Goal: Task Accomplishment & Management: Manage account settings

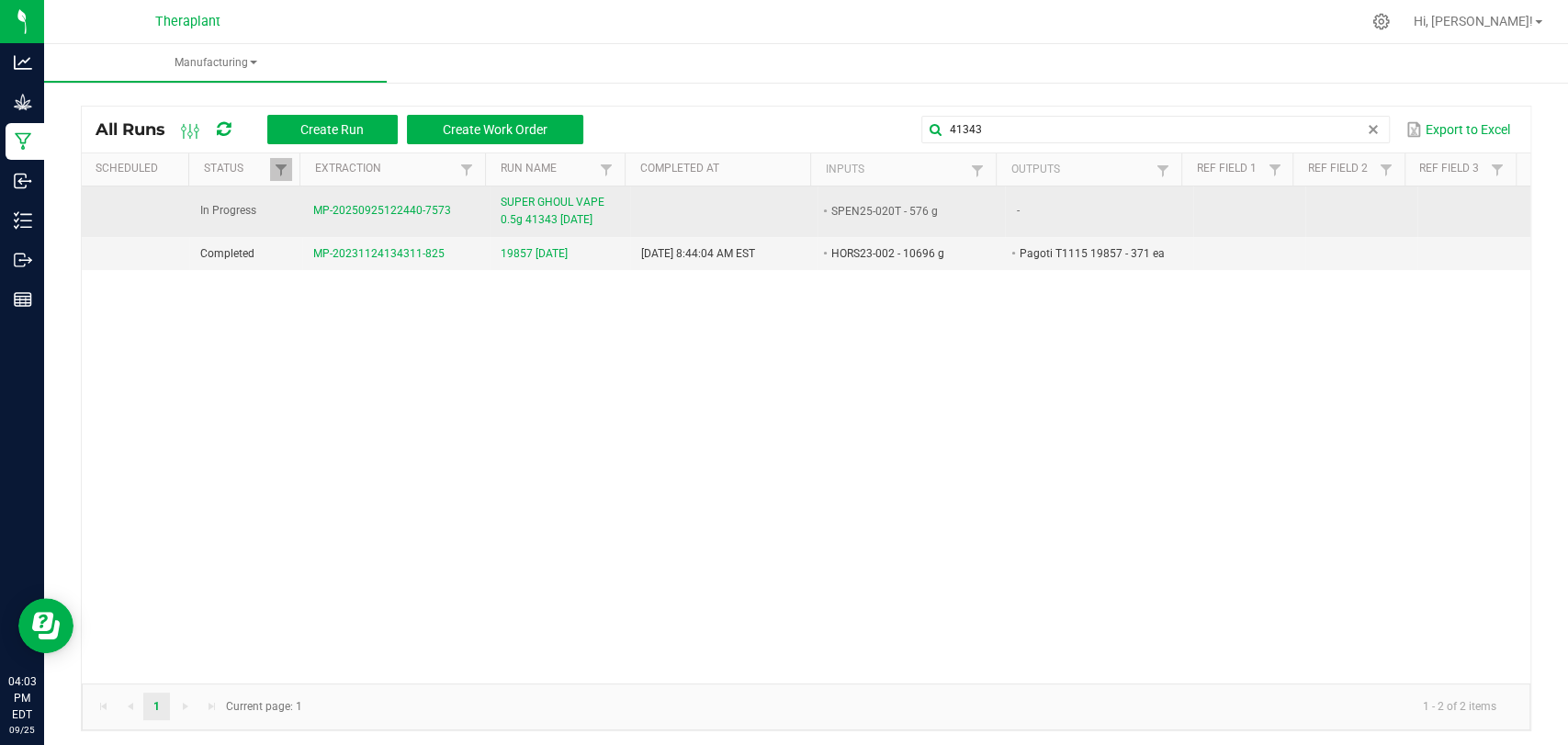
type input "41343"
click at [554, 225] on span "SUPER GHOUL VAPE 0.5g 41343 [DATE]" at bounding box center [560, 211] width 119 height 35
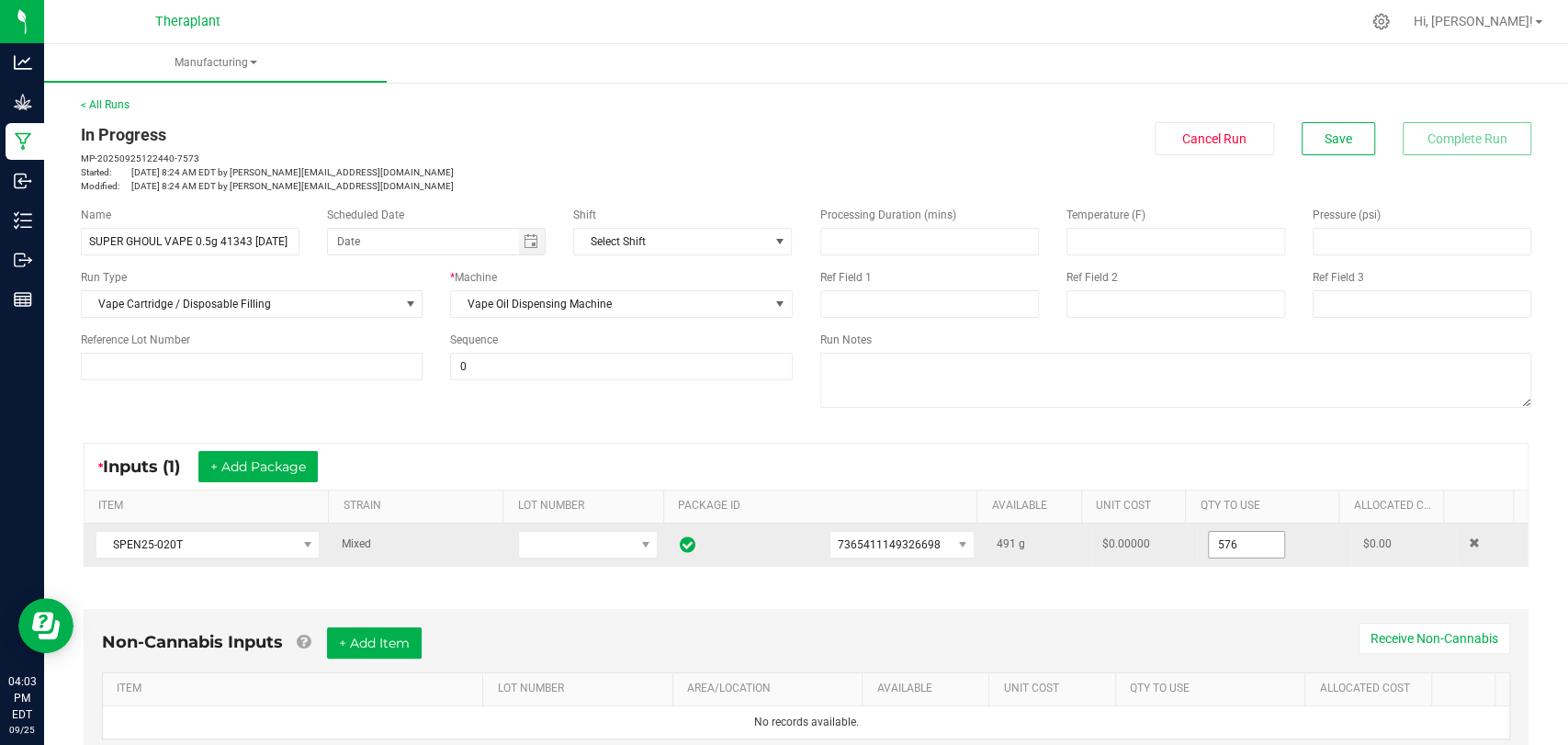
click at [1215, 538] on input "576" at bounding box center [1247, 545] width 75 height 26
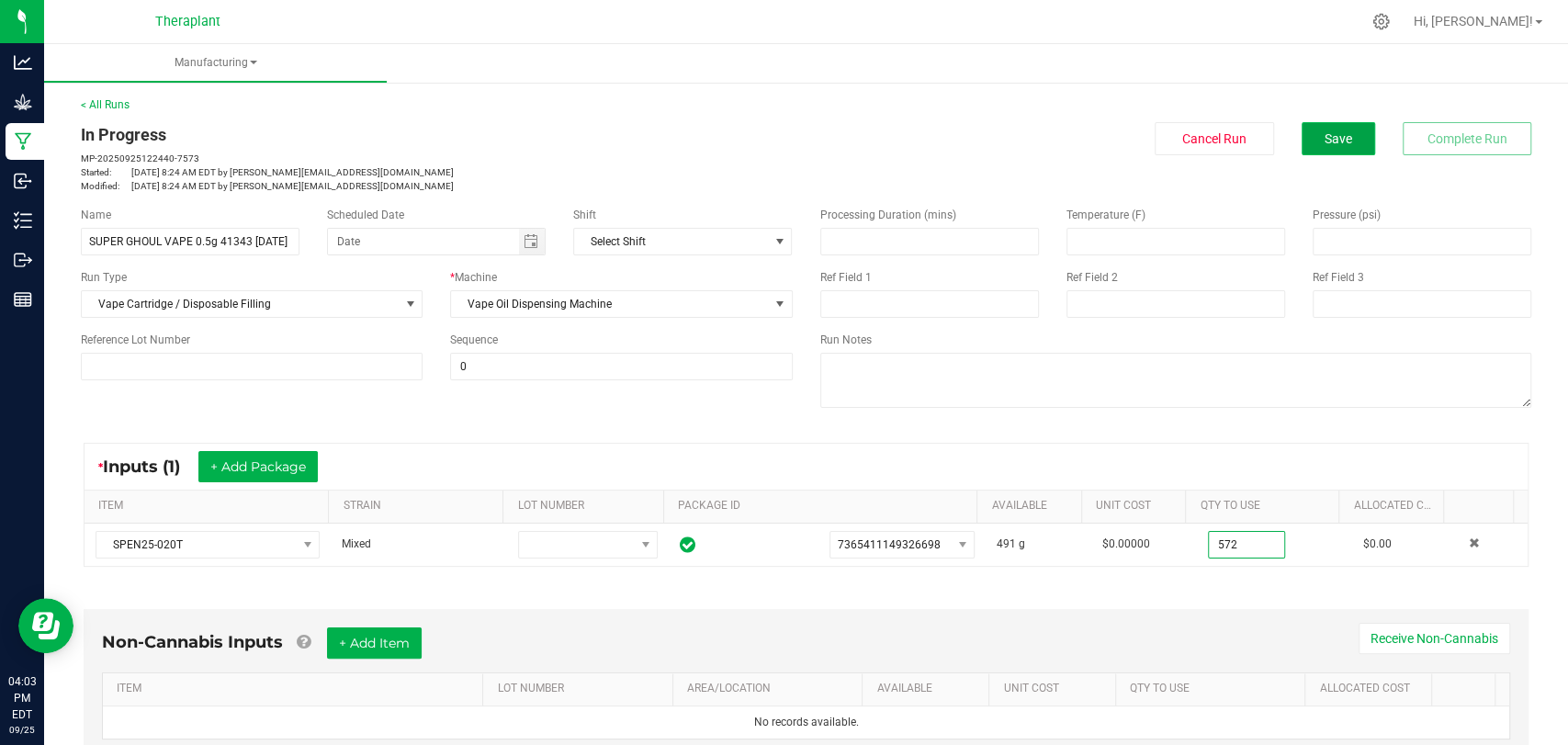
type input "572.0000 g"
click at [1328, 134] on span "Save" at bounding box center [1338, 139] width 28 height 15
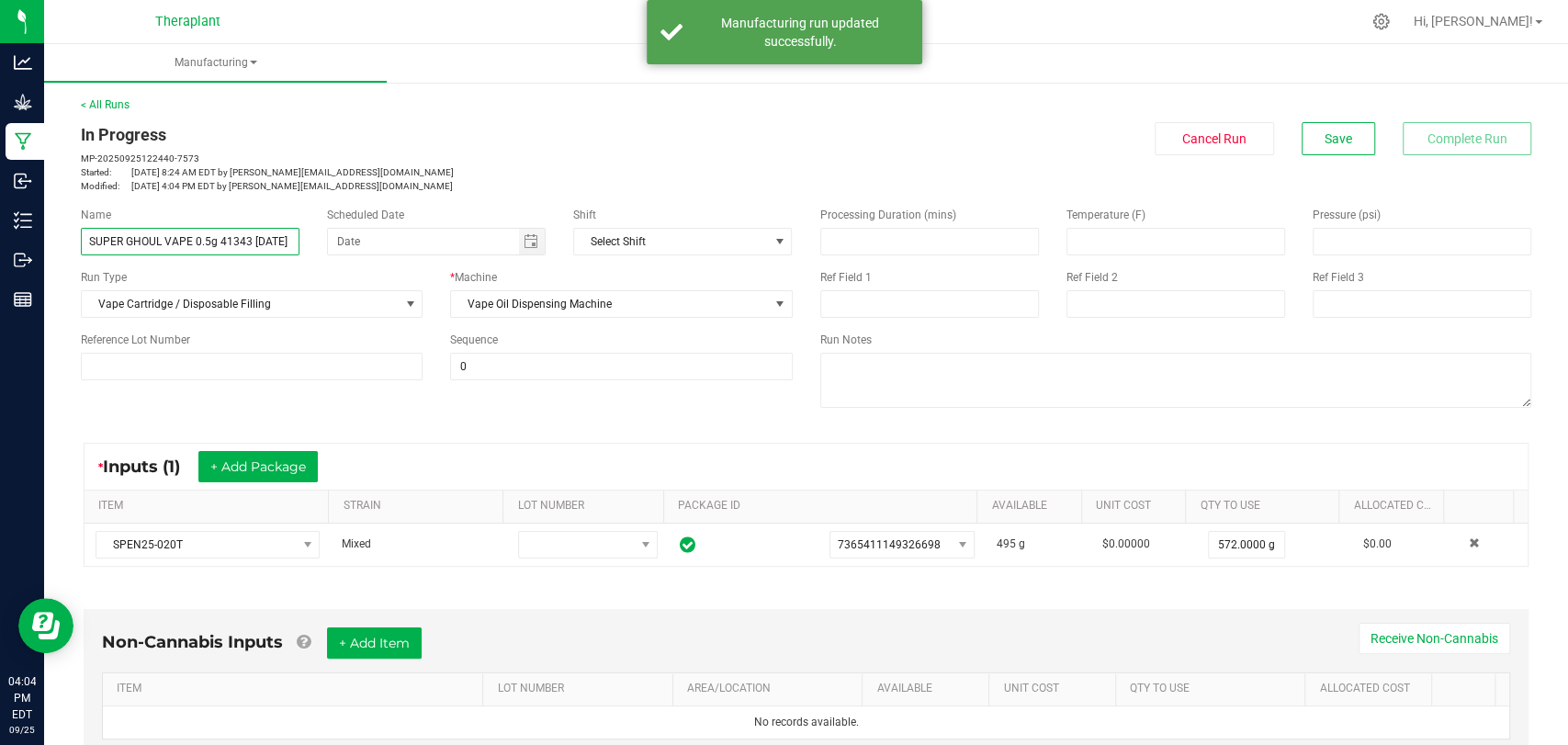
drag, startPoint x: 221, startPoint y: 240, endPoint x: 235, endPoint y: 254, distance: 19.8
click at [221, 241] on input "SUPER GHOUL VAPE 0.5g 41343 [DATE]" at bounding box center [190, 242] width 219 height 28
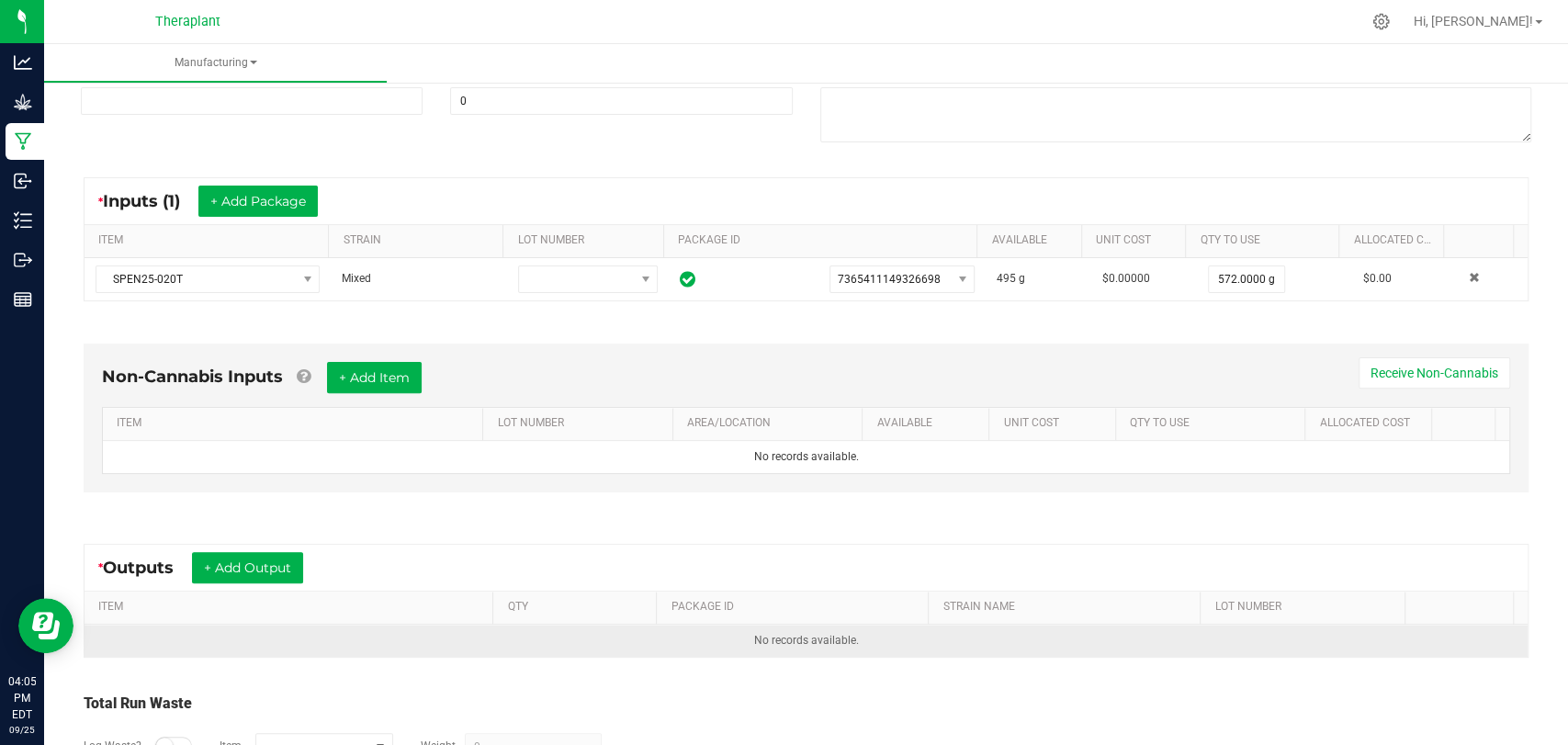
scroll to position [385, 0]
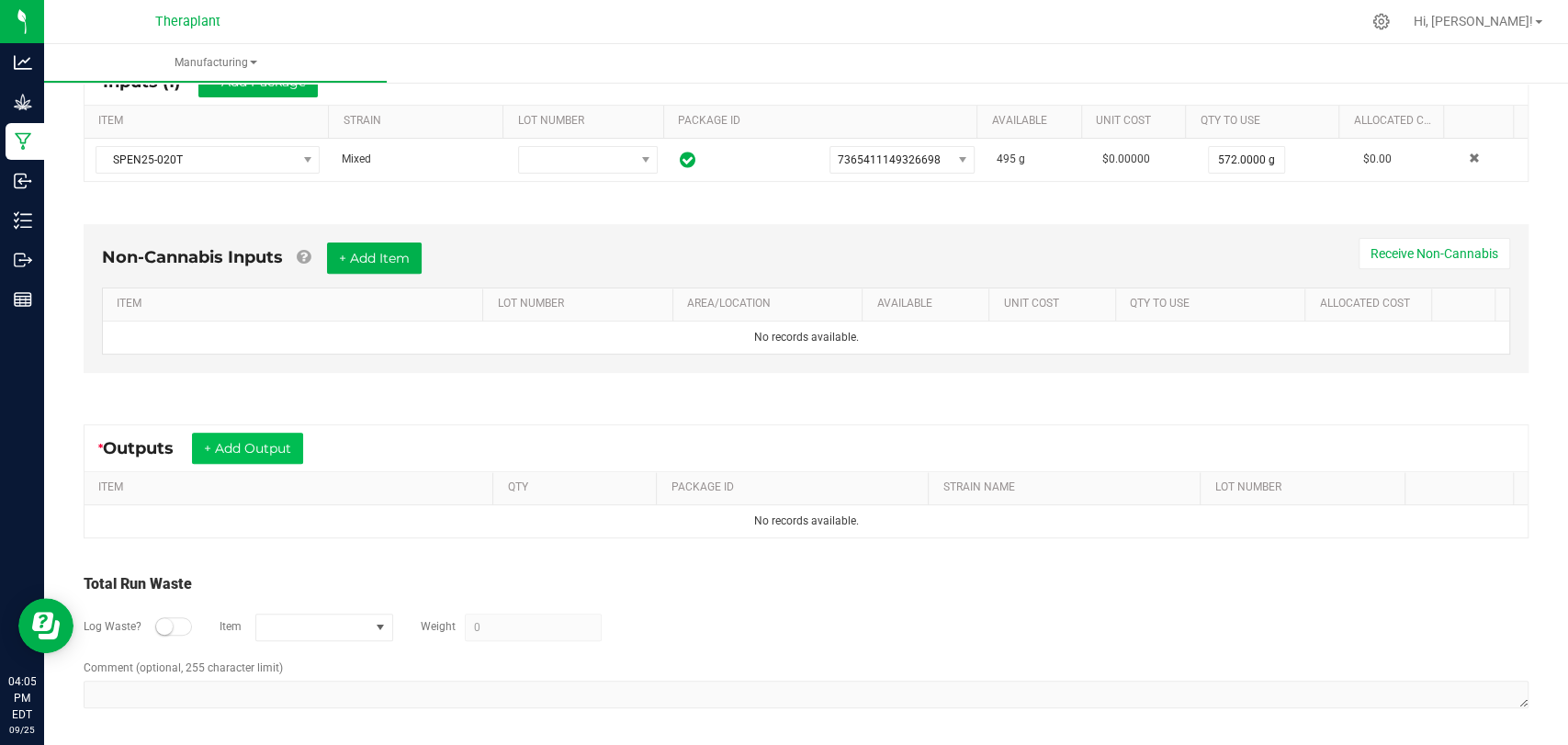
type input "SUPER GHOUL VAPE 41343 [DATE]"
click at [287, 448] on button "+ Add Output" at bounding box center [247, 448] width 111 height 31
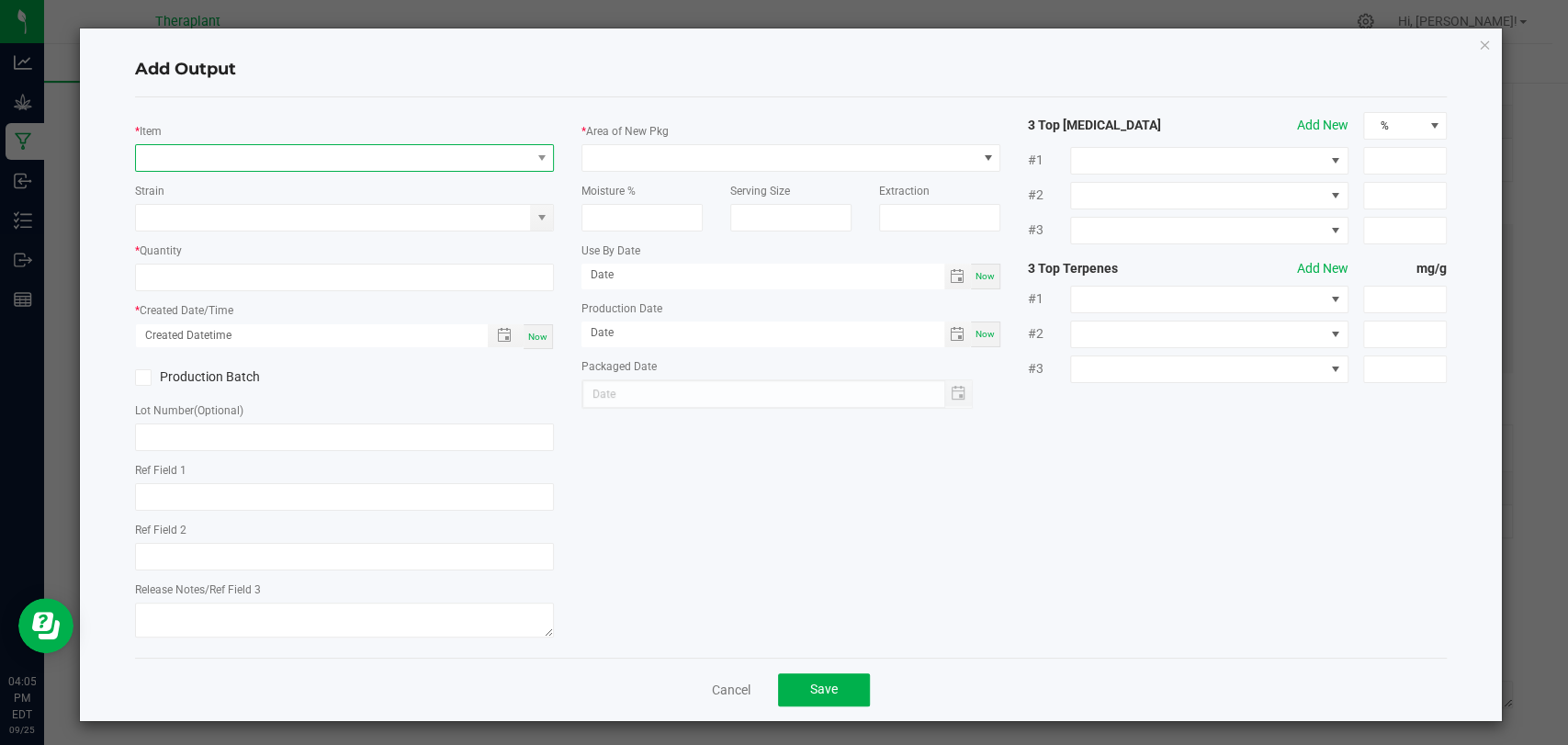
click at [348, 152] on span "NO DATA FOUND" at bounding box center [333, 158] width 394 height 26
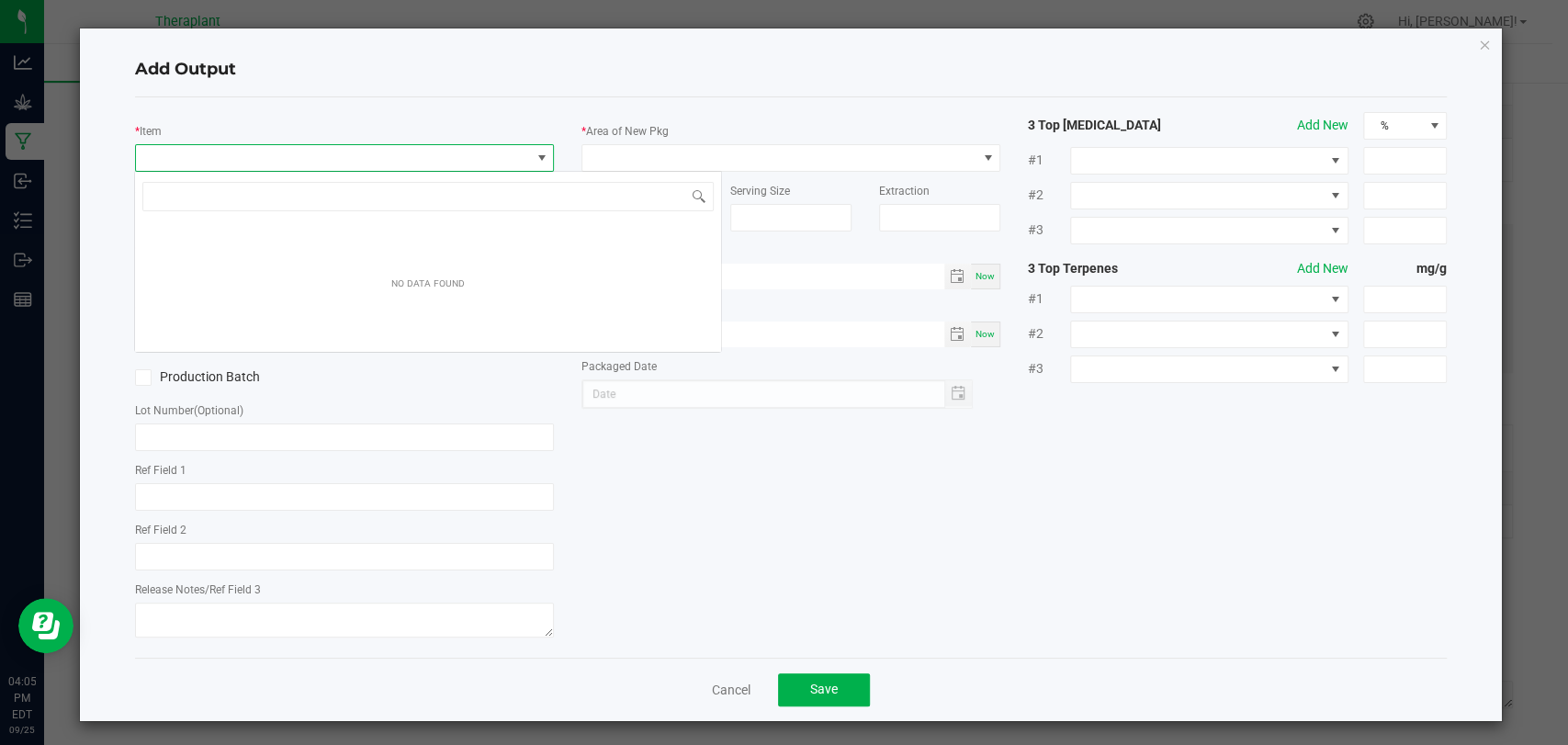
scroll to position [27, 414]
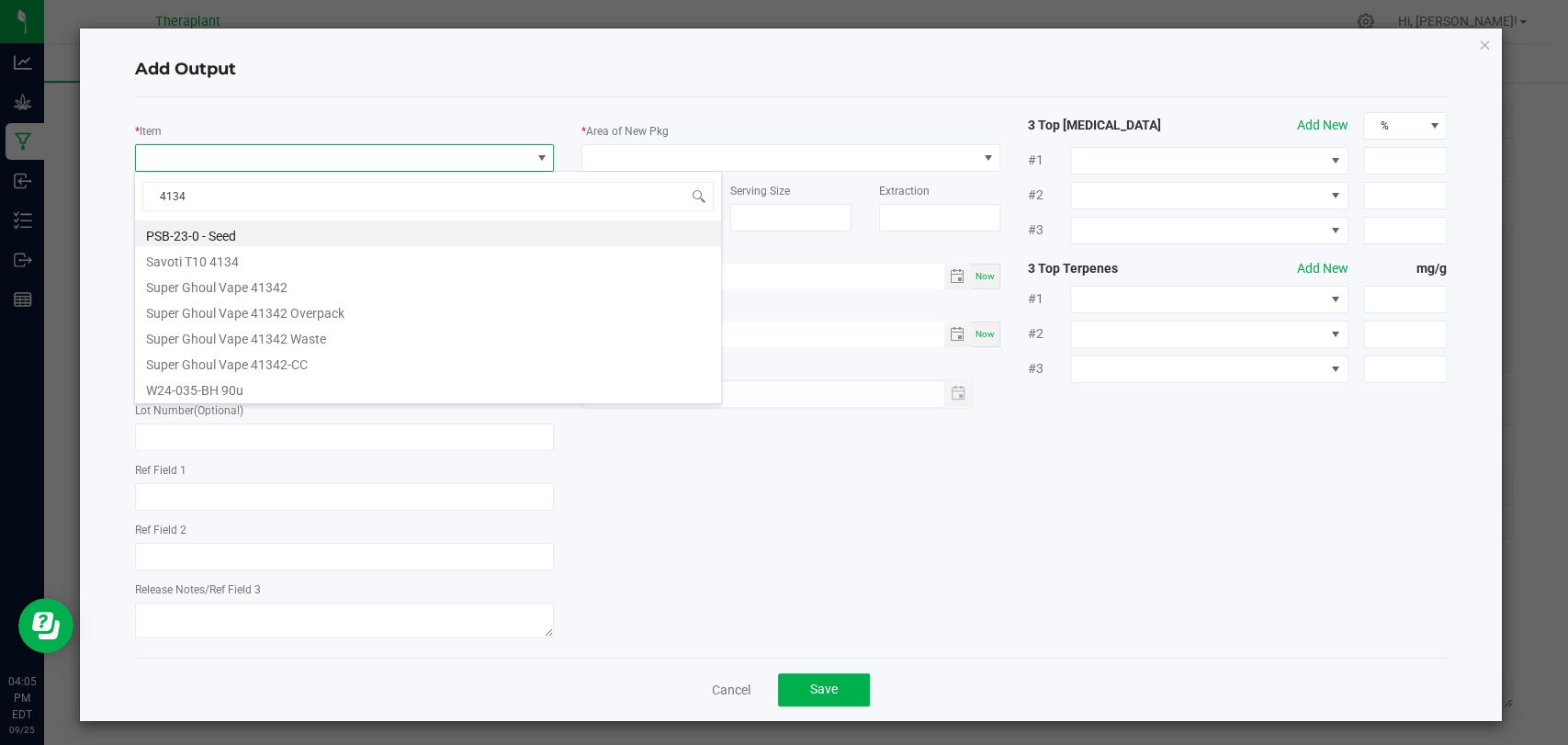
type input "41343"
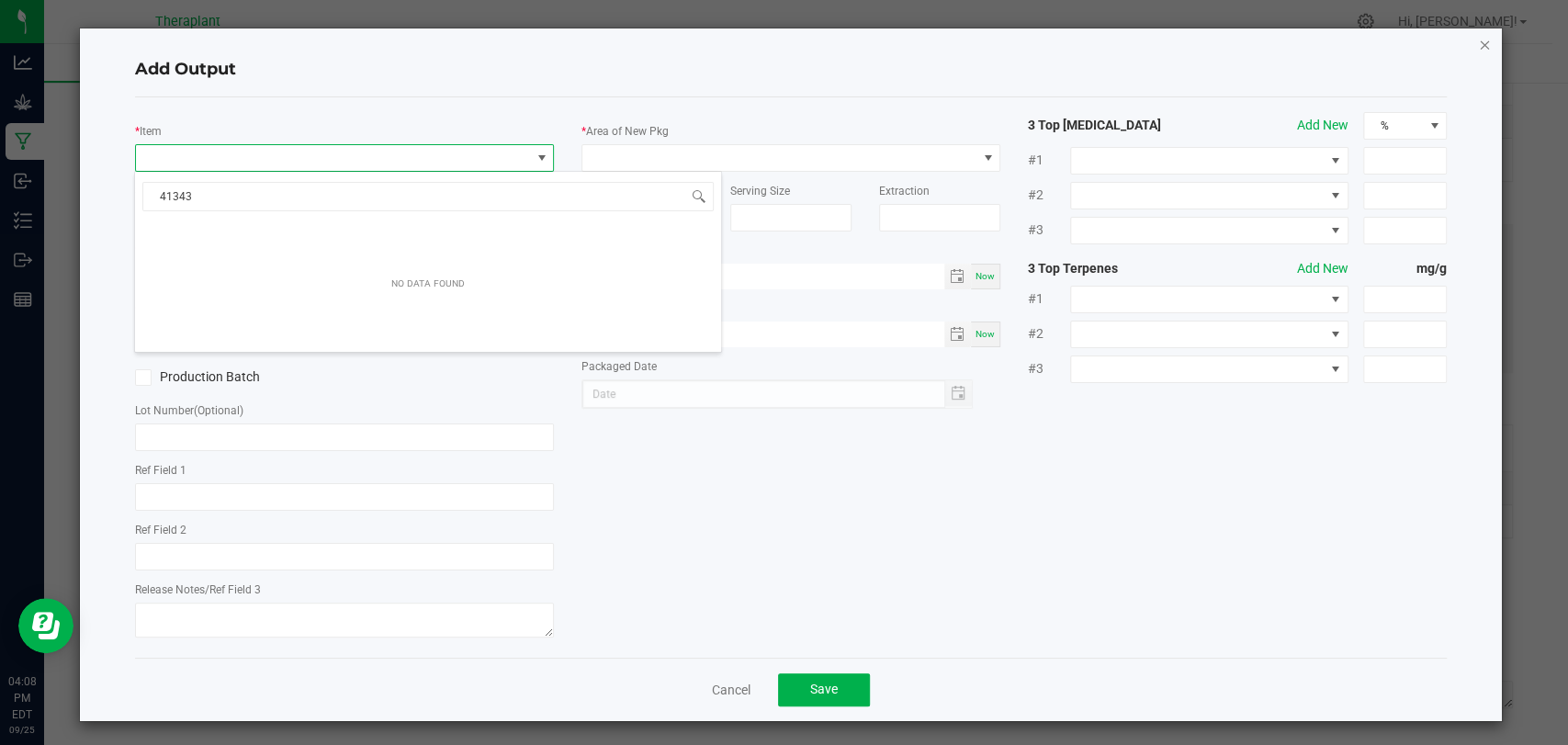
click at [1478, 44] on icon "button" at bounding box center [1484, 44] width 13 height 22
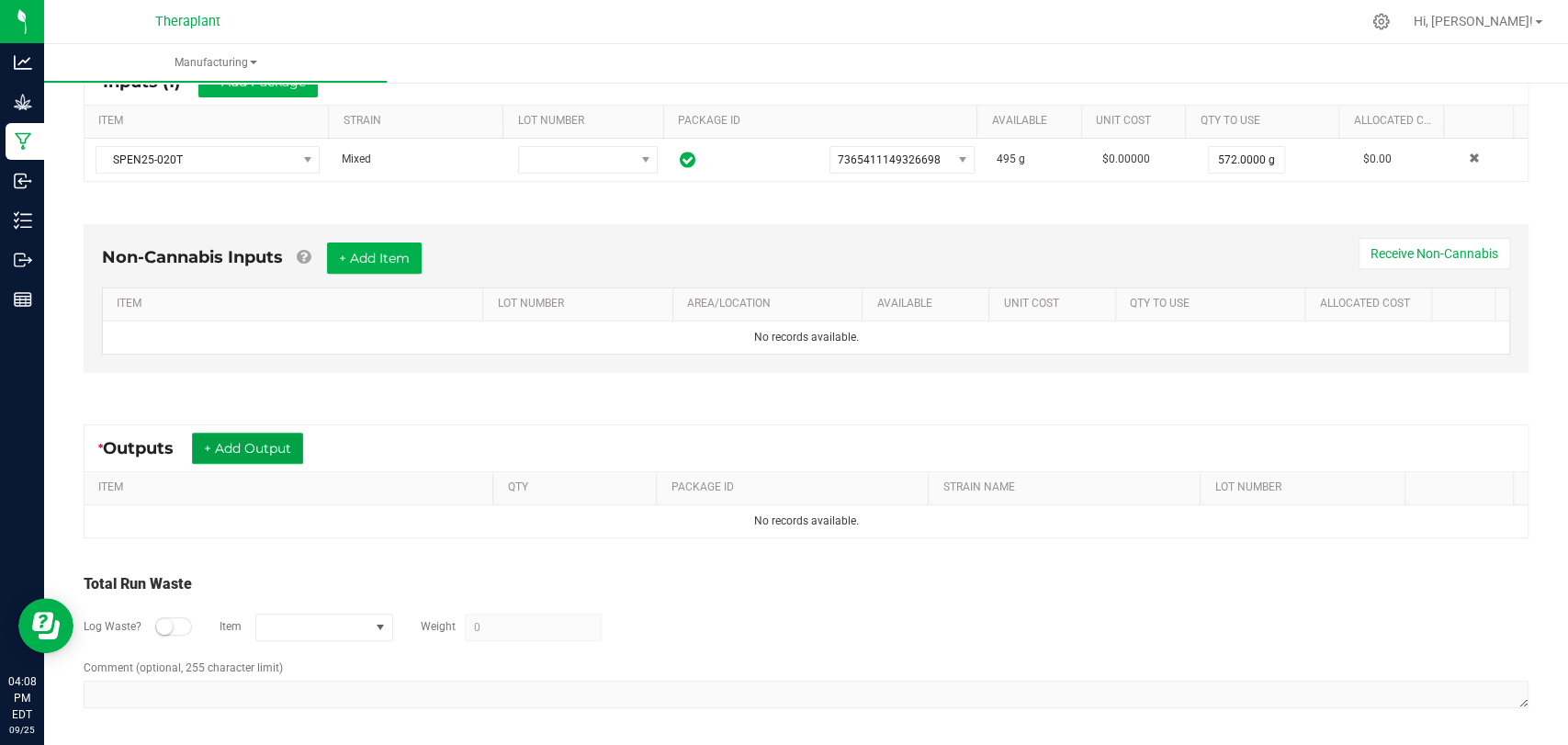
click at [261, 446] on button "+ Add Output" at bounding box center [247, 448] width 111 height 31
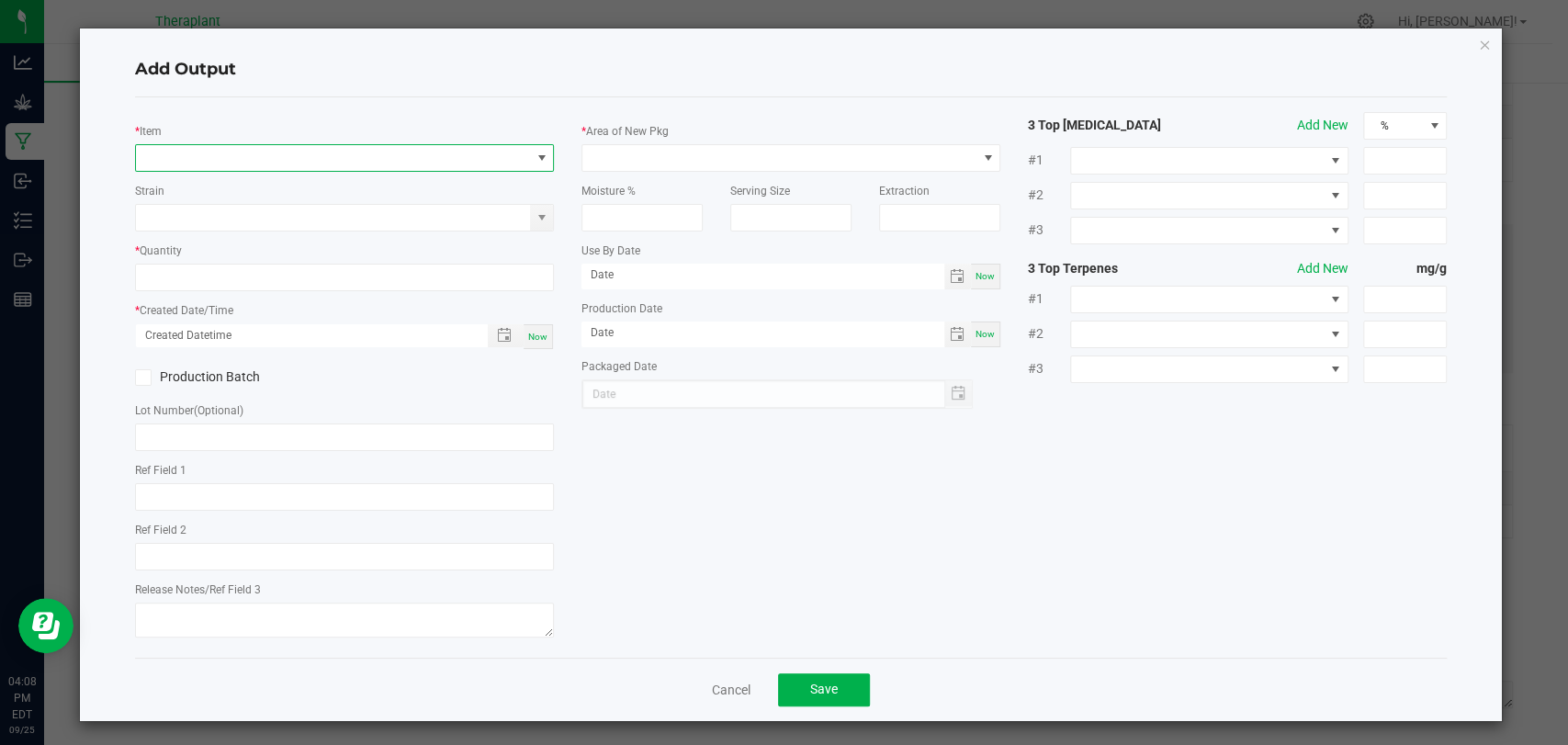
click at [273, 145] on span "NO DATA FOUND" at bounding box center [333, 158] width 394 height 26
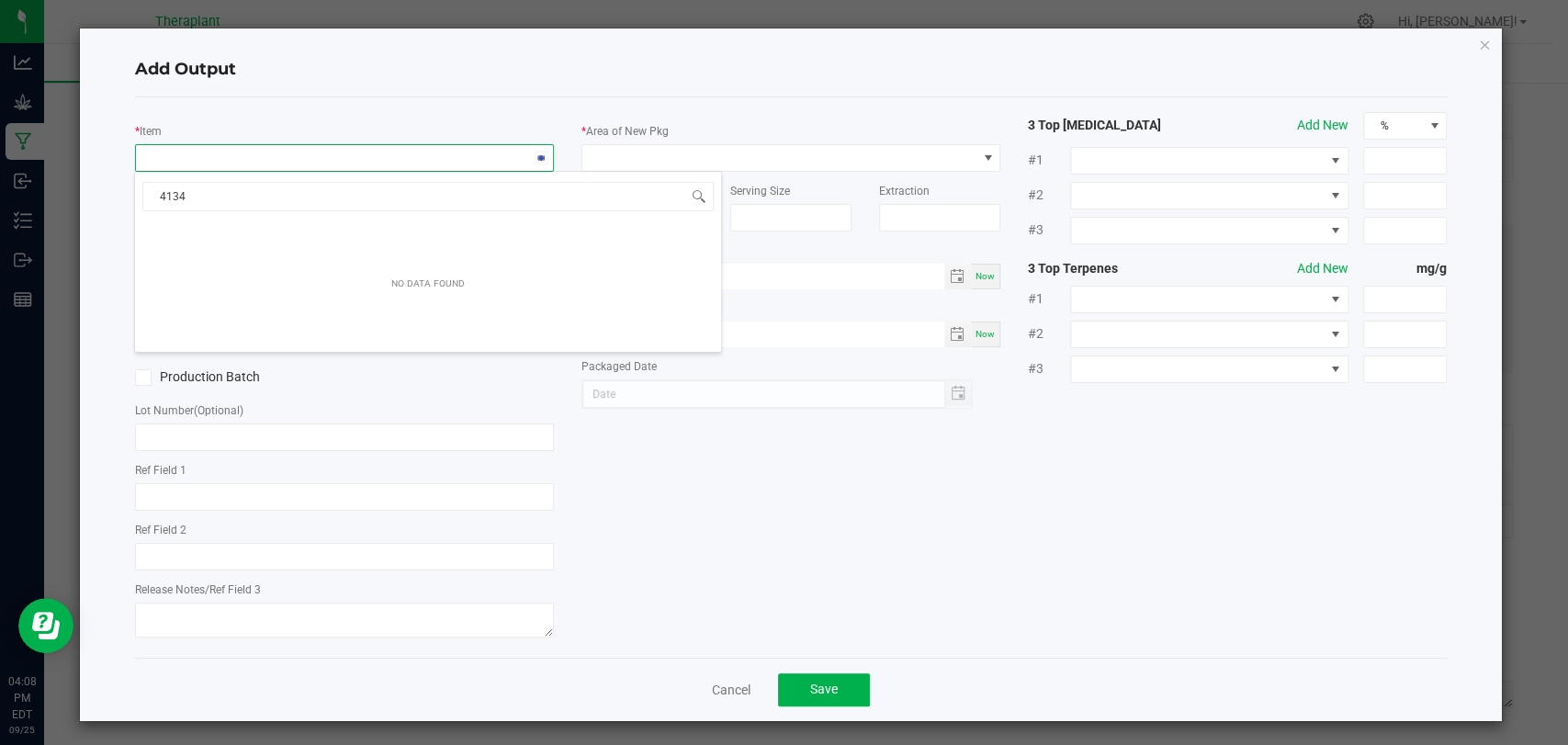
type input "41343"
click at [1478, 47] on icon "button" at bounding box center [1484, 44] width 13 height 22
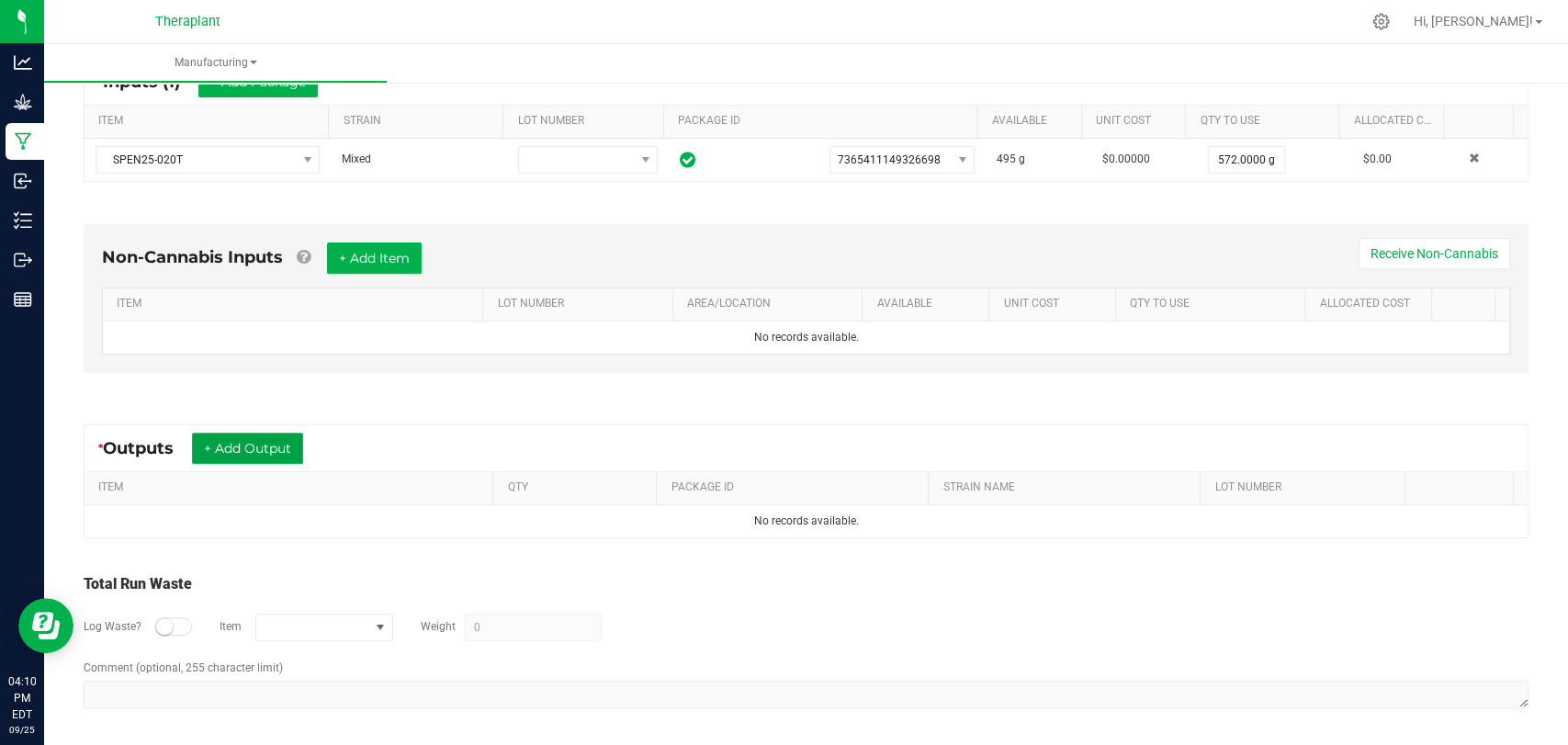
click at [278, 453] on button "+ Add Output" at bounding box center [247, 448] width 111 height 31
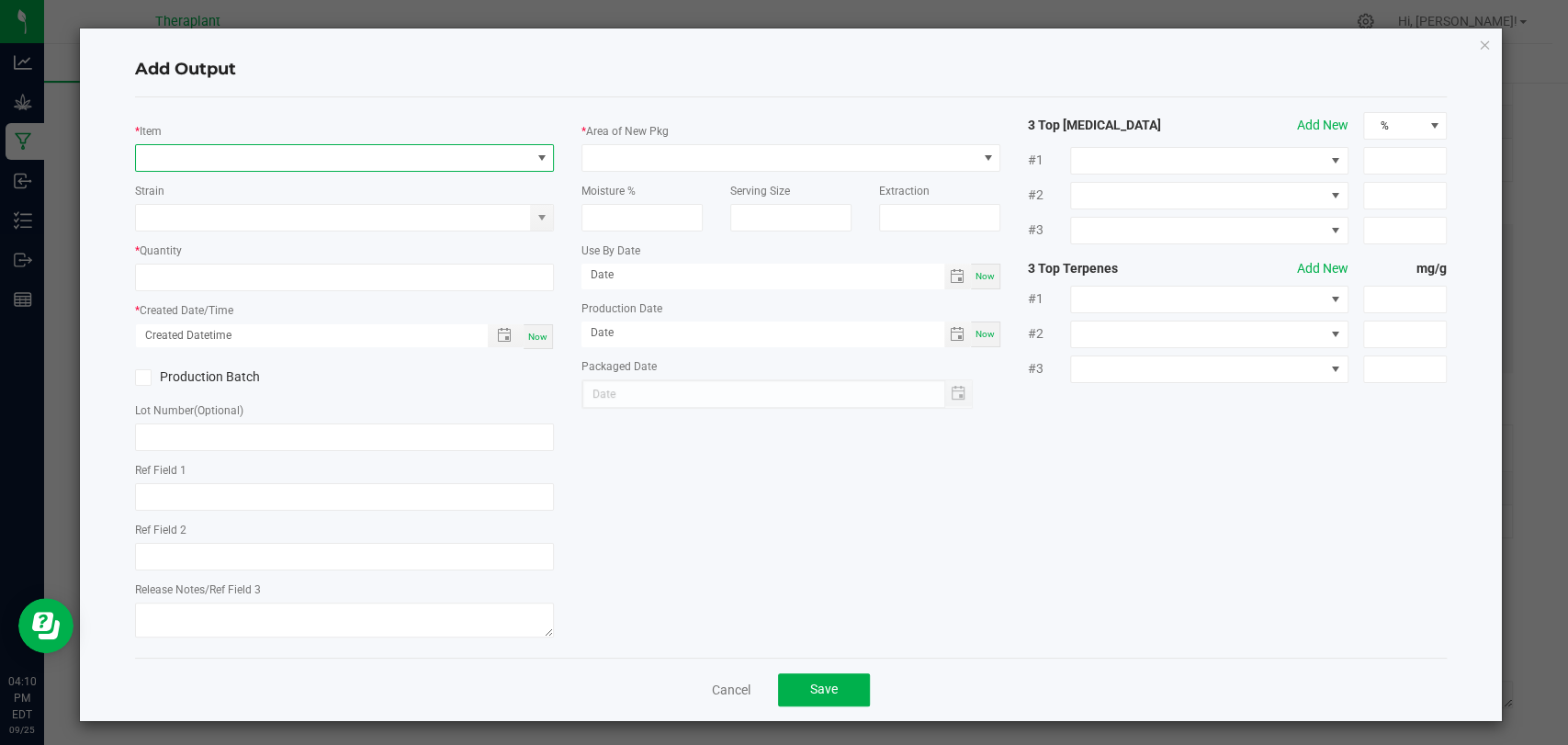
click at [298, 164] on span "NO DATA FOUND" at bounding box center [333, 158] width 394 height 26
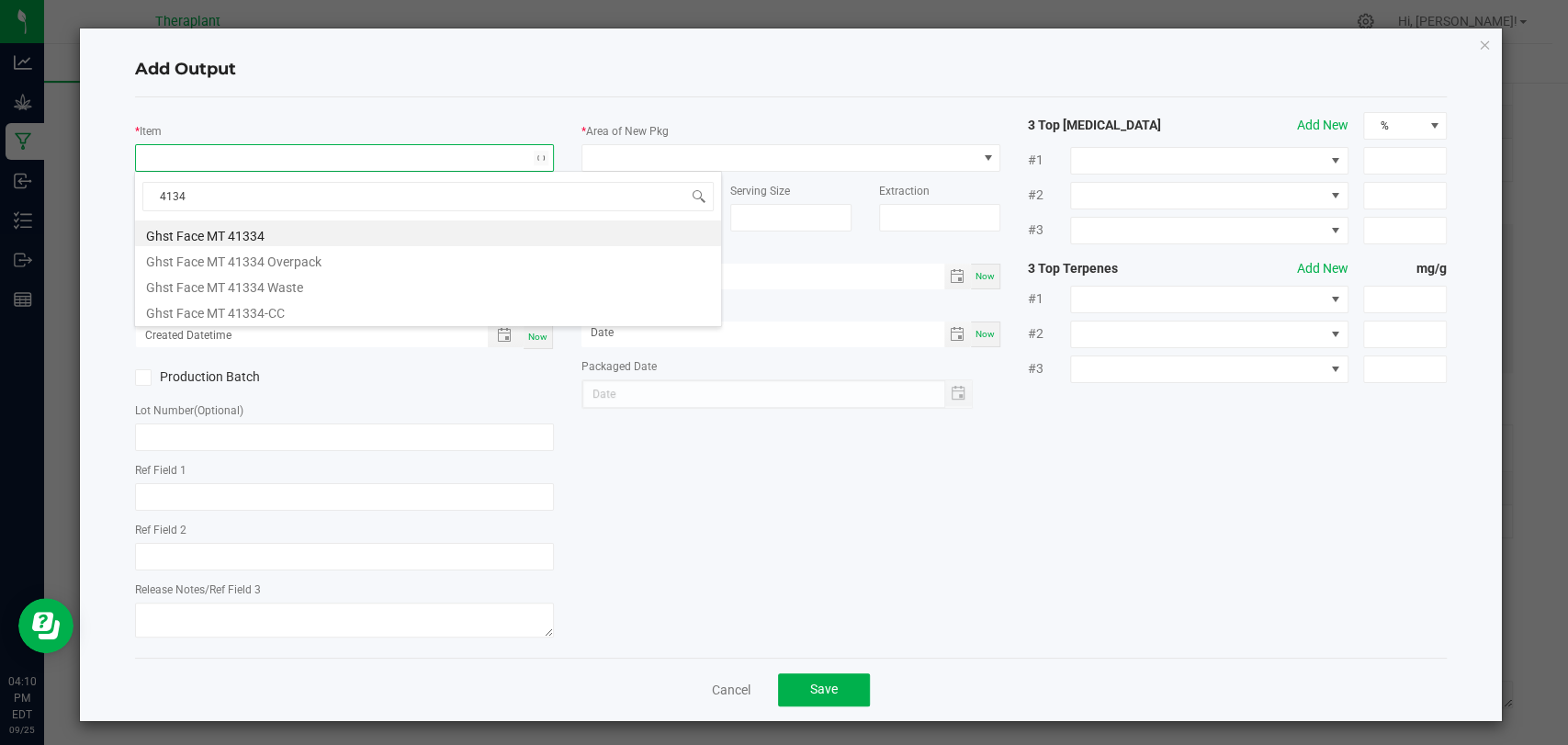
type input "41343"
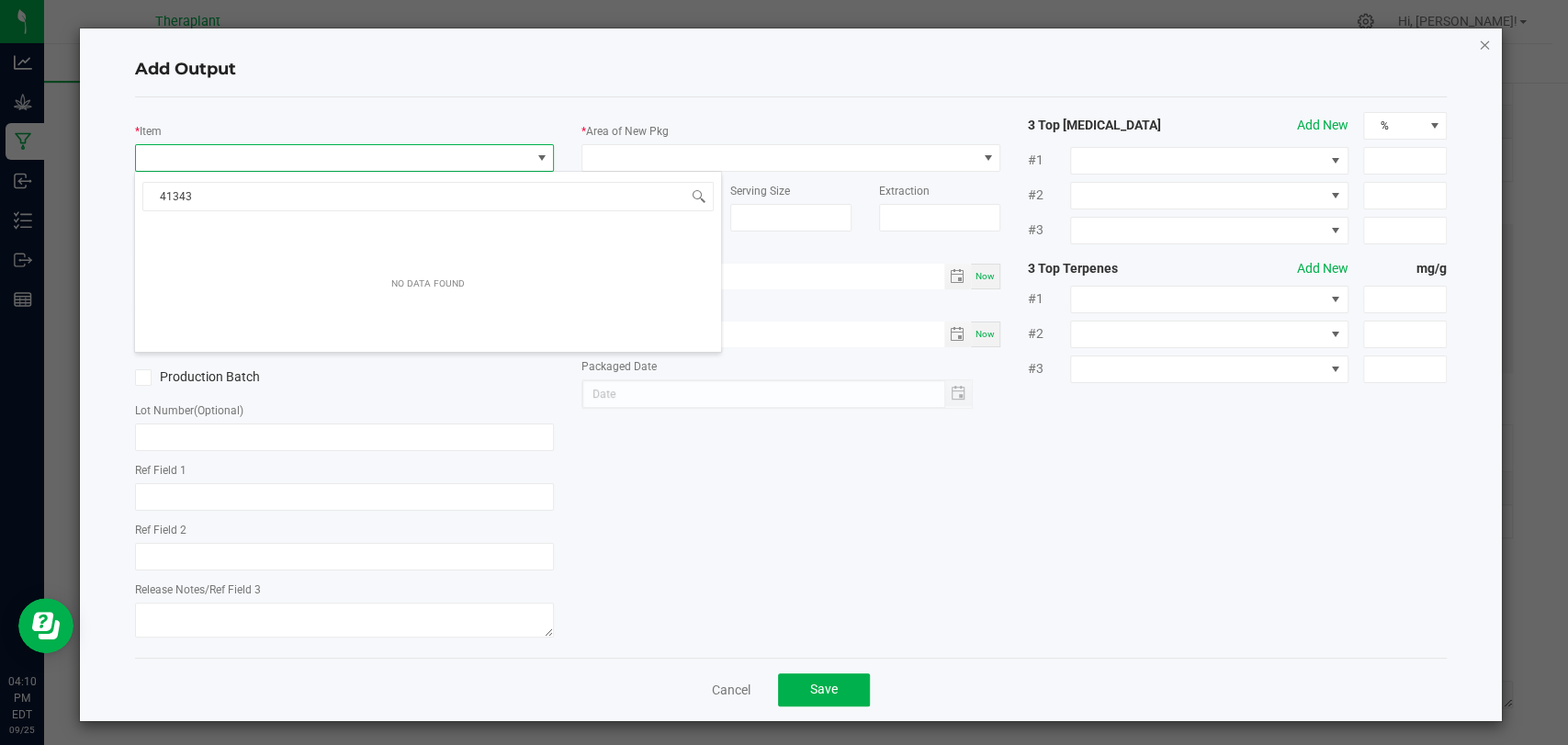
click at [1478, 49] on icon "button" at bounding box center [1484, 44] width 13 height 22
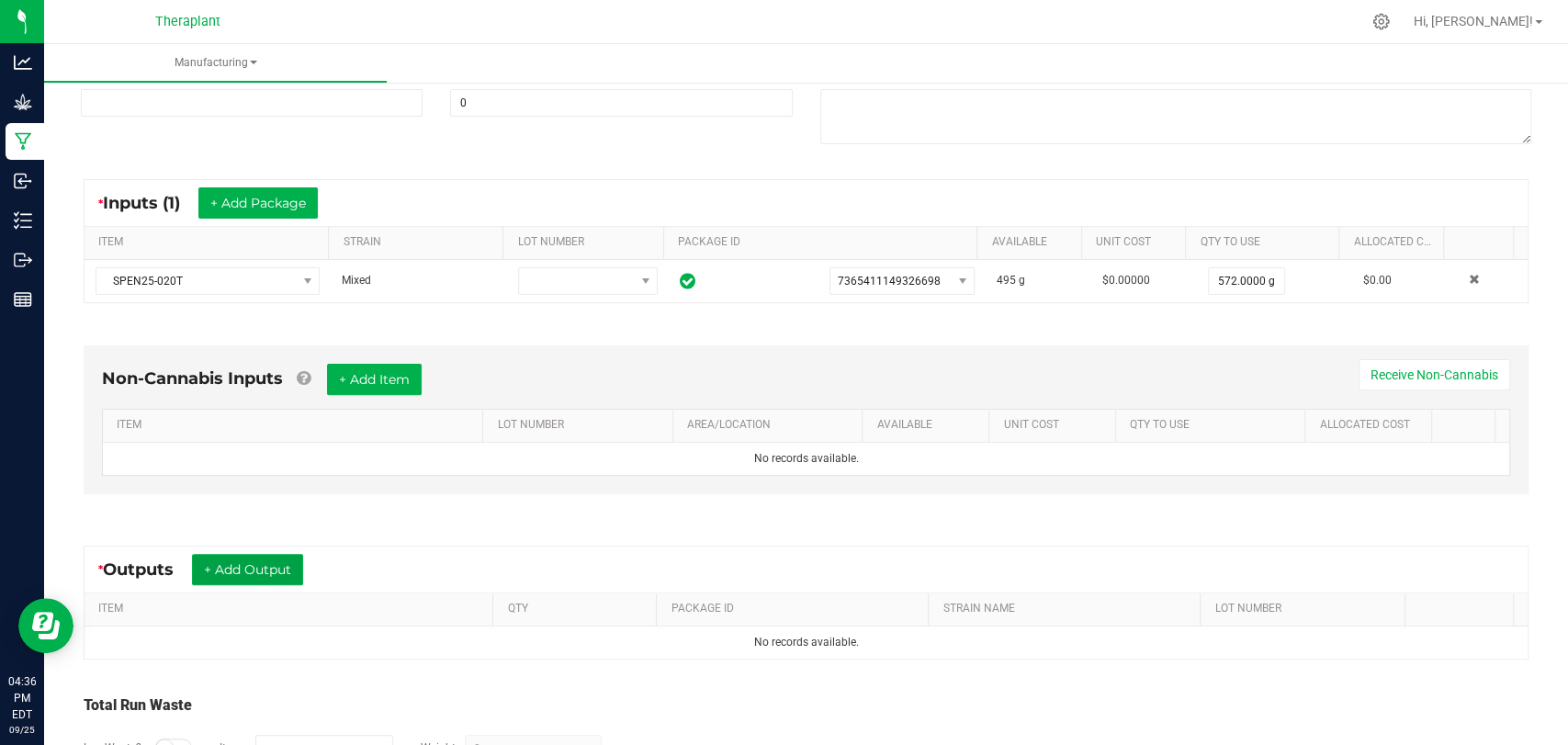
scroll to position [385, 0]
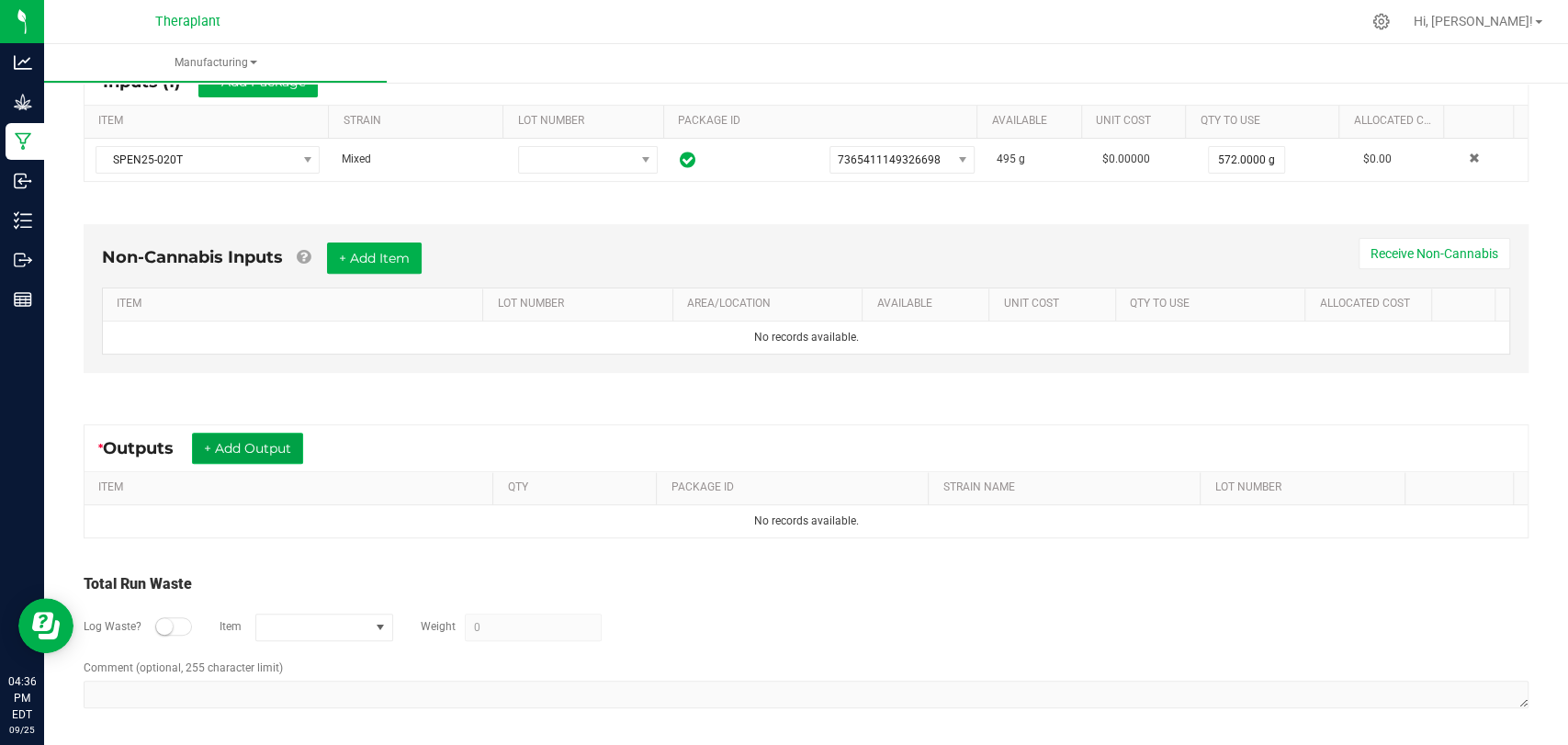
click at [279, 443] on button "+ Add Output" at bounding box center [247, 448] width 111 height 31
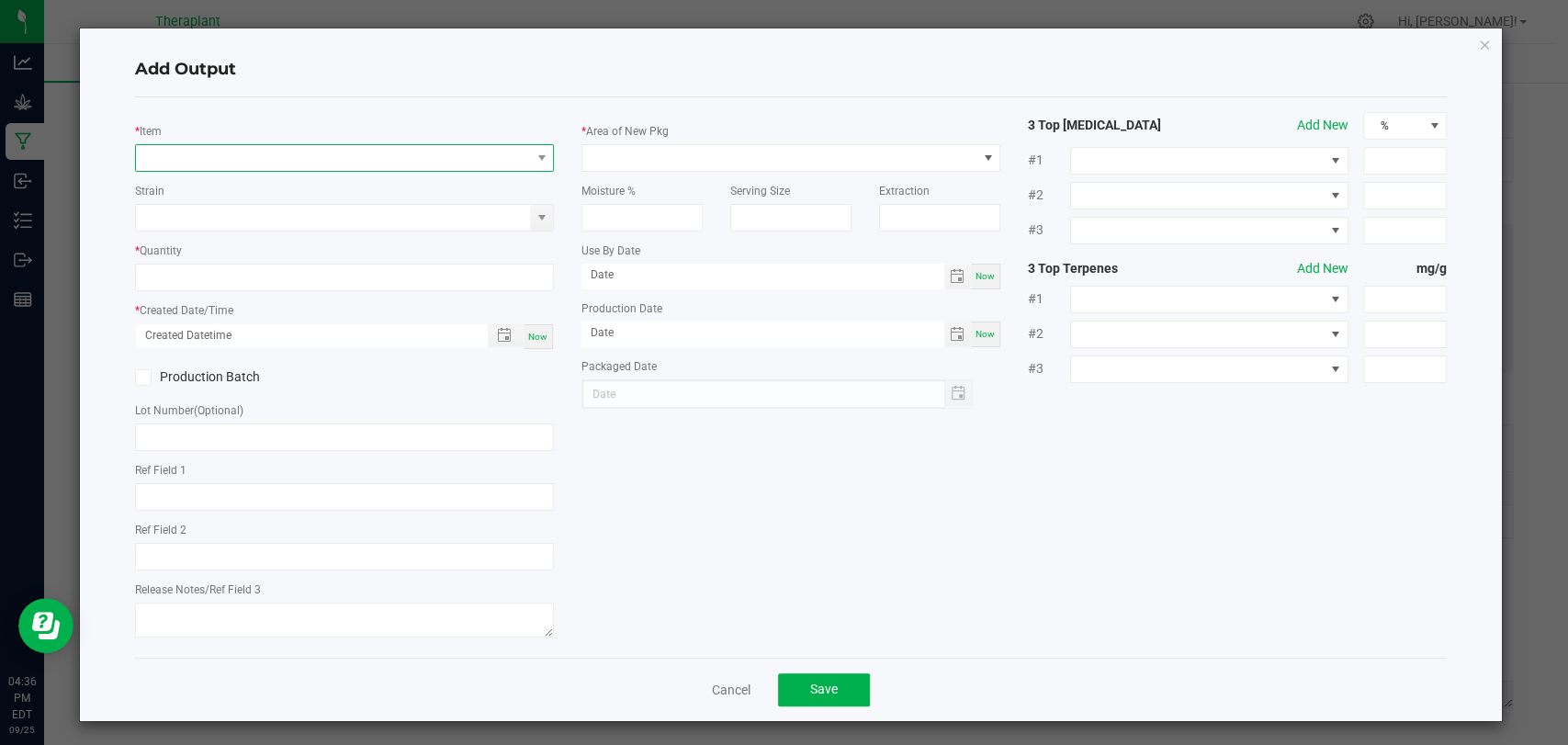
click at [360, 153] on span "NO DATA FOUND" at bounding box center [333, 158] width 394 height 26
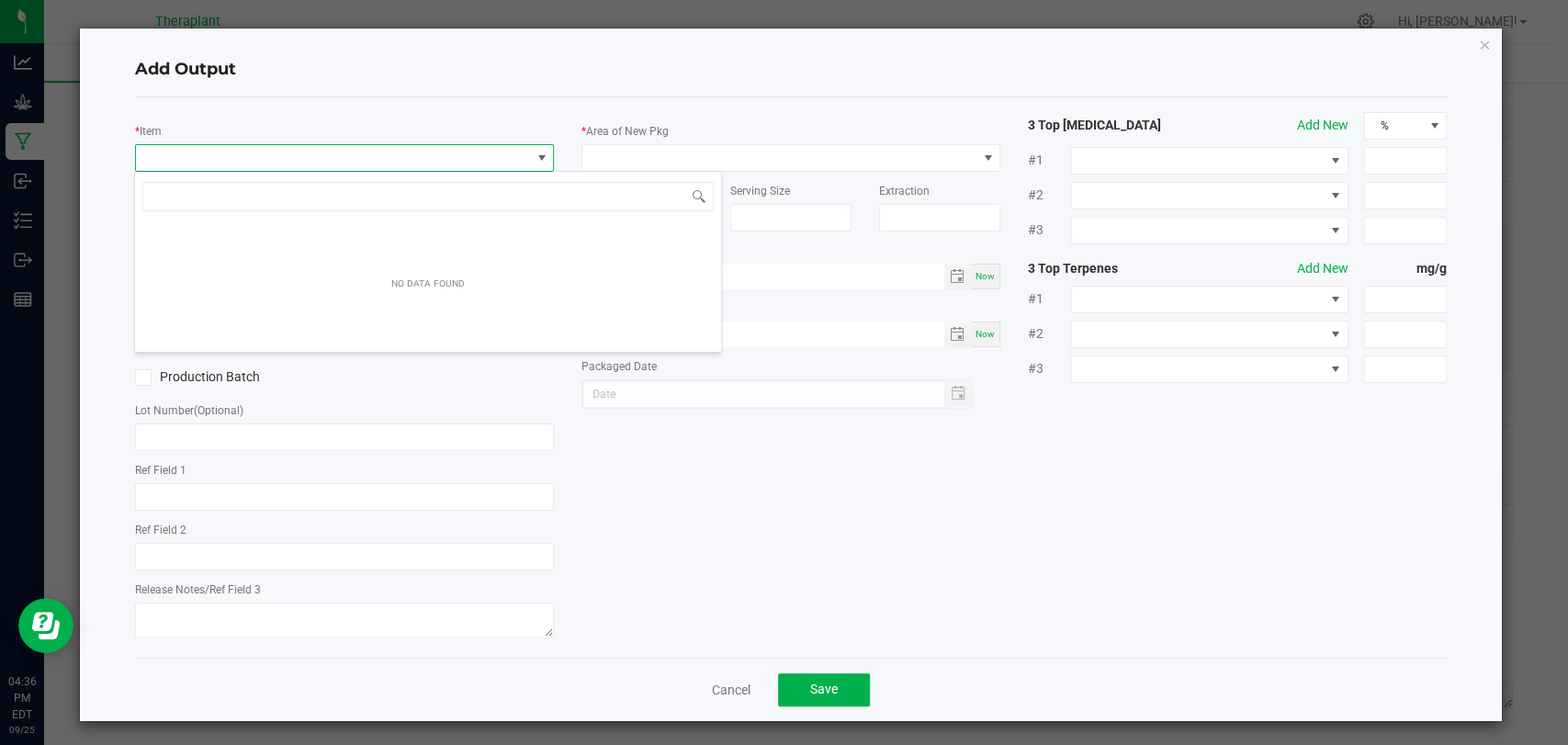
scroll to position [27, 414]
type input "41343"
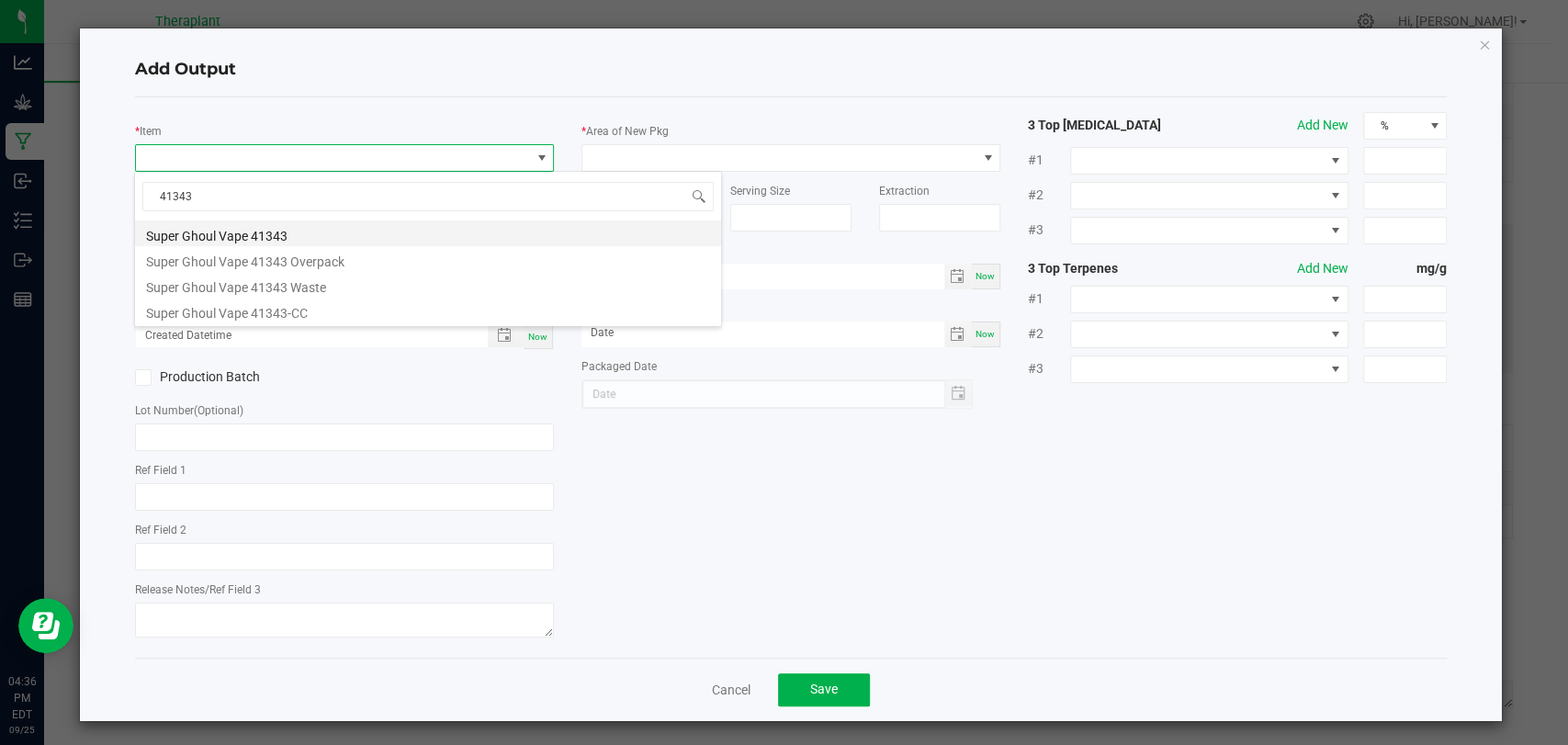
click at [253, 228] on li "Super Ghoul Vape 41343" at bounding box center [428, 233] width 586 height 26
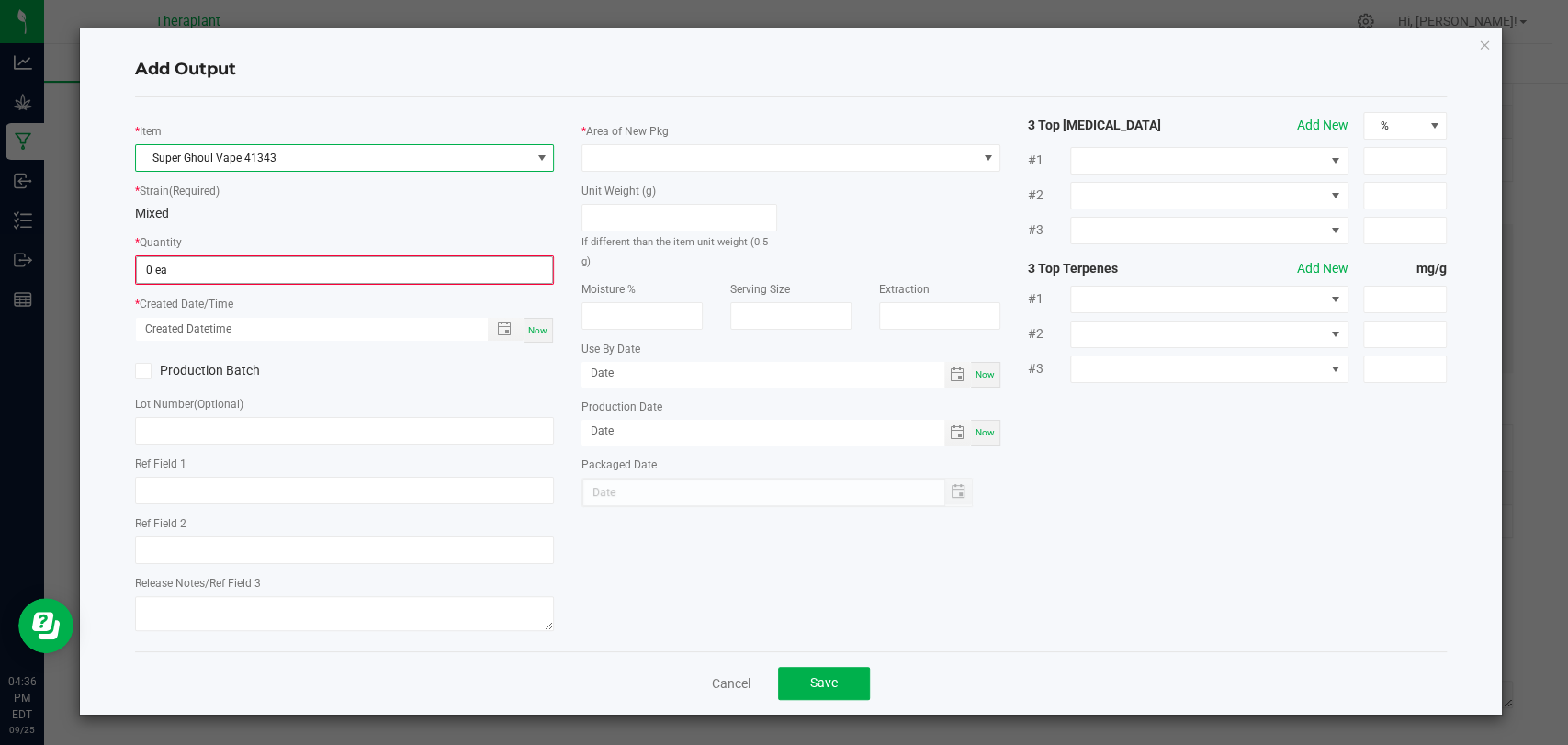
click at [244, 256] on span "0 ea" at bounding box center [345, 270] width 417 height 28
click at [243, 266] on input "0 ea" at bounding box center [345, 270] width 415 height 26
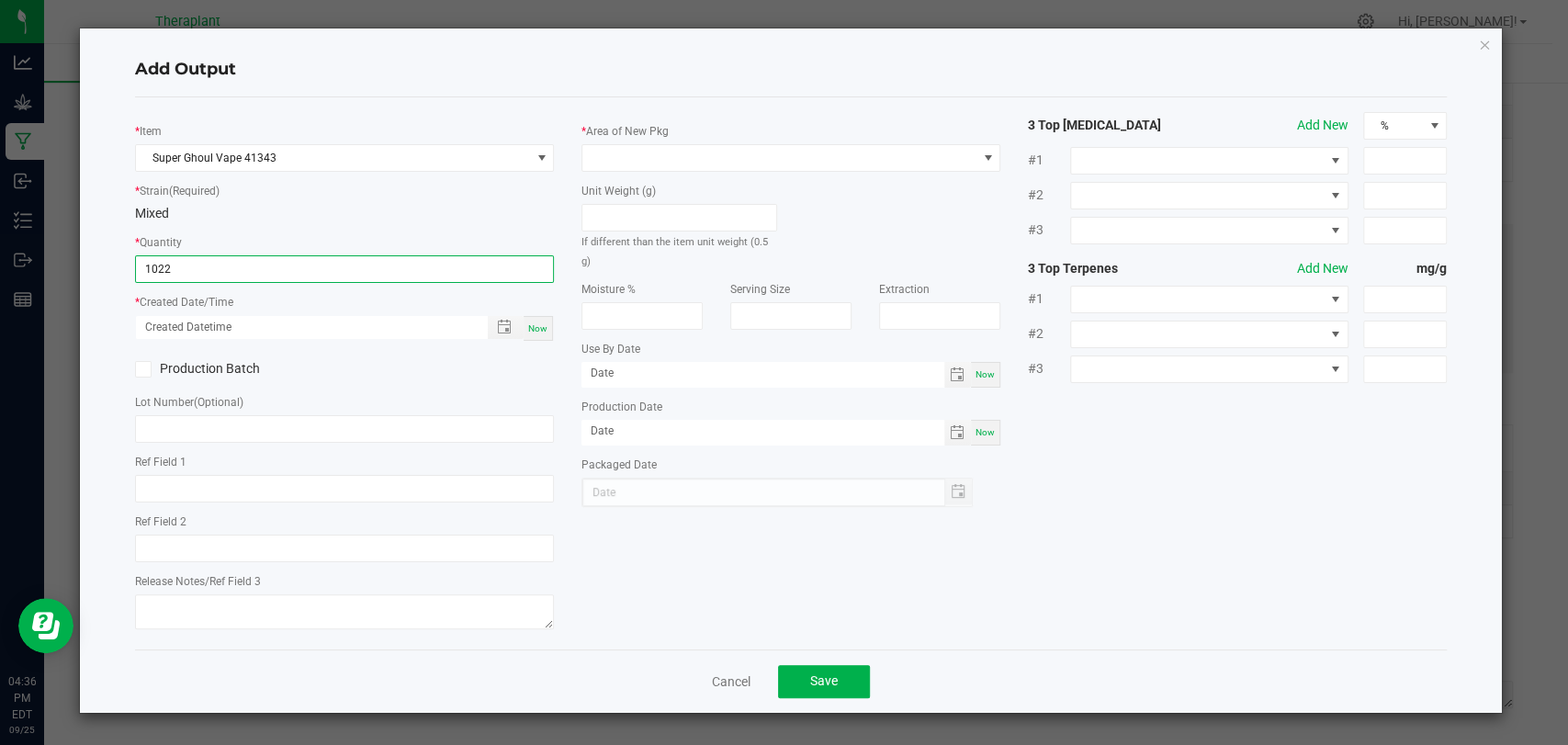
type input "1022 ea"
click at [551, 329] on div "Now" at bounding box center [539, 328] width 29 height 25
type input "[DATE] 4:36 PM"
type input "[DATE]"
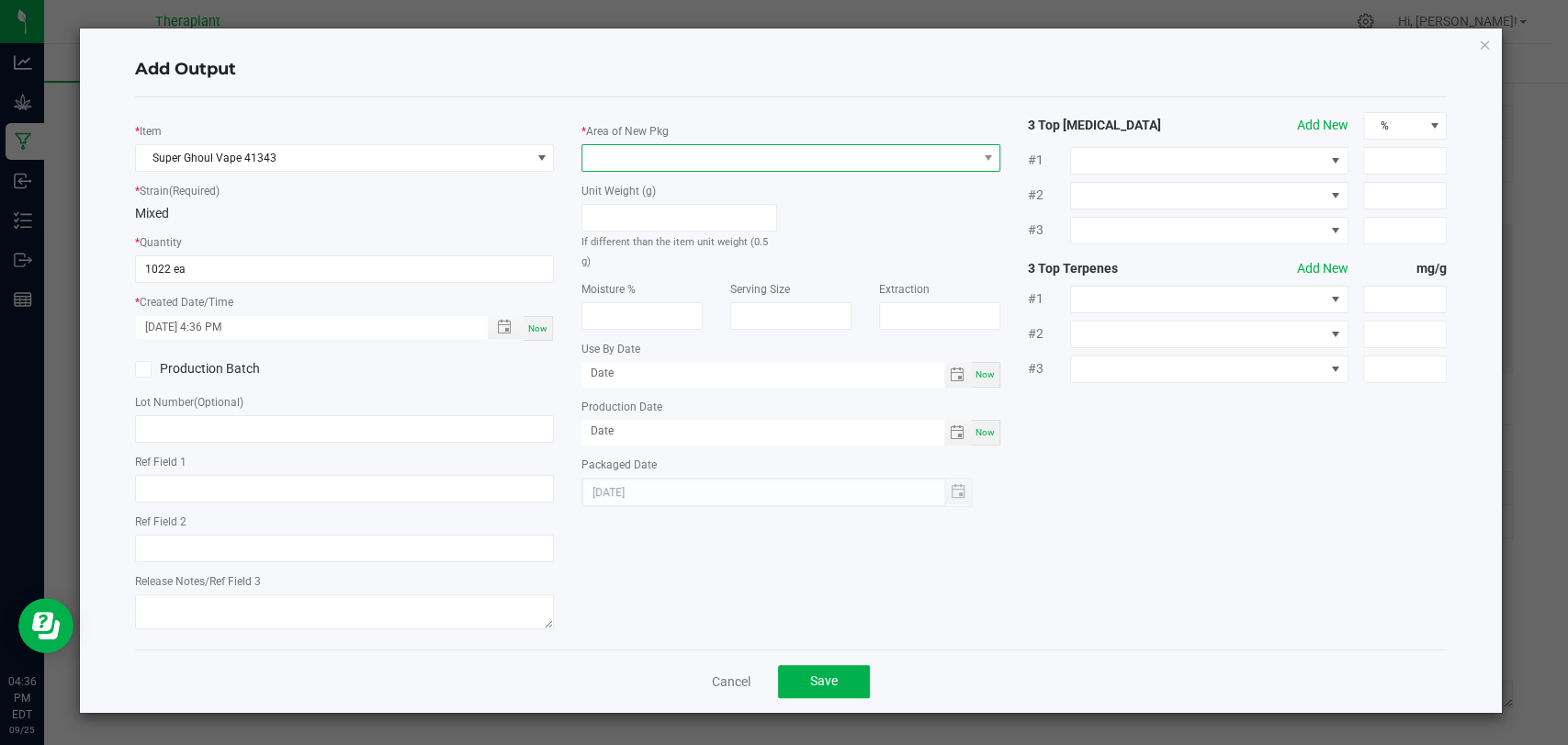
click at [618, 166] on span at bounding box center [779, 158] width 394 height 26
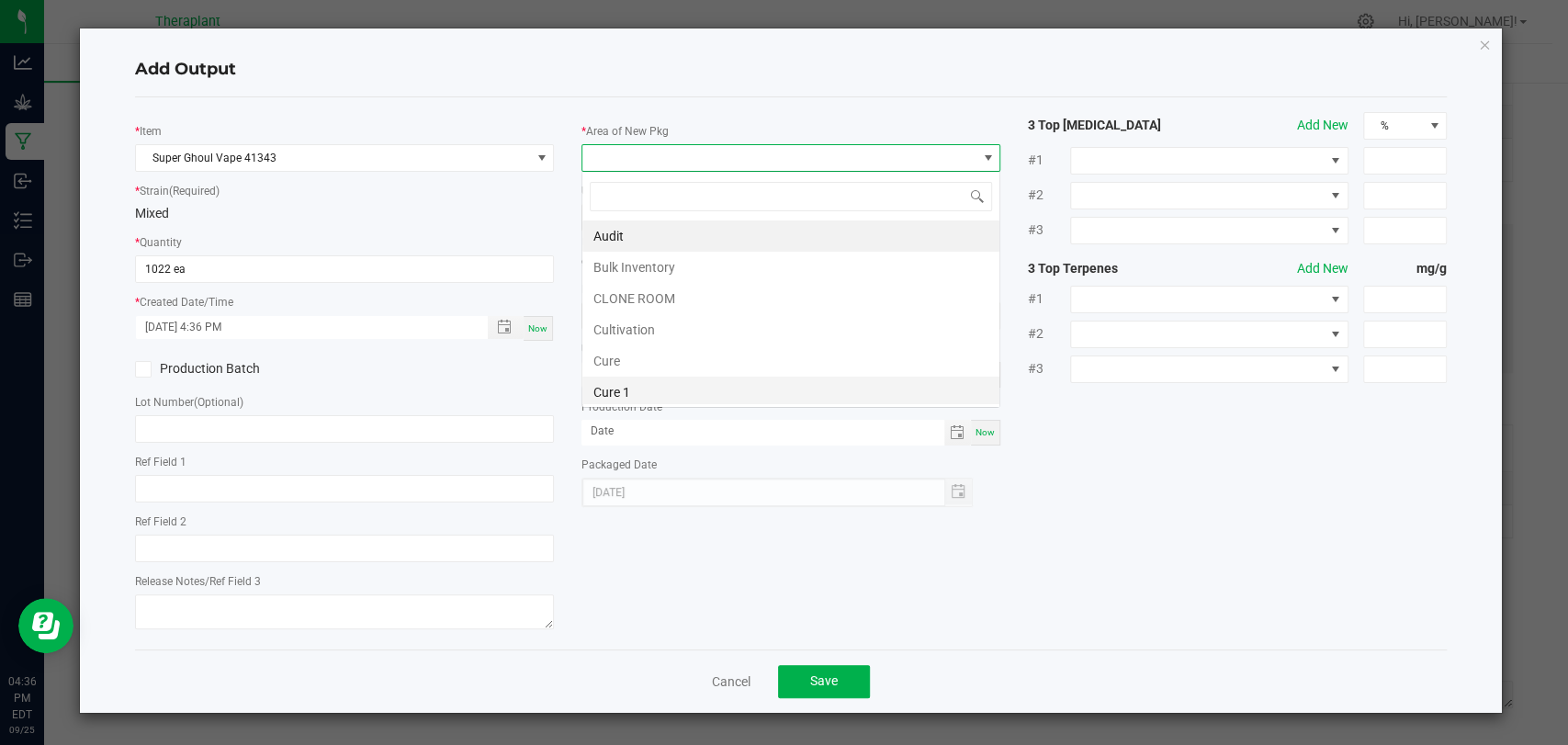
scroll to position [344, 0]
click at [630, 330] on li "Vault 2" at bounding box center [791, 330] width 417 height 31
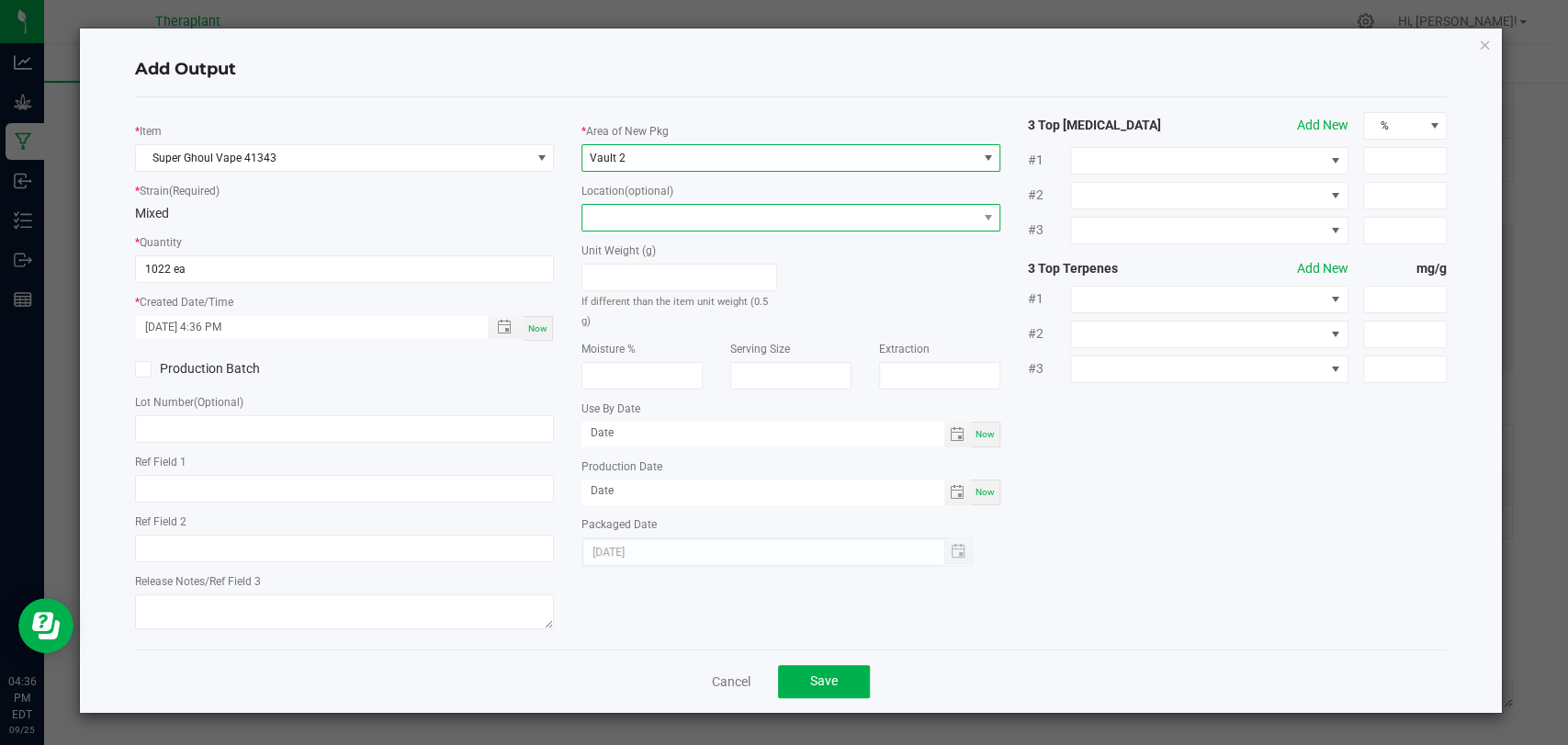
click at [633, 205] on span at bounding box center [779, 218] width 394 height 26
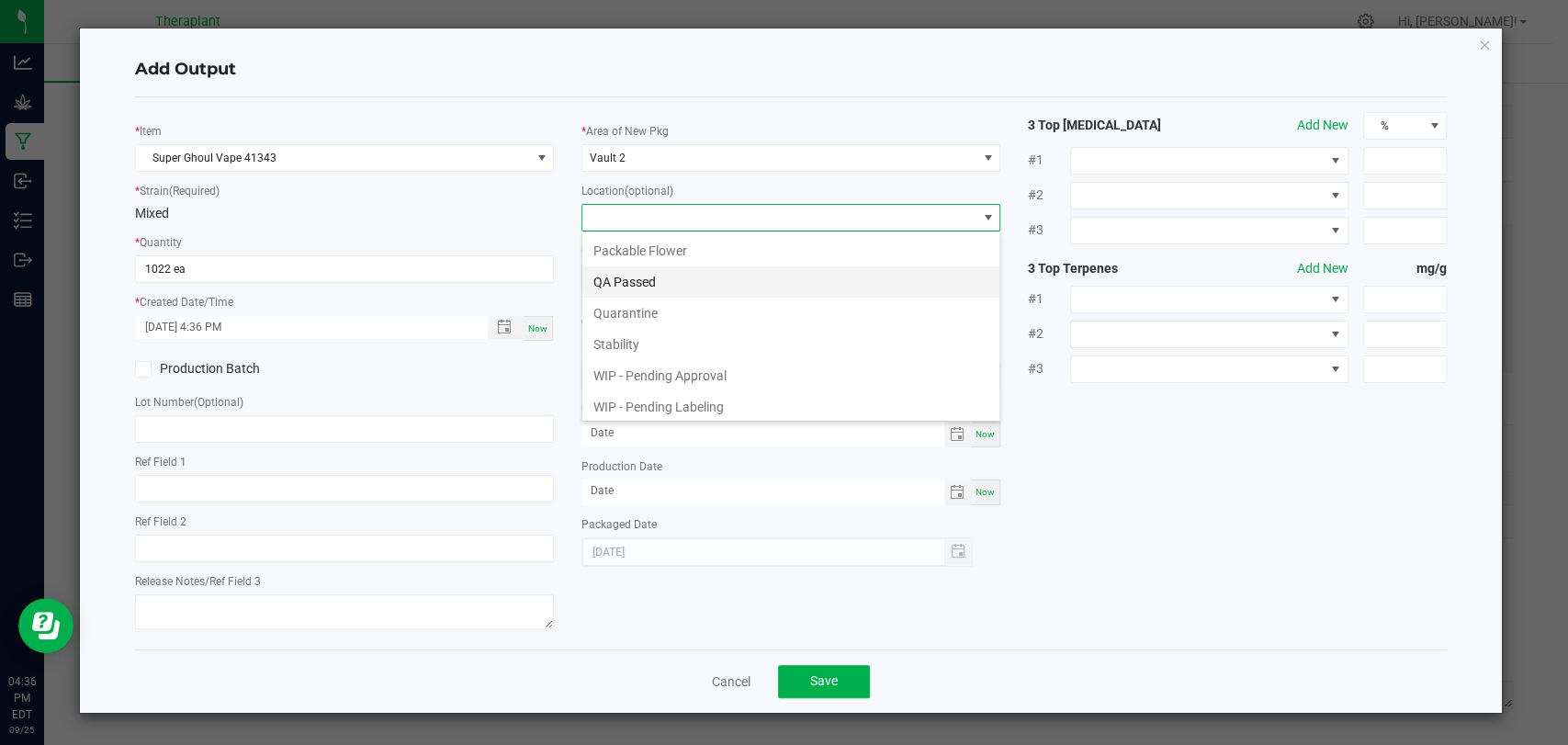
scroll to position [96, 0]
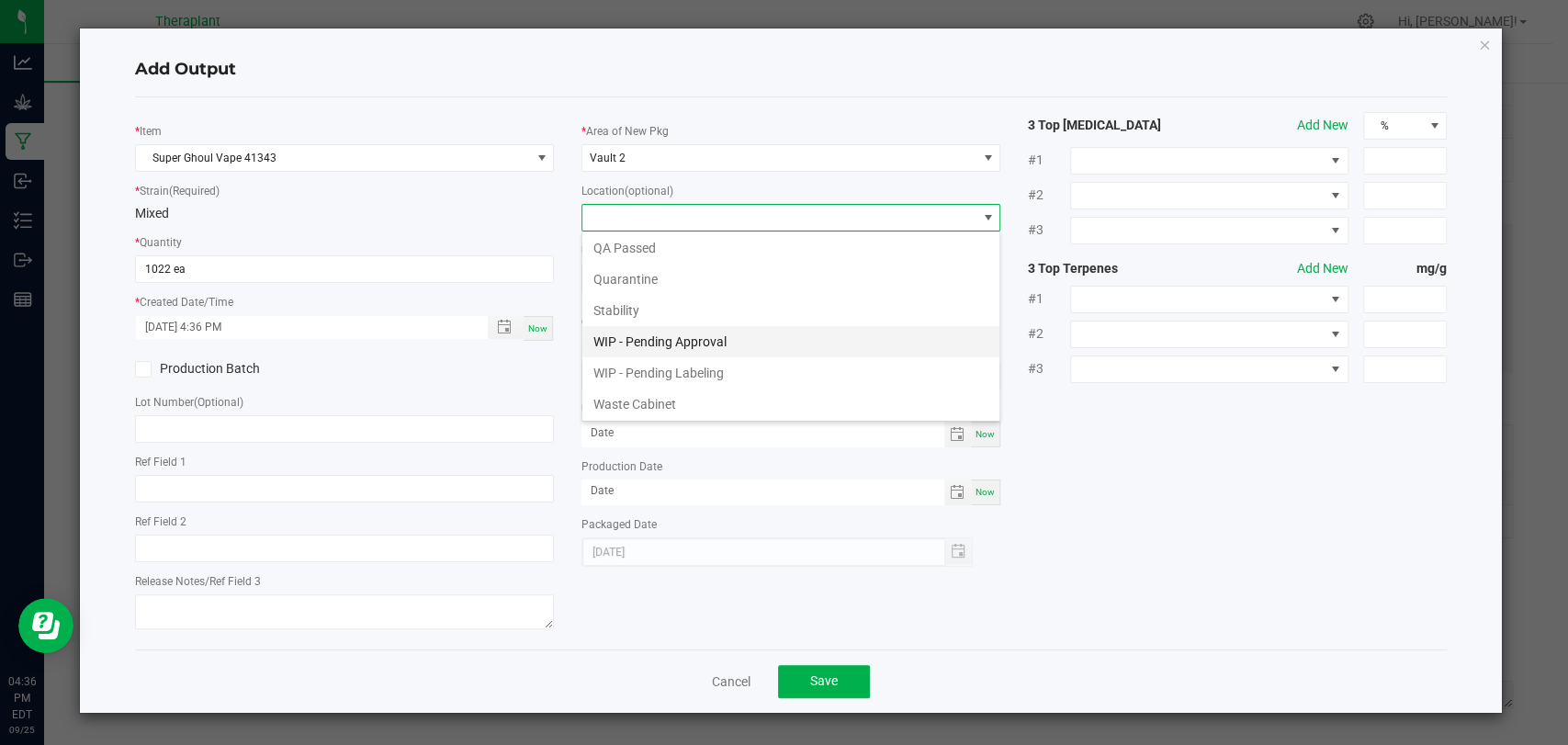
click at [664, 344] on li "WIP - Pending Approval" at bounding box center [791, 342] width 417 height 31
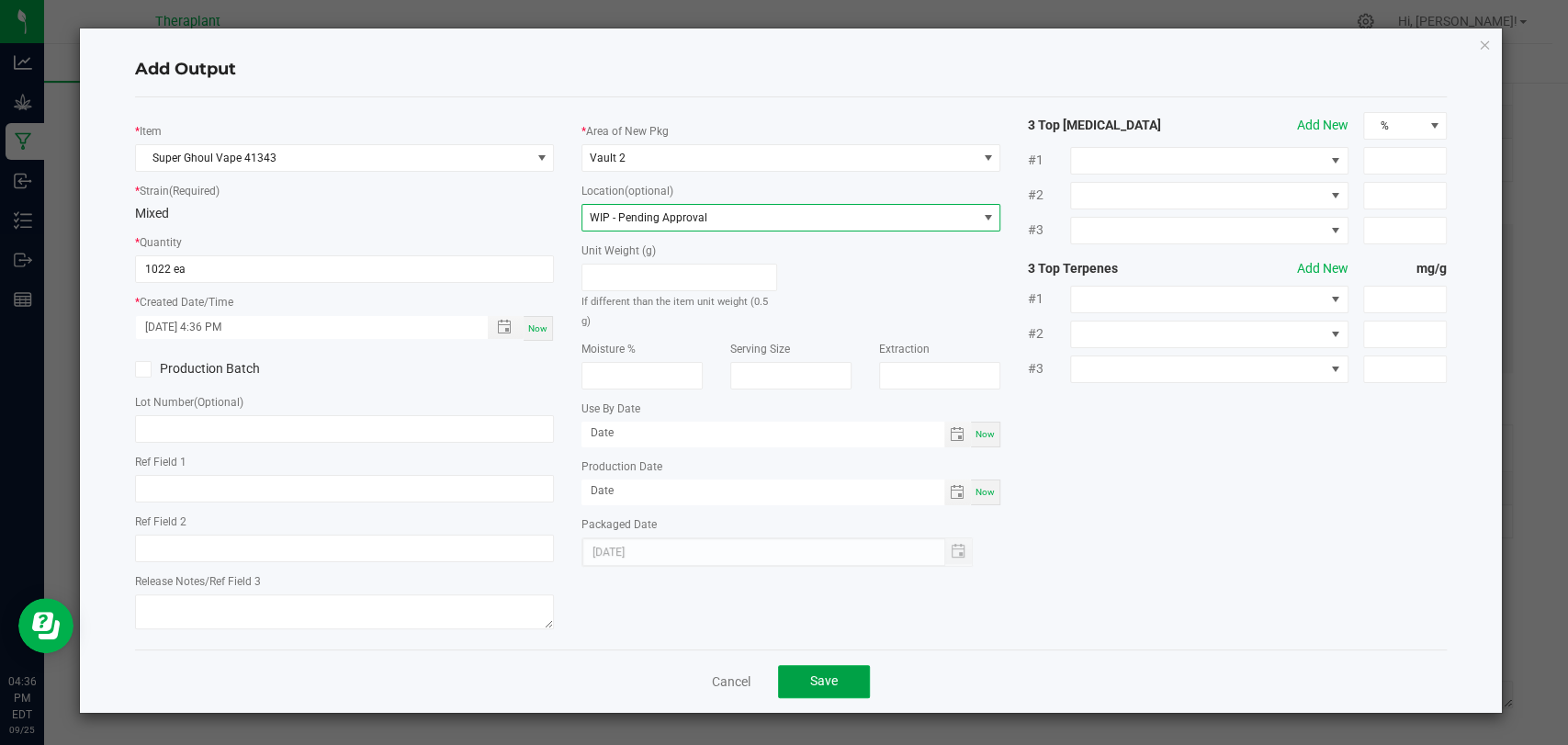
click at [827, 685] on span "Save" at bounding box center [824, 681] width 28 height 15
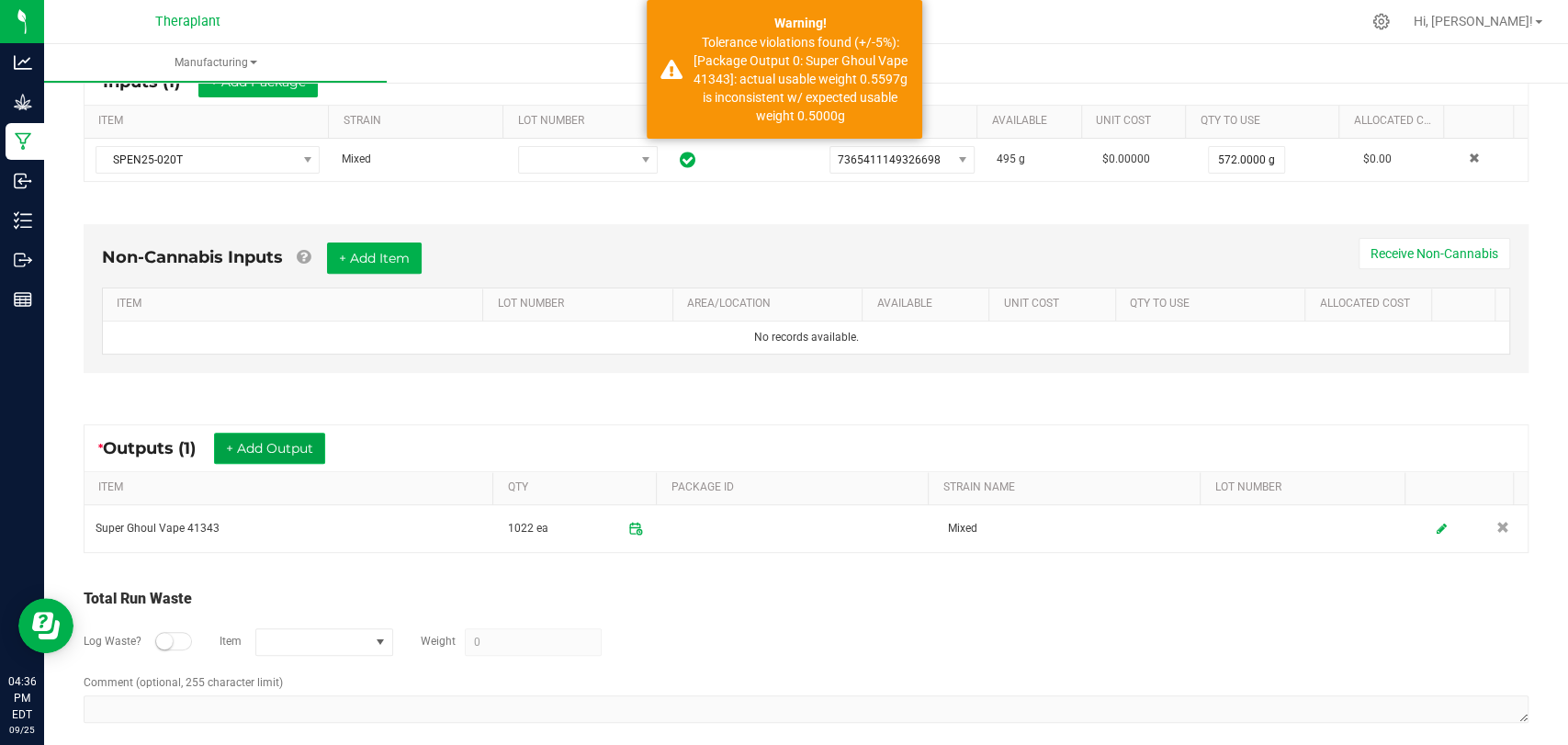
click at [272, 450] on button "+ Add Output" at bounding box center [269, 448] width 111 height 31
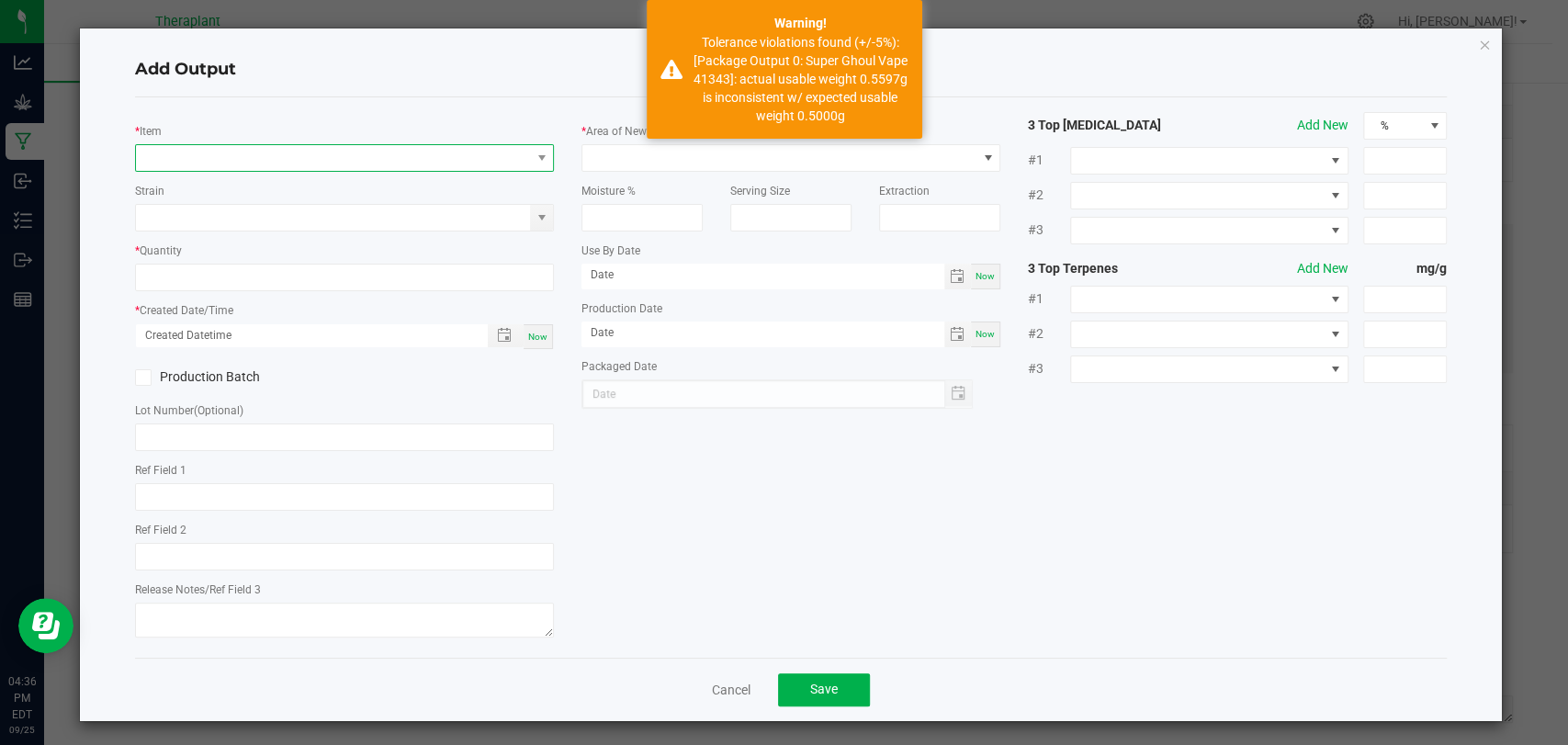
click at [306, 157] on span "NO DATA FOUND" at bounding box center [333, 158] width 394 height 26
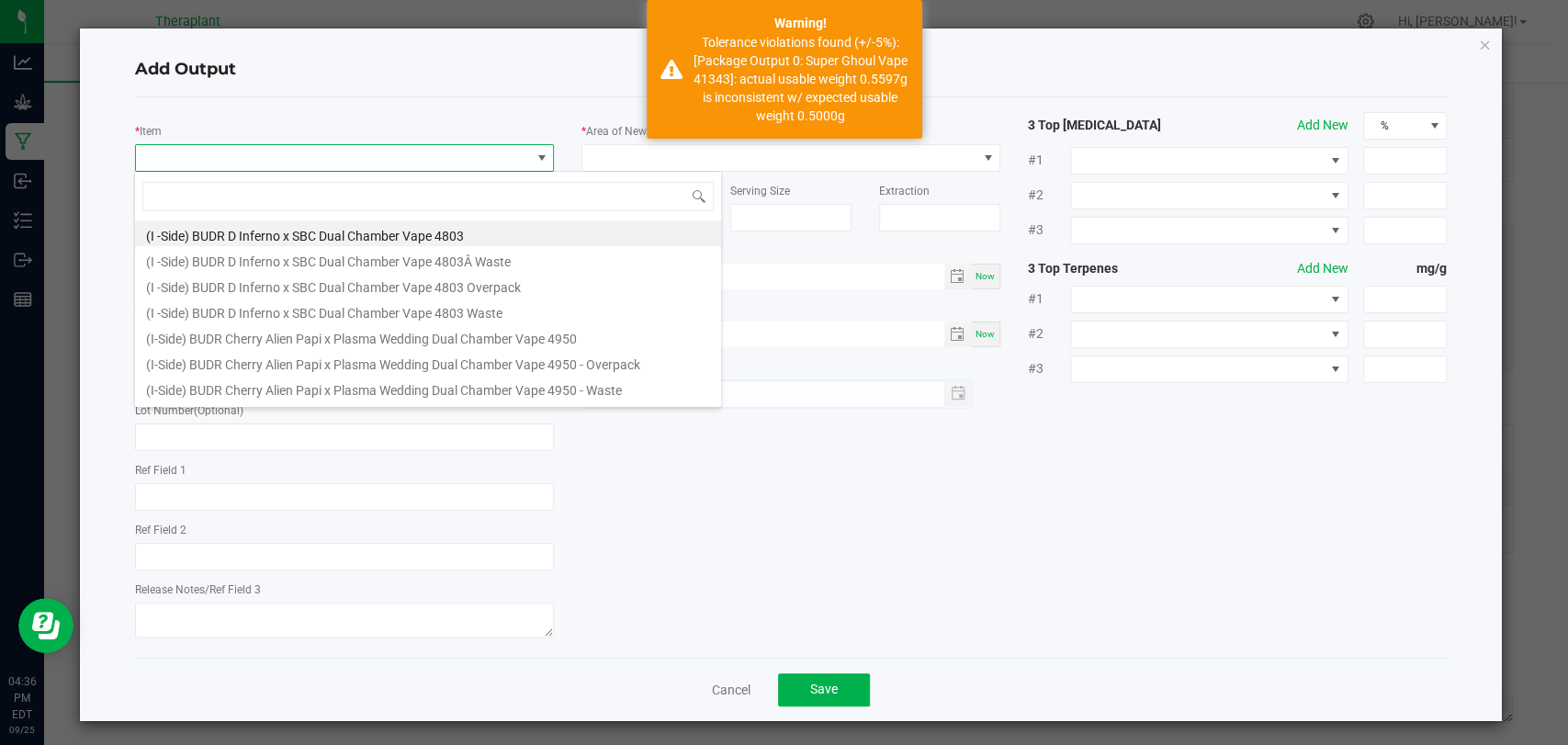
scroll to position [27, 414]
type input "41343"
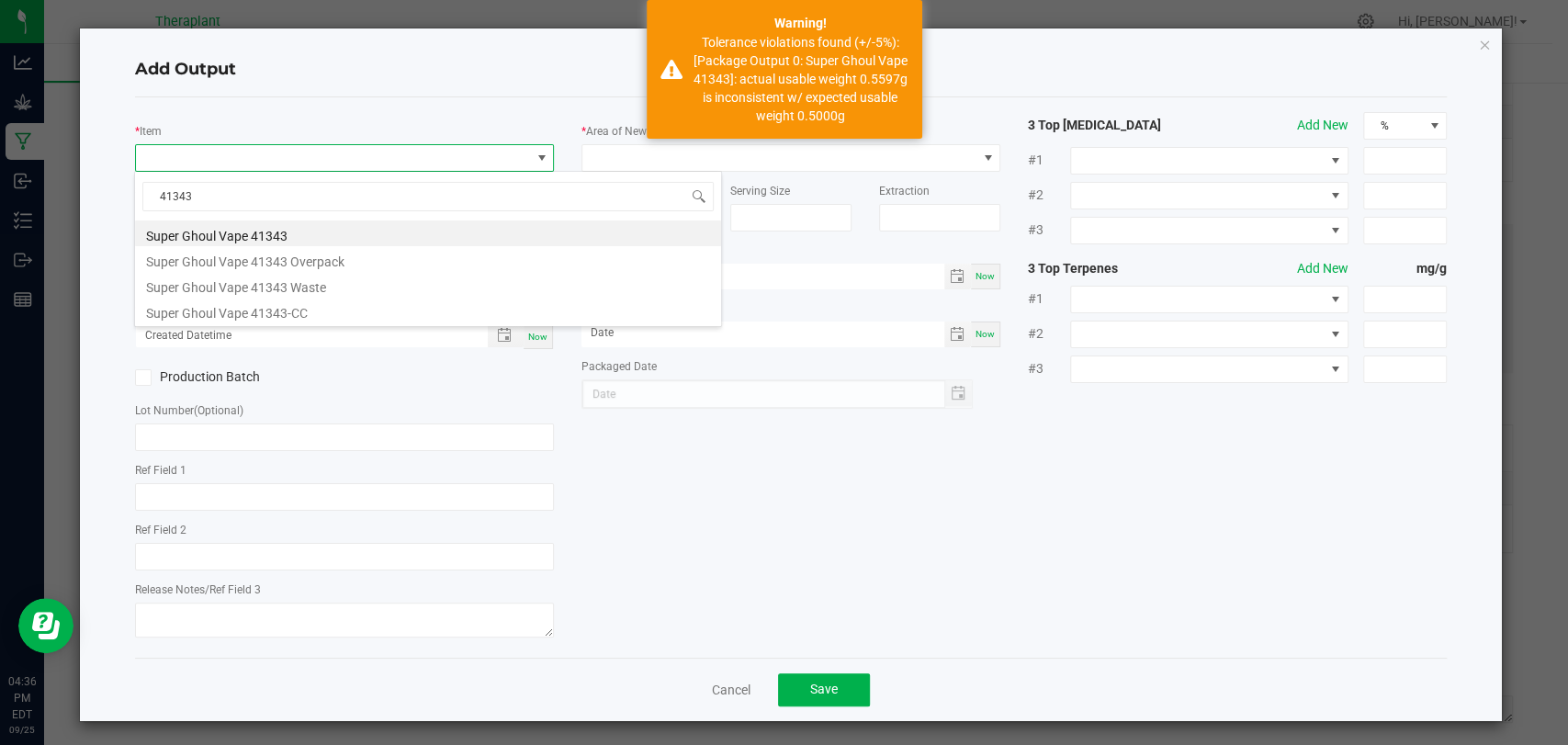
click at [273, 234] on li "Super Ghoul Vape 41343" at bounding box center [428, 233] width 586 height 26
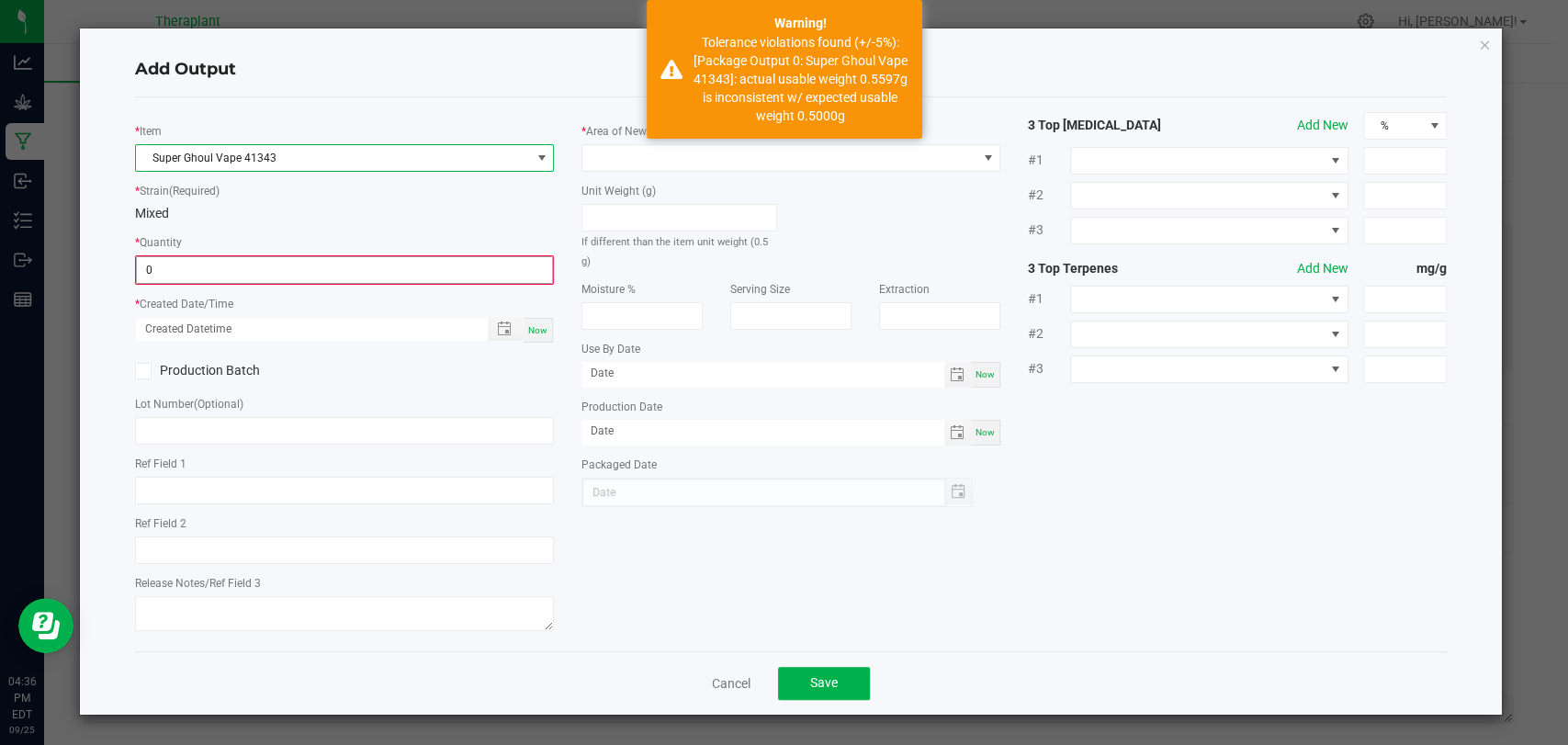
click at [252, 270] on input "0" at bounding box center [345, 270] width 415 height 26
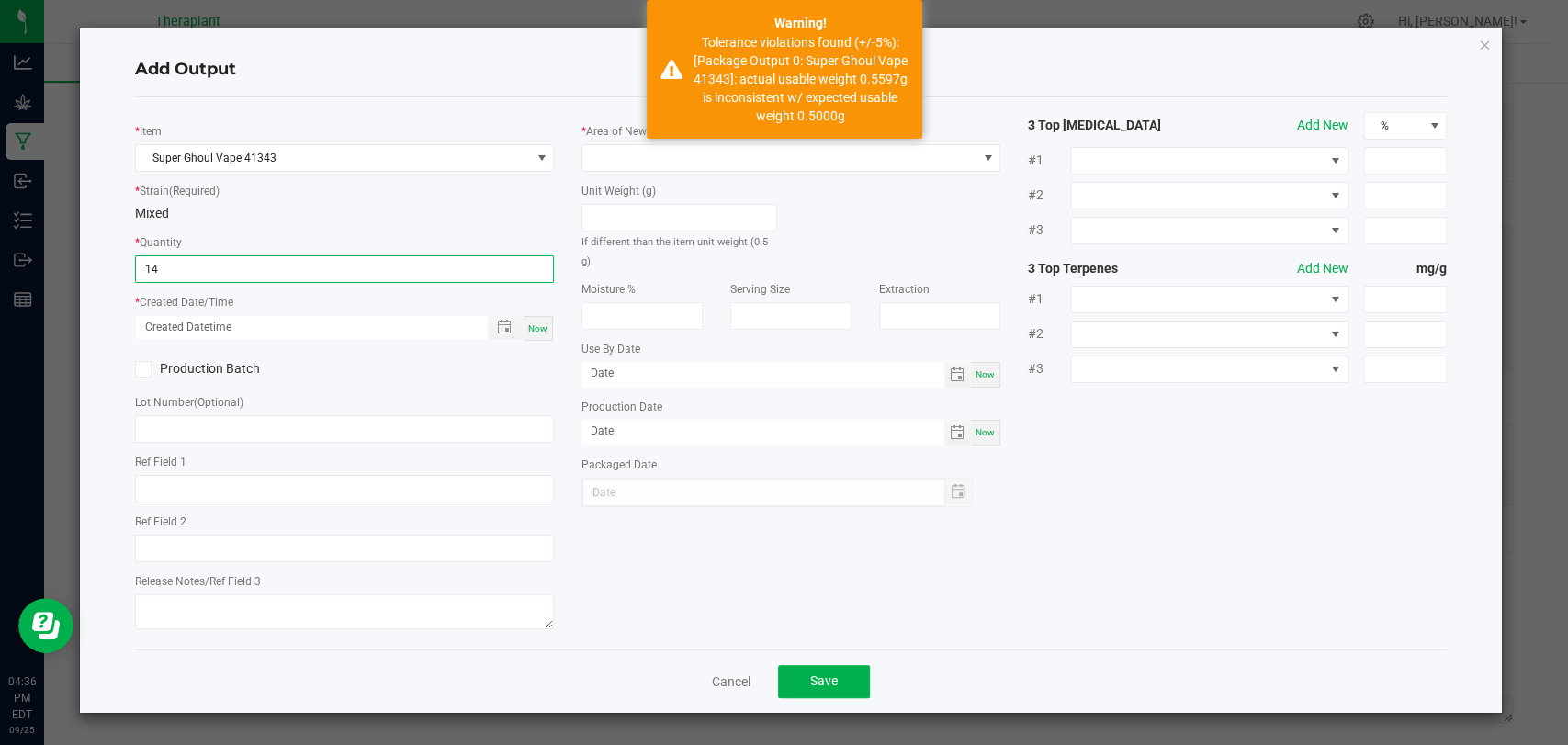
type input "14 ea"
click at [547, 325] on span "Now" at bounding box center [538, 328] width 19 height 10
type input "[DATE] 4:36 PM"
type input "[DATE]"
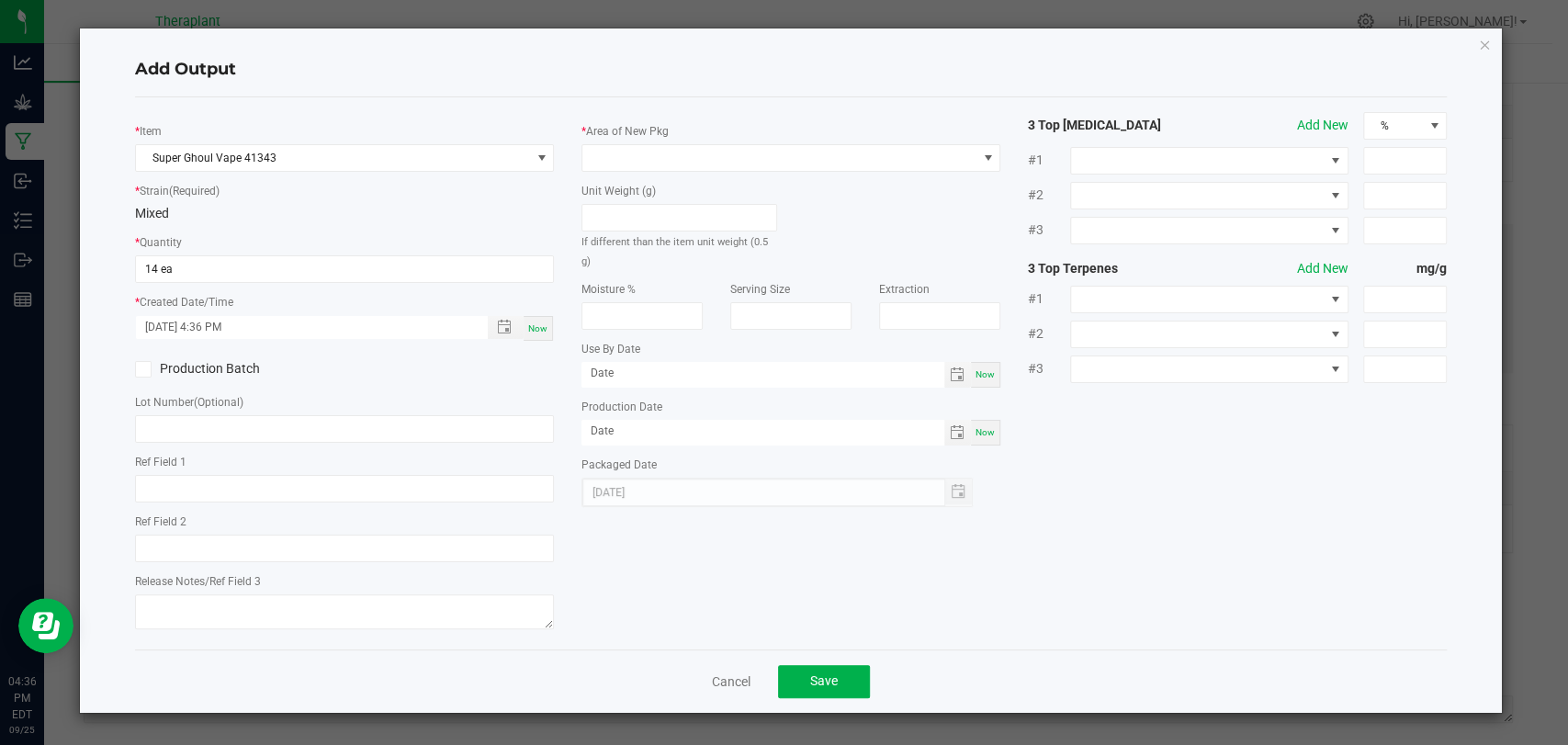
click at [620, 141] on div "* Area of New Pkg" at bounding box center [791, 146] width 419 height 51
click at [629, 150] on span at bounding box center [779, 158] width 394 height 26
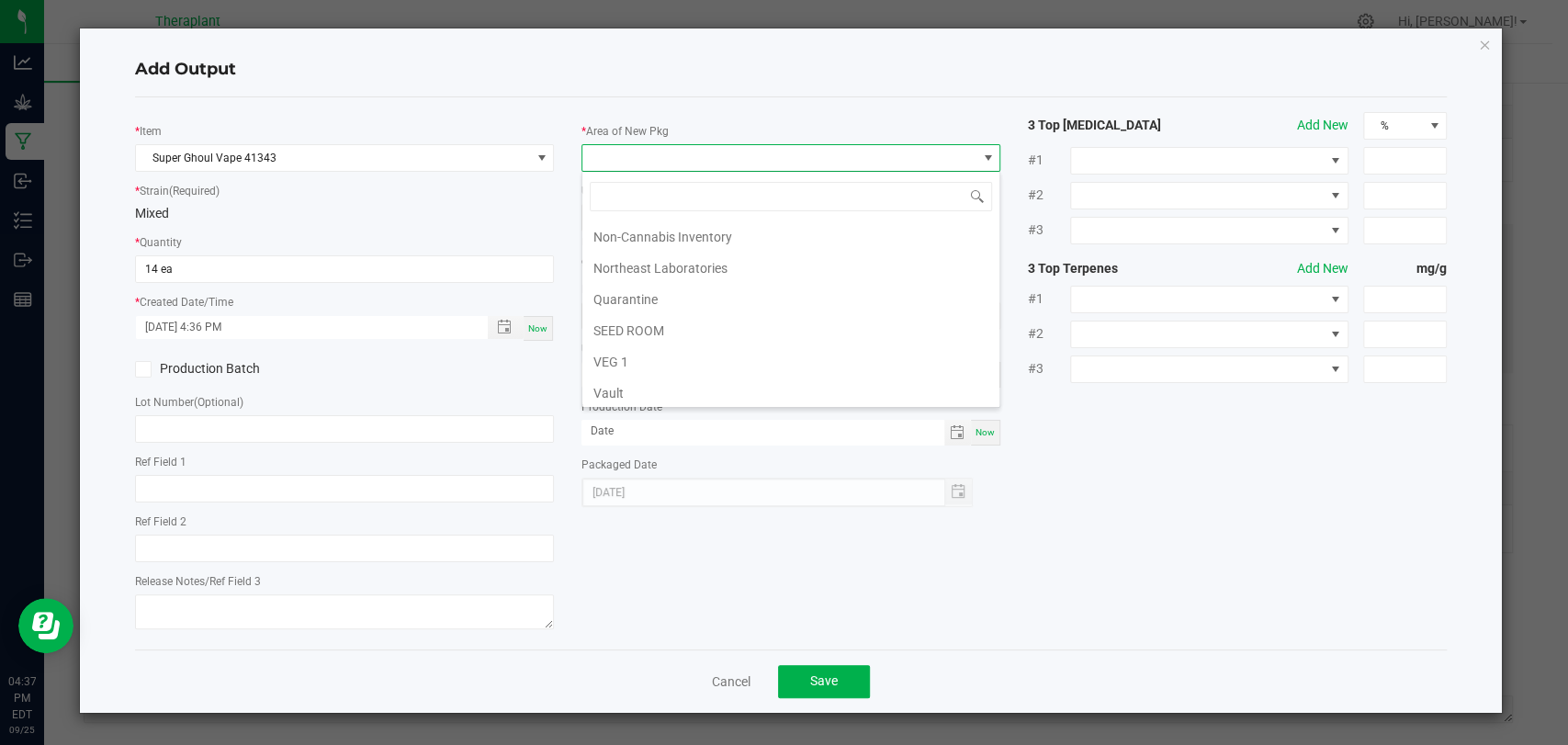
scroll to position [344, 0]
click at [636, 320] on li "Vault 2" at bounding box center [791, 330] width 417 height 31
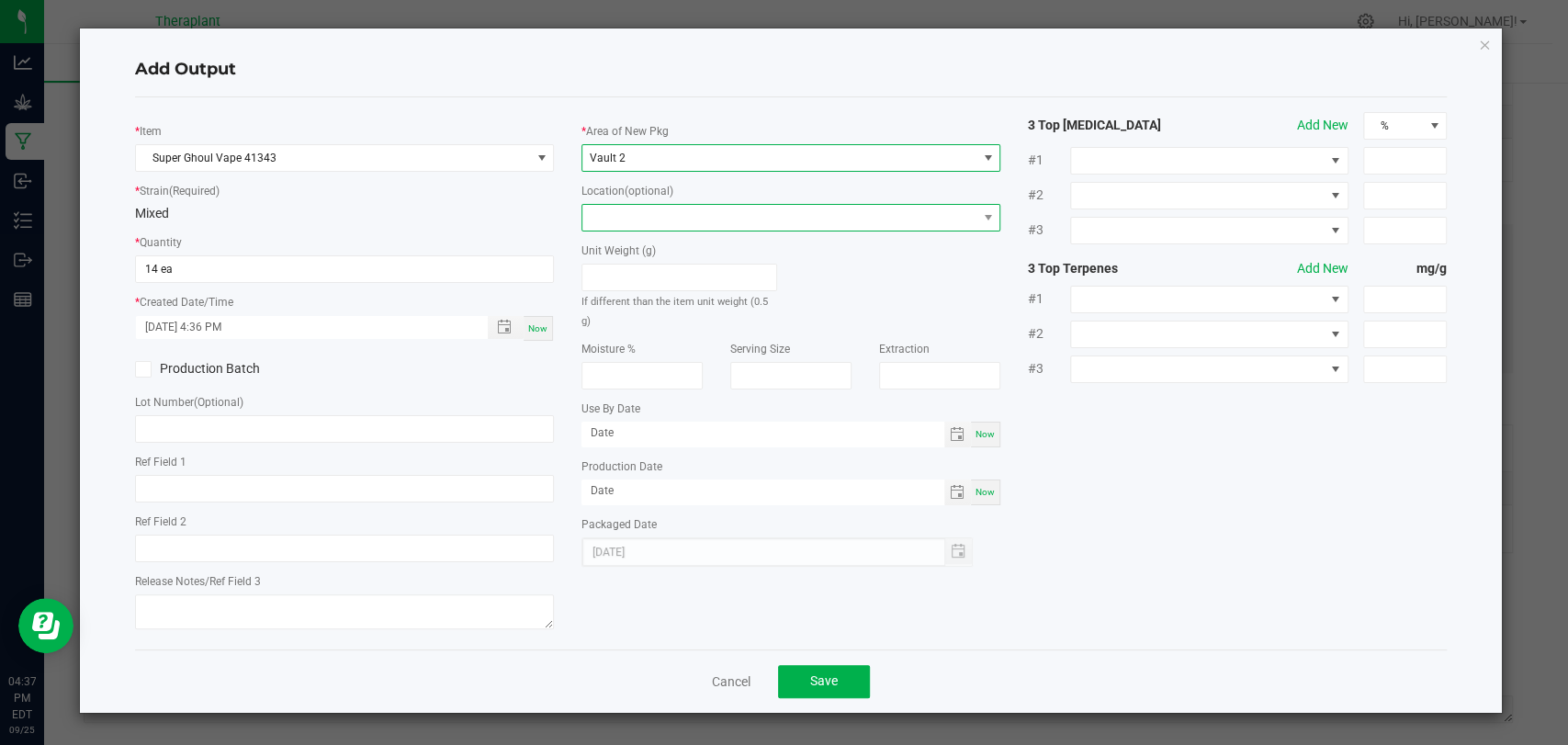
click at [635, 211] on span at bounding box center [779, 218] width 394 height 26
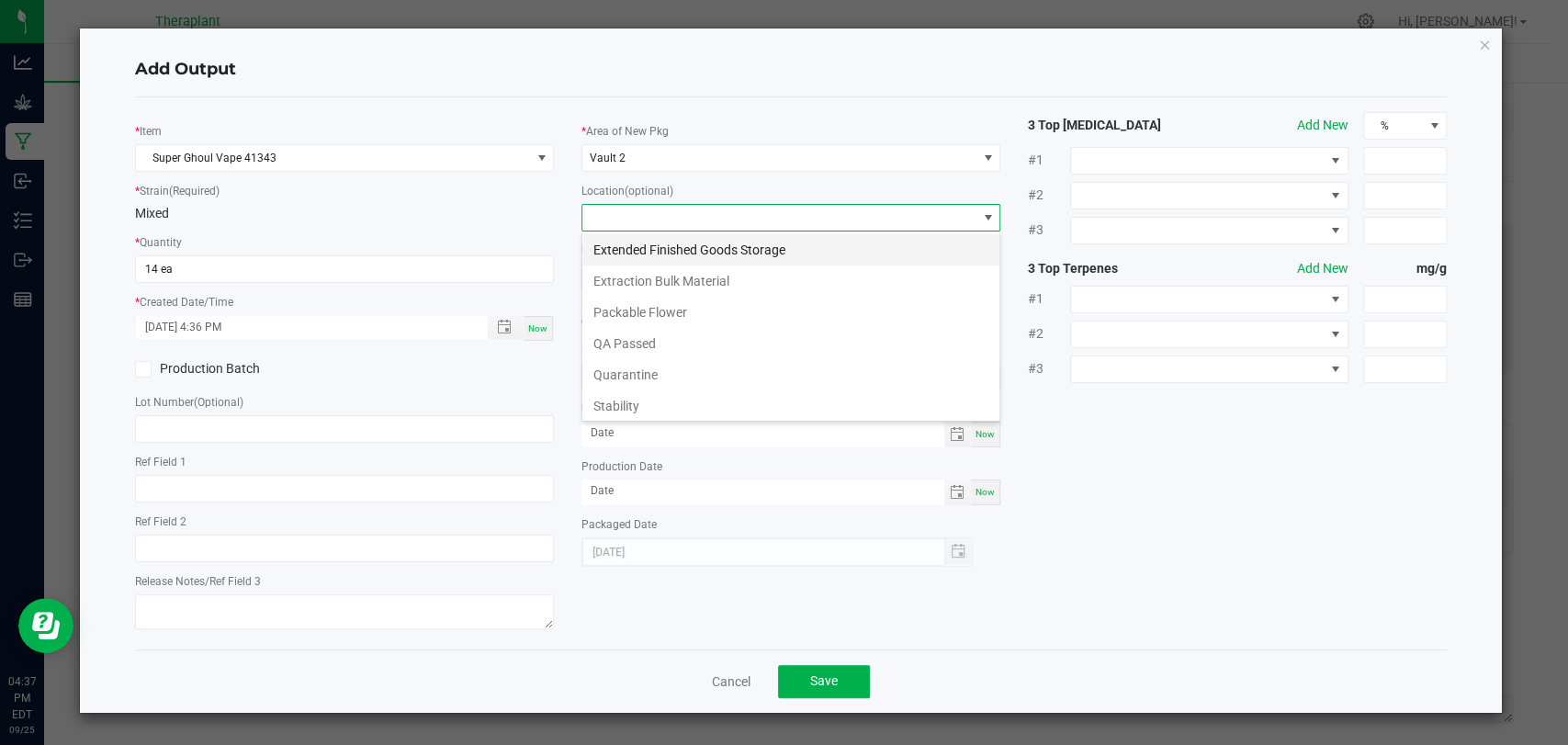
scroll to position [27, 419]
click at [633, 397] on li "Stability" at bounding box center [791, 406] width 417 height 31
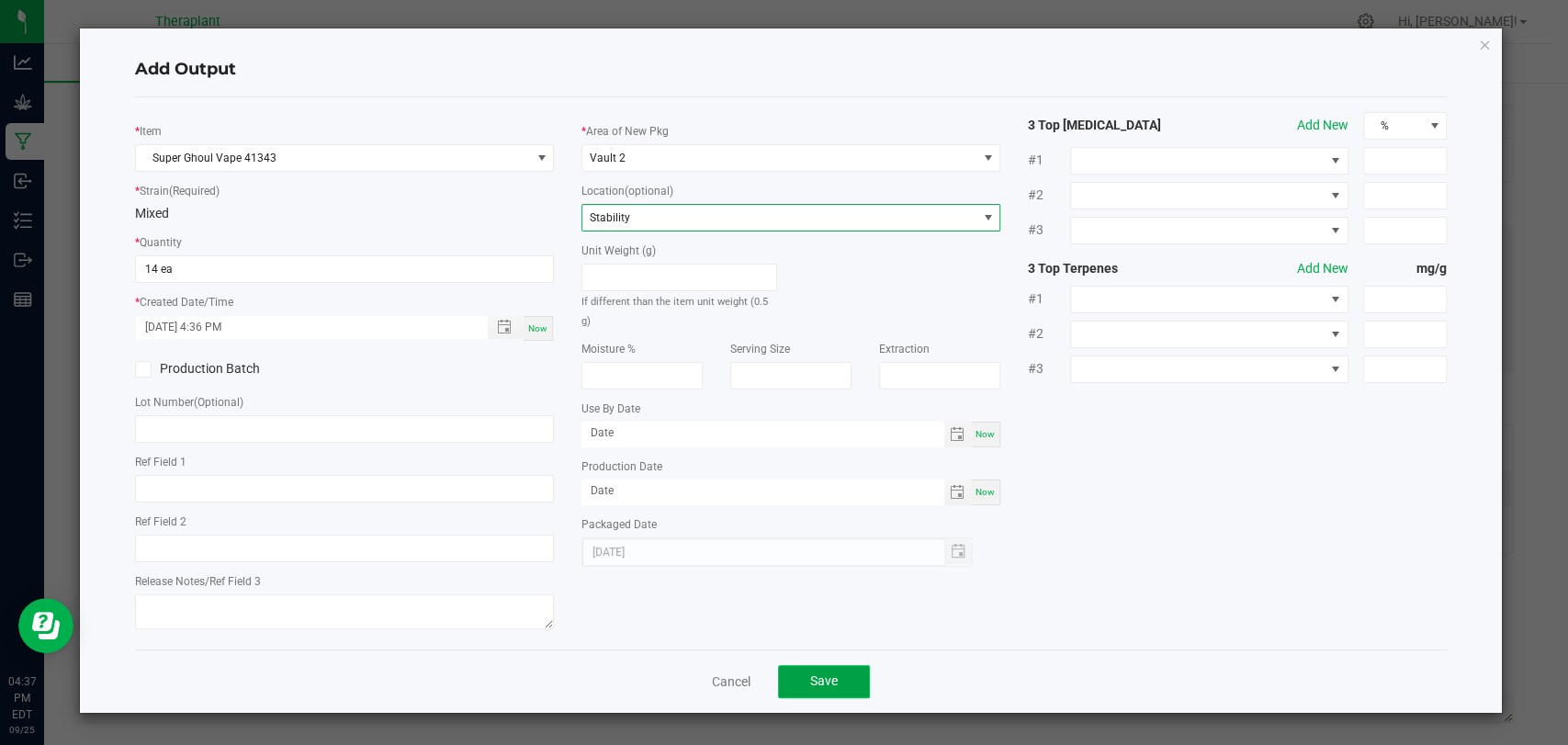
click at [819, 665] on button "Save" at bounding box center [824, 682] width 92 height 33
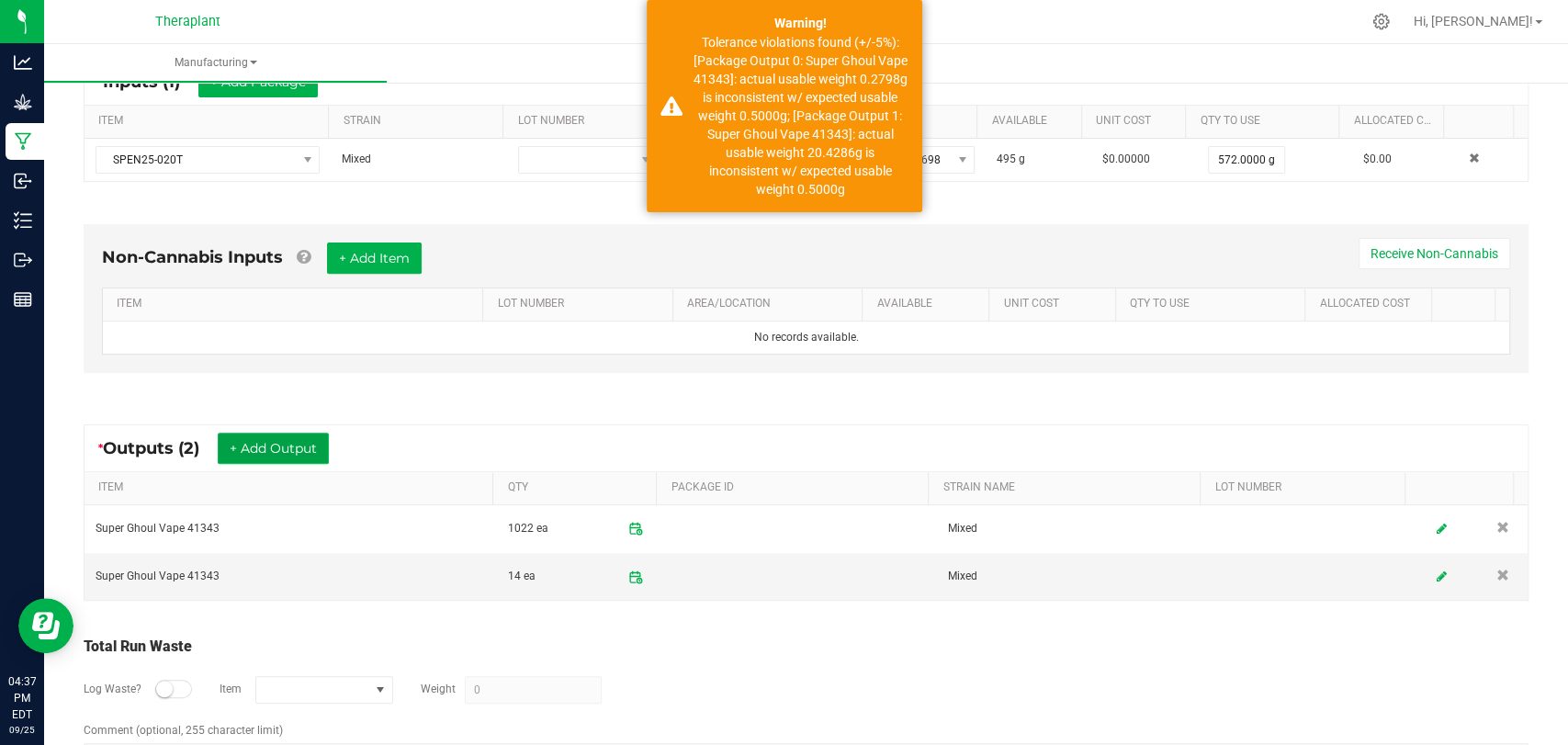
click at [319, 448] on button "+ Add Output" at bounding box center [273, 448] width 111 height 31
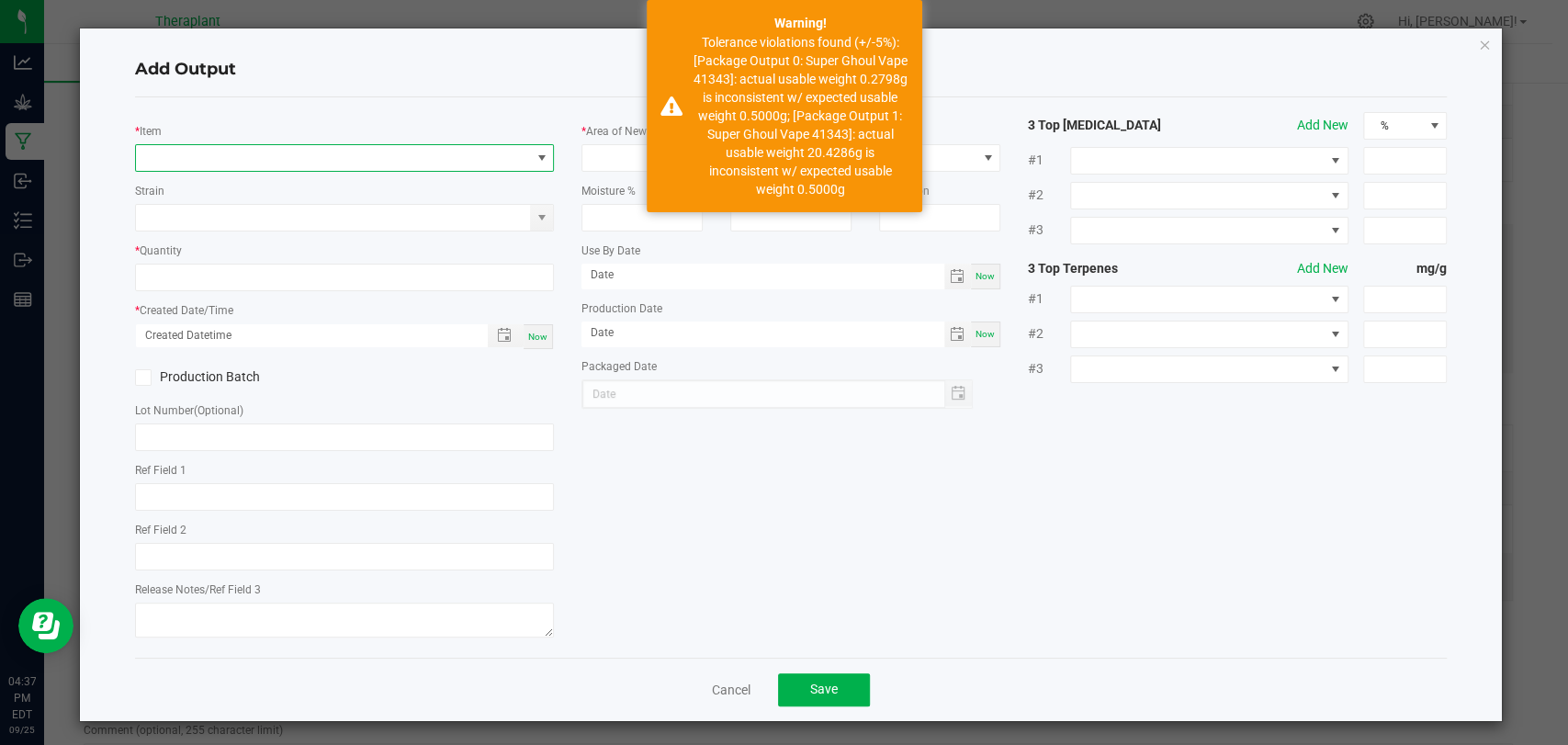
click at [346, 164] on span "NO DATA FOUND" at bounding box center [333, 158] width 394 height 26
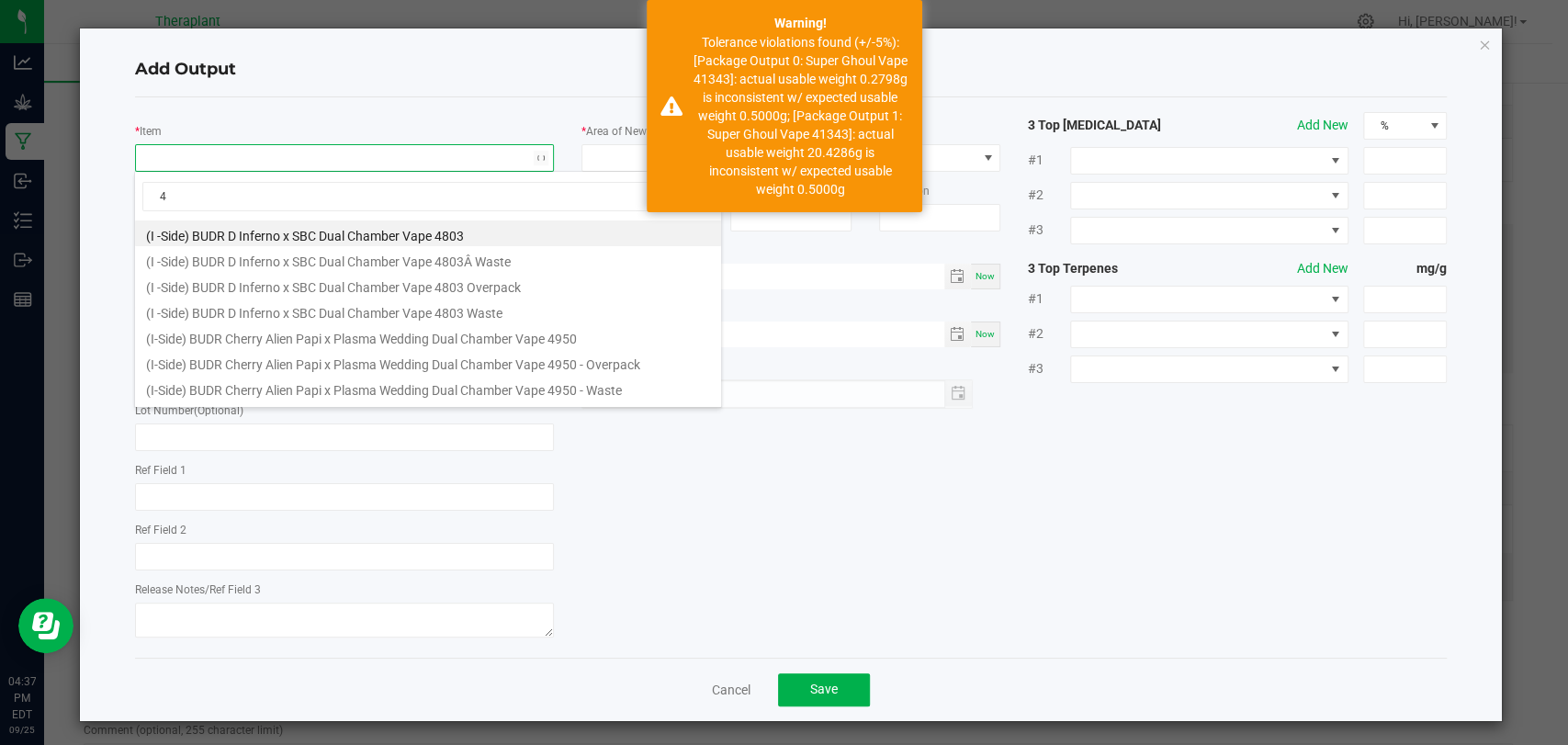
scroll to position [27, 414]
type input "41343"
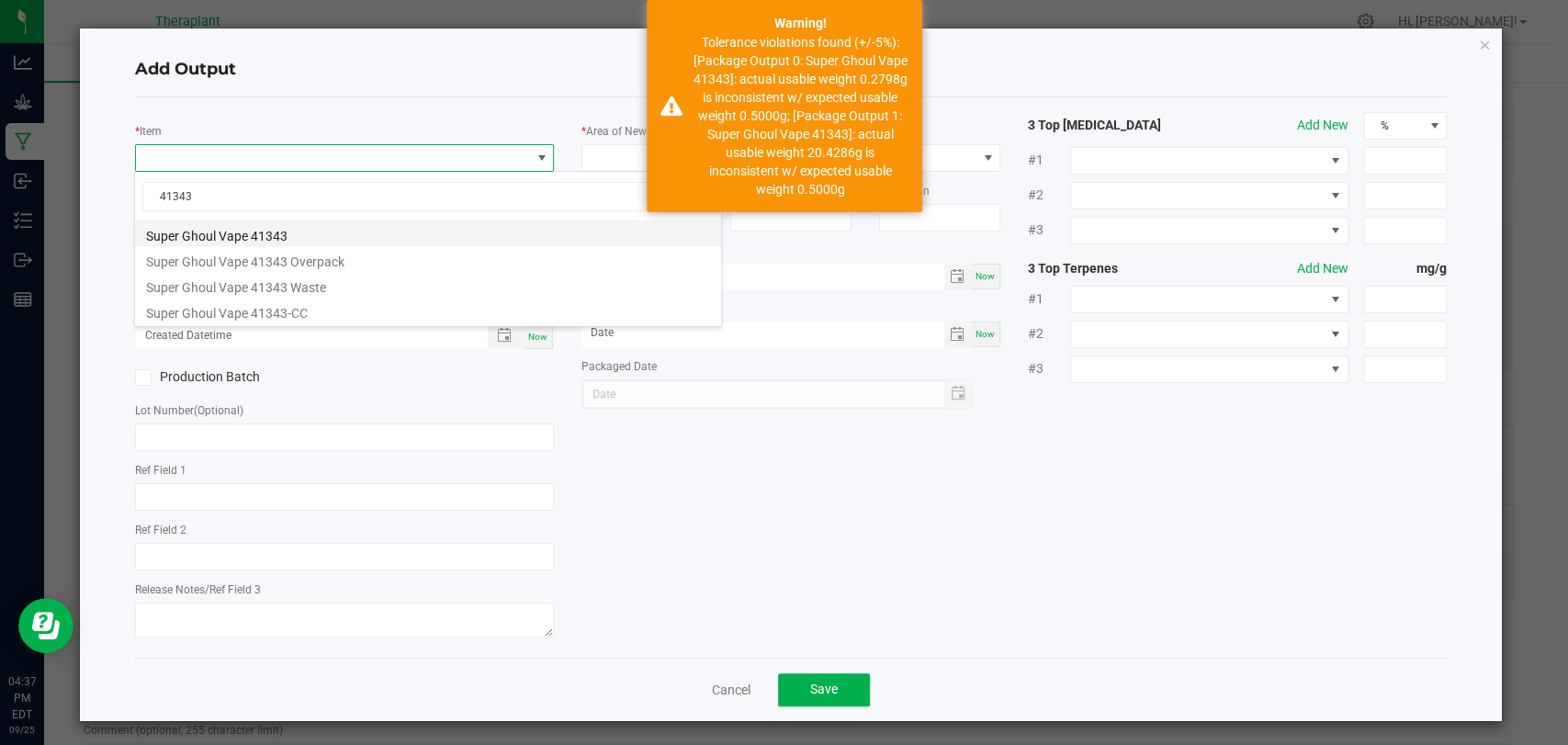
click at [255, 234] on li "Super Ghoul Vape 41343" at bounding box center [428, 233] width 586 height 26
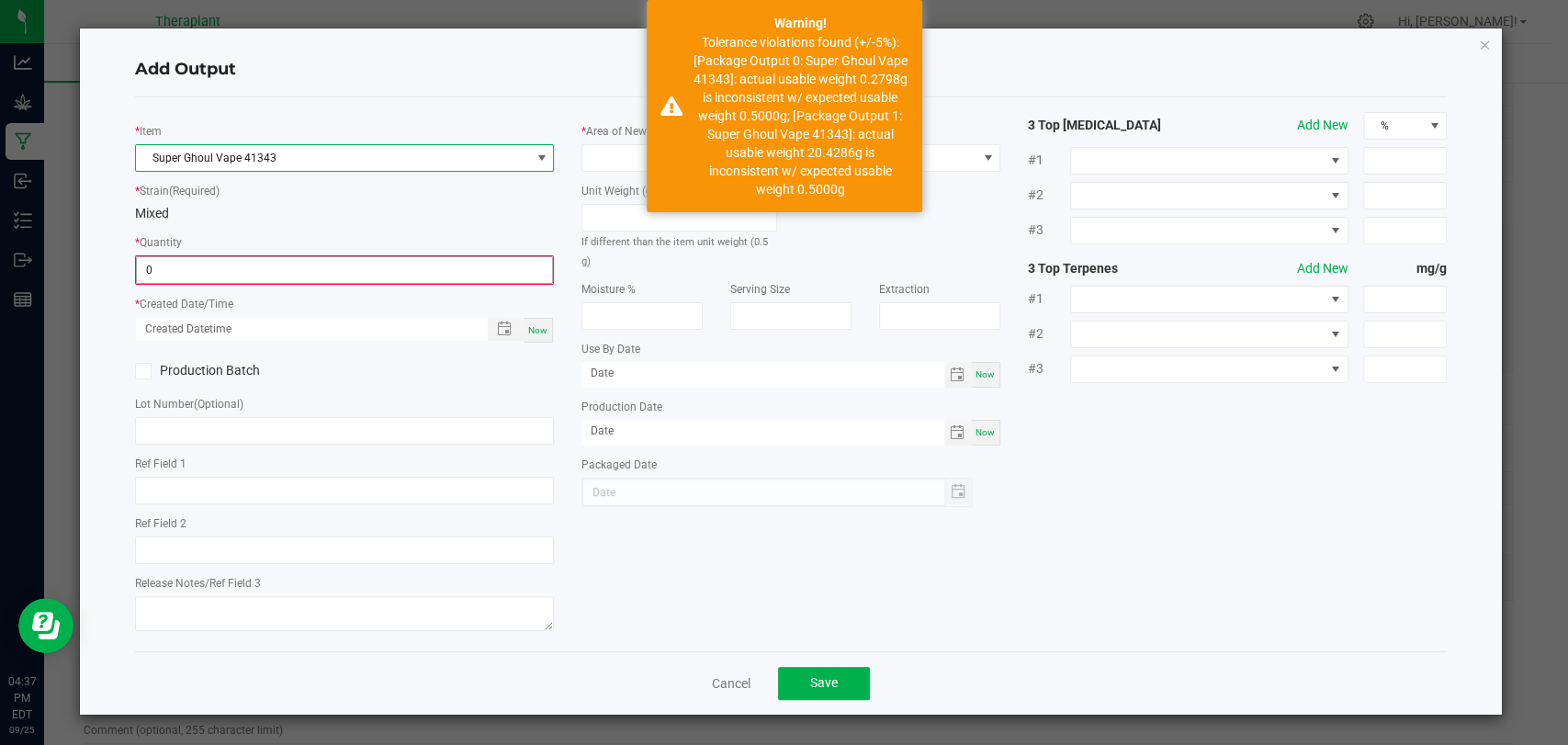
click at [241, 262] on input "0" at bounding box center [345, 270] width 415 height 26
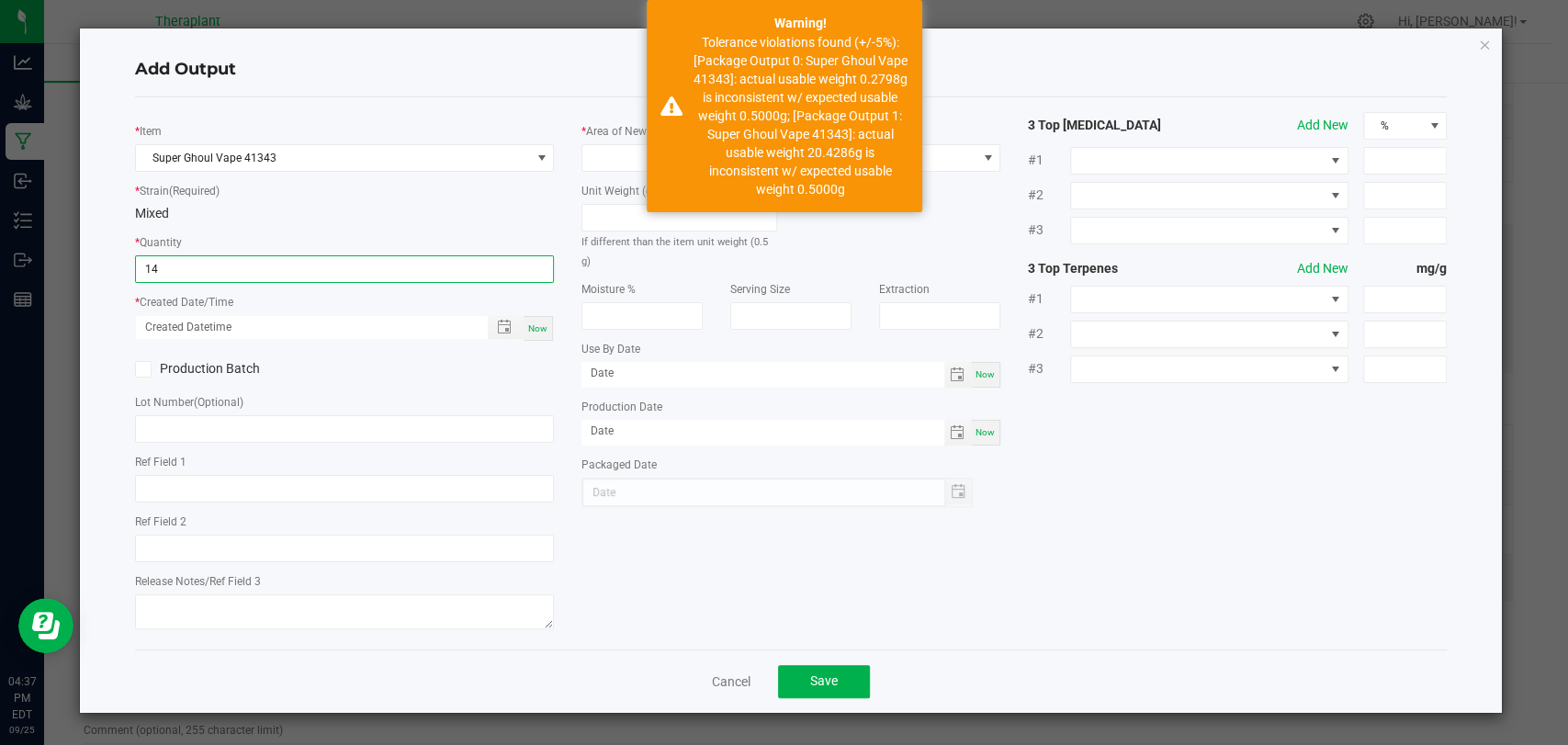
type input "14 ea"
click at [533, 324] on span "Now" at bounding box center [538, 328] width 19 height 10
type input "[DATE] 4:37 PM"
type input "[DATE]"
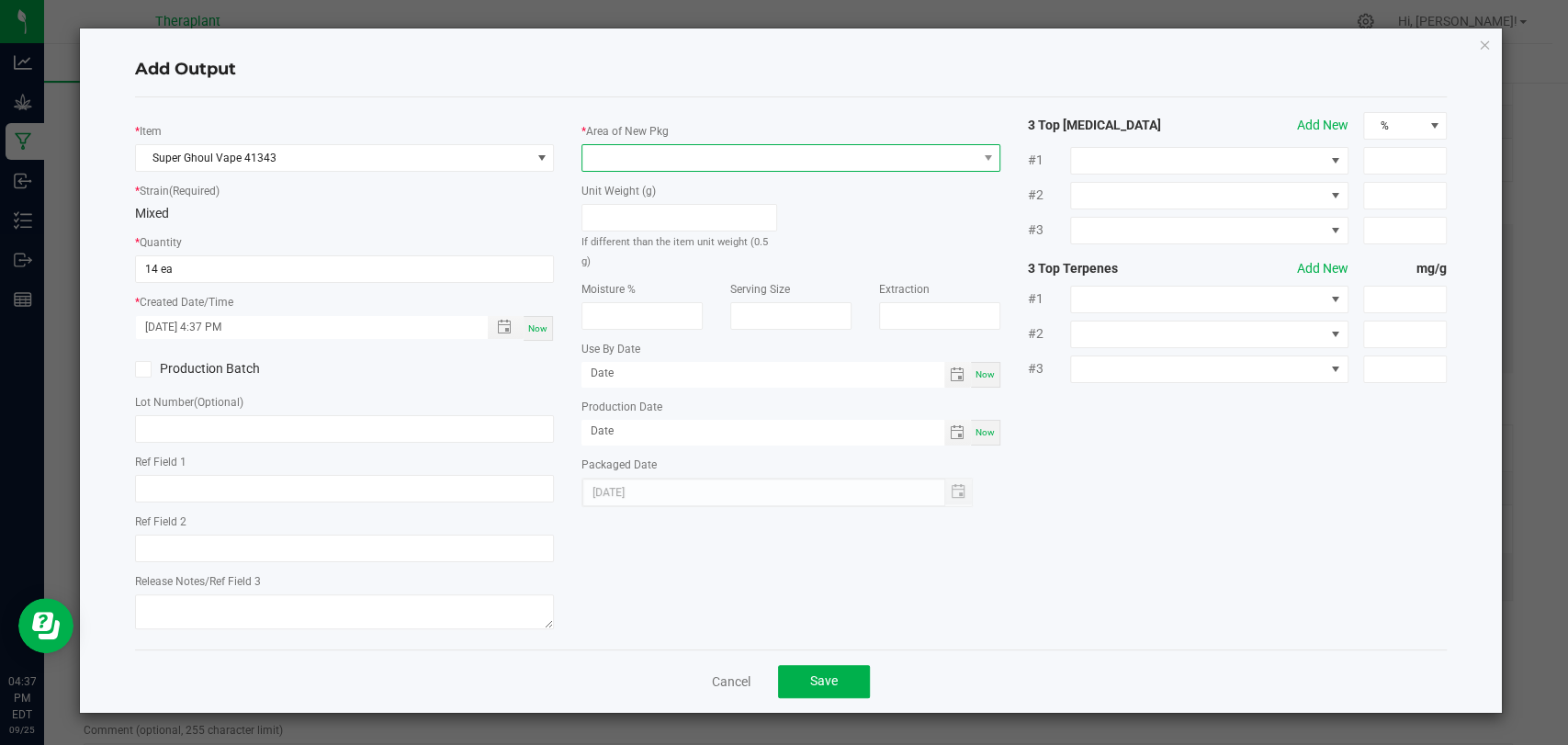
click at [621, 149] on span at bounding box center [779, 158] width 394 height 26
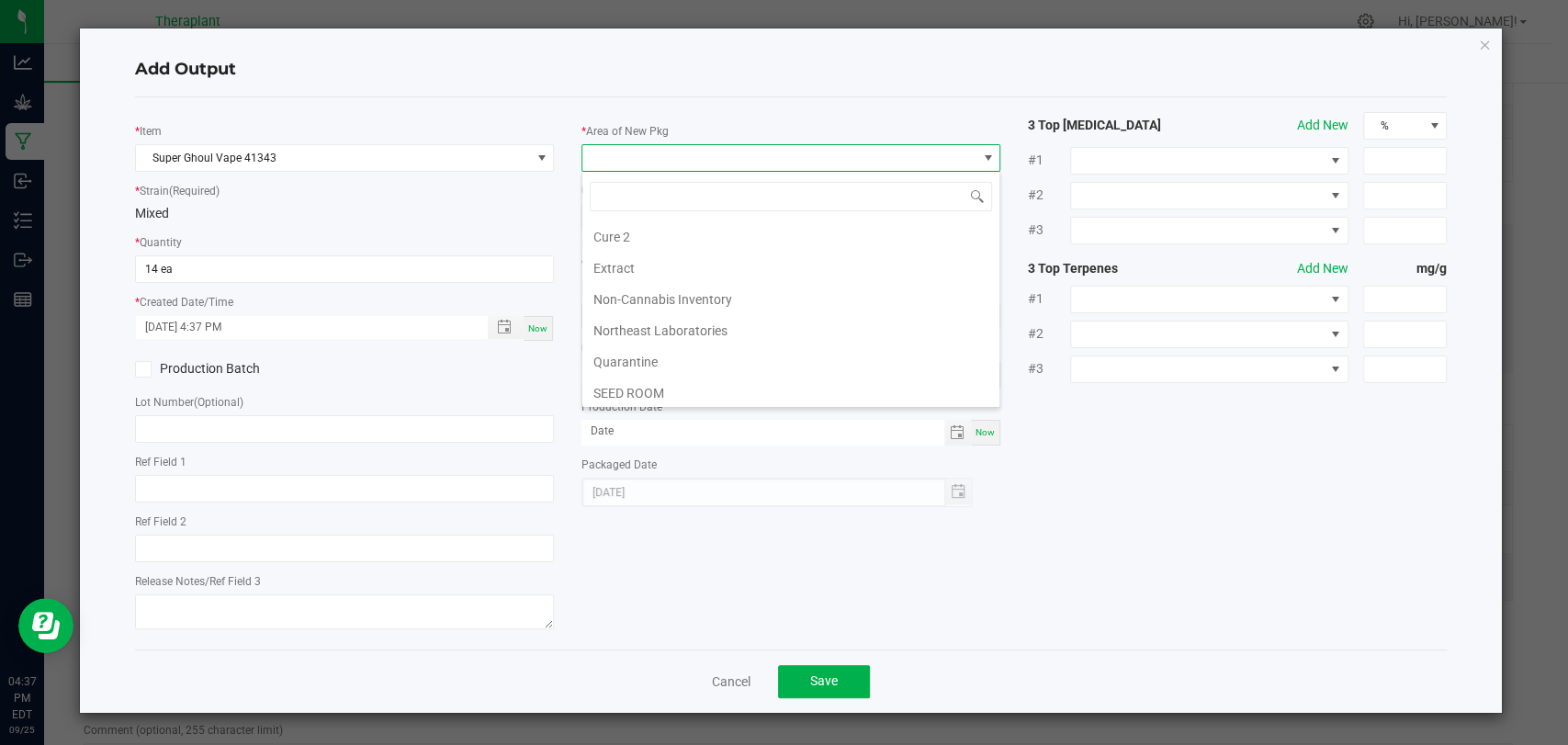
scroll to position [344, 0]
click at [625, 320] on li "Vault 2" at bounding box center [791, 330] width 417 height 31
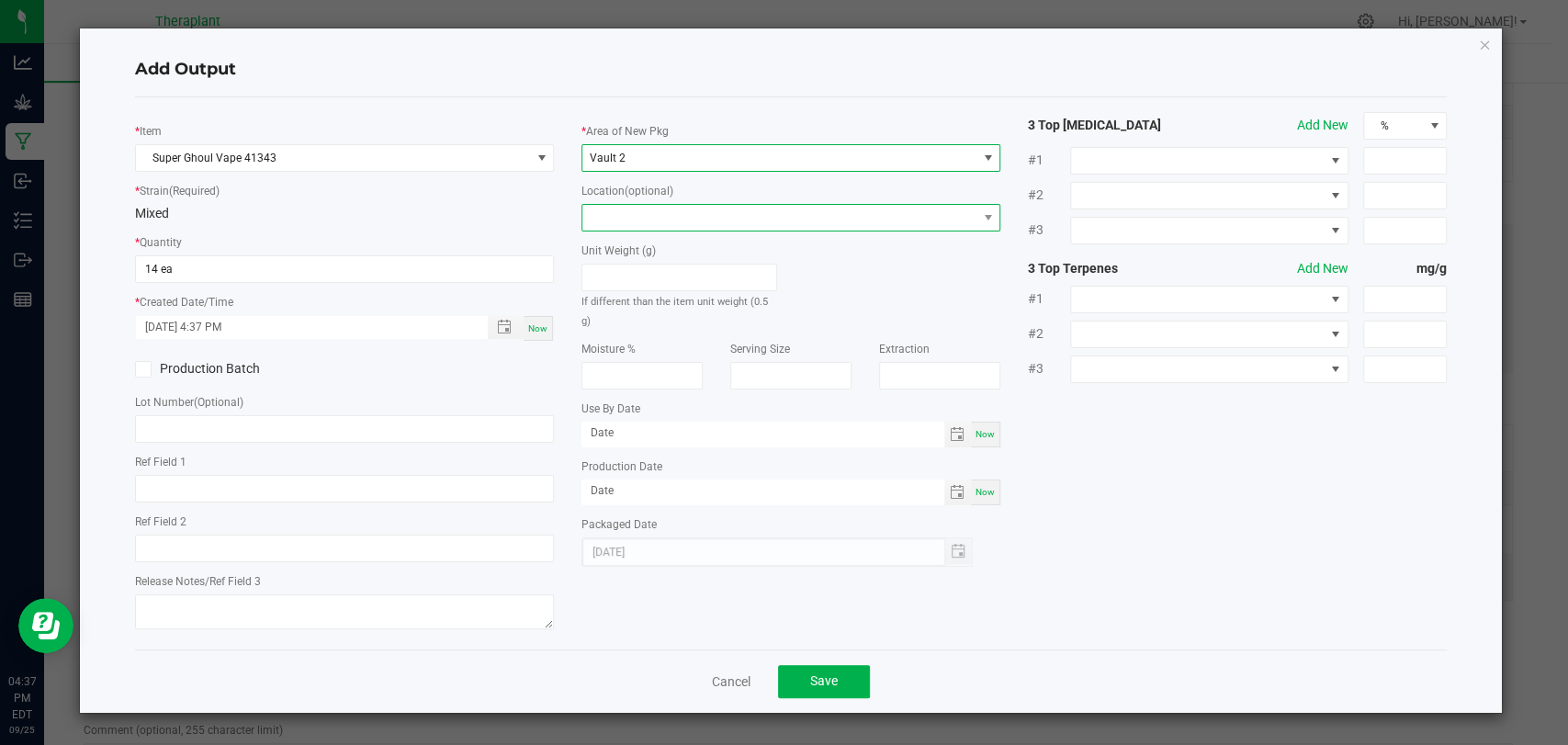
click at [627, 206] on span at bounding box center [779, 218] width 394 height 26
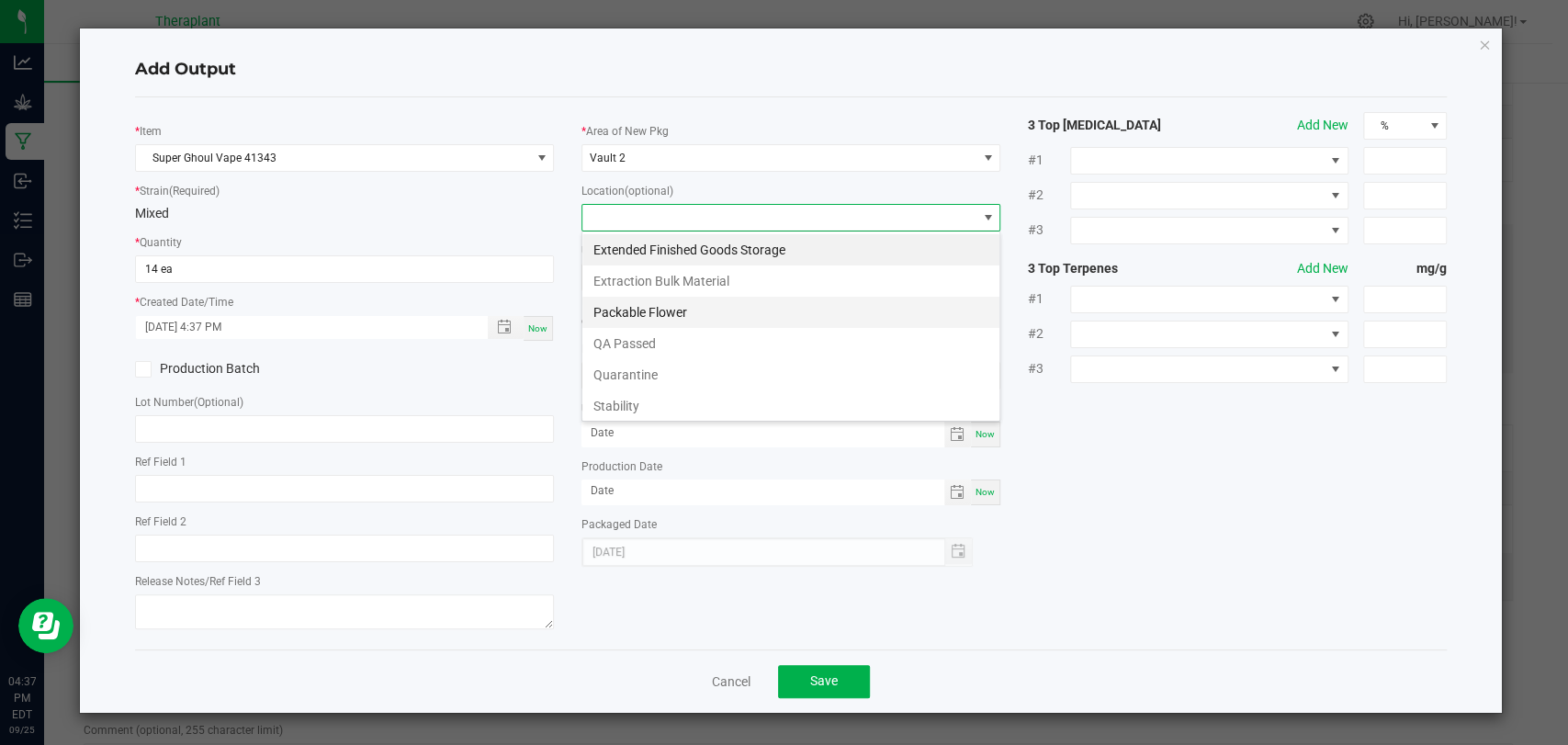
scroll to position [96, 0]
click at [645, 305] on li "Stability" at bounding box center [791, 310] width 417 height 31
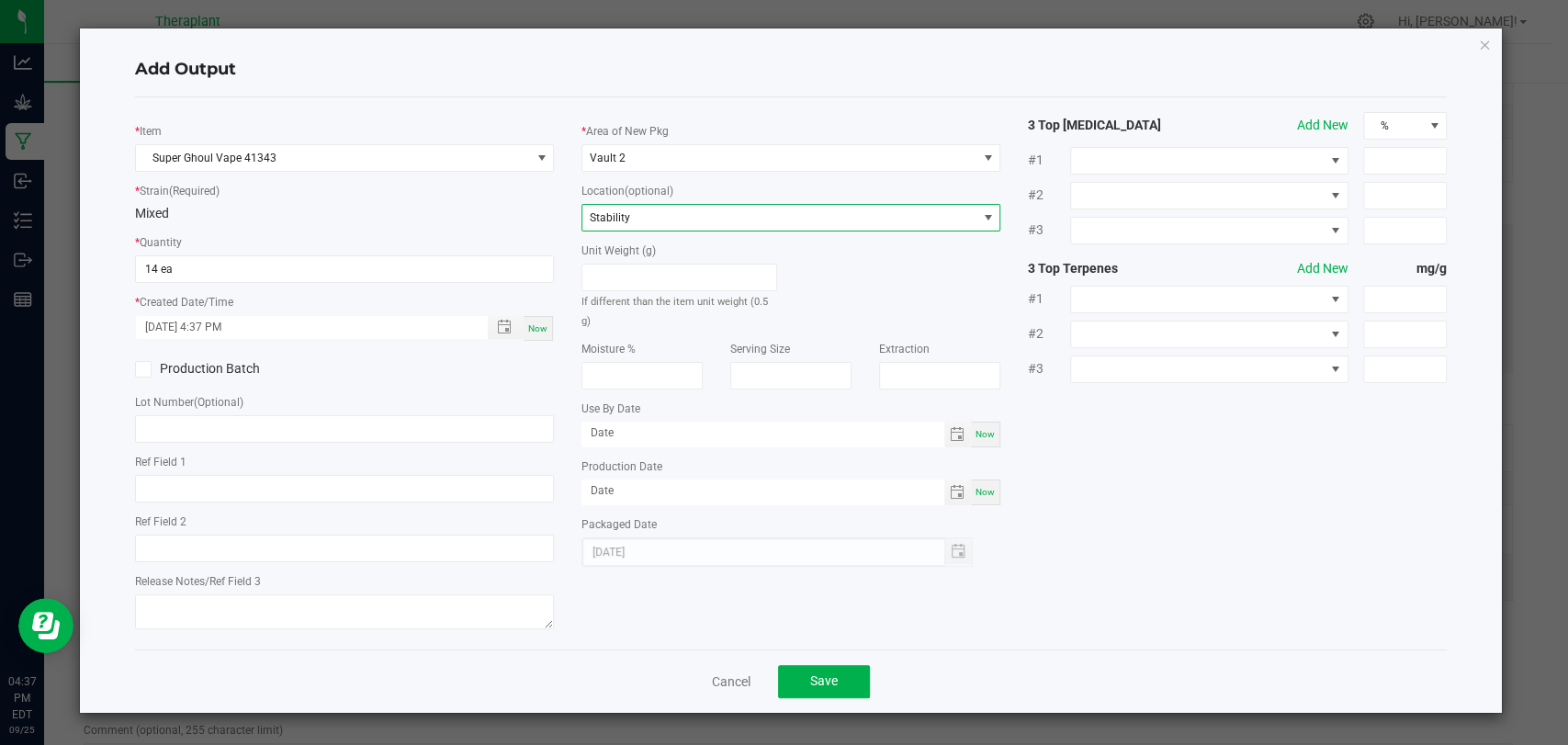
click at [828, 660] on div "Cancel Save" at bounding box center [790, 681] width 1312 height 63
click at [822, 669] on button "Save" at bounding box center [824, 682] width 92 height 33
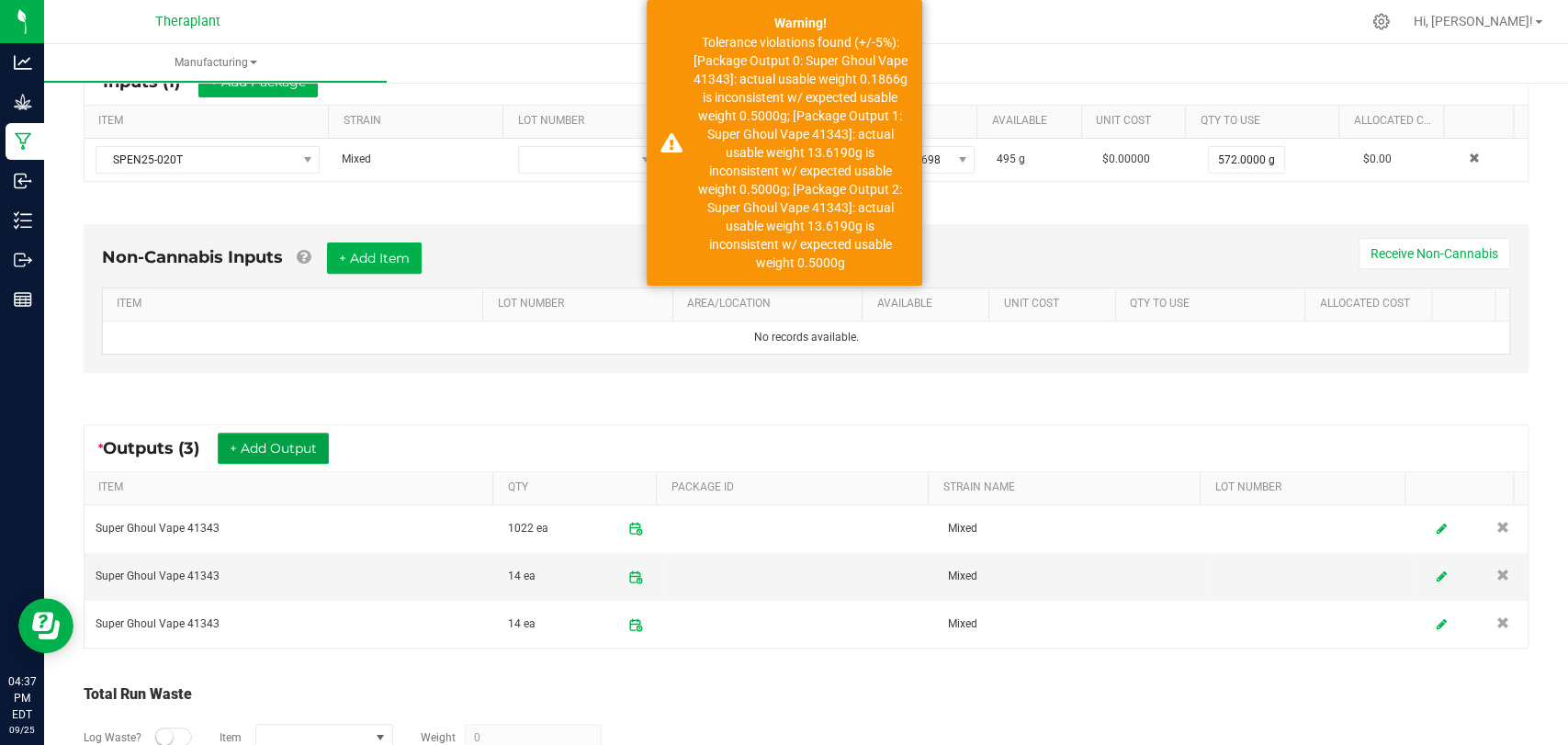
click at [301, 436] on button "+ Add Output" at bounding box center [273, 448] width 111 height 31
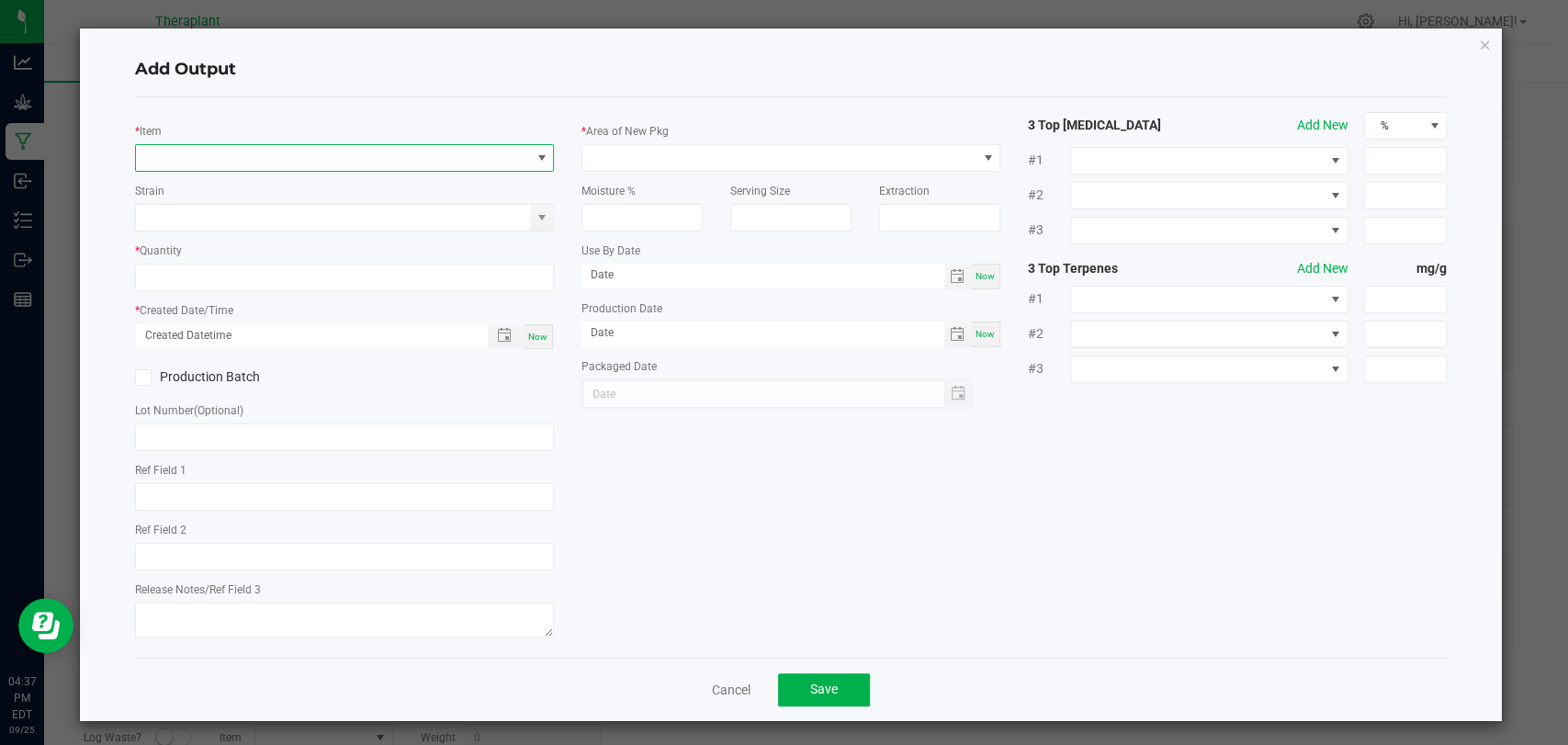
click at [290, 158] on span "NO DATA FOUND" at bounding box center [333, 158] width 394 height 26
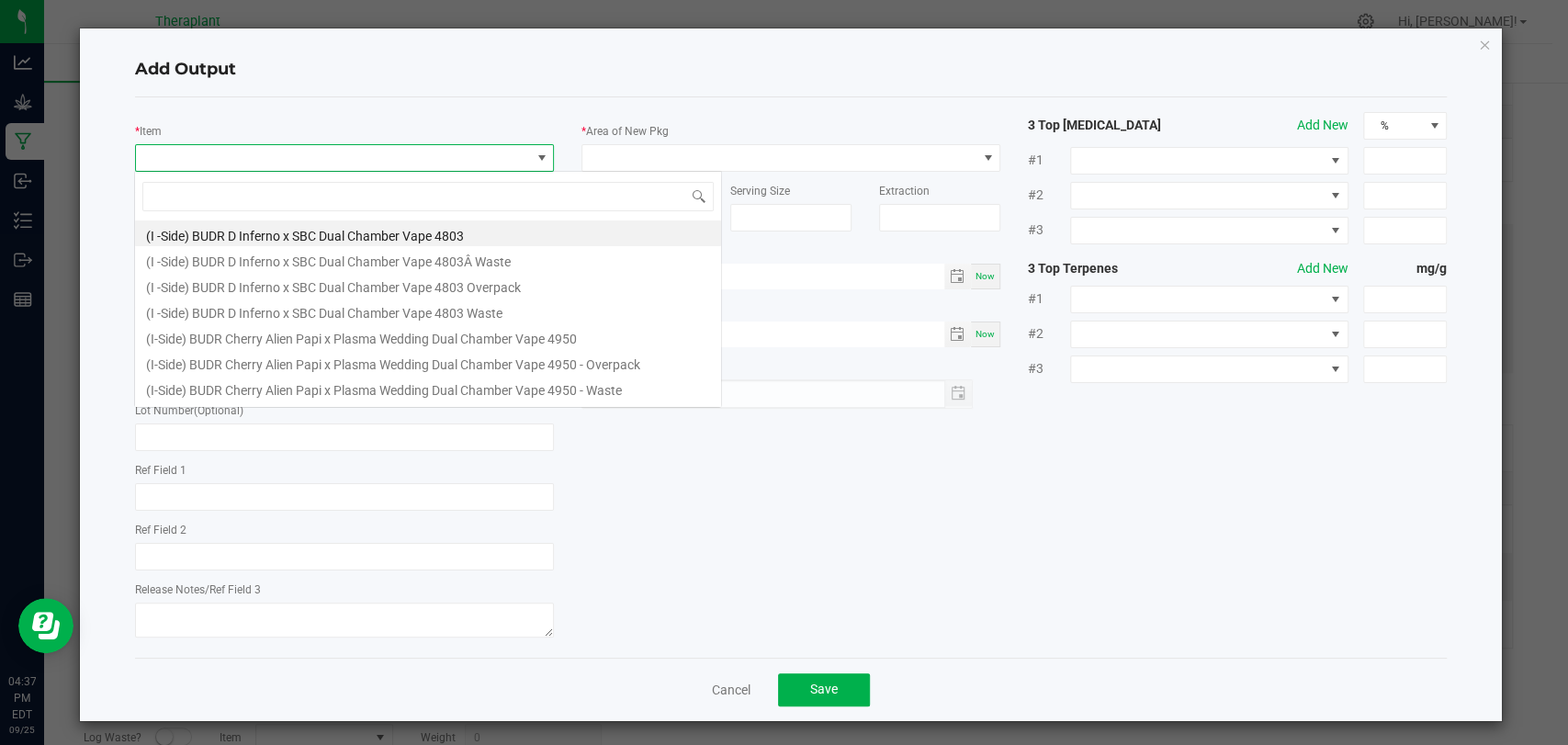
scroll to position [27, 414]
type input "41343"
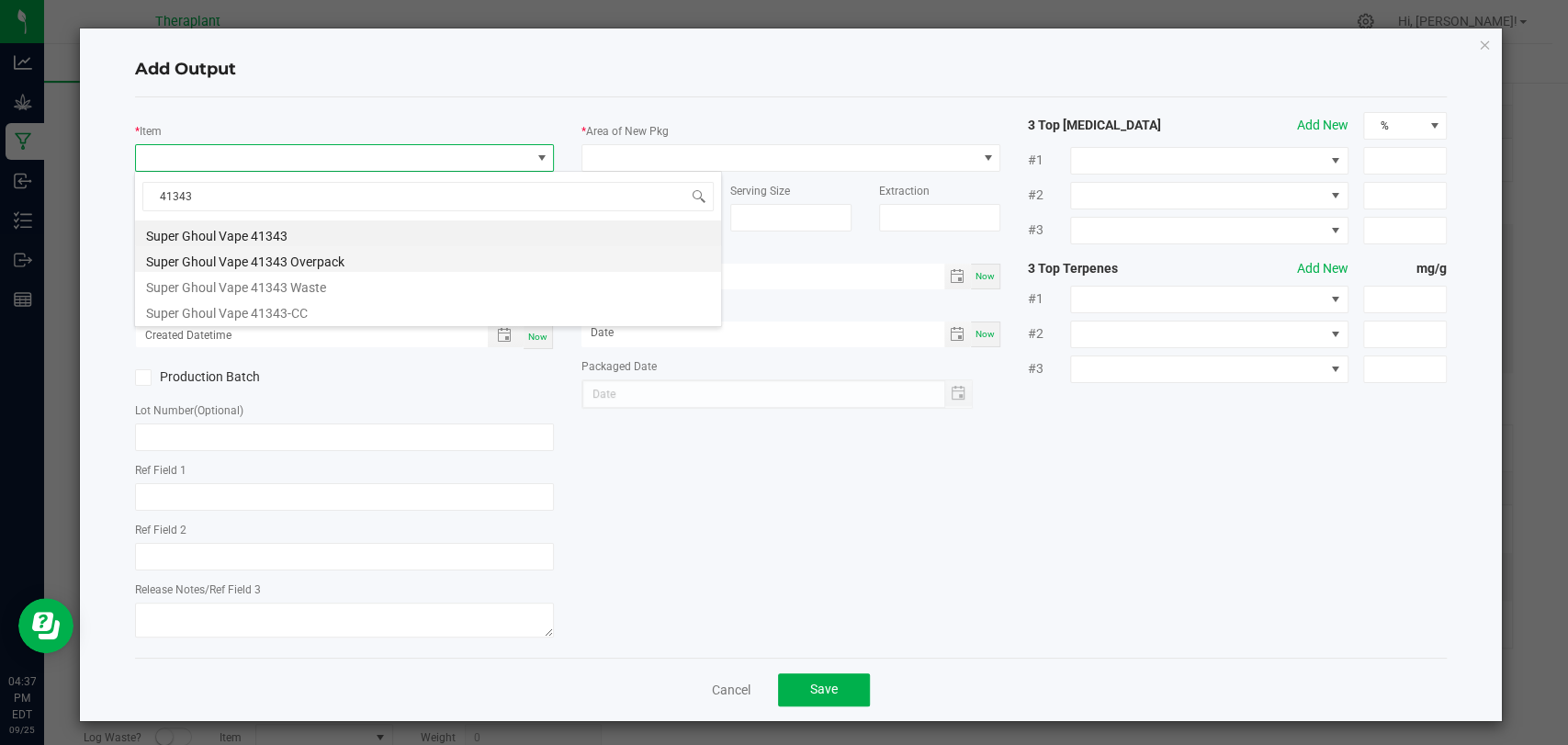
click at [288, 266] on li "Super Ghoul Vape 41343 Overpack" at bounding box center [428, 259] width 586 height 26
type input "0 ea"
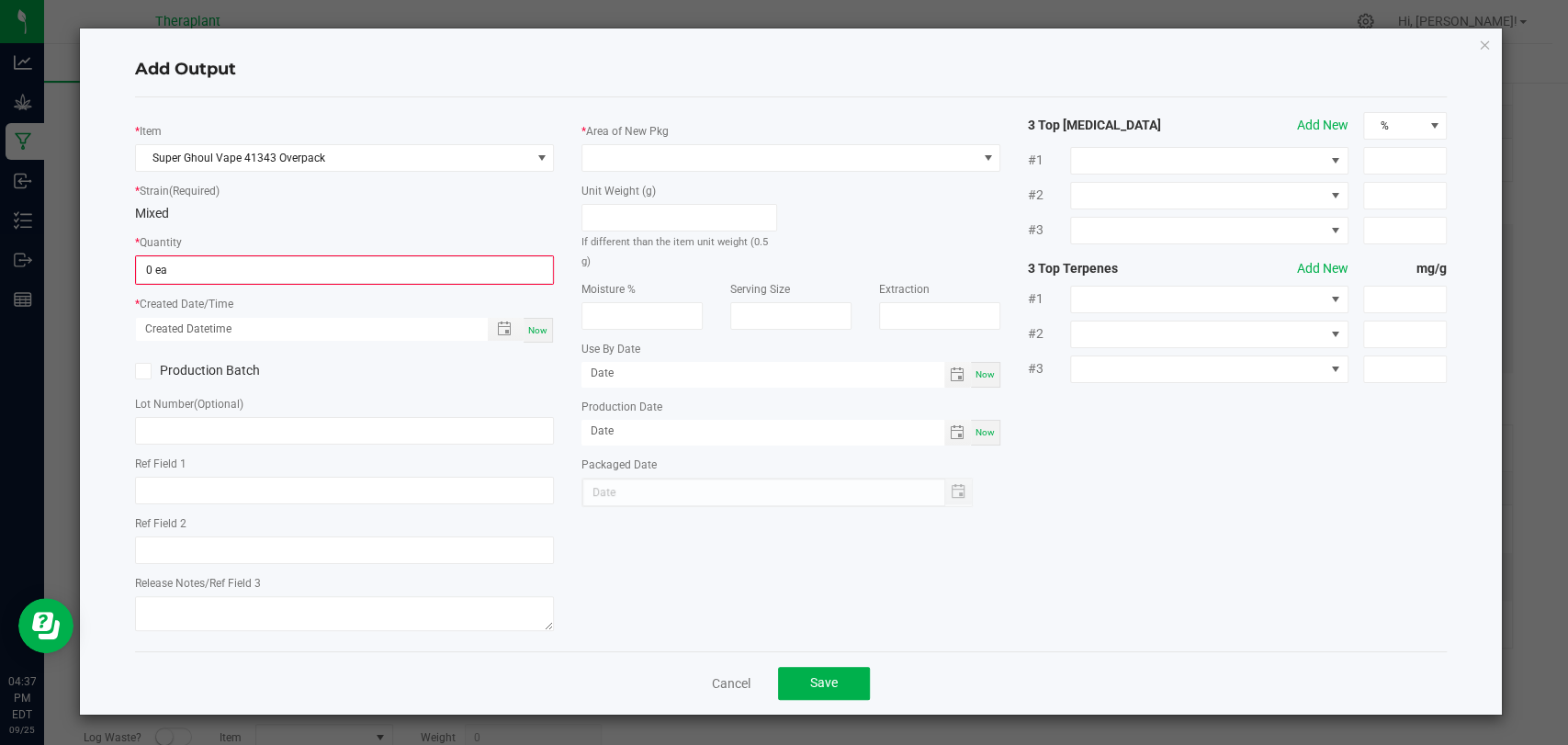
click at [1492, 42] on div "Add Output * Item Super Ghoul Vape 41343 Overpack * Strain (Required) Mixed * Q…" at bounding box center [790, 371] width 1422 height 686
click at [1481, 42] on icon "button" at bounding box center [1484, 44] width 13 height 22
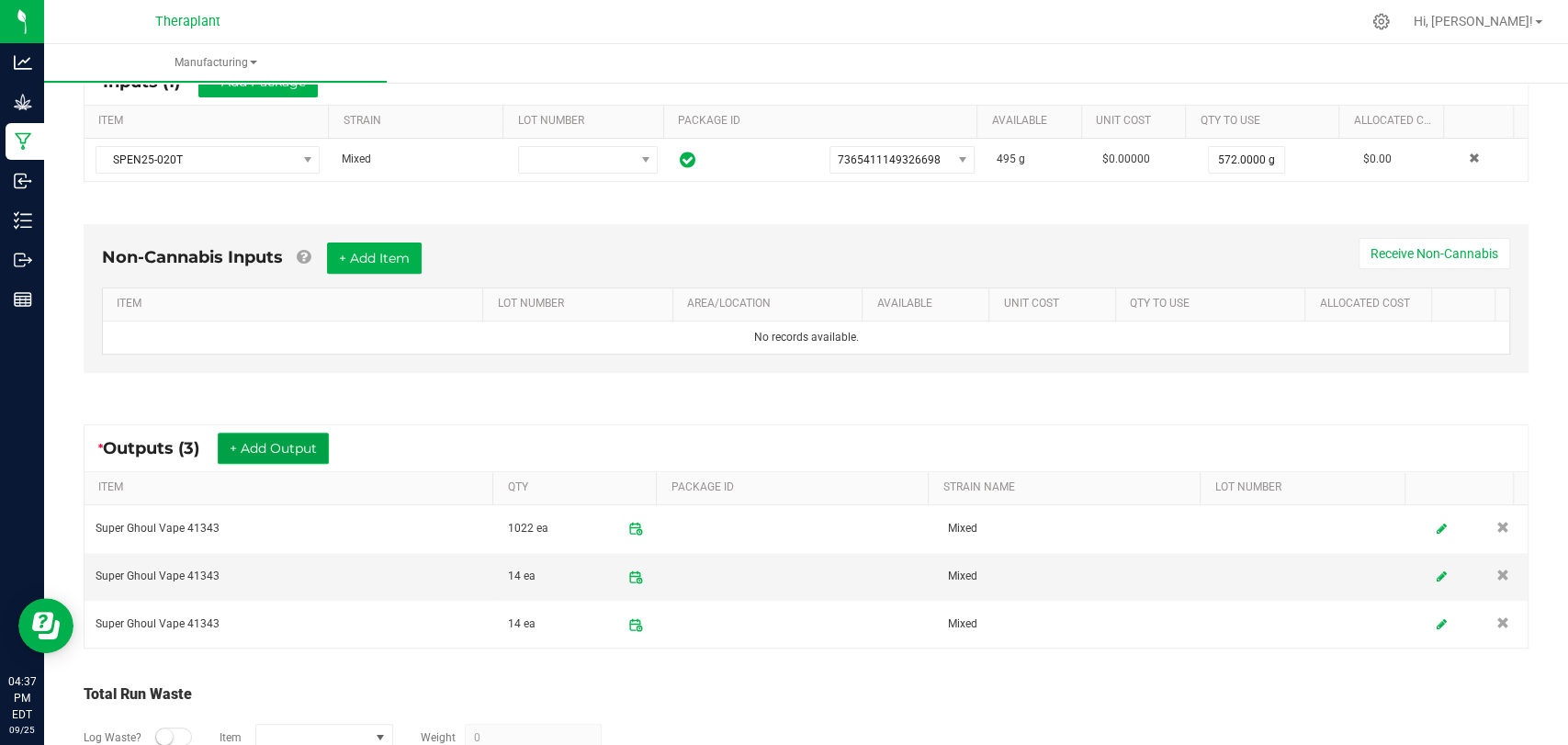
click at [295, 452] on button "+ Add Output" at bounding box center [273, 448] width 111 height 31
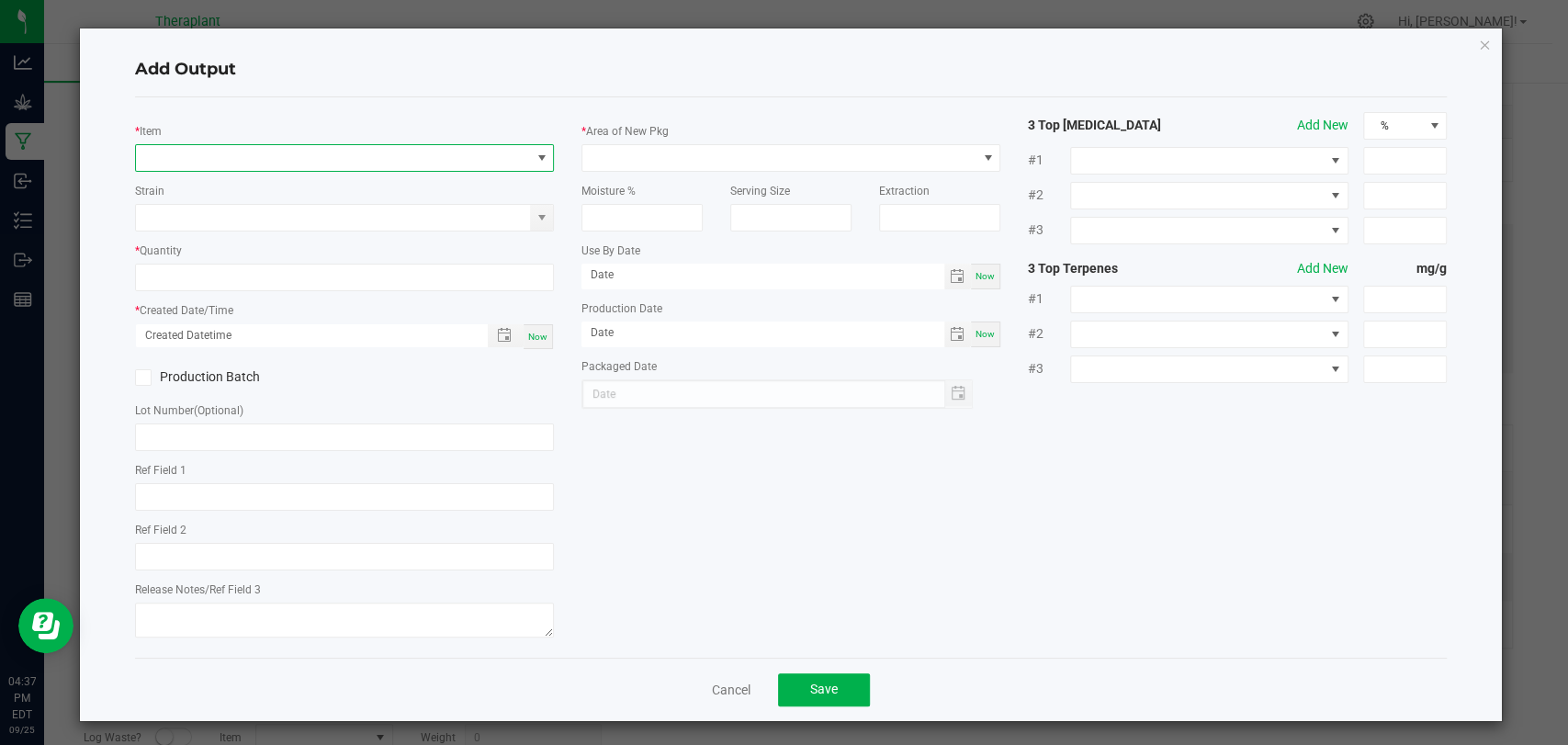
click at [324, 164] on span "NO DATA FOUND" at bounding box center [333, 158] width 394 height 26
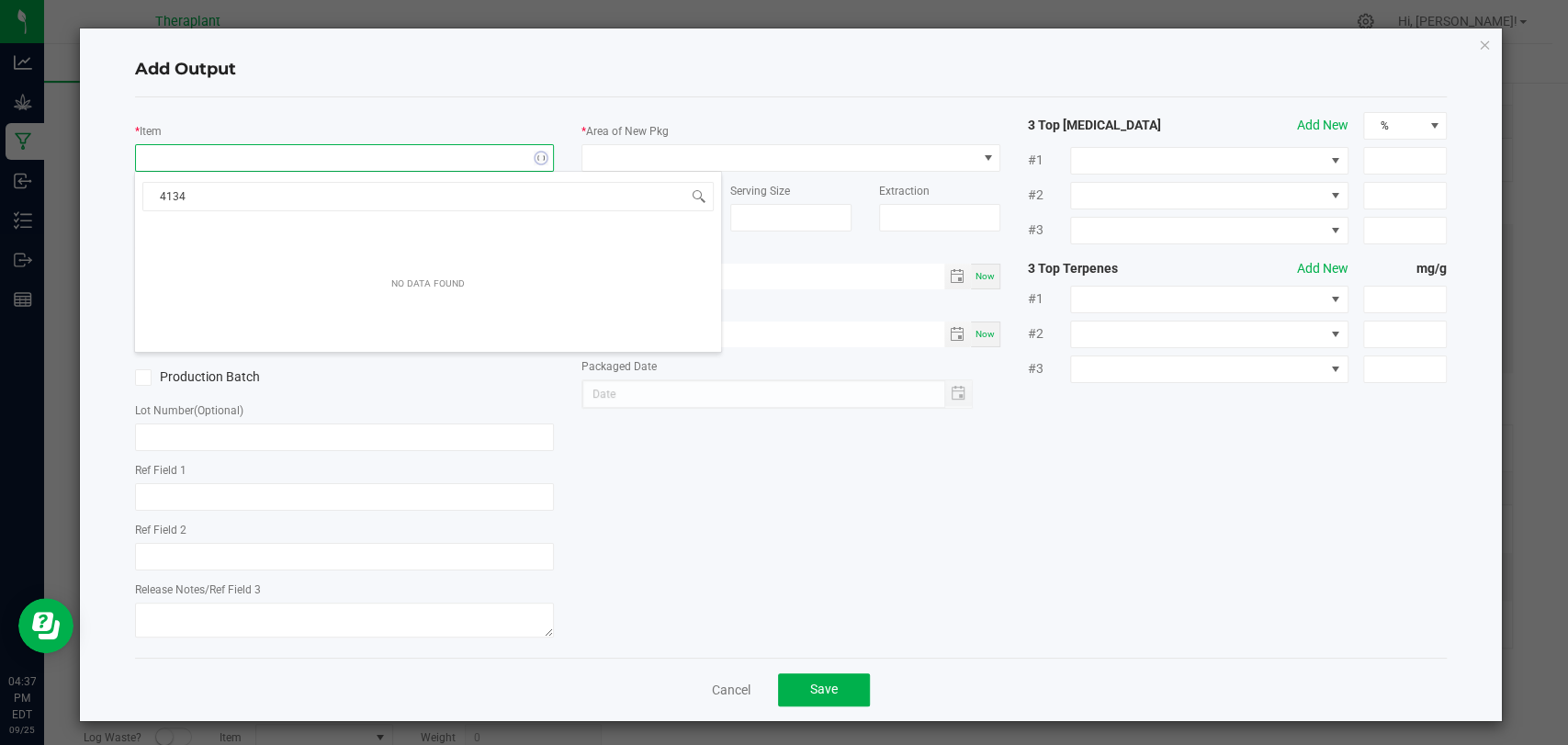
type input "41343"
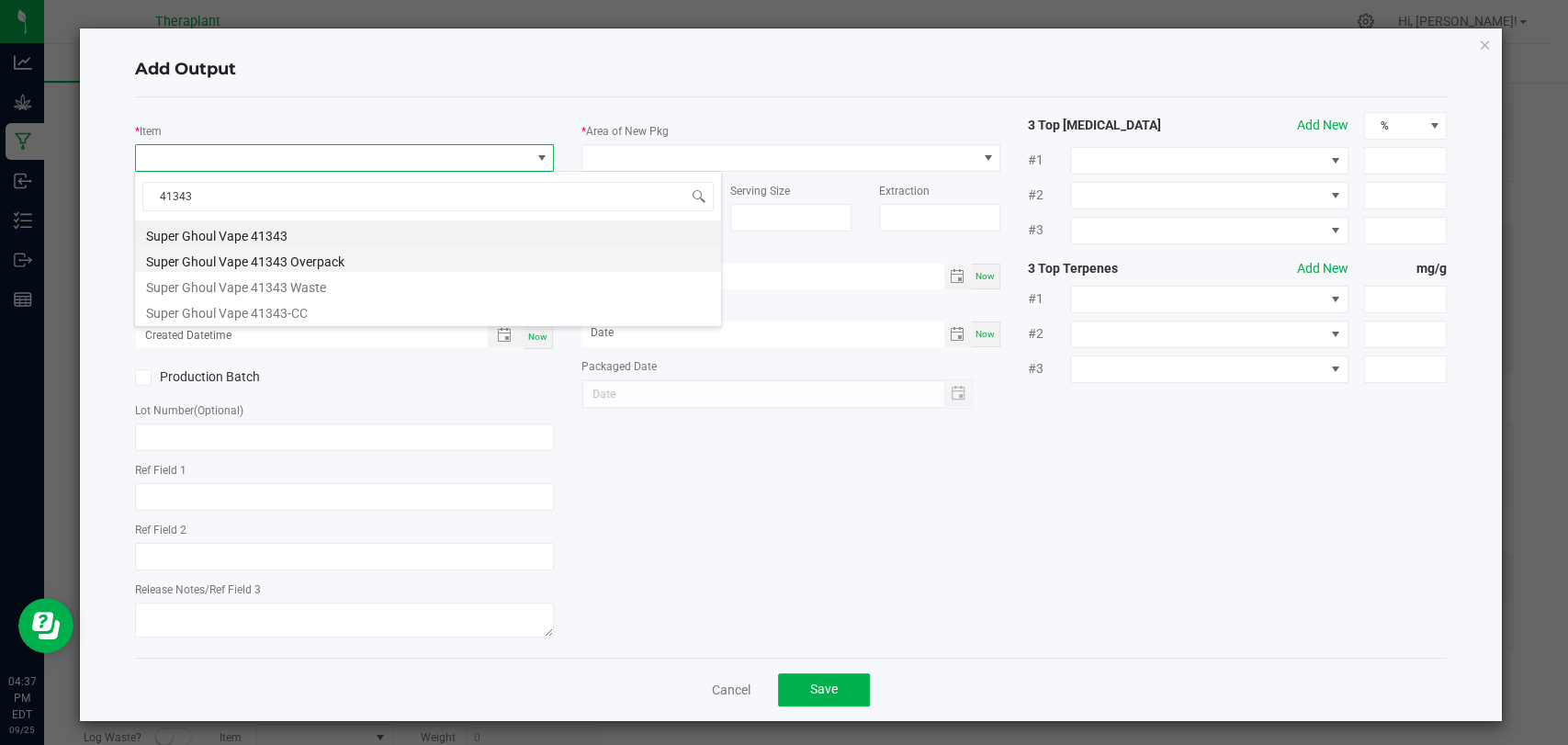
click at [305, 261] on li "Super Ghoul Vape 41343 Overpack" at bounding box center [428, 259] width 586 height 26
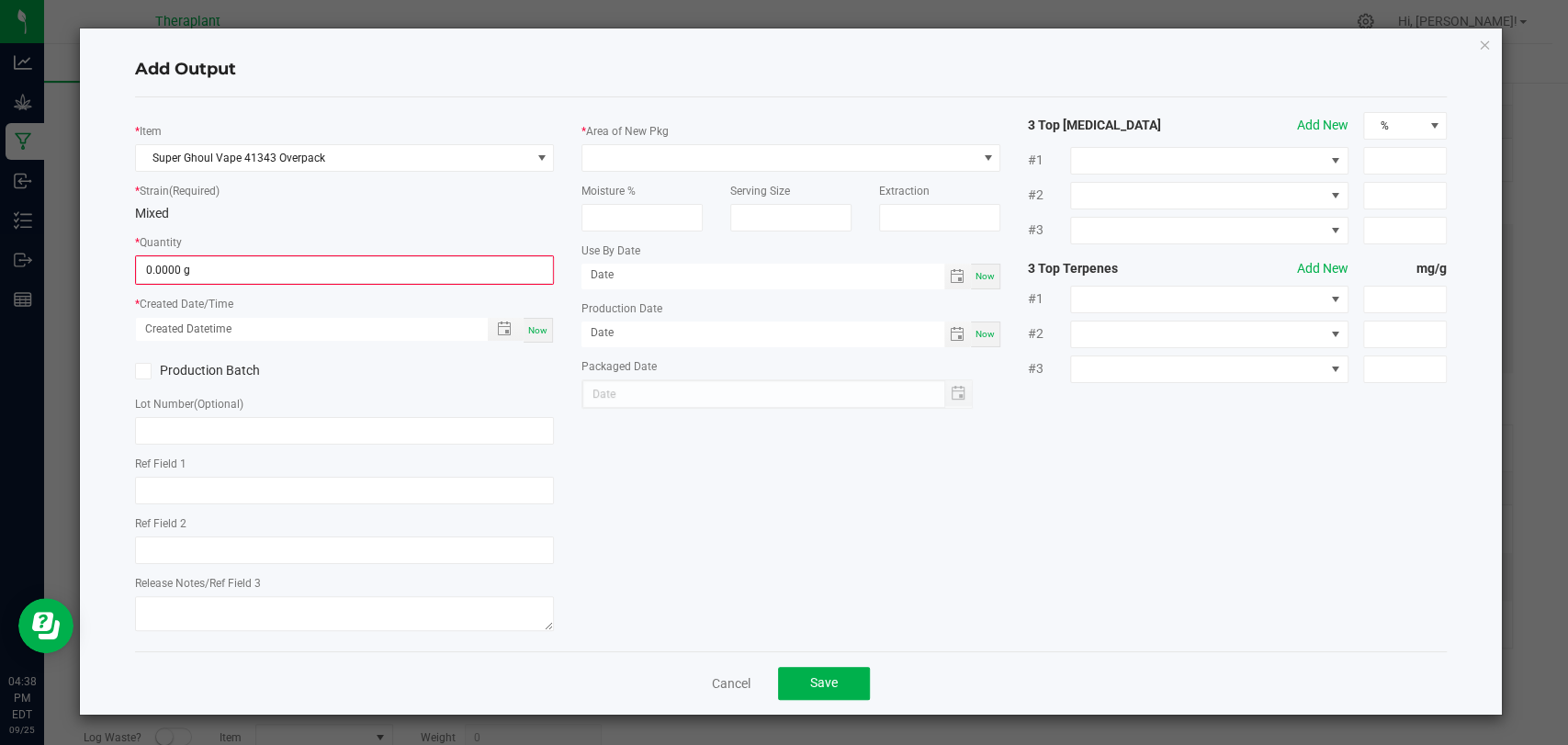
click at [285, 282] on kendo-numerictextbox "0.0000 g" at bounding box center [345, 270] width 419 height 29
click at [280, 270] on input "0" at bounding box center [345, 270] width 415 height 26
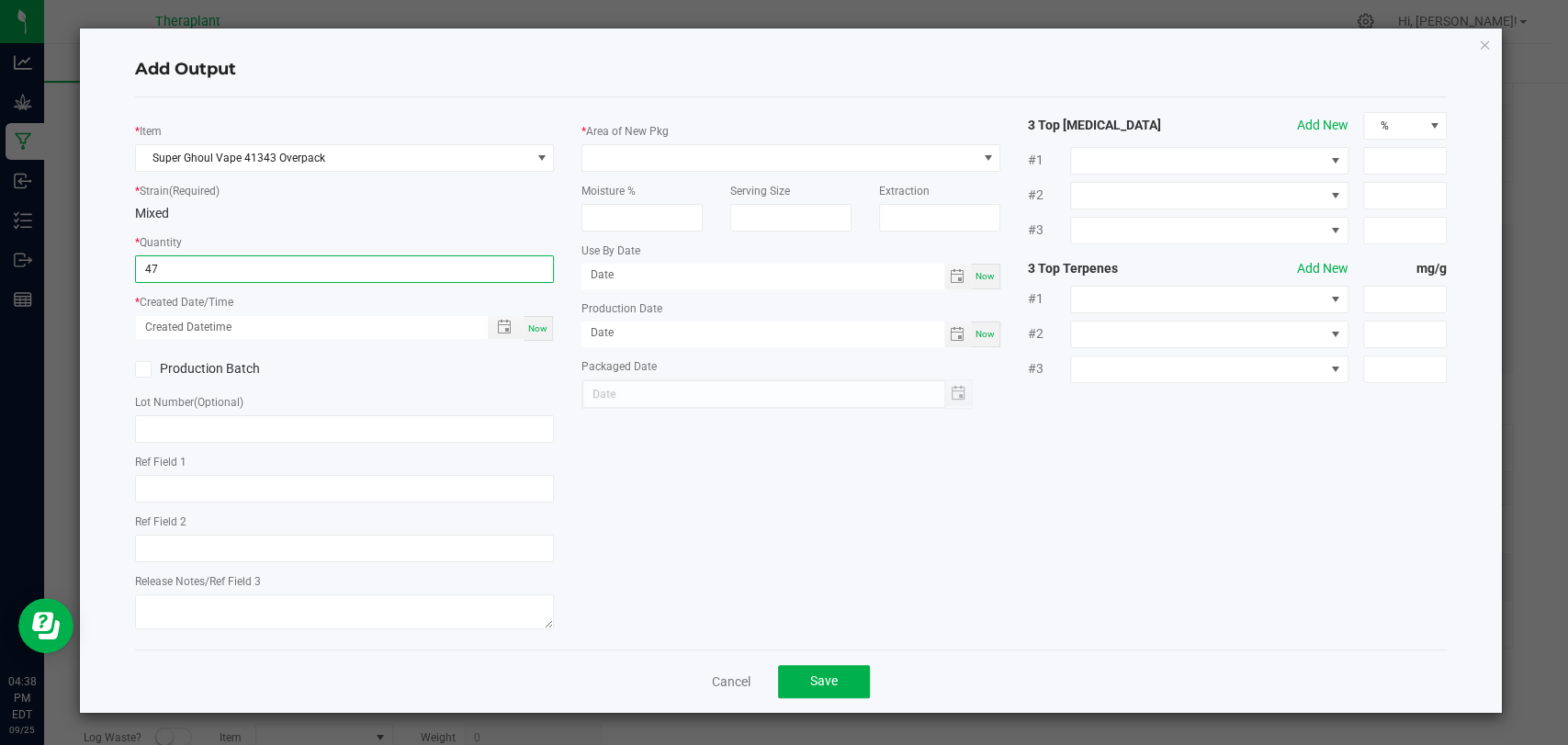
type input "47.0000 g"
click at [534, 325] on span "Now" at bounding box center [538, 328] width 19 height 10
type input "[DATE] 4:38 PM"
type input "[DATE]"
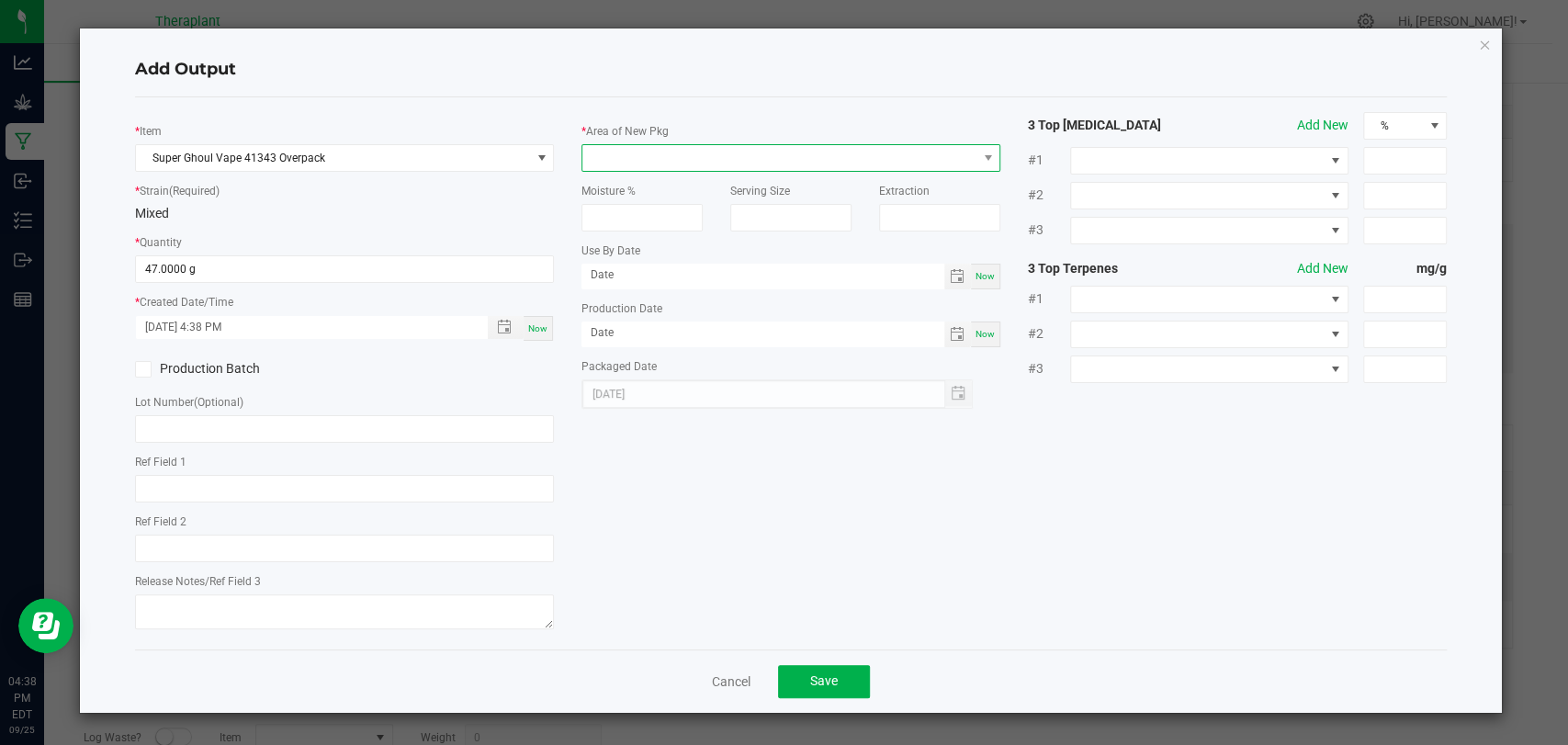
click at [629, 158] on span at bounding box center [779, 158] width 394 height 26
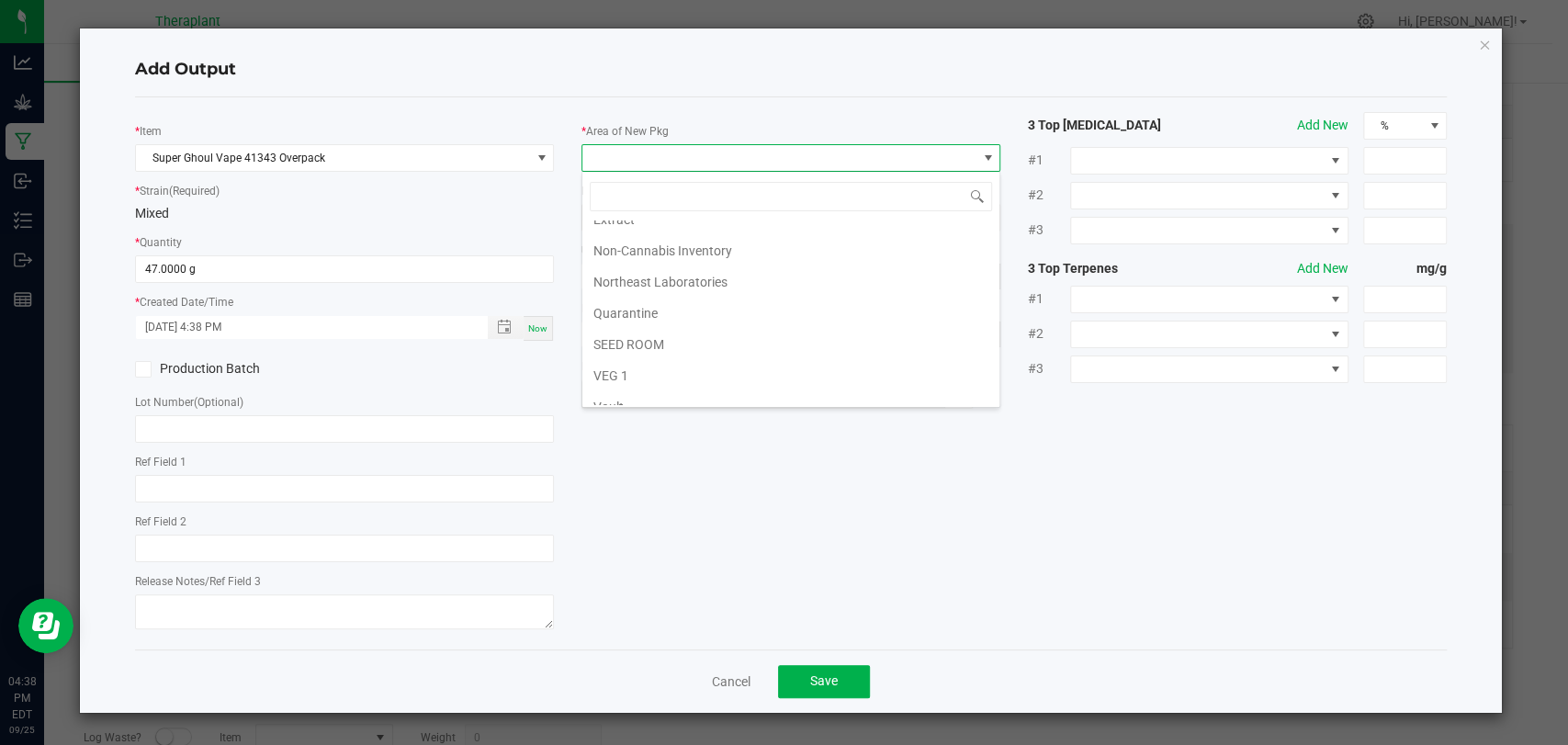
scroll to position [344, 0]
click at [630, 392] on li "Waste" at bounding box center [791, 392] width 417 height 31
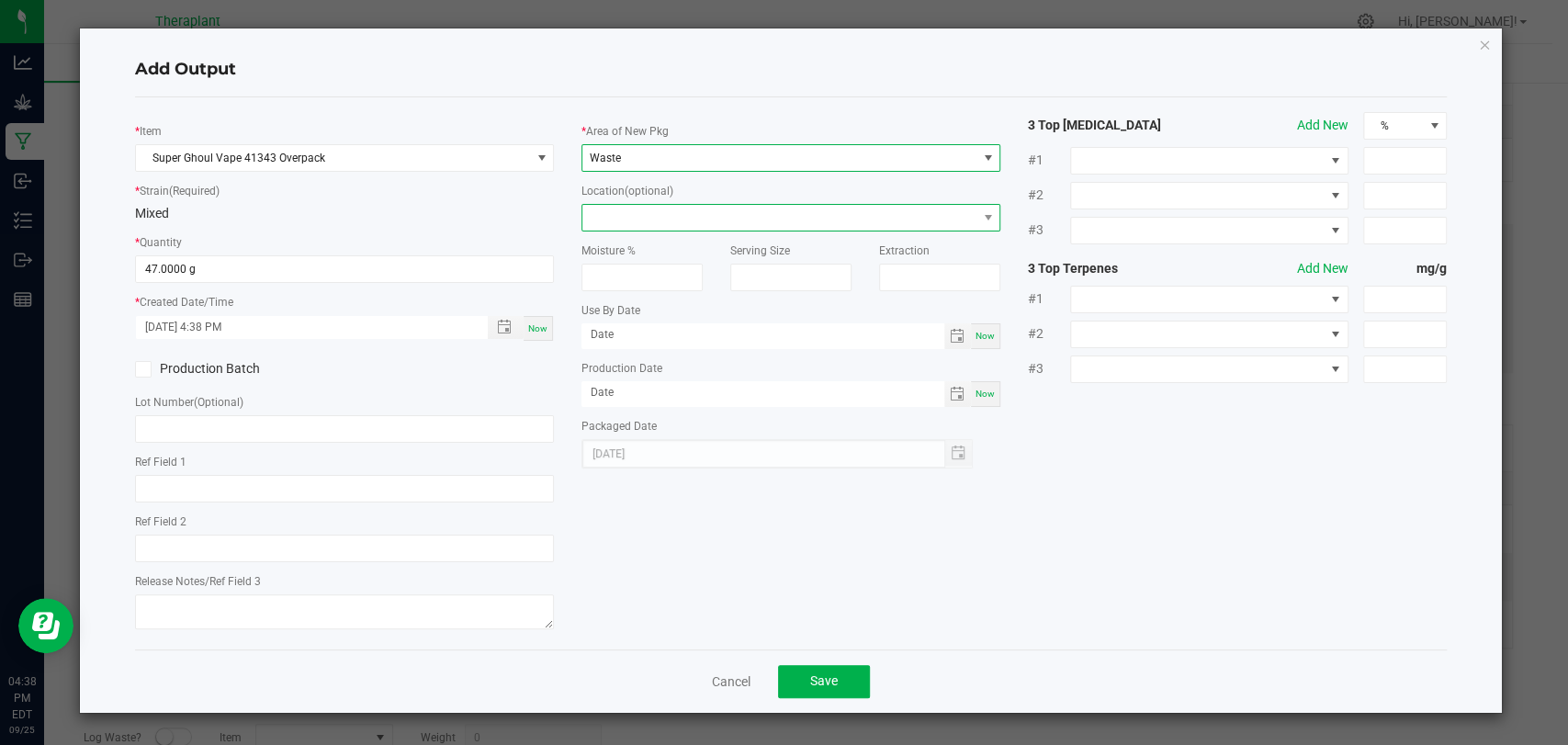
click at [628, 205] on span at bounding box center [779, 218] width 394 height 26
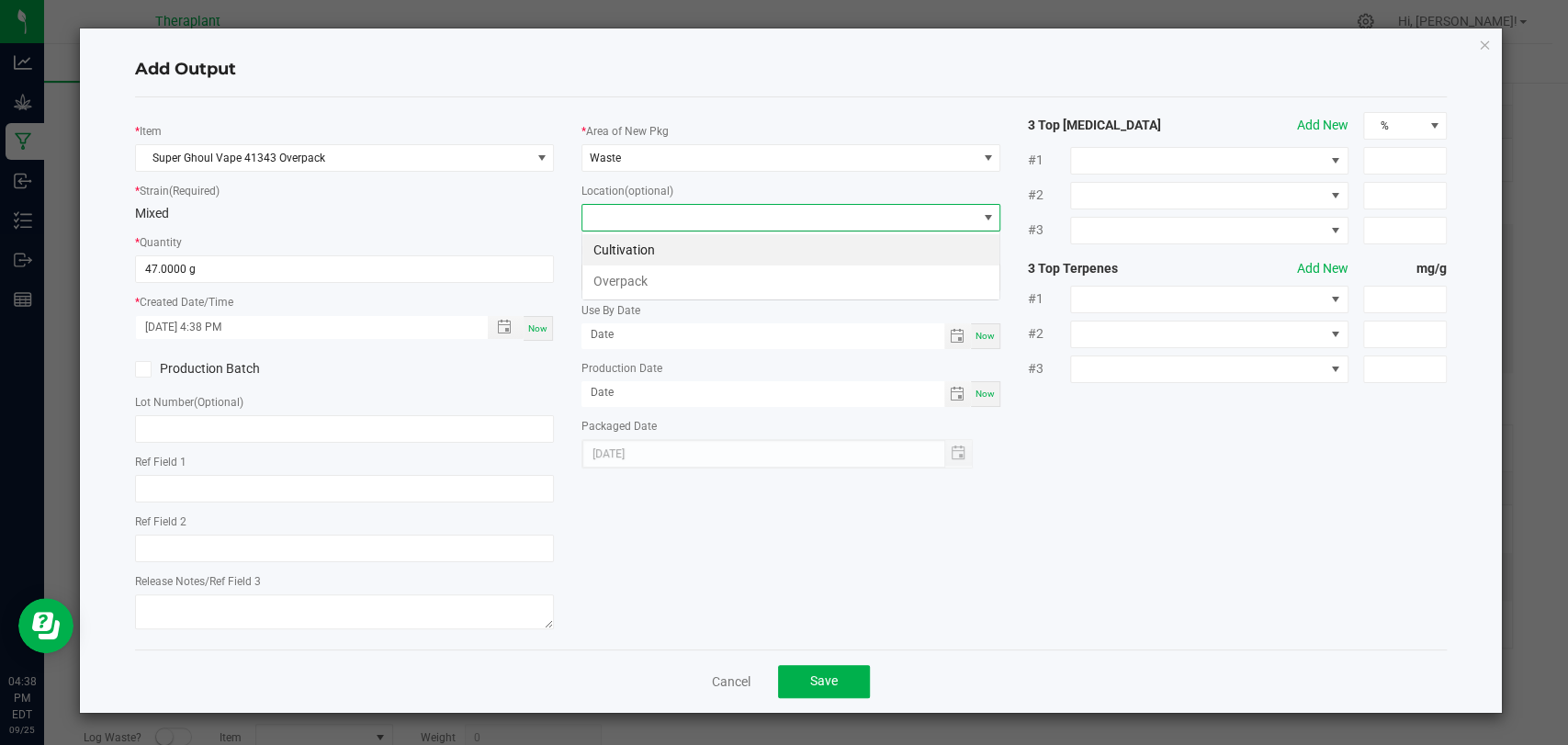
scroll to position [27, 419]
click at [626, 271] on li "Overpack" at bounding box center [791, 281] width 417 height 31
click at [833, 673] on span "Save" at bounding box center [824, 681] width 28 height 15
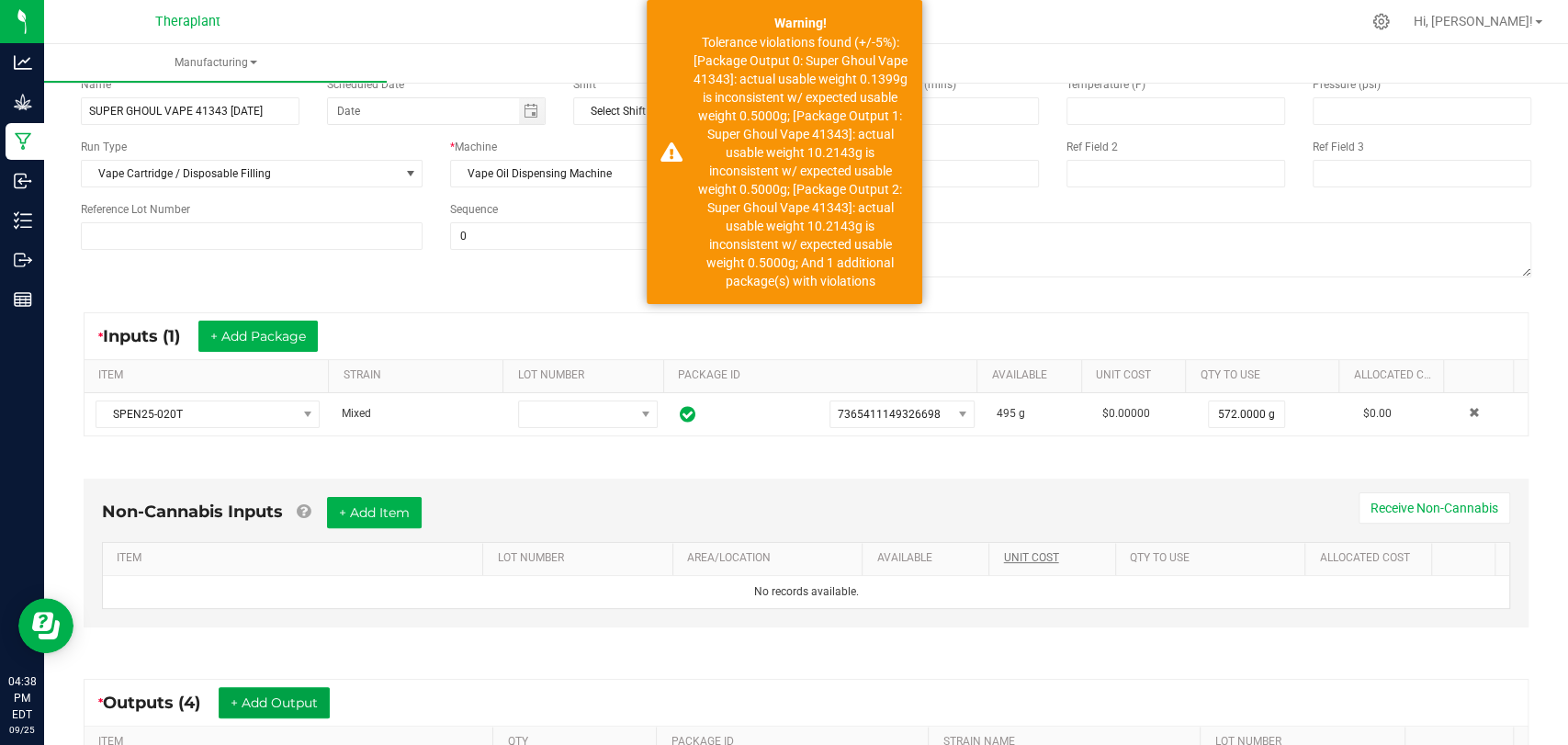
scroll to position [0, 0]
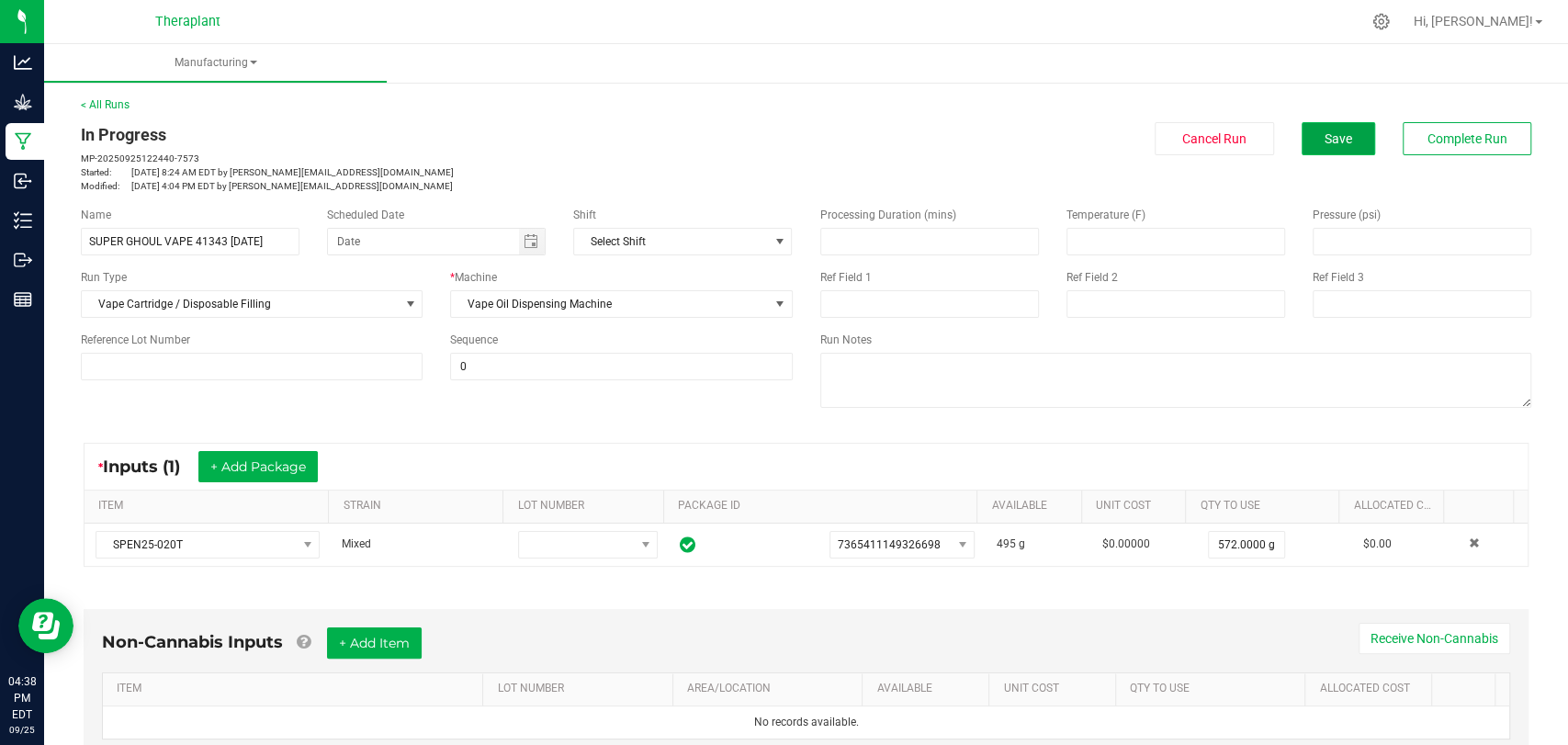
click at [1330, 132] on span "Save" at bounding box center [1338, 139] width 28 height 15
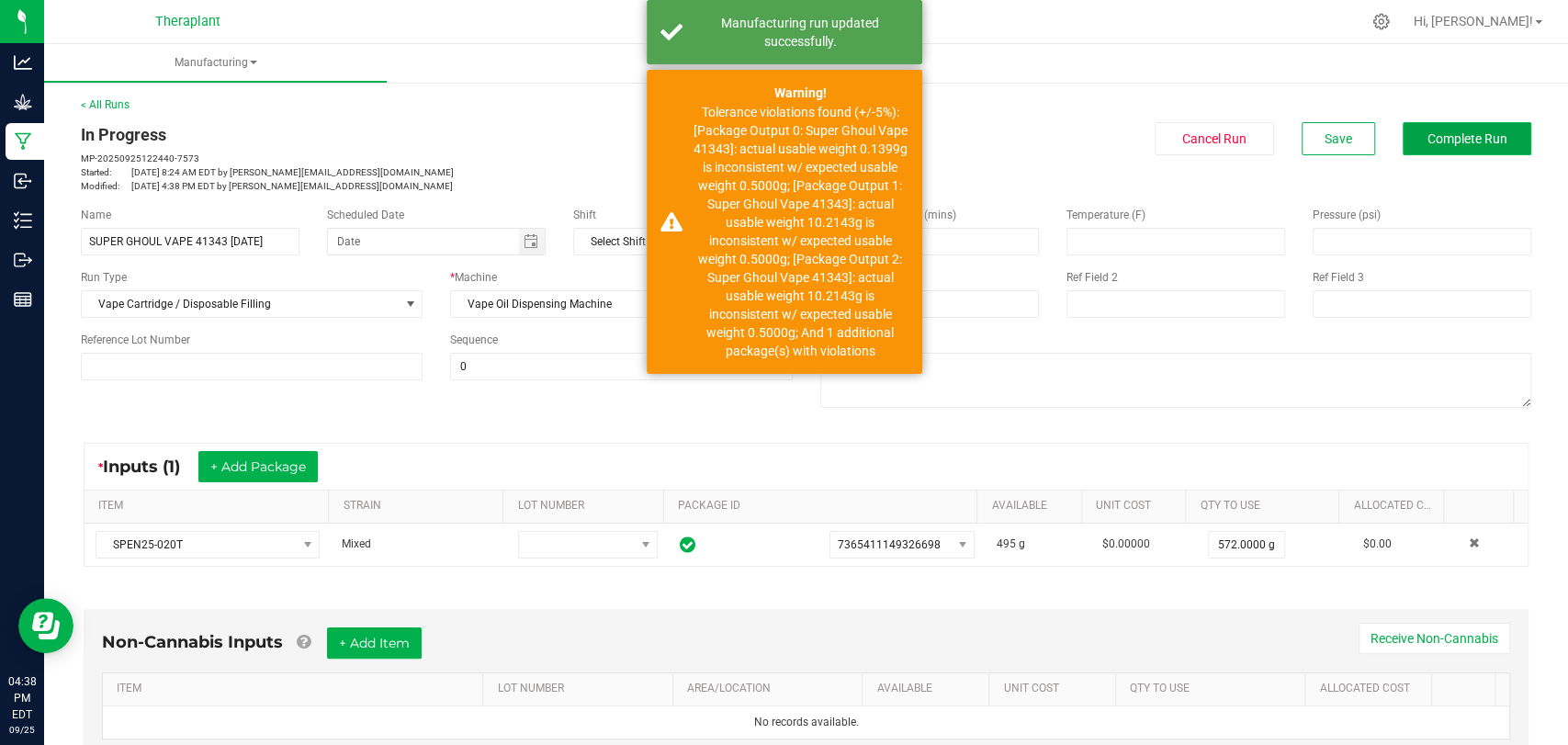
click at [1453, 138] on span "Complete Run" at bounding box center [1467, 139] width 80 height 15
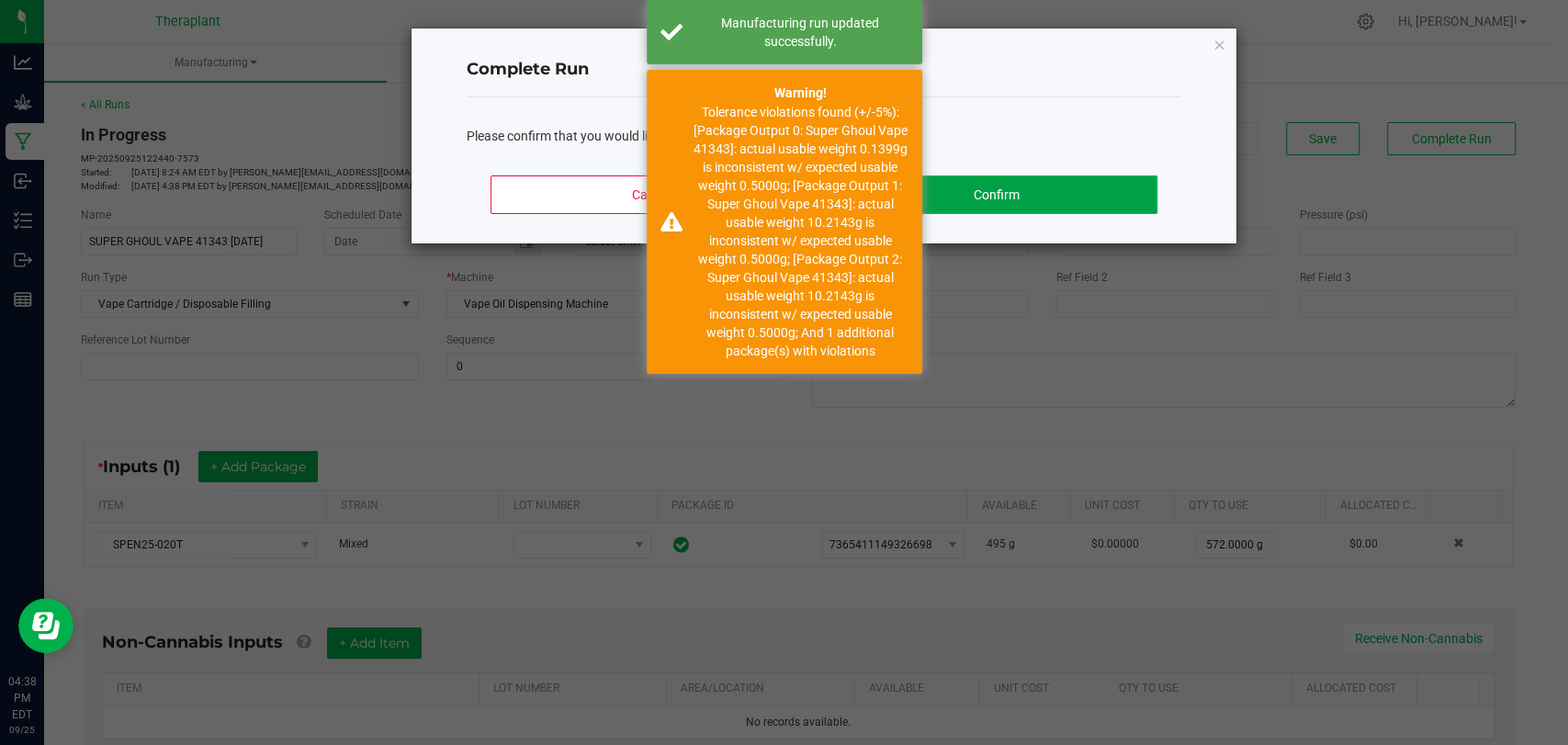
click at [1079, 206] on button "Confirm" at bounding box center [997, 195] width 322 height 39
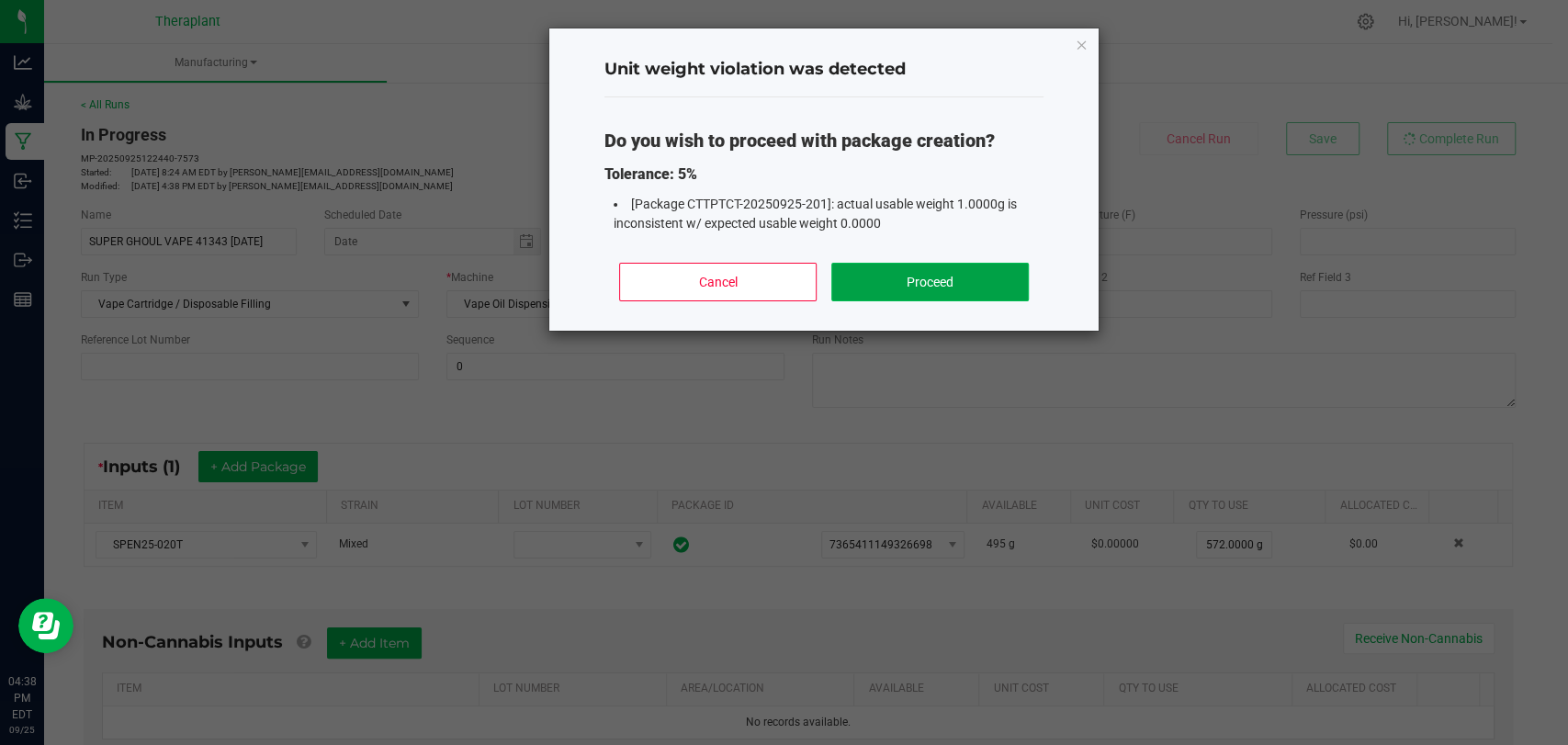
click at [949, 276] on button "Proceed" at bounding box center [930, 282] width 198 height 39
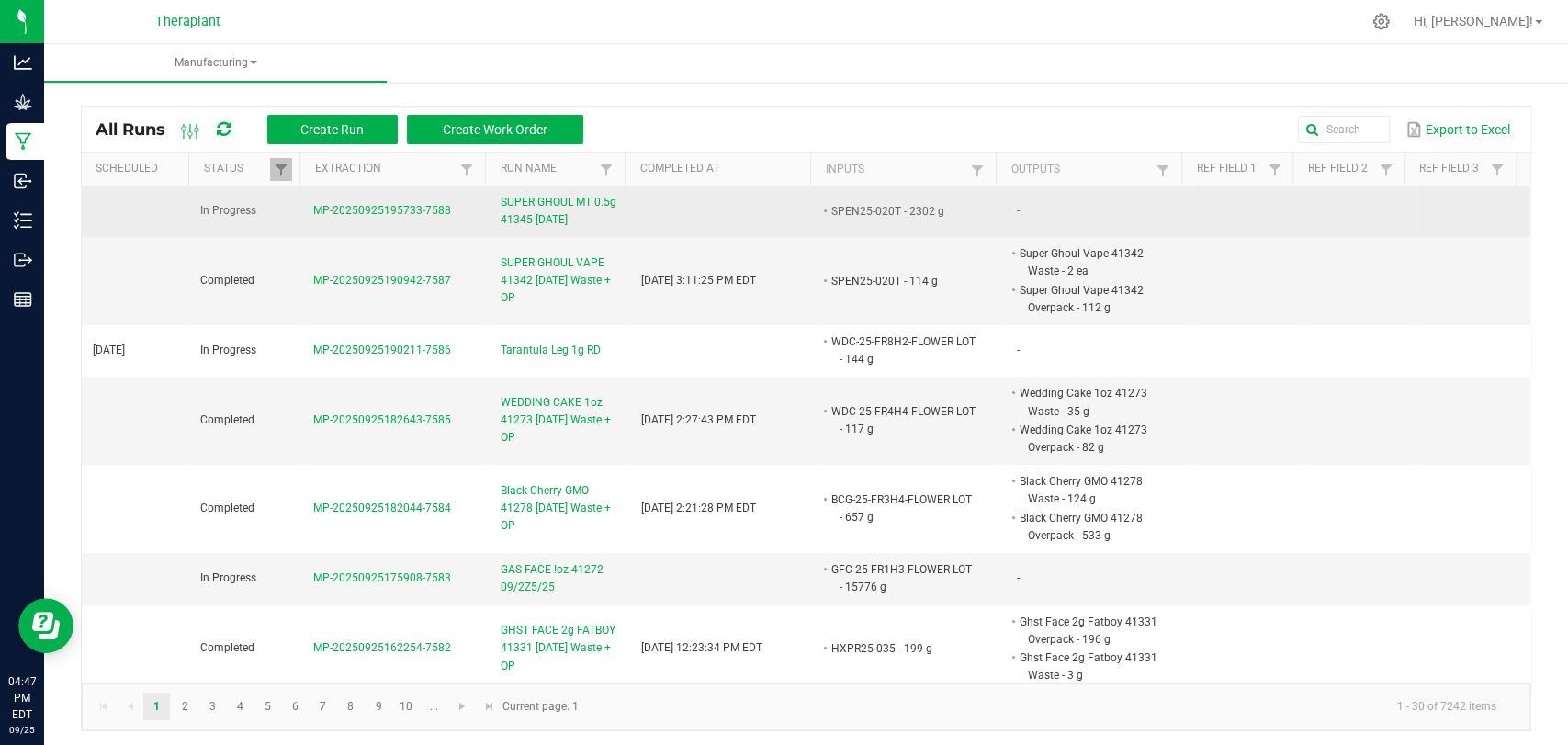
scroll to position [102, 0]
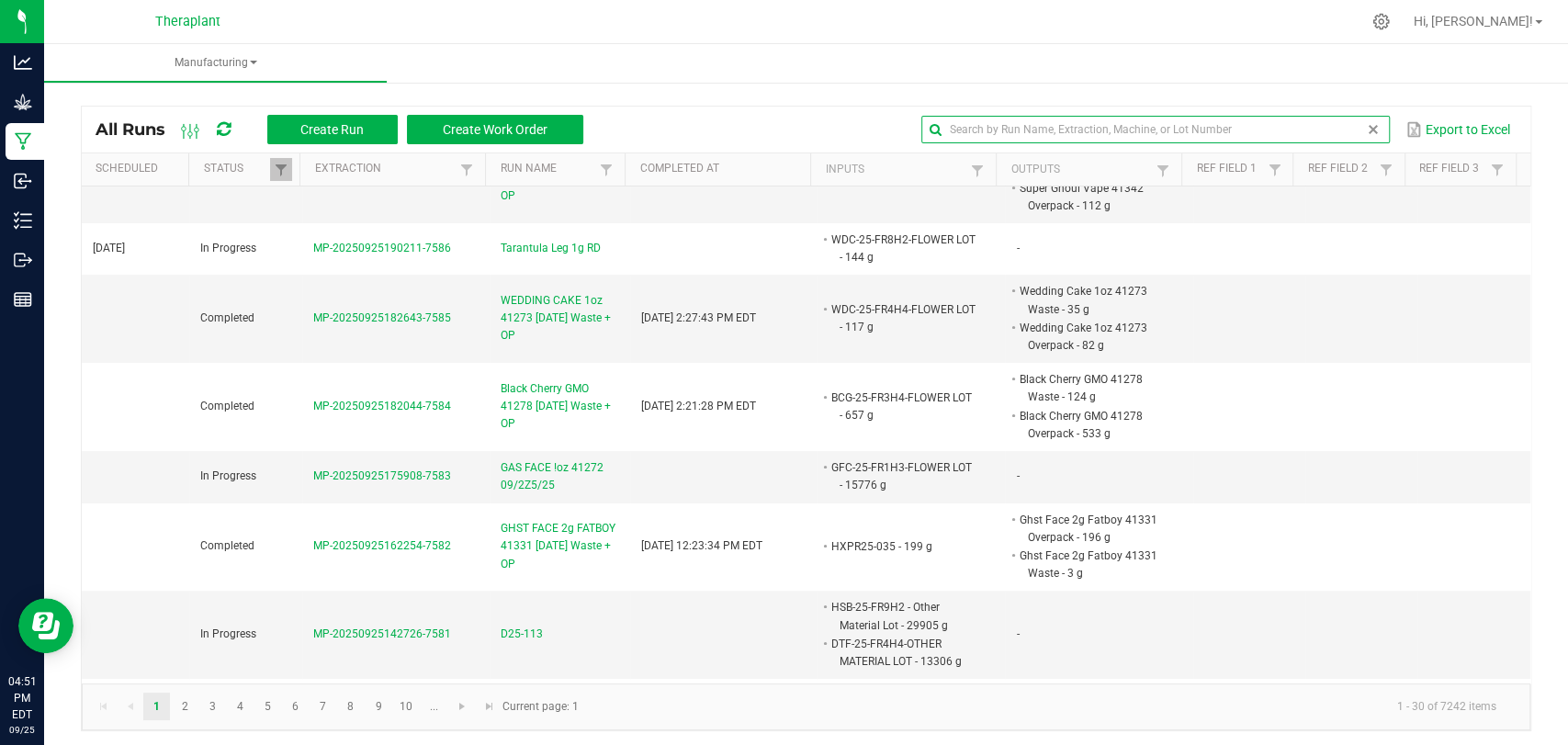
click at [1319, 141] on input "text" at bounding box center [1156, 130] width 469 height 28
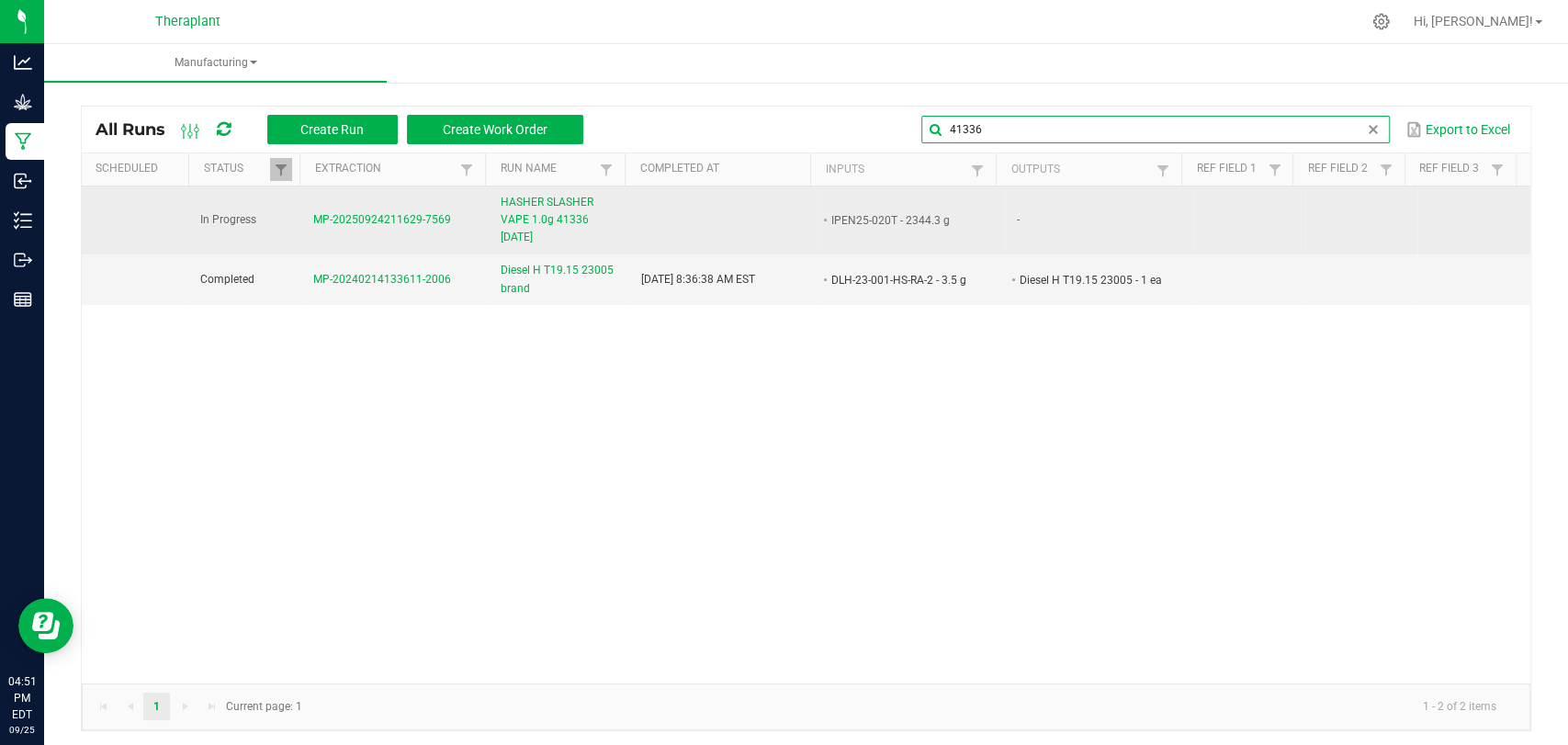
type input "41336"
click at [519, 231] on span "HASHER SLASHER VAPE 1.0g 41336 [DATE]" at bounding box center [560, 220] width 119 height 53
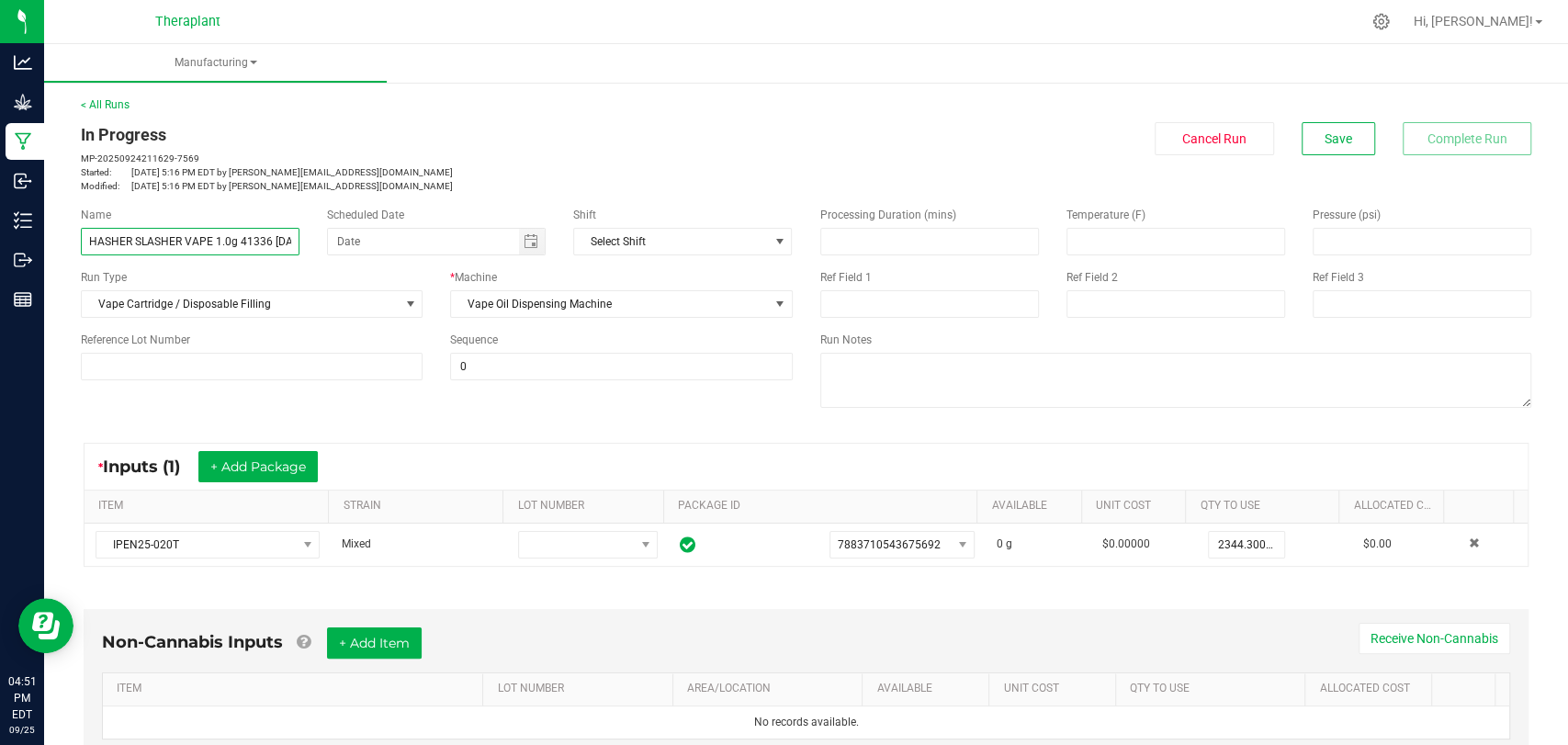
click at [240, 239] on input "HASHER SLASHER VAPE 1.0g 41336 [DATE]" at bounding box center [190, 242] width 219 height 28
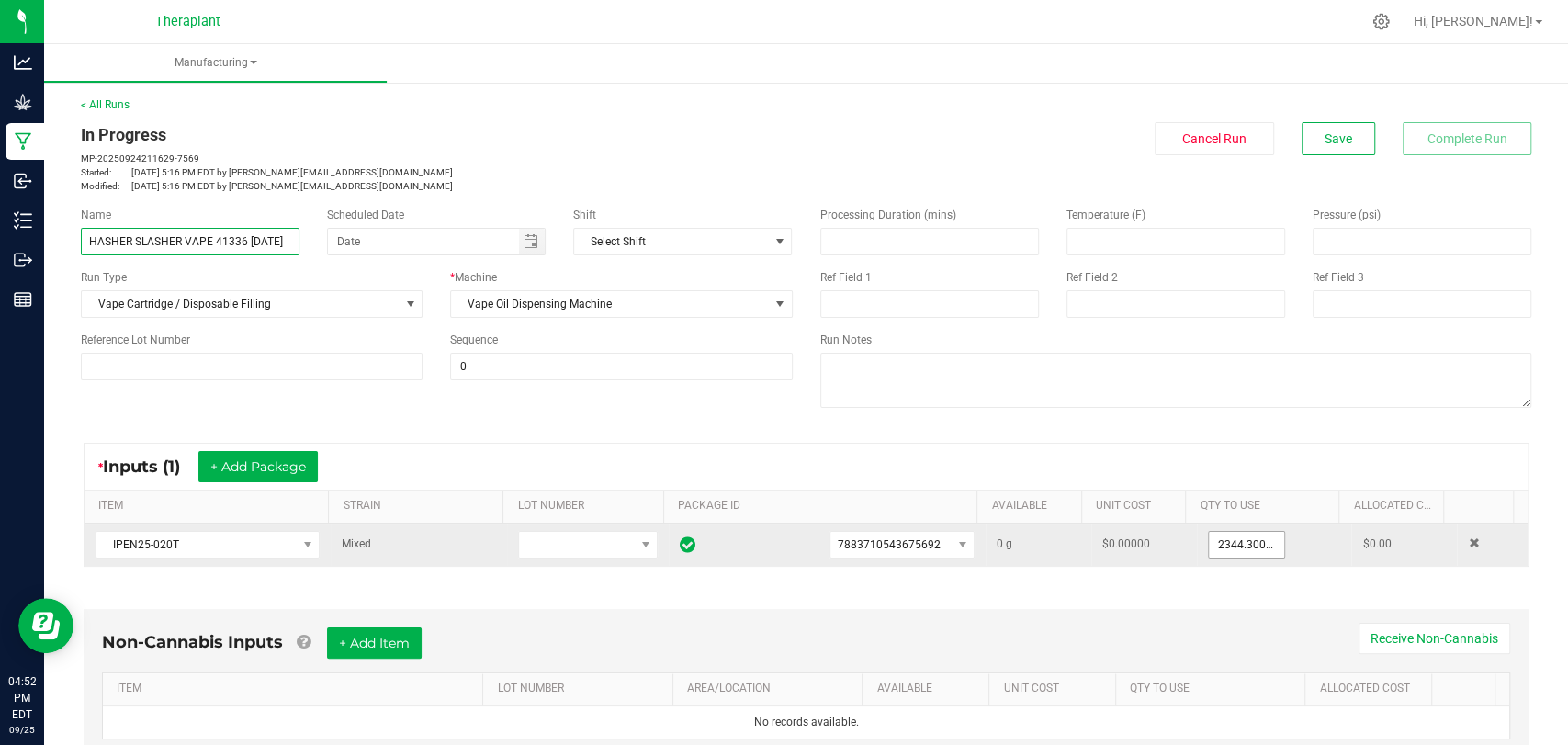
type input "HASHER SLASHER VAPE 41336 [DATE]"
click at [1242, 545] on input "2344.3" at bounding box center [1247, 545] width 75 height 26
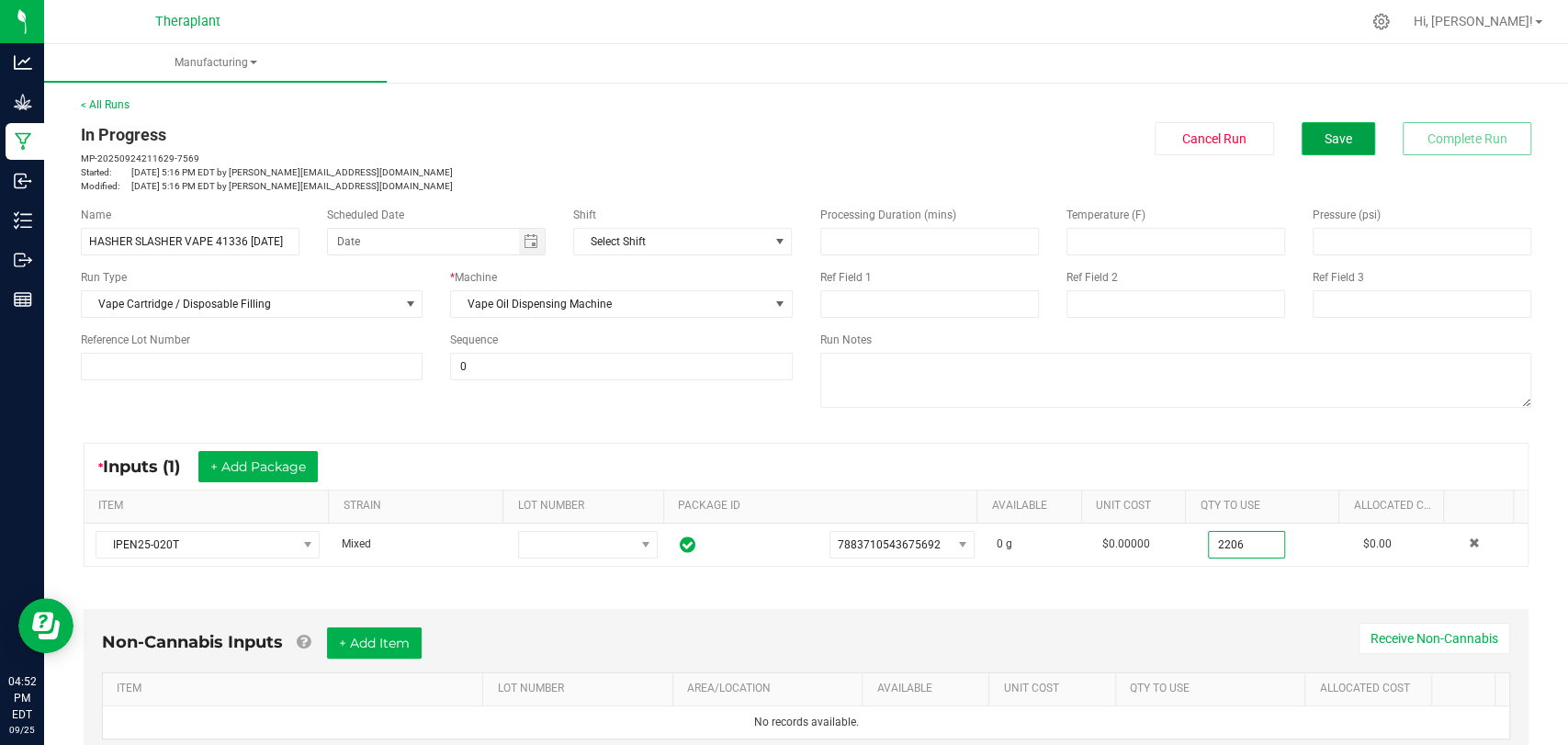
type input "2206.0000 g"
click at [1353, 141] on button "Save" at bounding box center [1338, 139] width 74 height 33
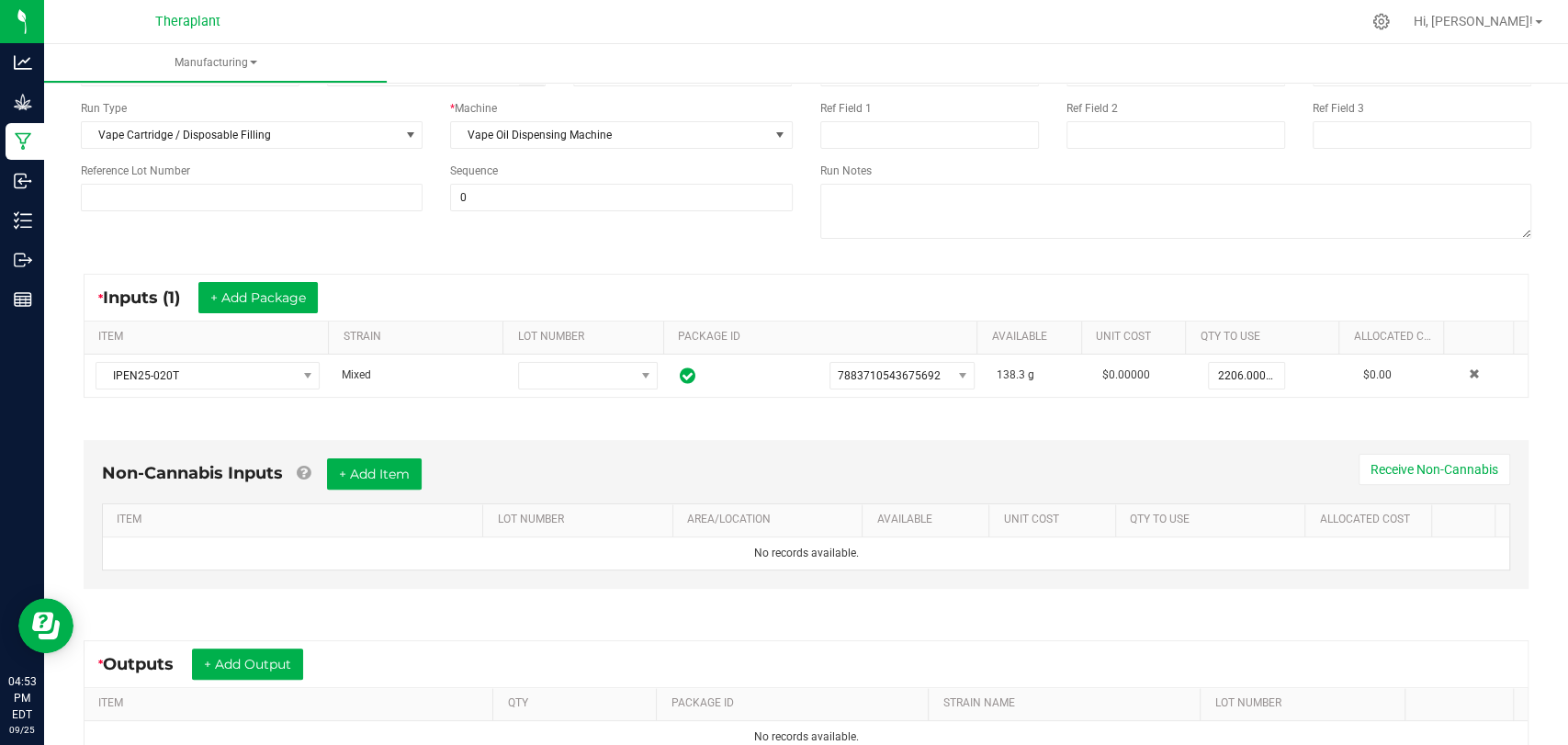
scroll to position [306, 0]
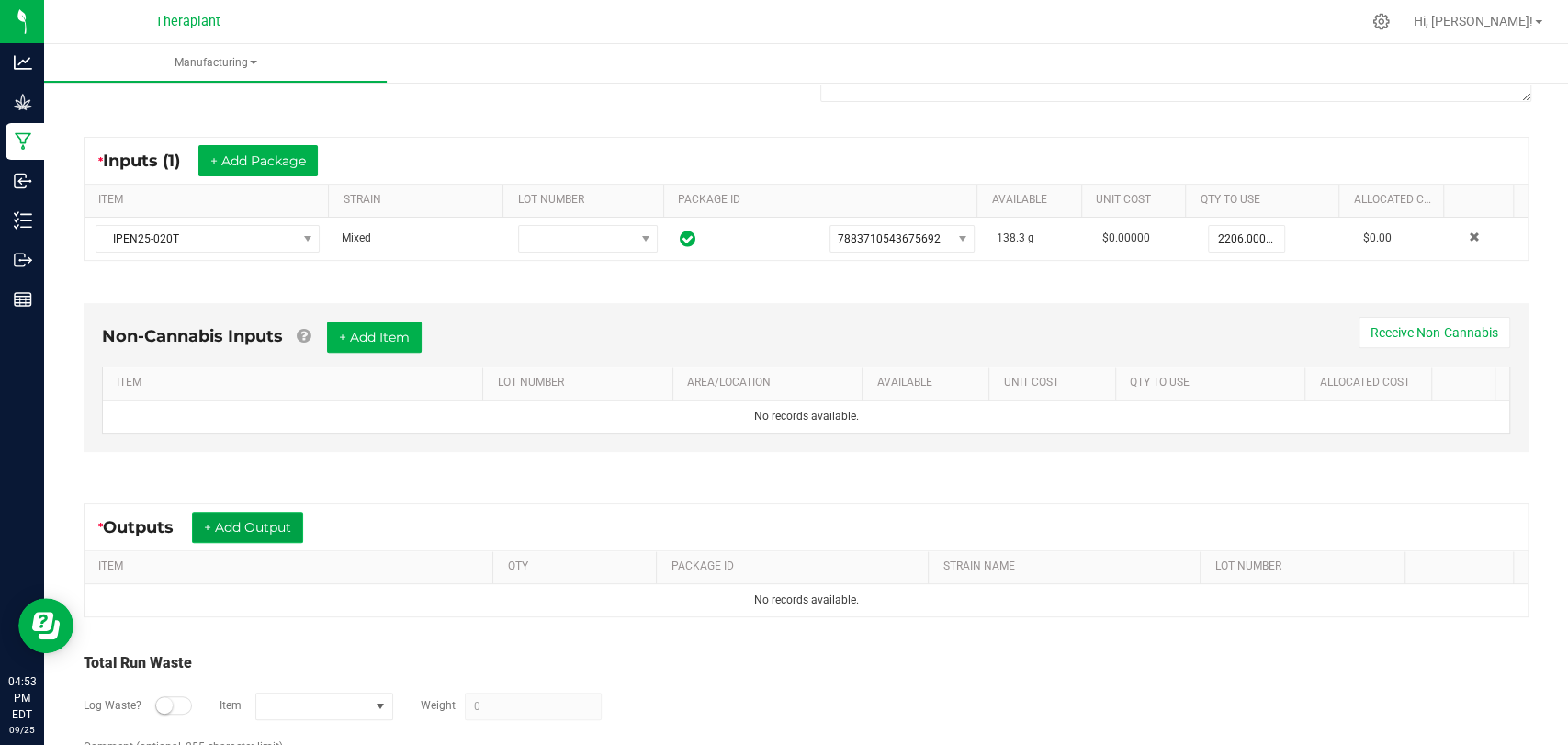
click at [231, 532] on button "+ Add Output" at bounding box center [247, 527] width 111 height 31
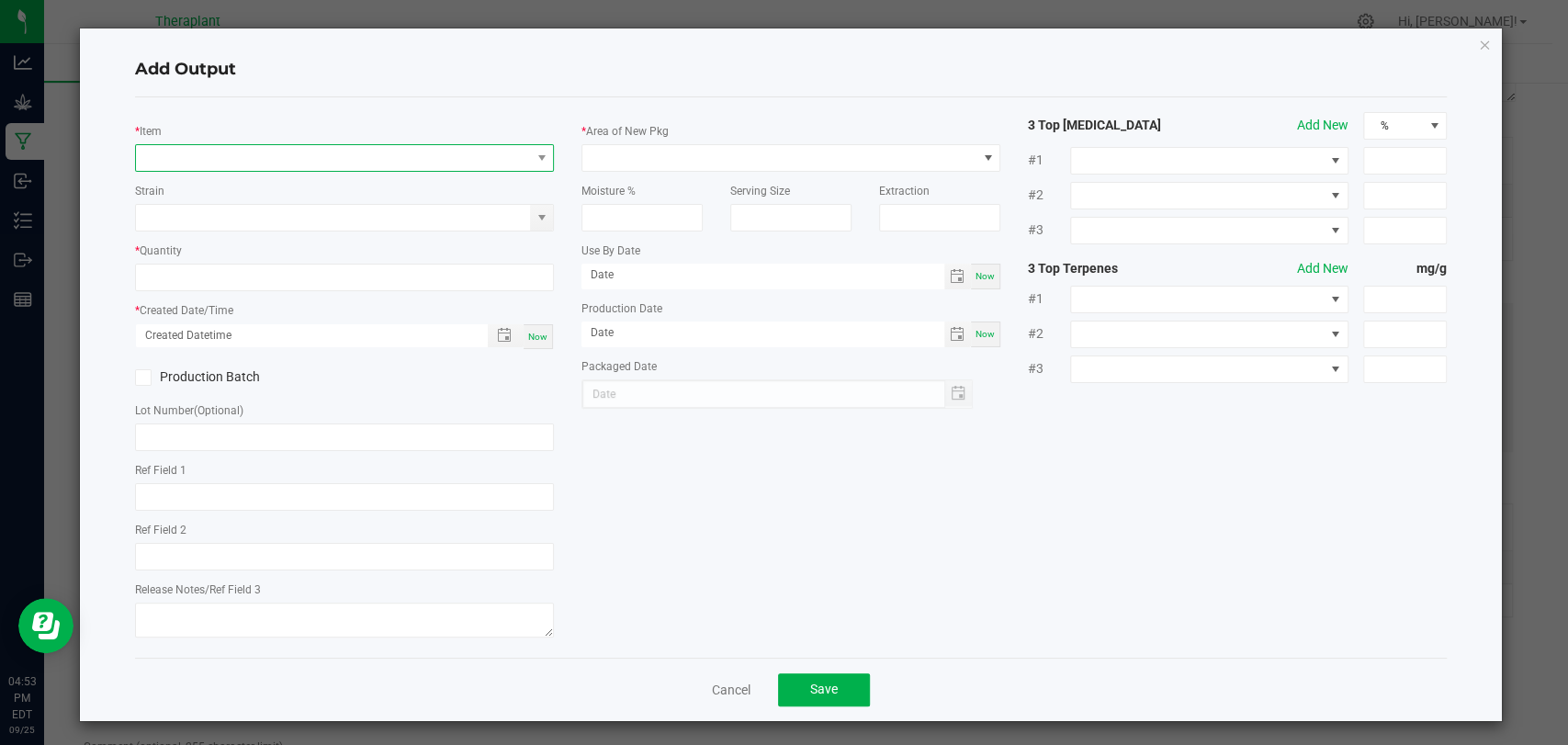
click at [293, 150] on span "NO DATA FOUND" at bounding box center [333, 158] width 394 height 26
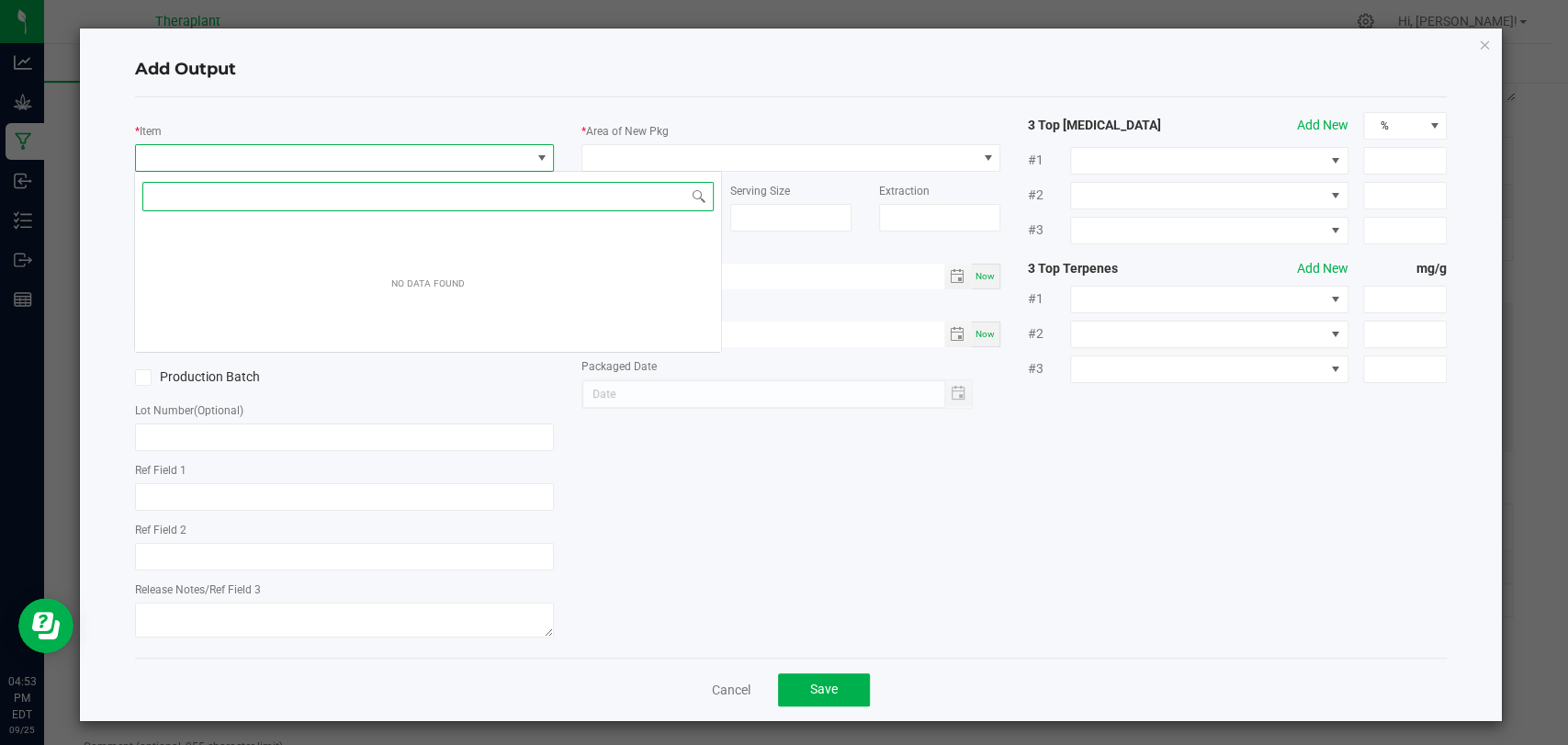
scroll to position [27, 414]
type input "3"
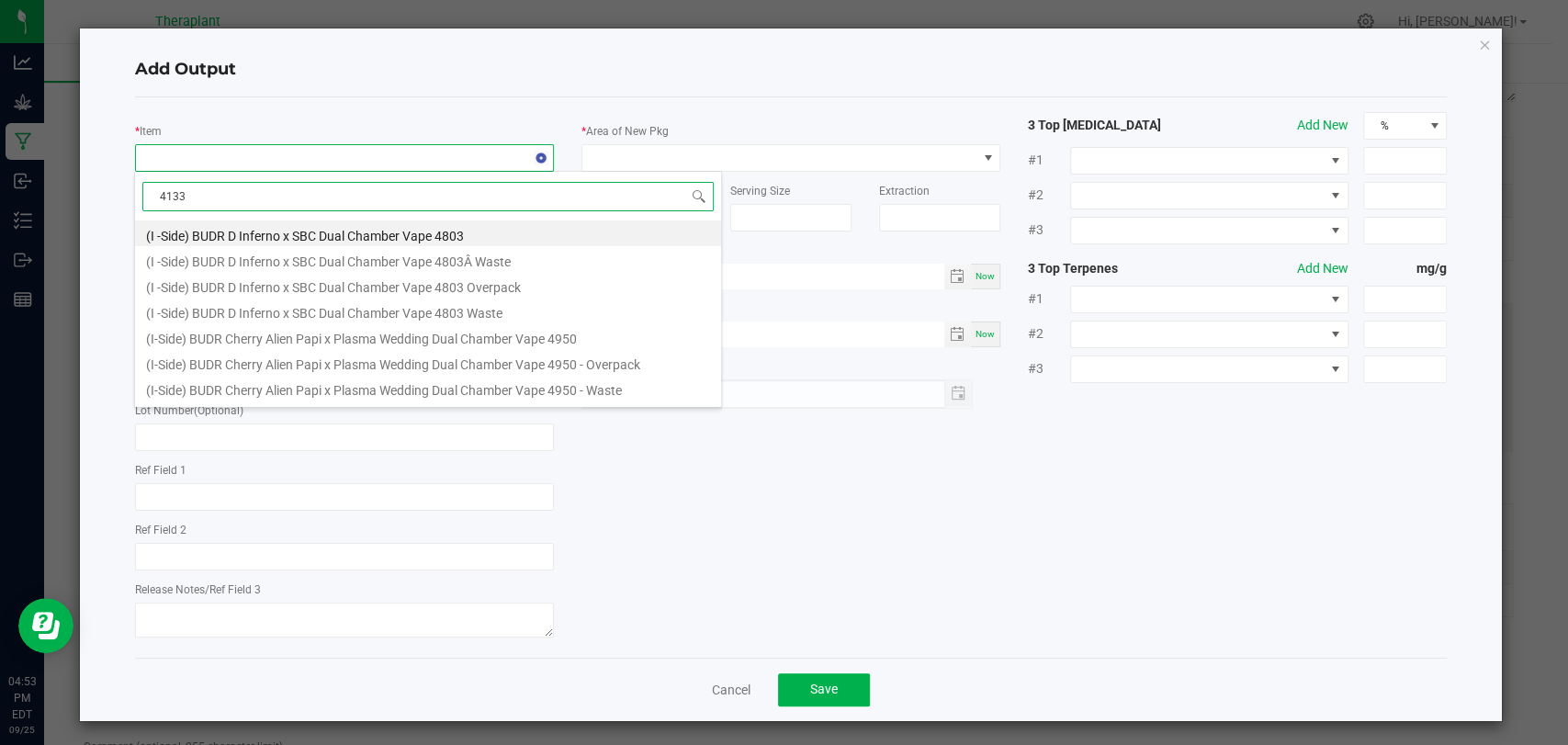
type input "41336"
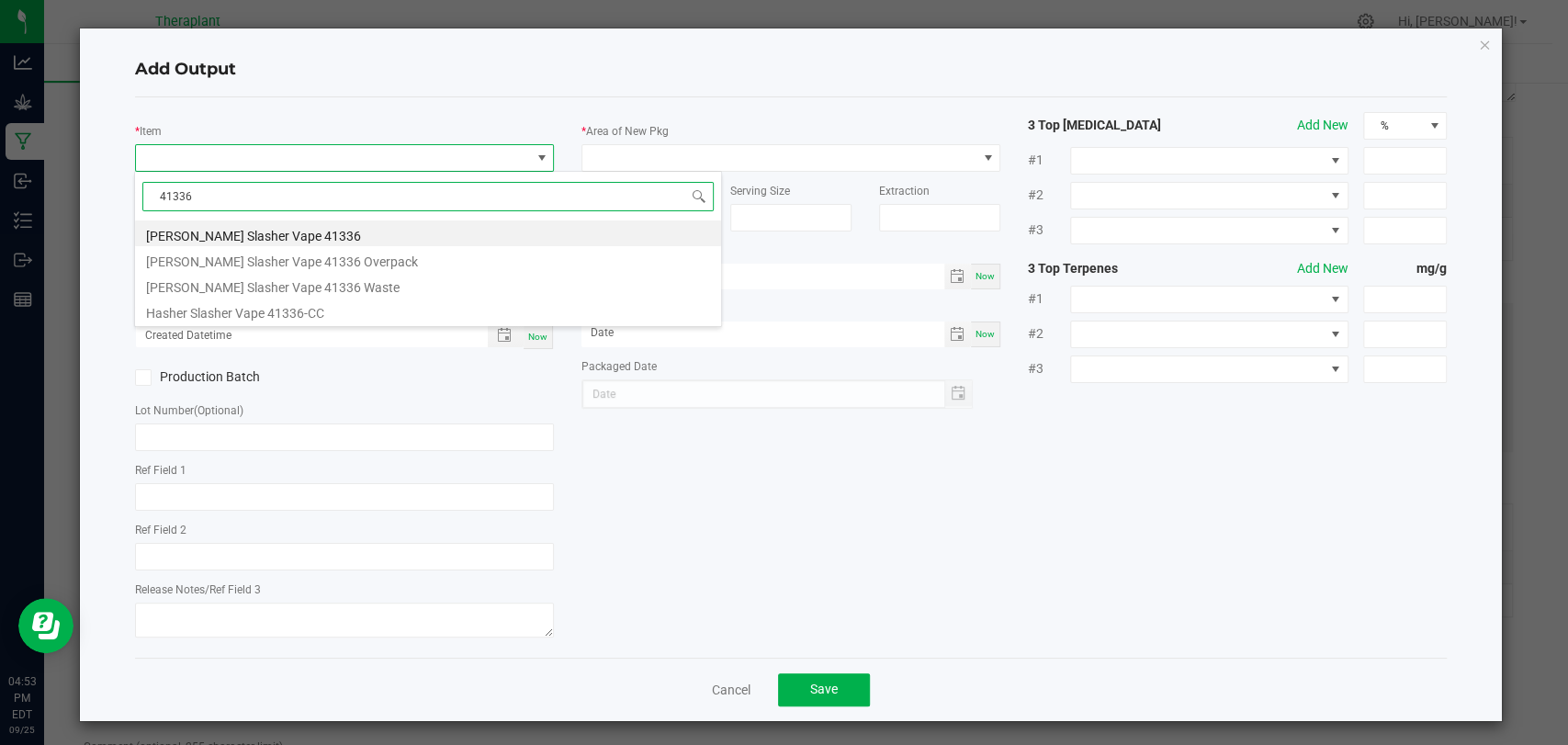
click at [277, 226] on li "[PERSON_NAME] Slasher Vape 41336" at bounding box center [428, 233] width 586 height 26
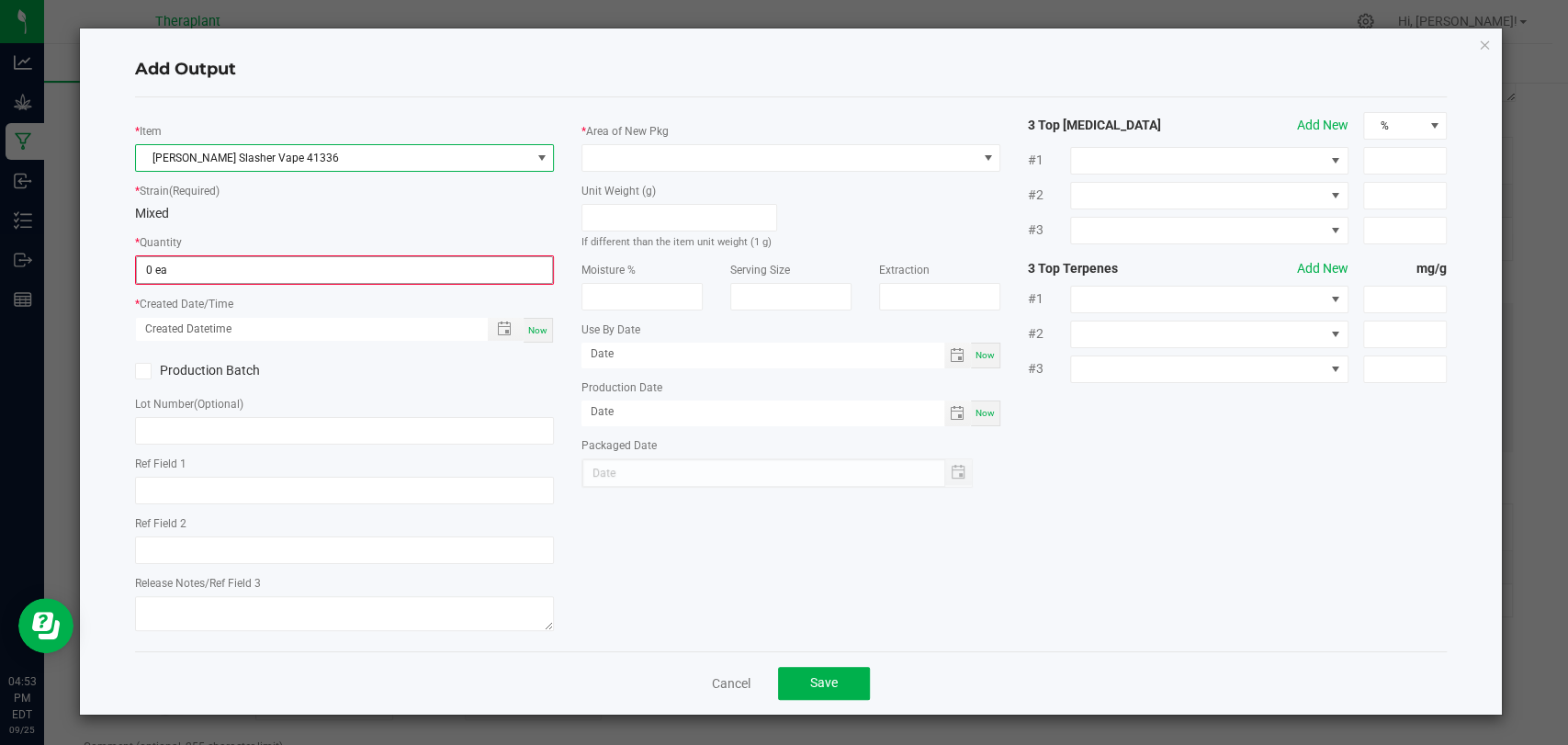
click at [274, 265] on input "0 ea" at bounding box center [345, 270] width 415 height 26
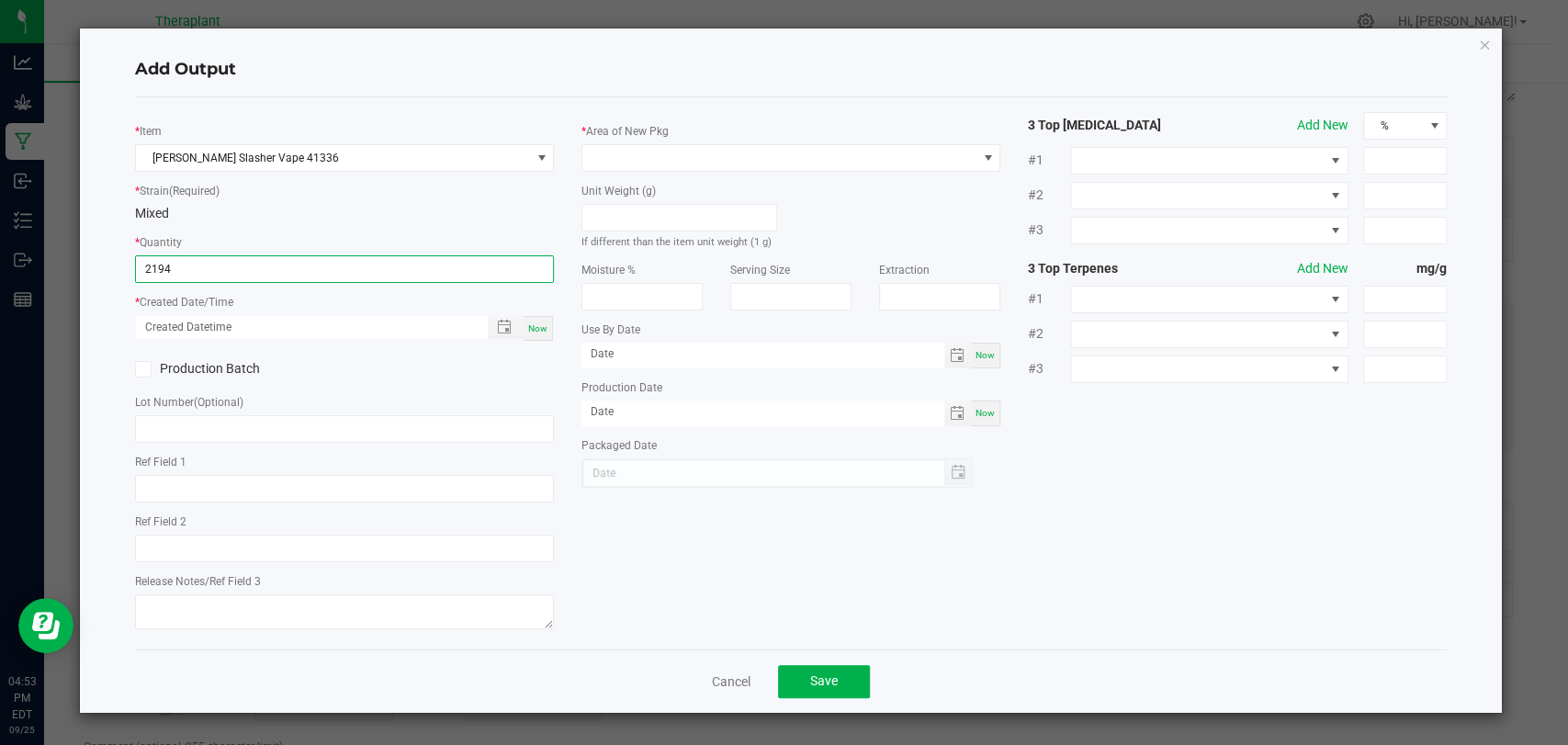
type input "2194 ea"
click at [551, 331] on div "Now" at bounding box center [539, 328] width 29 height 25
type input "[DATE] 4:53 PM"
type input "[DATE]"
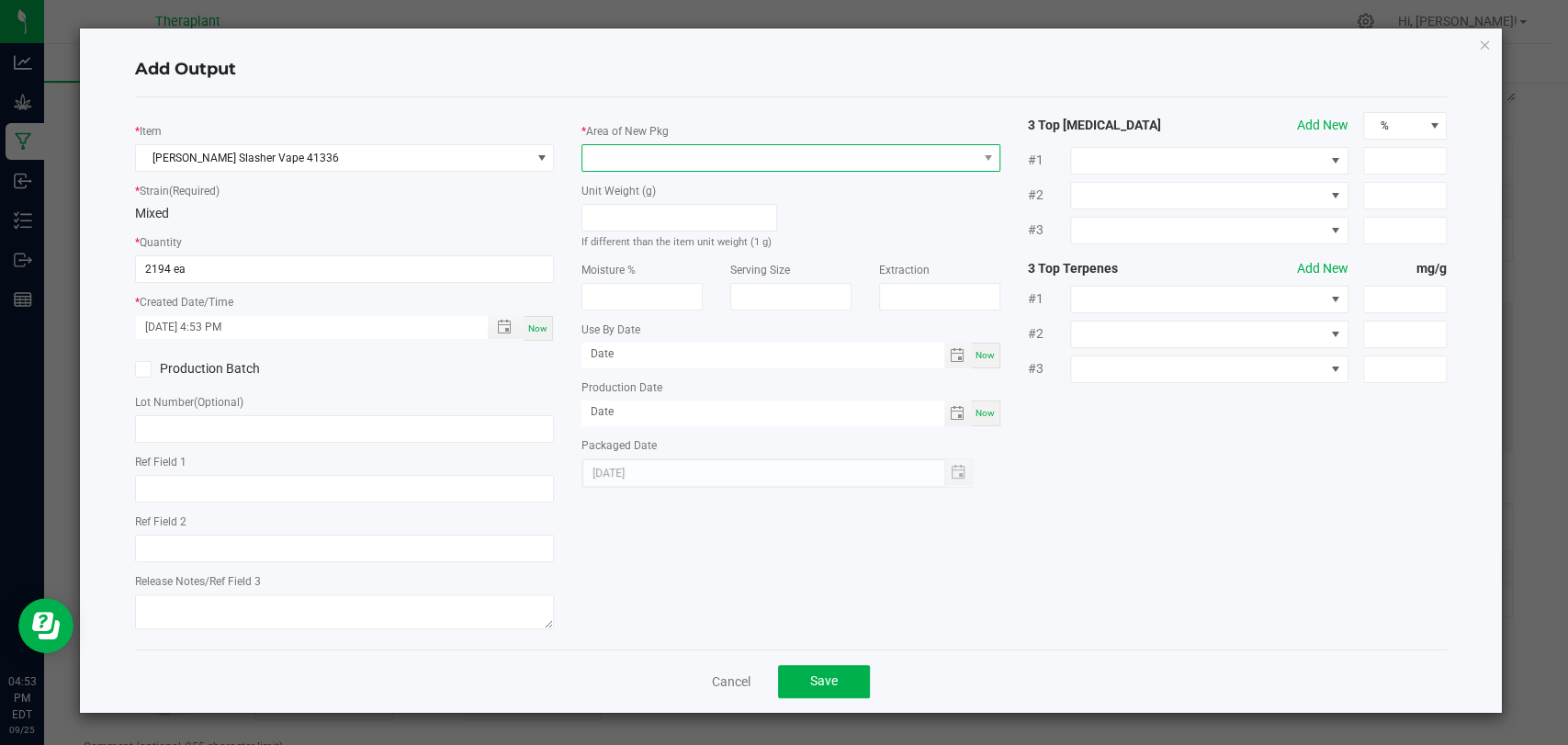
click at [638, 170] on span at bounding box center [779, 158] width 394 height 26
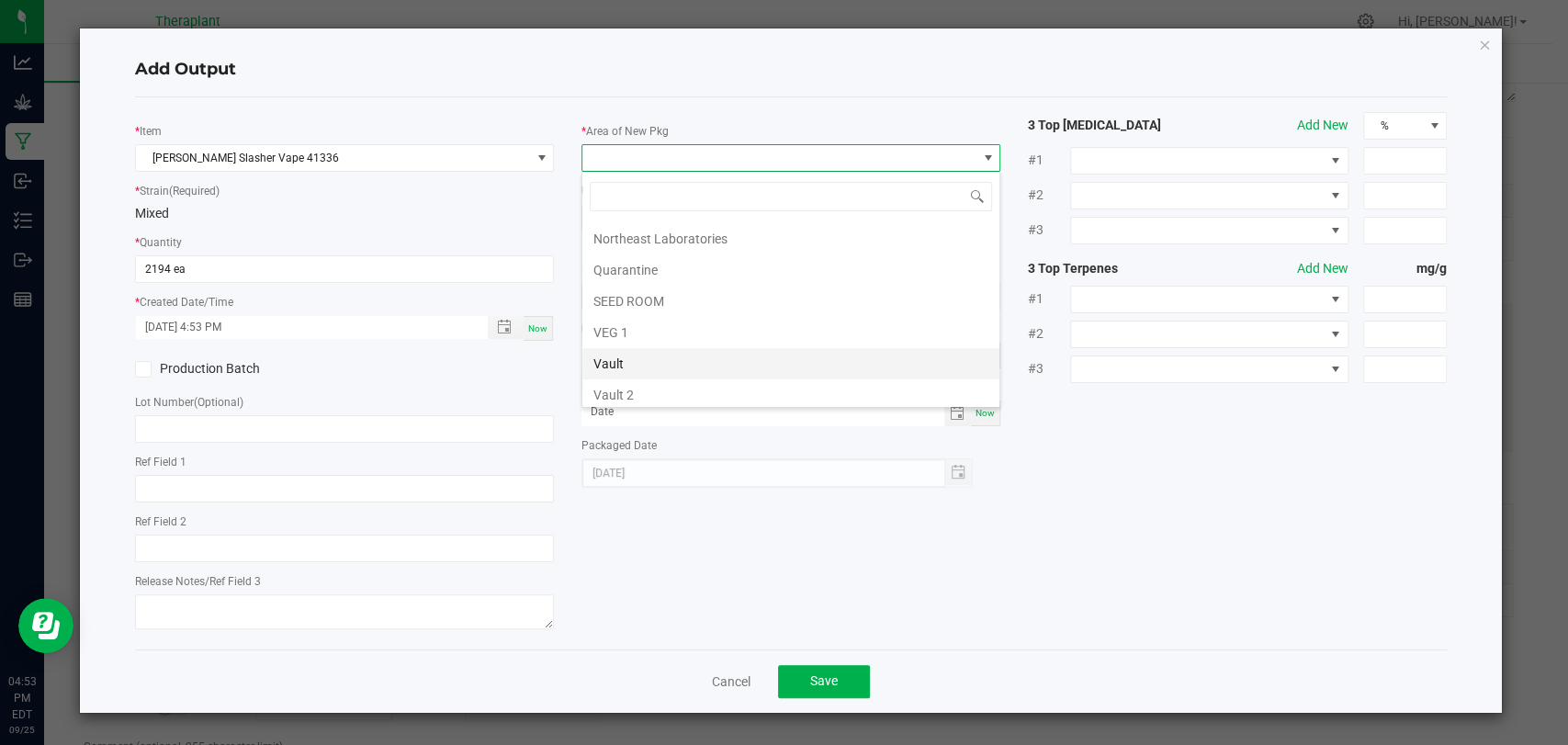
scroll to position [344, 0]
click at [628, 328] on li "Vault 2" at bounding box center [791, 330] width 417 height 31
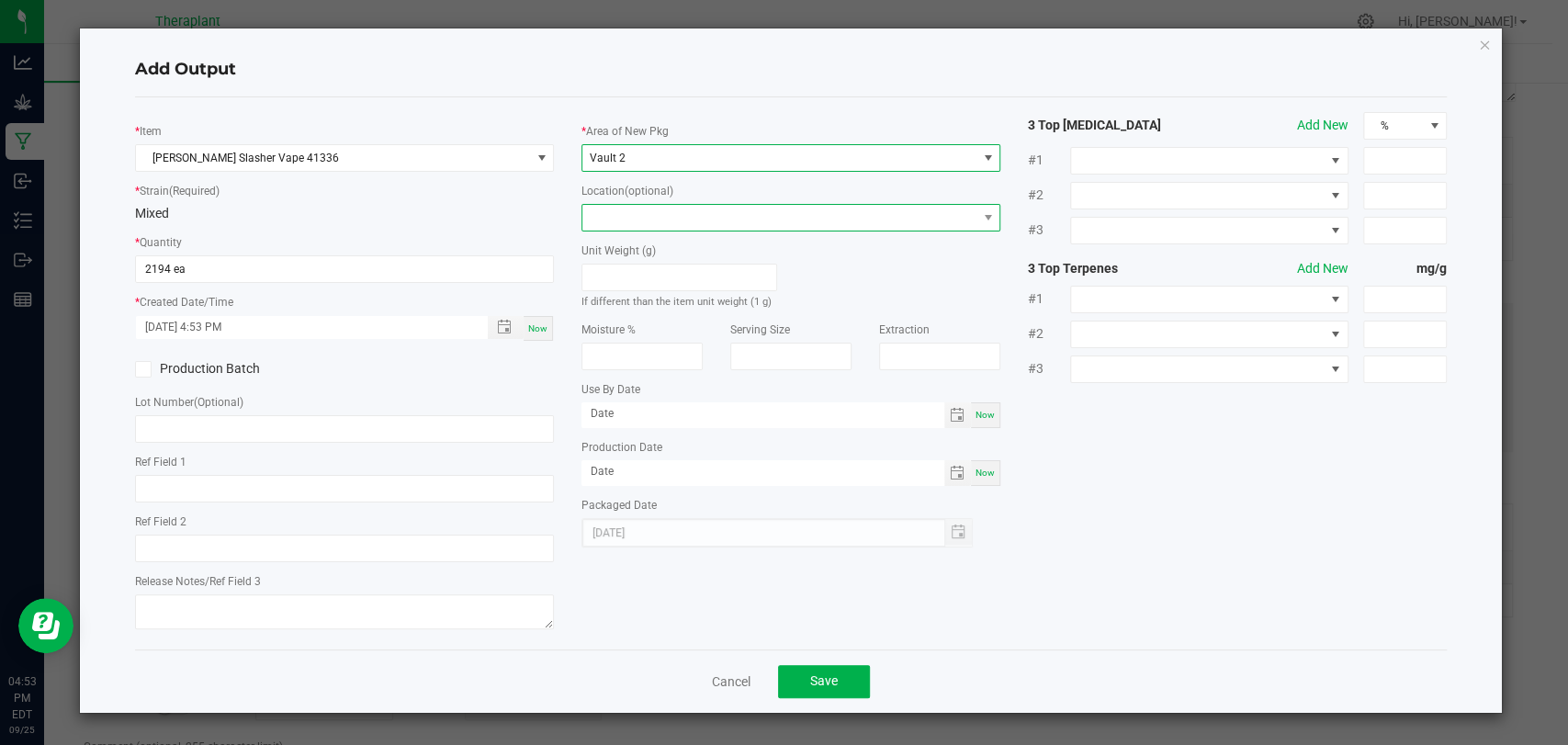
click at [629, 219] on span at bounding box center [779, 218] width 394 height 26
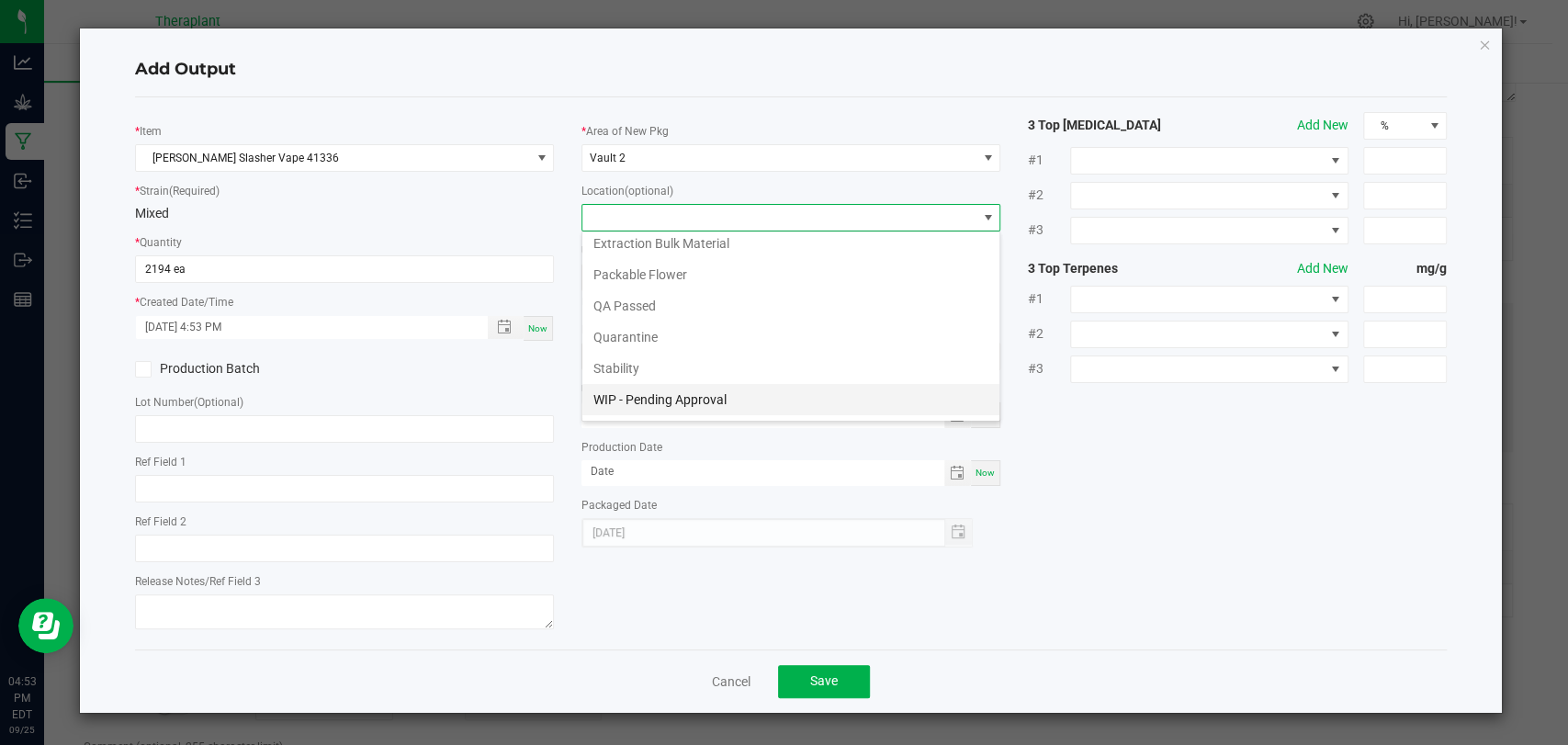
scroll to position [96, 0]
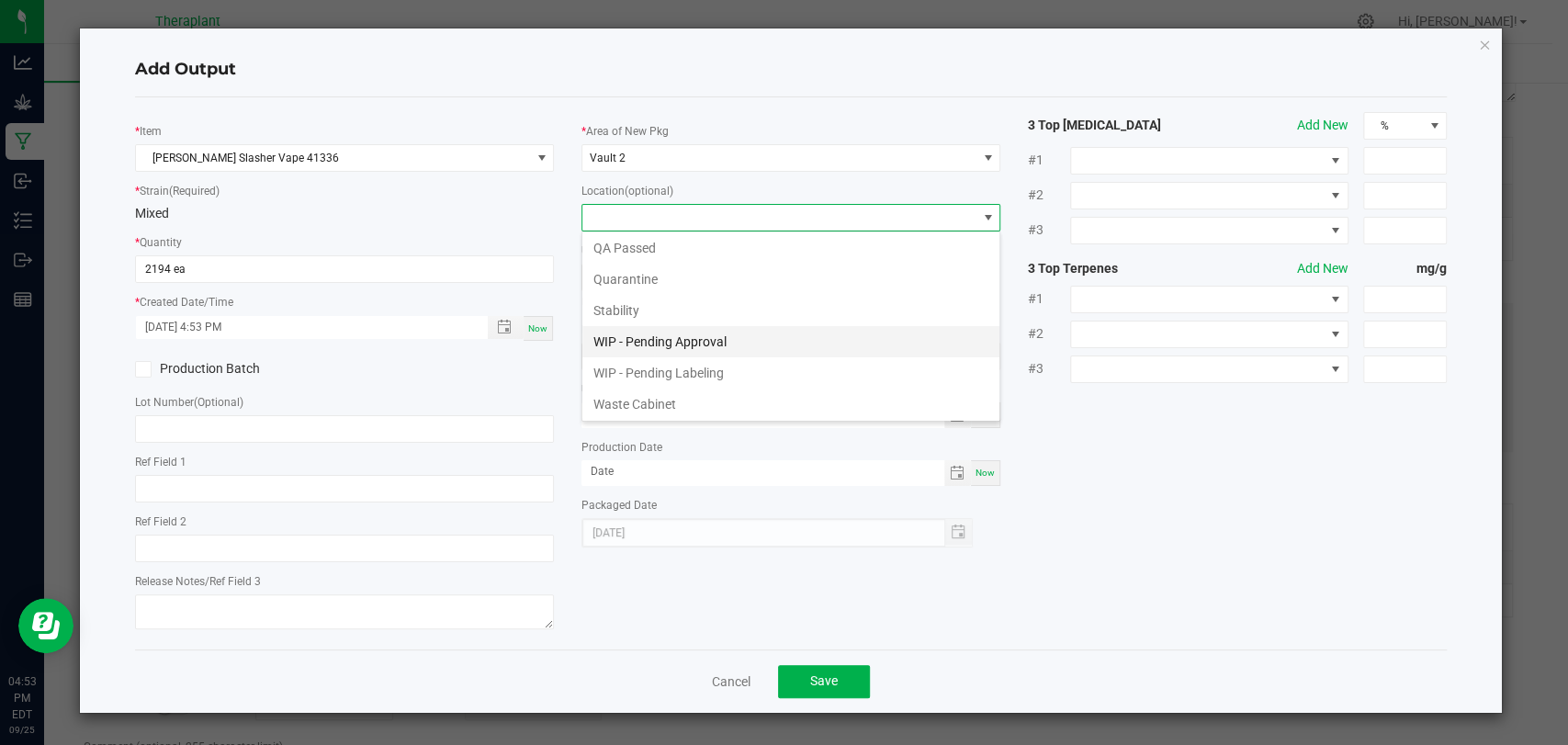
click at [648, 338] on li "WIP - Pending Approval" at bounding box center [791, 342] width 417 height 31
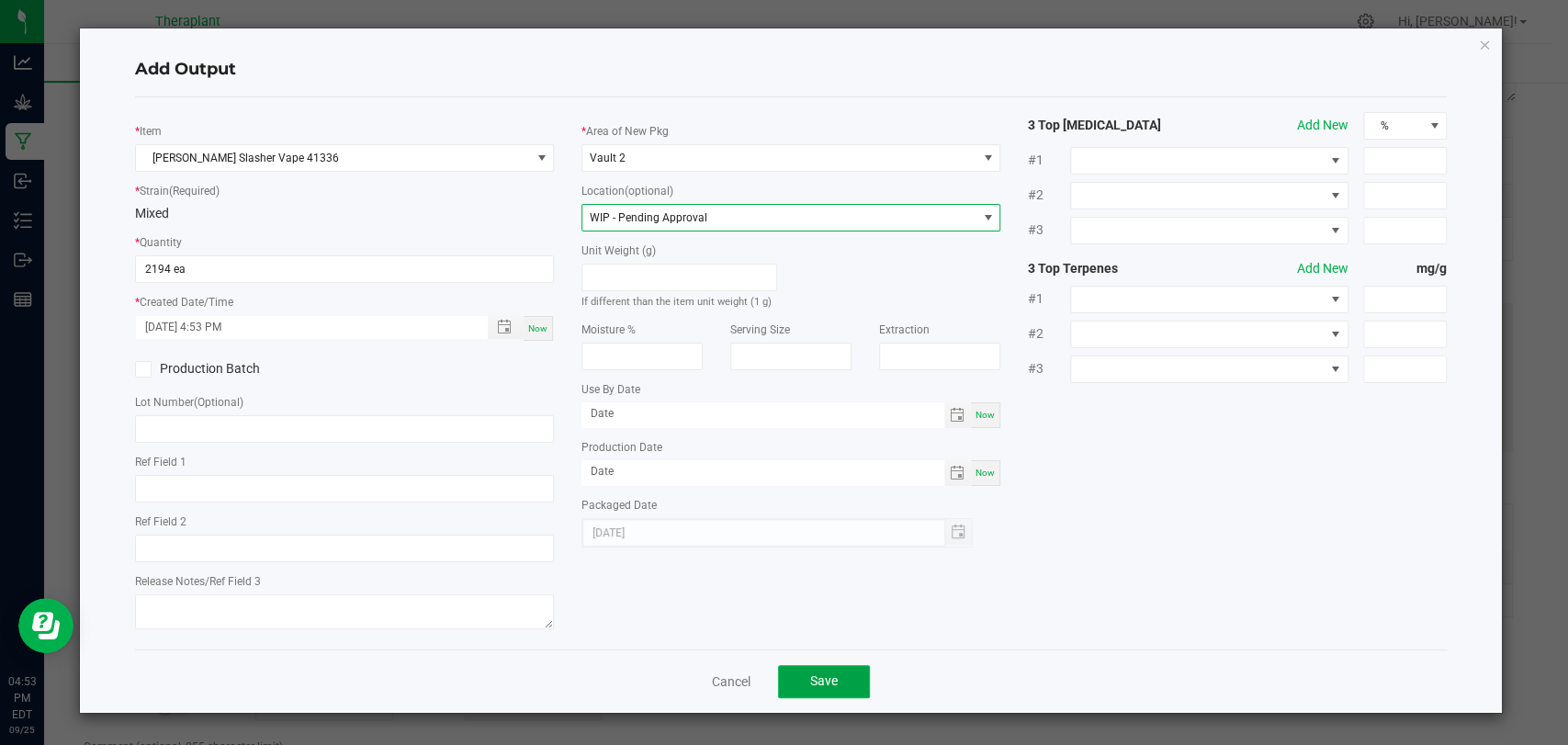
click at [857, 677] on button "Save" at bounding box center [824, 682] width 92 height 33
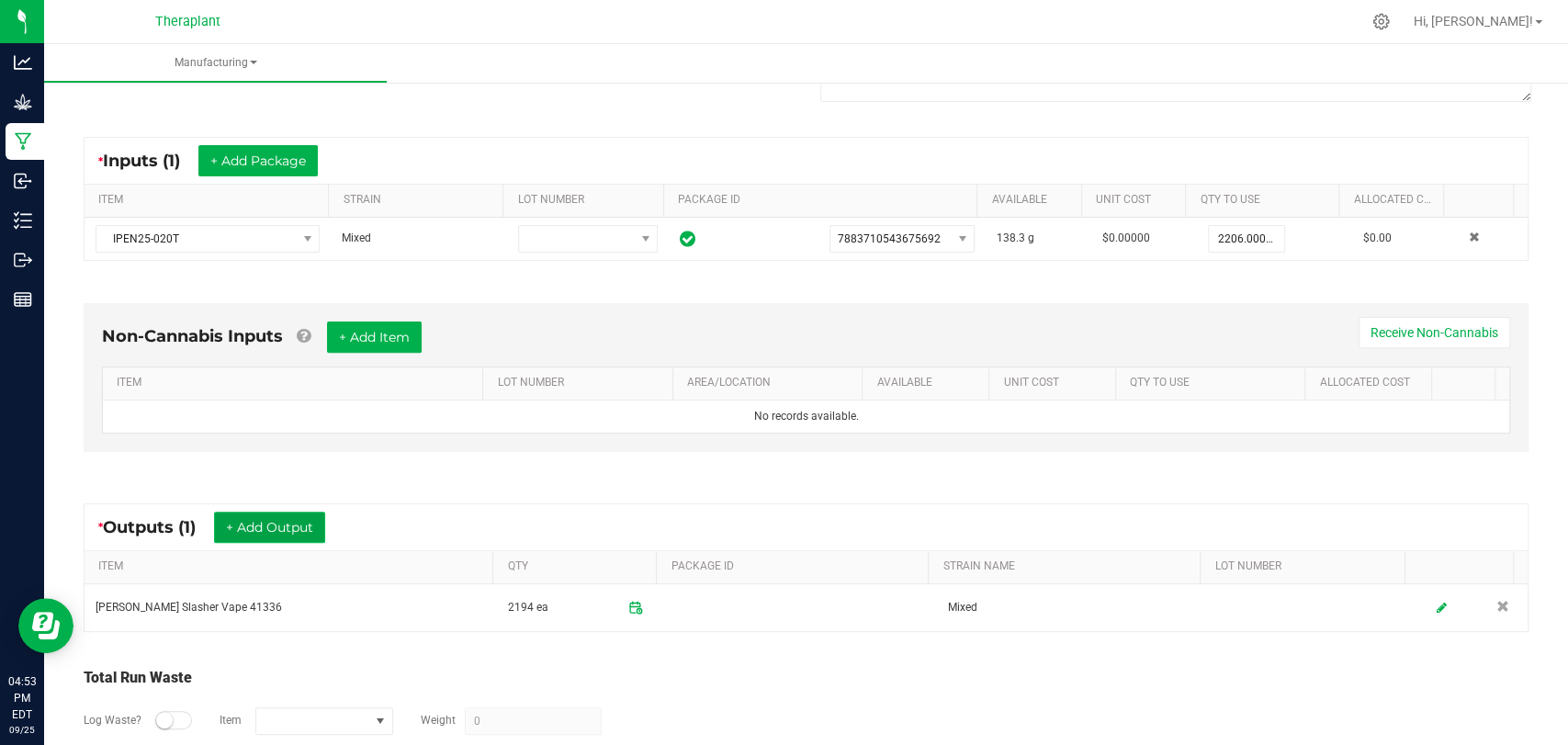
click at [292, 523] on button "+ Add Output" at bounding box center [269, 527] width 111 height 31
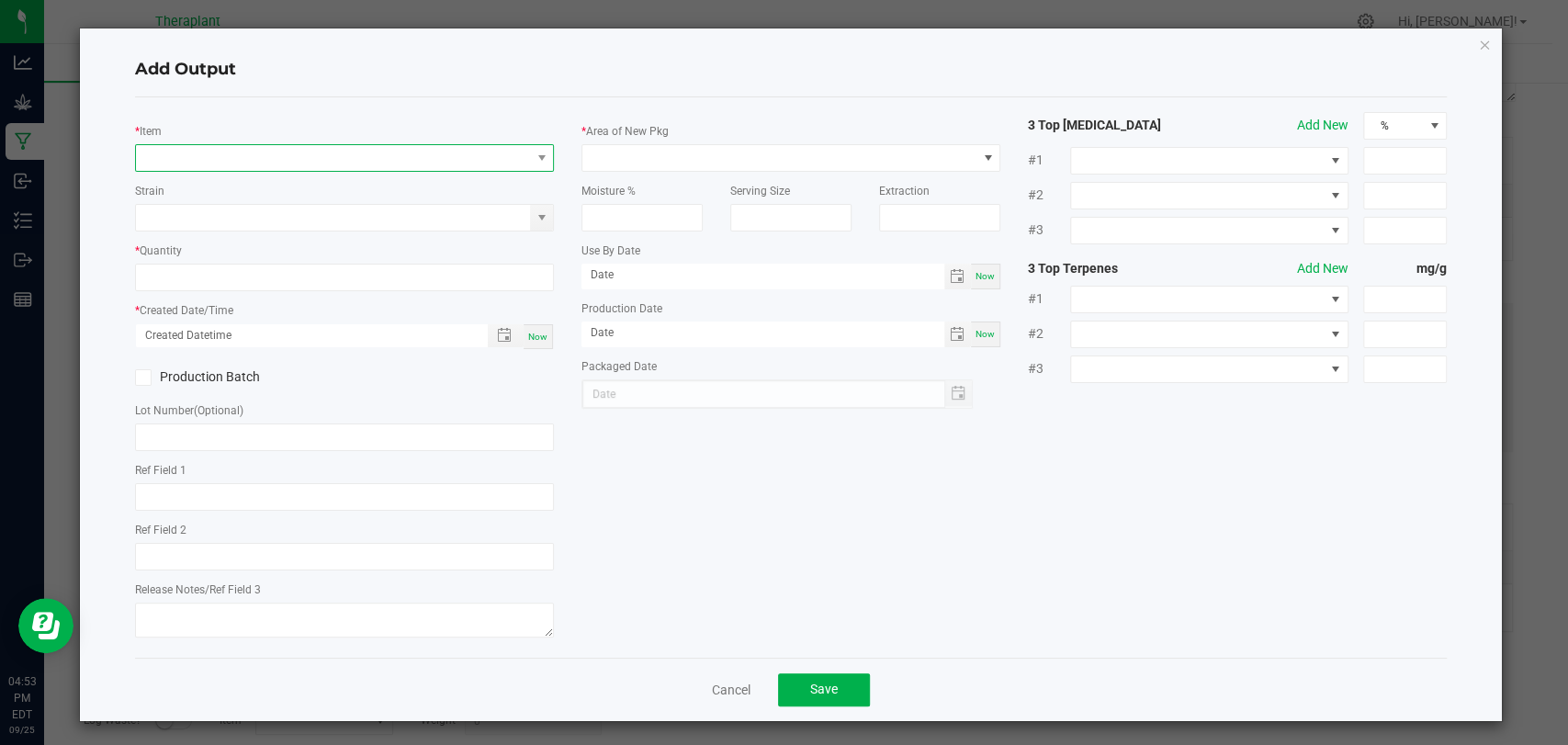
click at [347, 167] on span "NO DATA FOUND" at bounding box center [333, 158] width 394 height 26
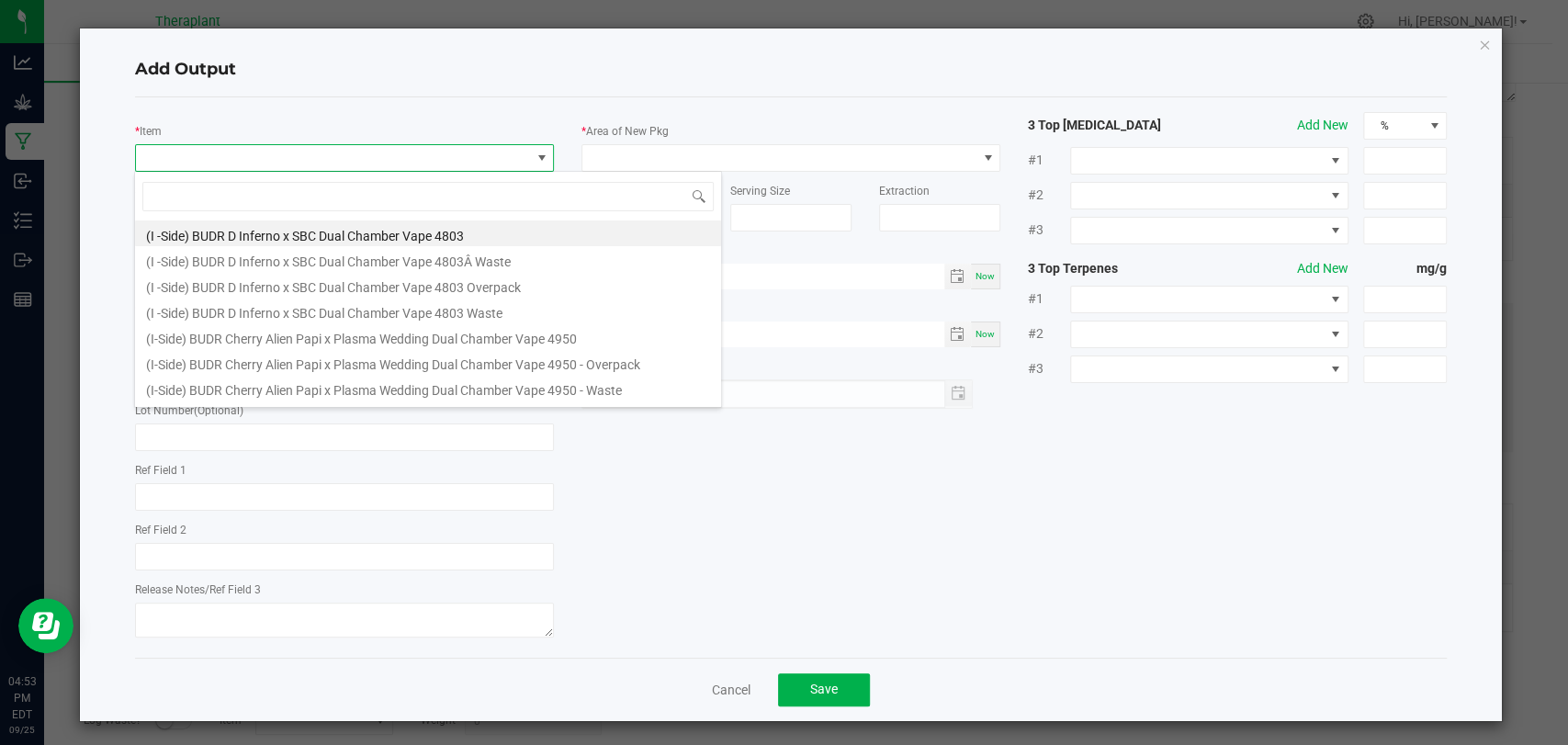
scroll to position [27, 414]
type input "41336"
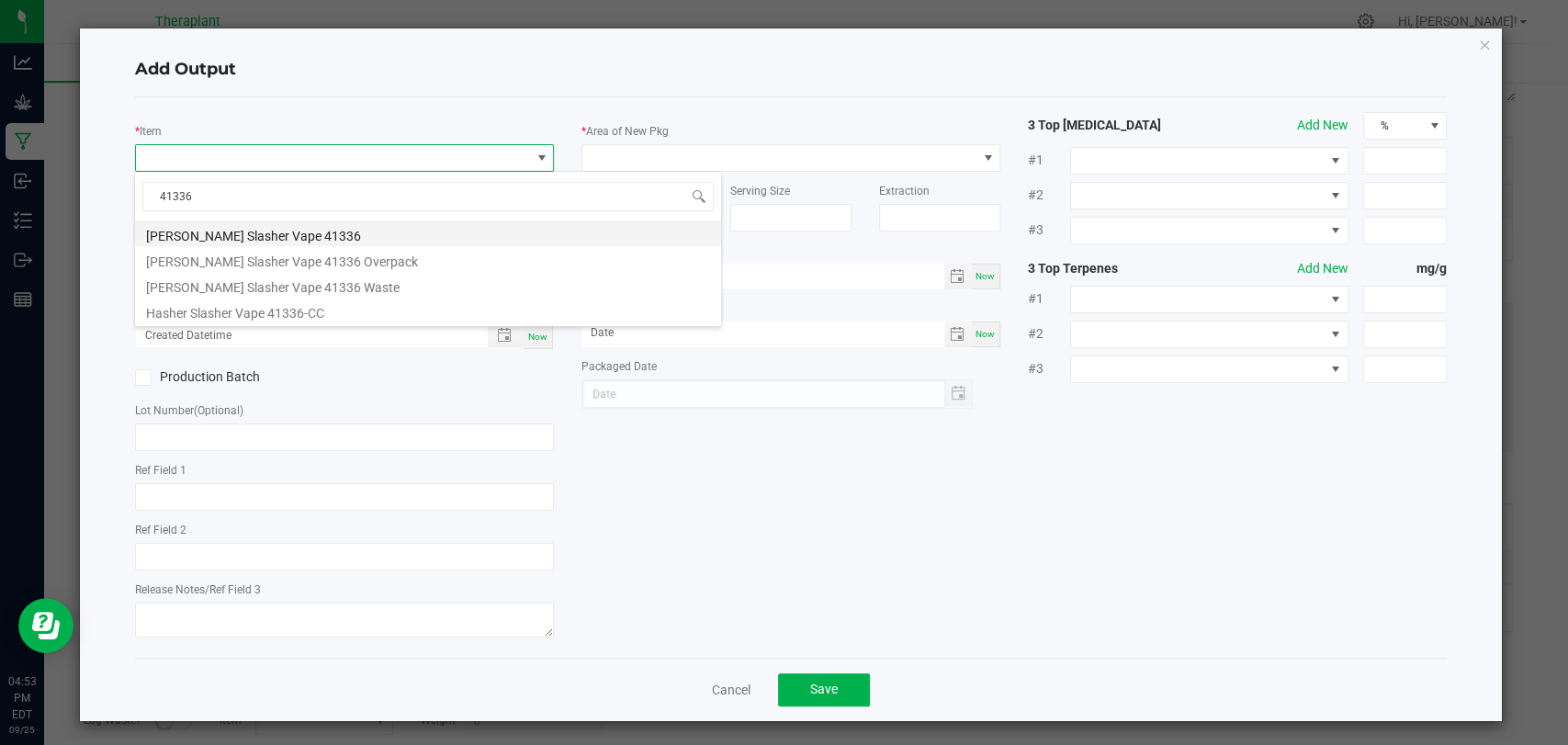
click at [324, 230] on li "[PERSON_NAME] Slasher Vape 41336" at bounding box center [428, 233] width 586 height 26
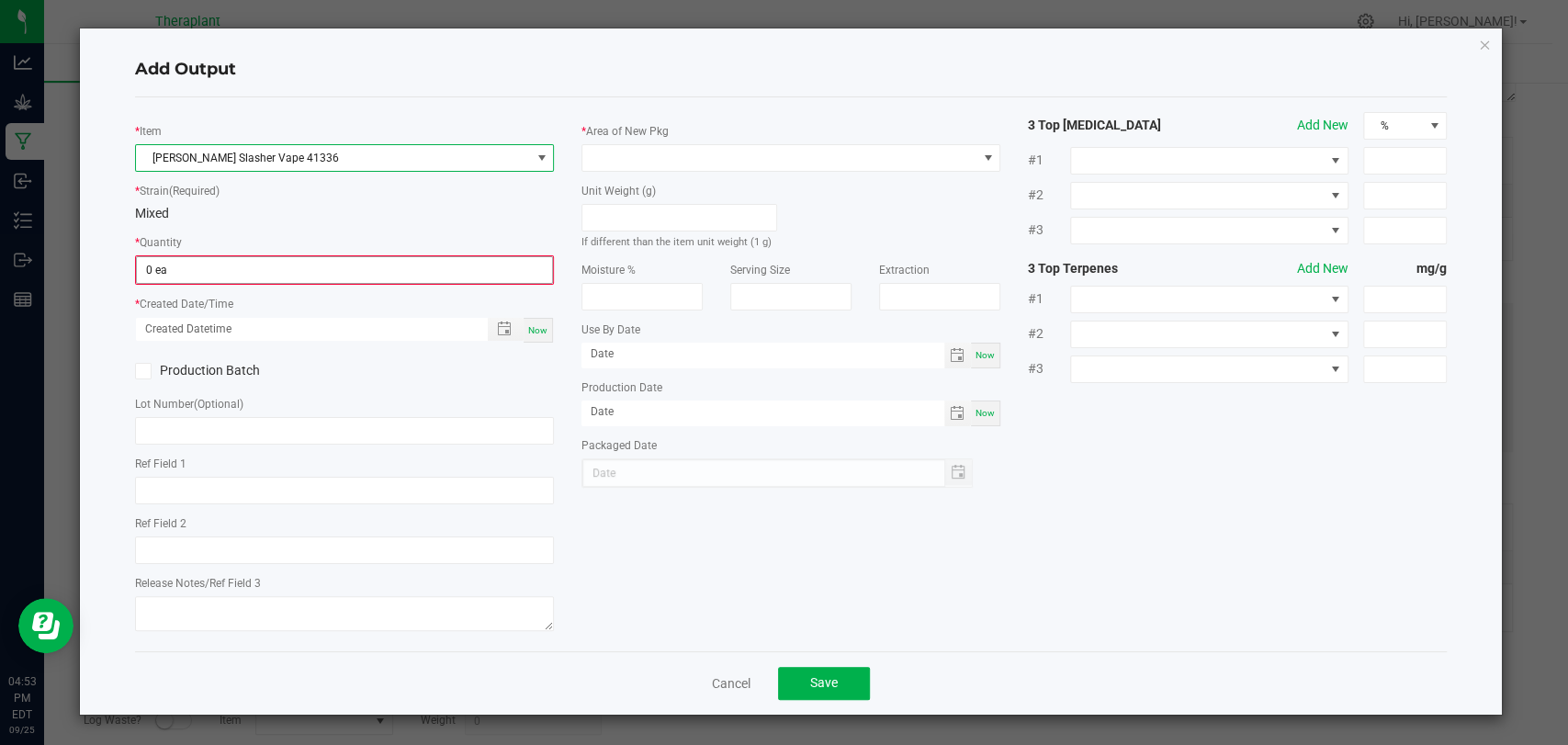
click at [312, 256] on span "0 ea" at bounding box center [345, 270] width 417 height 28
click at [308, 262] on input "0" at bounding box center [345, 270] width 415 height 26
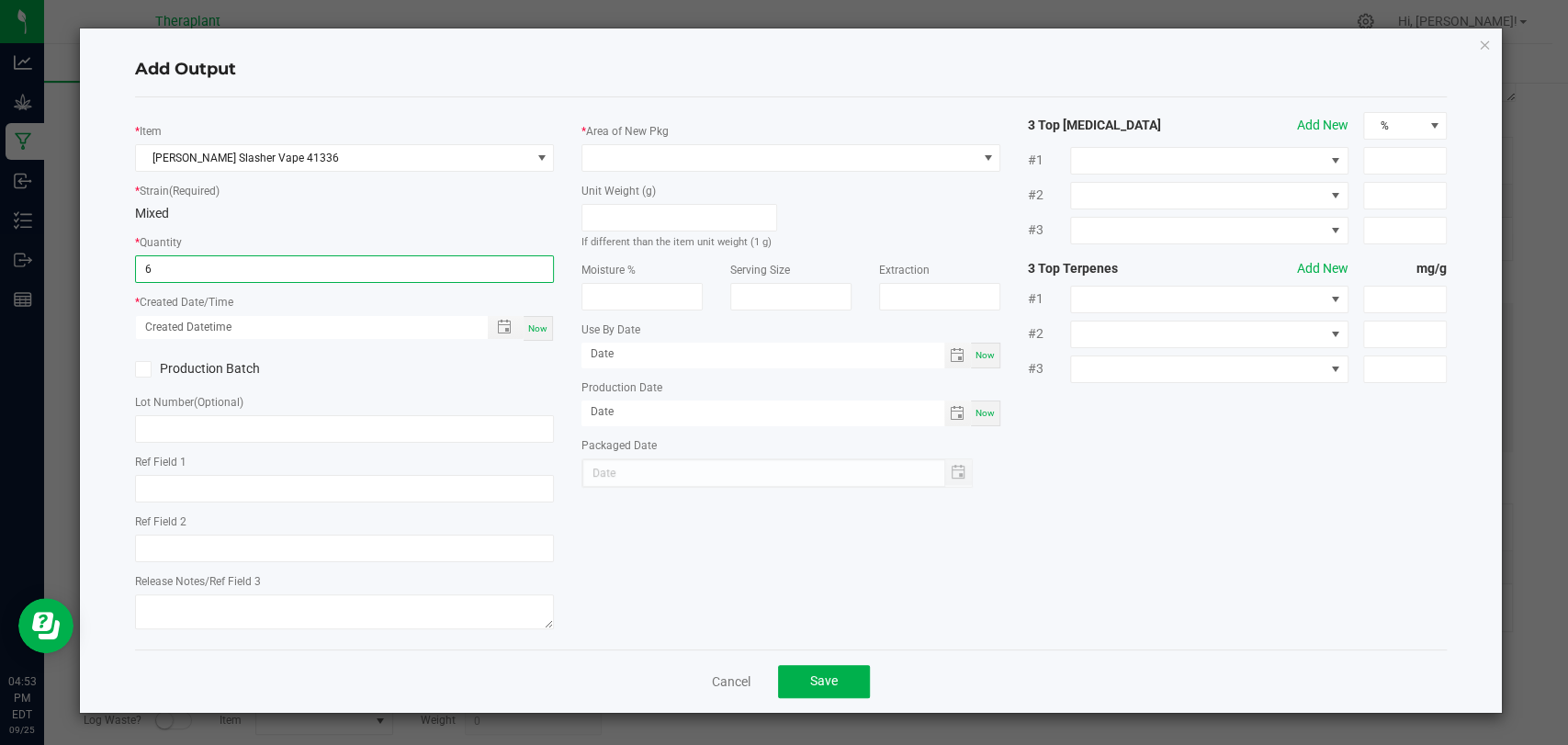
click at [538, 326] on span "Now" at bounding box center [538, 328] width 19 height 10
type input "6 ea"
type input "[DATE] 4:53 PM"
type input "[DATE]"
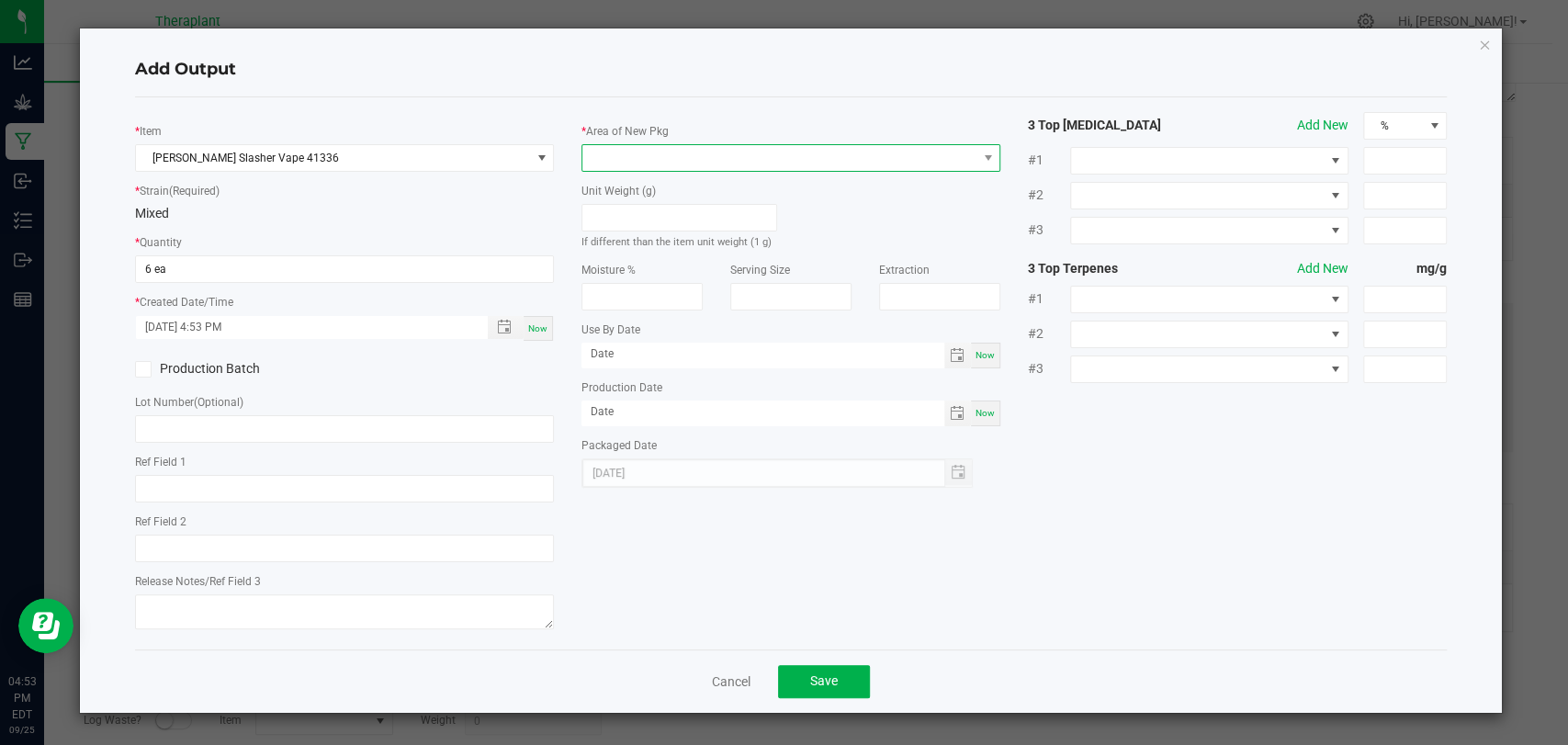
click at [640, 165] on span at bounding box center [779, 158] width 394 height 26
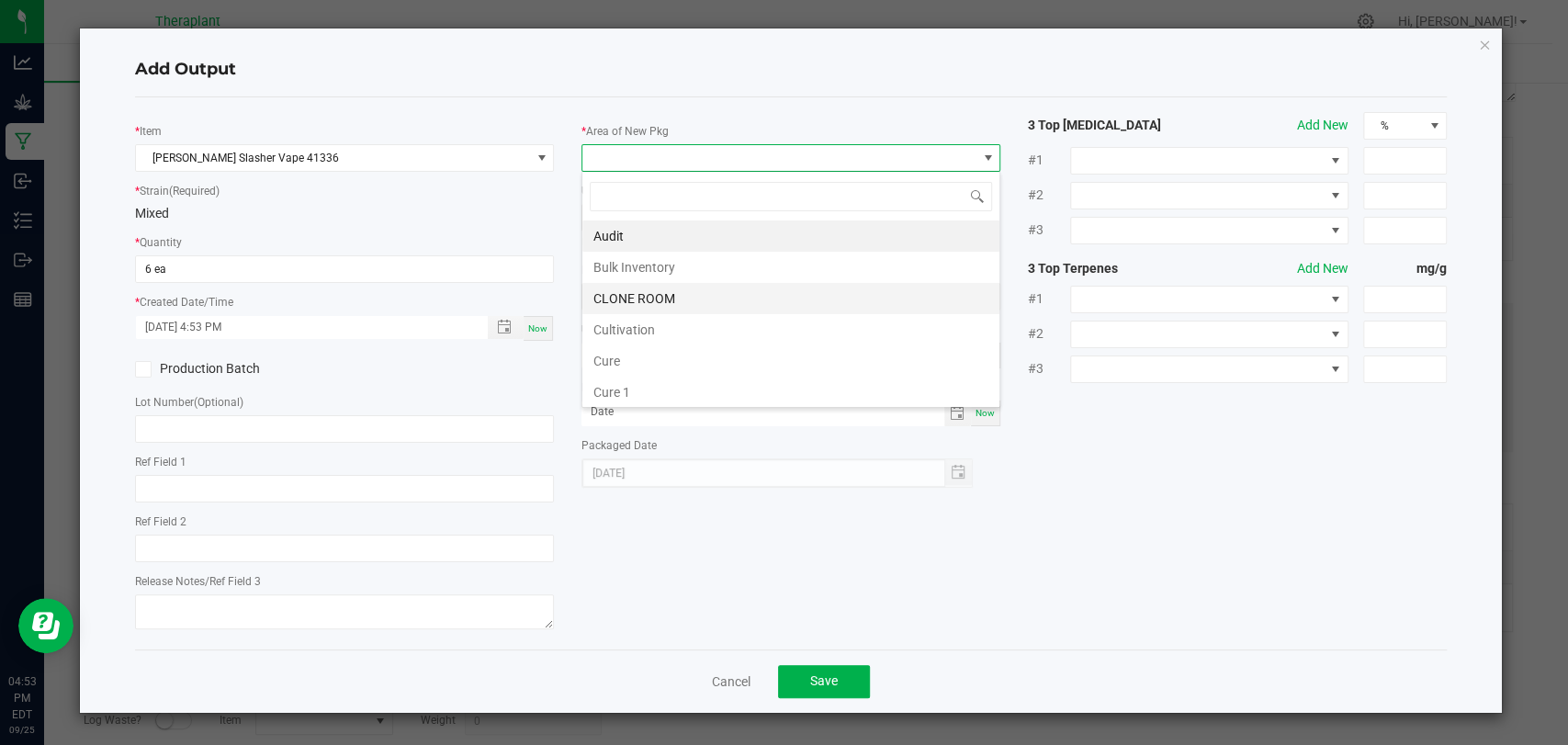
scroll to position [344, 0]
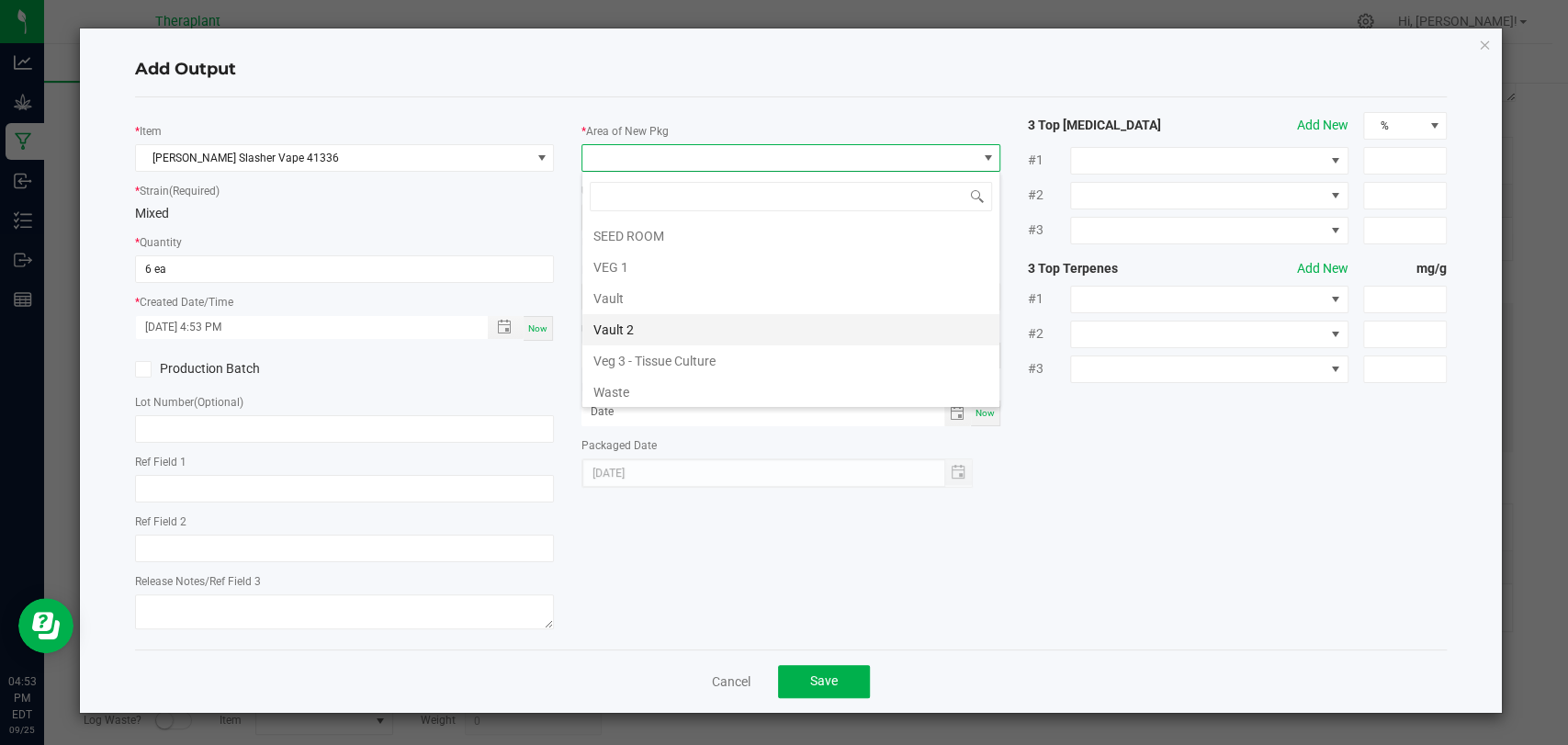
click at [641, 321] on li "Vault 2" at bounding box center [791, 330] width 417 height 31
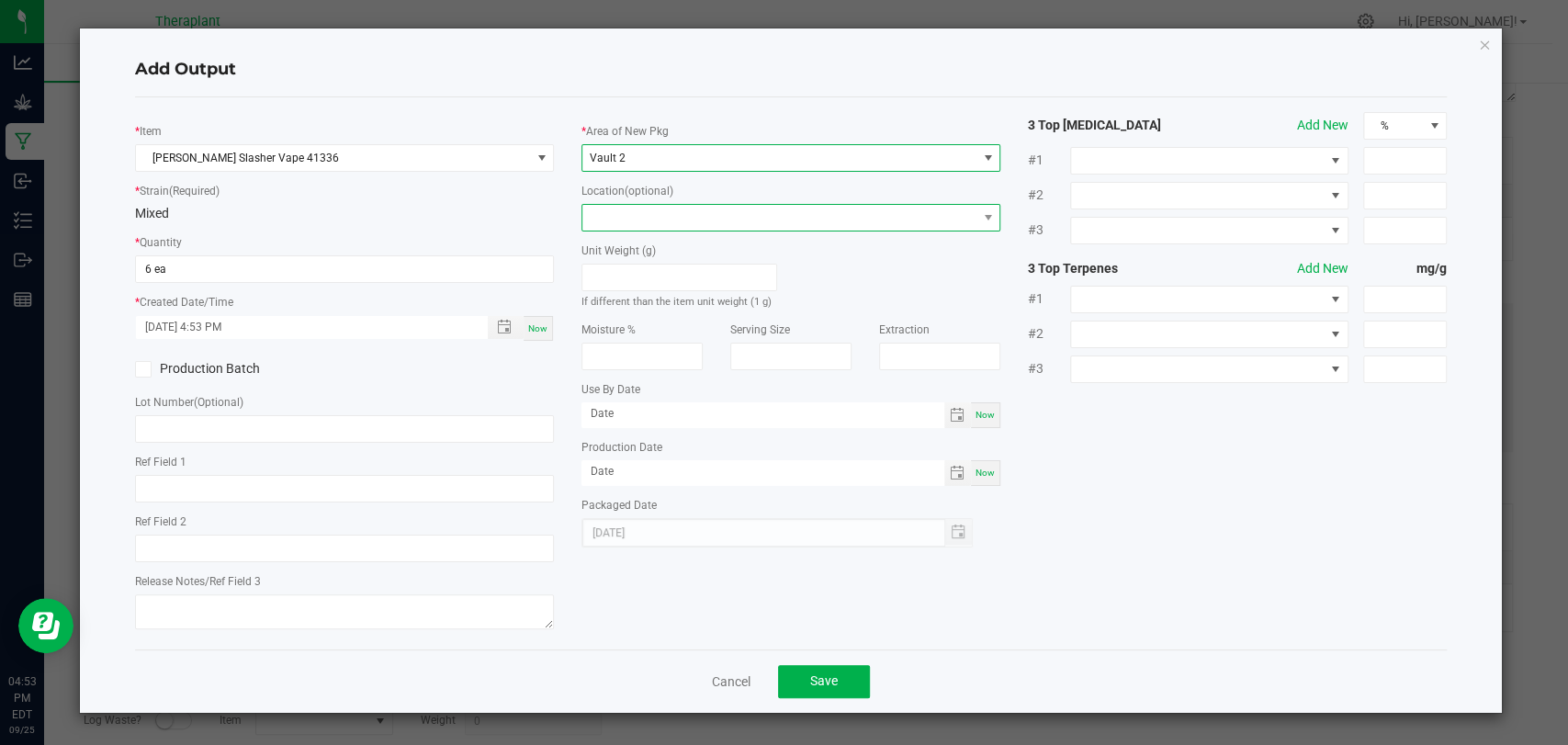
click at [628, 220] on span at bounding box center [779, 218] width 394 height 26
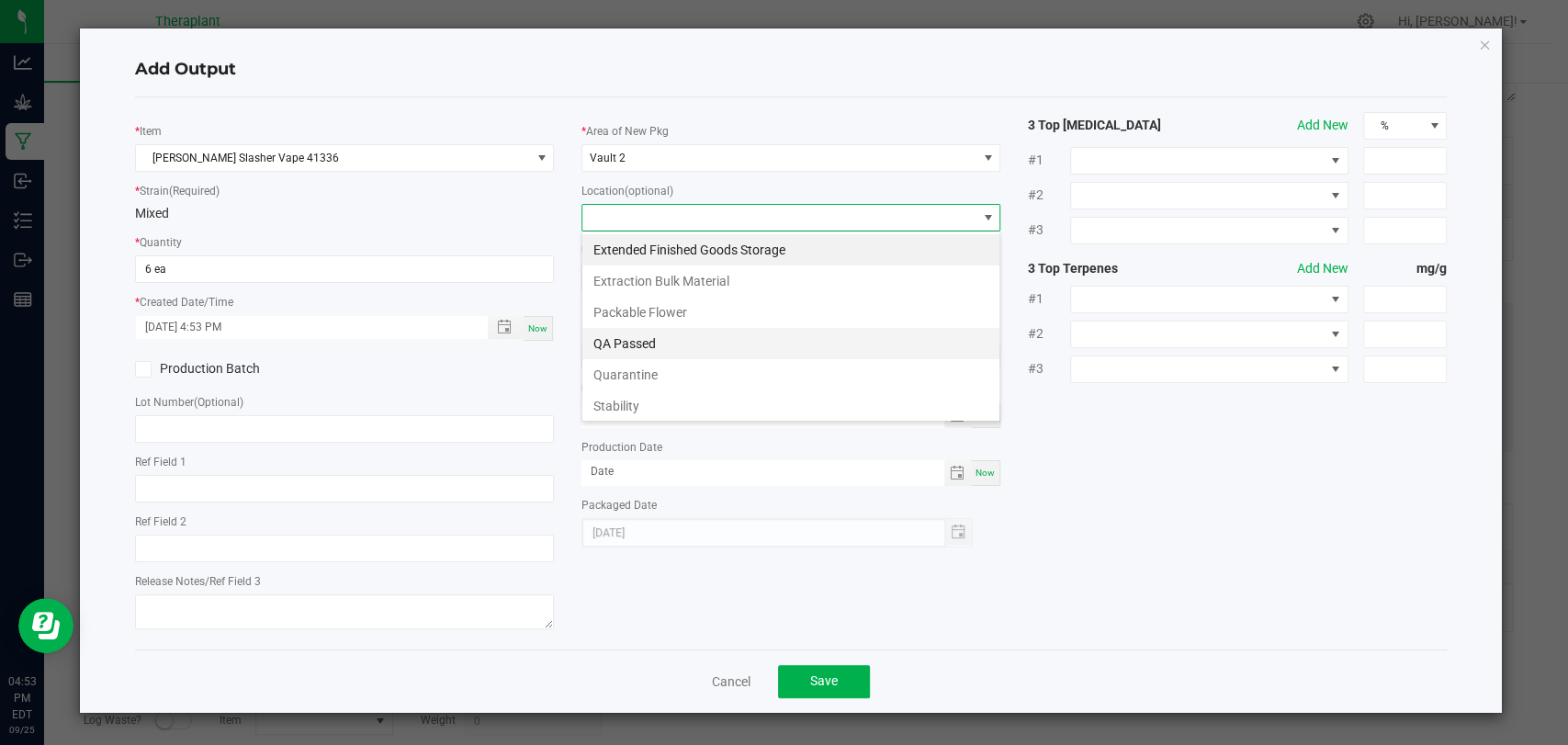
scroll to position [27, 419]
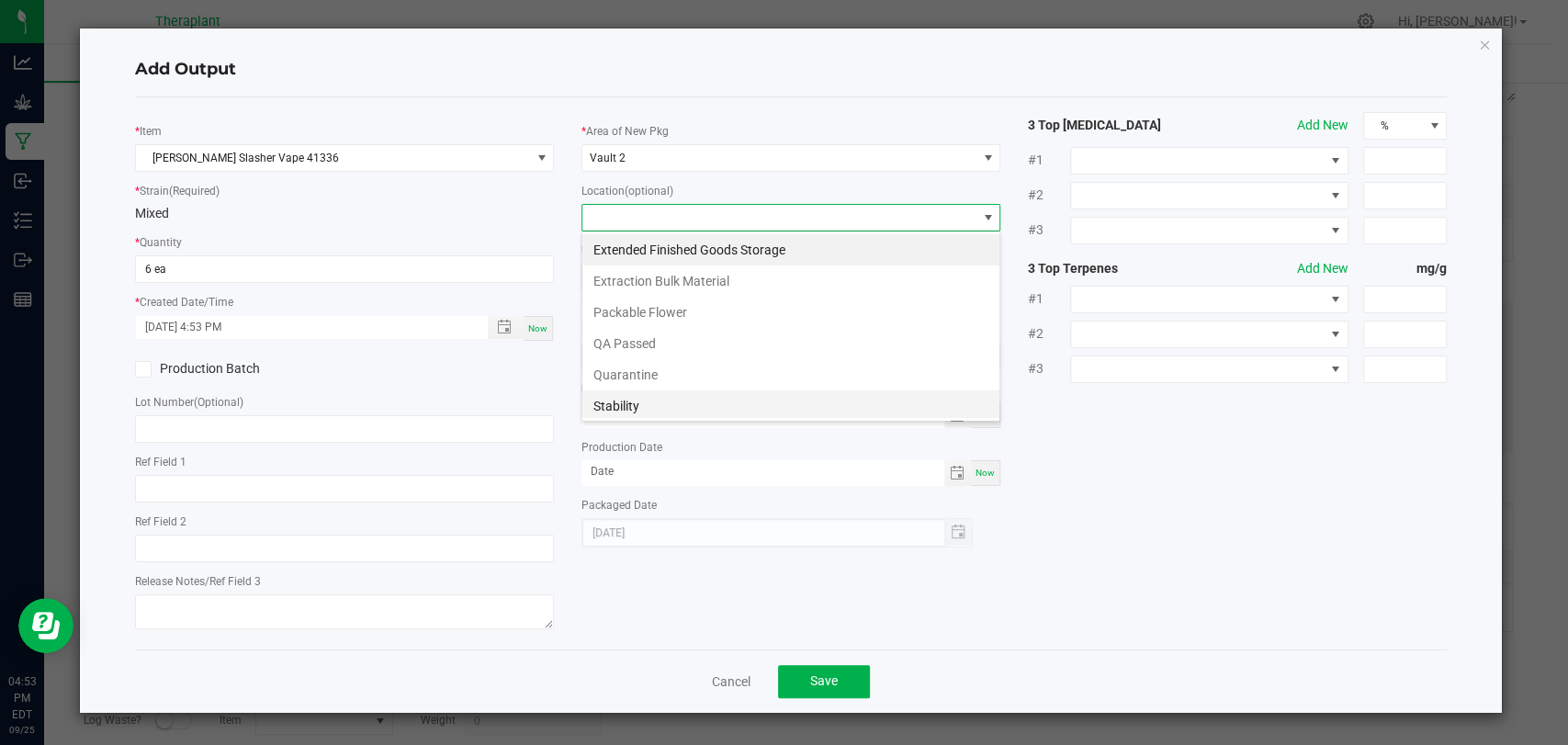
click at [626, 395] on li "Stability" at bounding box center [791, 406] width 417 height 31
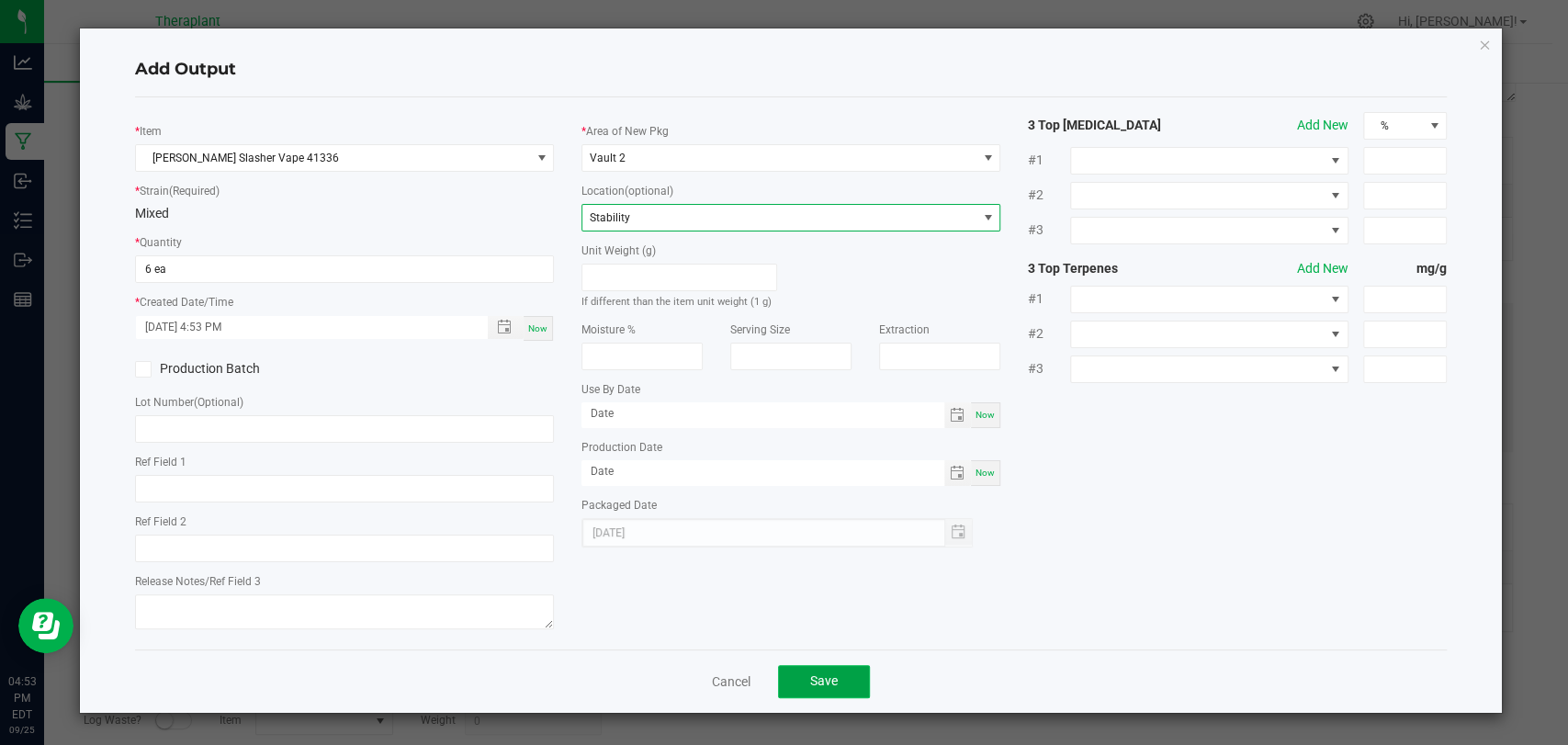
click at [830, 673] on span "Save" at bounding box center [824, 681] width 28 height 15
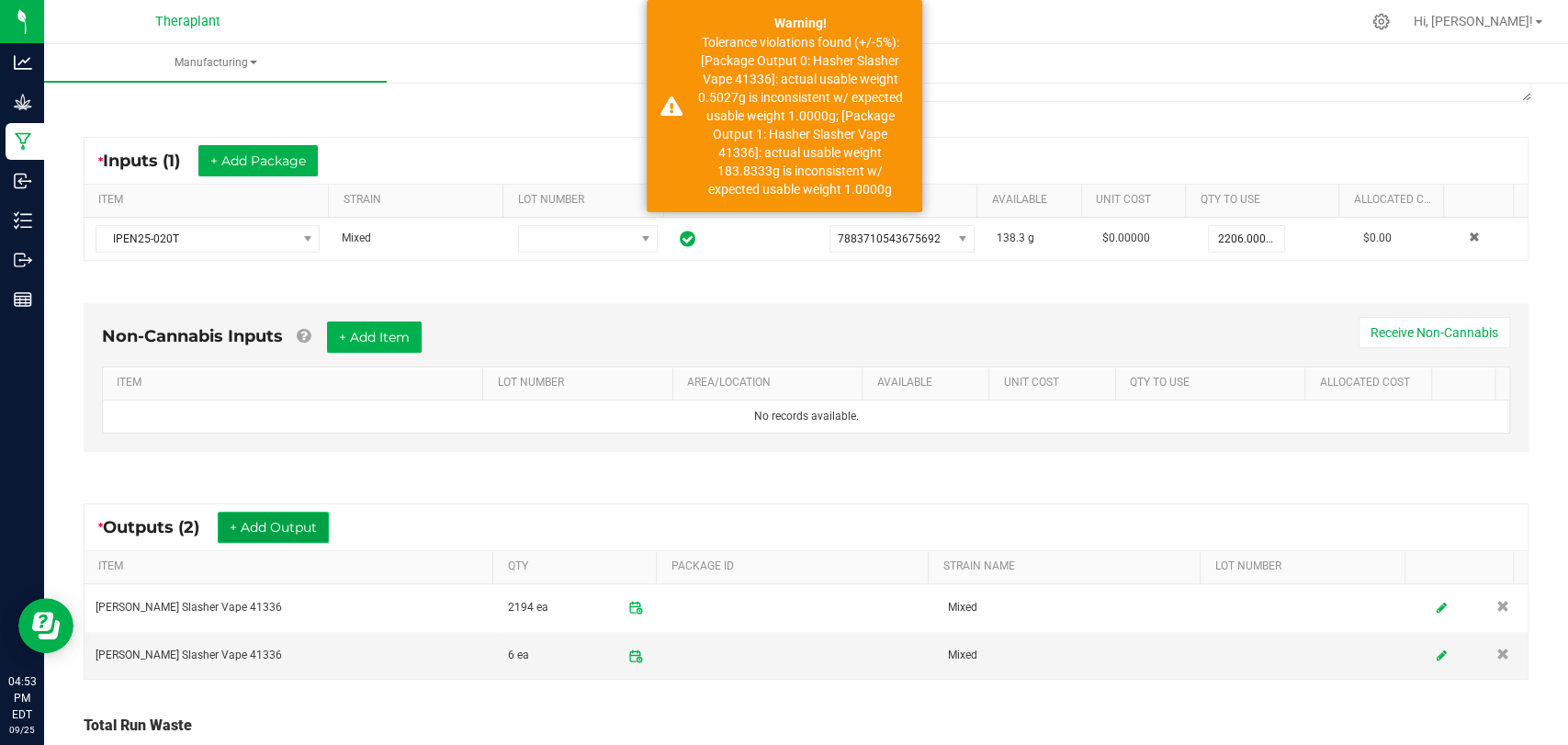
click at [278, 514] on button "+ Add Output" at bounding box center [273, 527] width 111 height 31
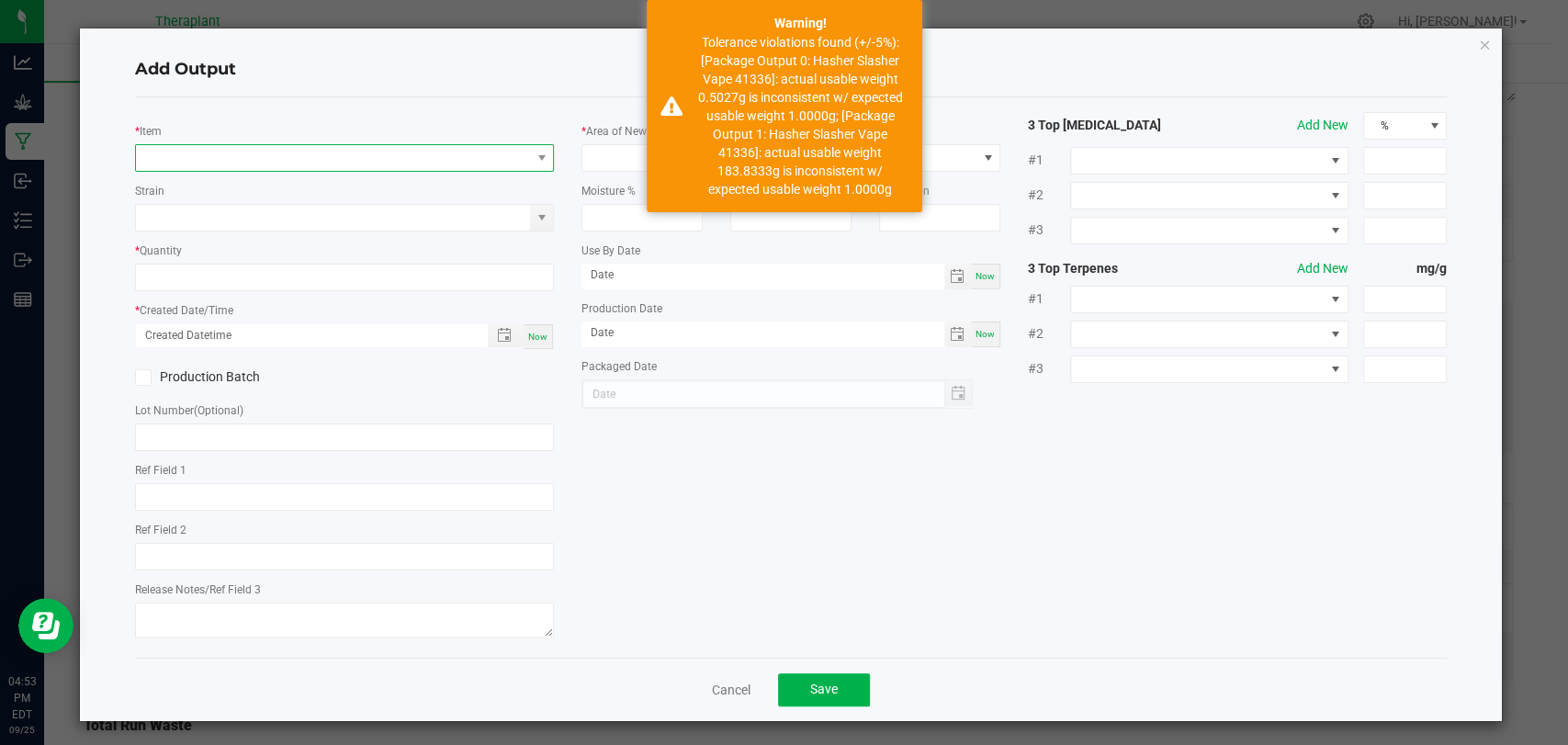
click at [311, 162] on span "NO DATA FOUND" at bounding box center [333, 158] width 394 height 26
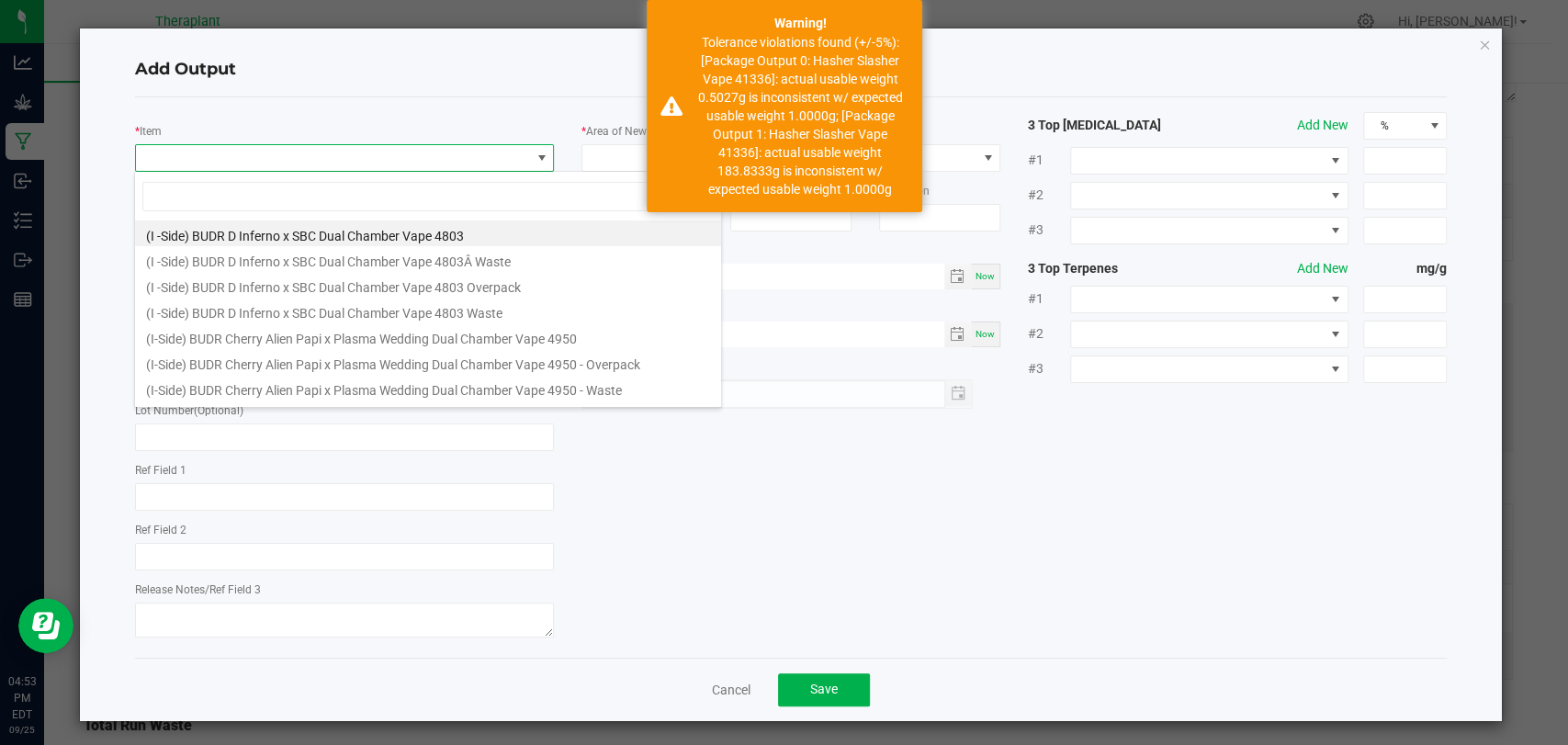
scroll to position [27, 414]
type input "41336"
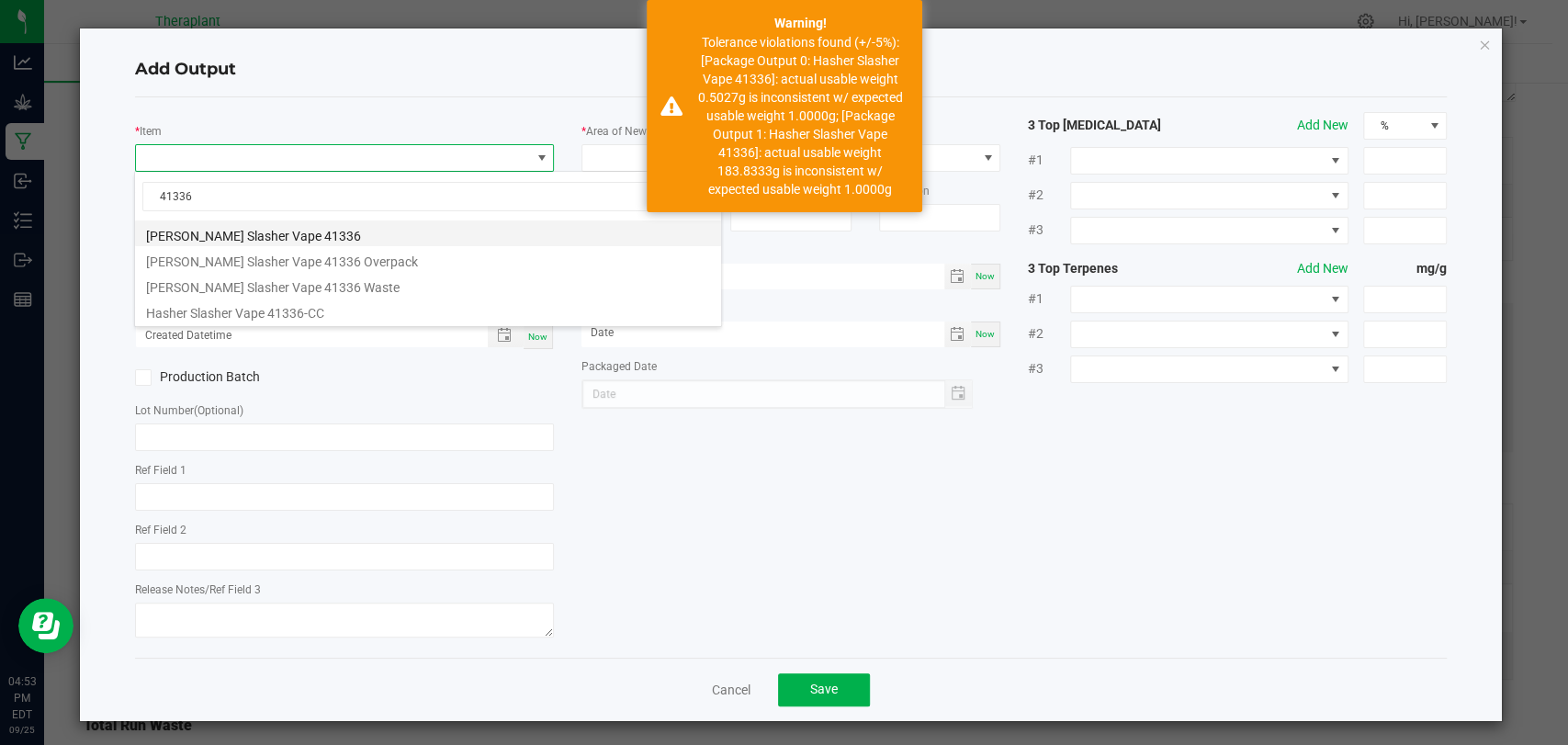
click at [298, 230] on li "[PERSON_NAME] Slasher Vape 41336" at bounding box center [428, 233] width 586 height 26
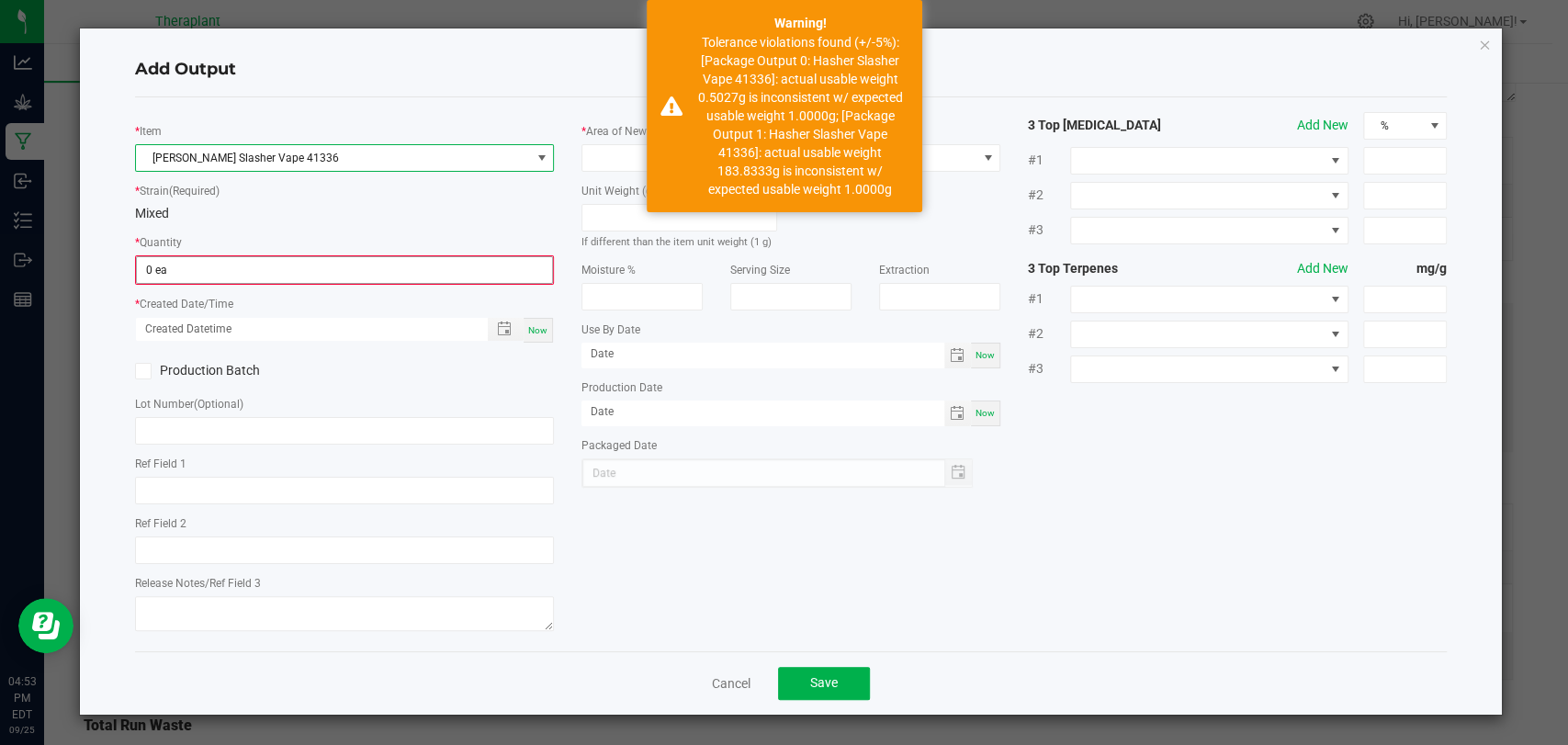
click at [279, 267] on input "0 ea" at bounding box center [345, 270] width 415 height 26
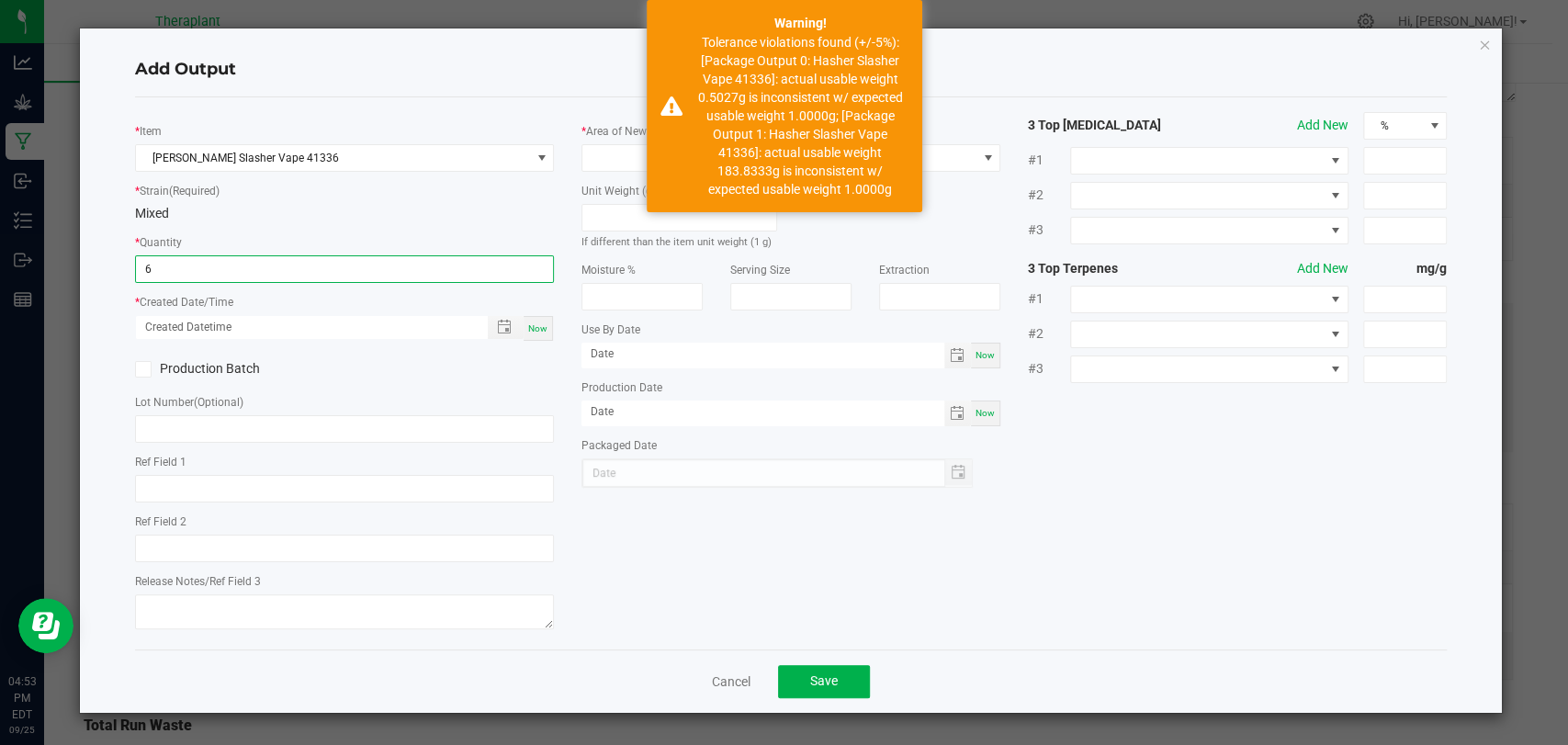
type input "6 ea"
click at [529, 332] on span "Now" at bounding box center [538, 328] width 19 height 10
type input "[DATE] 4:53 PM"
type input "[DATE]"
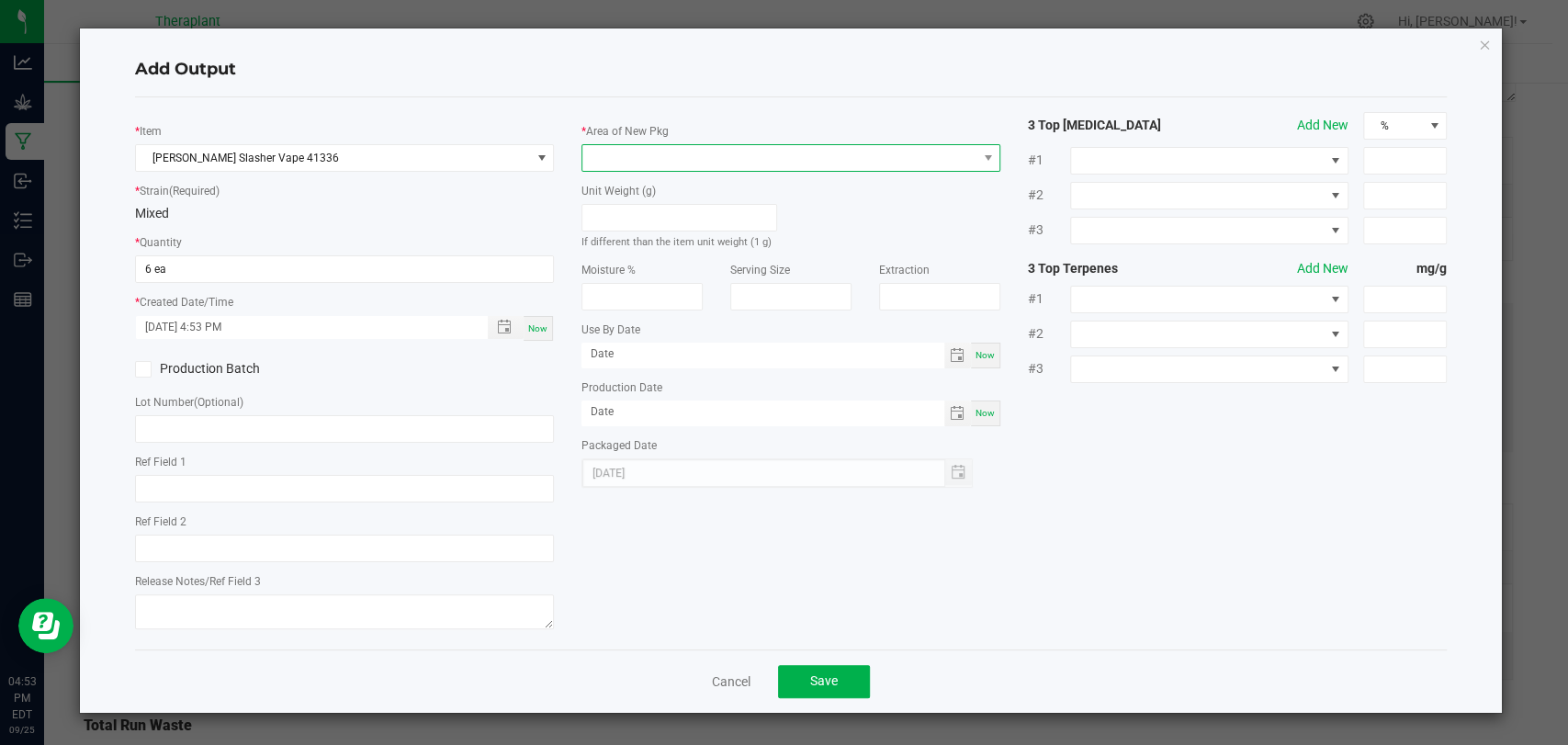
click at [606, 159] on span at bounding box center [779, 158] width 394 height 26
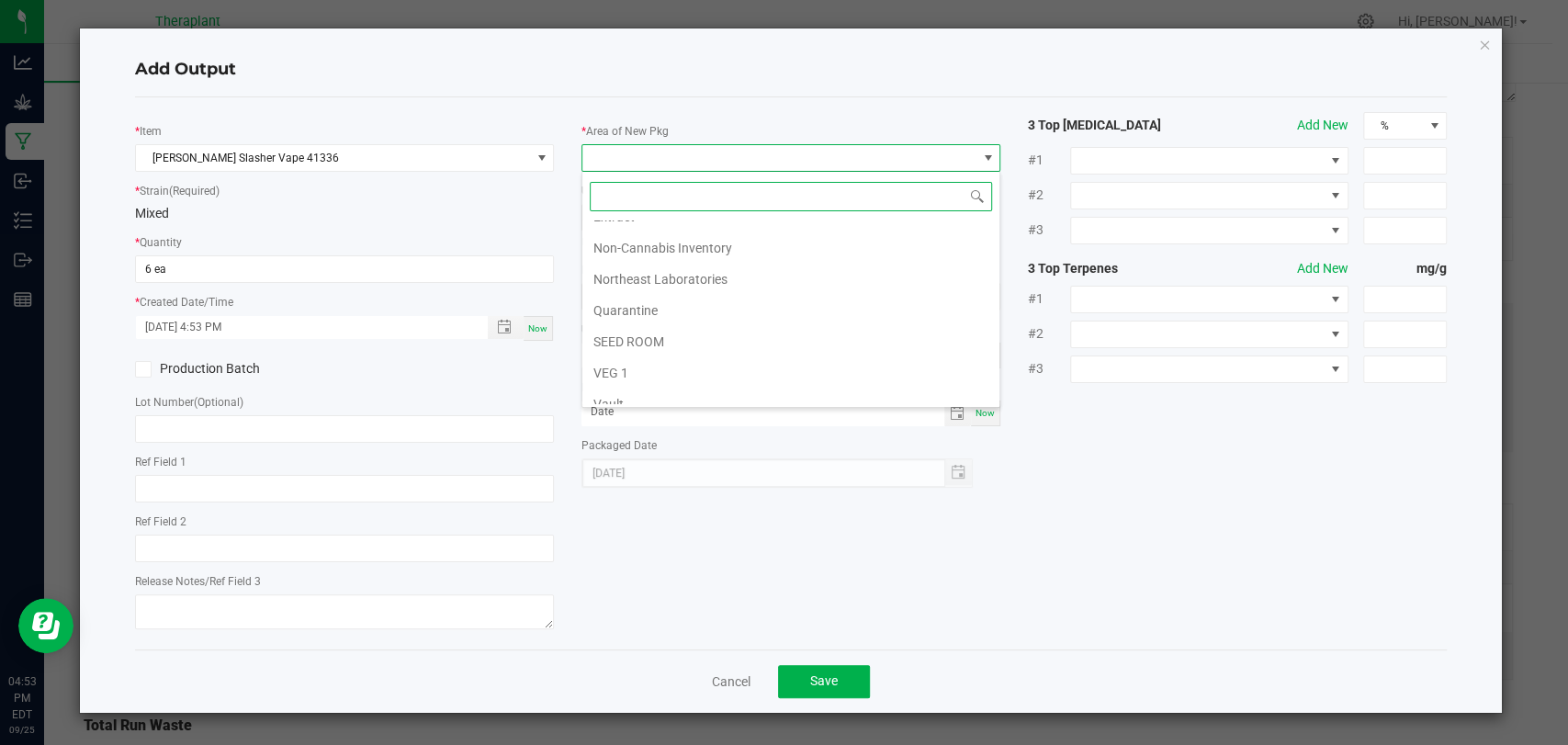
scroll to position [344, 0]
click at [618, 333] on li "Vault 2" at bounding box center [791, 330] width 417 height 31
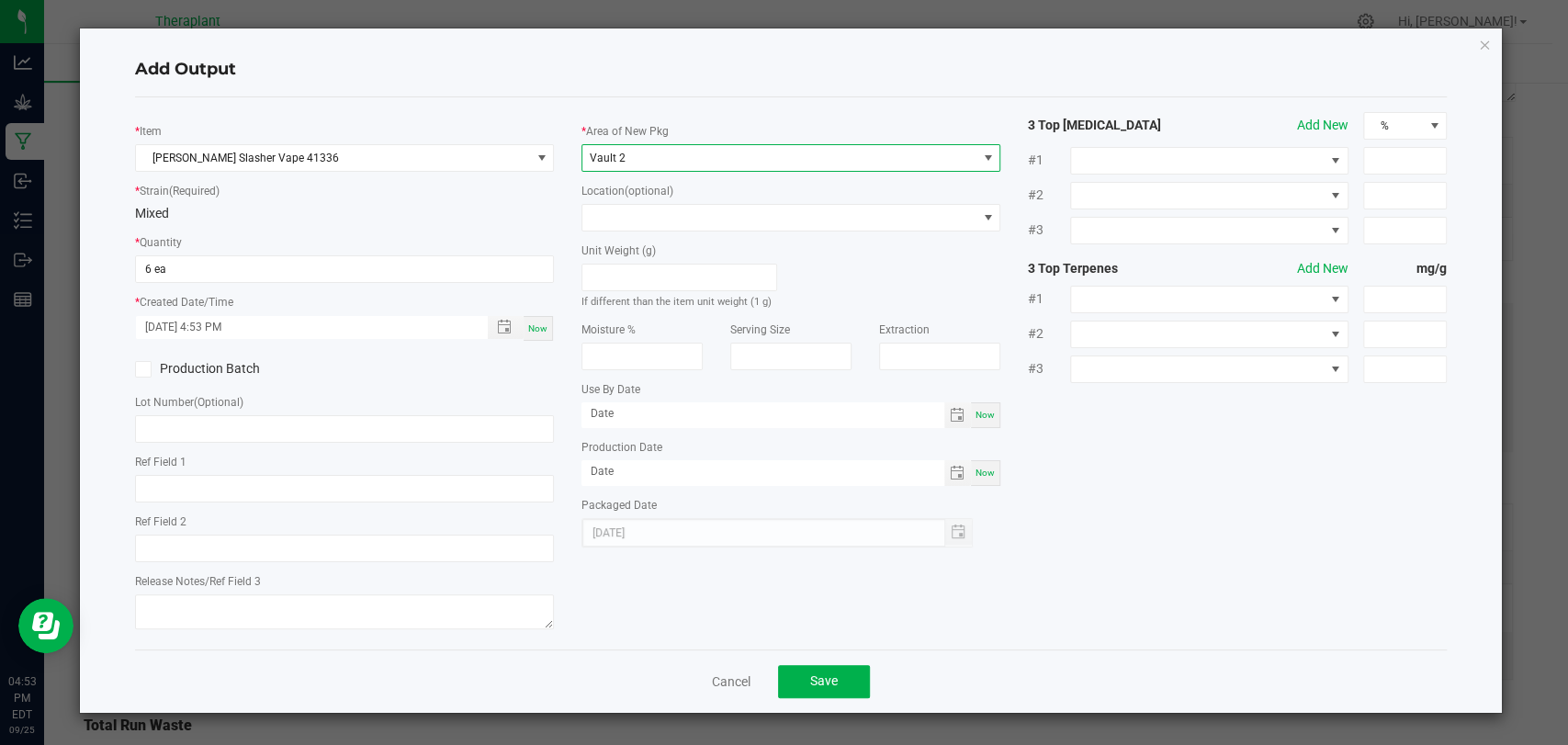
click at [619, 233] on div "Unit Weight (g) If different than the item unit weight (1 g)" at bounding box center [679, 271] width 223 height 79
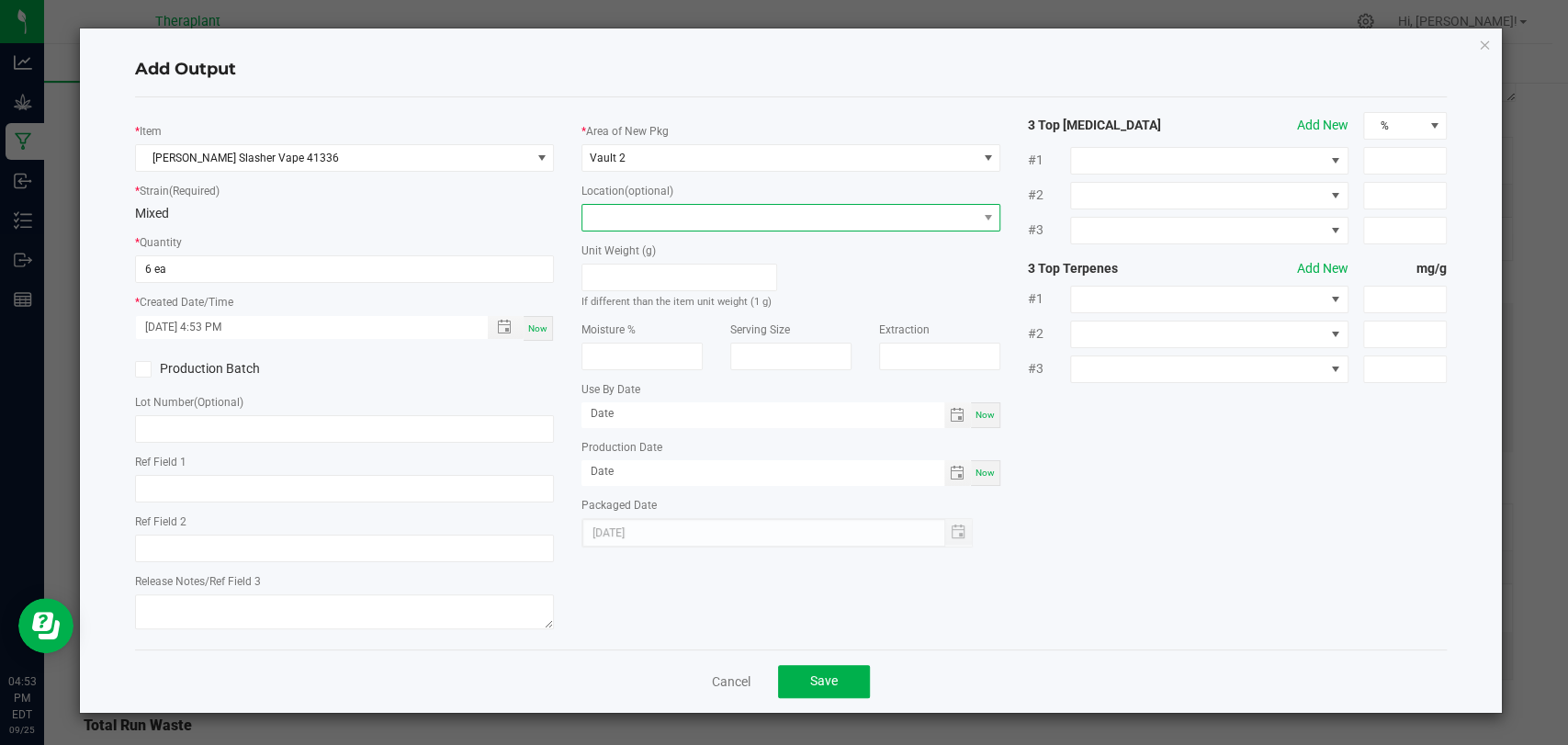
click at [622, 218] on span at bounding box center [779, 218] width 394 height 26
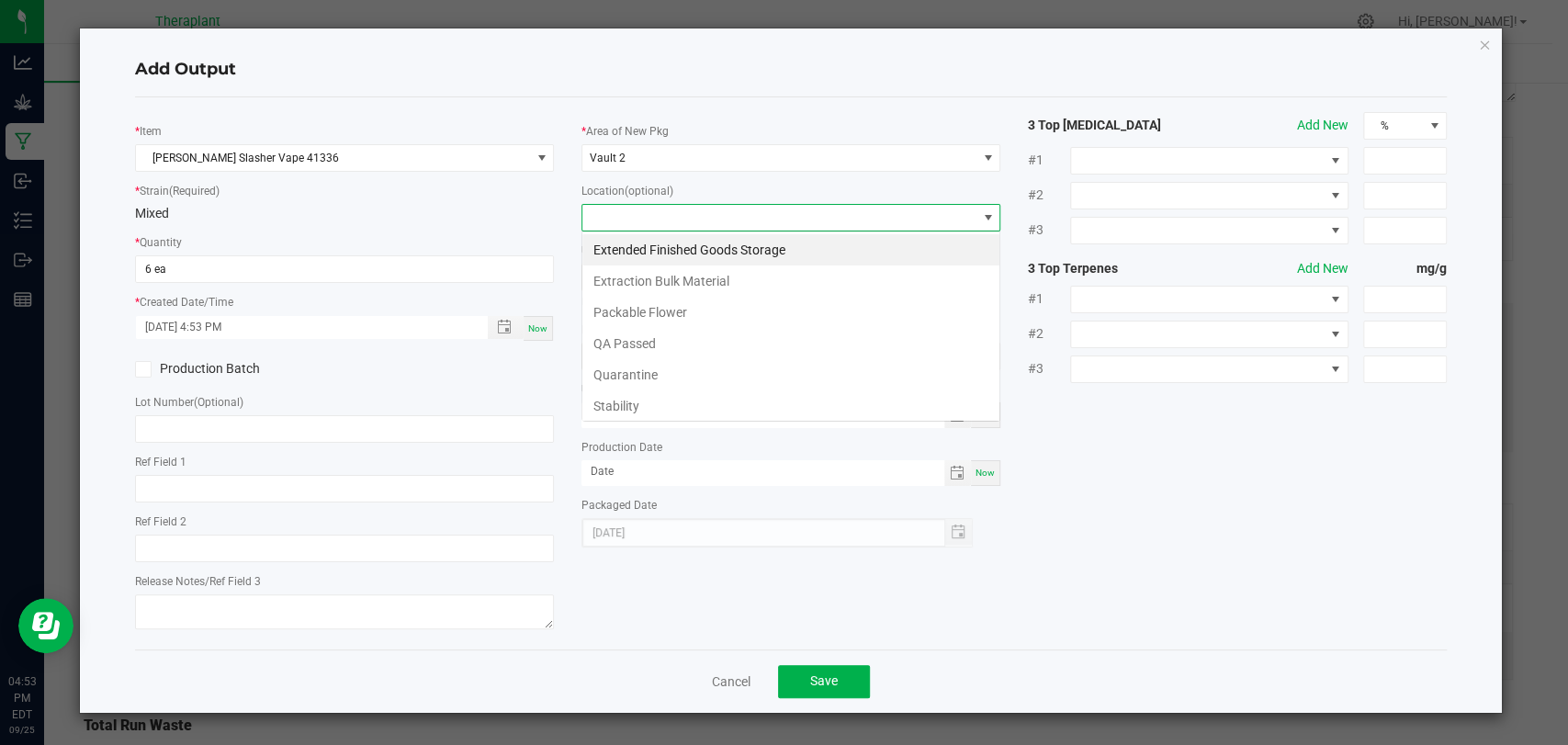
scroll to position [27, 419]
click at [627, 396] on li "Stability" at bounding box center [791, 406] width 417 height 31
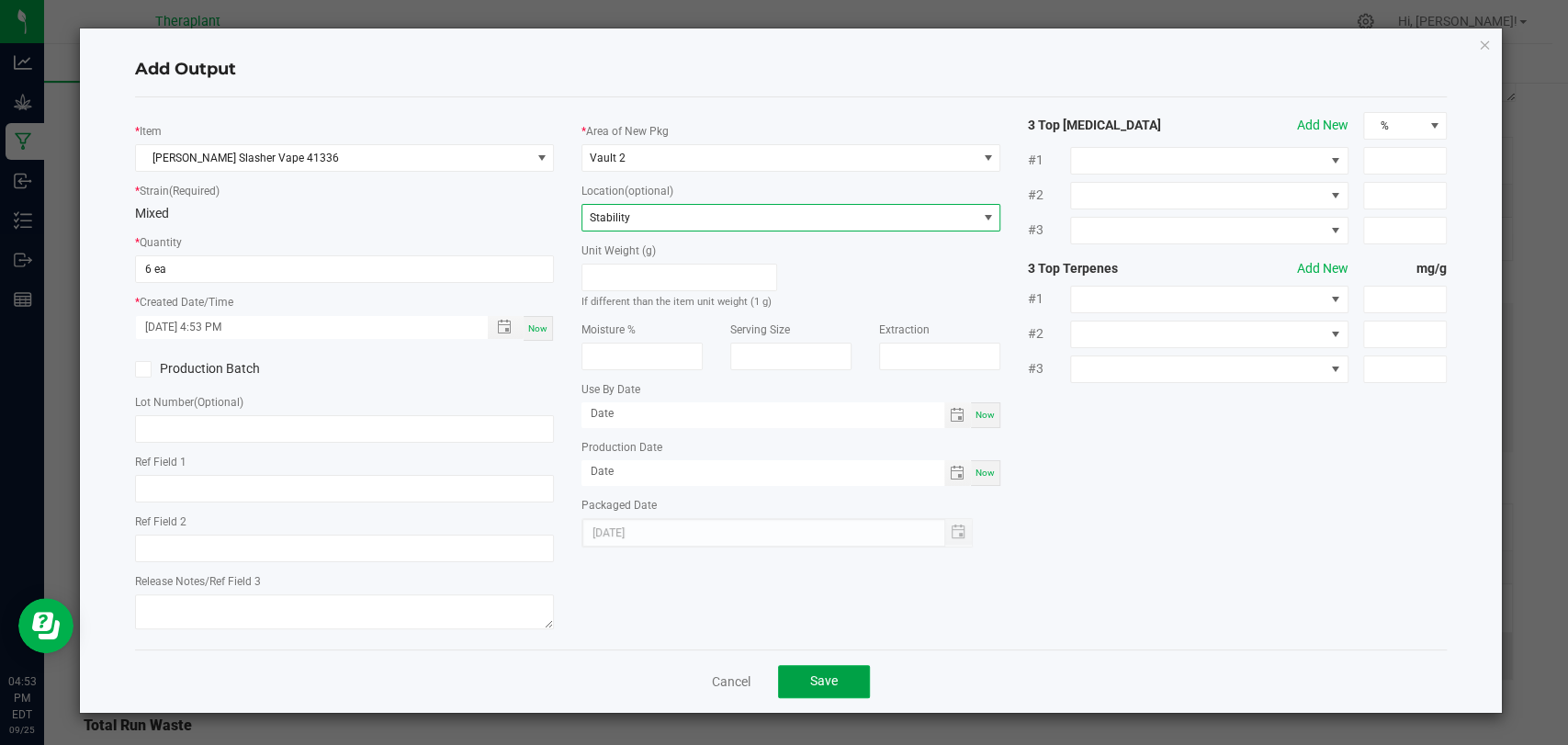
click at [825, 665] on button "Save" at bounding box center [824, 682] width 92 height 33
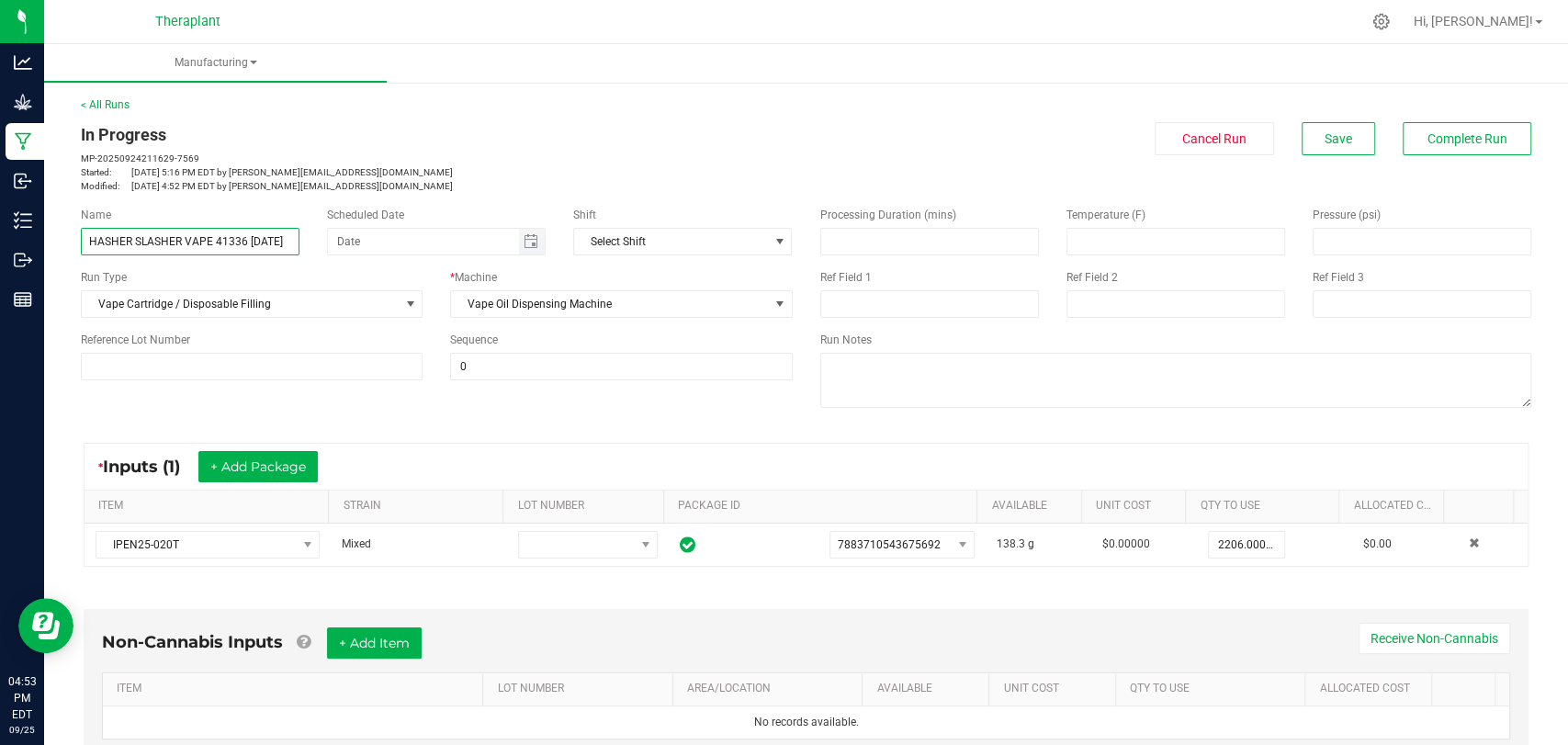
scroll to position [0, 5]
drag, startPoint x: 90, startPoint y: 243, endPoint x: 328, endPoint y: 243, distance: 238.0
click at [348, 243] on div "Name HASHER SLASHER VAPE 41336 [DATE] Scheduled Date Shift Select Shift" at bounding box center [437, 231] width 740 height 49
click at [457, 177] on p "Started: [DATE] 5:16 PM EDT by [PERSON_NAME][EMAIL_ADDRESS][DOMAIN_NAME]" at bounding box center [437, 172] width 712 height 14
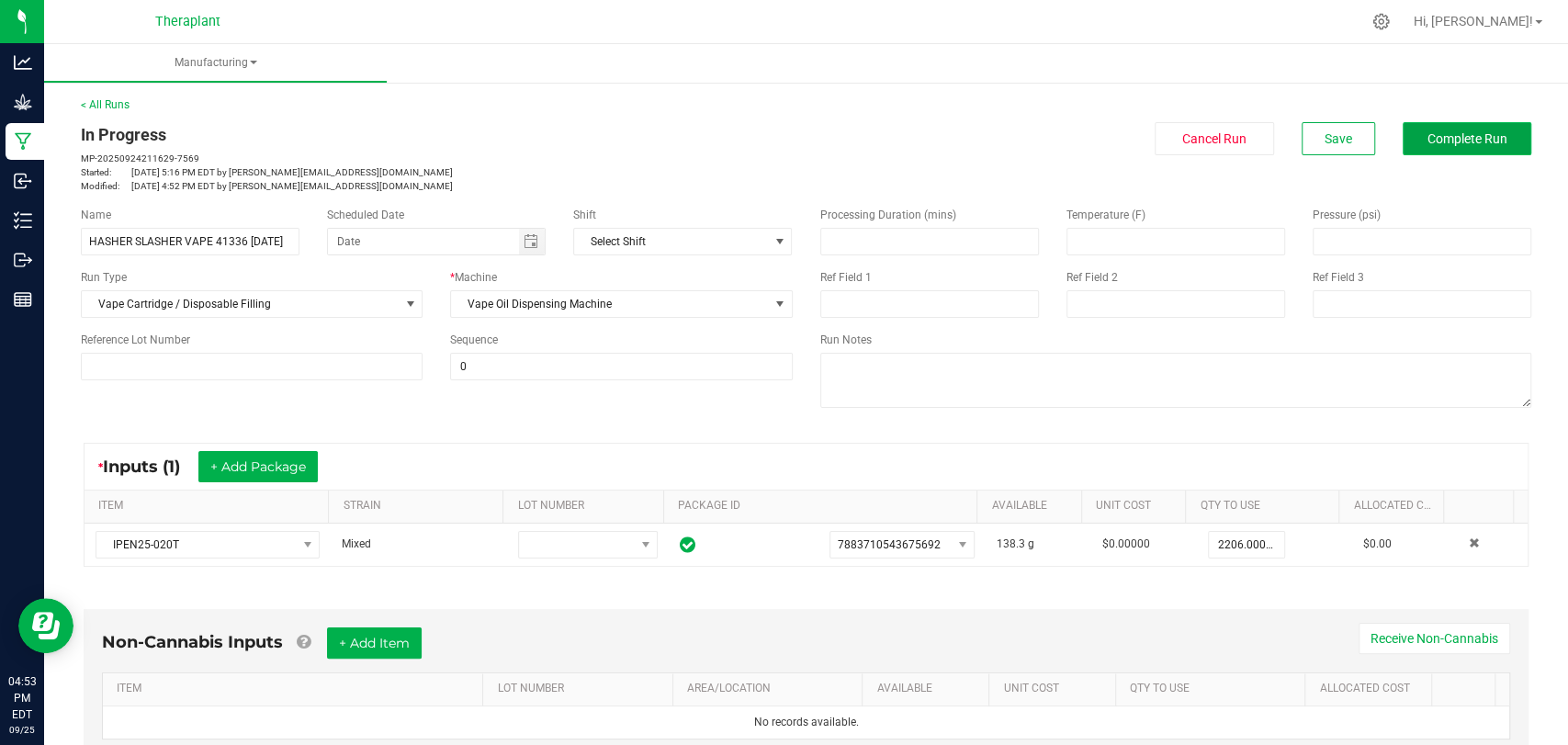
click at [1436, 129] on button "Complete Run" at bounding box center [1467, 139] width 129 height 33
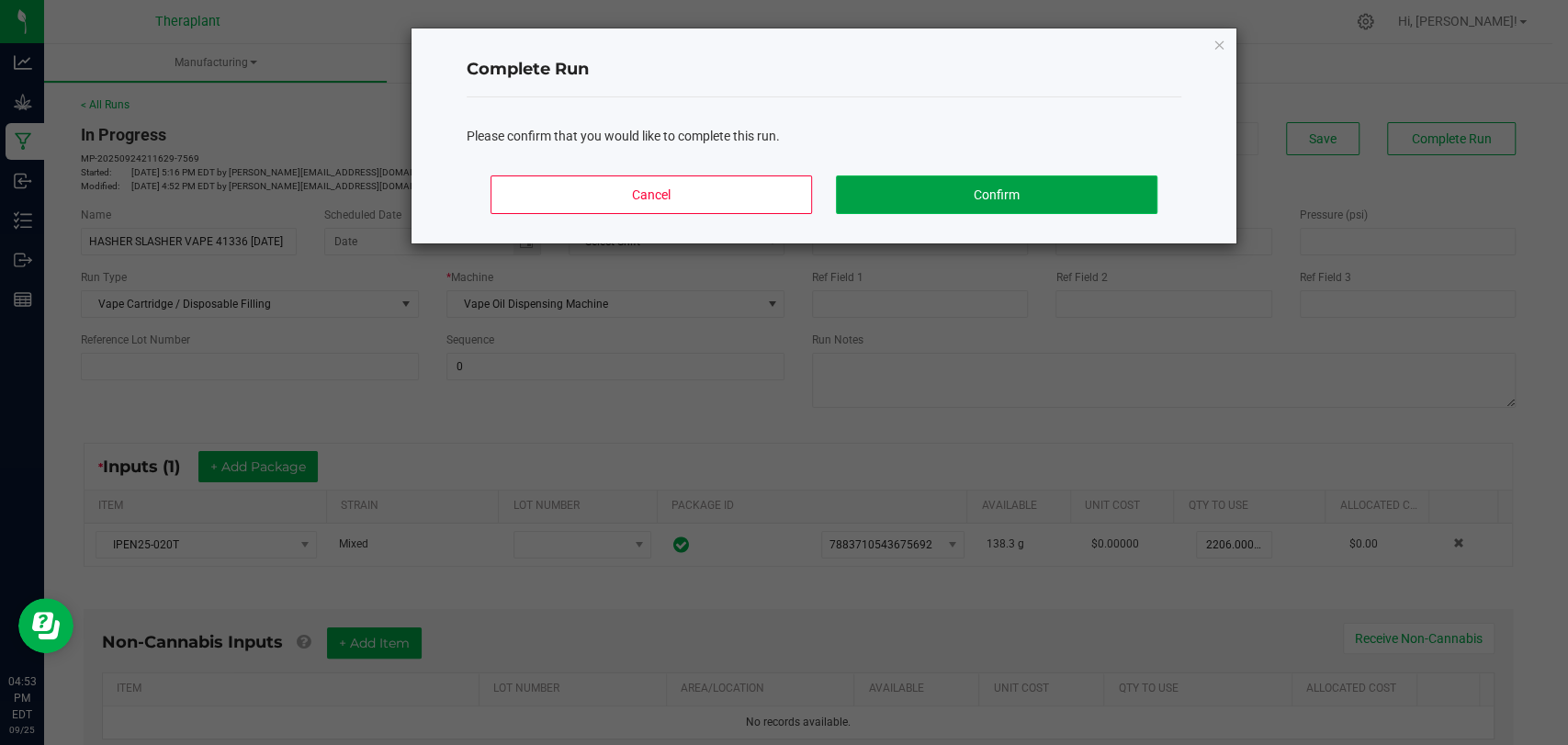
click at [1048, 197] on button "Confirm" at bounding box center [997, 195] width 322 height 39
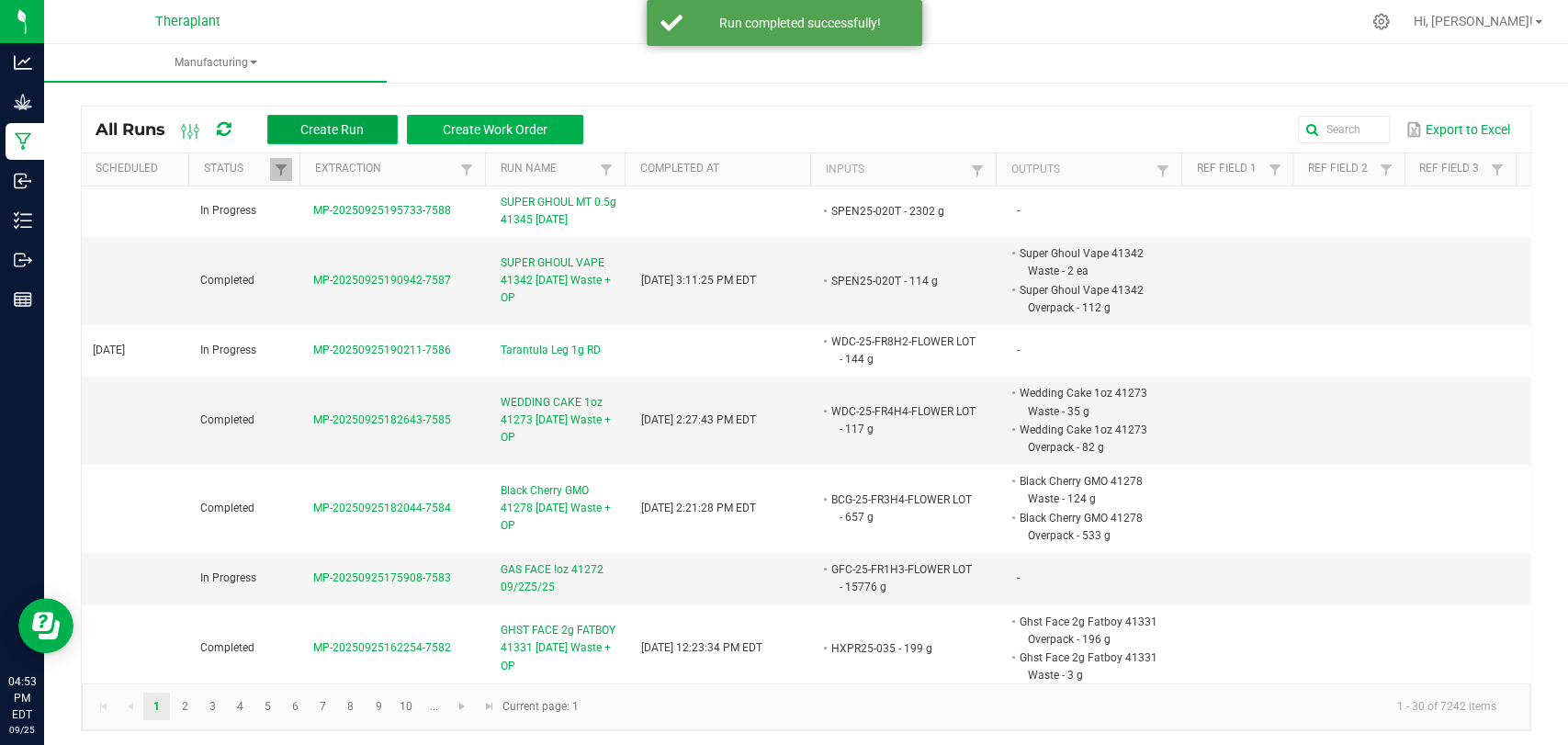
click at [335, 119] on button "Create Run" at bounding box center [333, 130] width 131 height 29
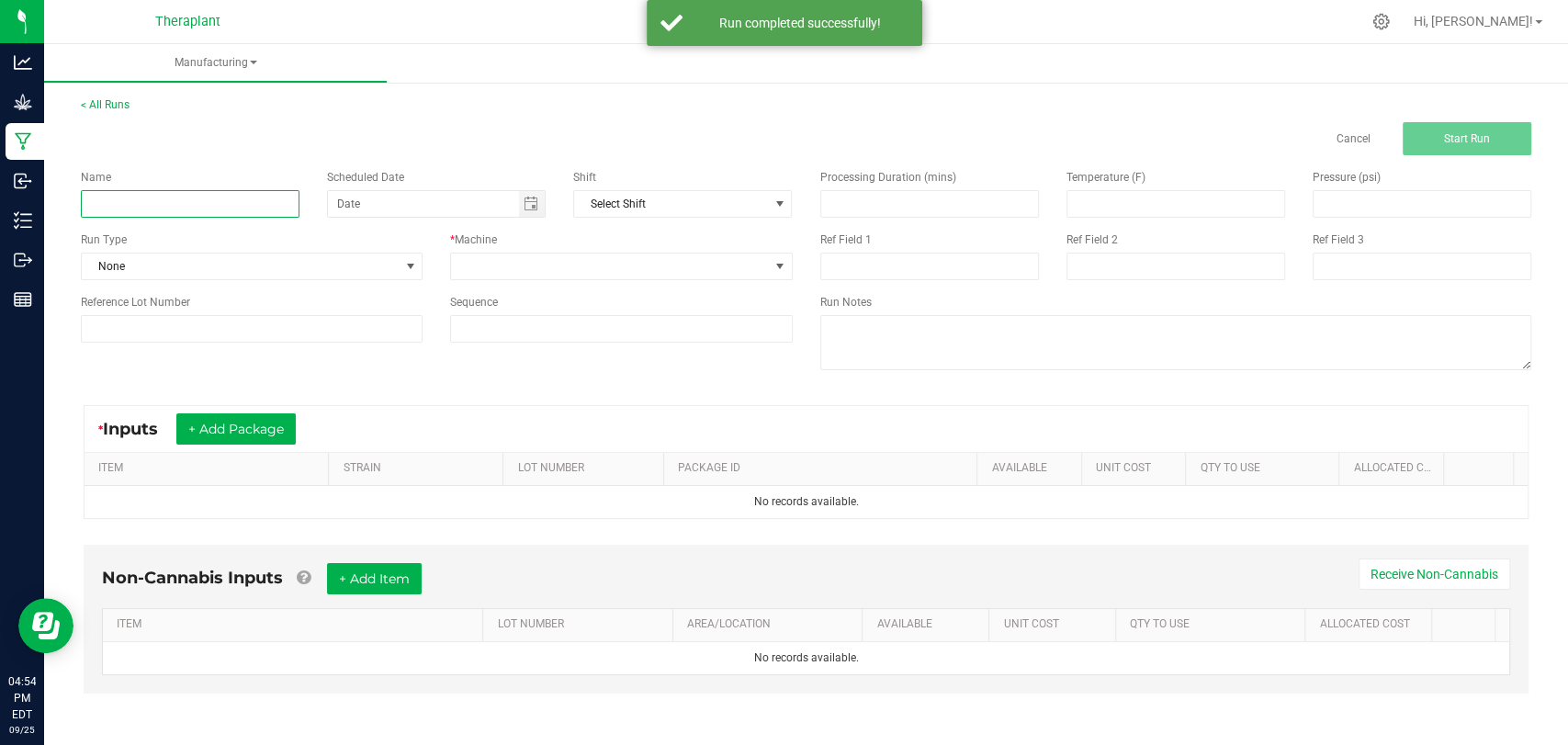
click at [241, 201] on input at bounding box center [190, 204] width 219 height 28
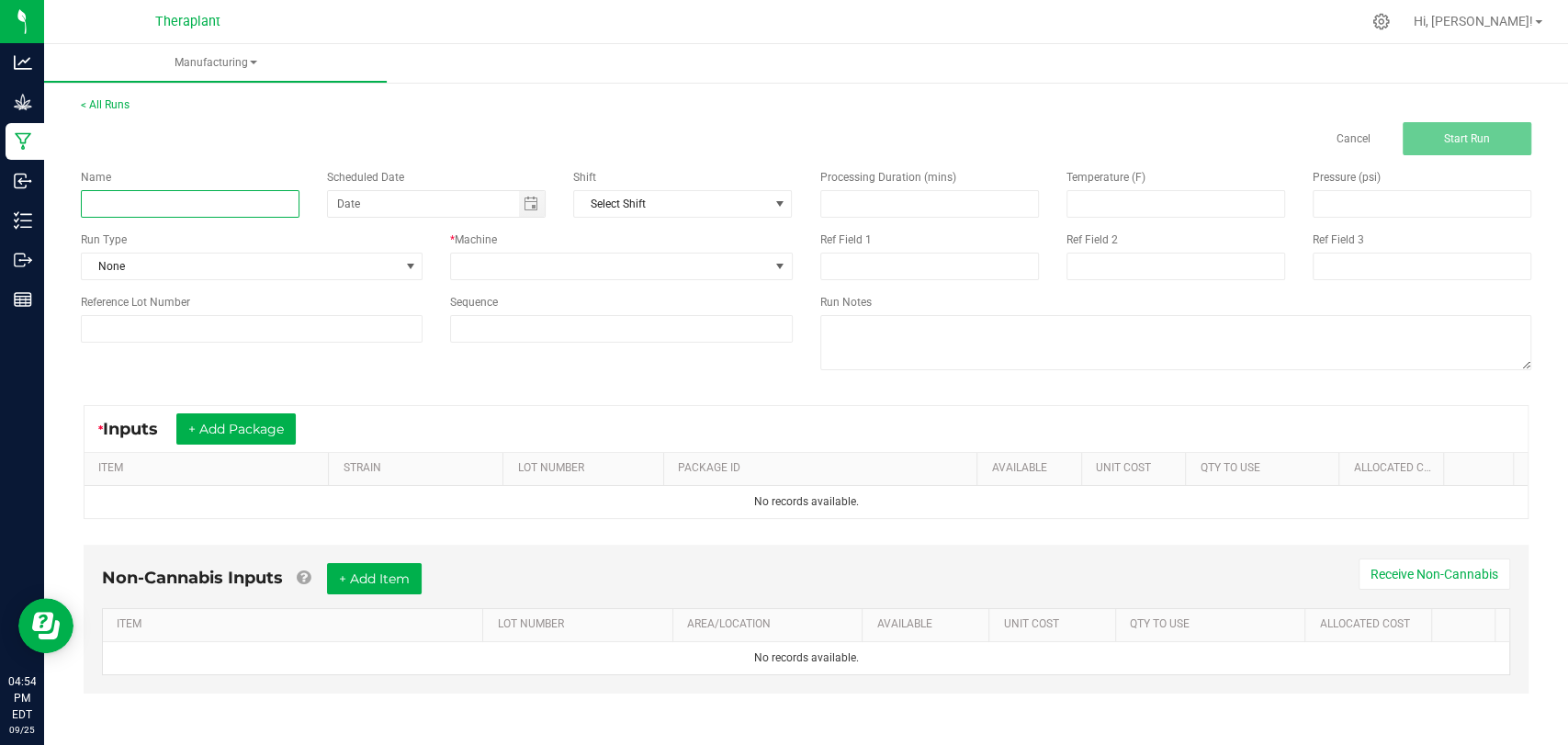
paste input "HASHER SLASHER VAPE 41336 [DATE]"
type input "HASHER SLASHER VAPE 41336 [DATE] Waste + OP"
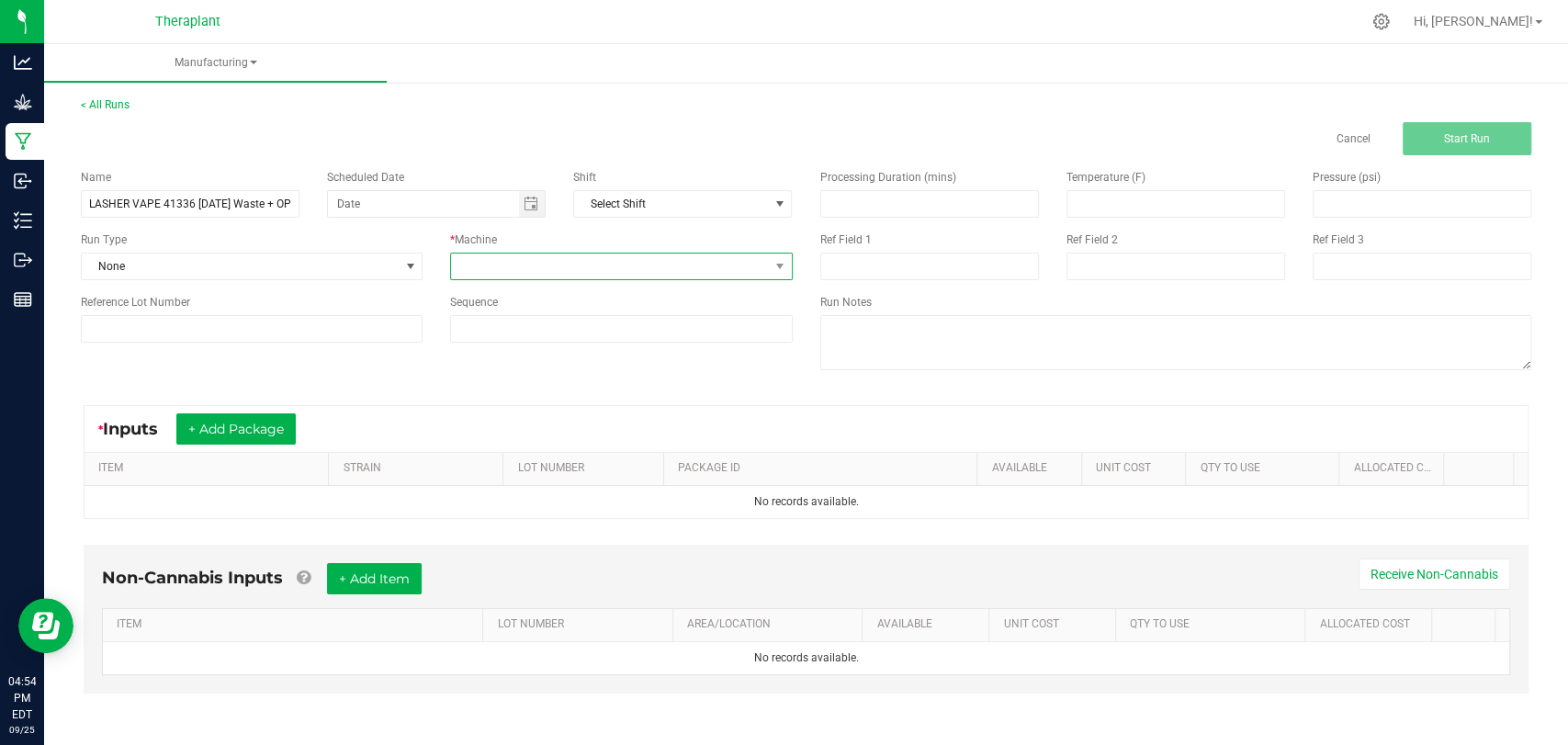
click at [575, 266] on span at bounding box center [609, 266] width 317 height 26
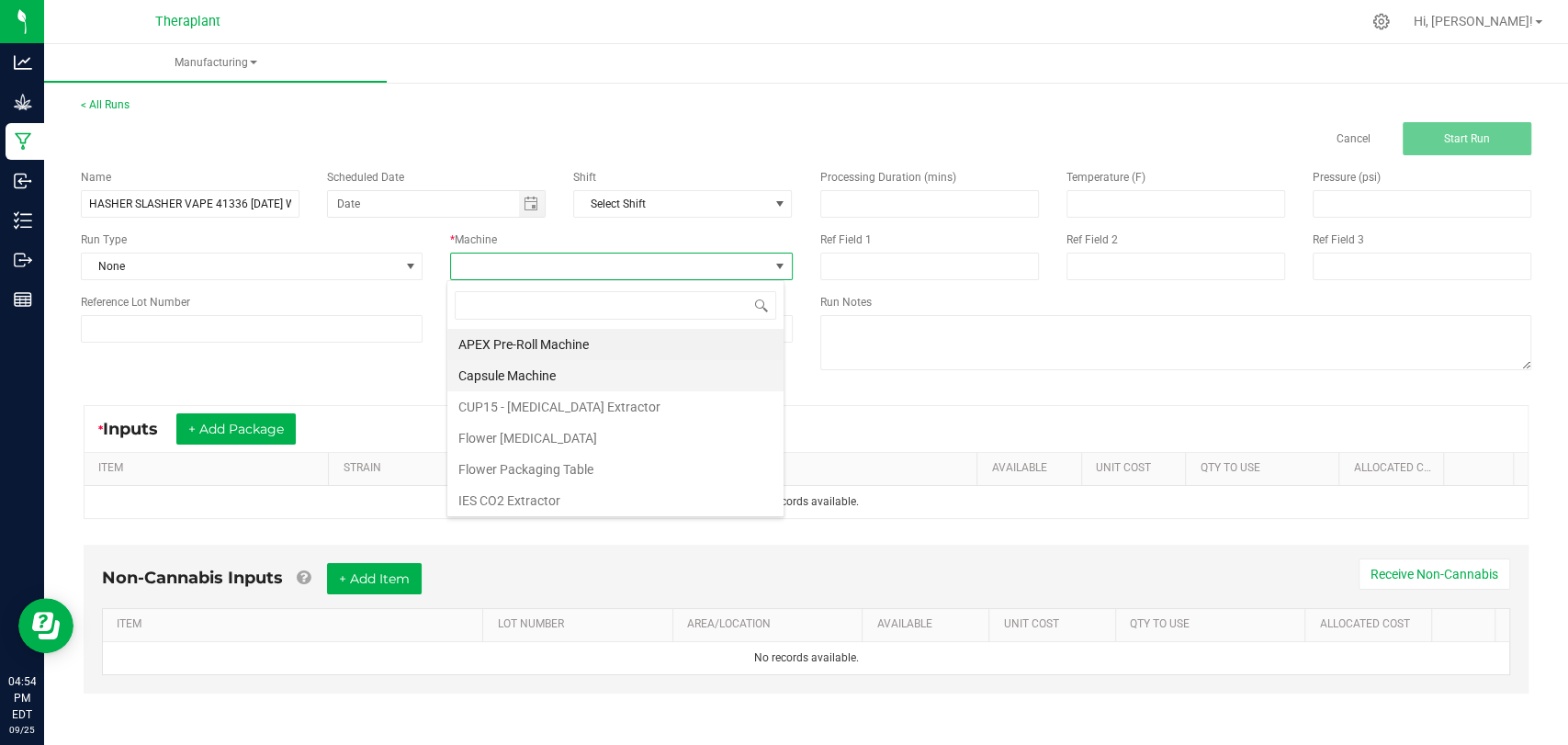
scroll to position [96, 0]
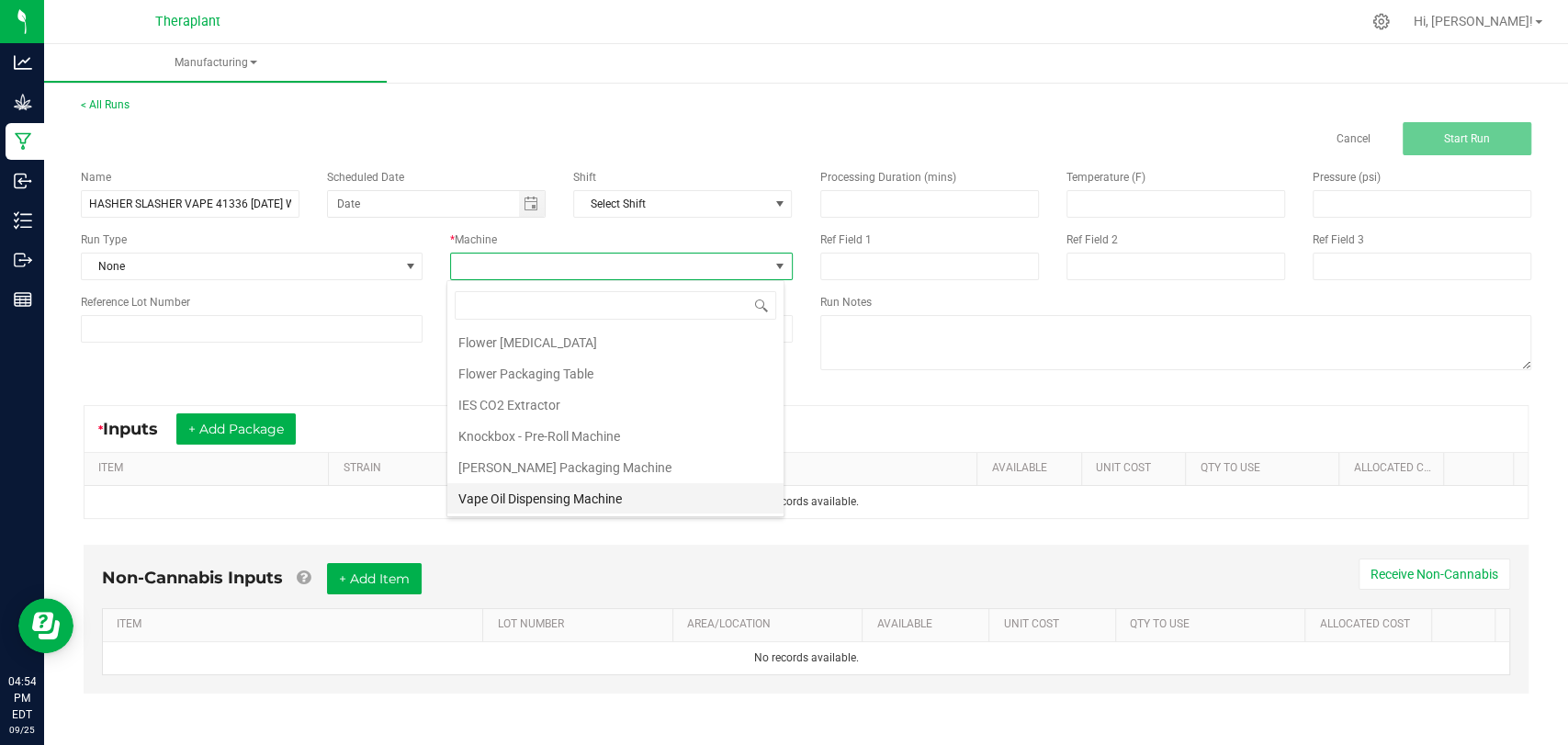
click at [551, 488] on li "Vape Oil Dispensing Machine" at bounding box center [616, 499] width 336 height 31
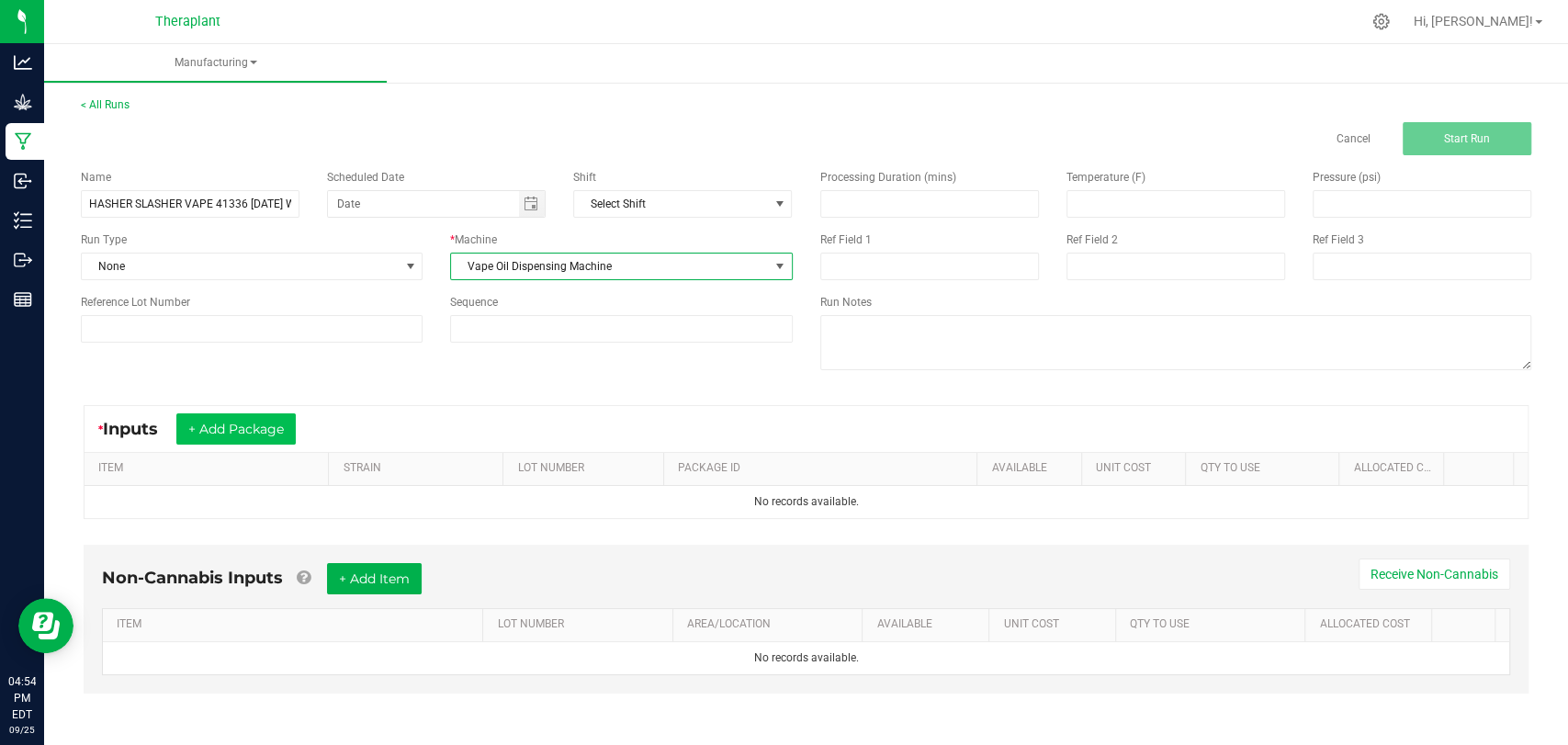
drag, startPoint x: 204, startPoint y: 406, endPoint x: 206, endPoint y: 417, distance: 11.2
click at [204, 406] on div "* Inputs + Add Package" at bounding box center [806, 429] width 1443 height 46
click at [211, 421] on button "+ Add Package" at bounding box center [236, 429] width 119 height 31
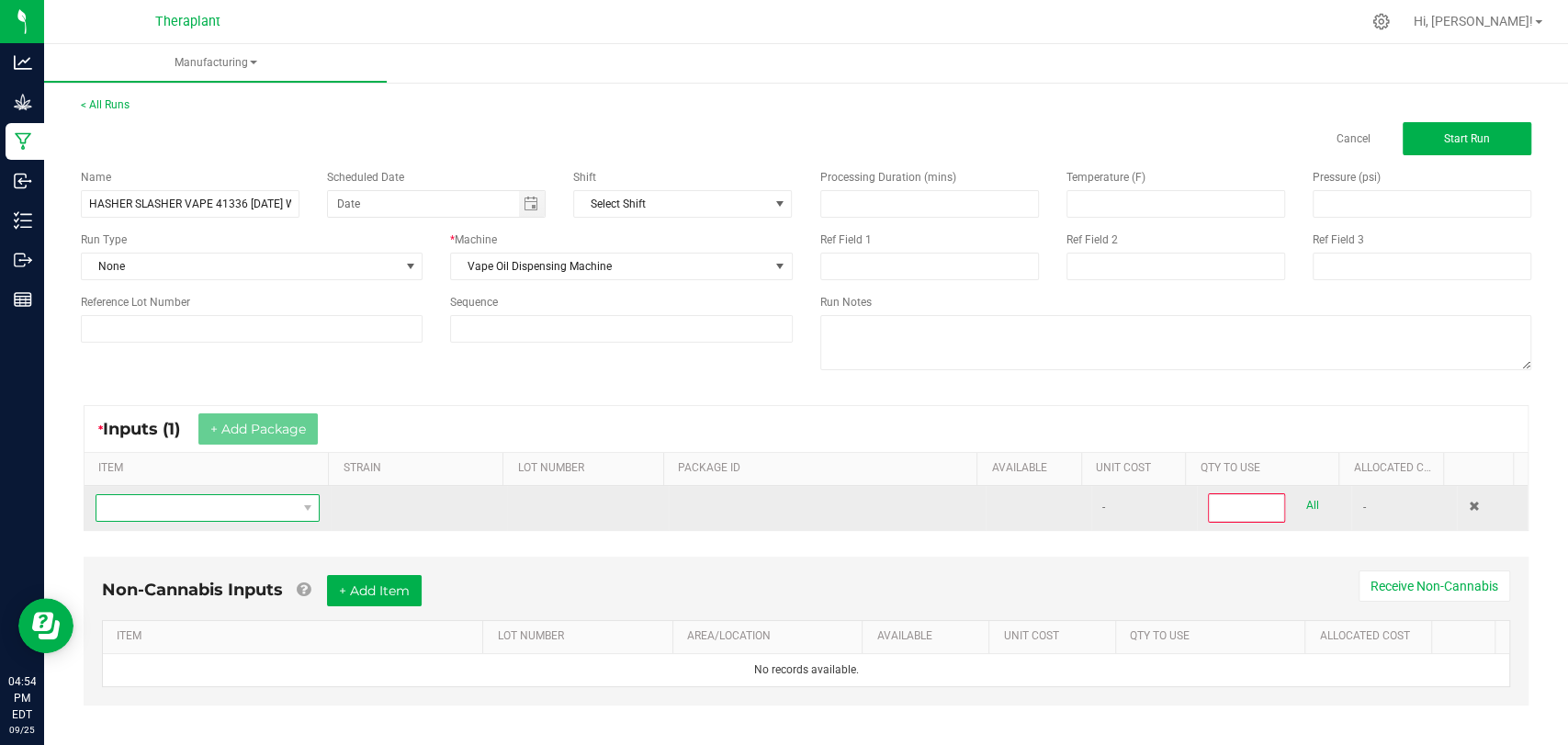
click at [225, 514] on span "NO DATA FOUND" at bounding box center [196, 508] width 199 height 26
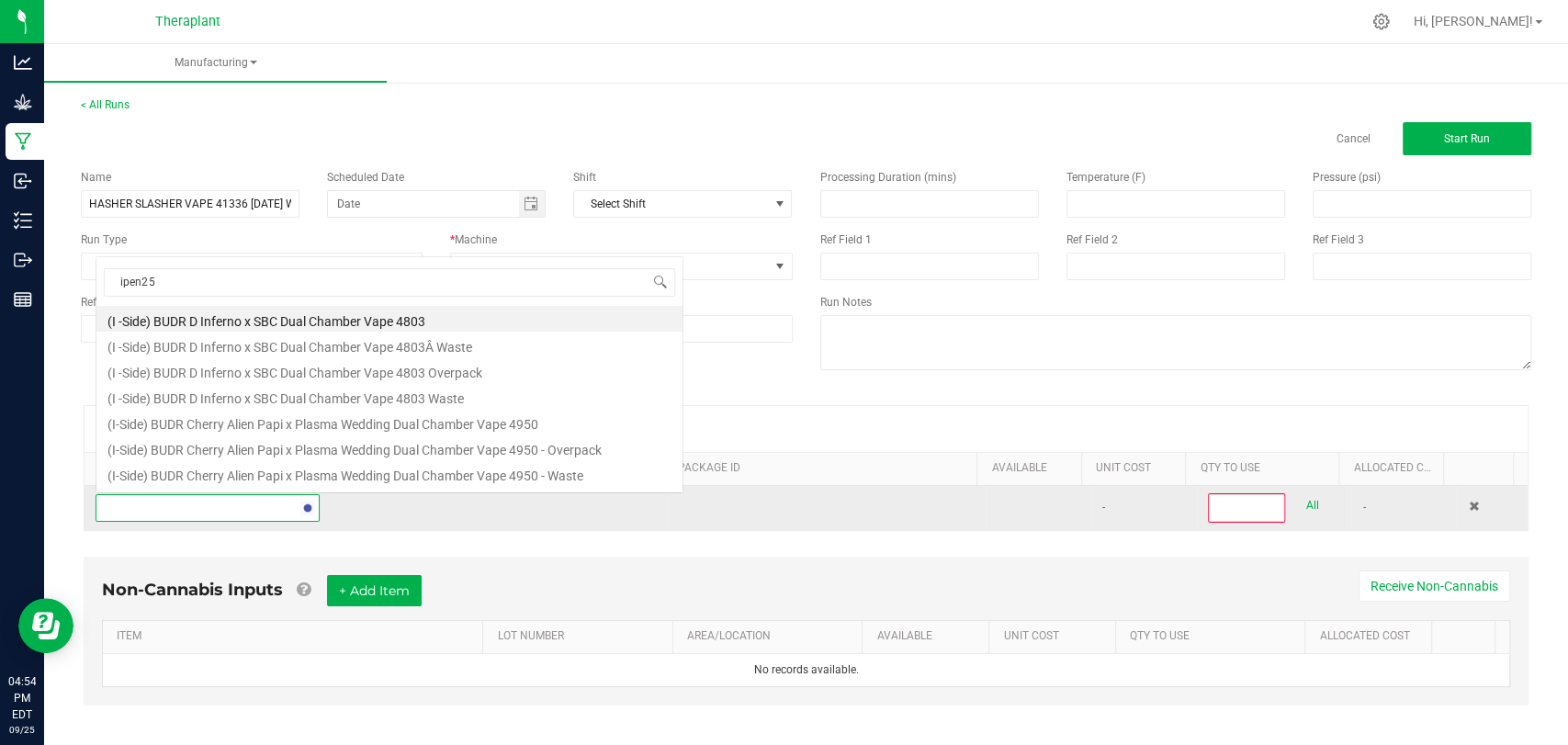
scroll to position [27, 216]
type input "ipen25-020"
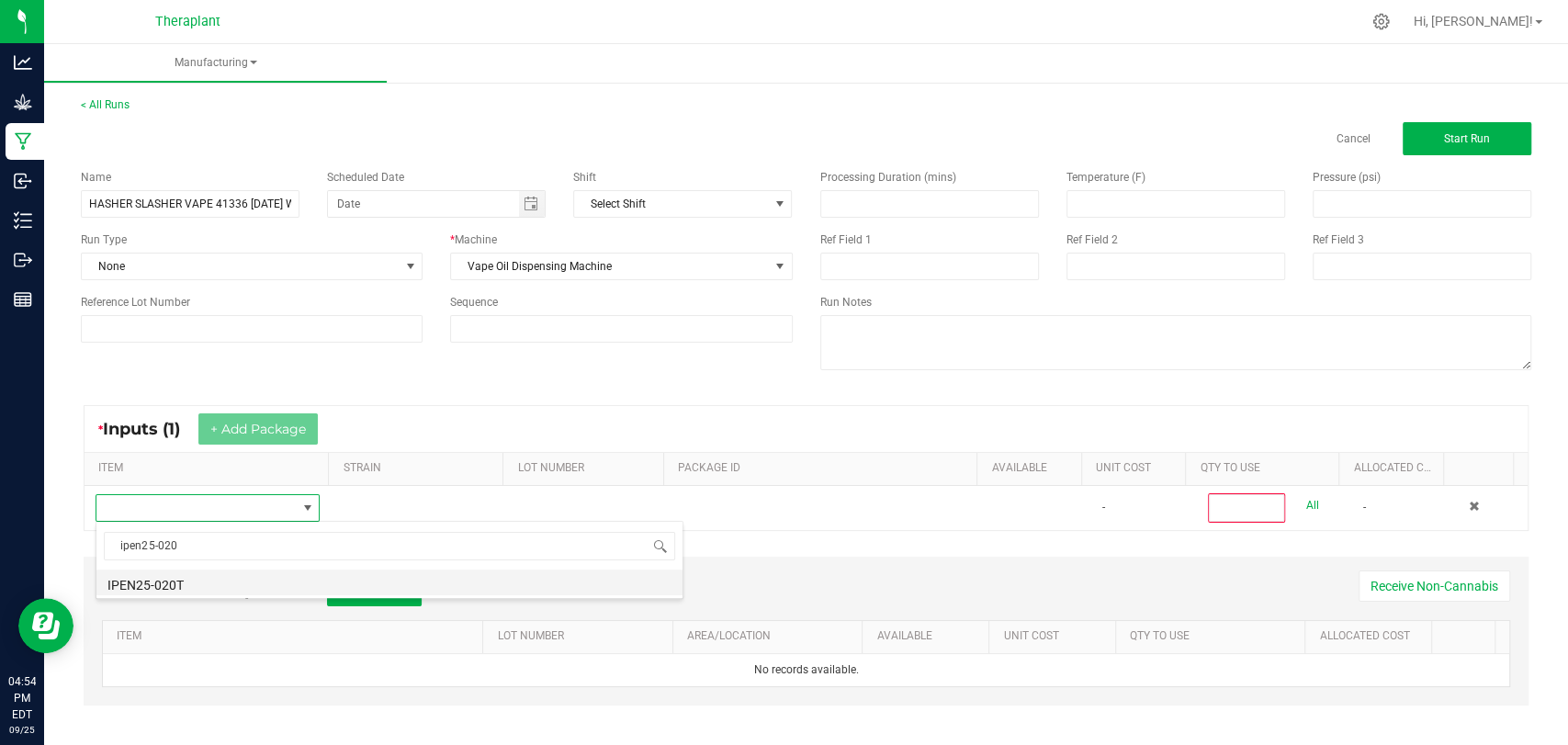
click at [196, 581] on li "IPEN25-020T" at bounding box center [390, 582] width 586 height 26
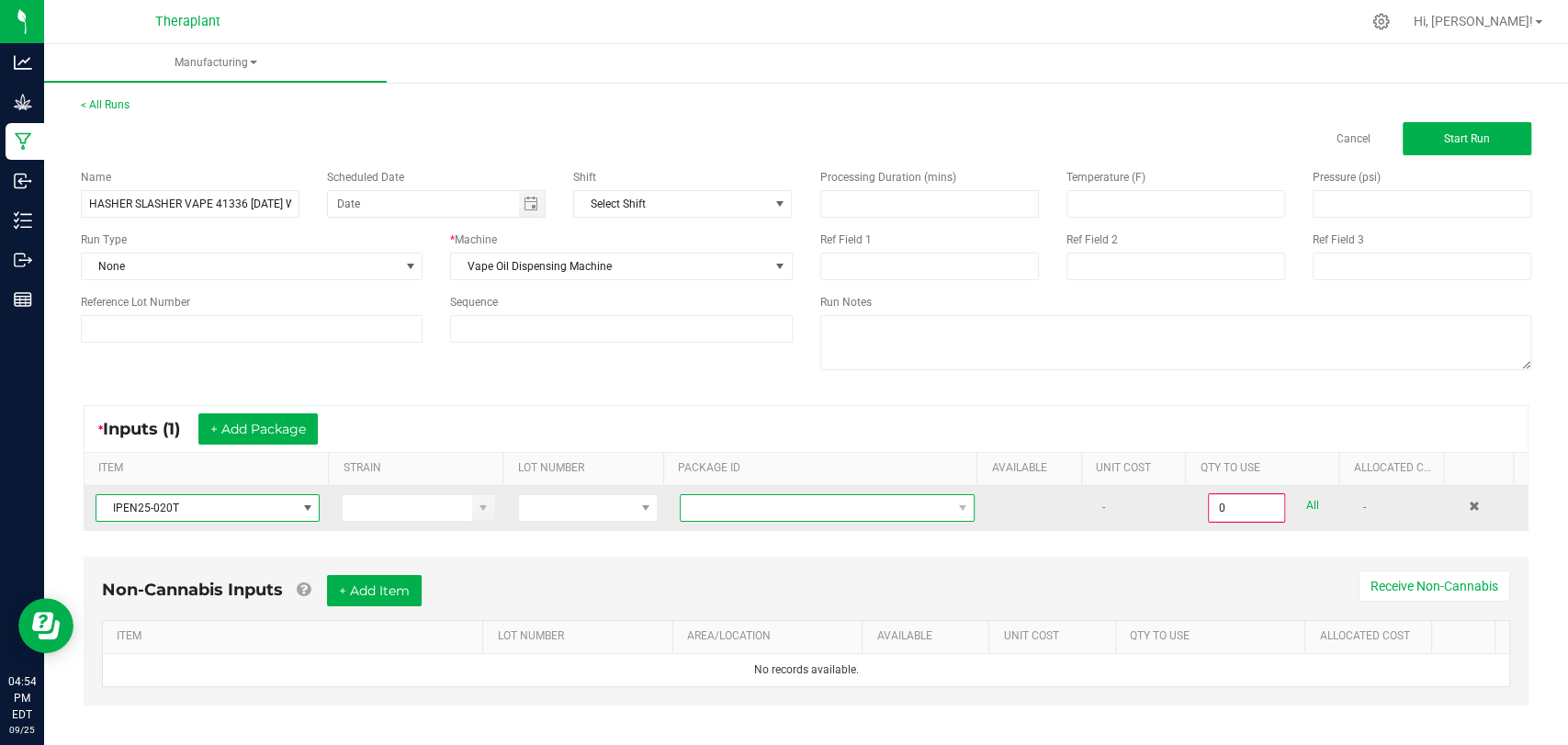
click at [713, 508] on span at bounding box center [816, 508] width 270 height 26
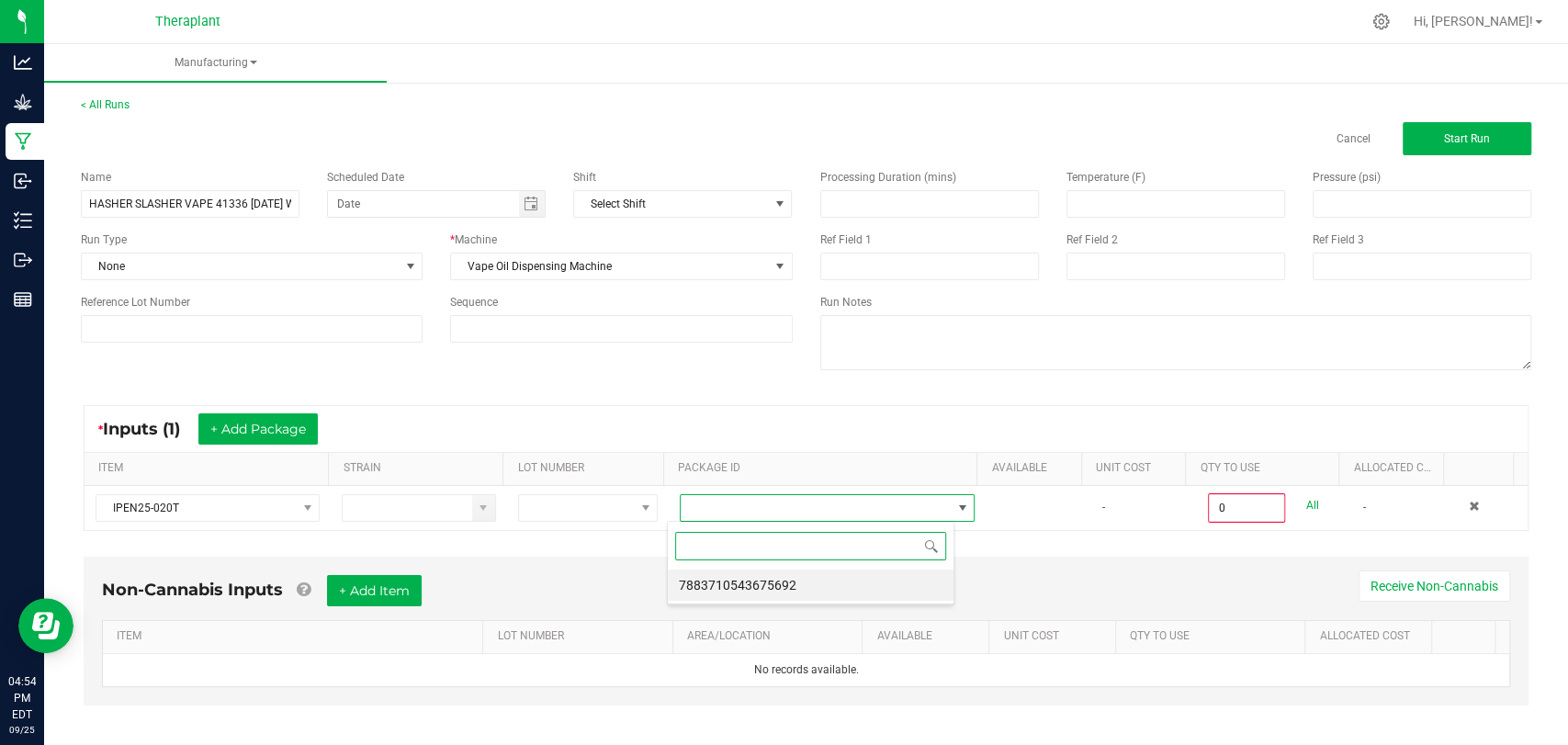
scroll to position [27, 287]
click at [730, 577] on li "7883710543675692" at bounding box center [811, 585] width 286 height 31
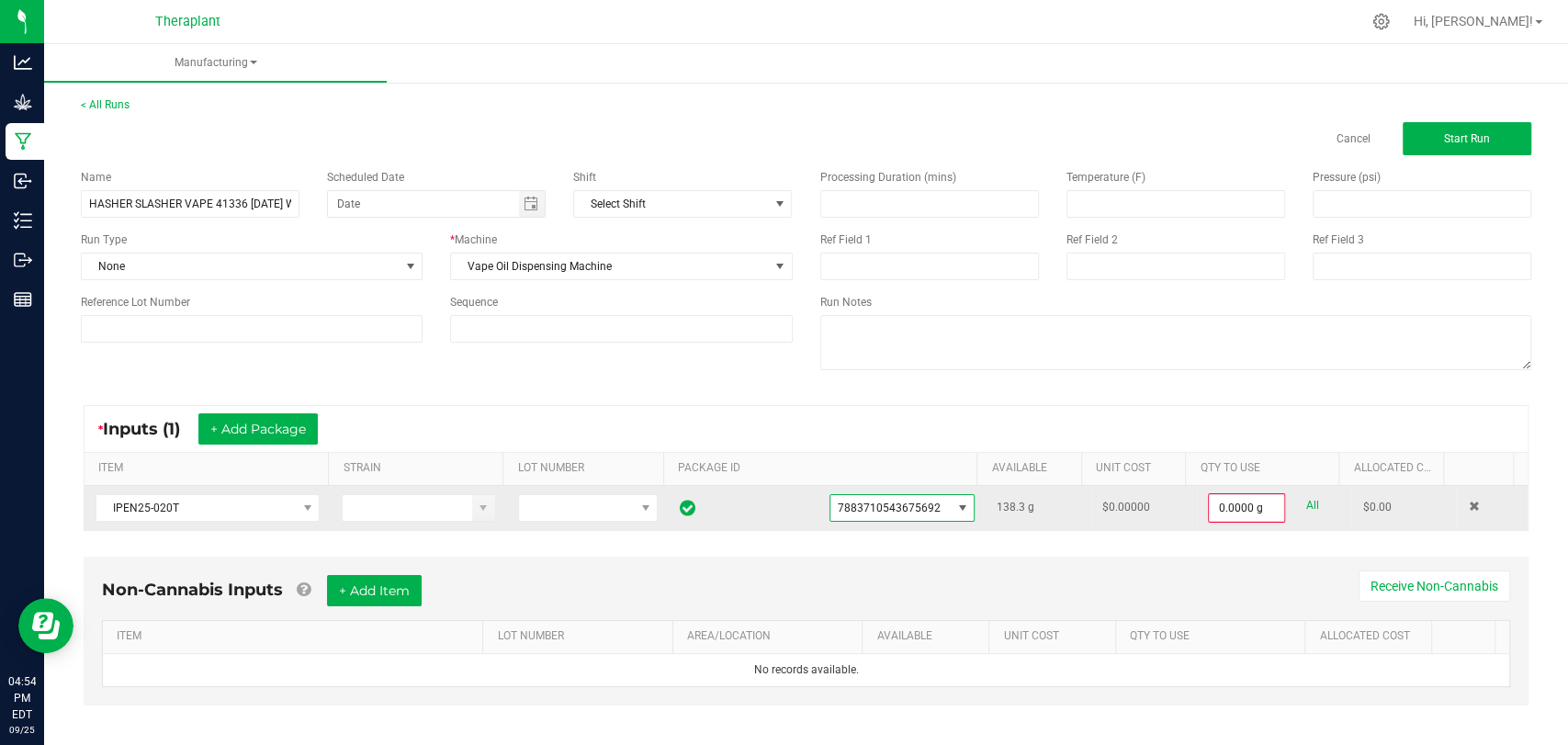
click at [1305, 502] on link "All" at bounding box center [1312, 505] width 13 height 25
type input "138.3000 g"
click at [1456, 138] on span "Start Run" at bounding box center [1467, 139] width 46 height 13
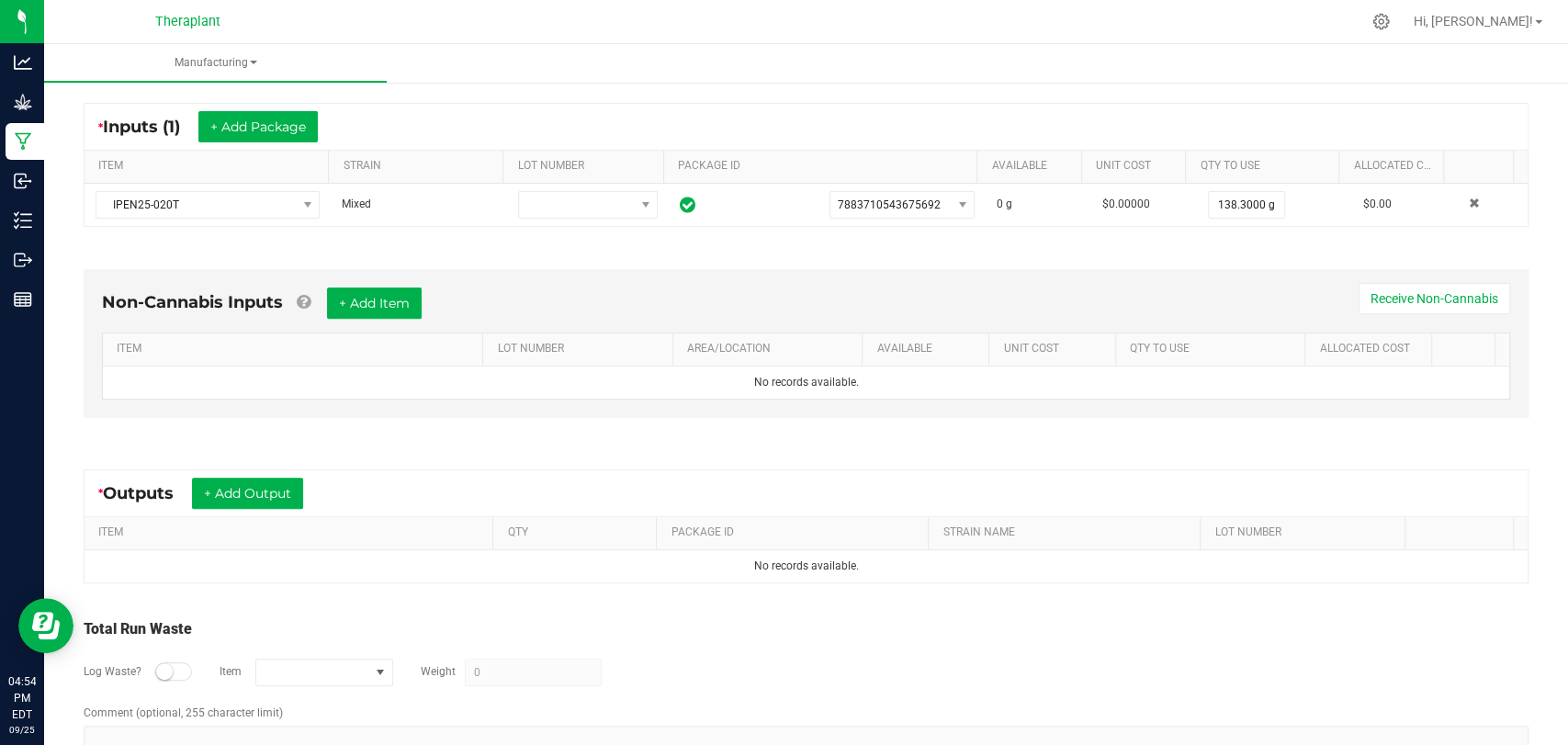
scroll to position [385, 0]
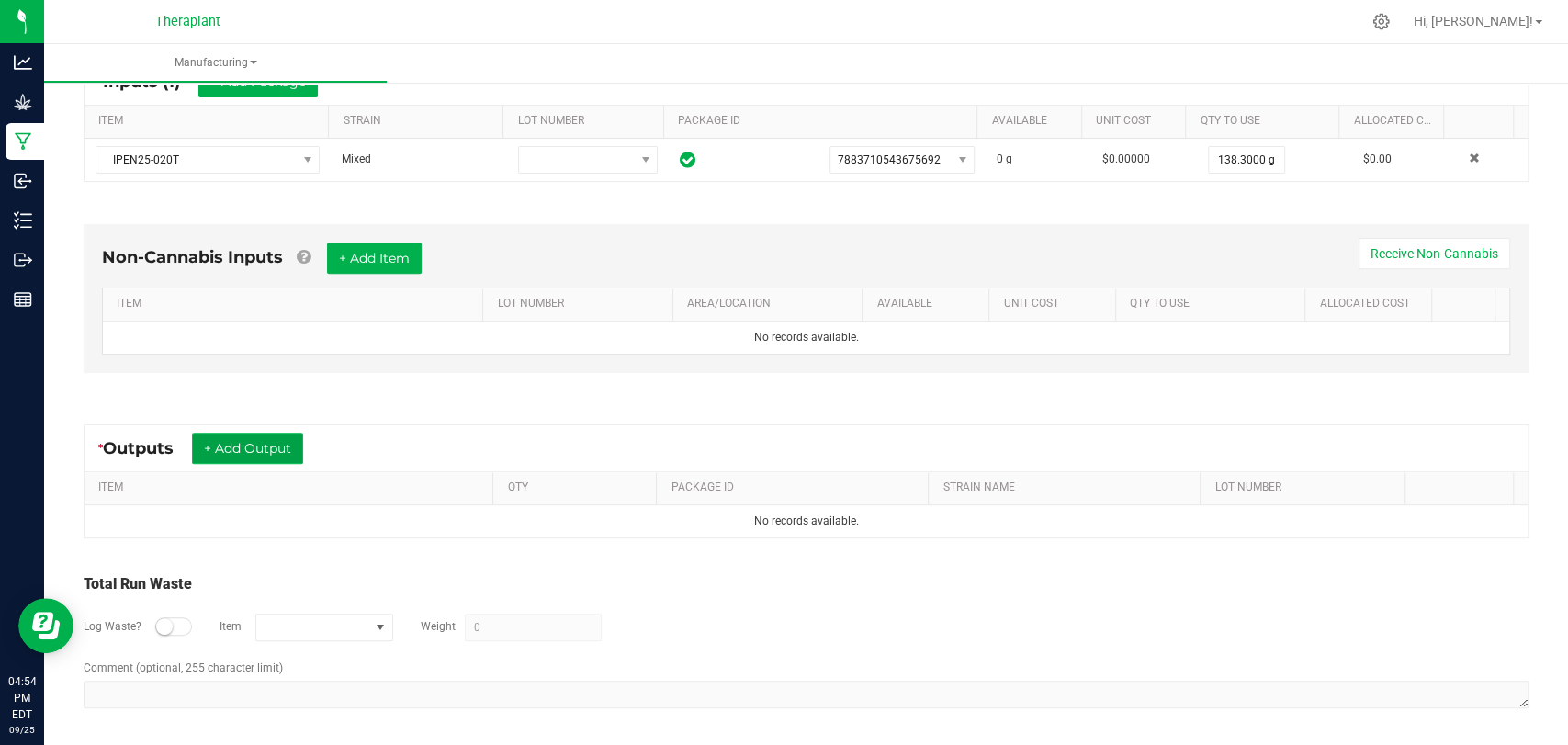
click at [265, 445] on button "+ Add Output" at bounding box center [247, 448] width 111 height 31
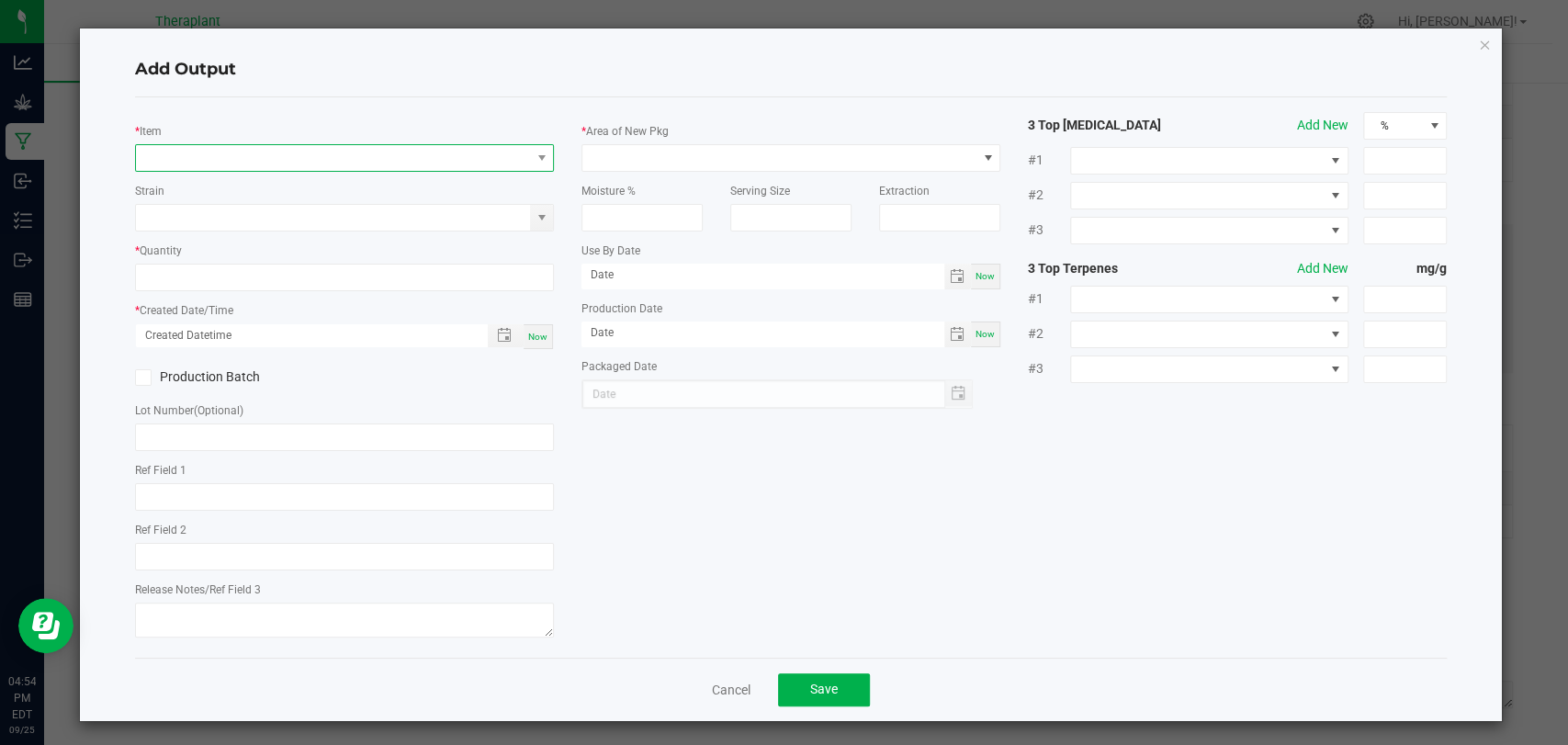
click at [251, 160] on span "NO DATA FOUND" at bounding box center [333, 158] width 394 height 26
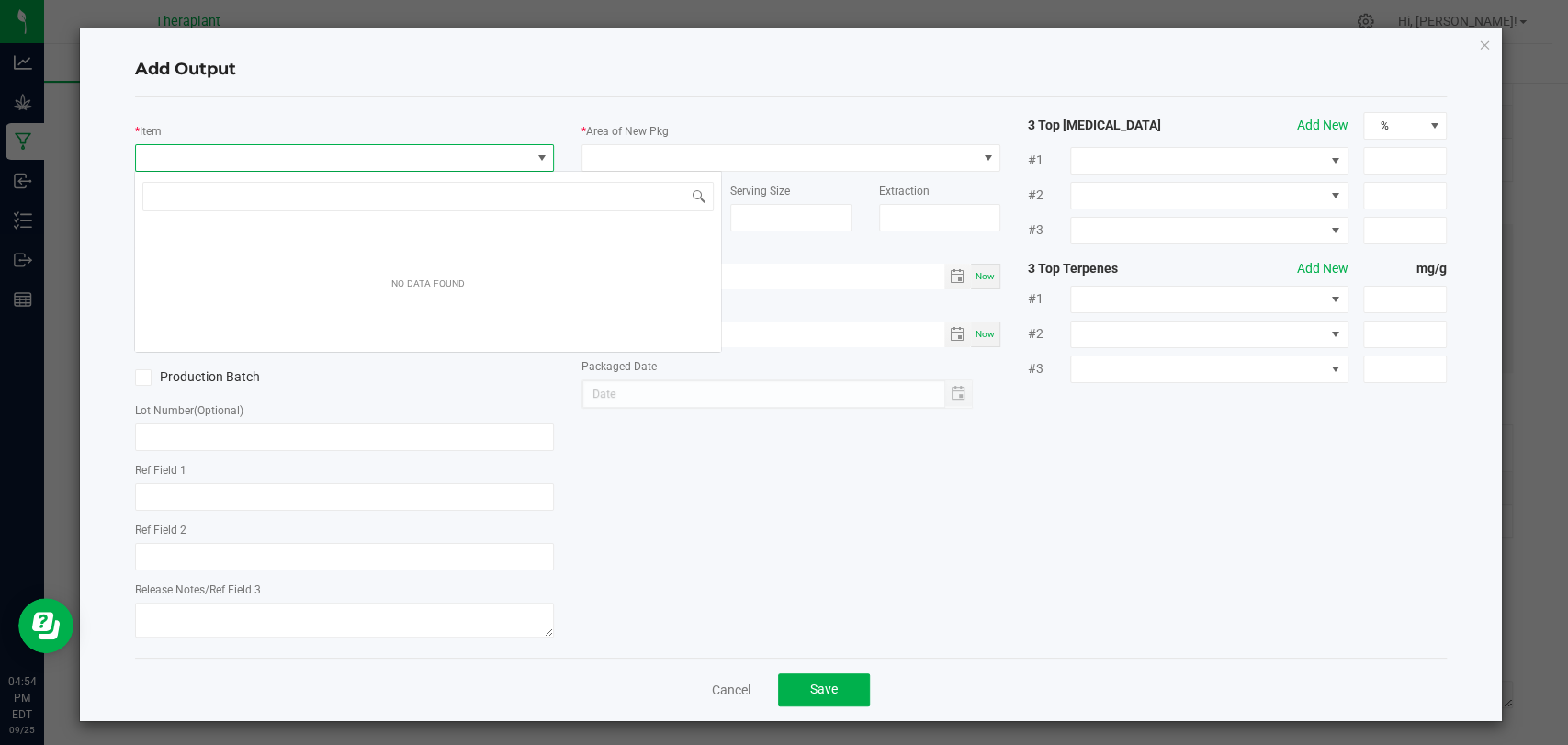
scroll to position [27, 414]
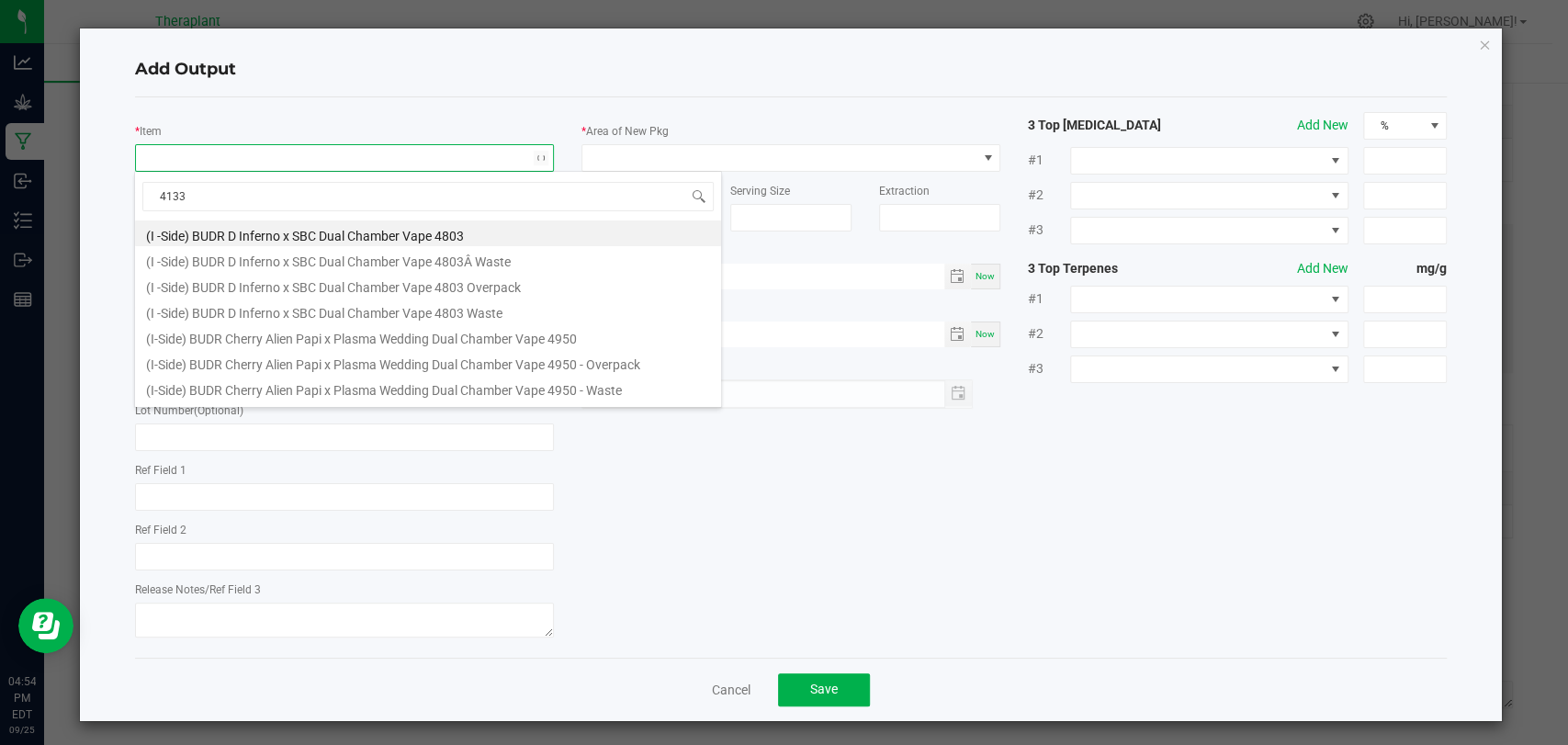
type input "41336"
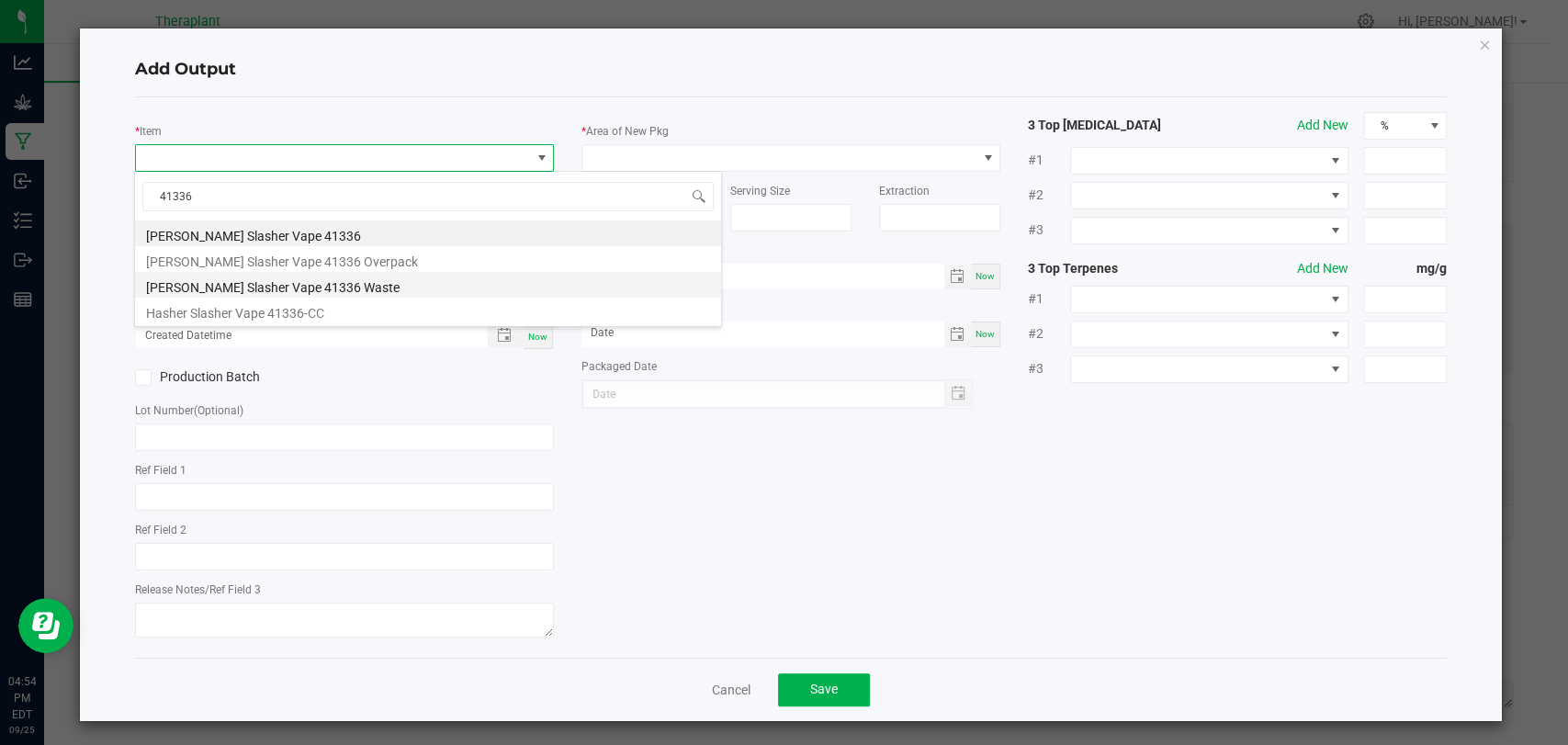
click at [276, 288] on li "[PERSON_NAME] Slasher Vape 41336 Waste" at bounding box center [428, 285] width 586 height 26
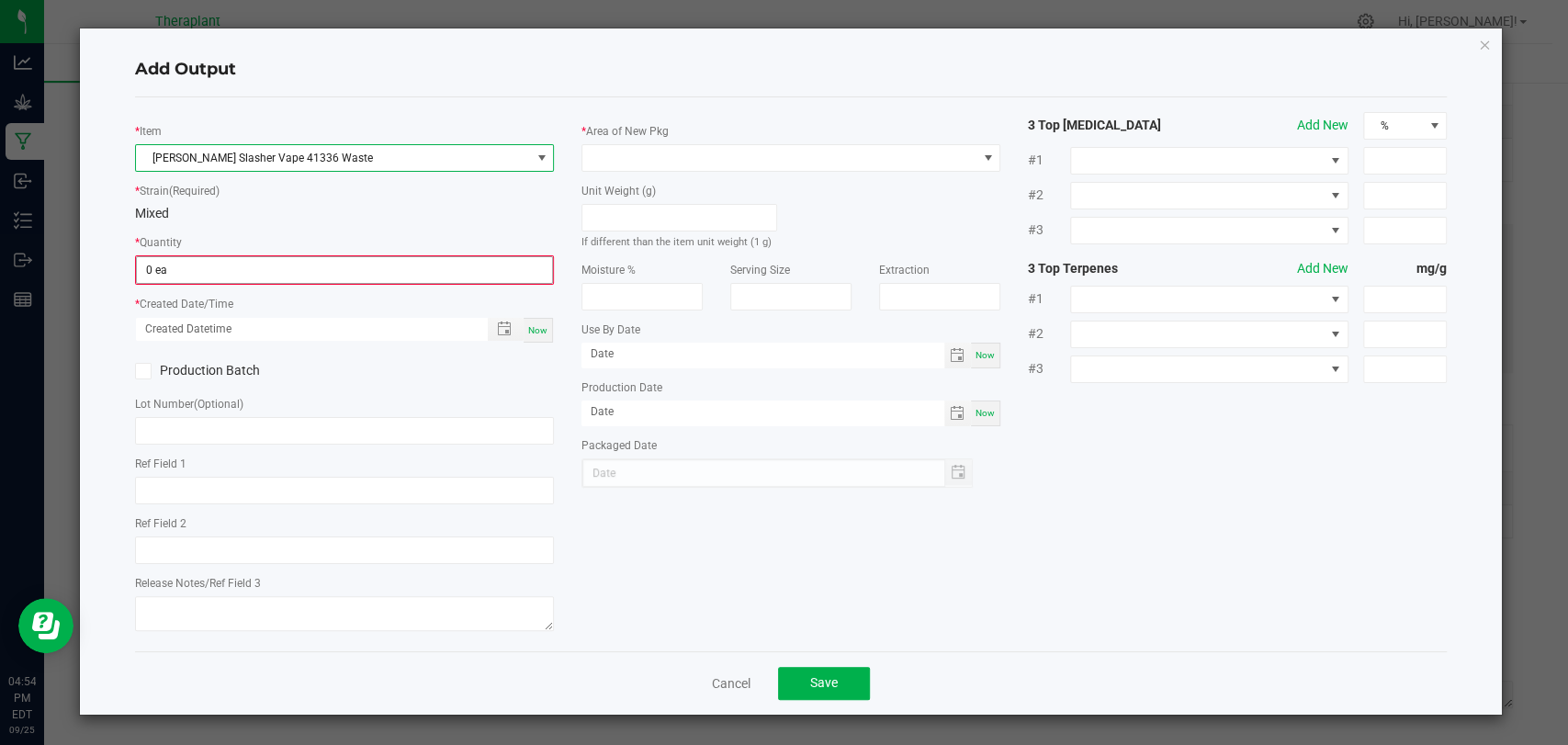
click at [250, 277] on input "0 ea" at bounding box center [345, 270] width 415 height 26
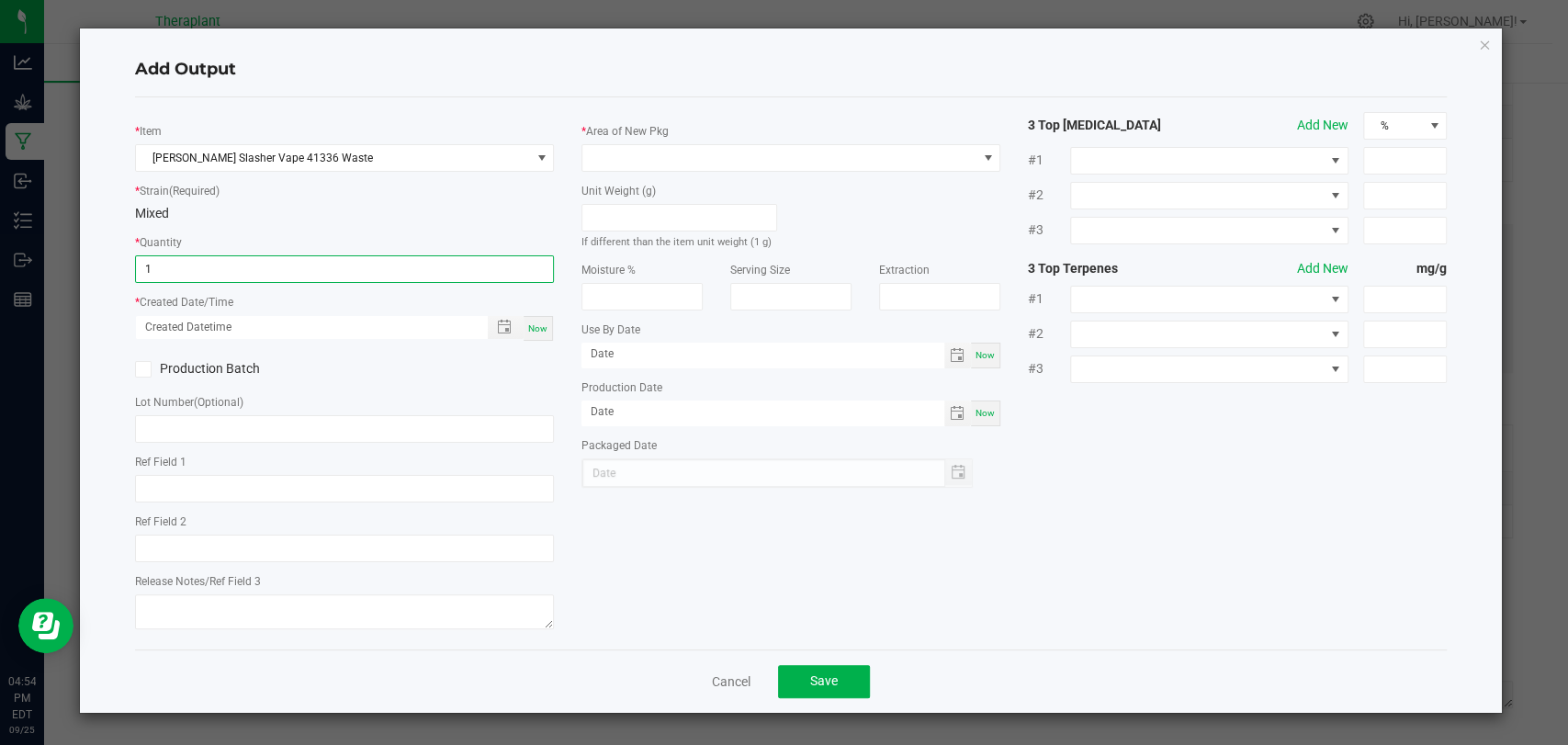
type input "1 ea"
click at [537, 326] on span "Now" at bounding box center [538, 328] width 19 height 10
type input "[DATE] 4:54 PM"
type input "[DATE]"
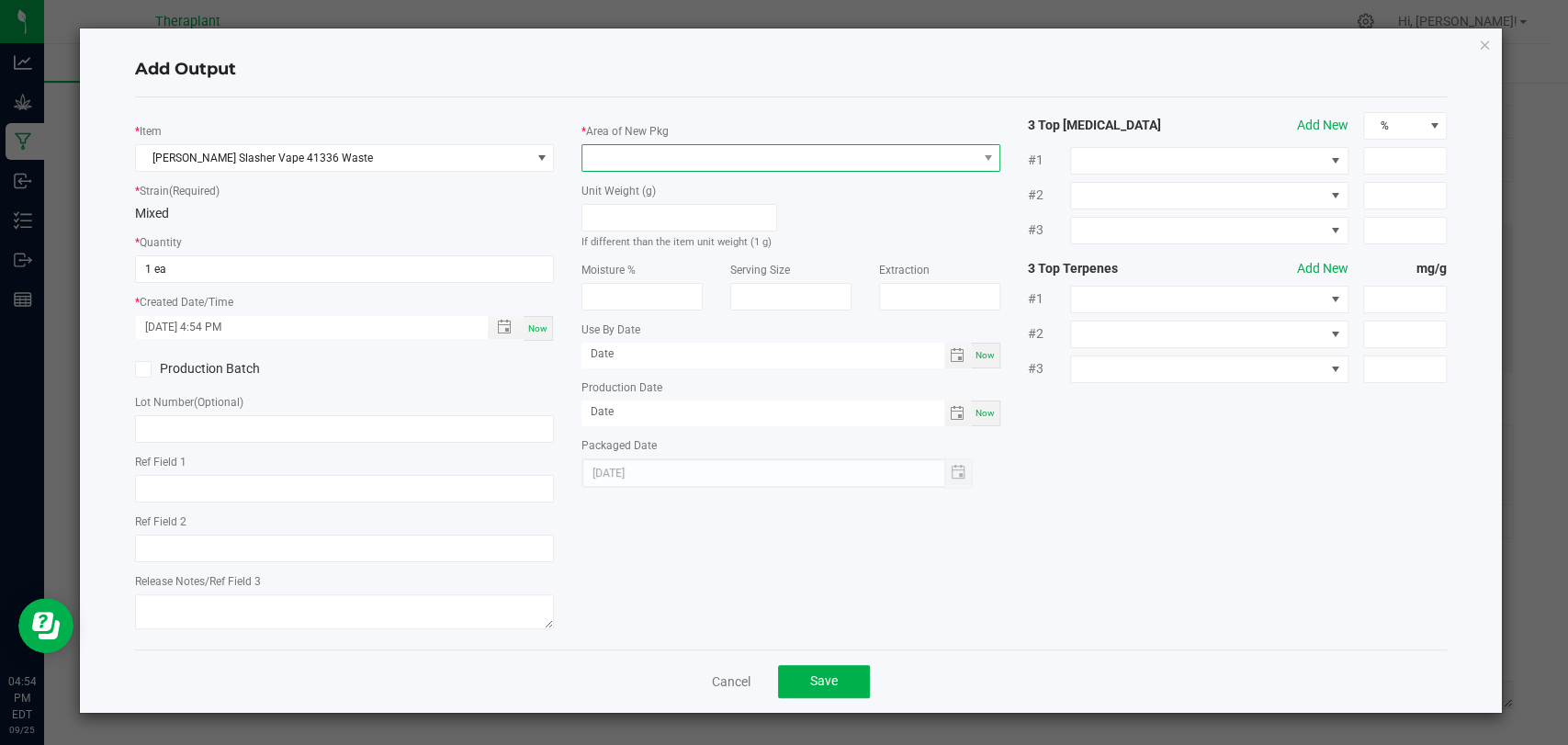
click at [612, 164] on span at bounding box center [779, 158] width 394 height 26
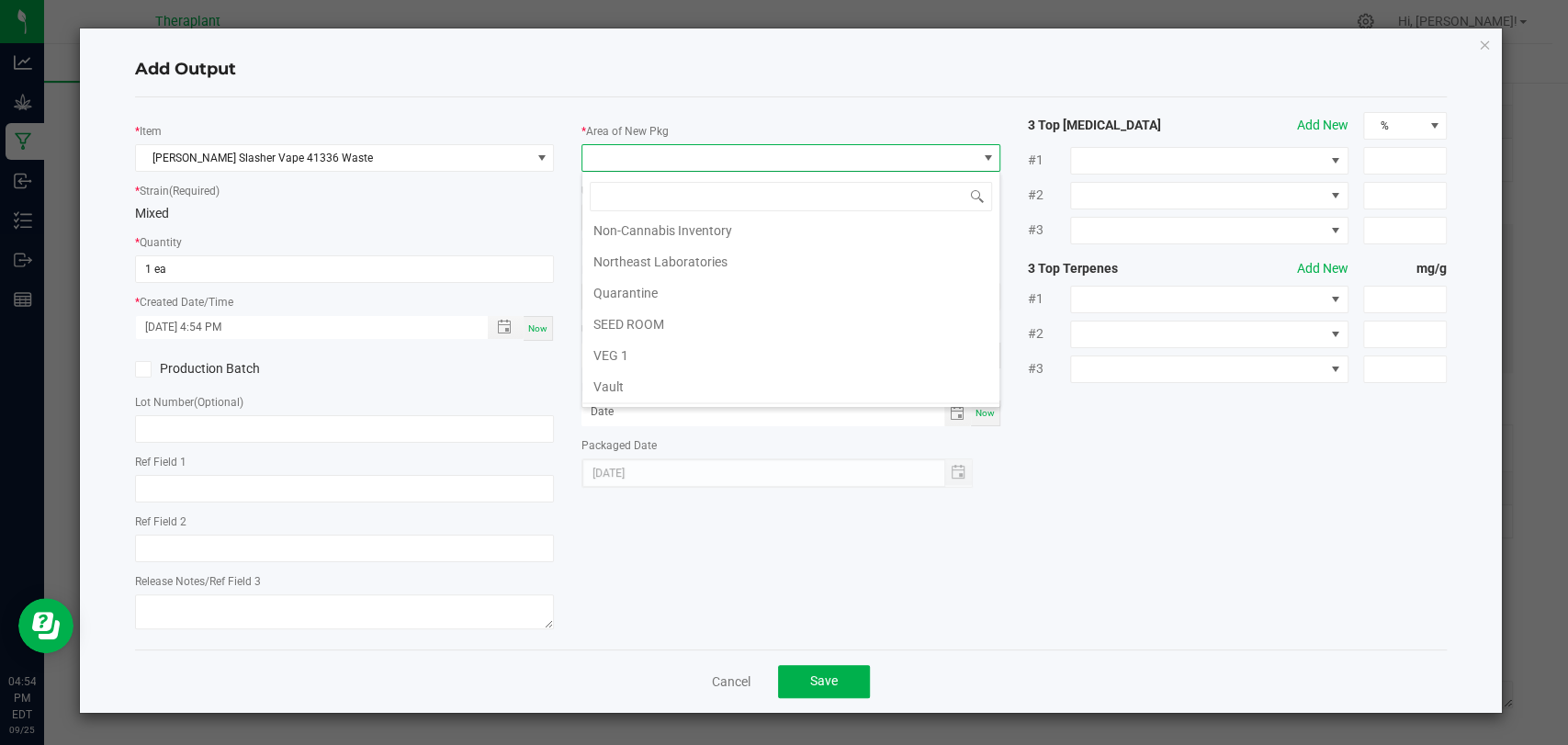
scroll to position [344, 0]
click at [625, 322] on li "Vault 2" at bounding box center [791, 330] width 417 height 31
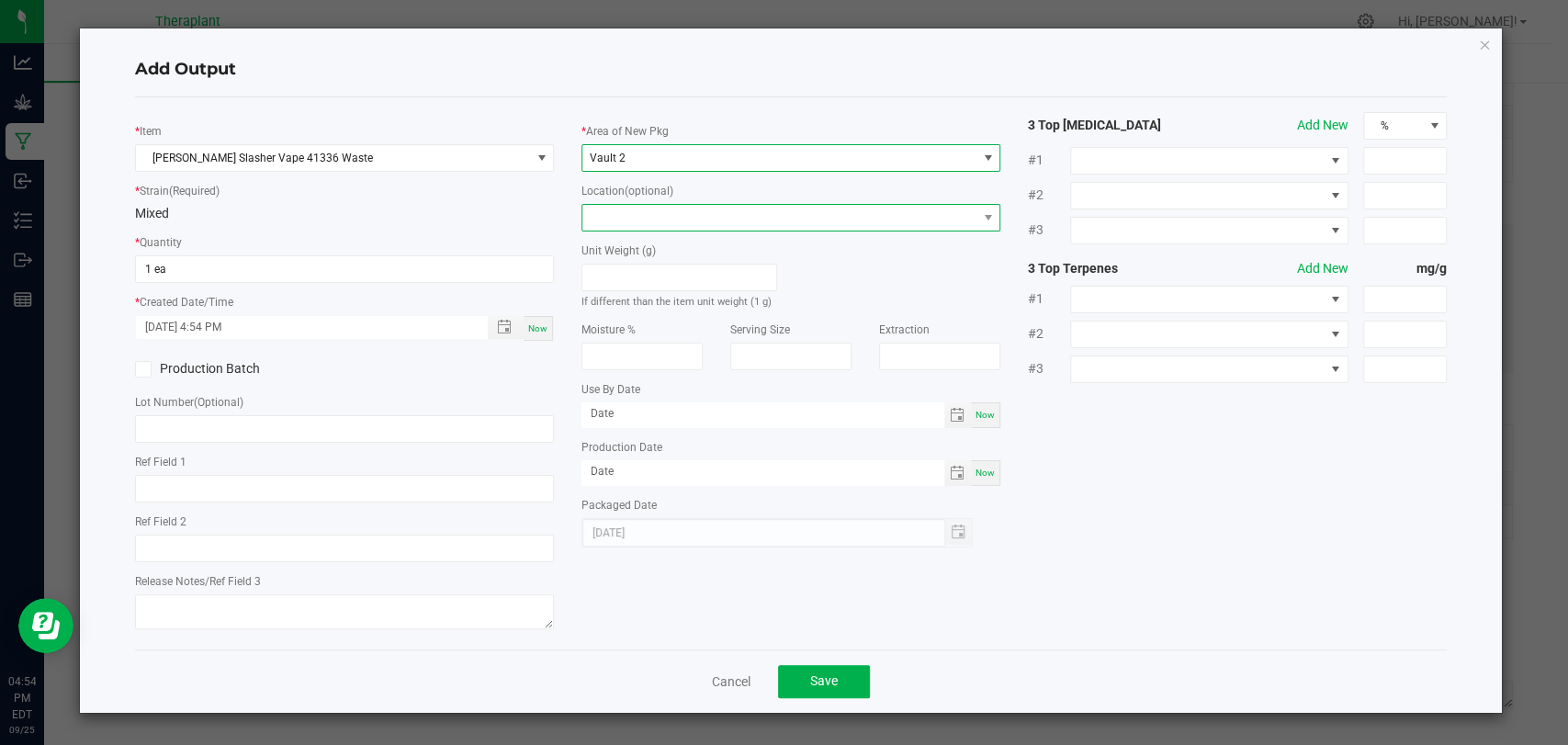
click at [629, 211] on span at bounding box center [779, 218] width 394 height 26
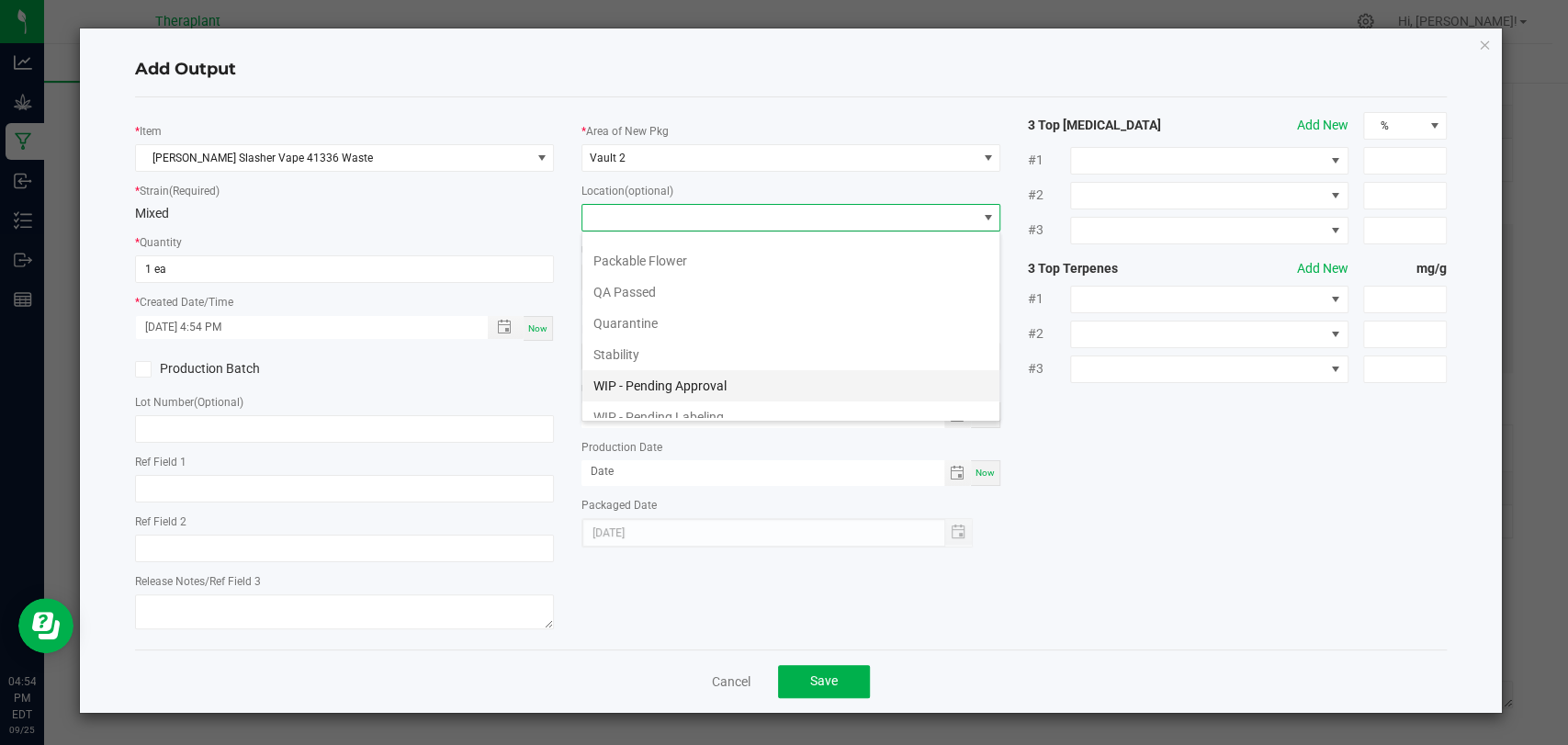
scroll to position [96, 0]
click at [634, 391] on li "Waste Cabinet" at bounding box center [791, 404] width 417 height 31
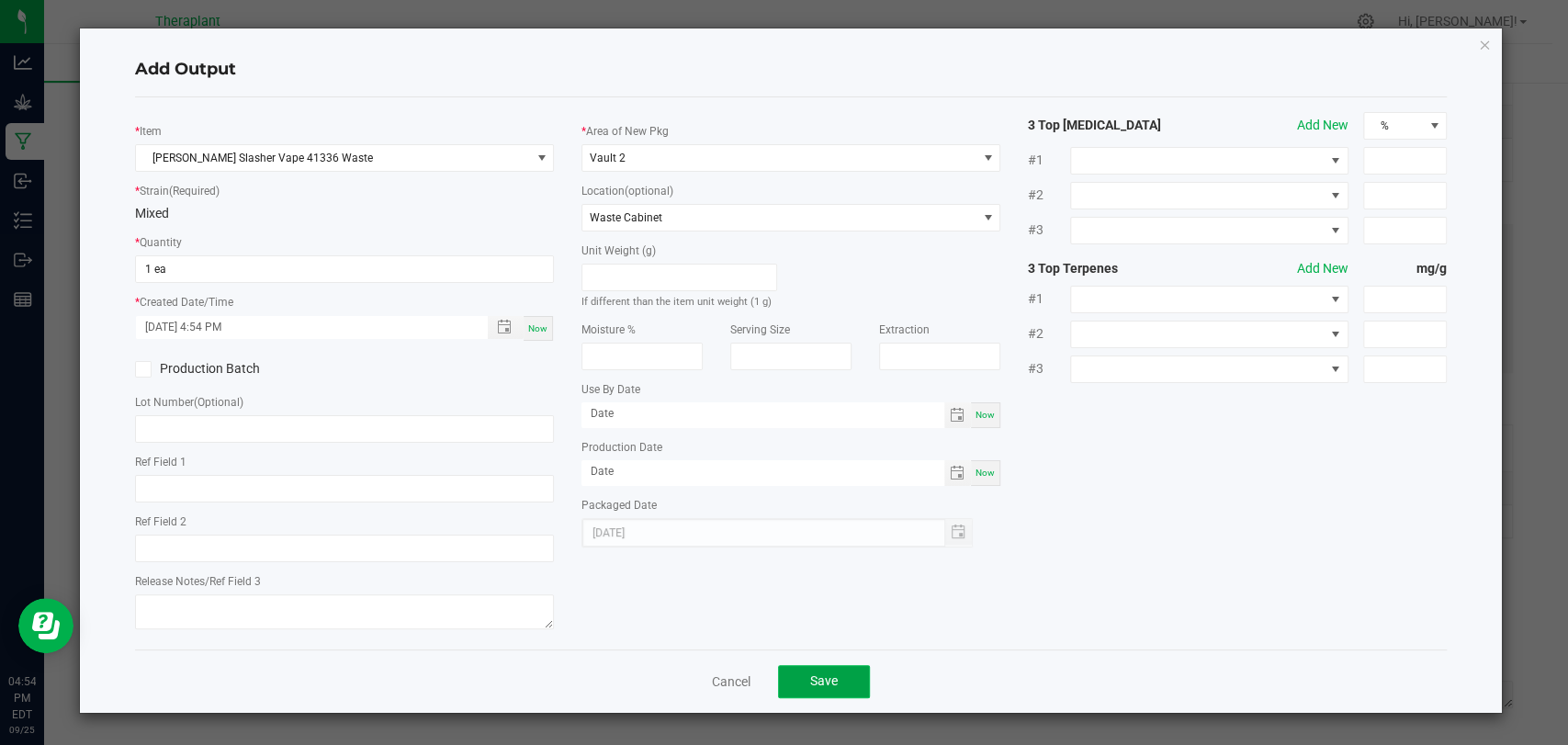
click at [835, 686] on button "Save" at bounding box center [824, 682] width 92 height 33
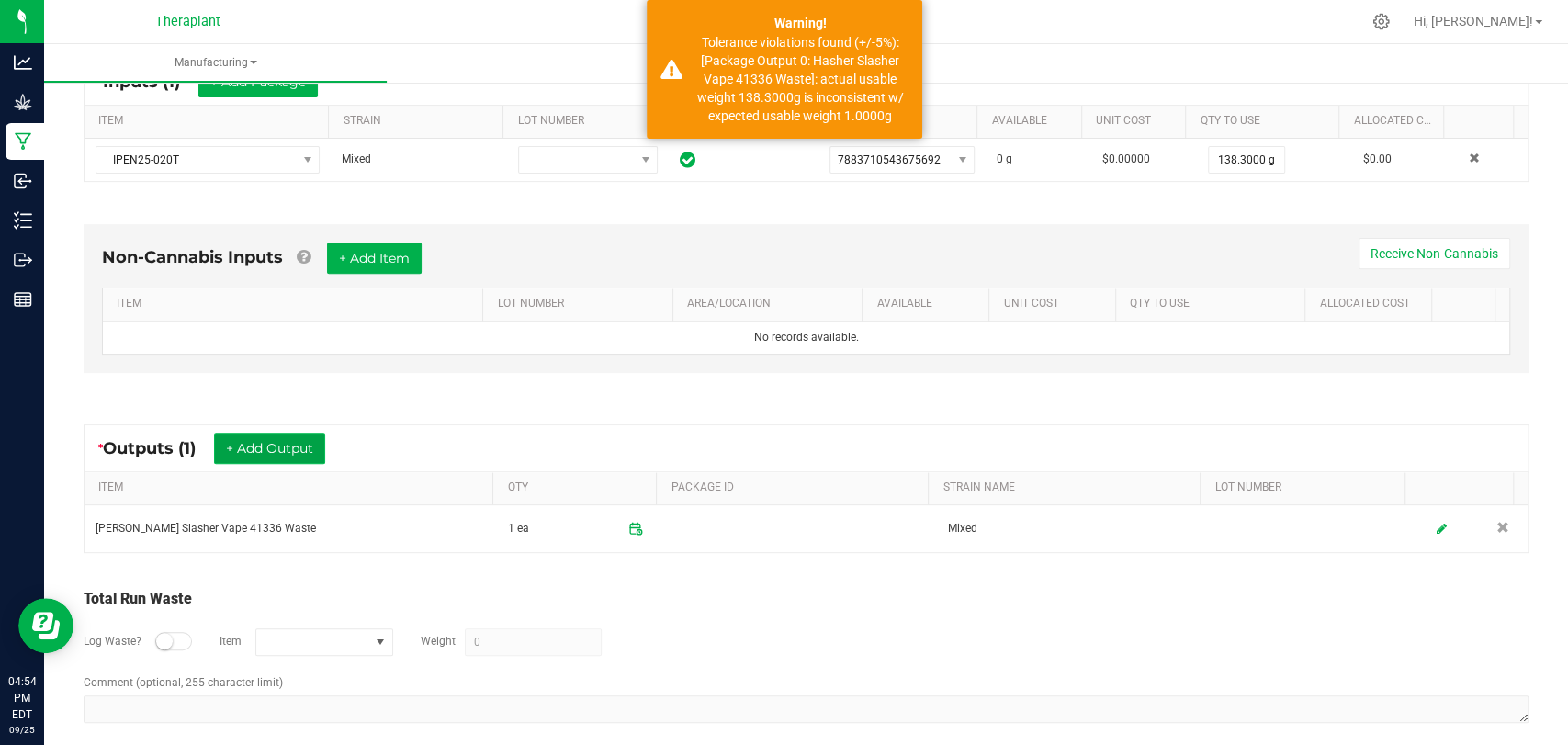
click at [254, 450] on button "+ Add Output" at bounding box center [269, 448] width 111 height 31
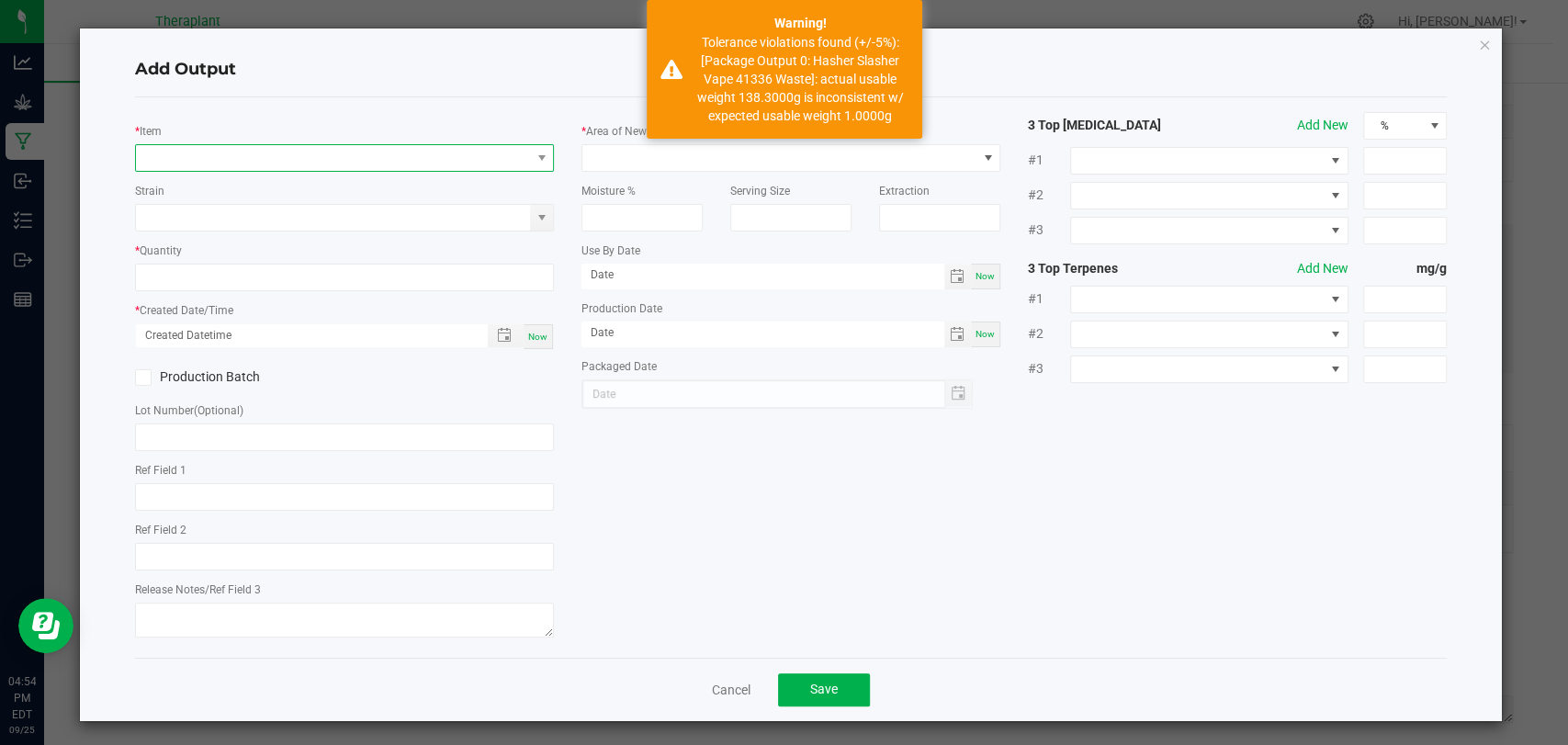
click at [285, 154] on span "NO DATA FOUND" at bounding box center [333, 158] width 394 height 26
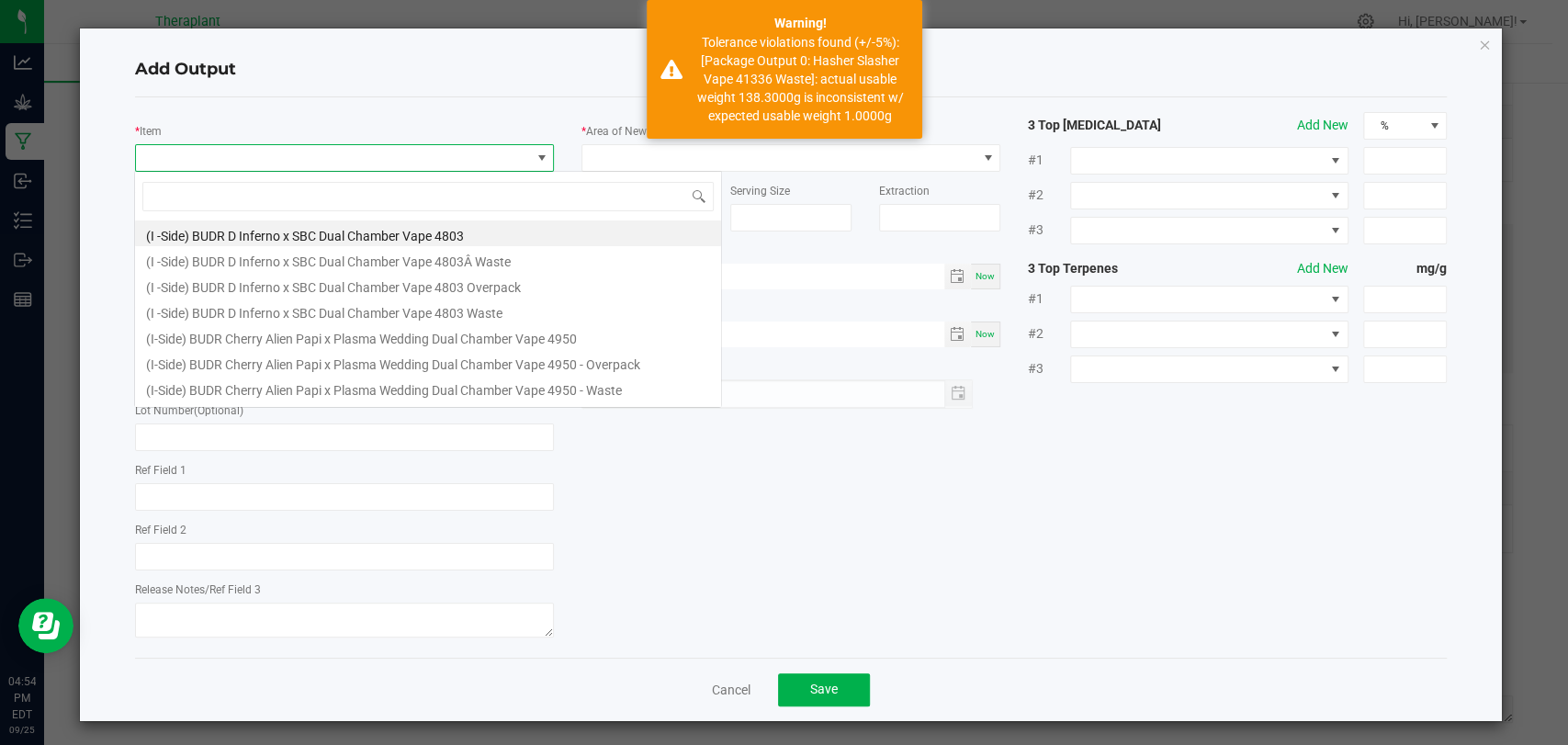
scroll to position [27, 414]
type input "41336"
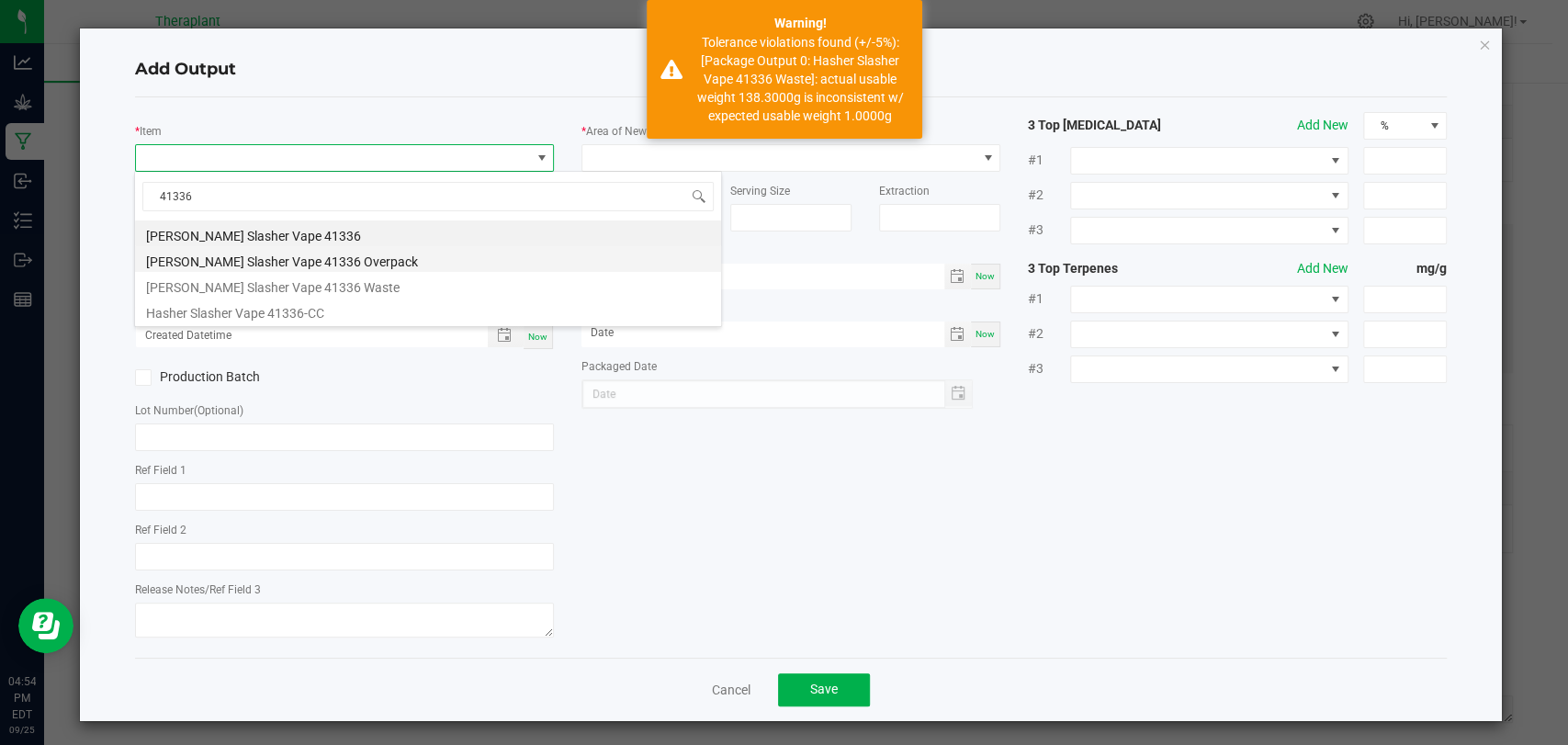
click at [298, 263] on li "[PERSON_NAME] Slasher Vape 41336 Overpack" at bounding box center [428, 259] width 586 height 26
type input "0 ea"
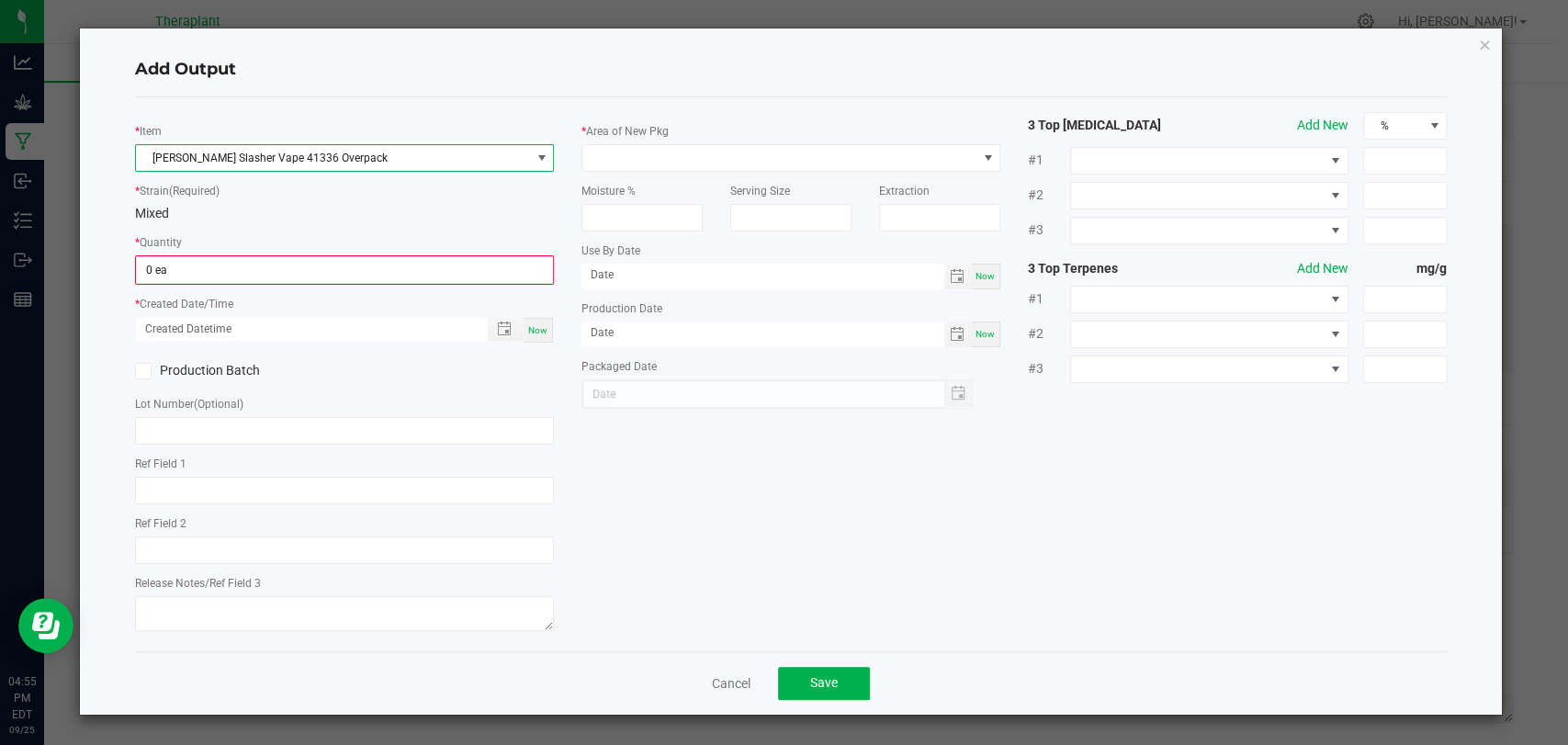
click at [272, 153] on span "[PERSON_NAME] Slasher Vape 41336 Overpack" at bounding box center [333, 158] width 394 height 26
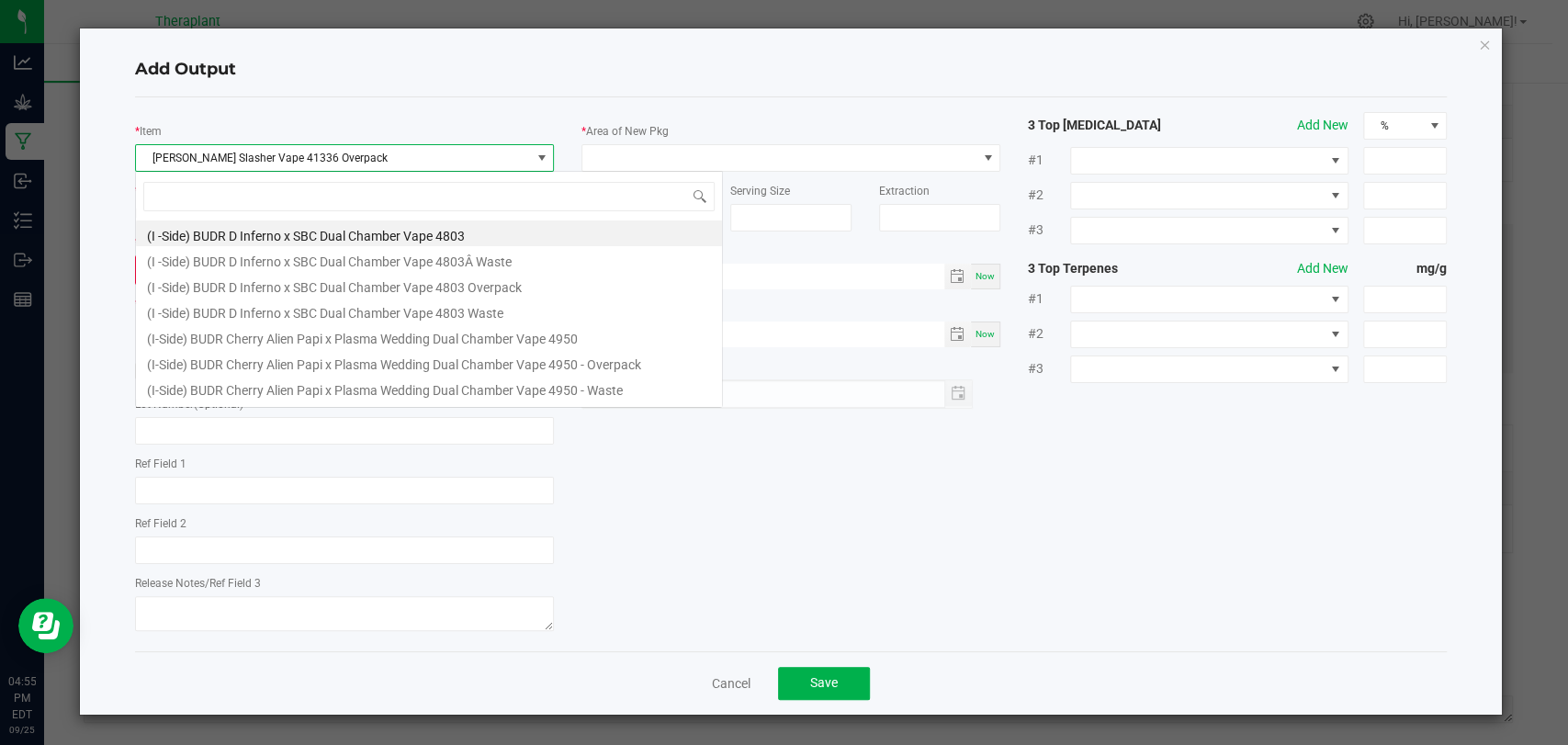
scroll to position [27, 419]
type input "41336"
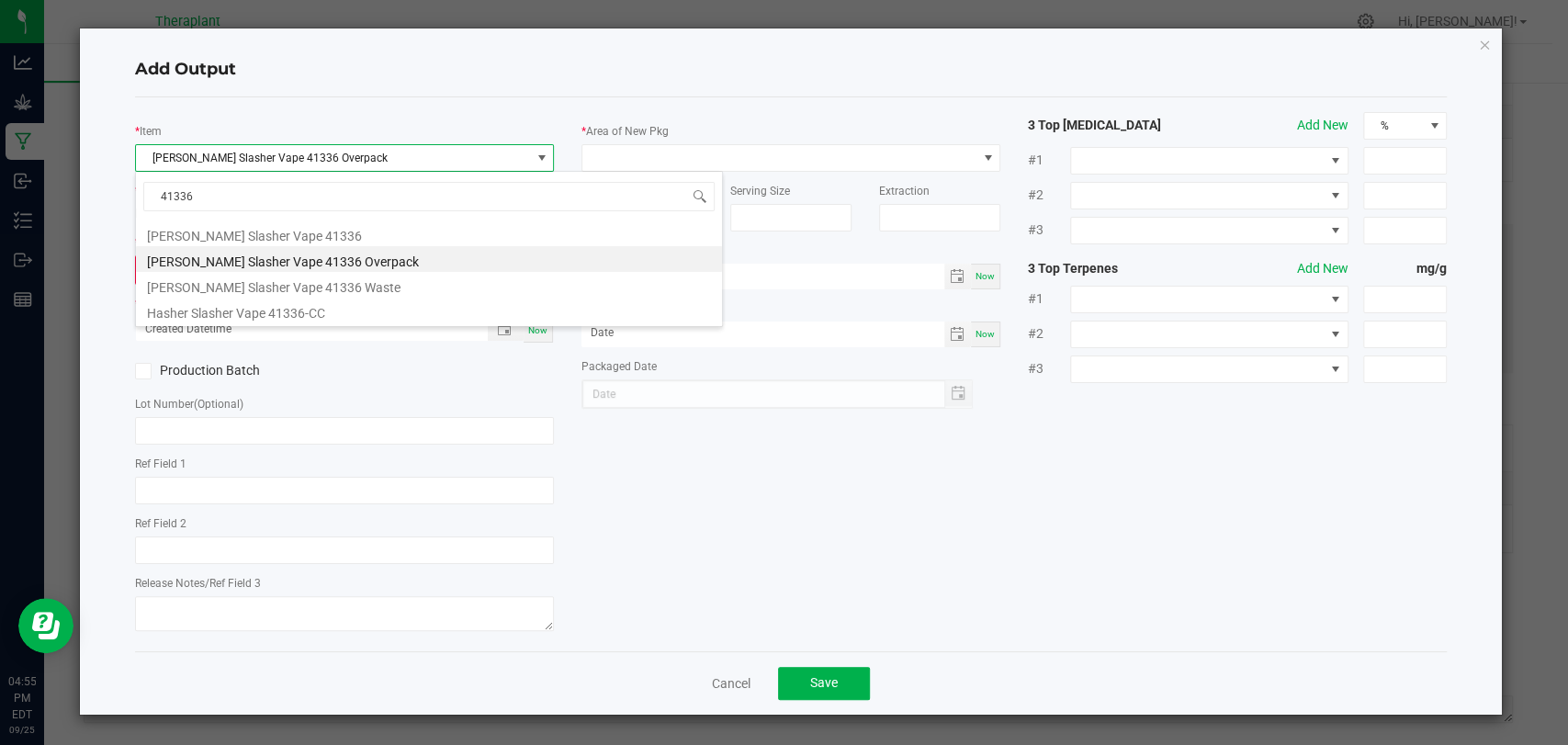
click at [323, 265] on li "[PERSON_NAME] Slasher Vape 41336 Overpack" at bounding box center [429, 259] width 586 height 26
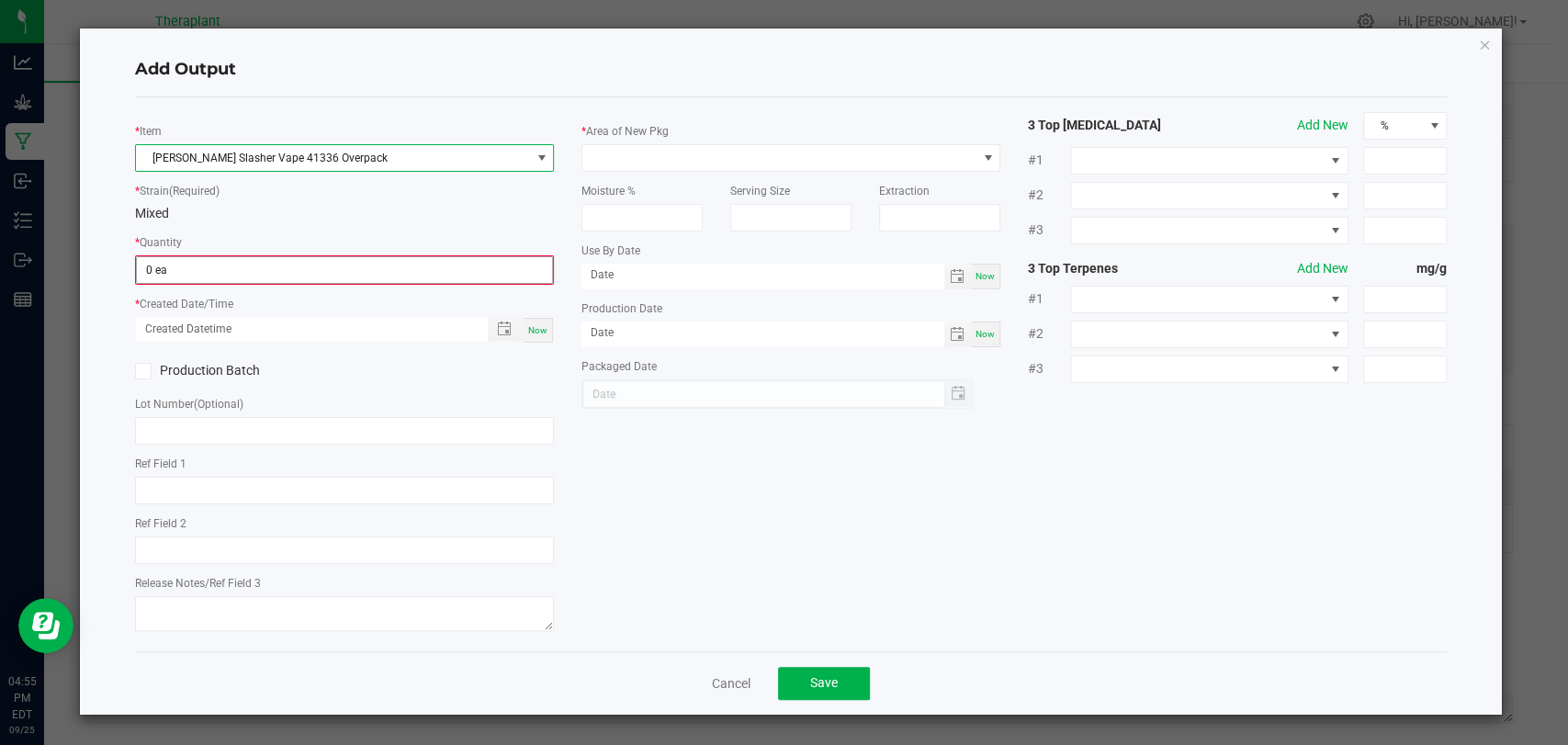
click at [306, 272] on input "0 ea" at bounding box center [345, 270] width 415 height 26
type input "0"
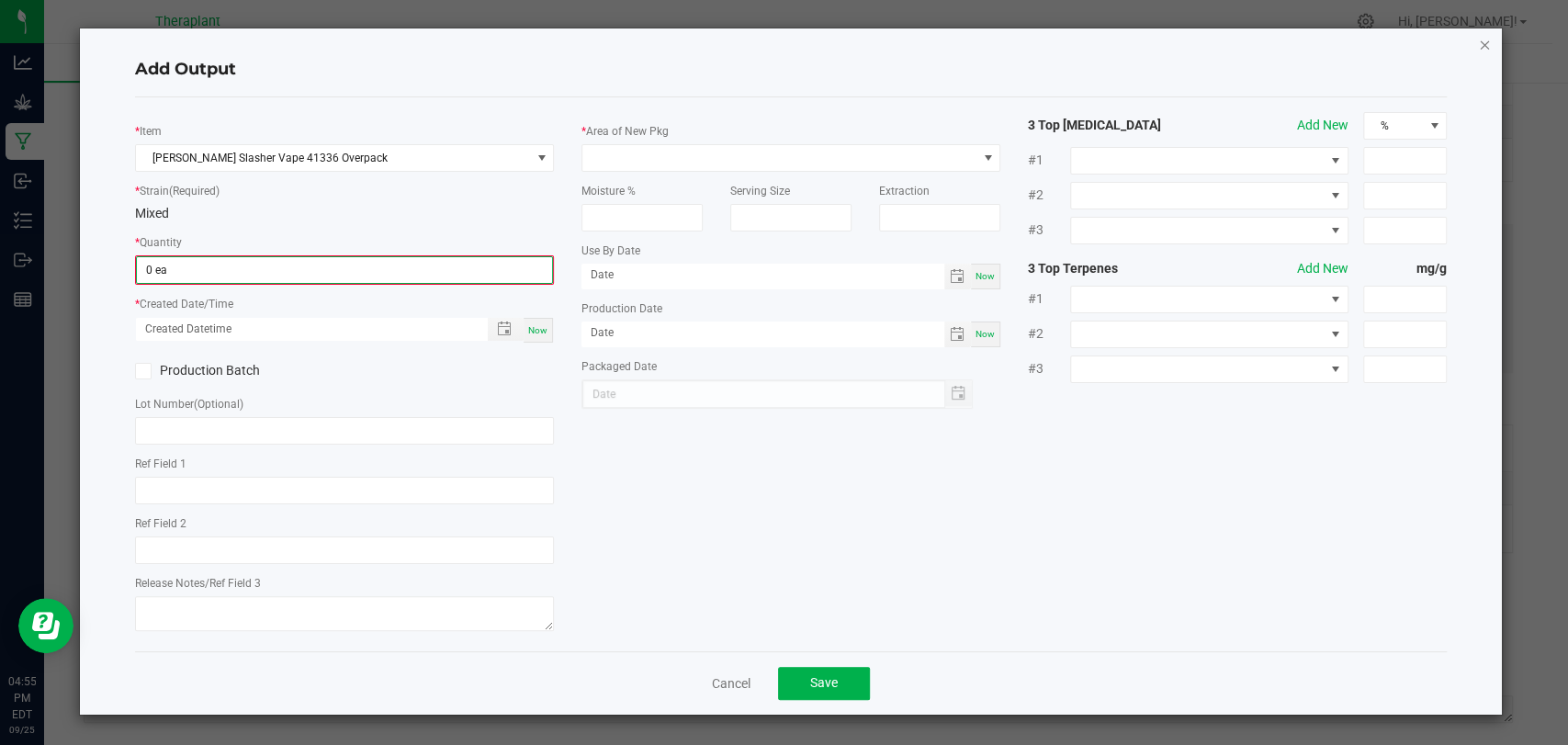
click at [1485, 47] on icon "button" at bounding box center [1484, 44] width 13 height 22
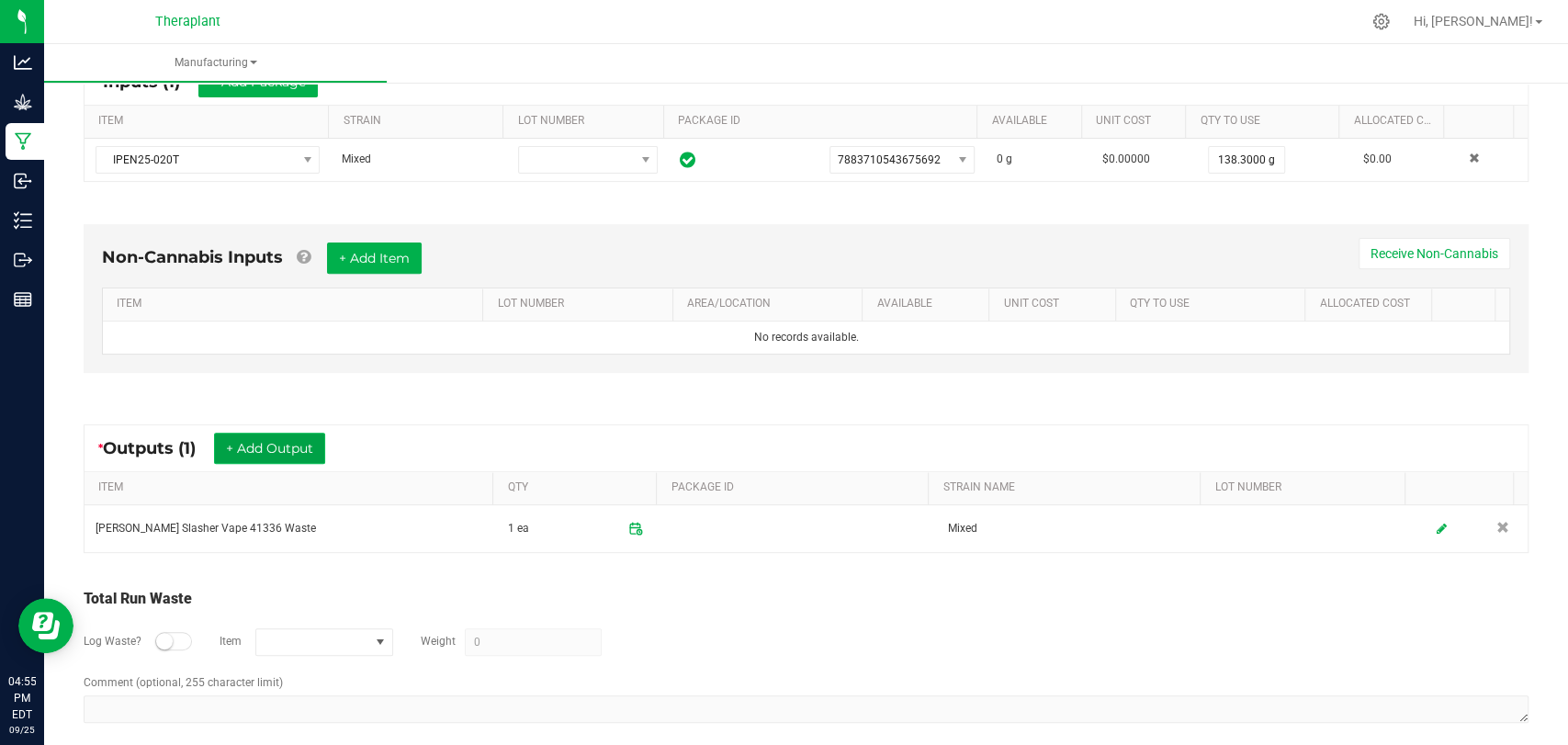
click at [290, 447] on button "+ Add Output" at bounding box center [269, 448] width 111 height 31
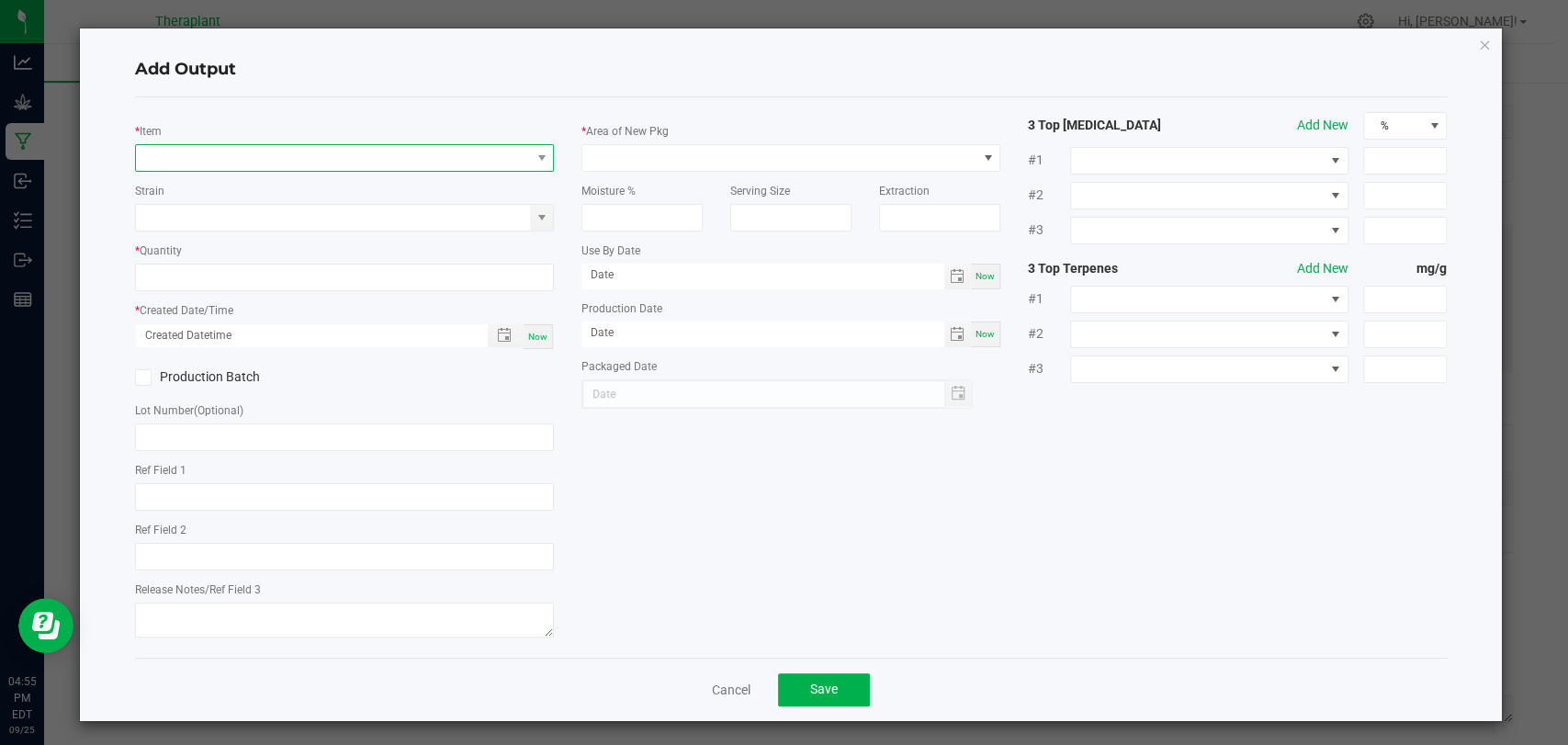
click at [333, 158] on span "NO DATA FOUND" at bounding box center [333, 158] width 394 height 26
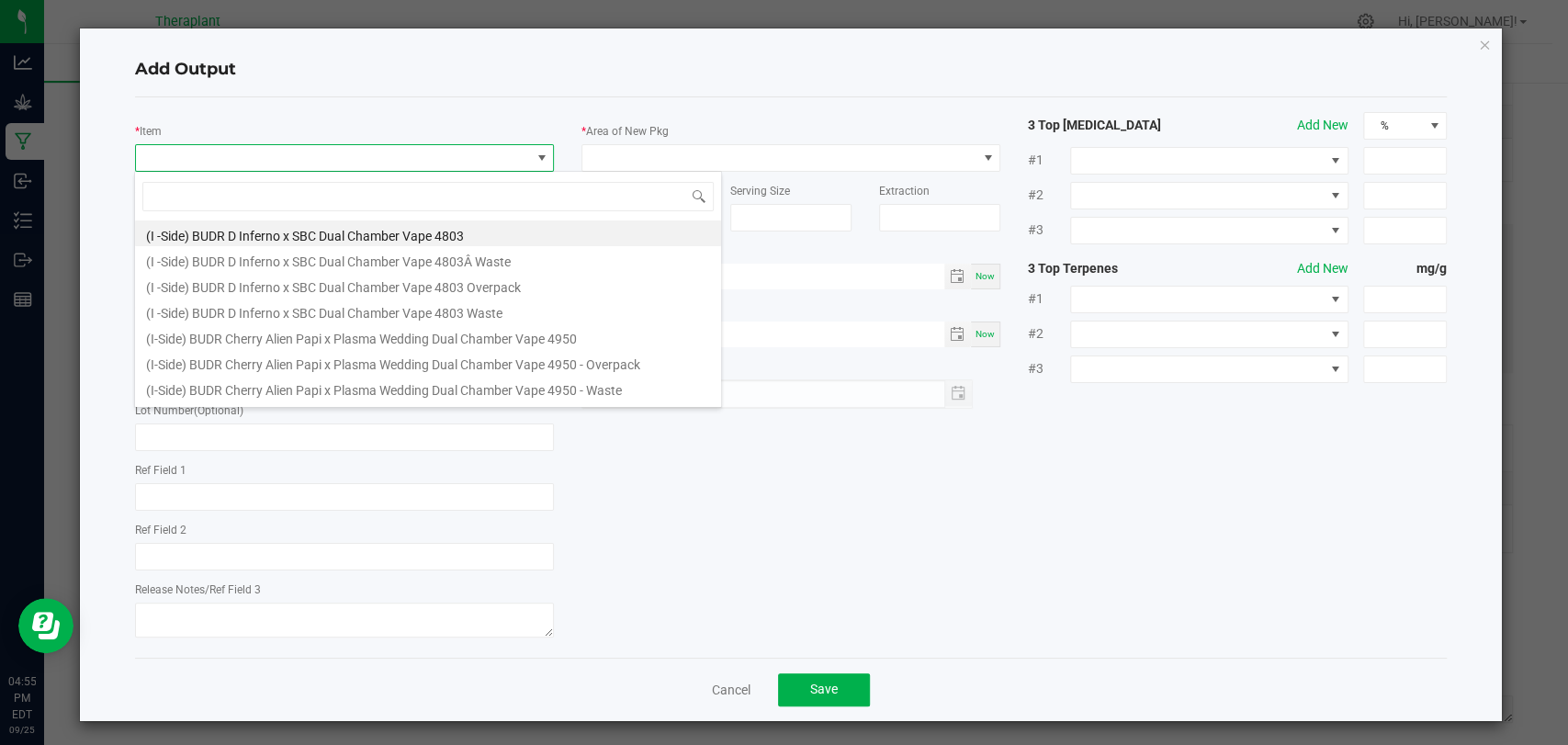
scroll to position [27, 414]
type input "41336"
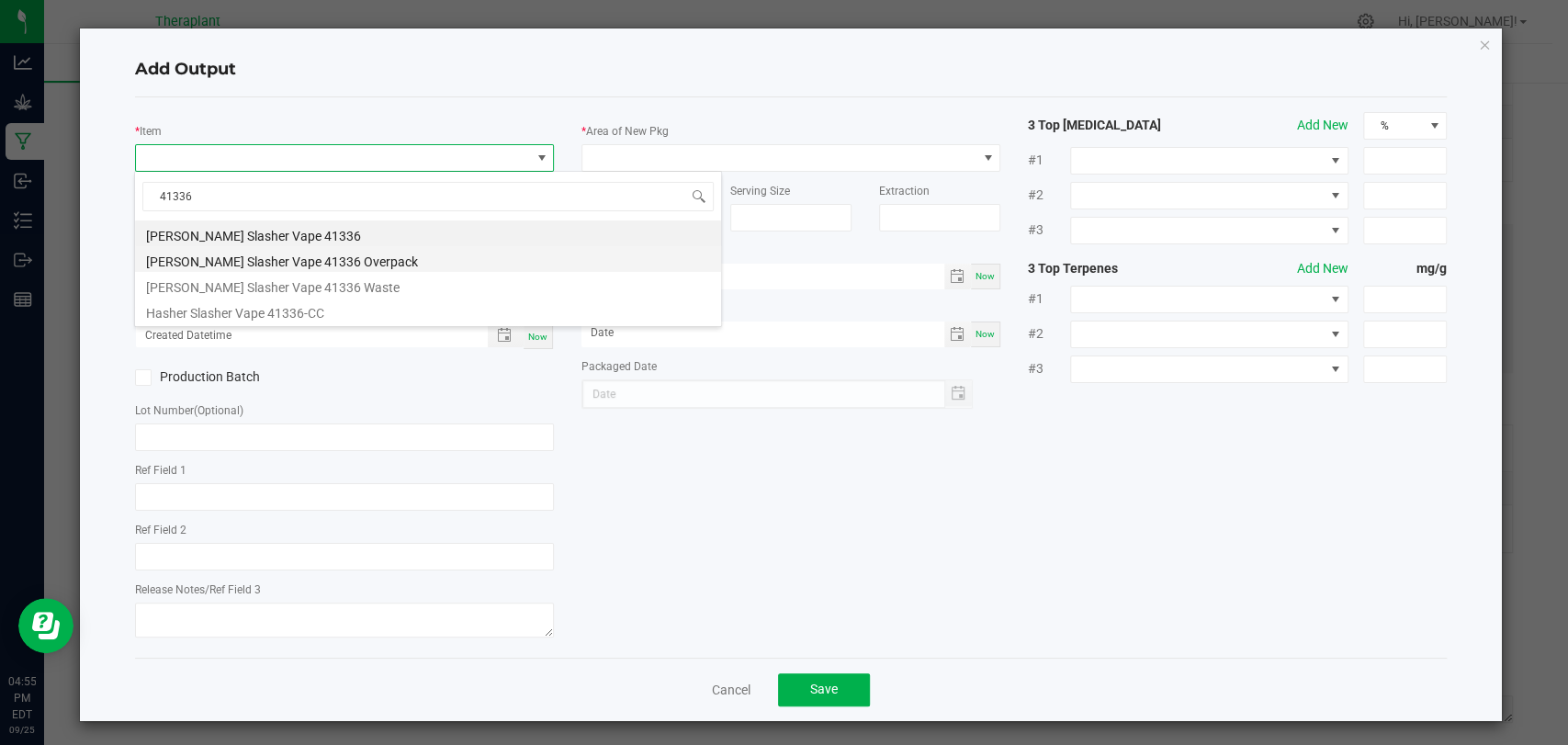
click at [316, 251] on li "[PERSON_NAME] Slasher Vape 41336 Overpack" at bounding box center [428, 259] width 586 height 26
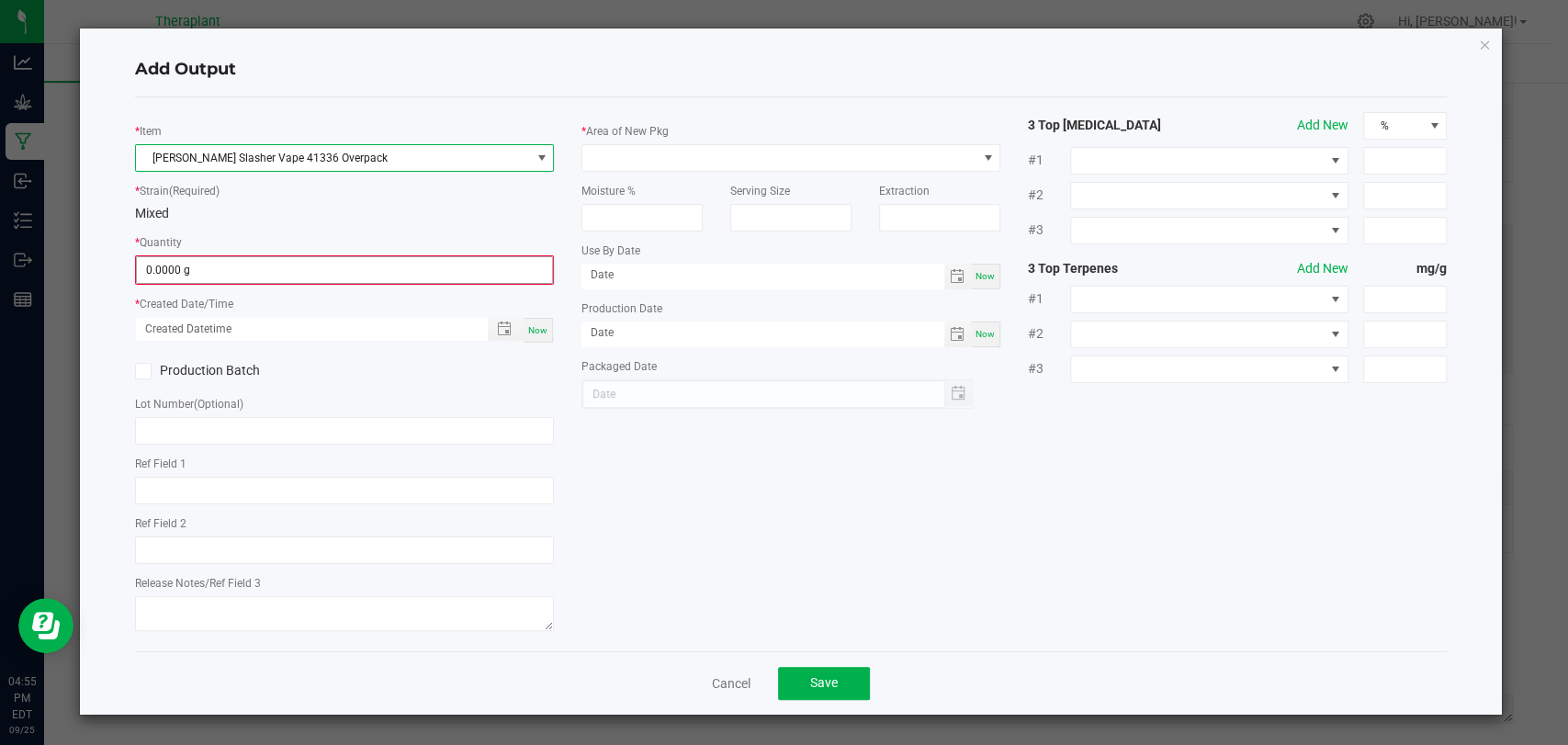
click at [277, 271] on input "0.0000 g" at bounding box center [345, 270] width 415 height 26
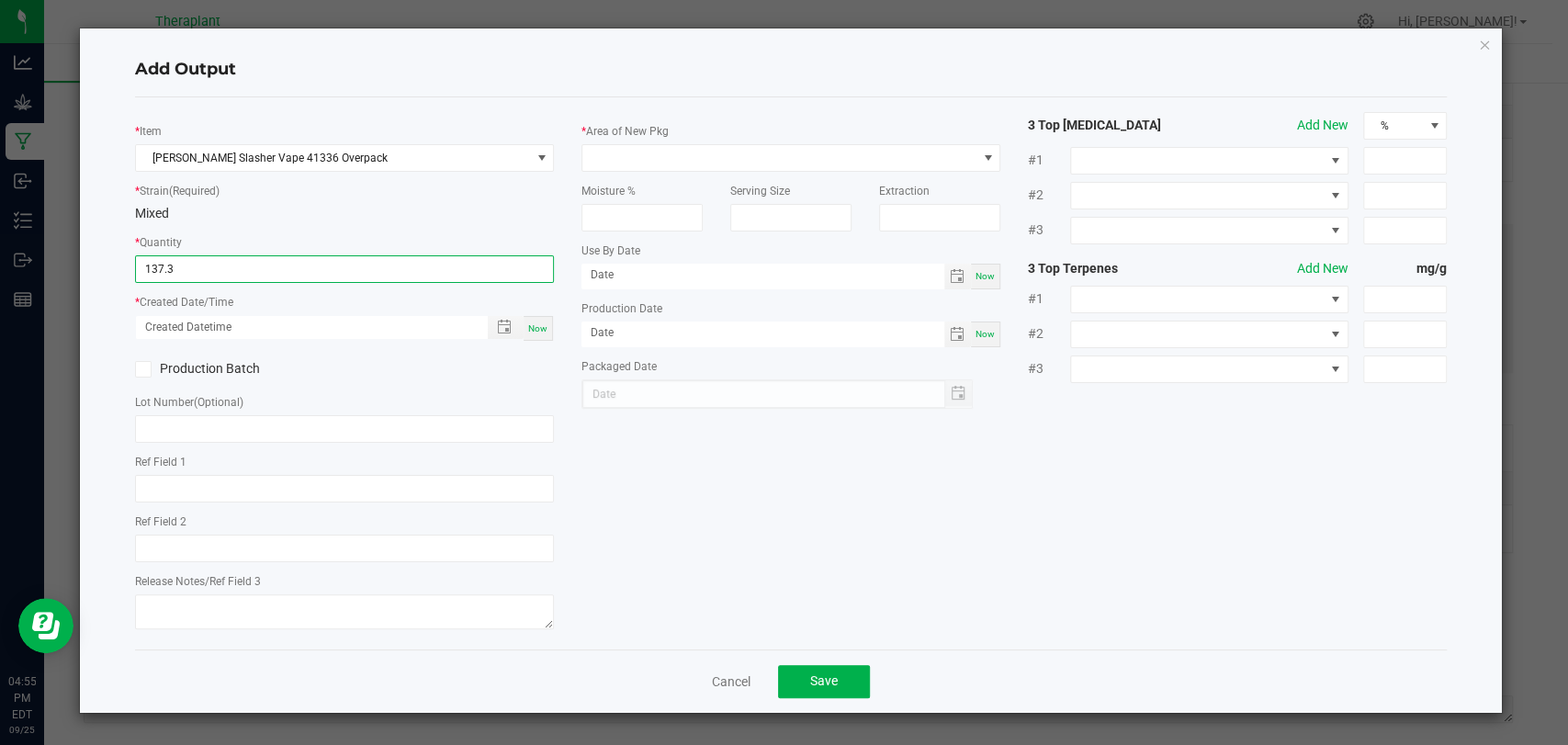
type input "137.3000 g"
click at [538, 323] on span "Now" at bounding box center [538, 328] width 19 height 10
type input "[DATE] 4:55 PM"
type input "[DATE]"
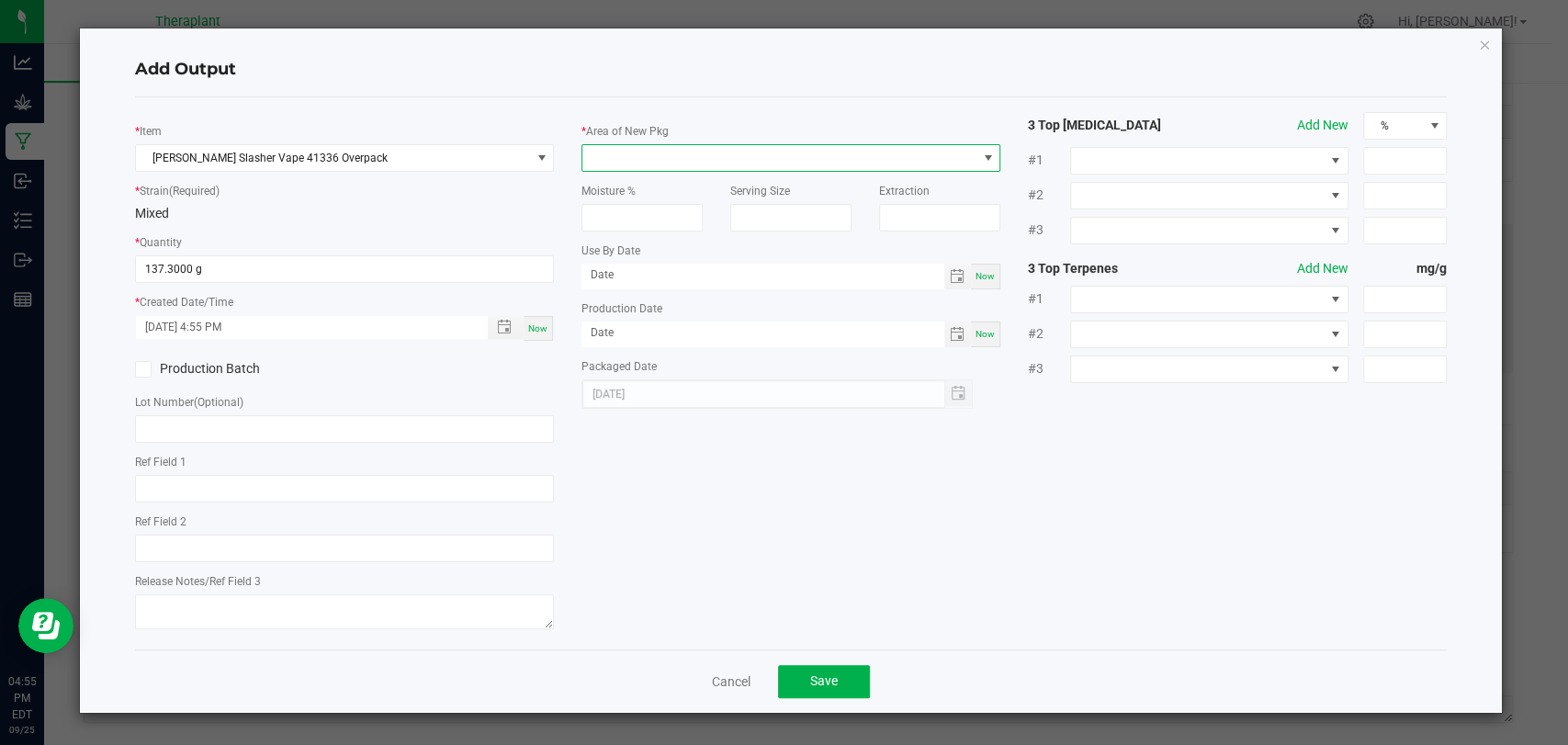
click at [625, 160] on span at bounding box center [779, 158] width 394 height 26
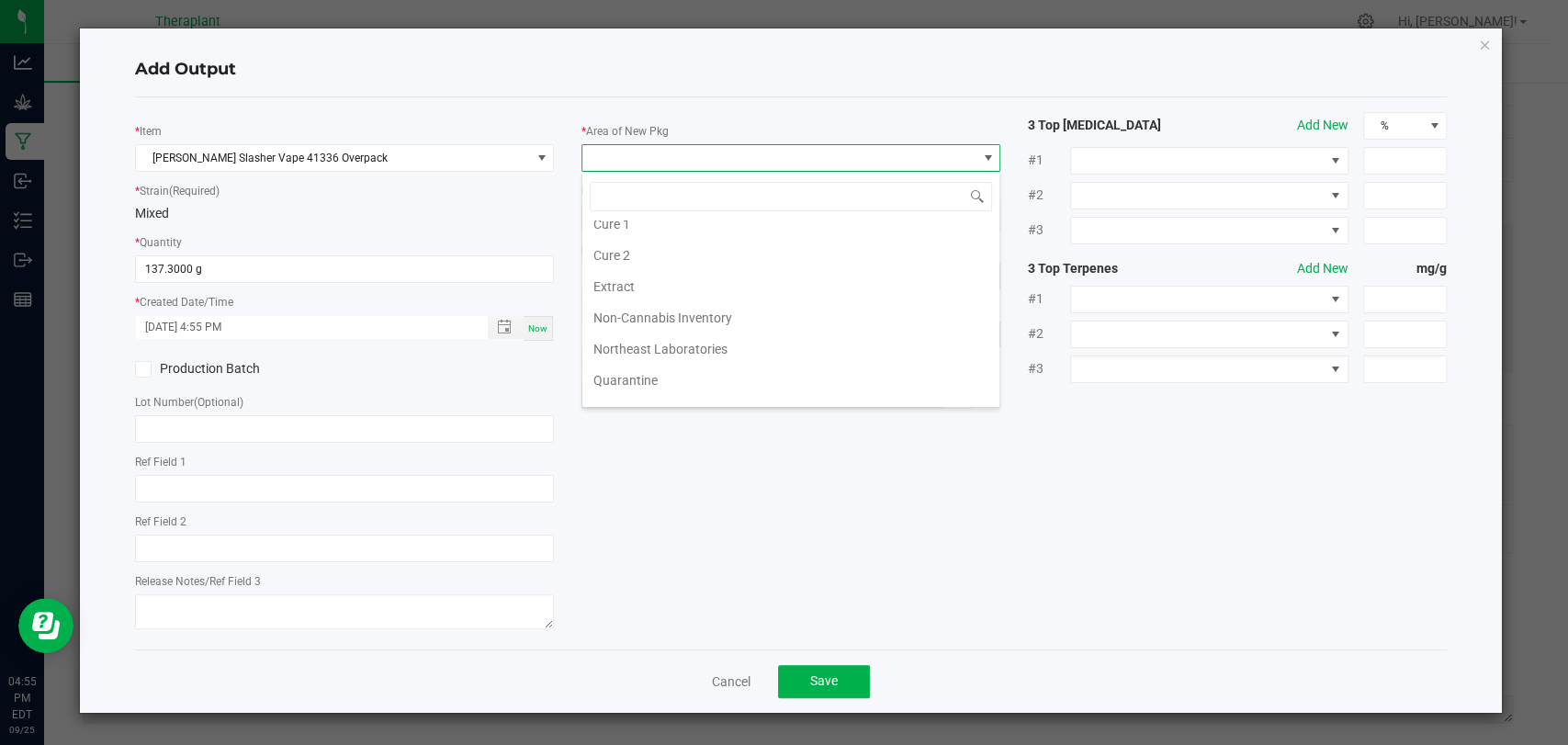
scroll to position [344, 0]
click at [644, 385] on li "Waste" at bounding box center [791, 392] width 417 height 31
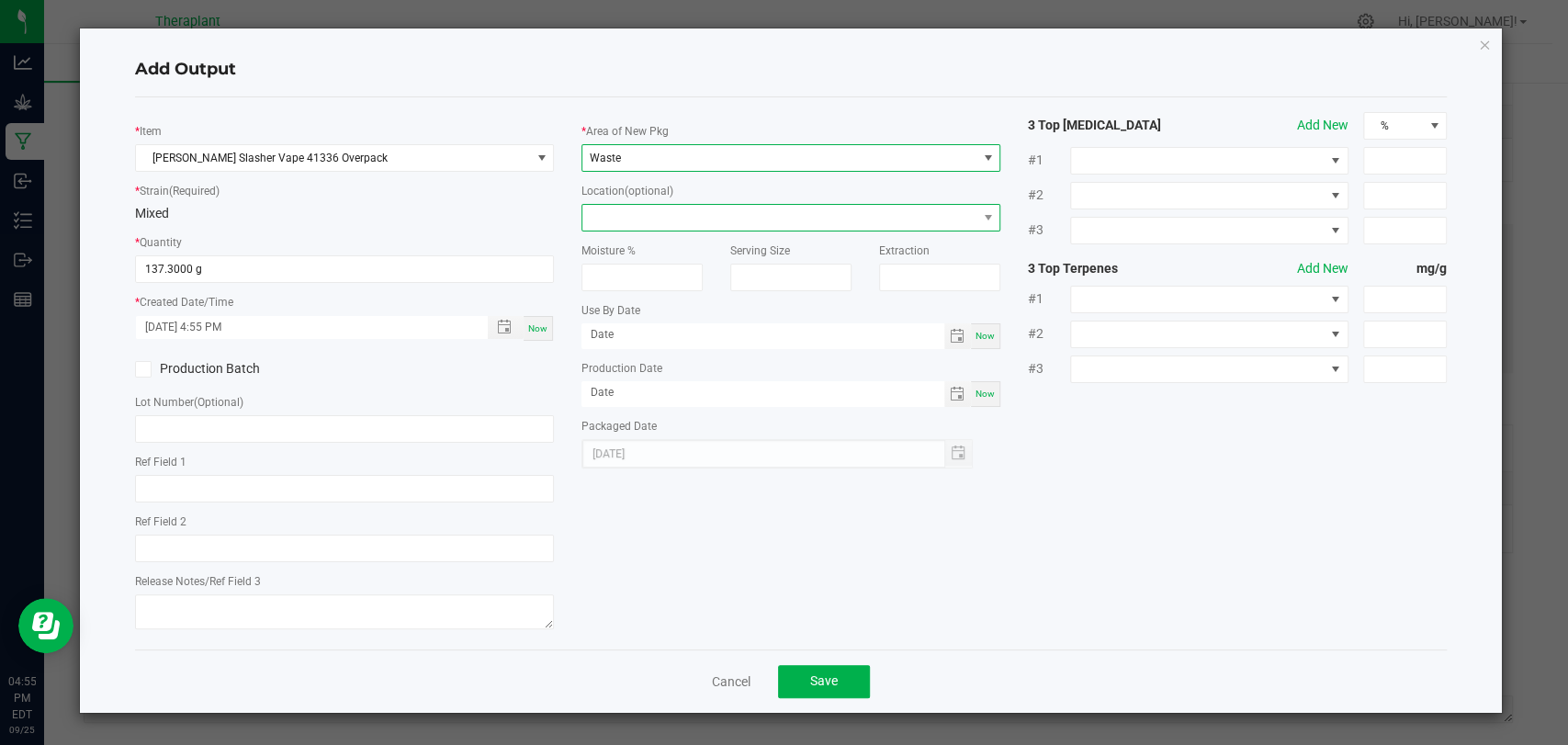
click at [653, 226] on span at bounding box center [779, 218] width 394 height 26
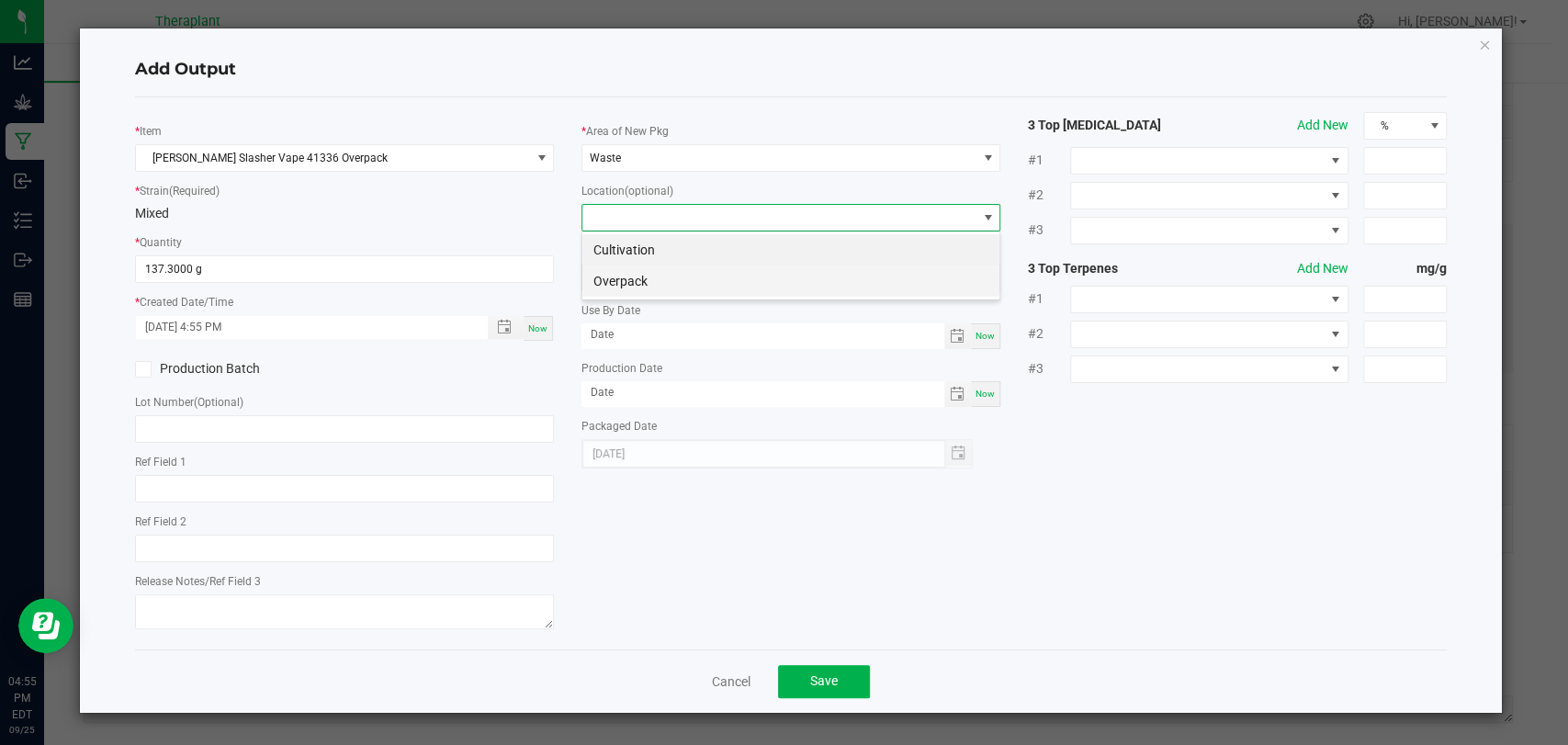
click at [639, 272] on li "Overpack" at bounding box center [791, 281] width 417 height 31
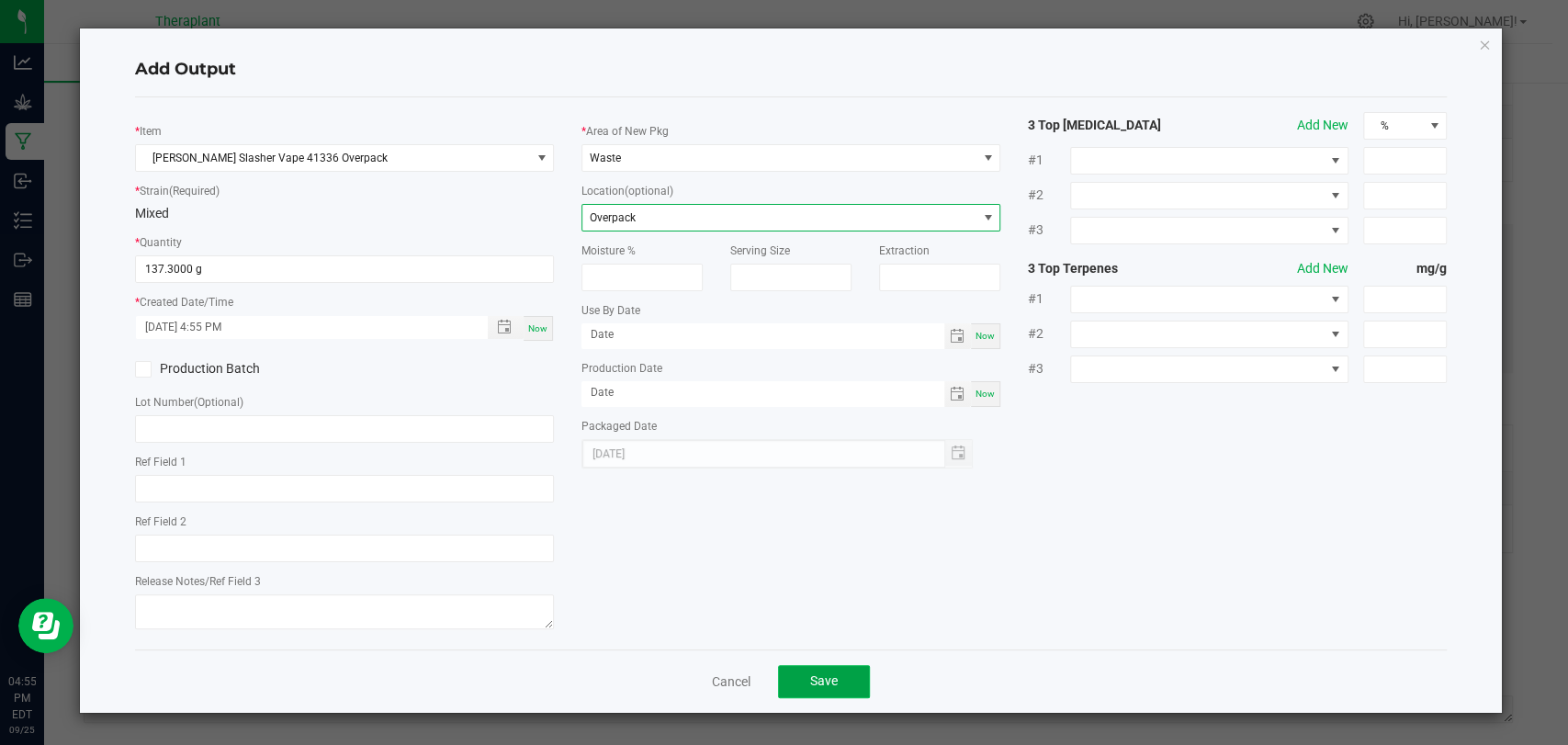
click at [832, 673] on span "Save" at bounding box center [824, 681] width 28 height 15
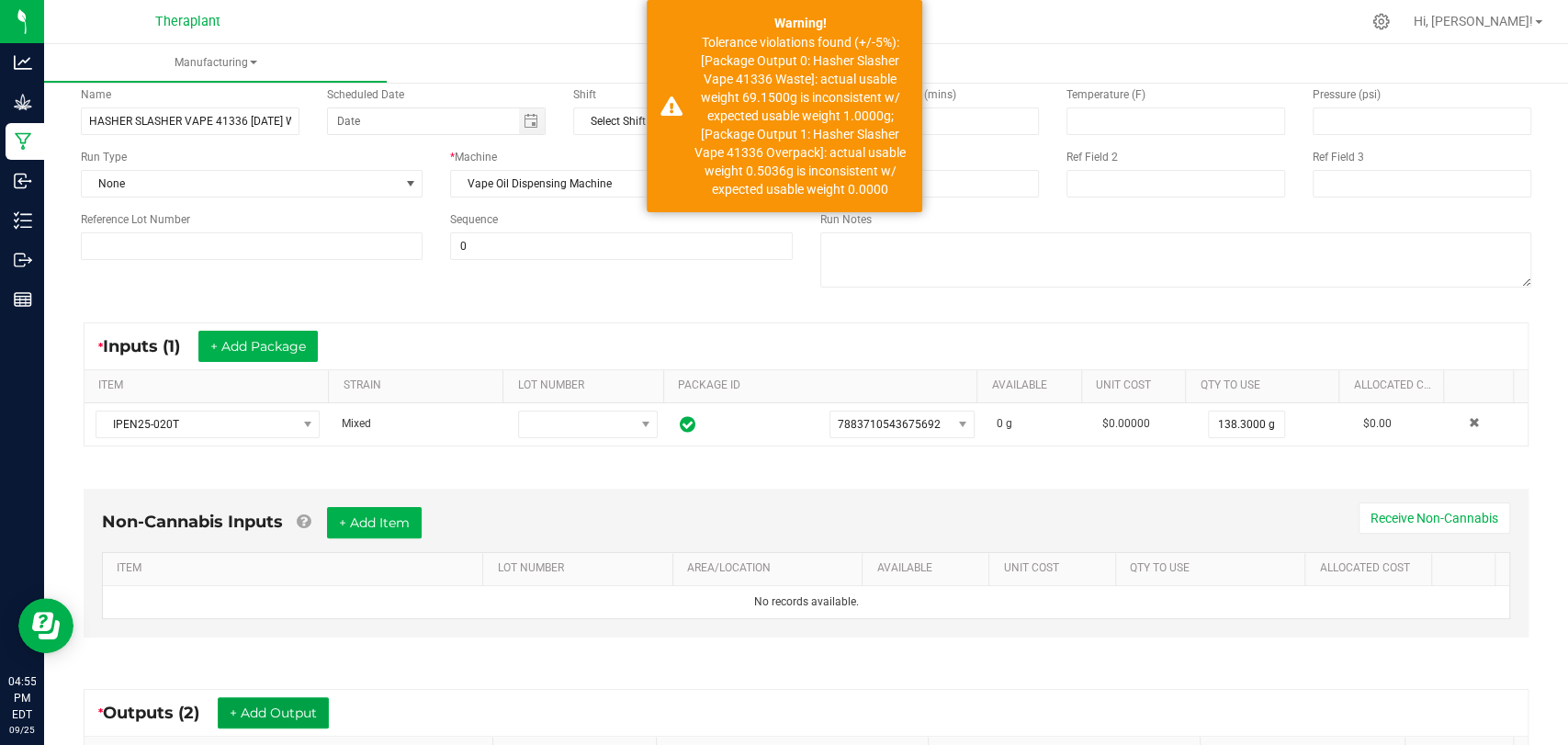
scroll to position [0, 0]
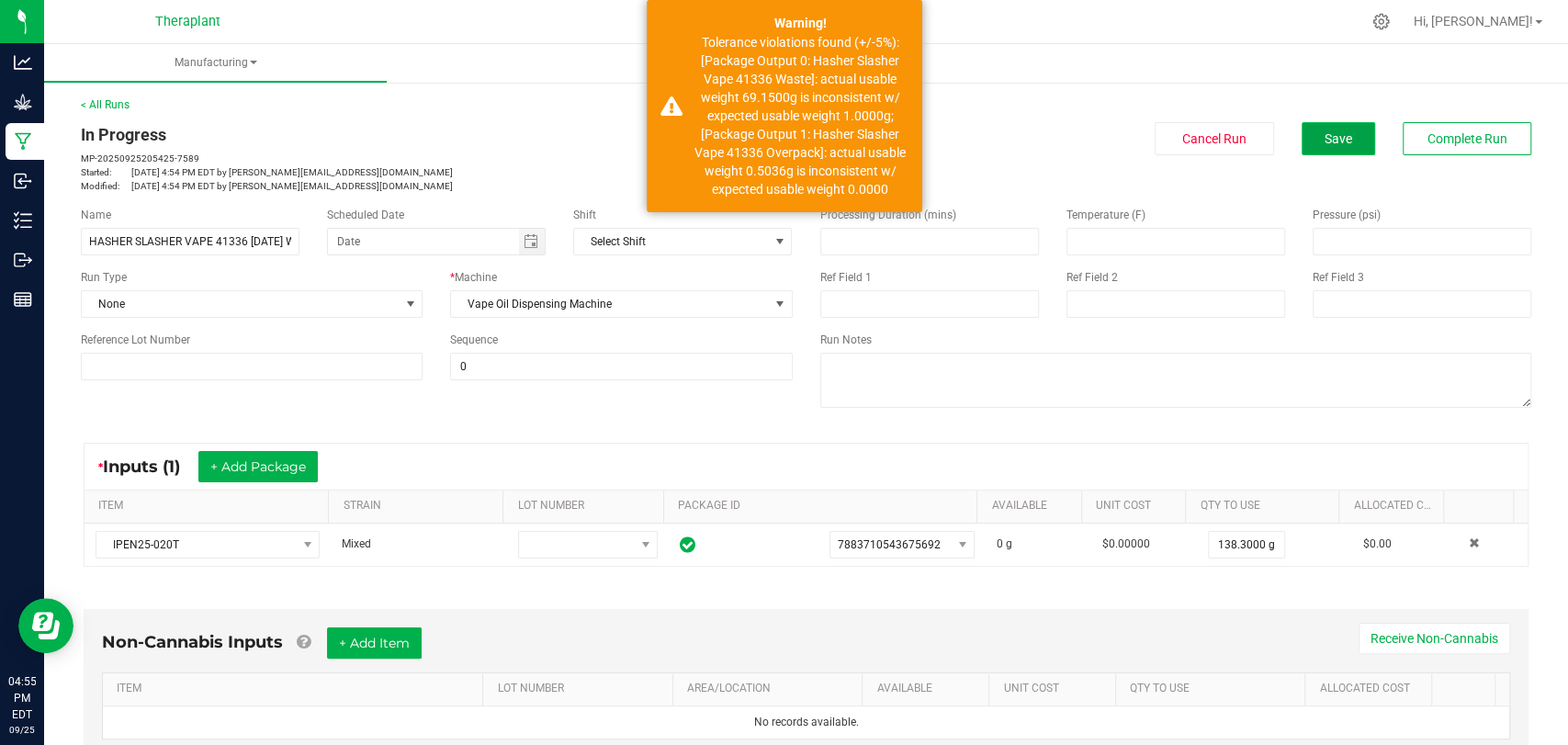
click at [1304, 145] on button "Save" at bounding box center [1338, 139] width 74 height 33
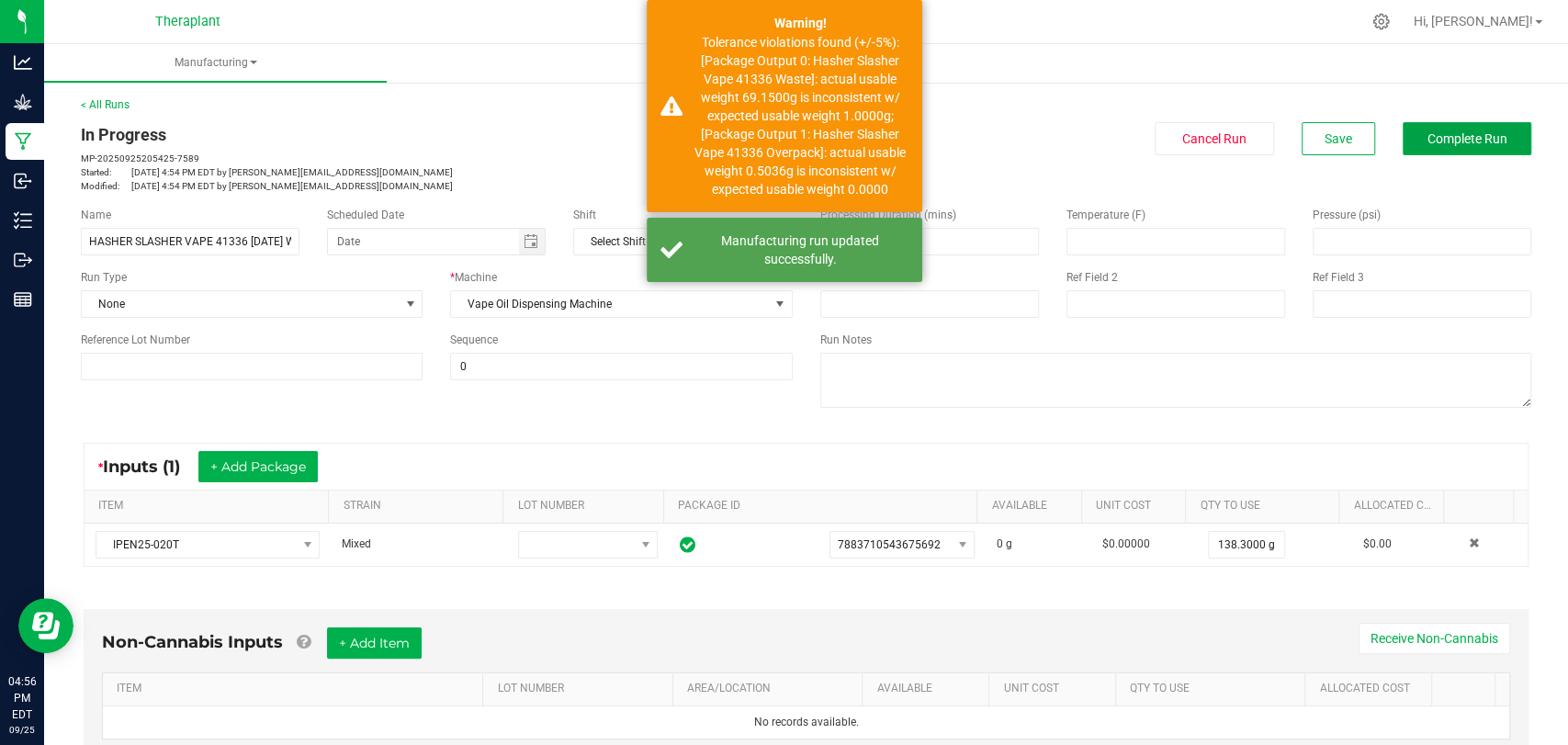
click at [1444, 139] on span "Complete Run" at bounding box center [1467, 139] width 80 height 15
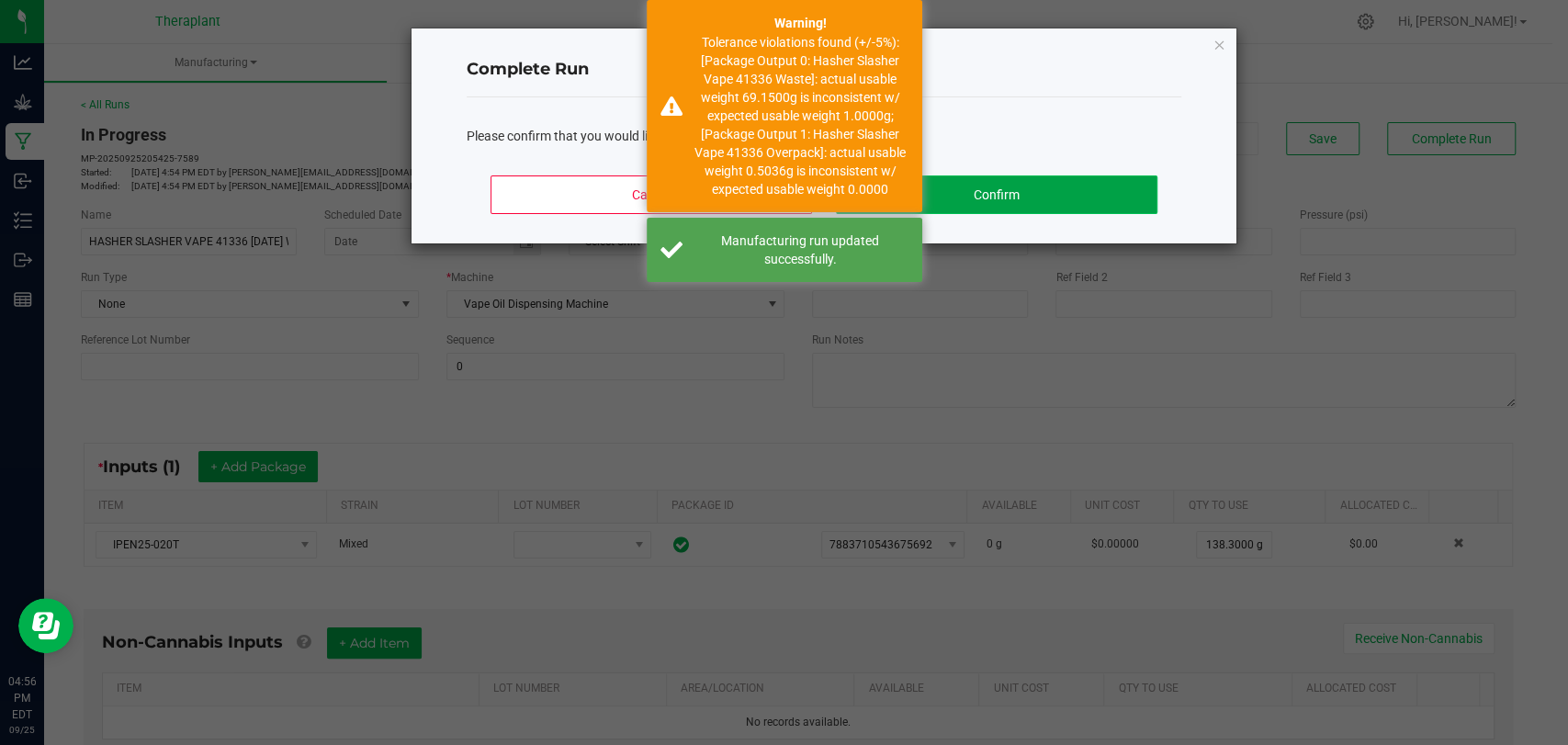
click at [1003, 185] on button "Confirm" at bounding box center [997, 195] width 322 height 39
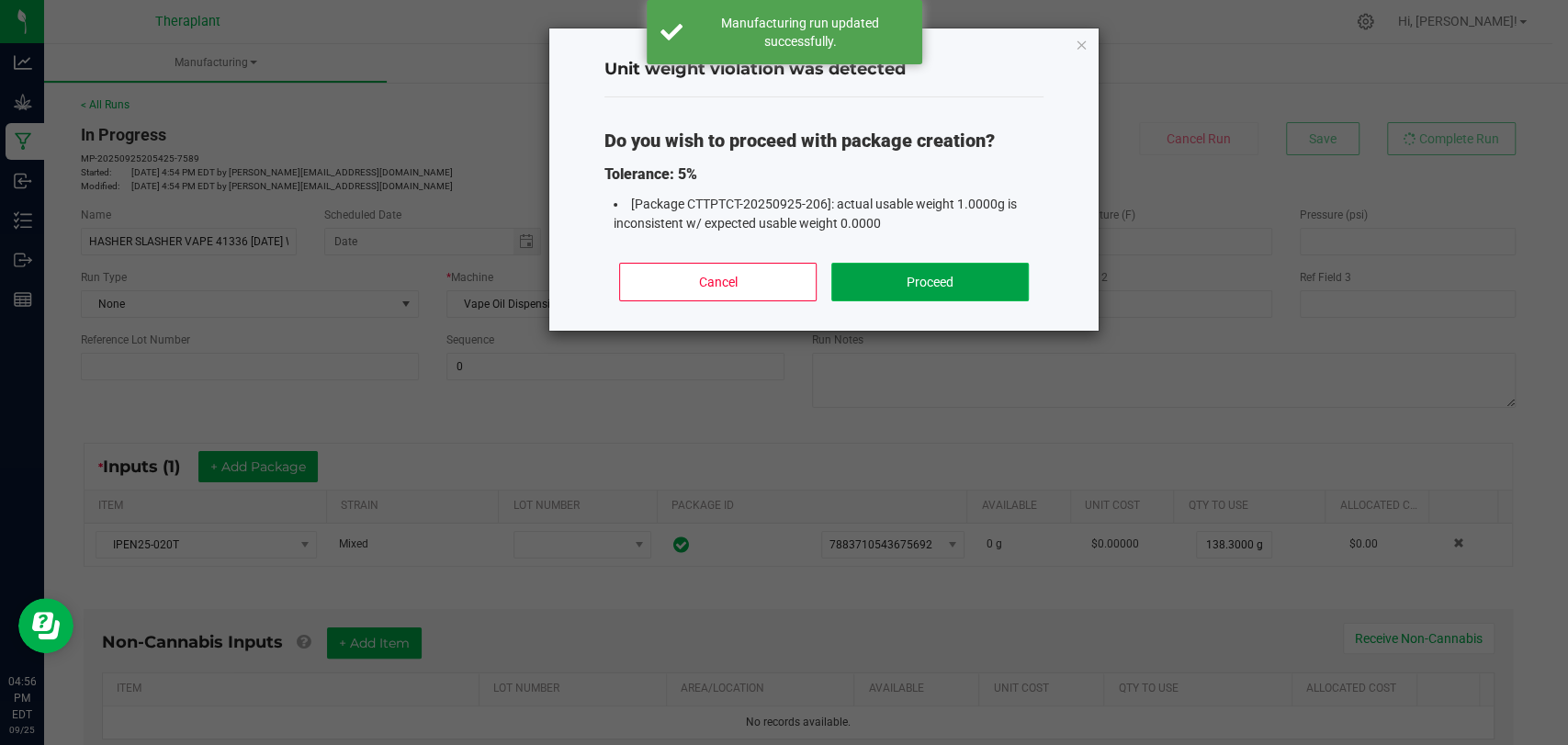
click at [971, 279] on button "Proceed" at bounding box center [930, 282] width 198 height 39
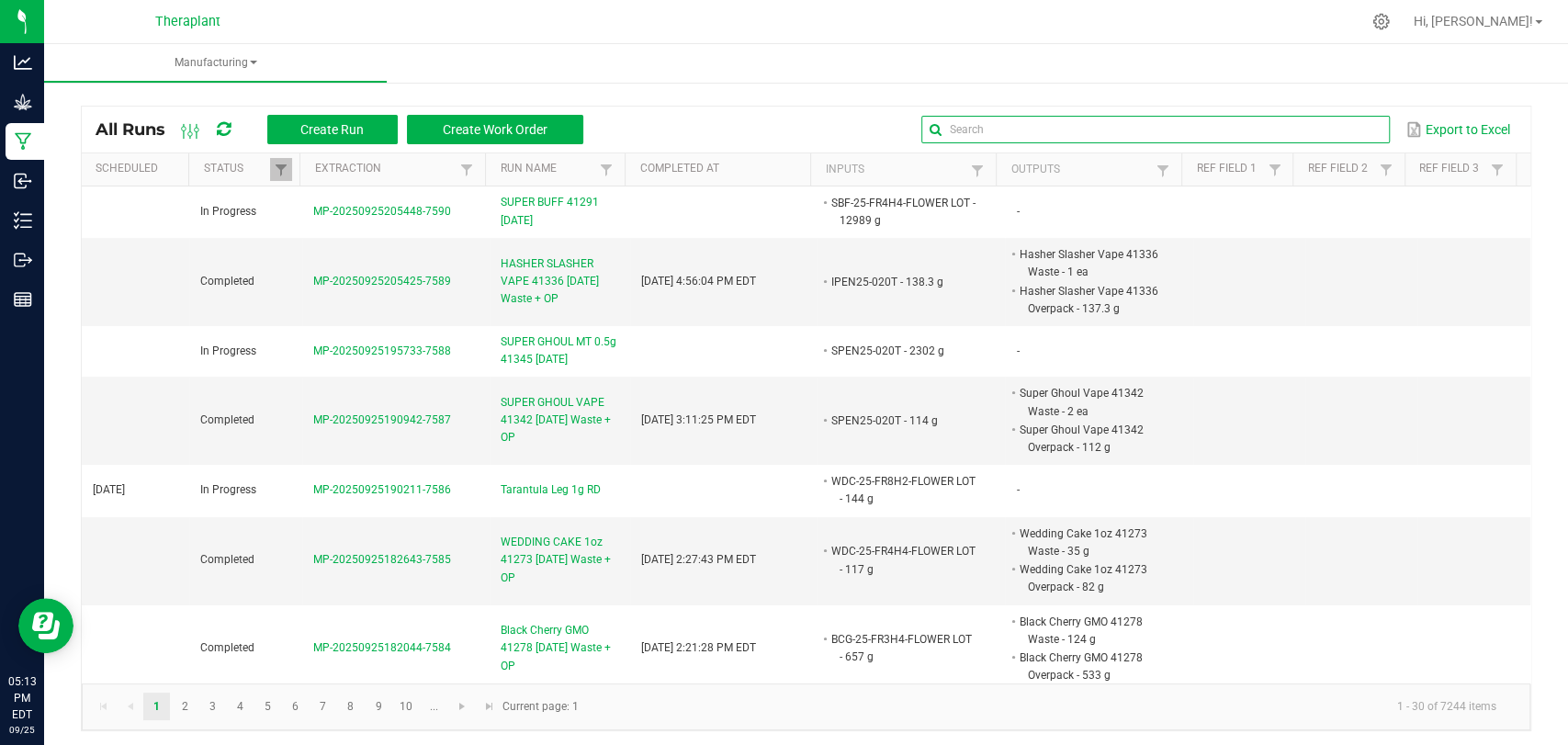
click at [1346, 141] on input "text" at bounding box center [1156, 130] width 469 height 28
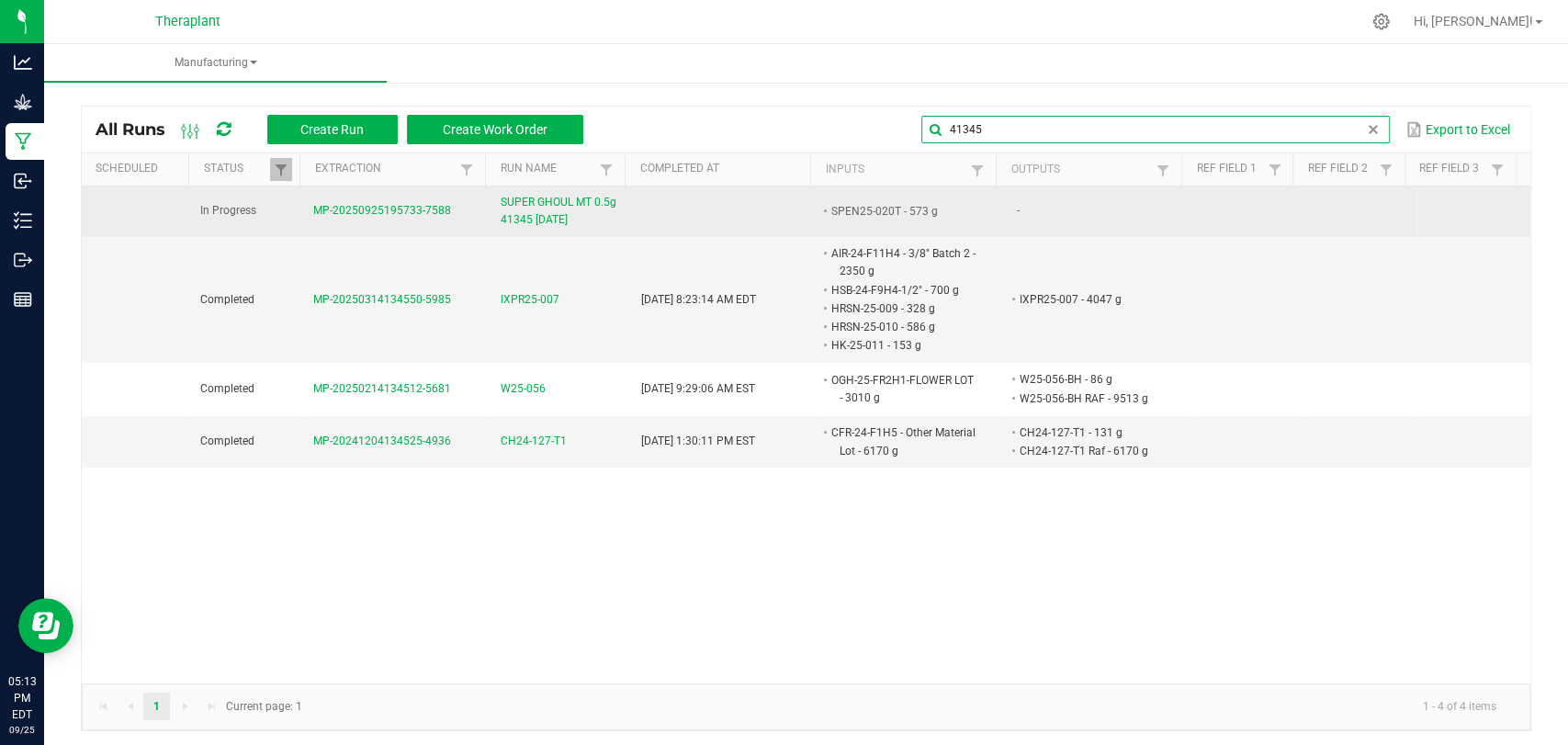
type input "41345"
click at [566, 207] on span "SUPER GHOUL MT 0.5g 41345 [DATE]" at bounding box center [560, 211] width 119 height 35
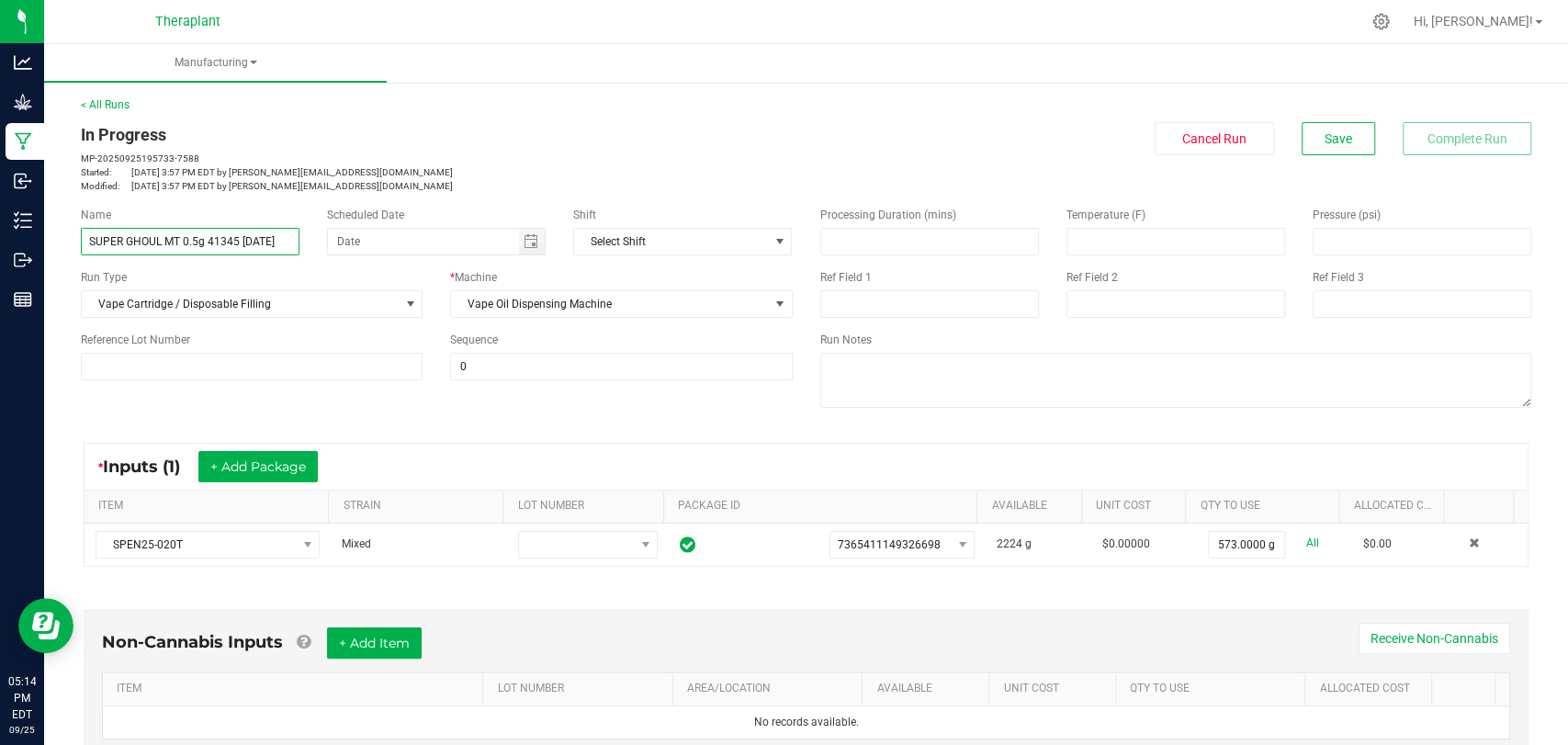
drag, startPoint x: 207, startPoint y: 244, endPoint x: 226, endPoint y: 254, distance: 21.5
click at [207, 244] on input "SUPER GHOUL MT 0.5g 41345 [DATE]" at bounding box center [190, 242] width 219 height 28
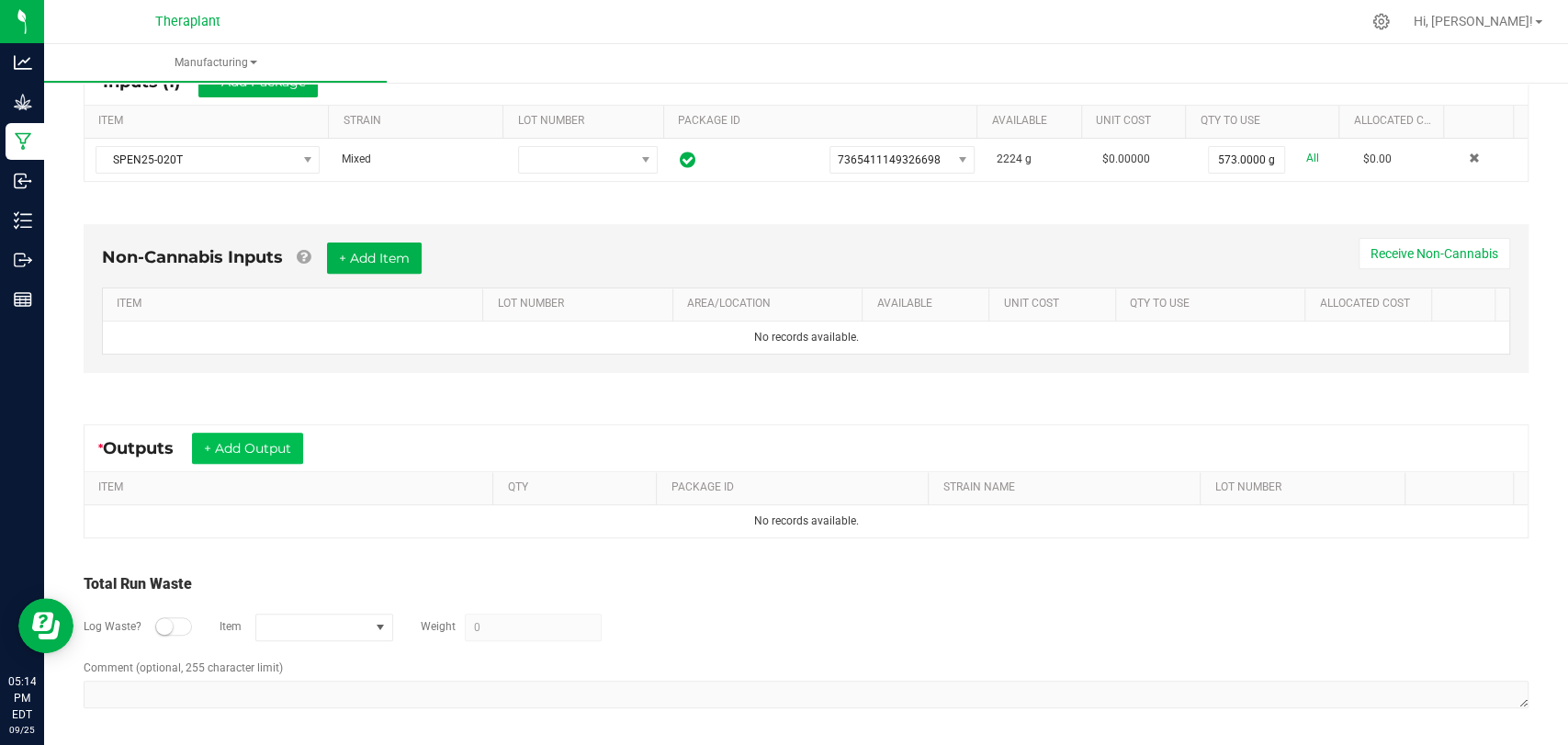
type input "SUPER GHOUL MT 41345 [DATE]"
click at [265, 444] on button "+ Add Output" at bounding box center [247, 448] width 111 height 31
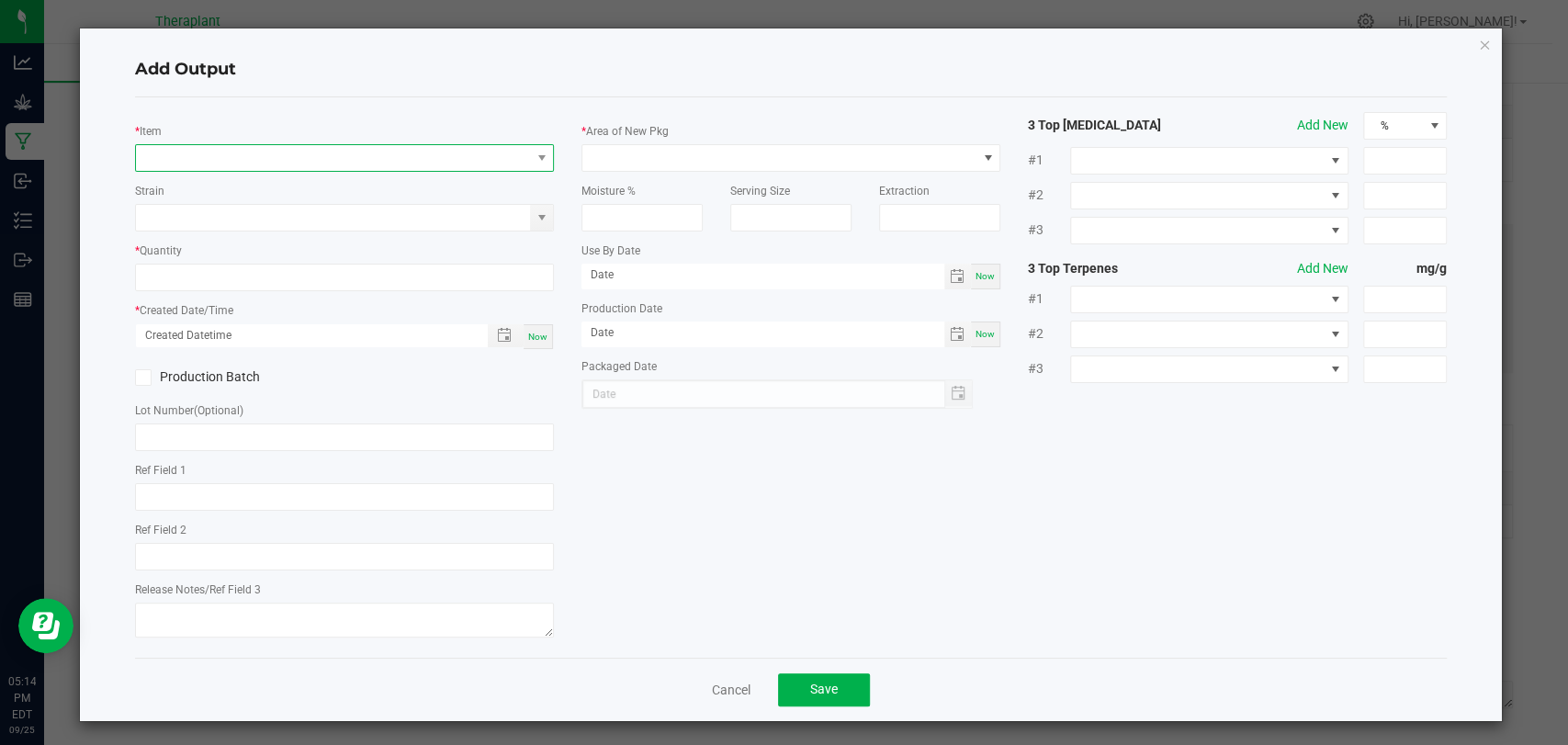
click at [278, 170] on span "NO DATA FOUND" at bounding box center [333, 158] width 394 height 26
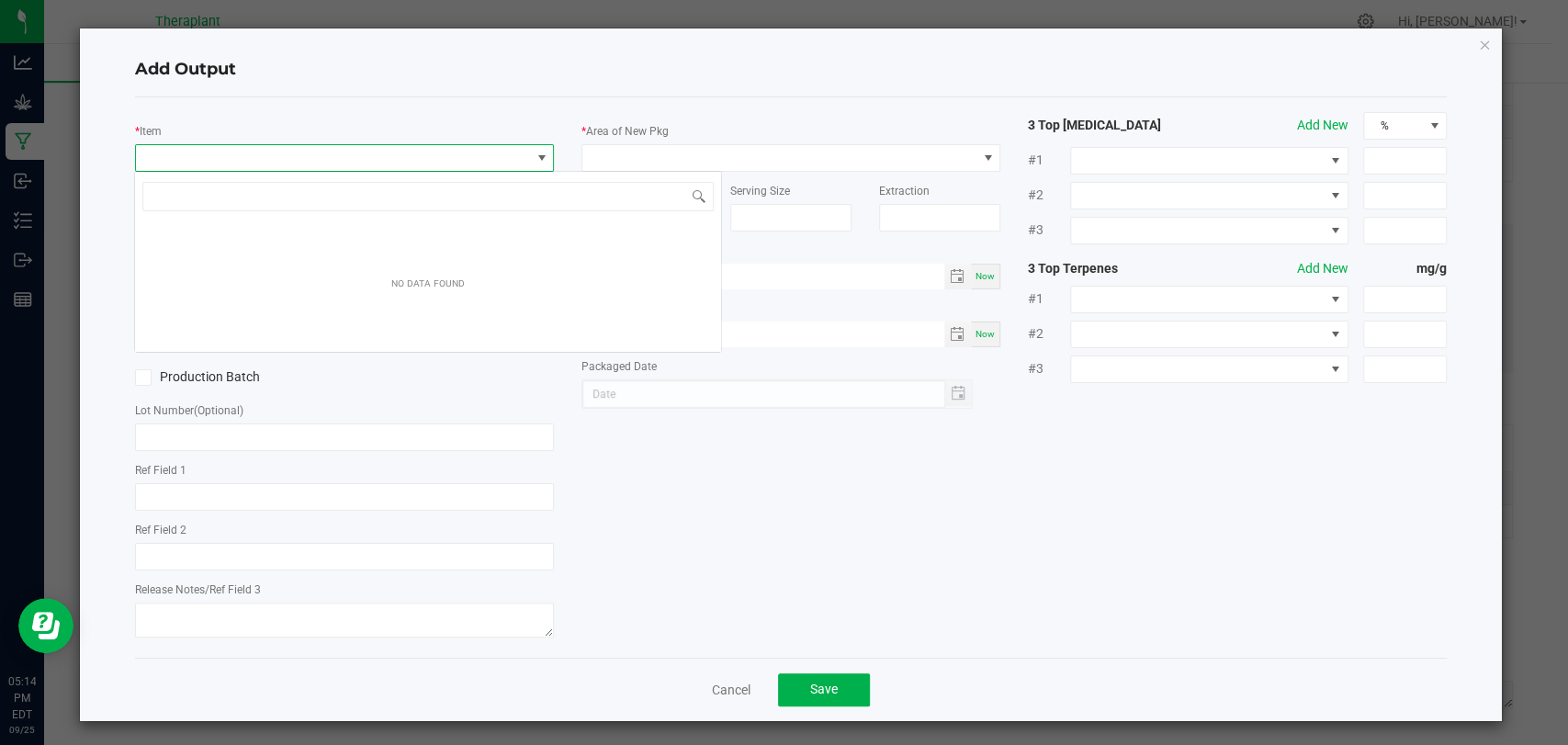
scroll to position [27, 414]
type input "41345"
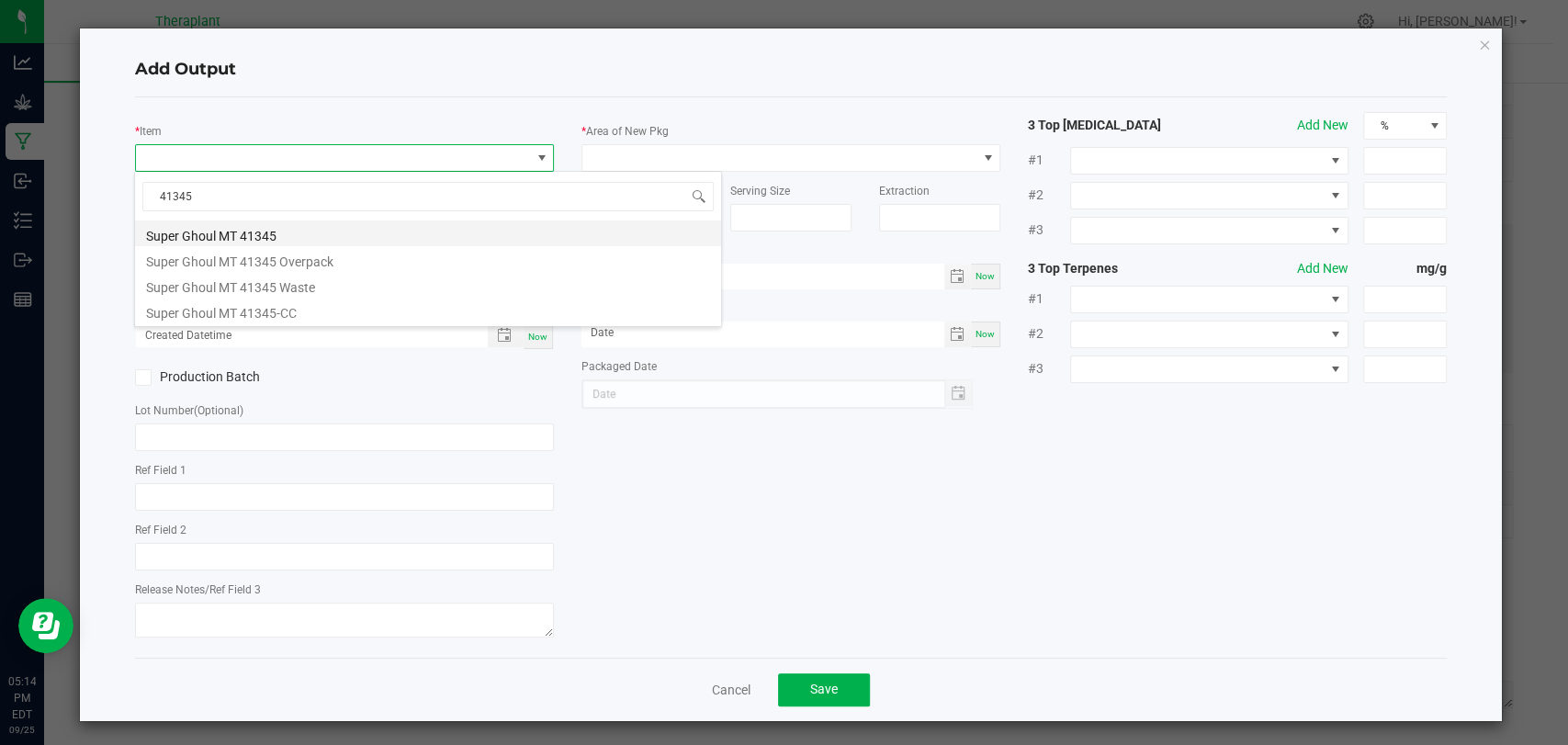
click at [261, 228] on li "Super Ghoul MT 41345" at bounding box center [428, 233] width 586 height 26
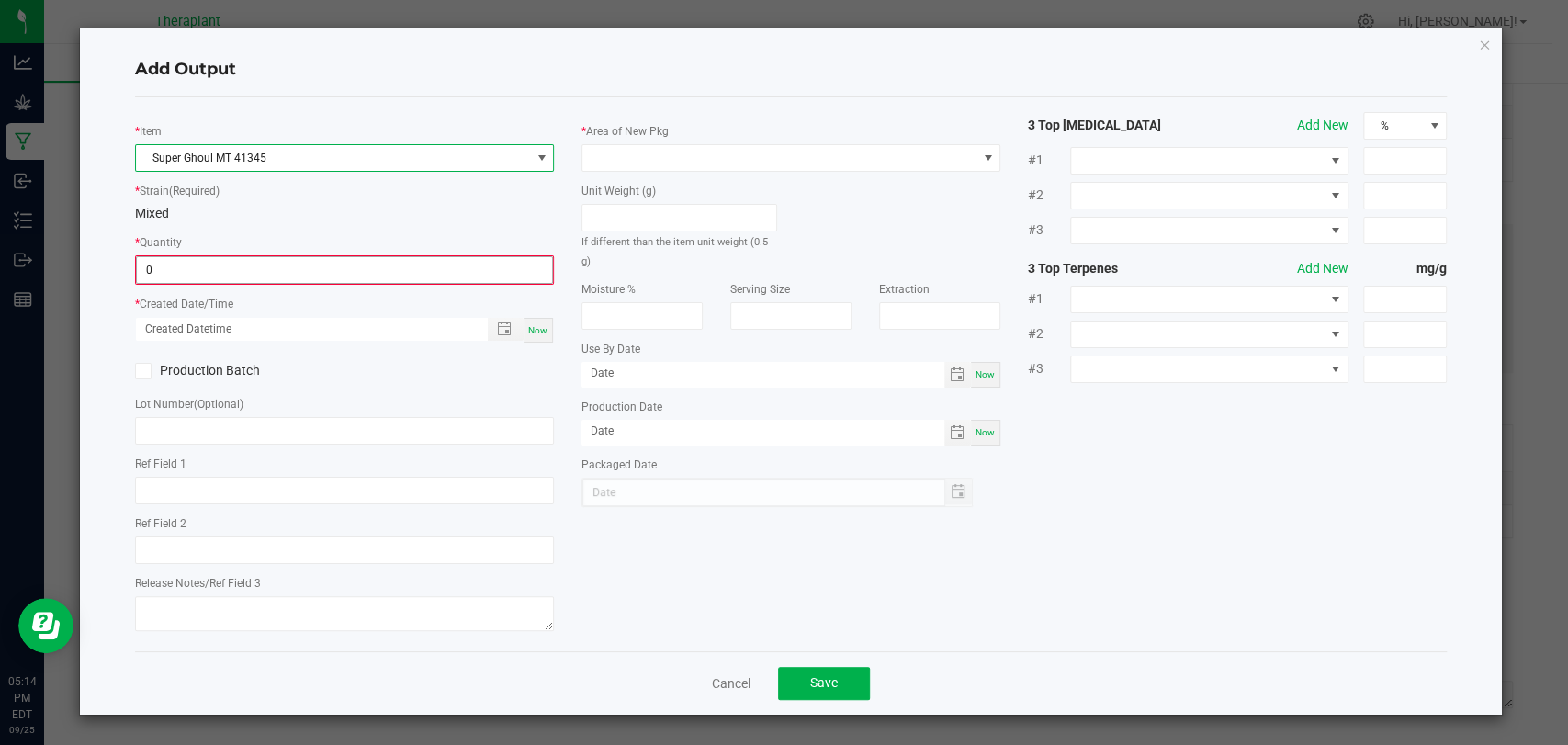
click at [250, 257] on input "0" at bounding box center [345, 270] width 415 height 26
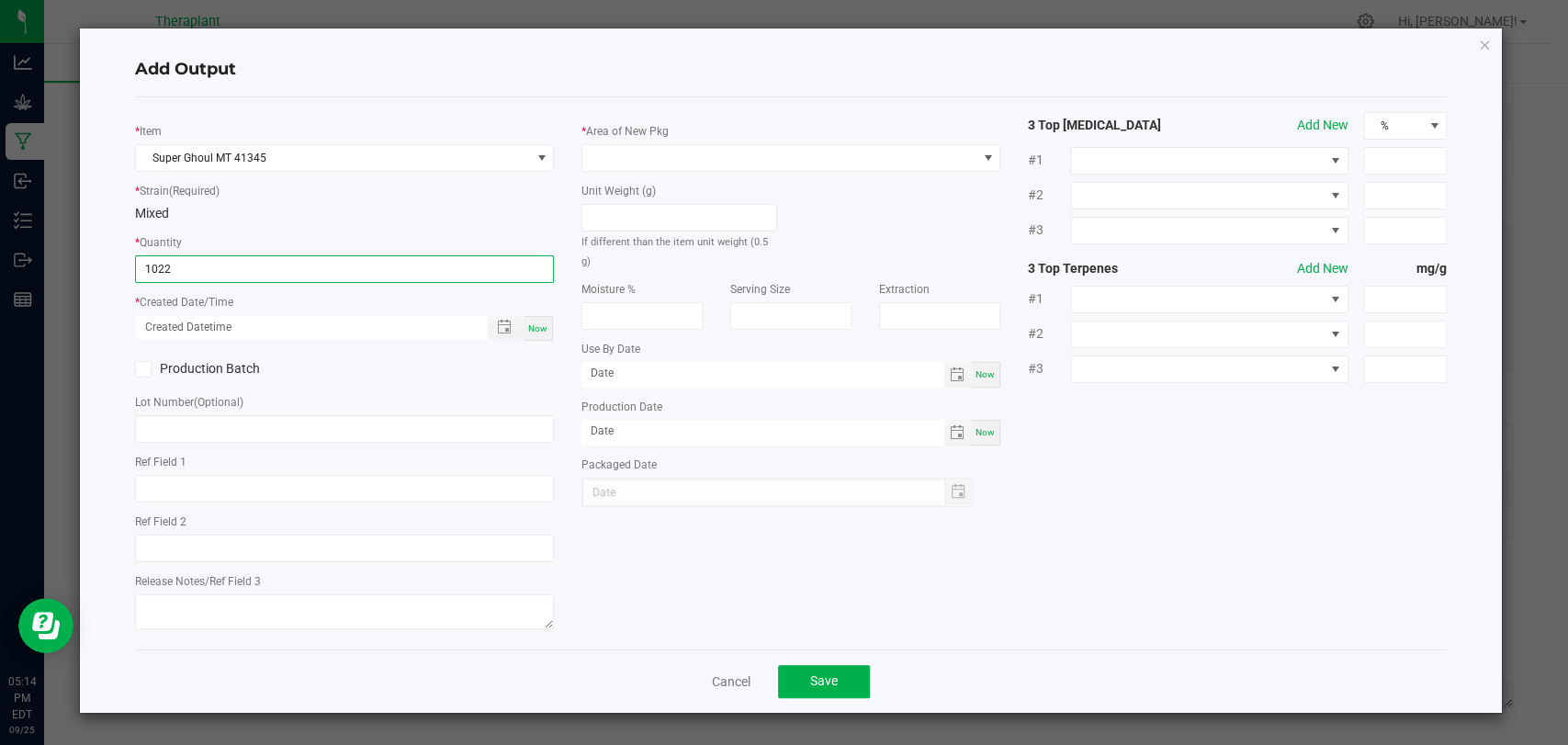
type input "1022 ea"
click at [540, 333] on div "Now" at bounding box center [539, 328] width 29 height 25
type input "[DATE] 5:14 PM"
type input "[DATE]"
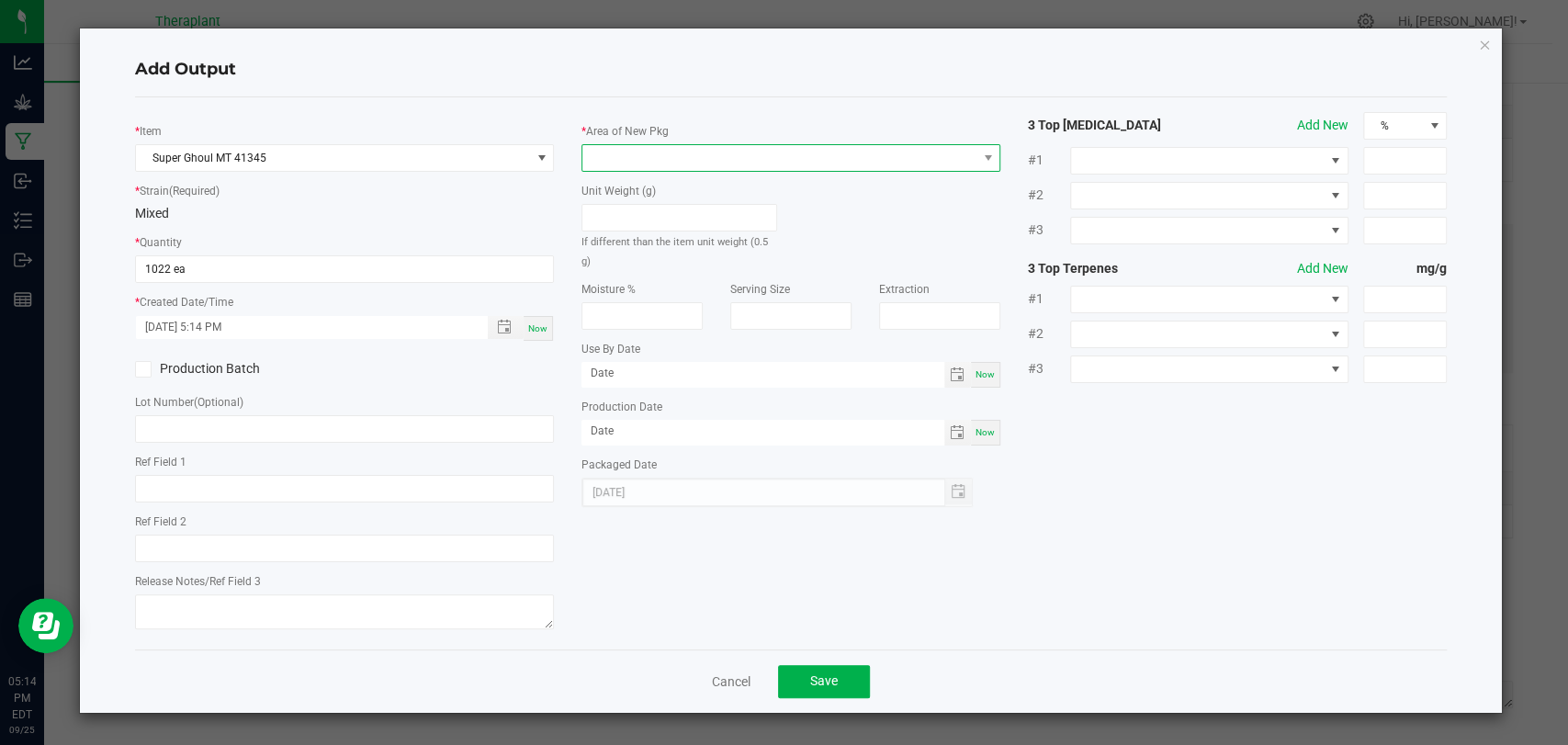
click at [653, 153] on span at bounding box center [779, 158] width 394 height 26
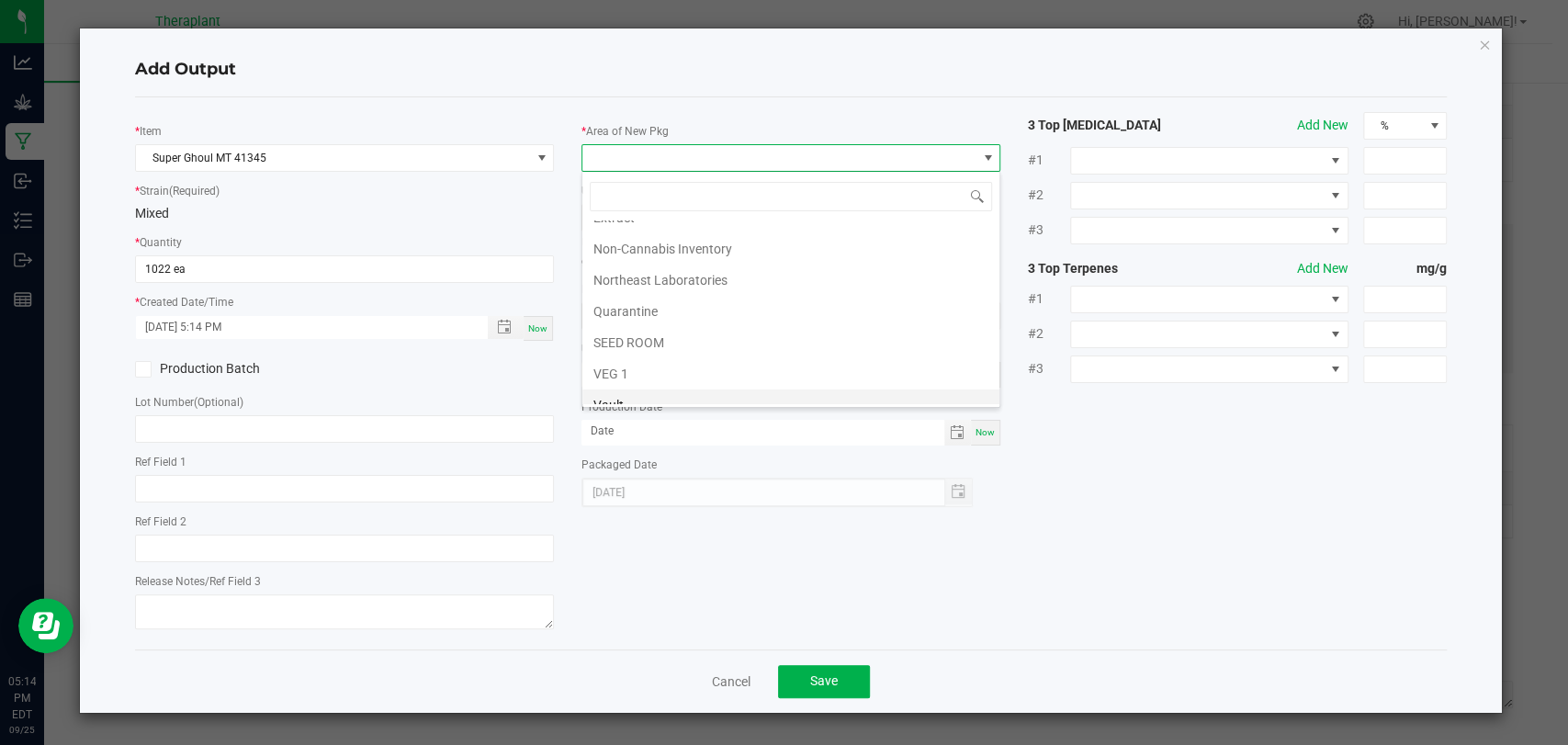
scroll to position [344, 0]
click at [629, 333] on li "Vault 2" at bounding box center [791, 330] width 417 height 31
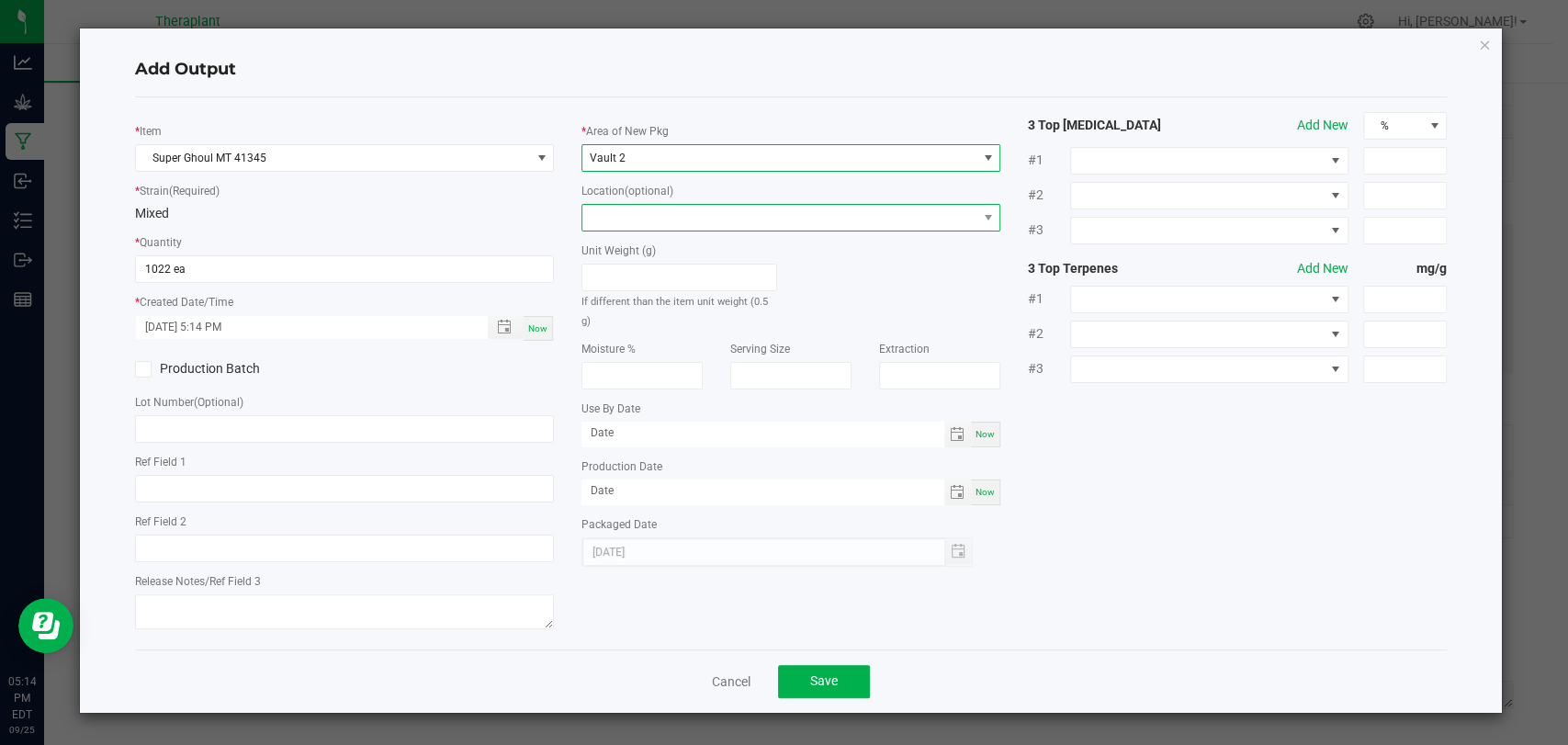
click at [626, 211] on span at bounding box center [779, 218] width 394 height 26
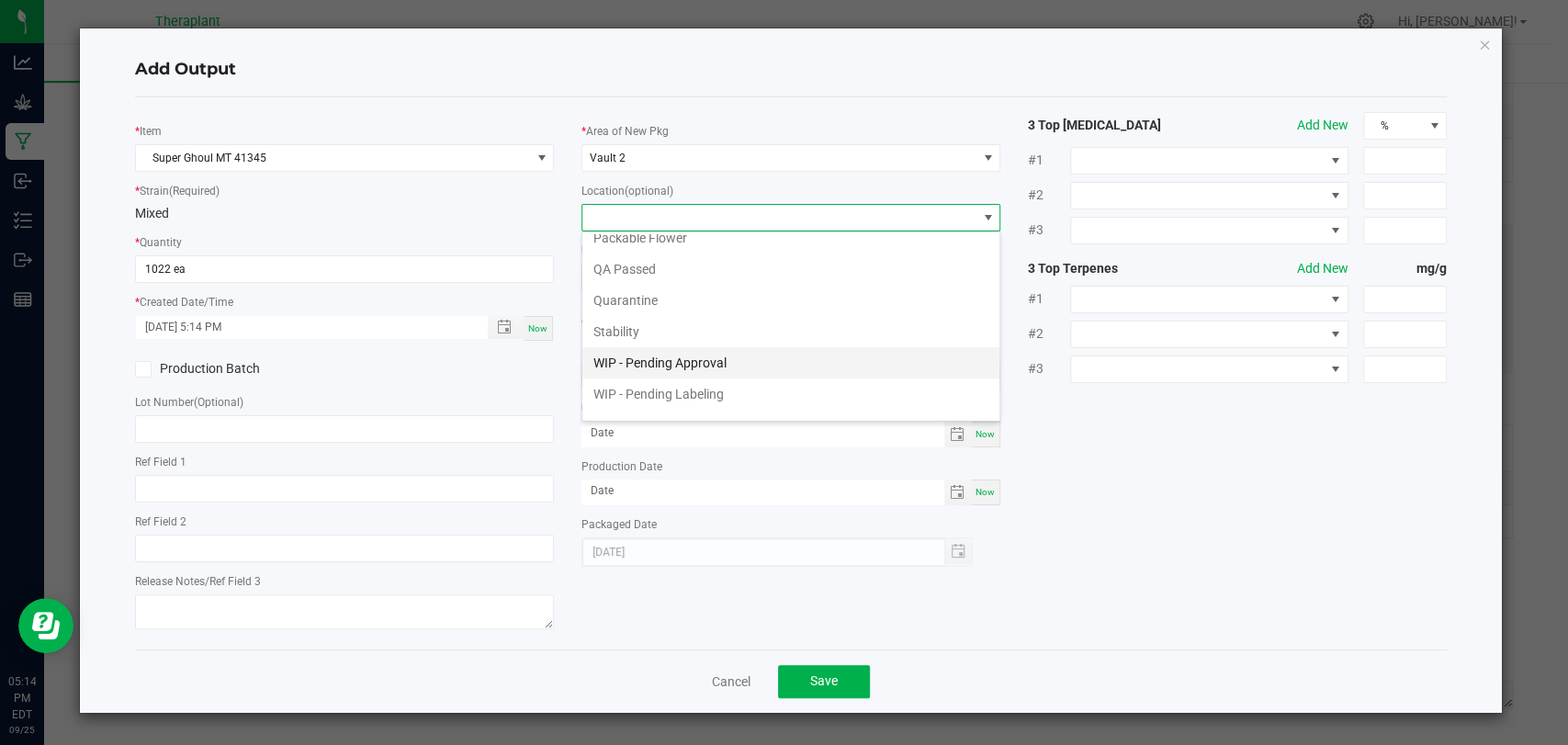
scroll to position [96, 0]
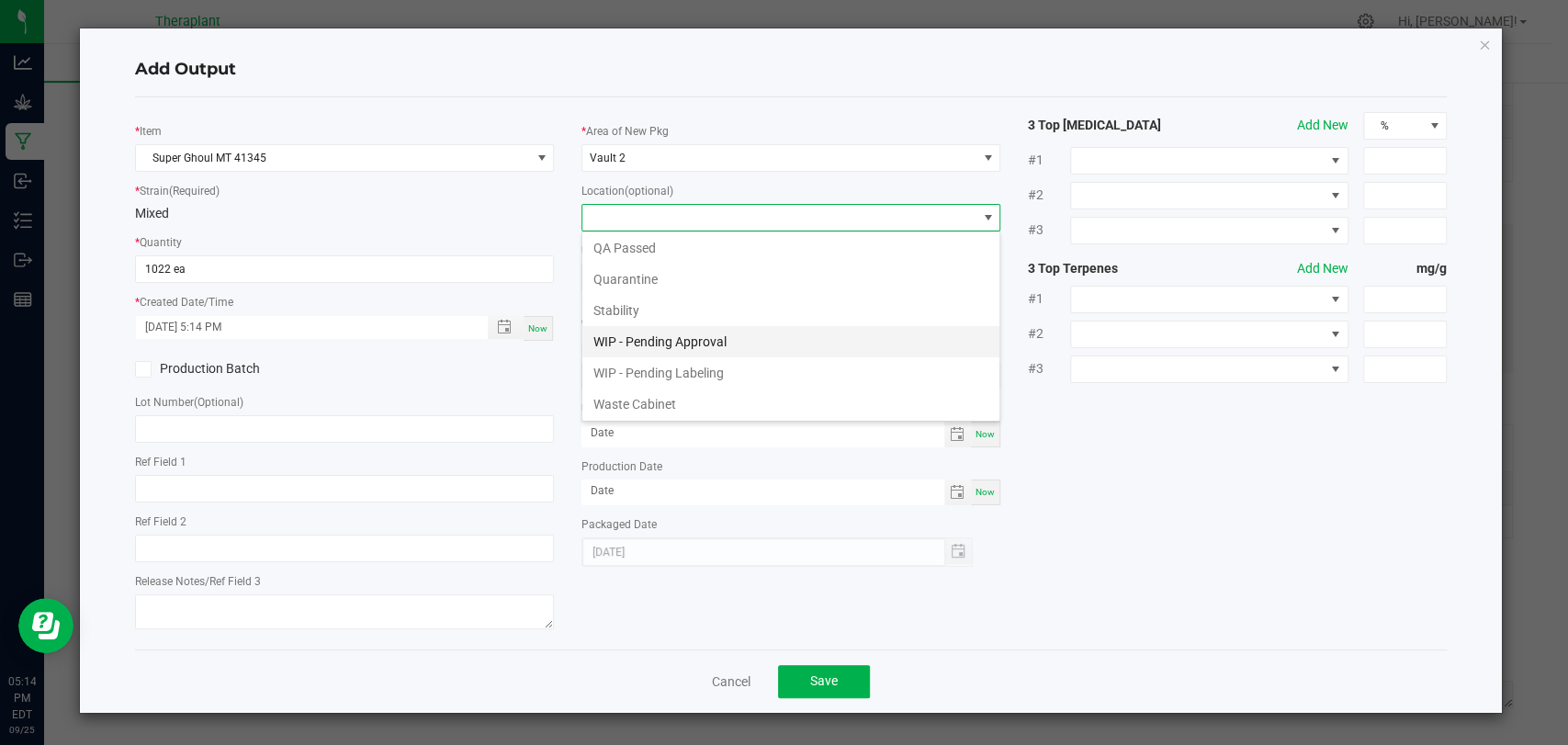
click at [639, 339] on li "WIP - Pending Approval" at bounding box center [791, 342] width 417 height 31
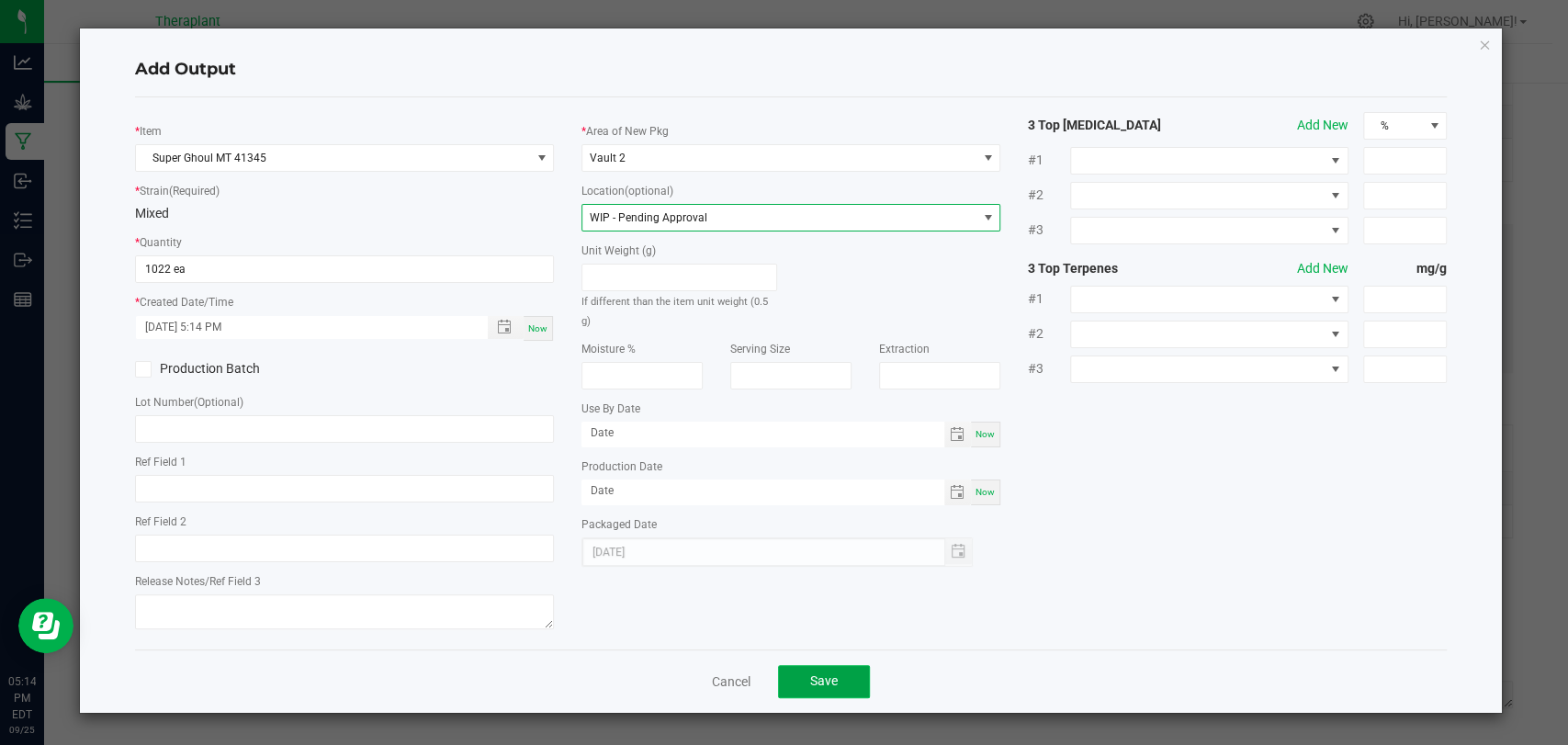
click at [835, 674] on span "Save" at bounding box center [824, 681] width 28 height 15
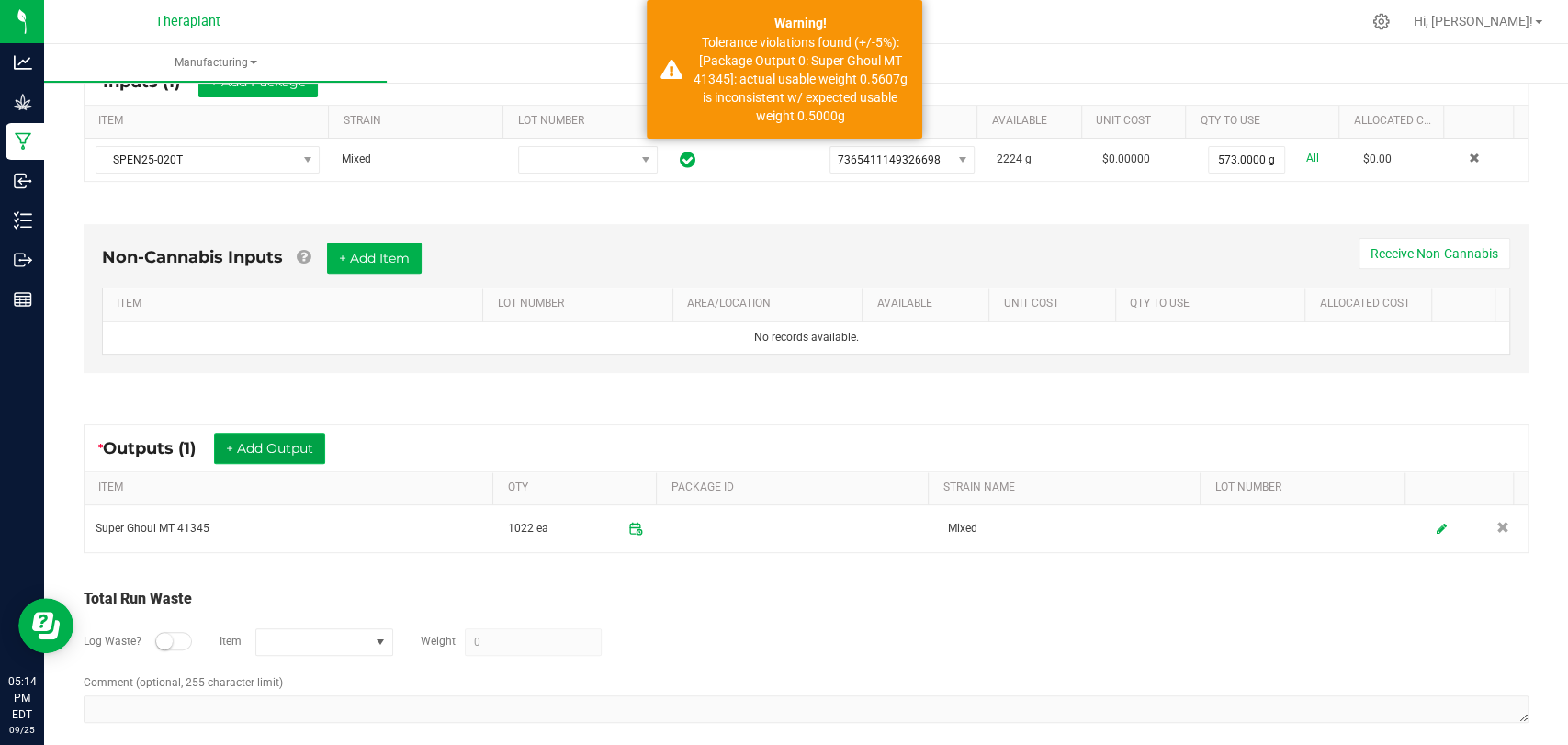
click at [288, 444] on button "+ Add Output" at bounding box center [269, 448] width 111 height 31
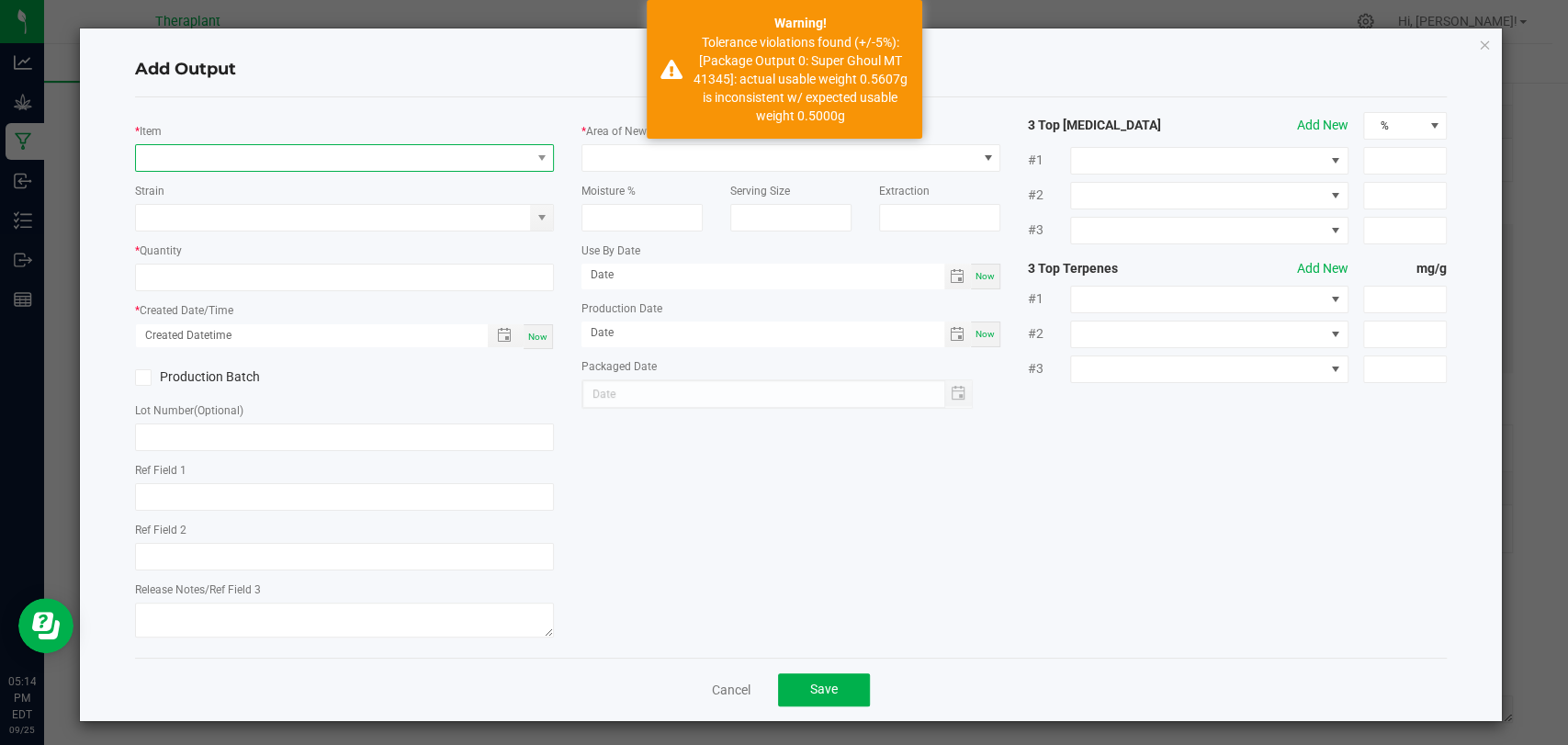
click at [291, 152] on span "NO DATA FOUND" at bounding box center [333, 158] width 394 height 26
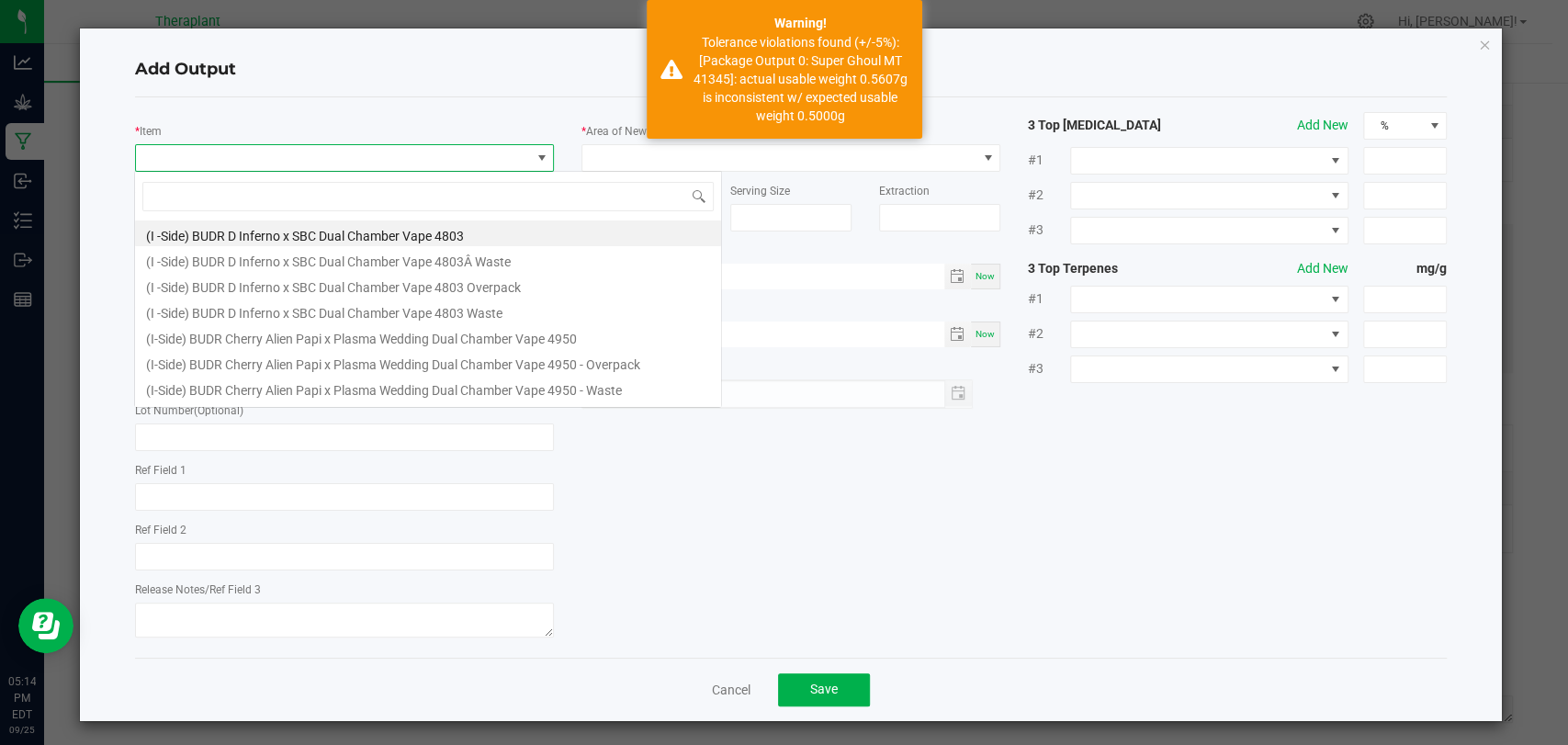
scroll to position [27, 414]
type input "41345"
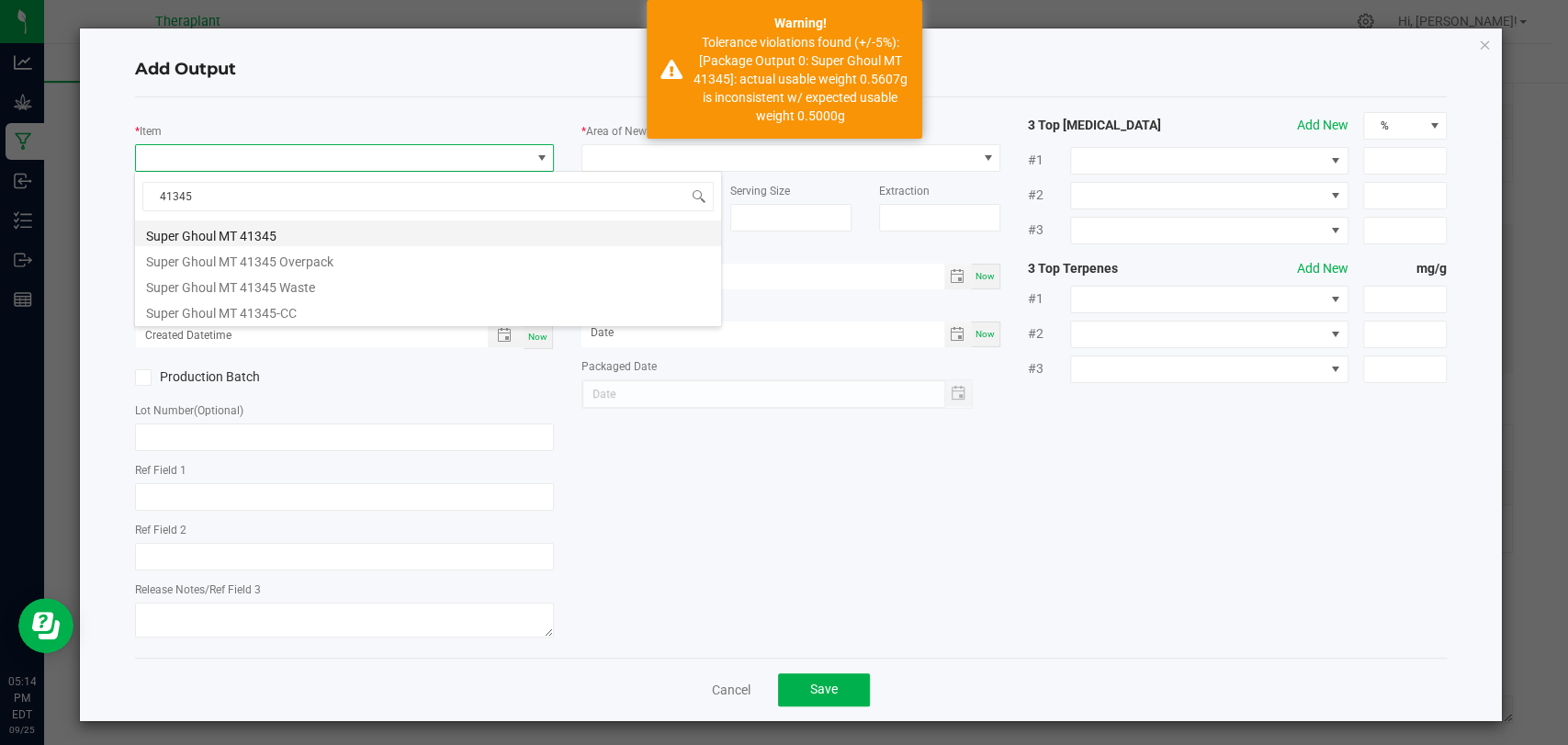
click at [290, 230] on li "Super Ghoul MT 41345" at bounding box center [428, 233] width 586 height 26
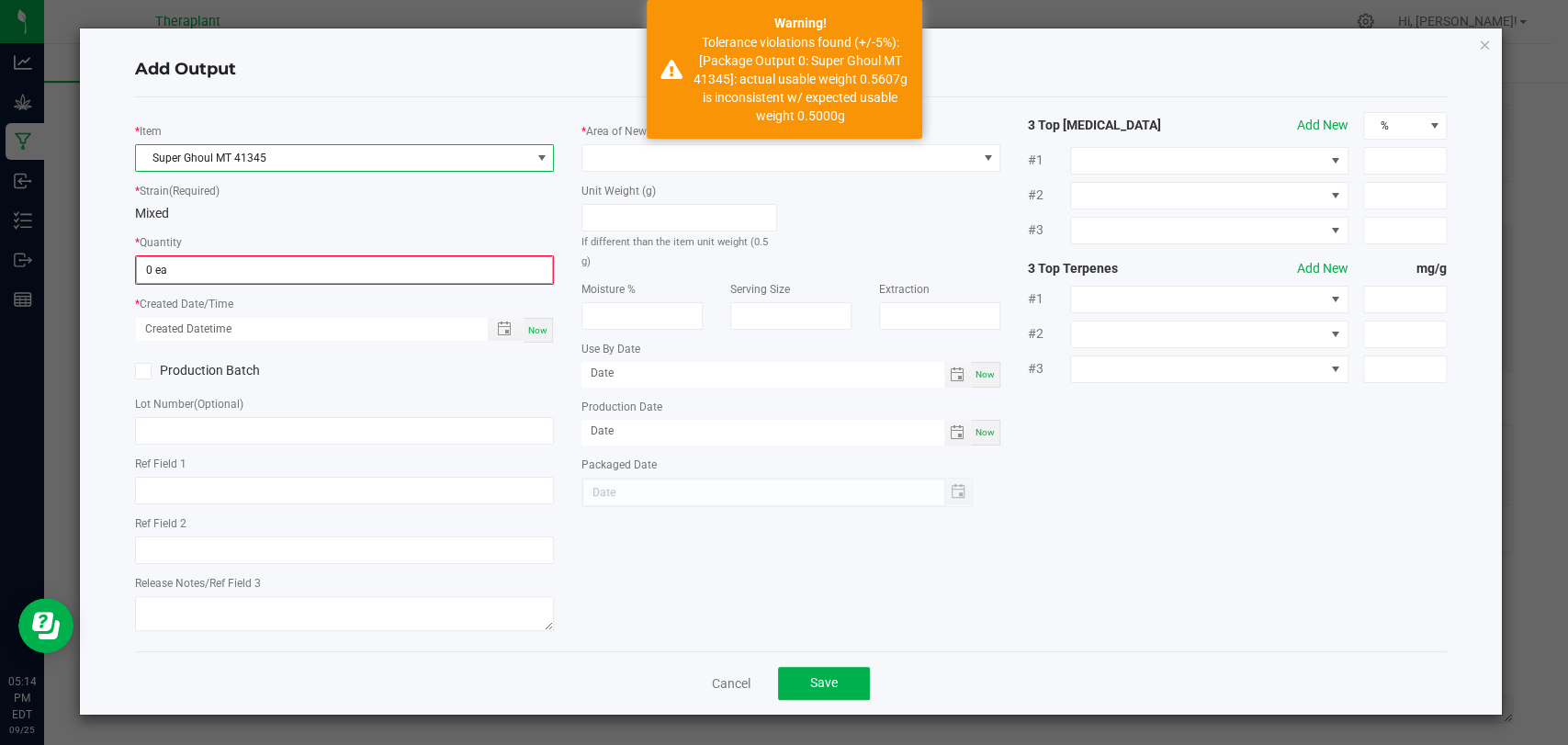
click at [241, 265] on input "0 ea" at bounding box center [345, 270] width 415 height 26
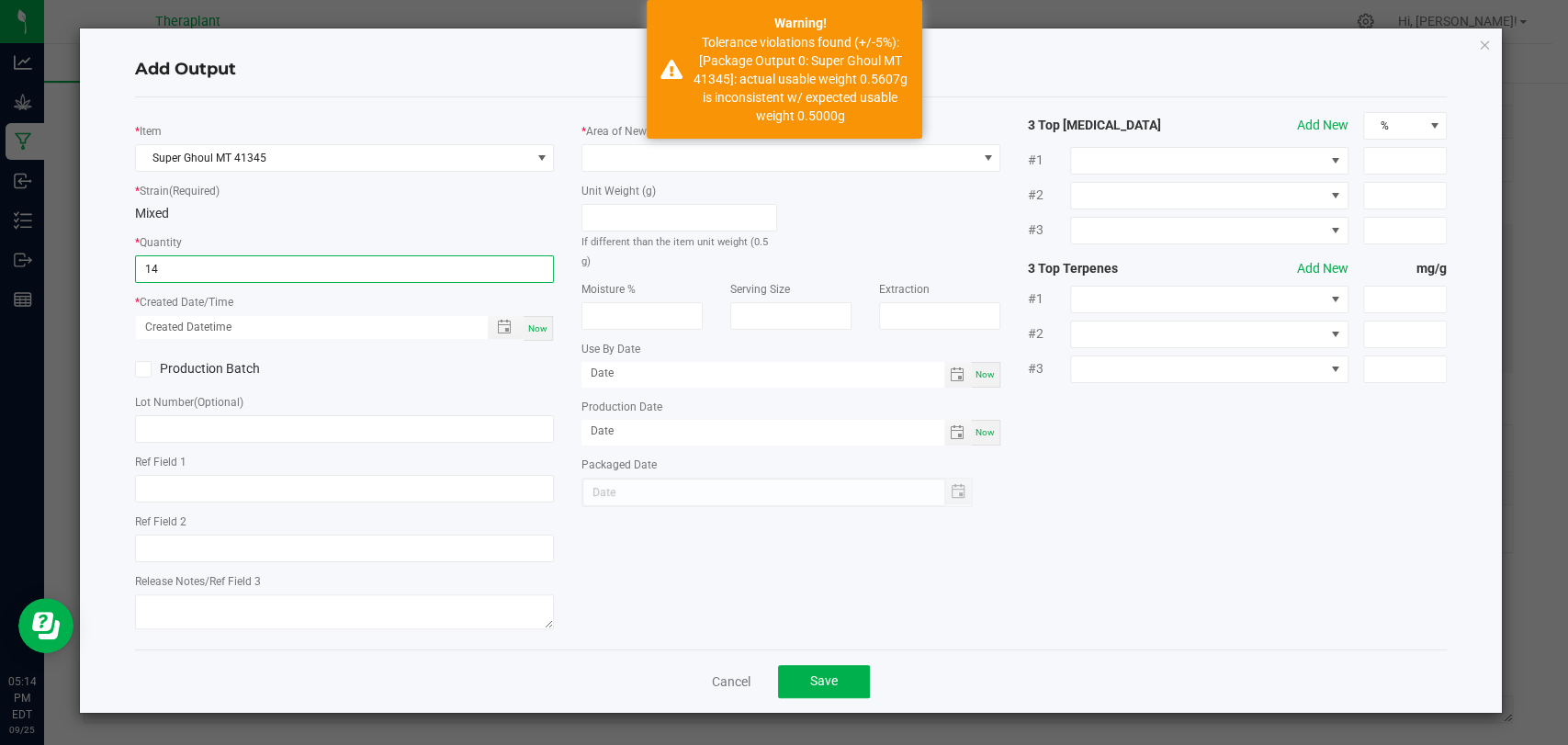
type input "14 ea"
click at [550, 325] on div "Now" at bounding box center [539, 328] width 29 height 25
type input "[DATE] 5:14 PM"
type input "[DATE]"
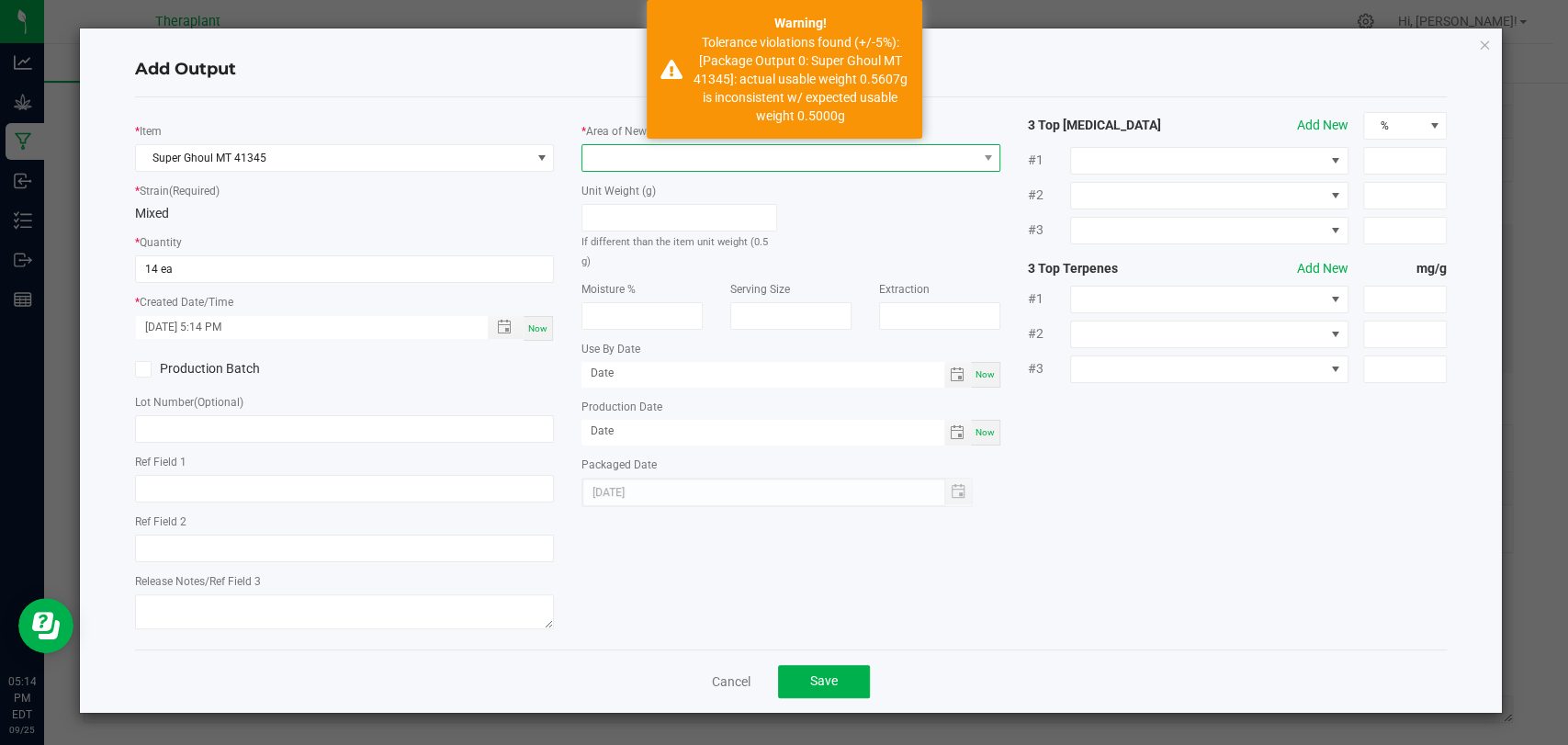
click at [625, 153] on span at bounding box center [779, 158] width 394 height 26
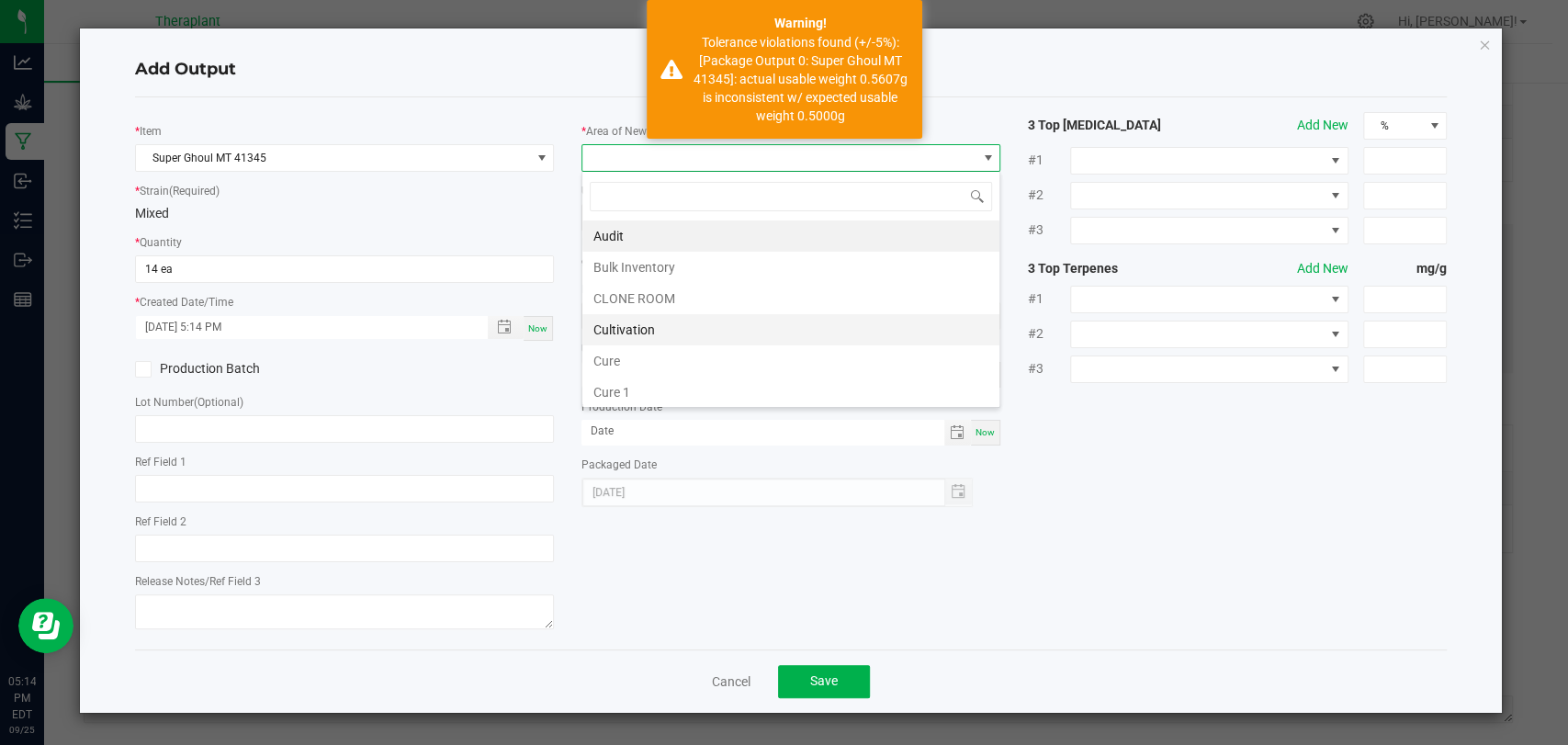
scroll to position [344, 0]
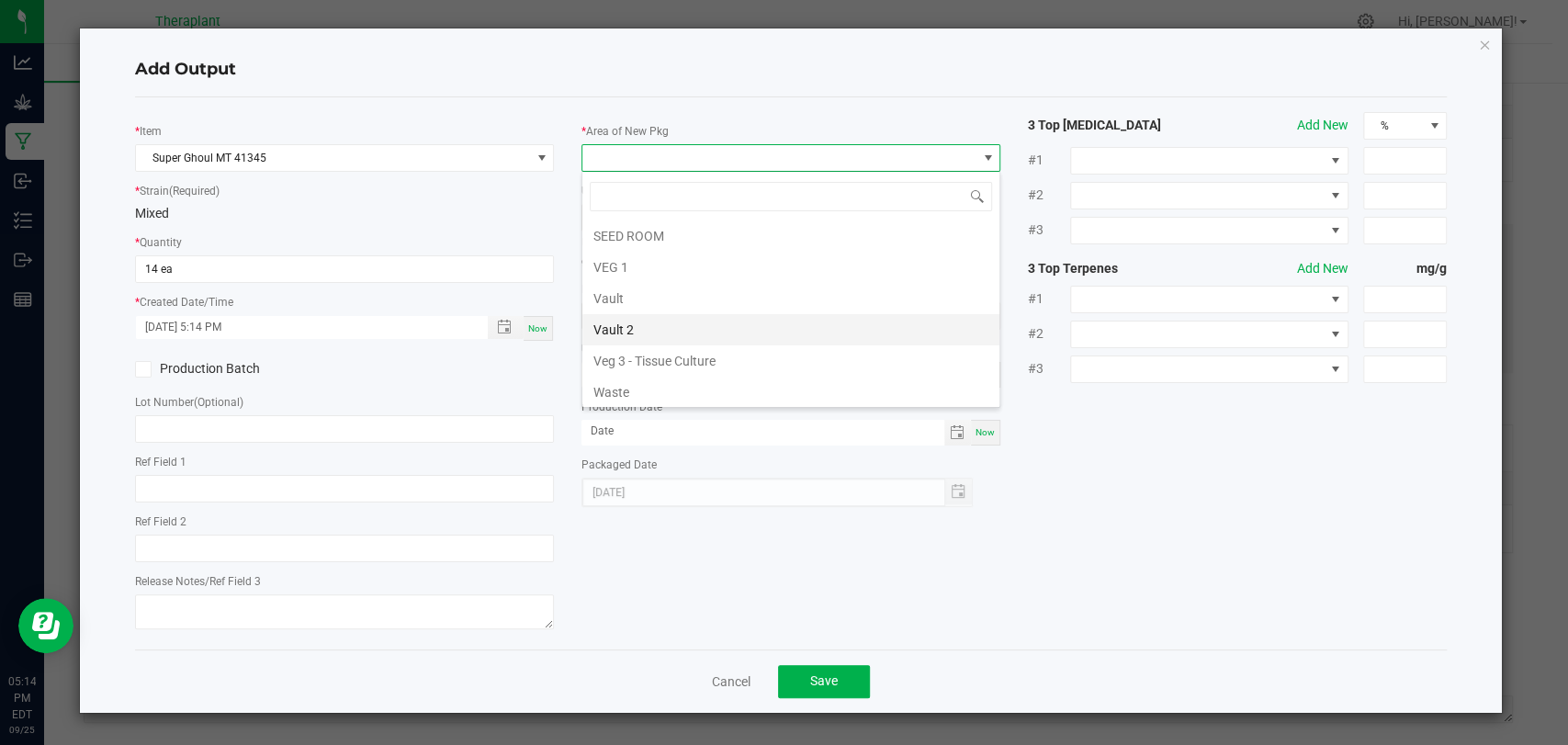
click at [627, 322] on li "Vault 2" at bounding box center [791, 330] width 417 height 31
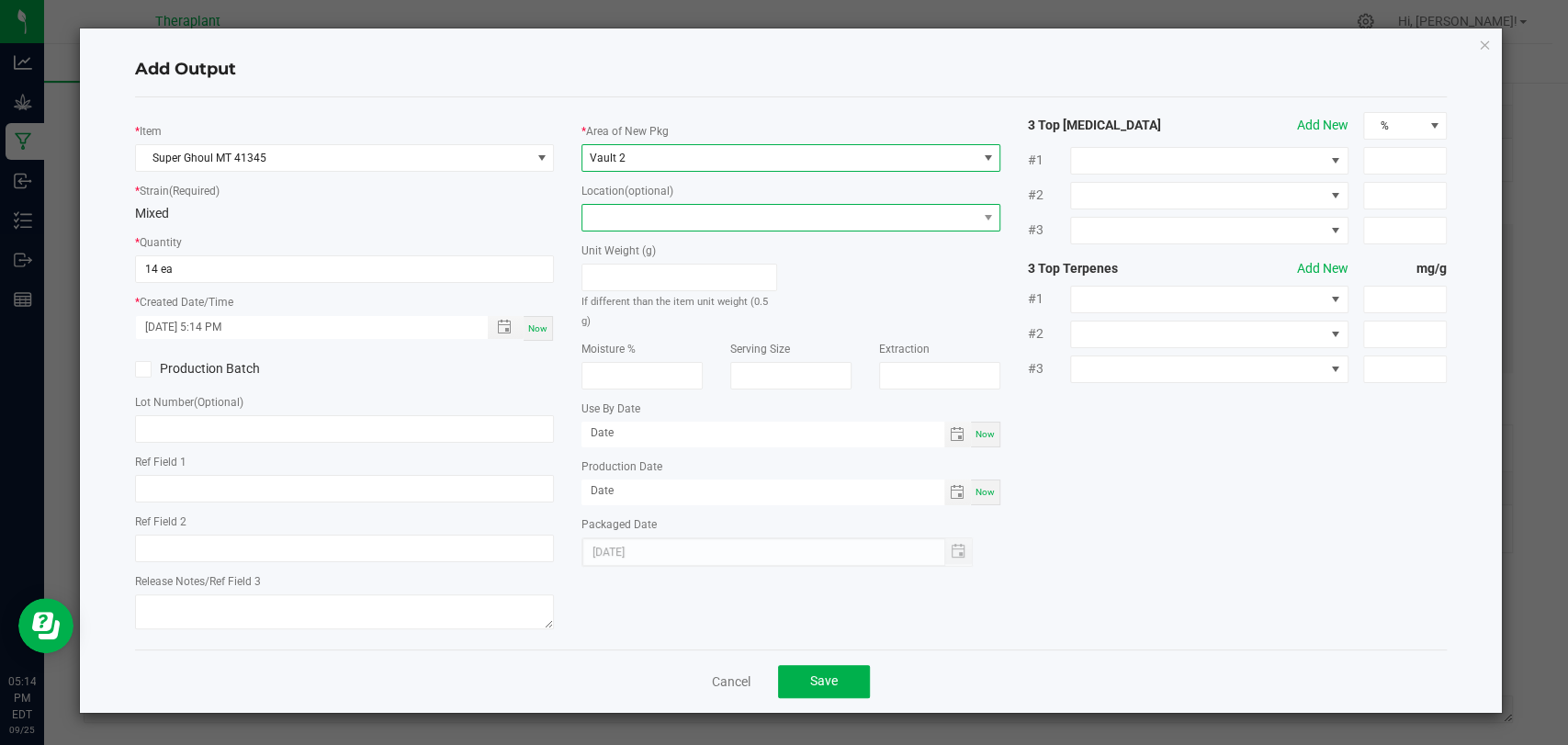
click at [629, 216] on span at bounding box center [779, 218] width 394 height 26
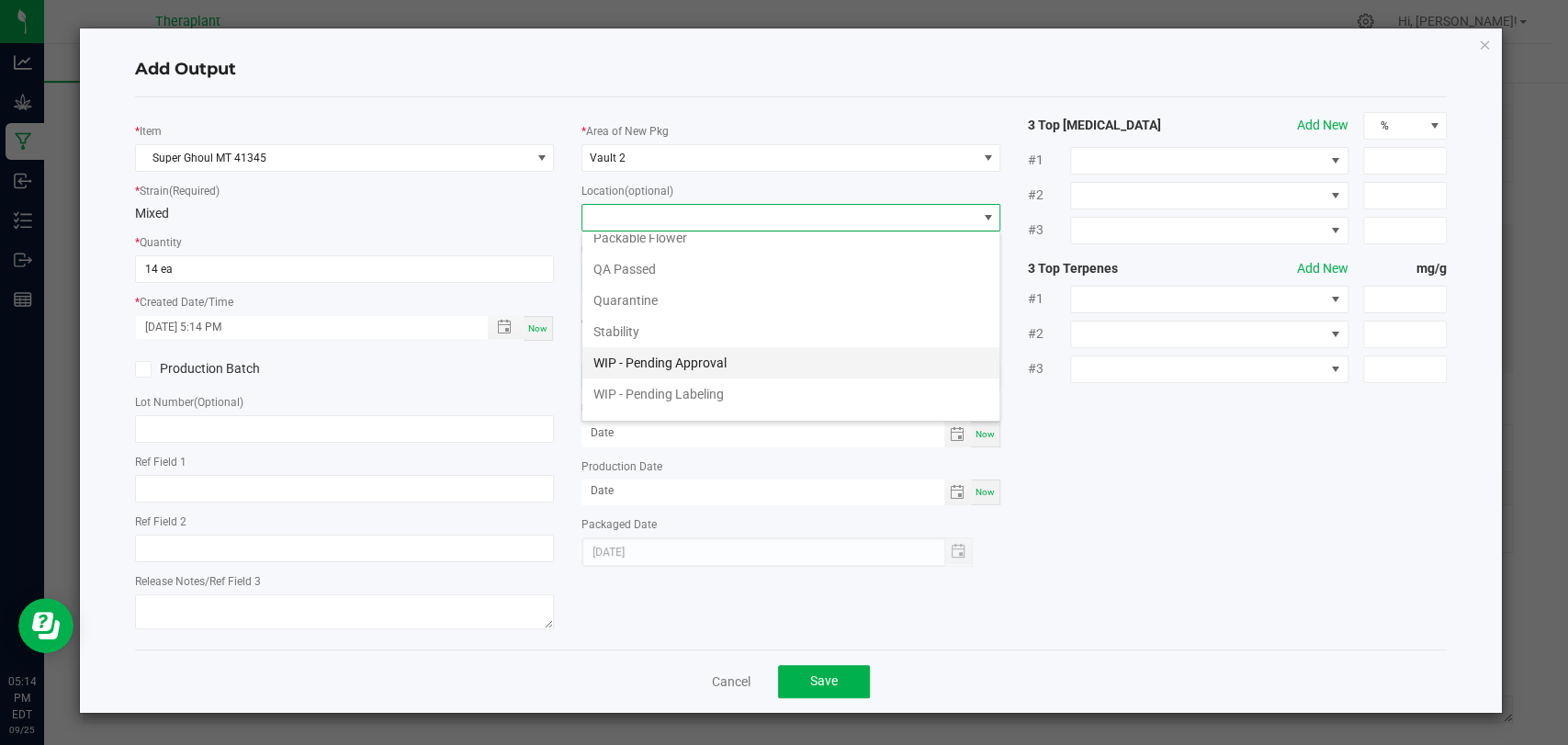
scroll to position [96, 0]
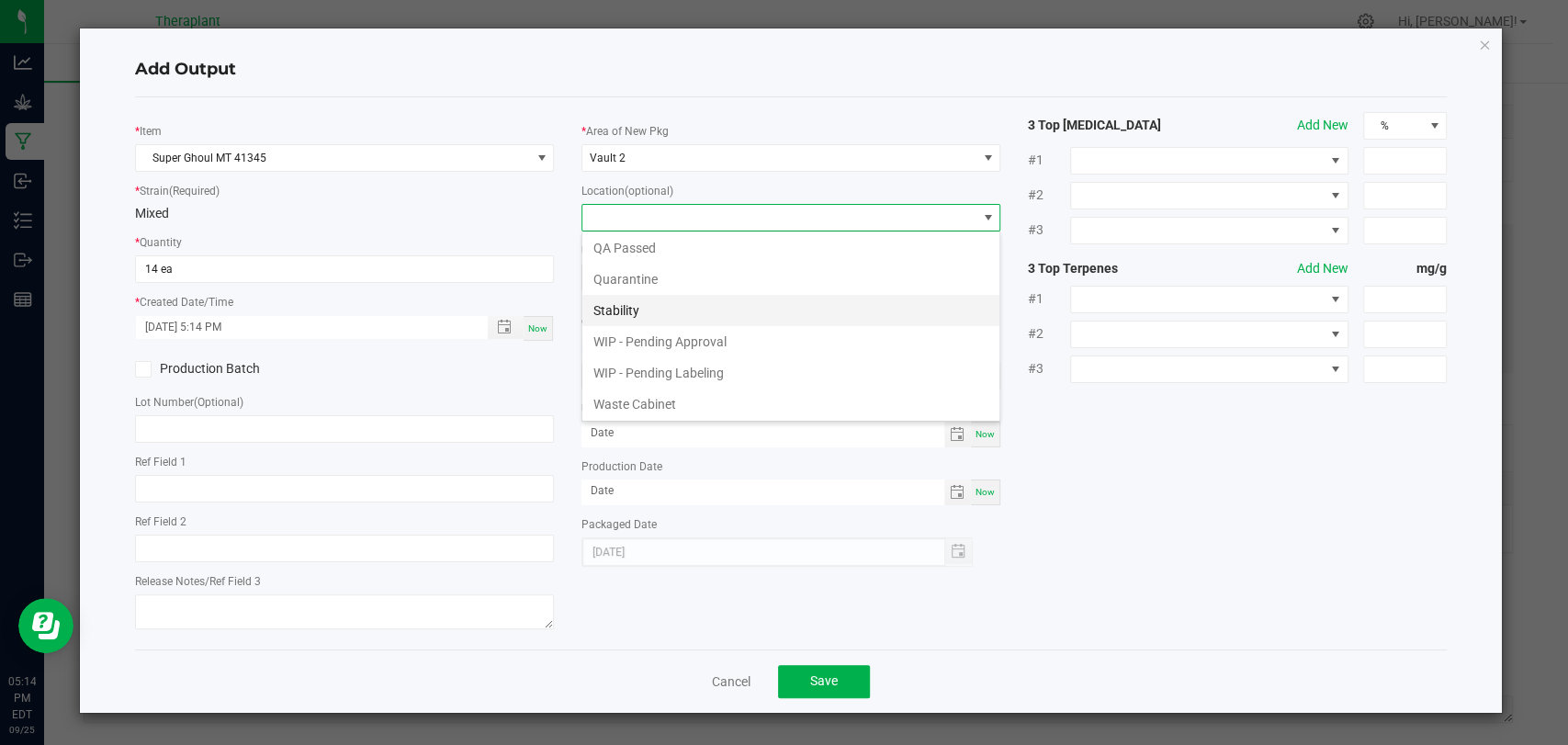
click at [637, 310] on li "Stability" at bounding box center [791, 310] width 417 height 31
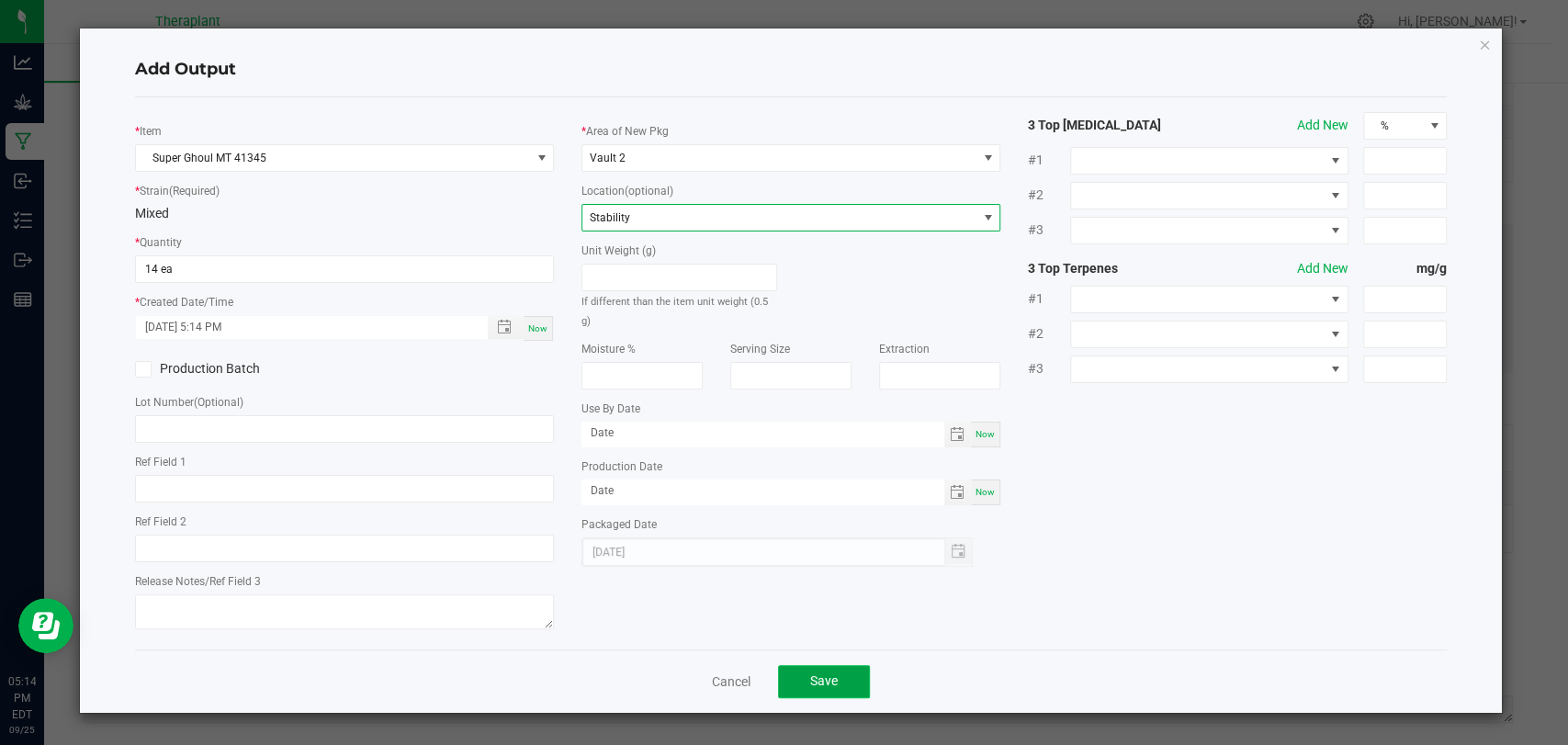
click at [841, 686] on button "Save" at bounding box center [824, 682] width 92 height 33
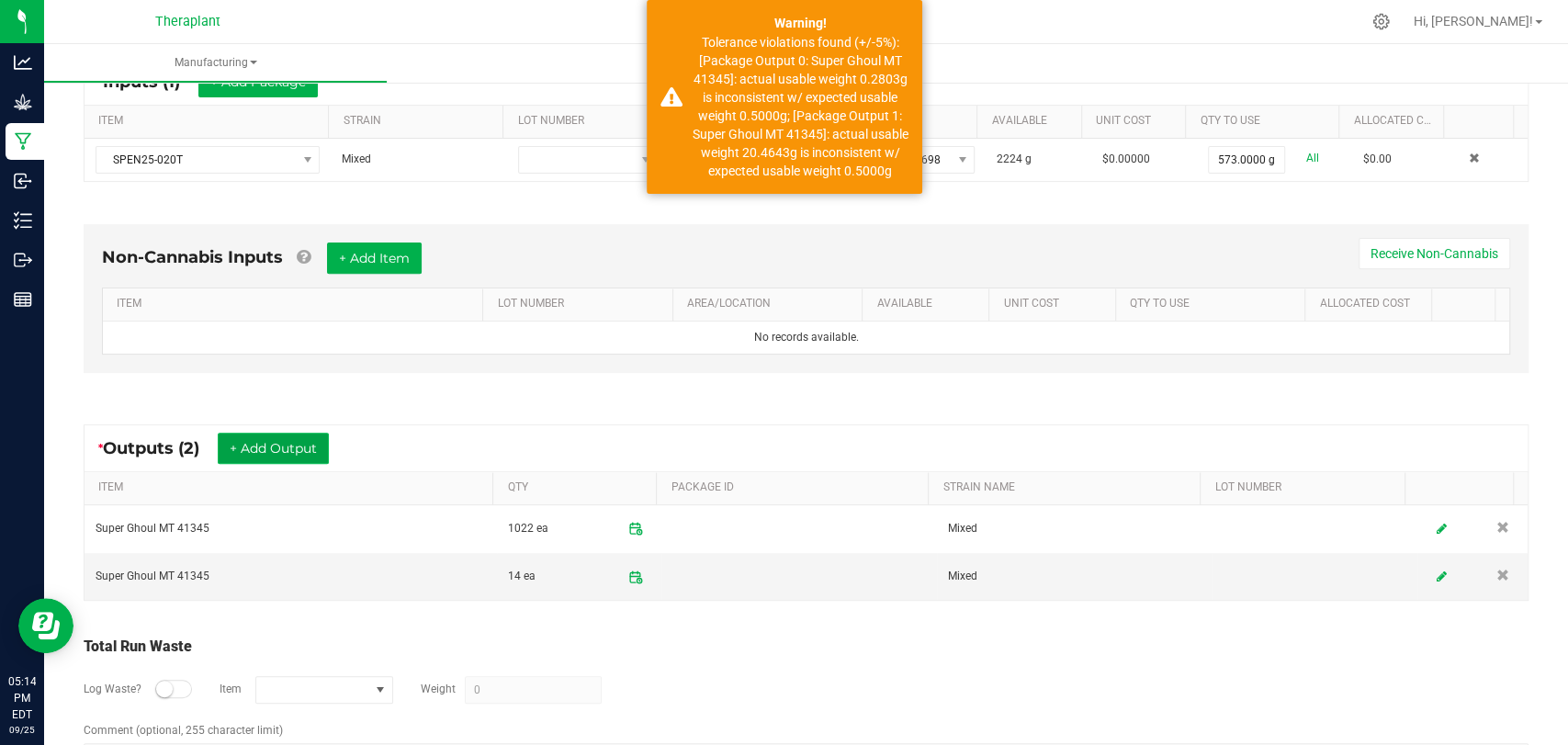
click at [305, 449] on button "+ Add Output" at bounding box center [273, 448] width 111 height 31
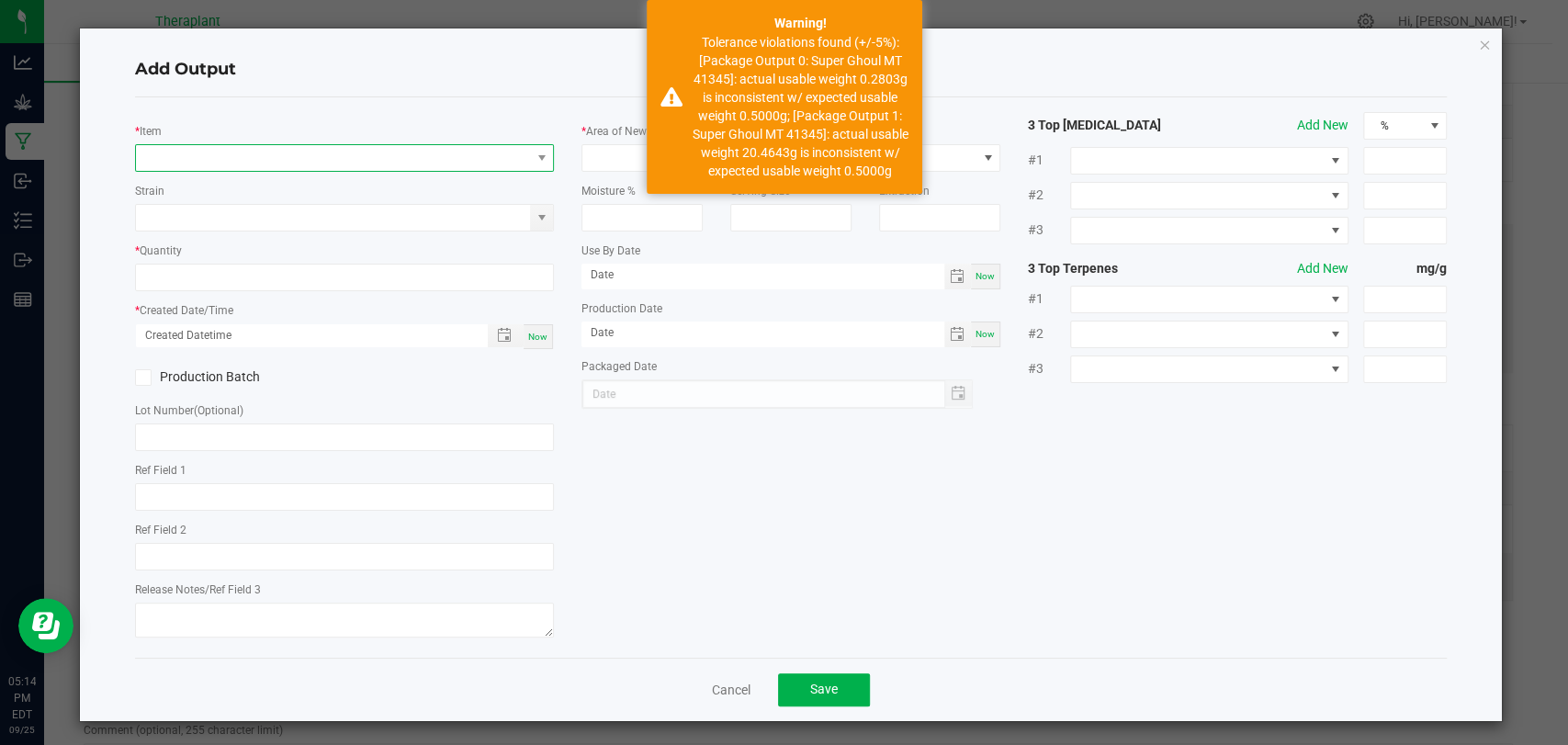
click at [331, 164] on span "NO DATA FOUND" at bounding box center [333, 158] width 394 height 26
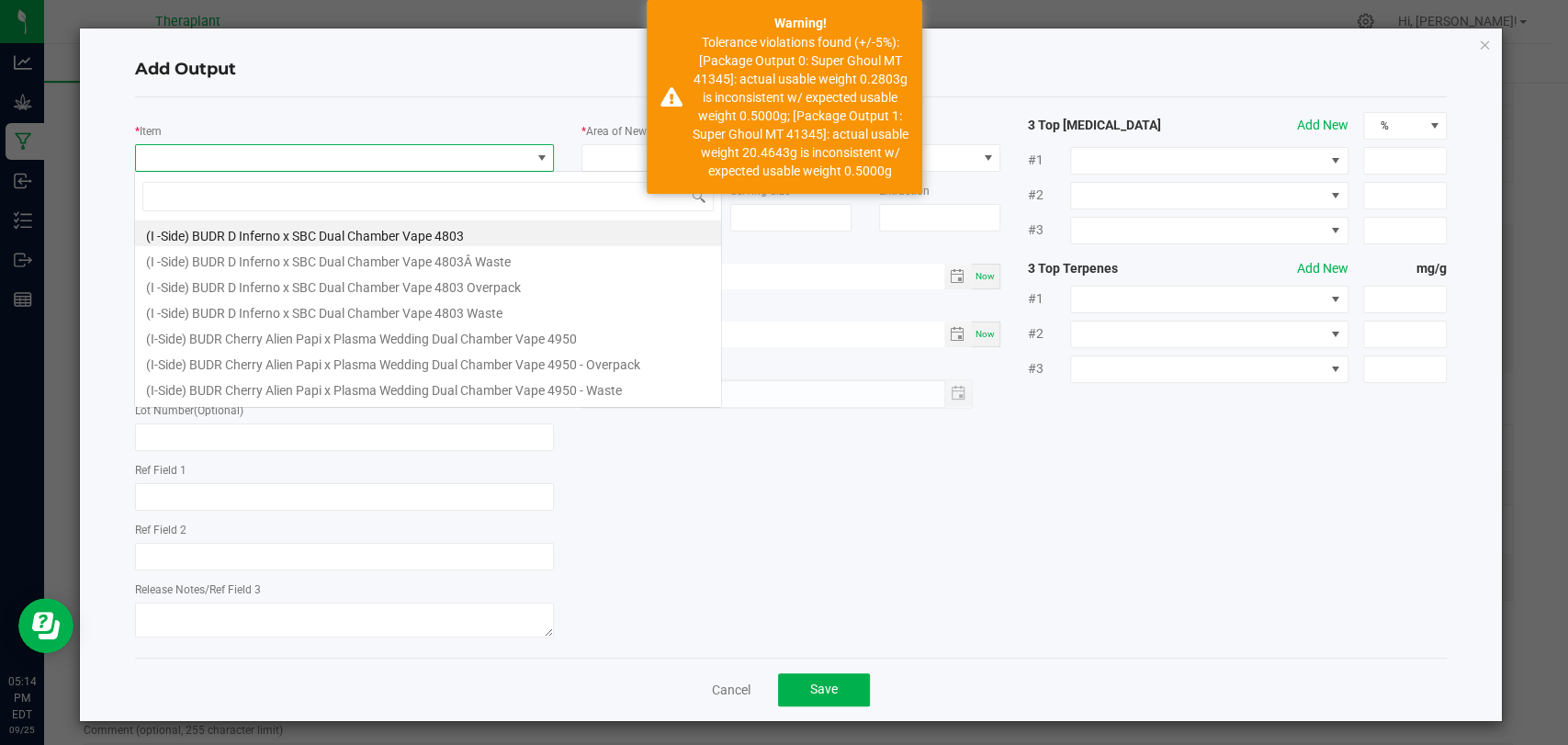
scroll to position [27, 414]
type input "41345"
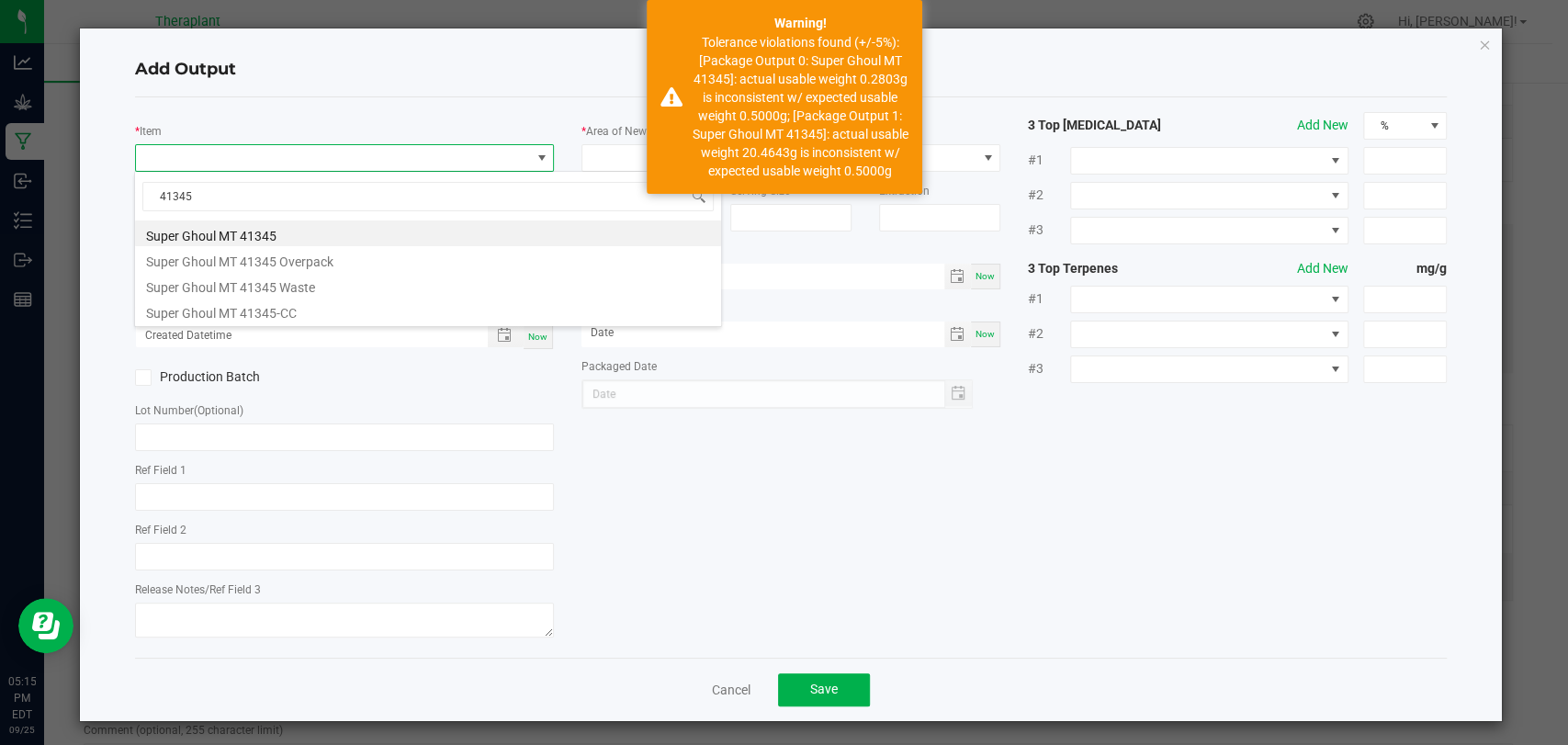
click at [267, 229] on li "Super Ghoul MT 41345" at bounding box center [428, 233] width 586 height 26
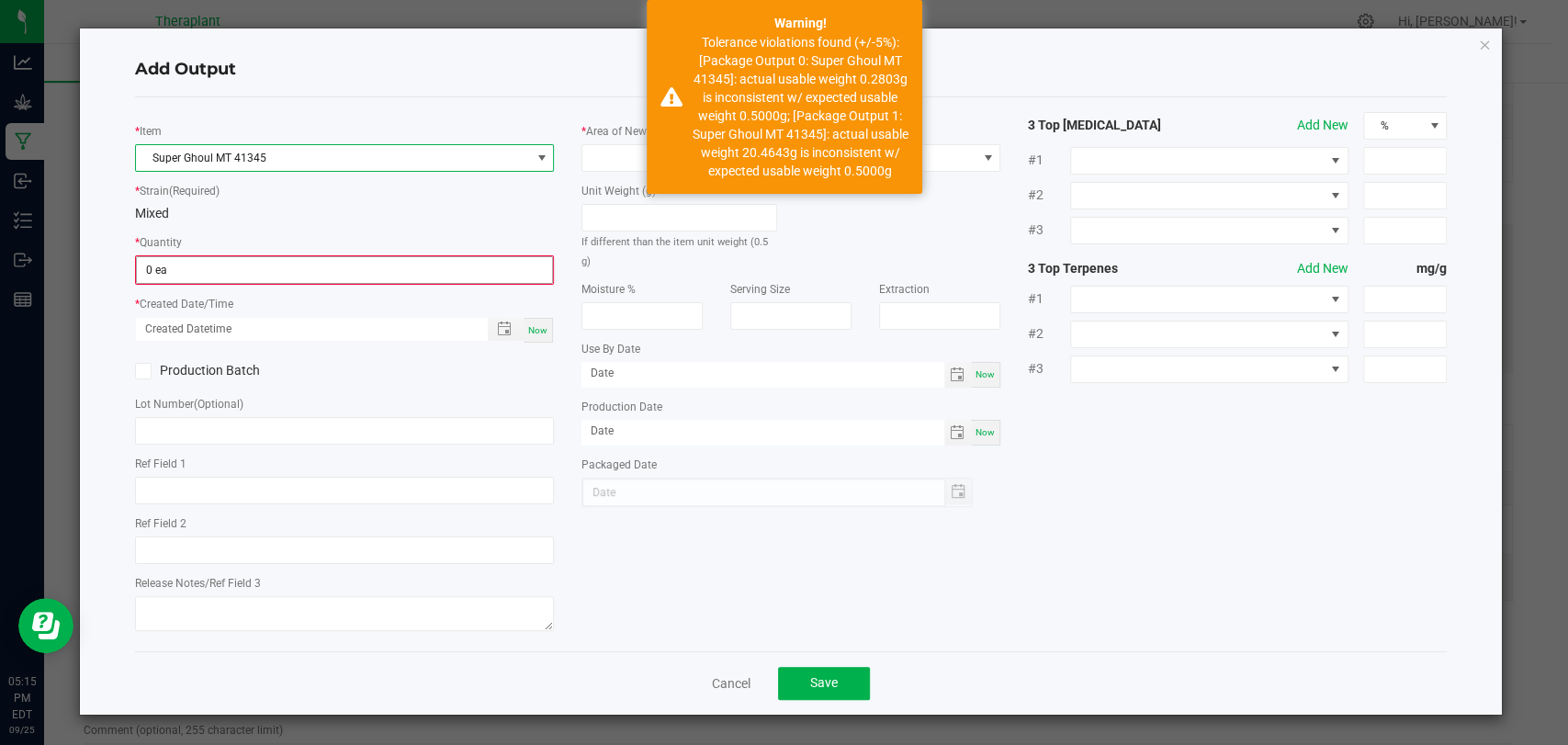
click at [237, 259] on input "0 ea" at bounding box center [345, 270] width 415 height 26
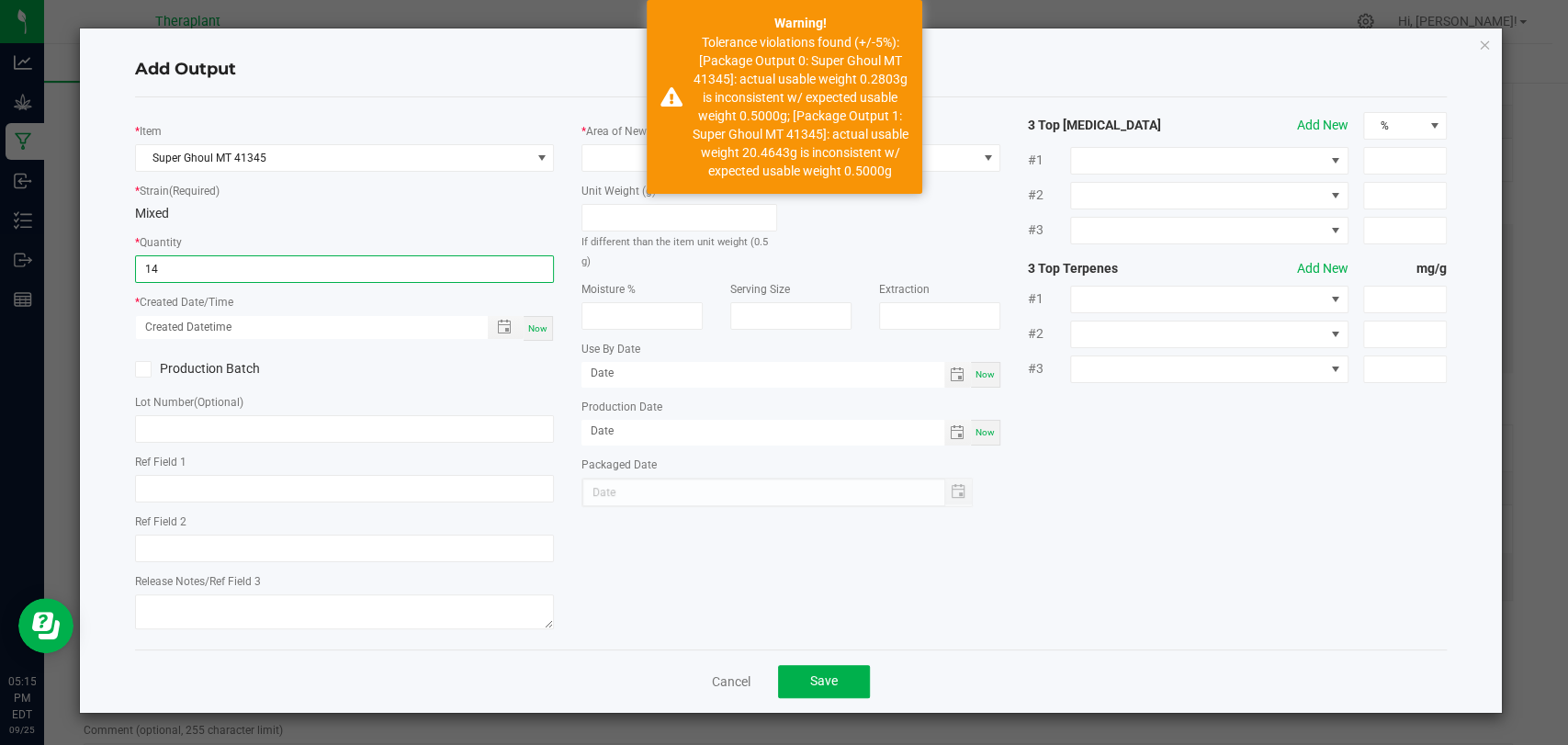
type input "14 ea"
click at [535, 327] on span "Now" at bounding box center [538, 328] width 19 height 10
type input "[DATE] 5:15 PM"
type input "[DATE]"
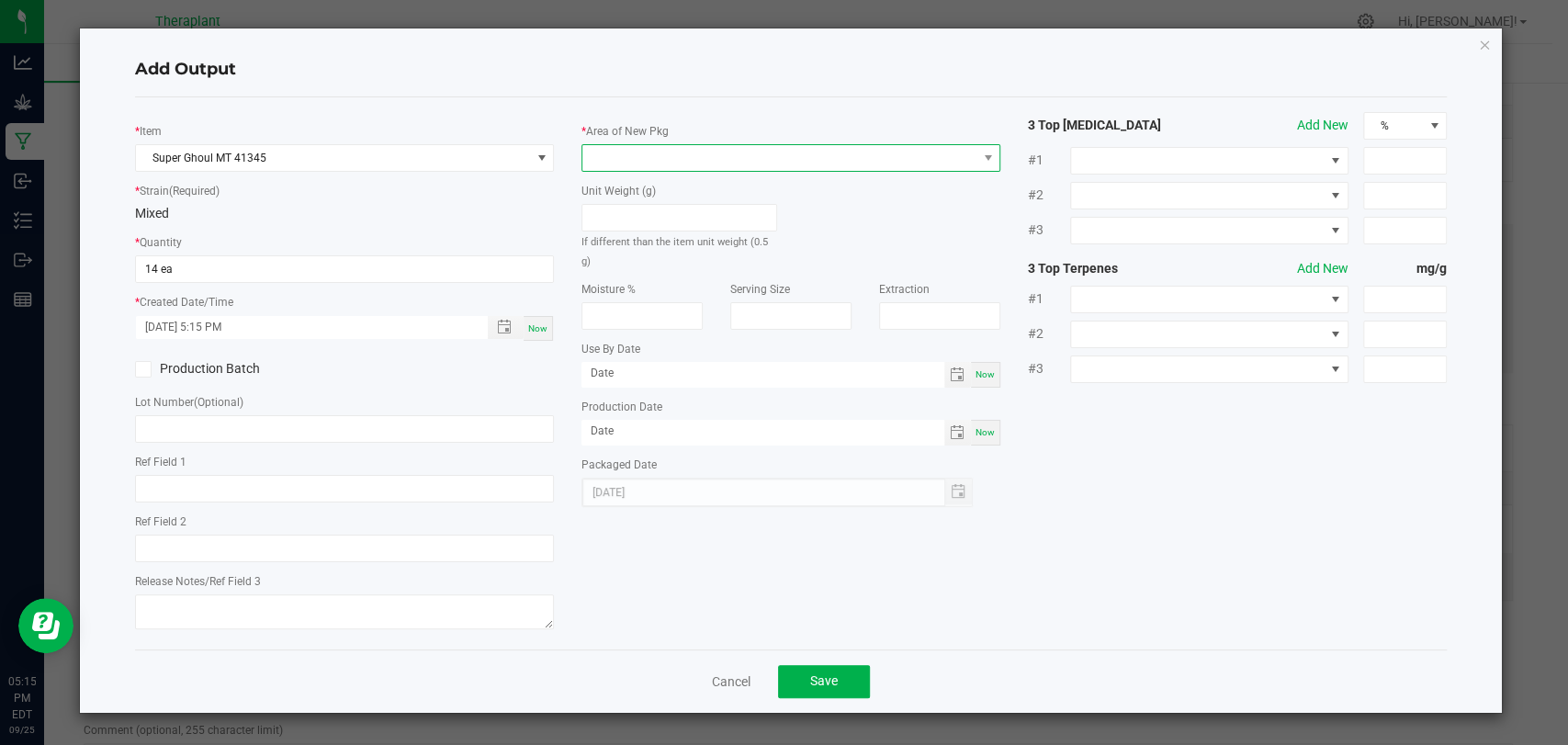
click at [614, 157] on span at bounding box center [779, 158] width 394 height 26
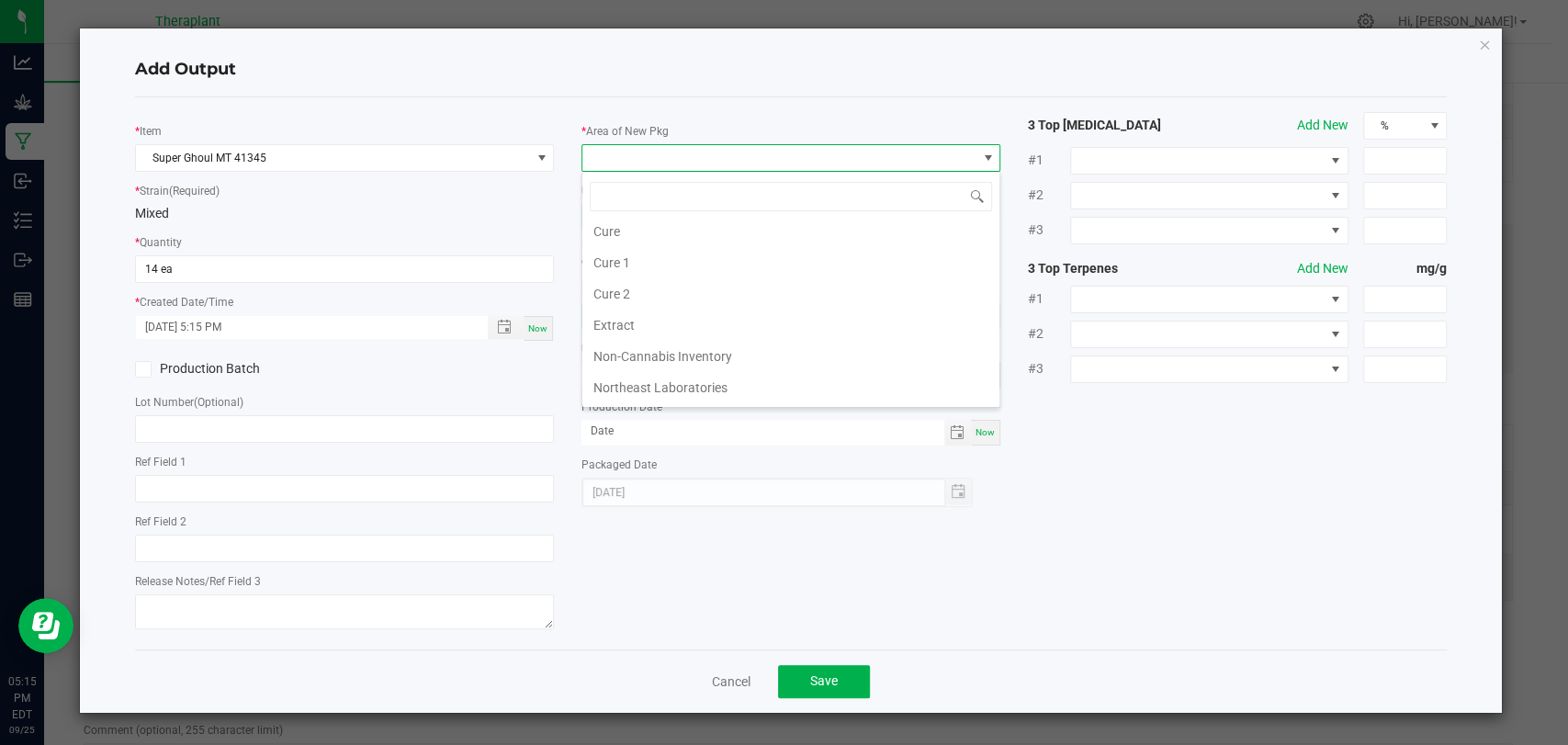
scroll to position [344, 0]
click at [628, 328] on li "Vault 2" at bounding box center [791, 330] width 417 height 31
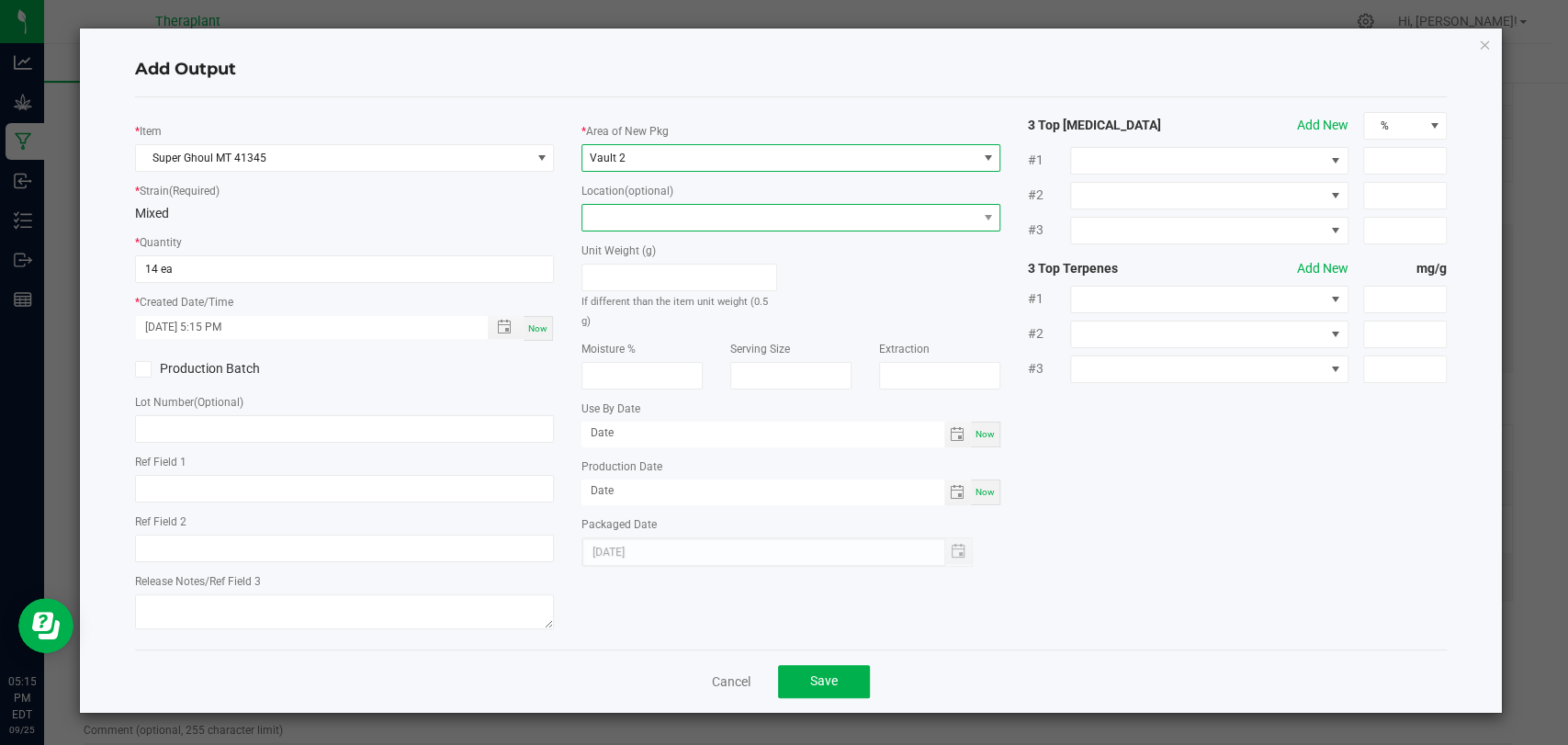
click at [625, 212] on span at bounding box center [779, 218] width 394 height 26
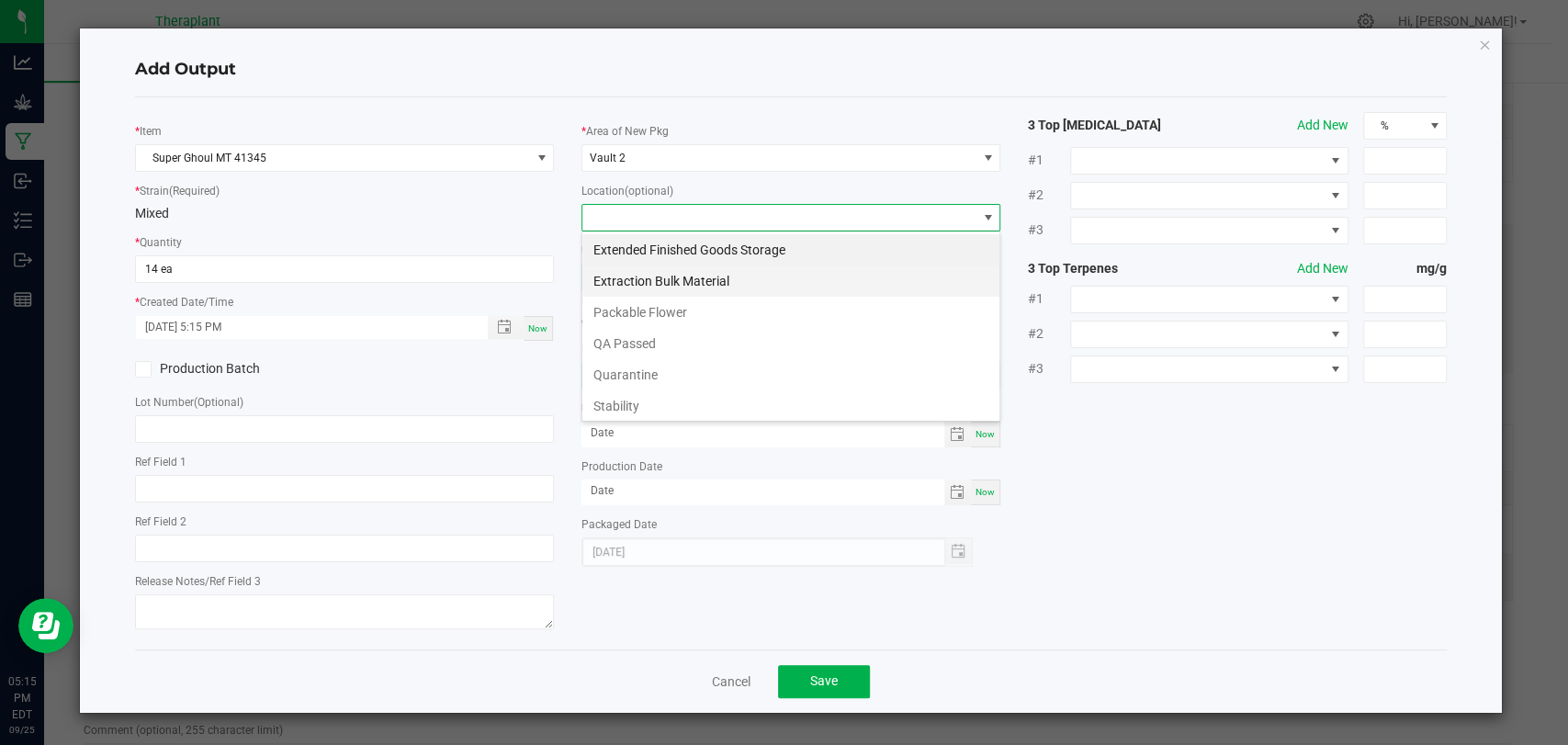
scroll to position [27, 419]
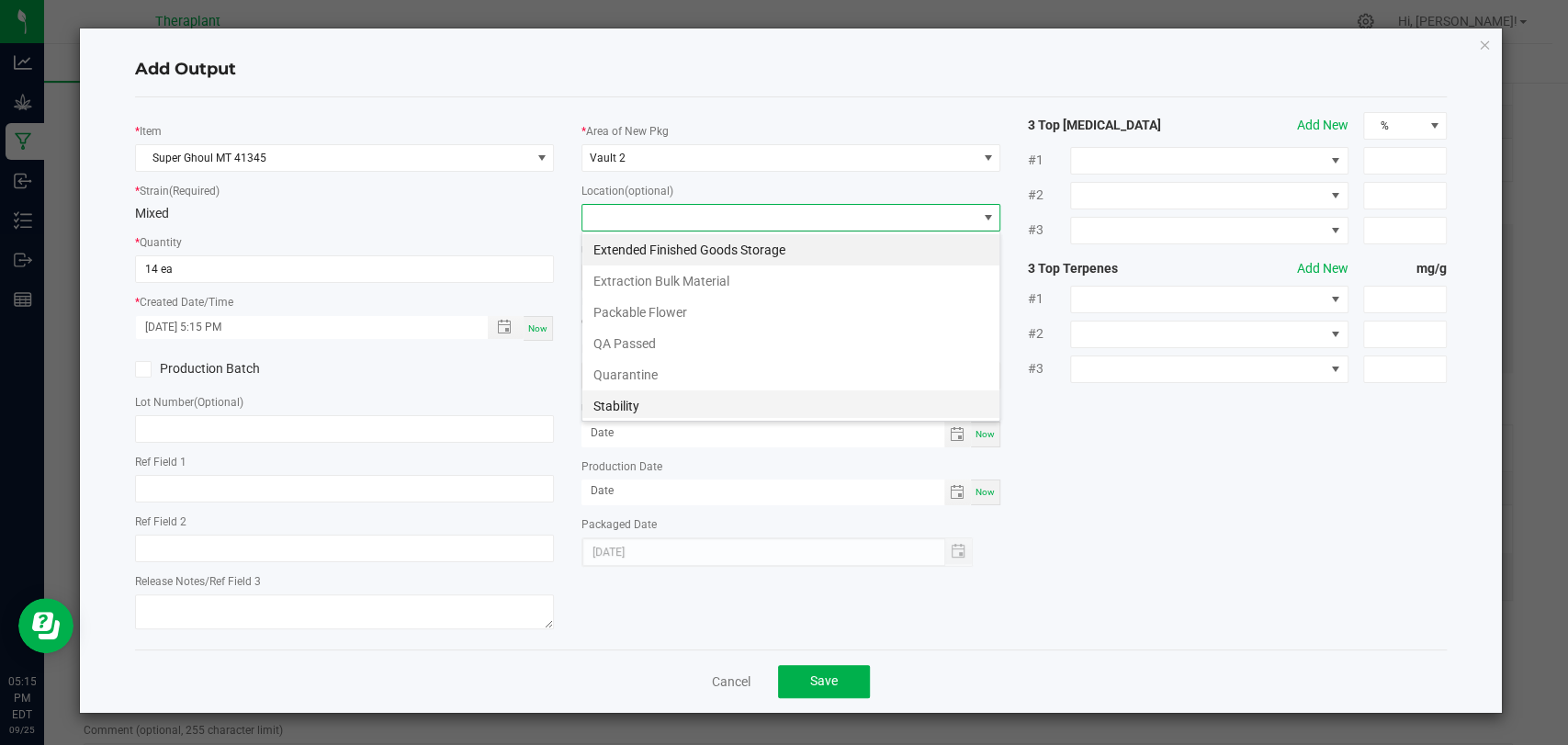
click at [615, 406] on li "Stability" at bounding box center [791, 406] width 417 height 31
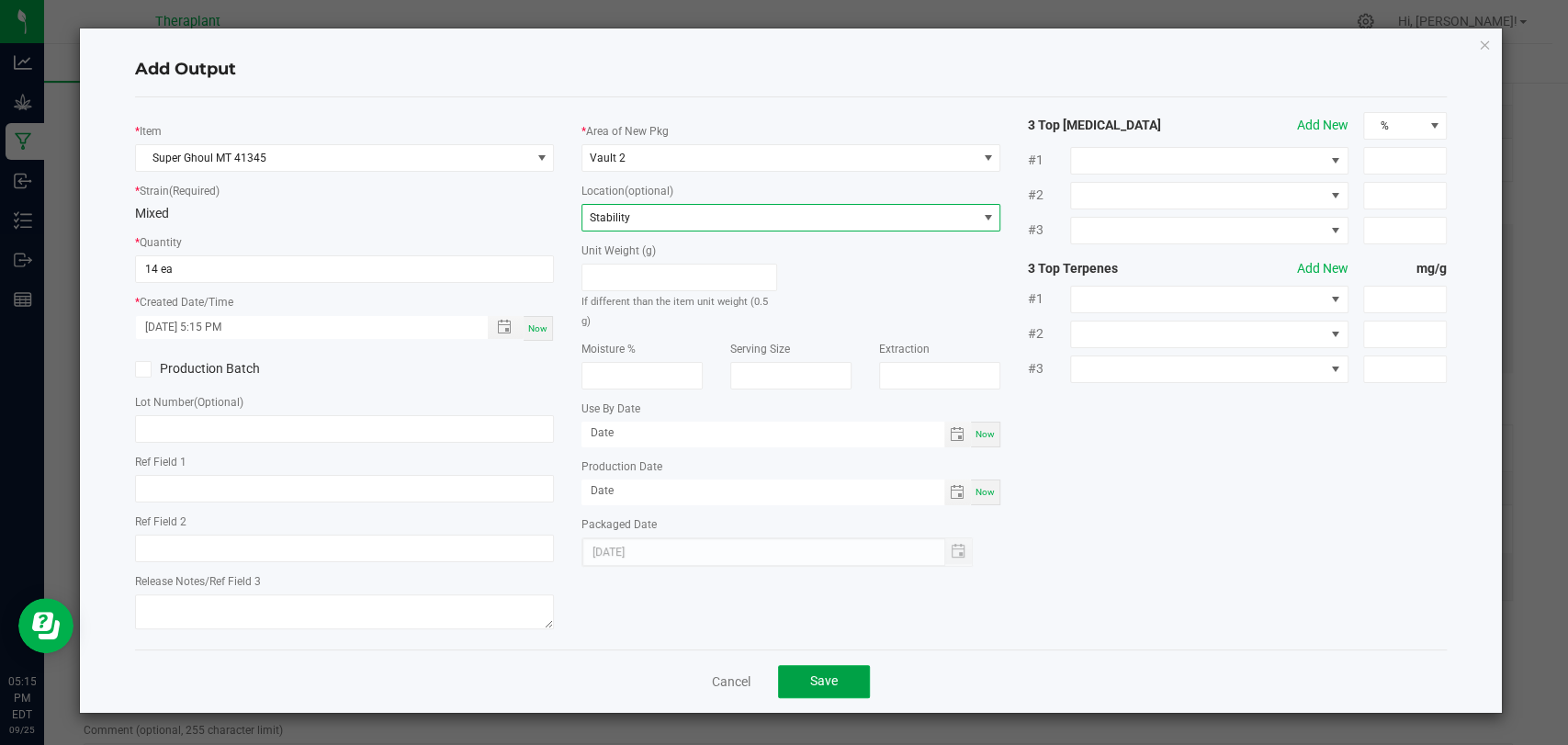
click at [824, 674] on span "Save" at bounding box center [824, 681] width 28 height 15
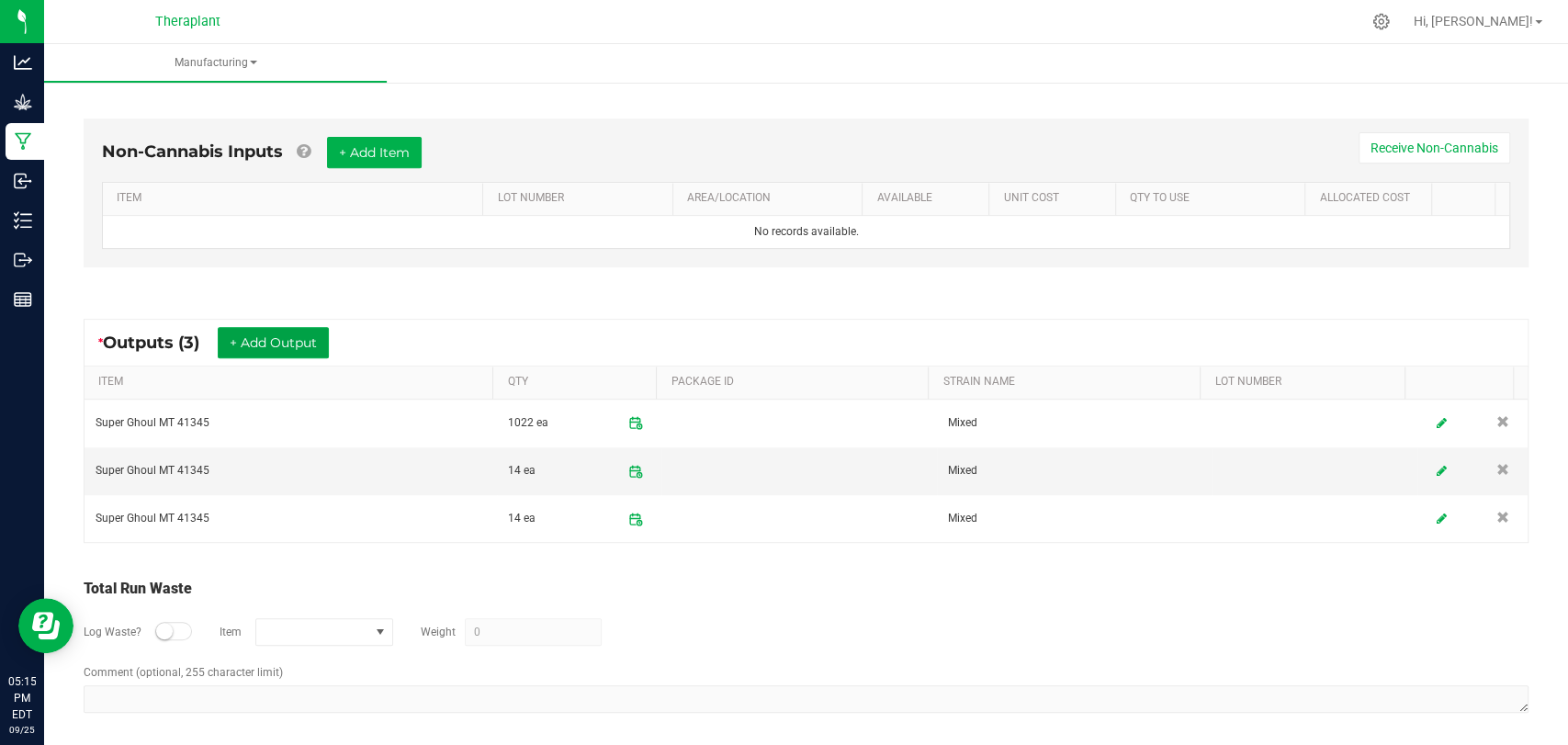
scroll to position [495, 0]
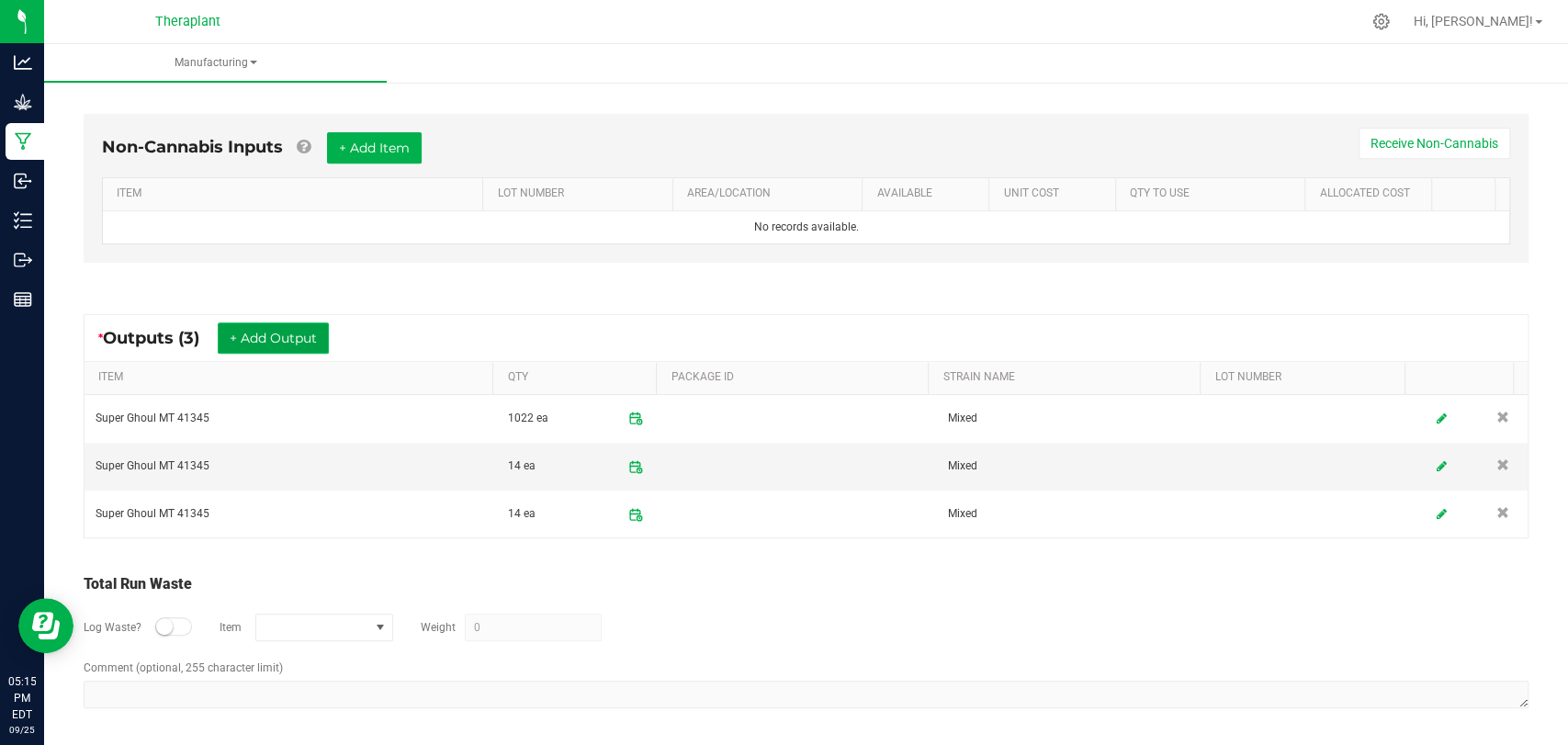
click at [282, 327] on button "+ Add Output" at bounding box center [273, 338] width 111 height 31
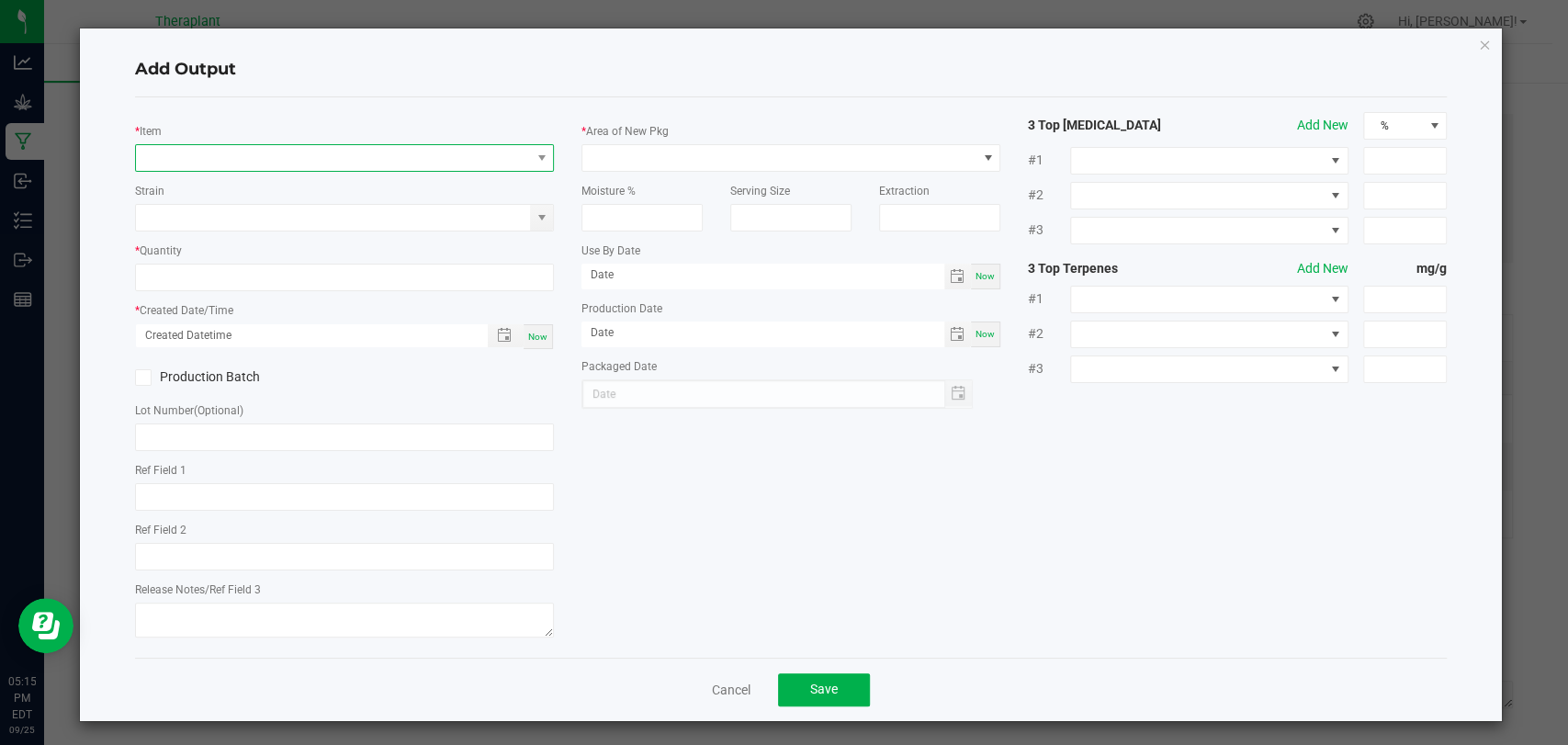
click at [295, 149] on span "NO DATA FOUND" at bounding box center [333, 158] width 394 height 26
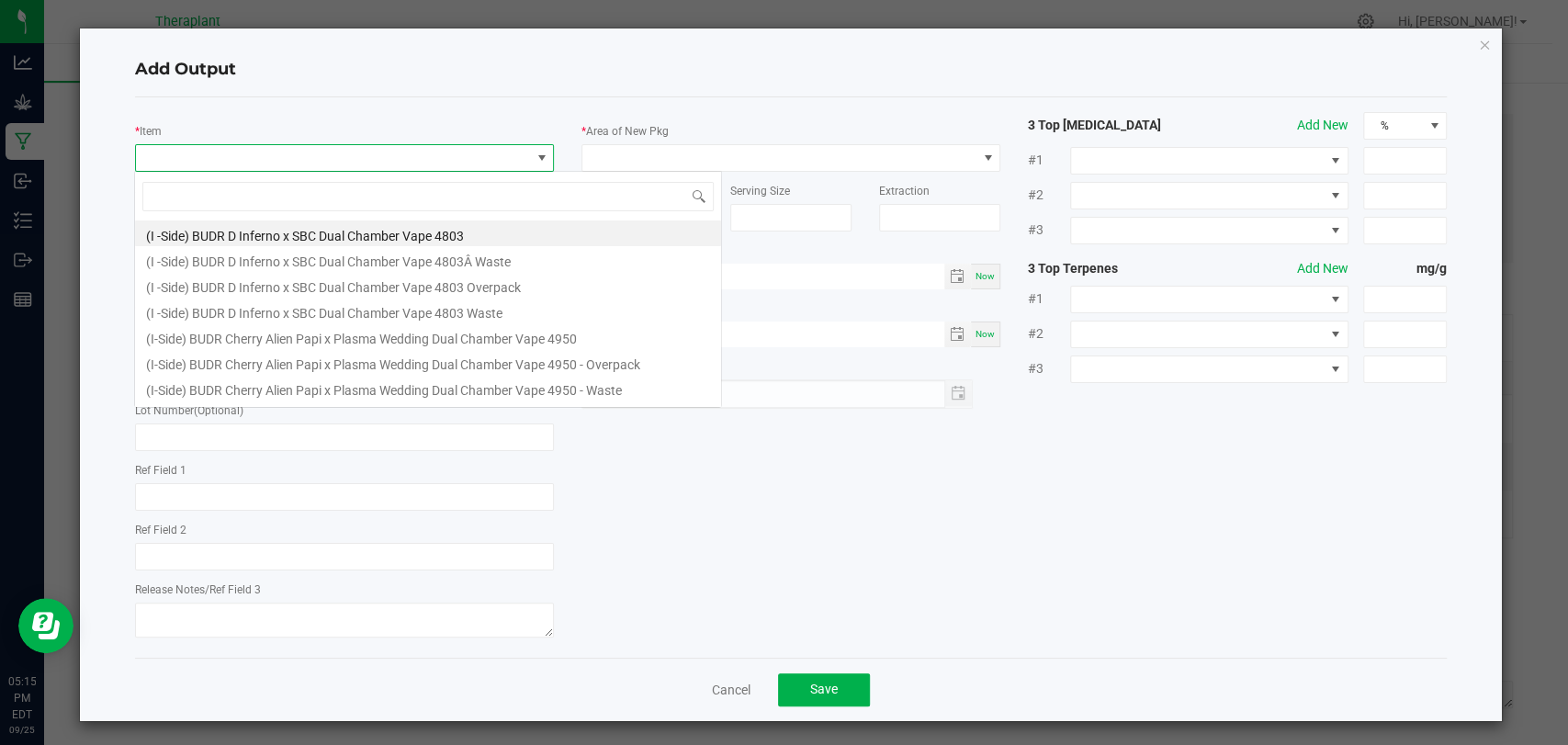
scroll to position [27, 414]
type input "41345"
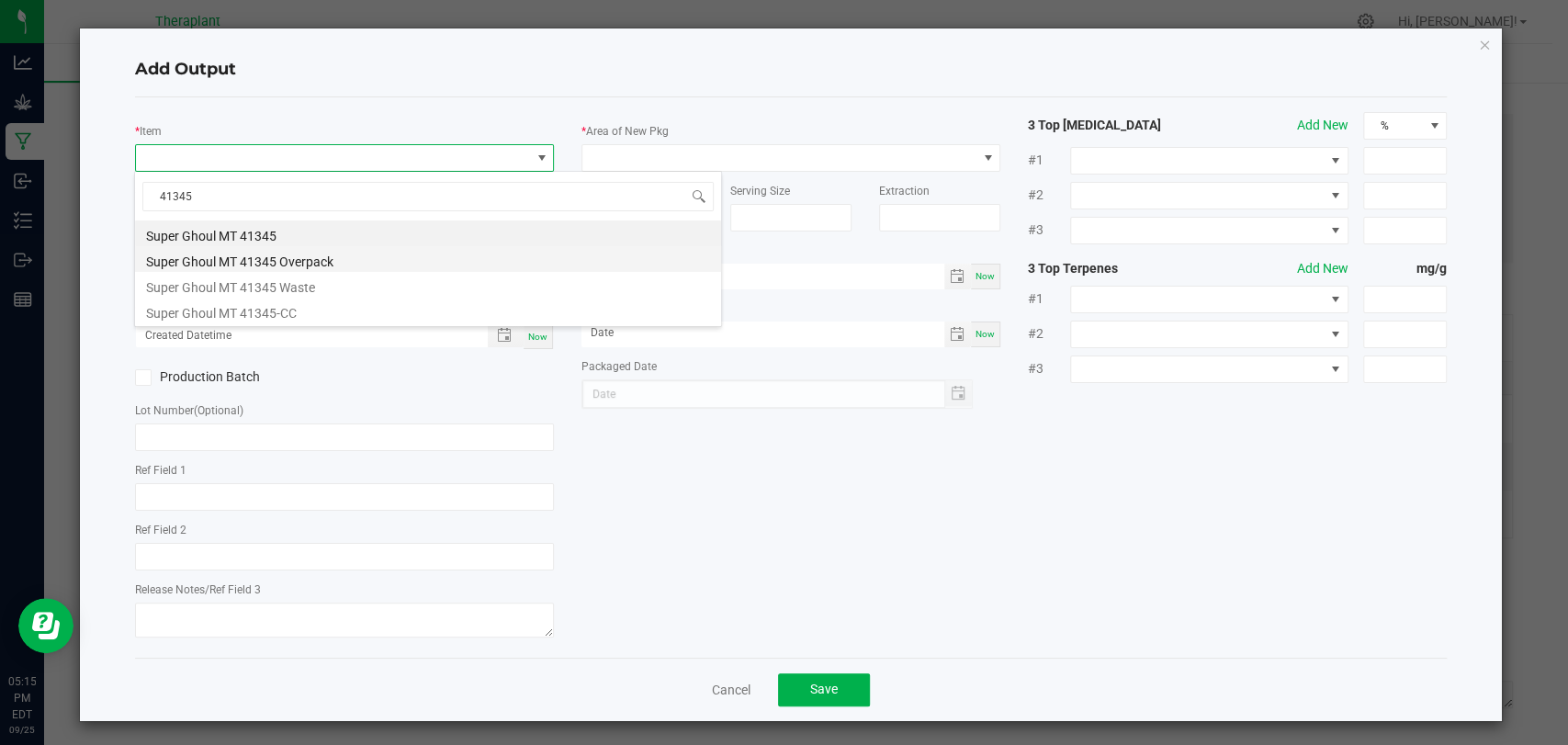
click at [278, 263] on li "Super Ghoul MT 41345 Overpack" at bounding box center [428, 259] width 586 height 26
type input "0 ea"
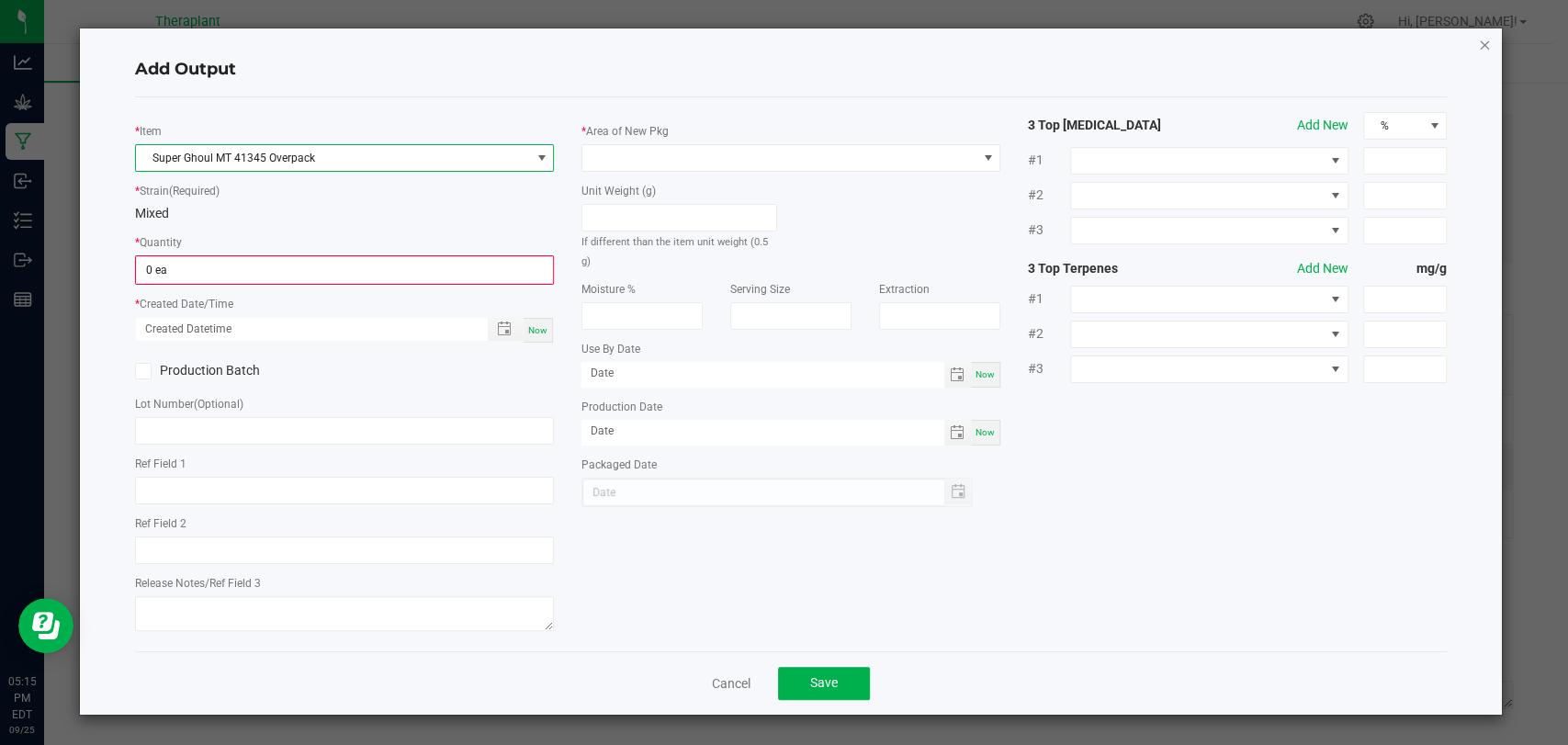
click at [1484, 43] on icon "button" at bounding box center [1484, 44] width 13 height 22
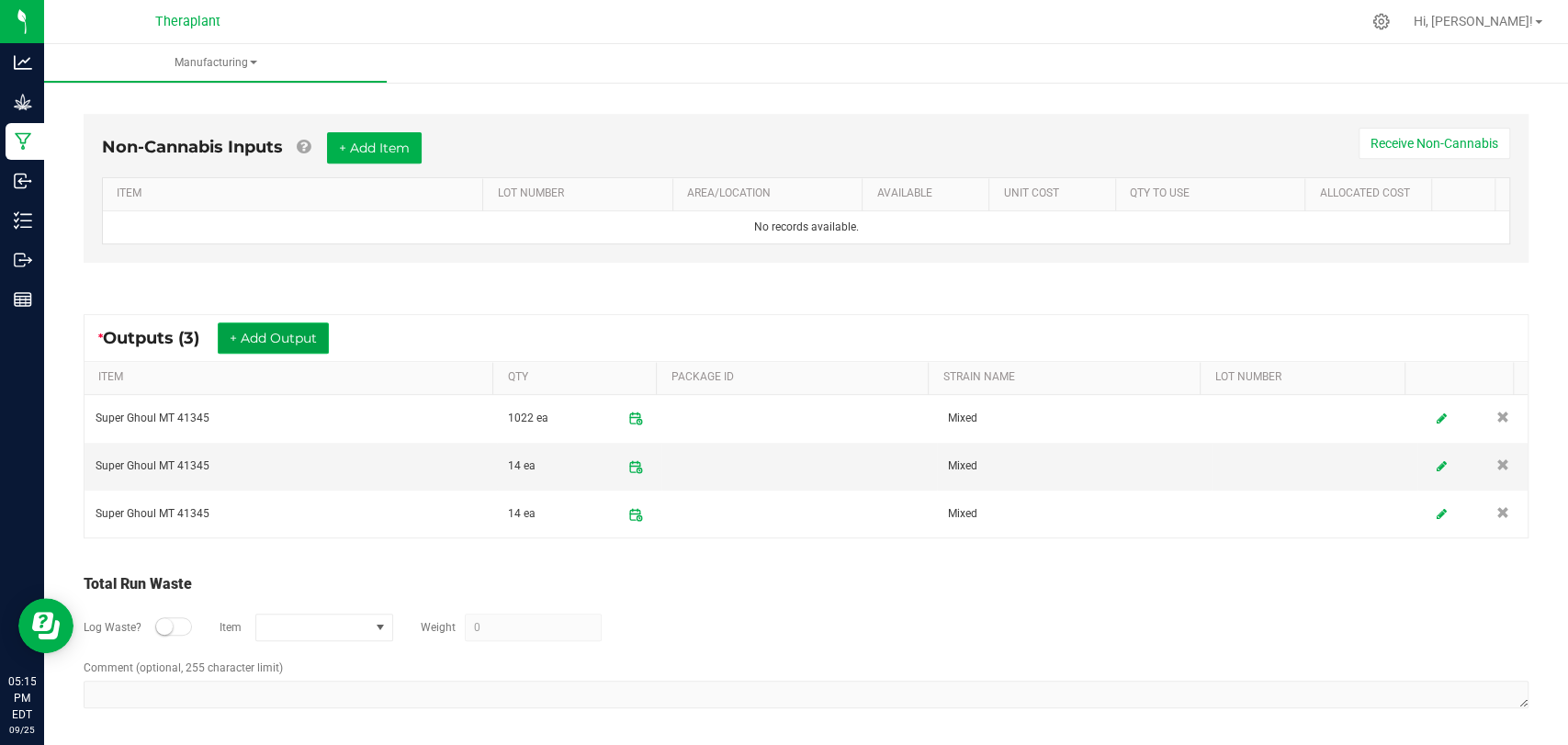
click at [289, 346] on button "+ Add Output" at bounding box center [273, 338] width 111 height 31
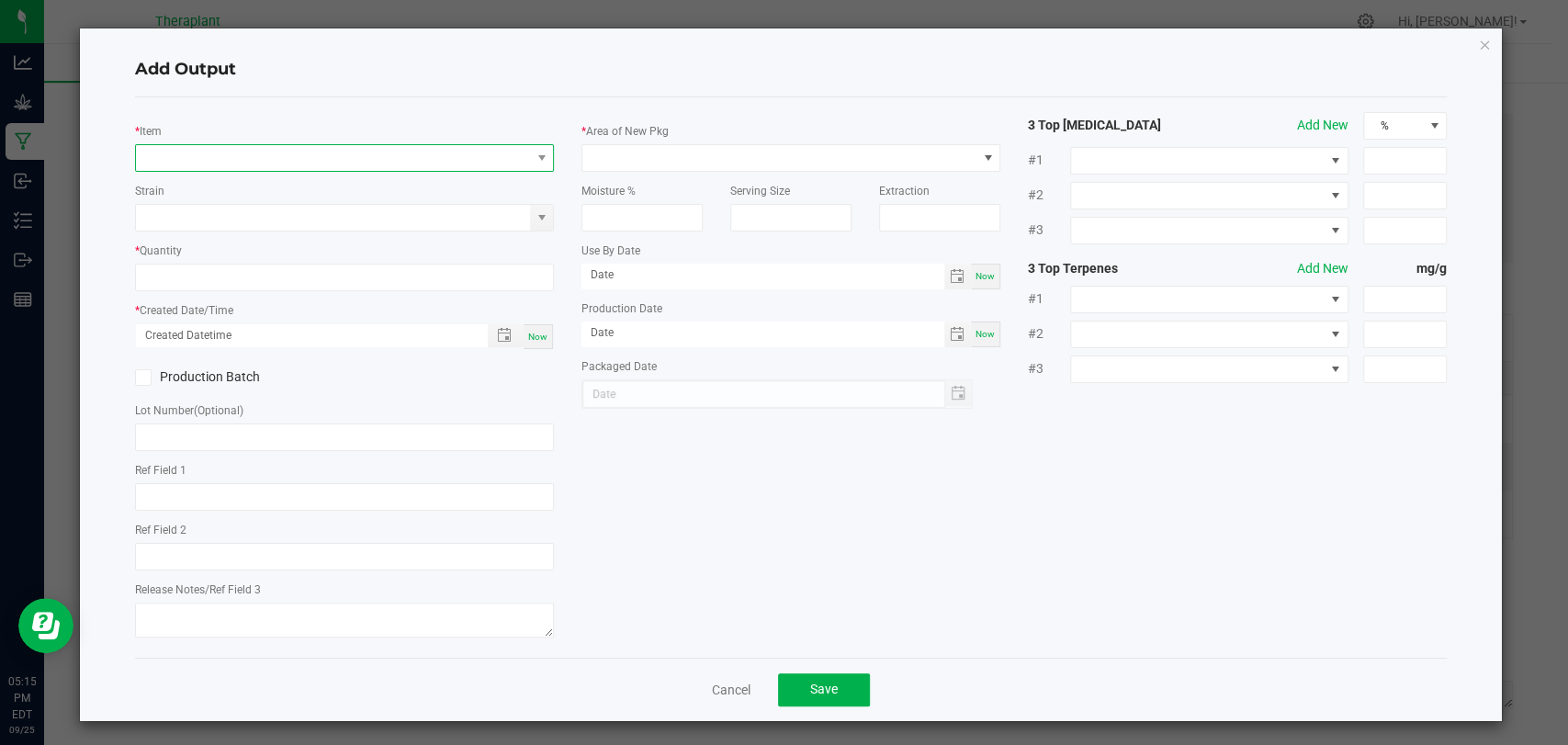
click at [309, 158] on span "NO DATA FOUND" at bounding box center [333, 158] width 394 height 26
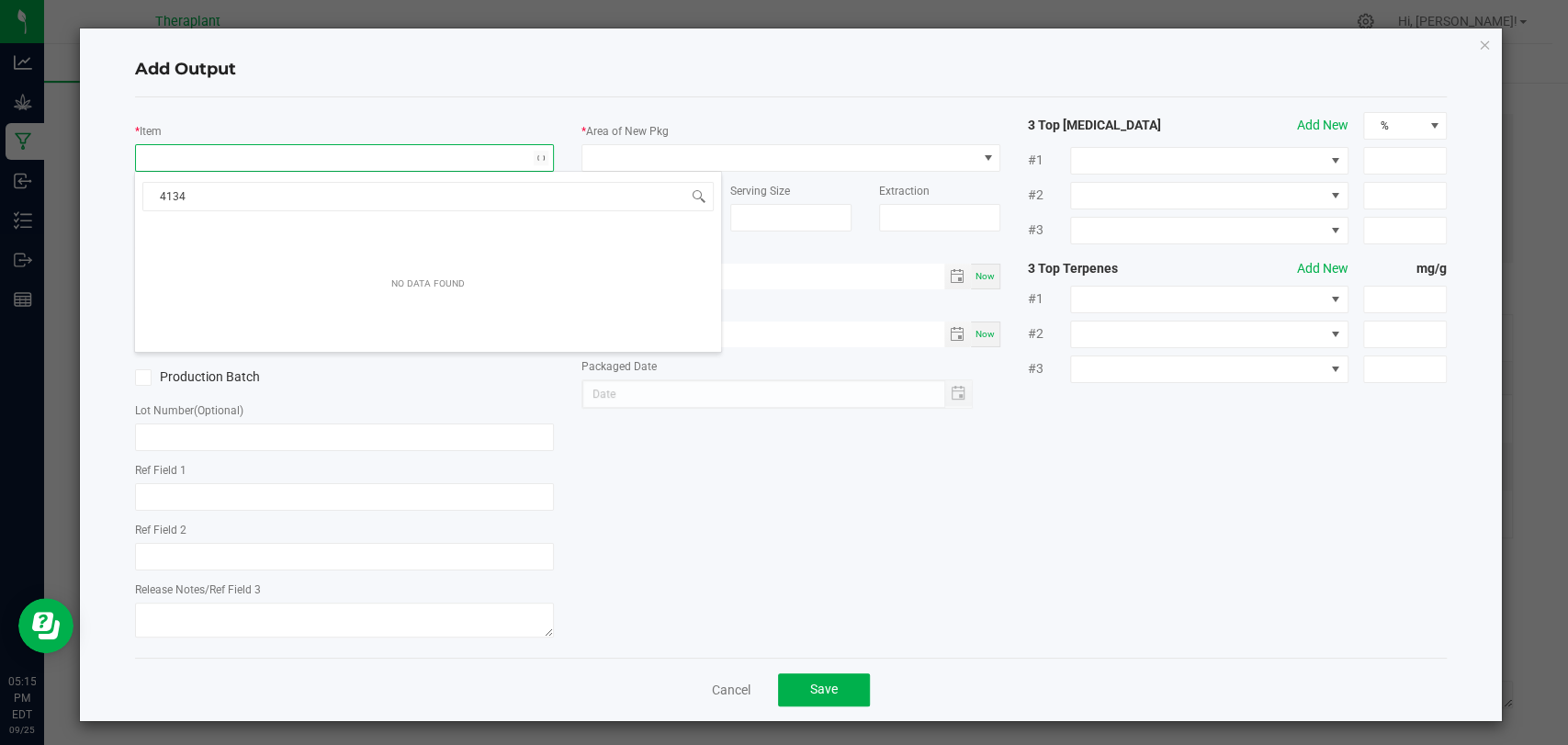
type input "41345"
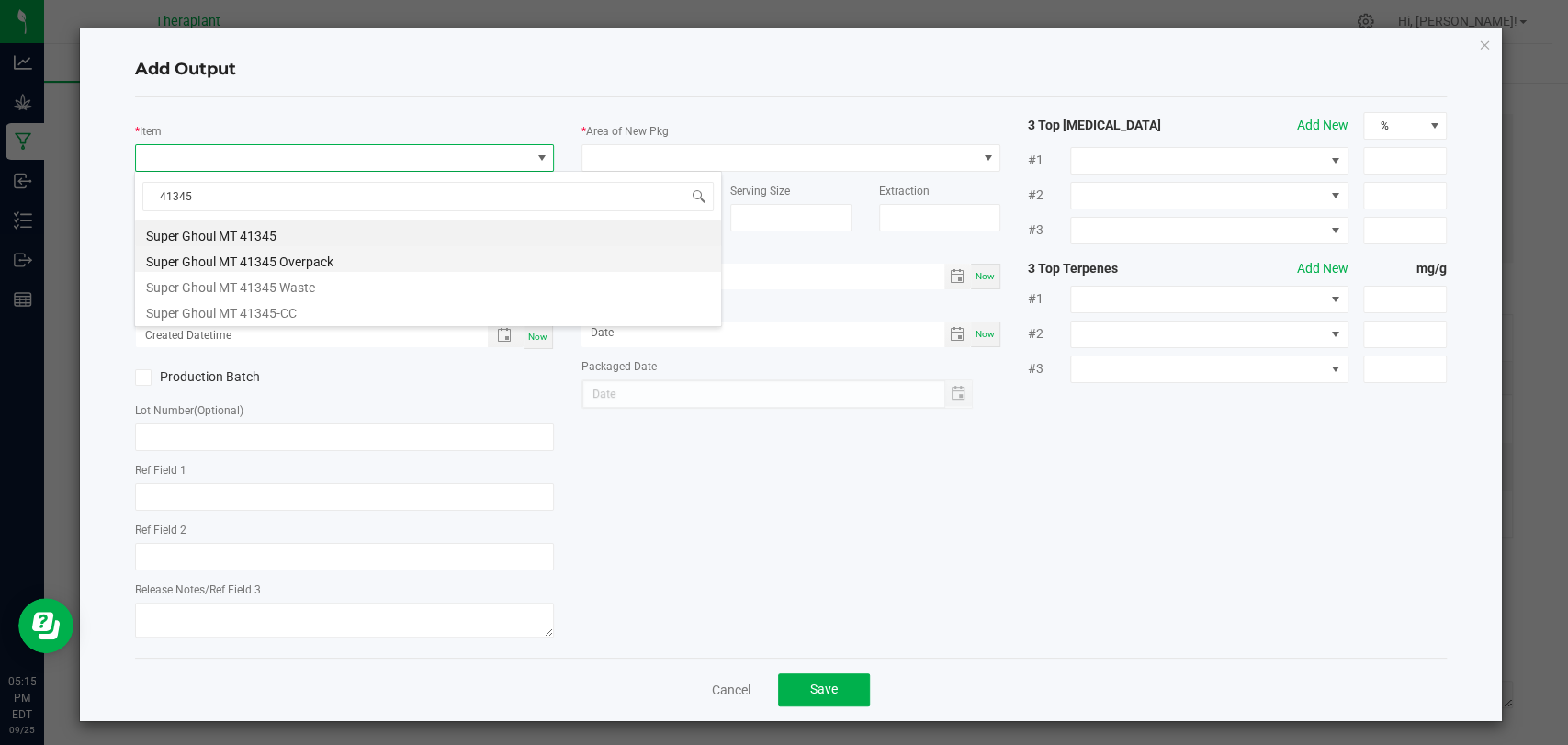
click at [305, 258] on li "Super Ghoul MT 41345 Overpack" at bounding box center [428, 259] width 586 height 26
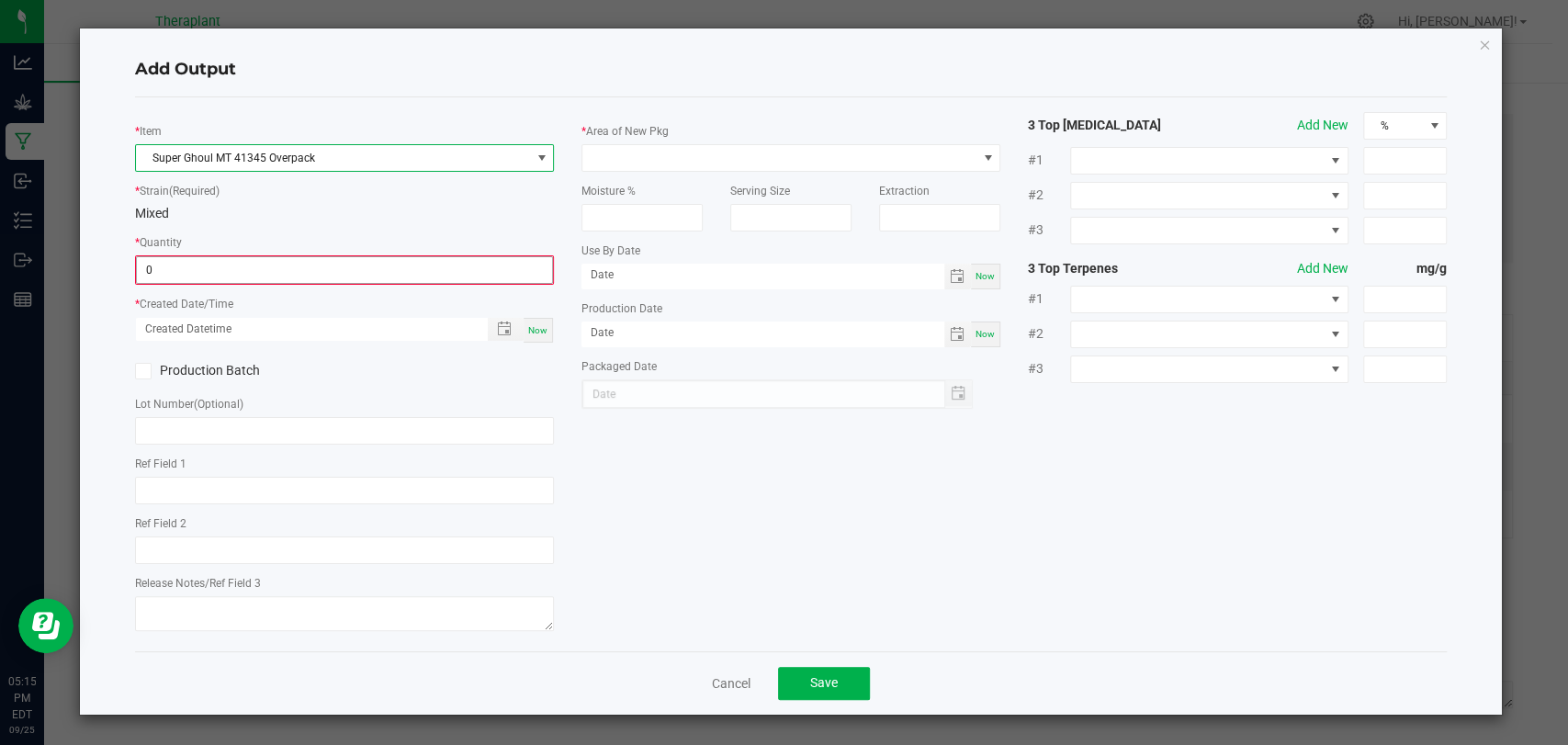
click at [292, 258] on input "0" at bounding box center [345, 270] width 415 height 26
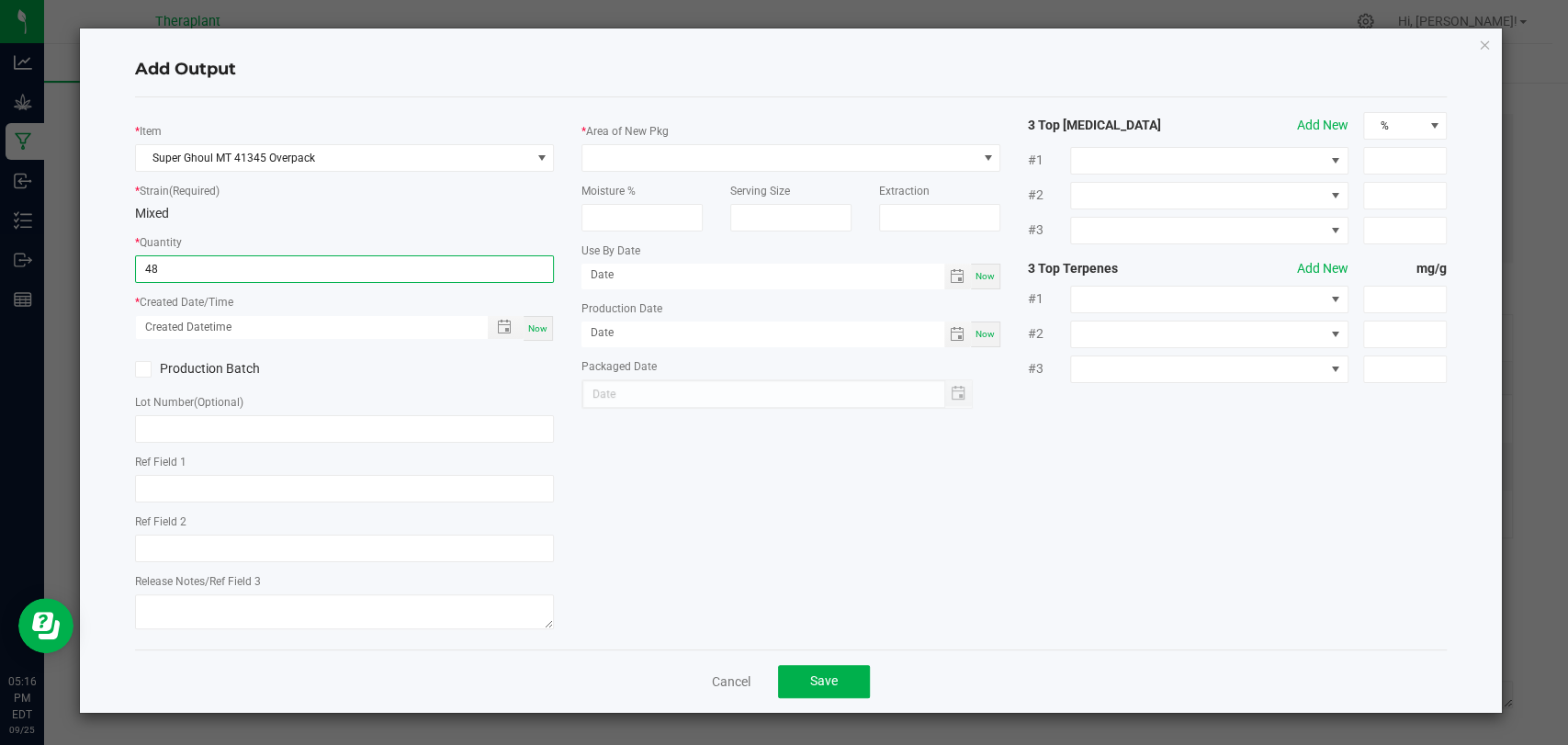
type input "48.0000 g"
click at [544, 323] on span "Now" at bounding box center [538, 328] width 19 height 10
type input "[DATE] 5:16 PM"
type input "[DATE]"
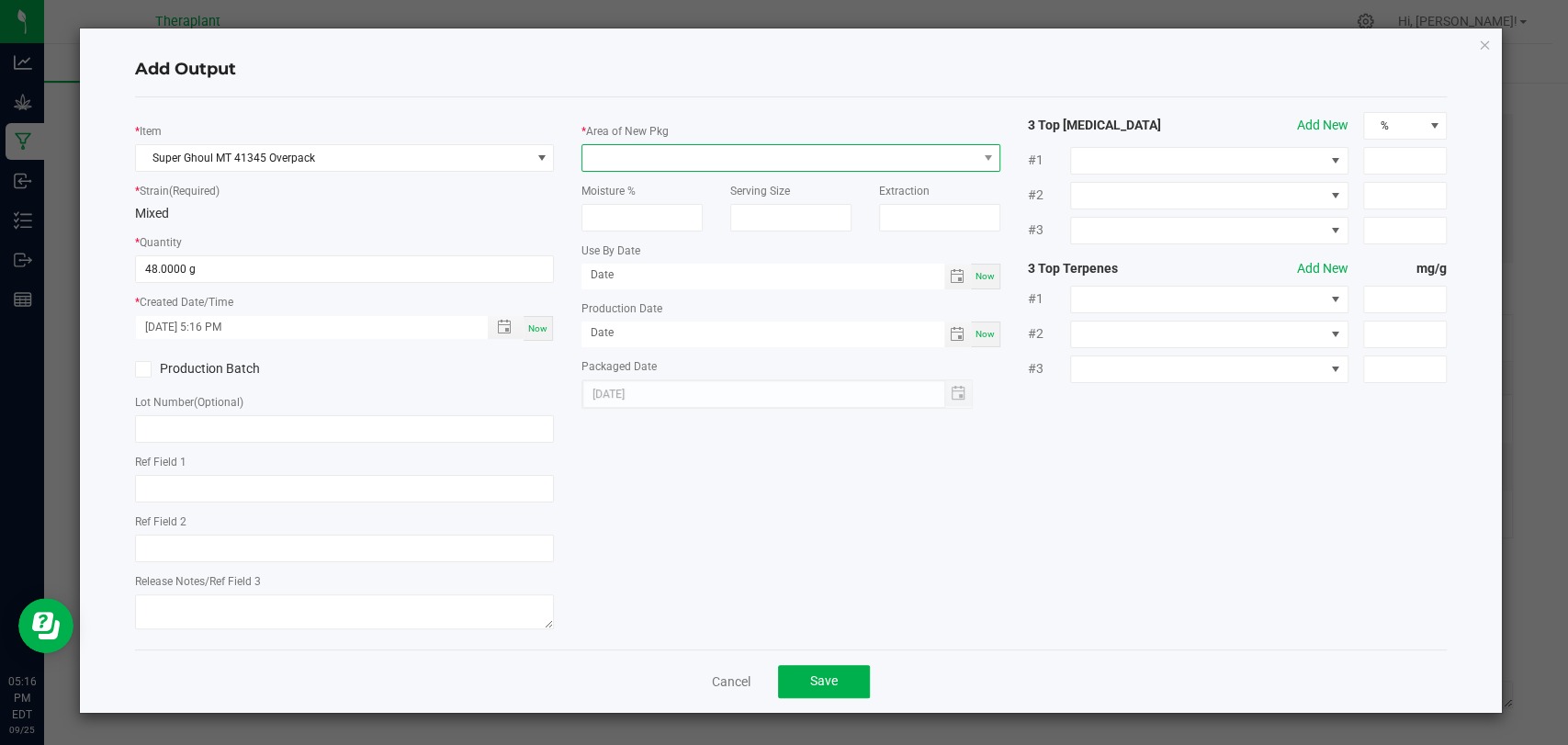
click at [608, 167] on span at bounding box center [779, 158] width 394 height 26
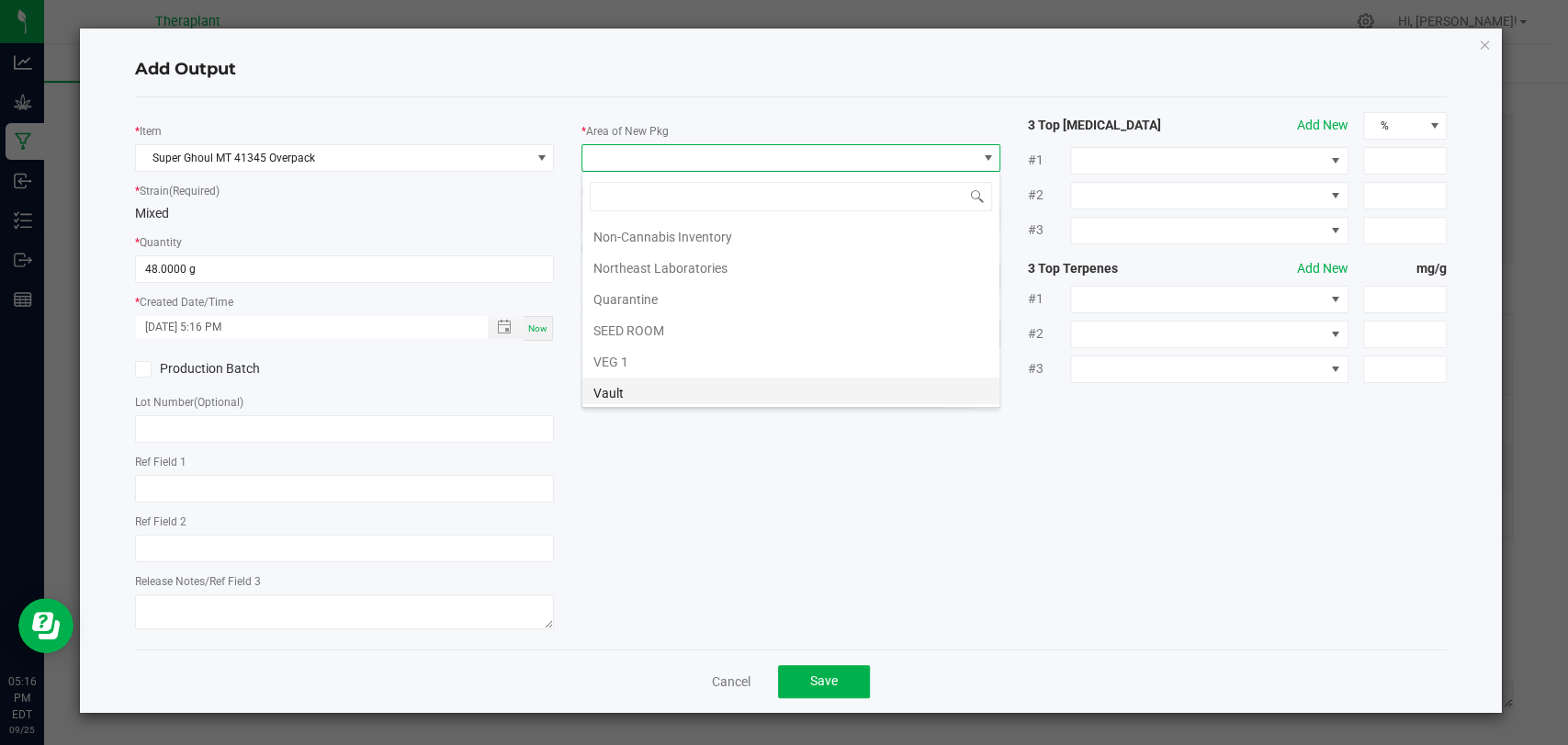
scroll to position [344, 0]
click at [631, 377] on li "Waste" at bounding box center [791, 392] width 417 height 31
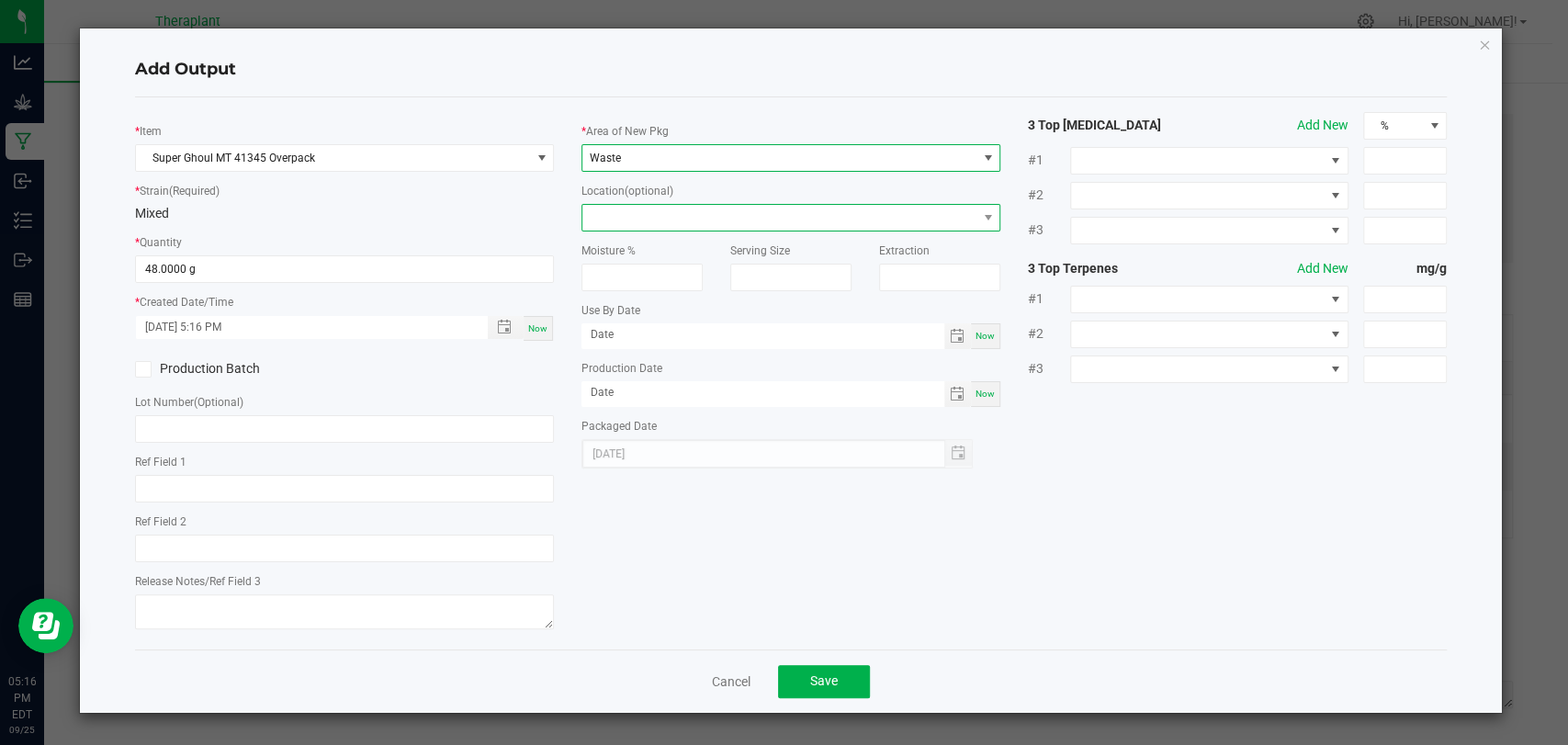
click at [638, 208] on span at bounding box center [779, 218] width 394 height 26
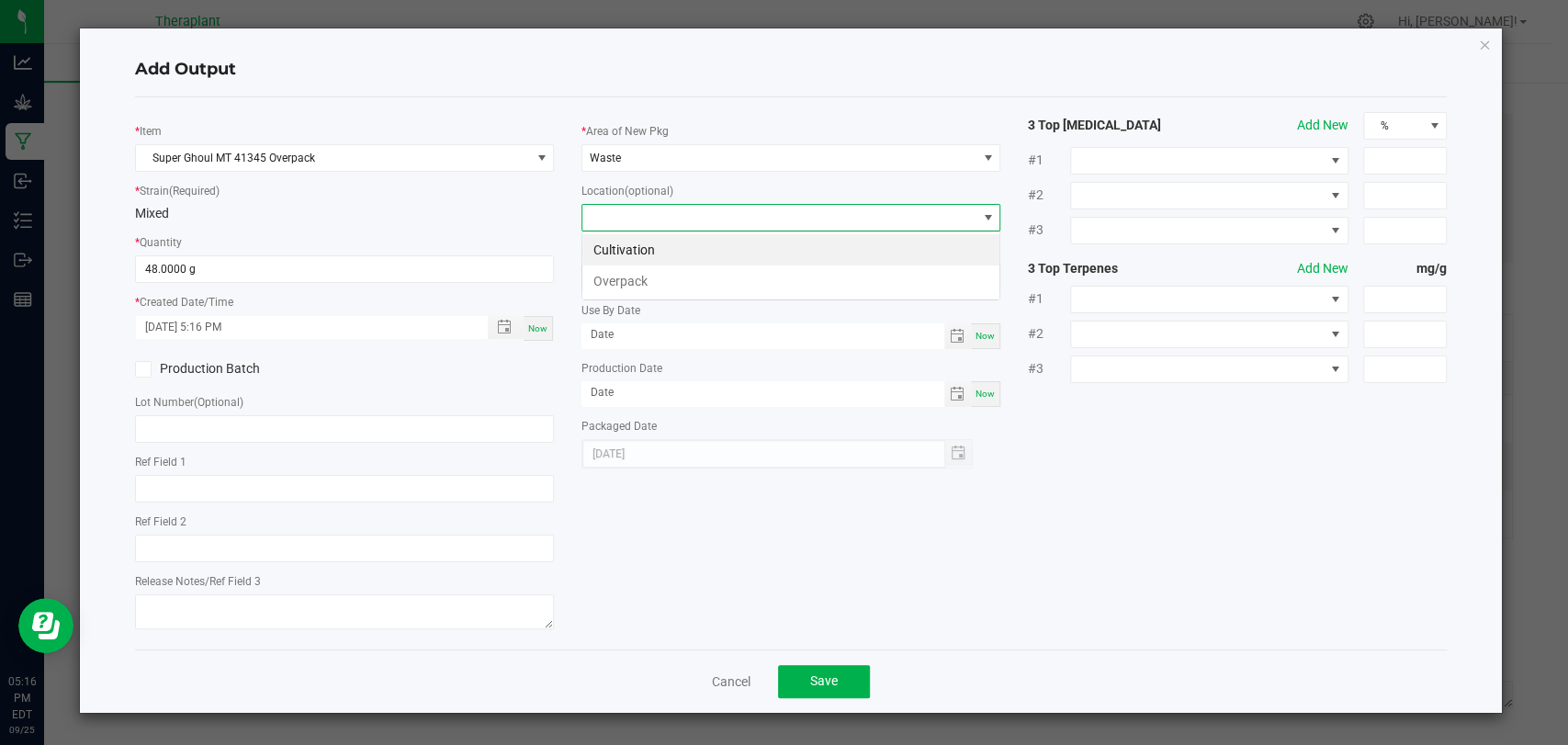
scroll to position [27, 419]
click at [633, 288] on li "Overpack" at bounding box center [791, 281] width 417 height 31
click at [823, 678] on span "Save" at bounding box center [824, 681] width 28 height 15
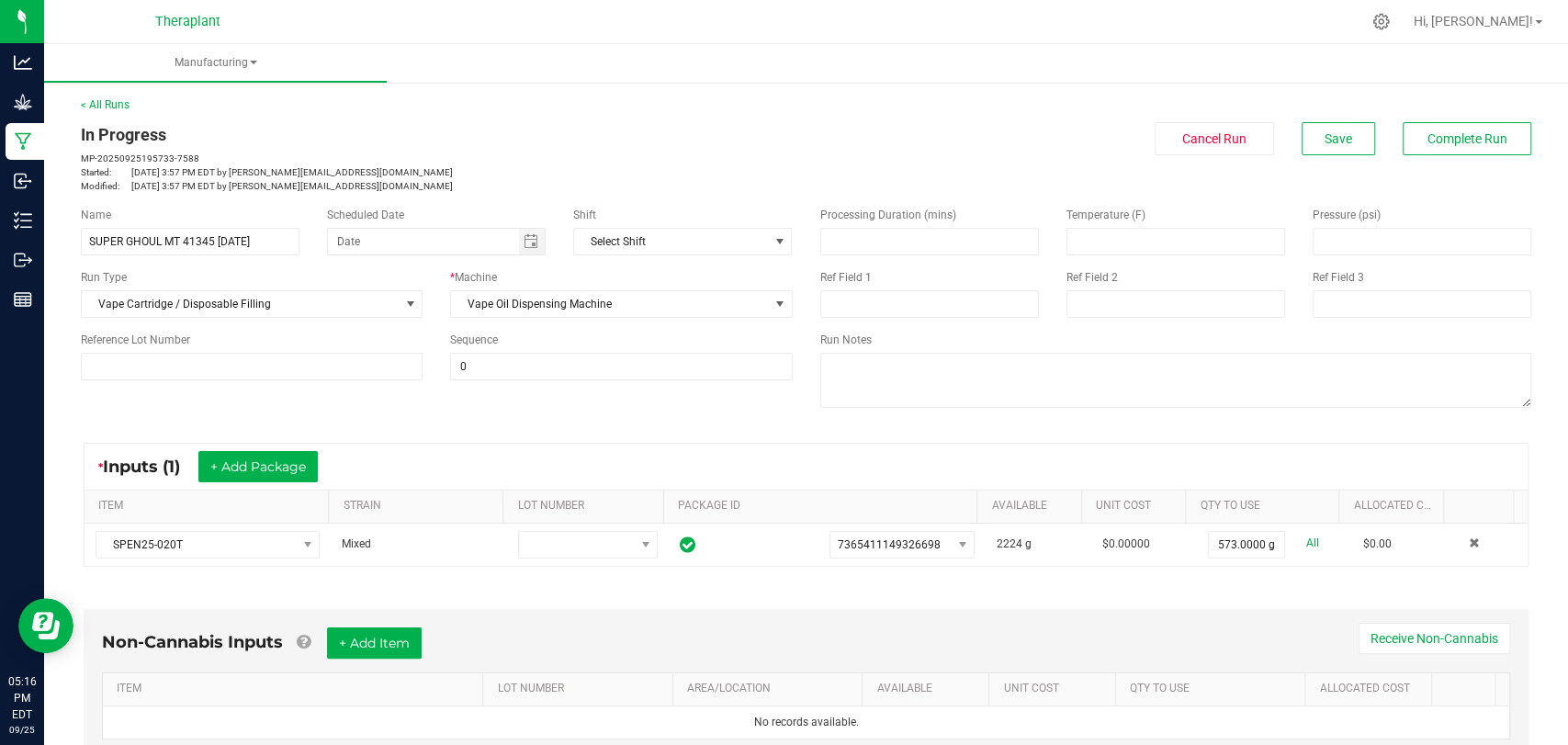
scroll to position [0, 0]
click at [1427, 134] on span "Complete Run" at bounding box center [1467, 139] width 80 height 15
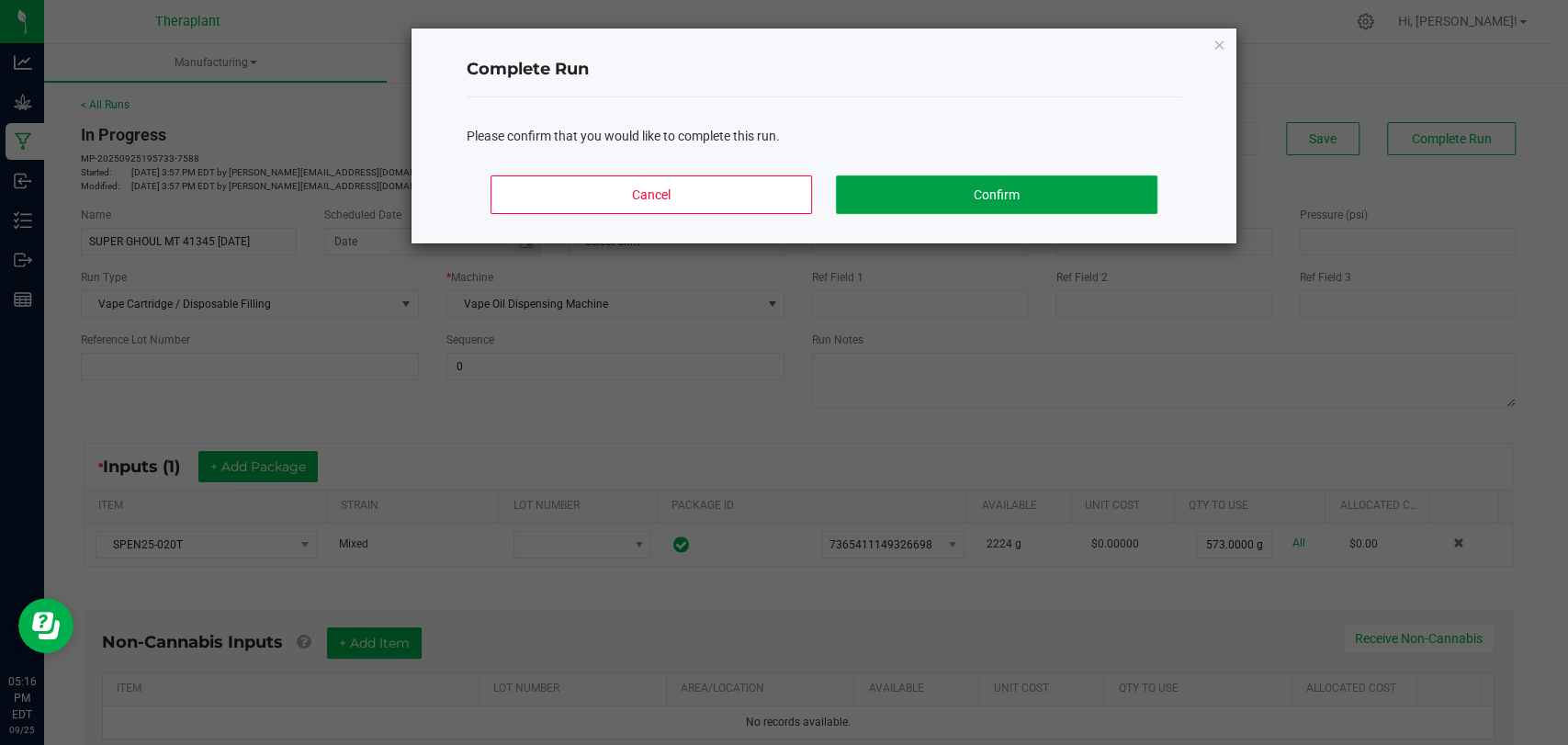
click at [960, 189] on button "Confirm" at bounding box center [997, 195] width 322 height 39
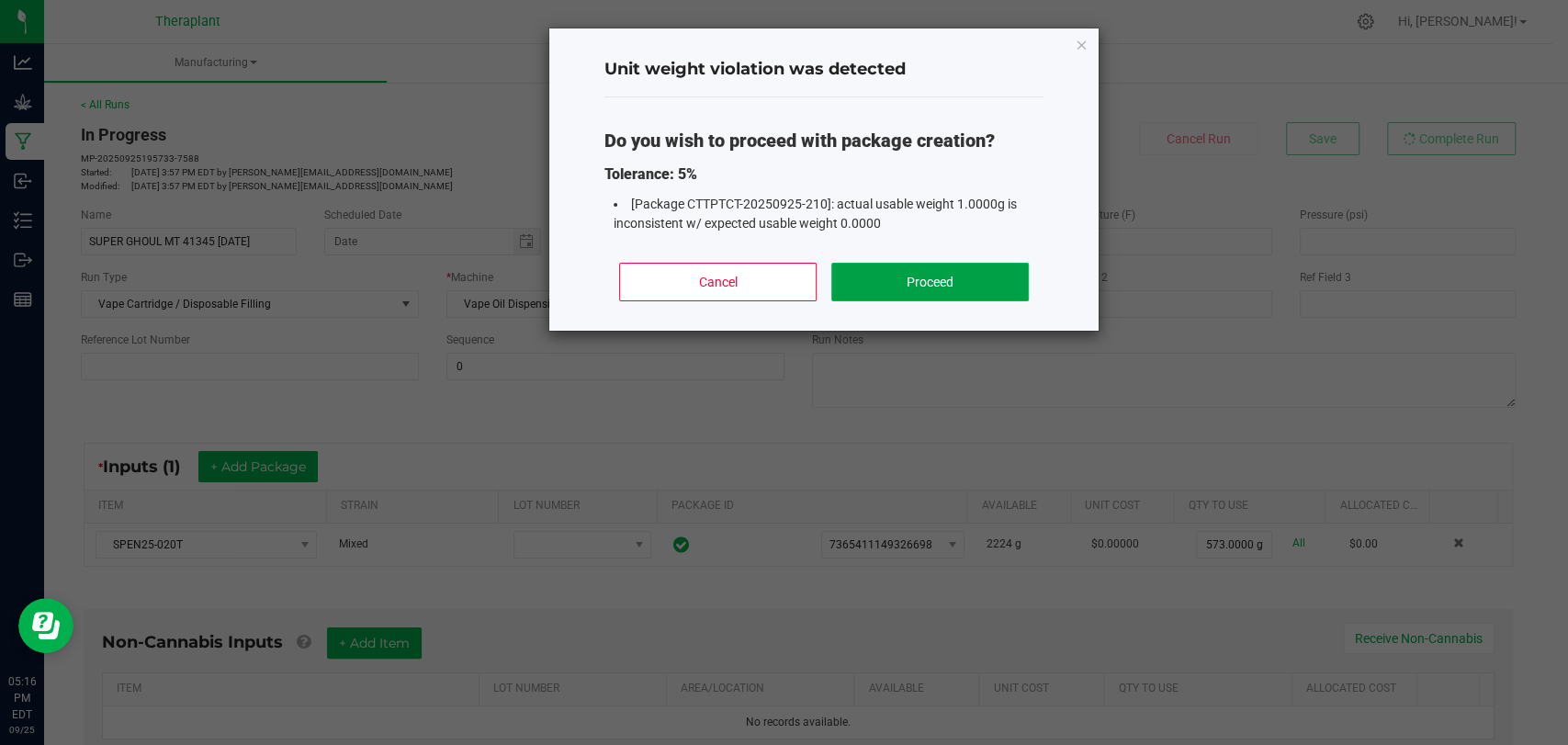
click at [910, 289] on button "Proceed" at bounding box center [930, 282] width 198 height 39
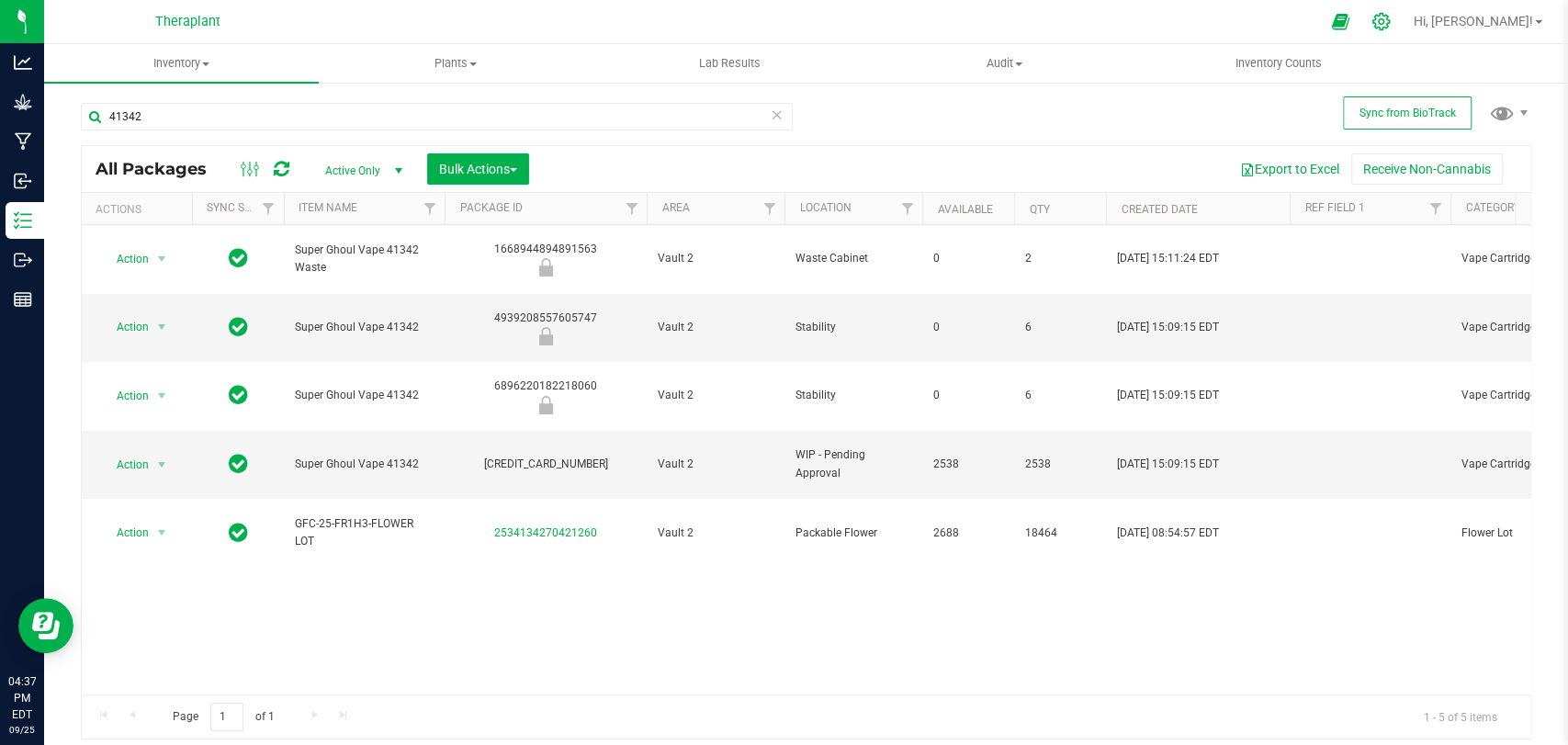
click at [1390, 27] on icon at bounding box center [1381, 21] width 17 height 17
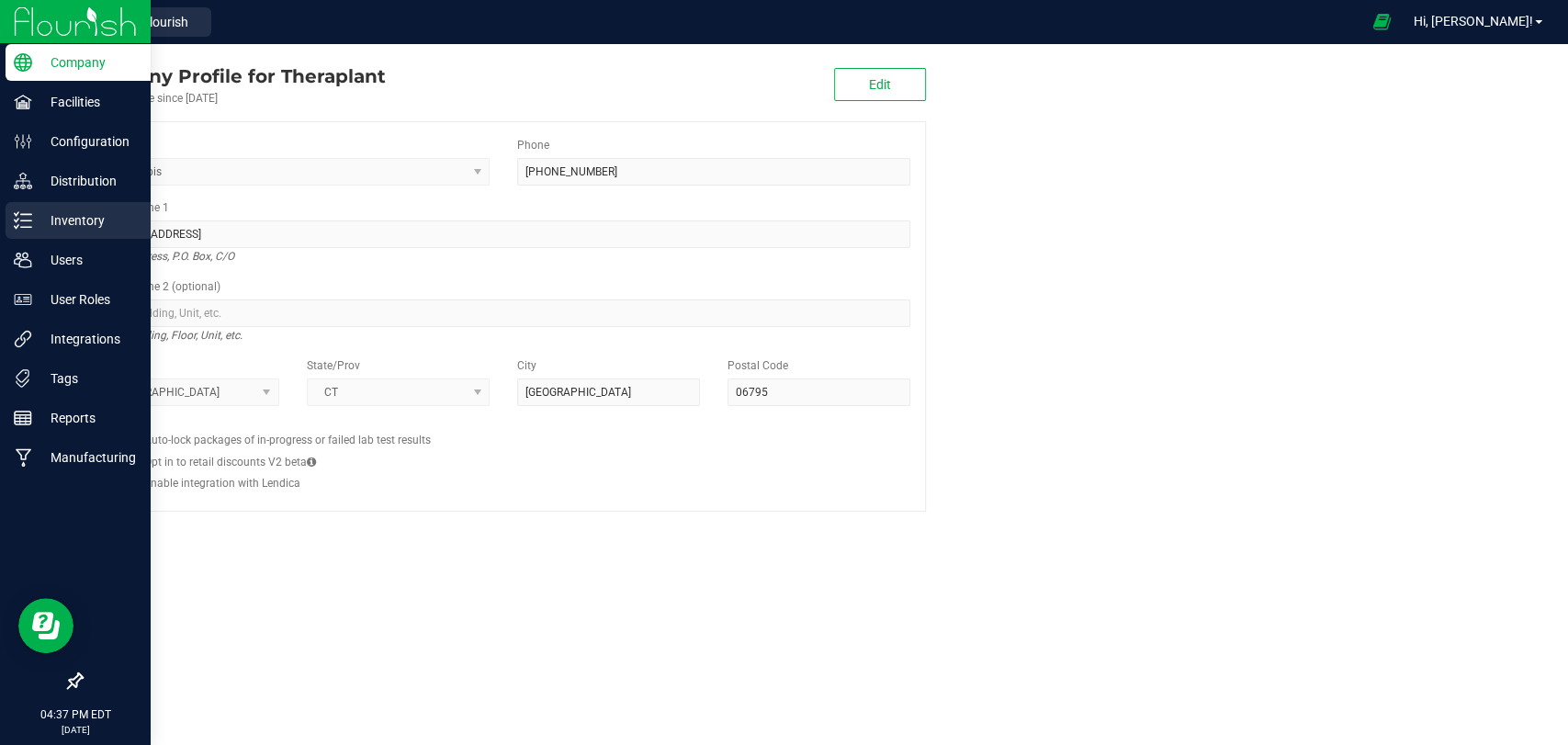
click at [28, 222] on icon at bounding box center [23, 220] width 18 height 18
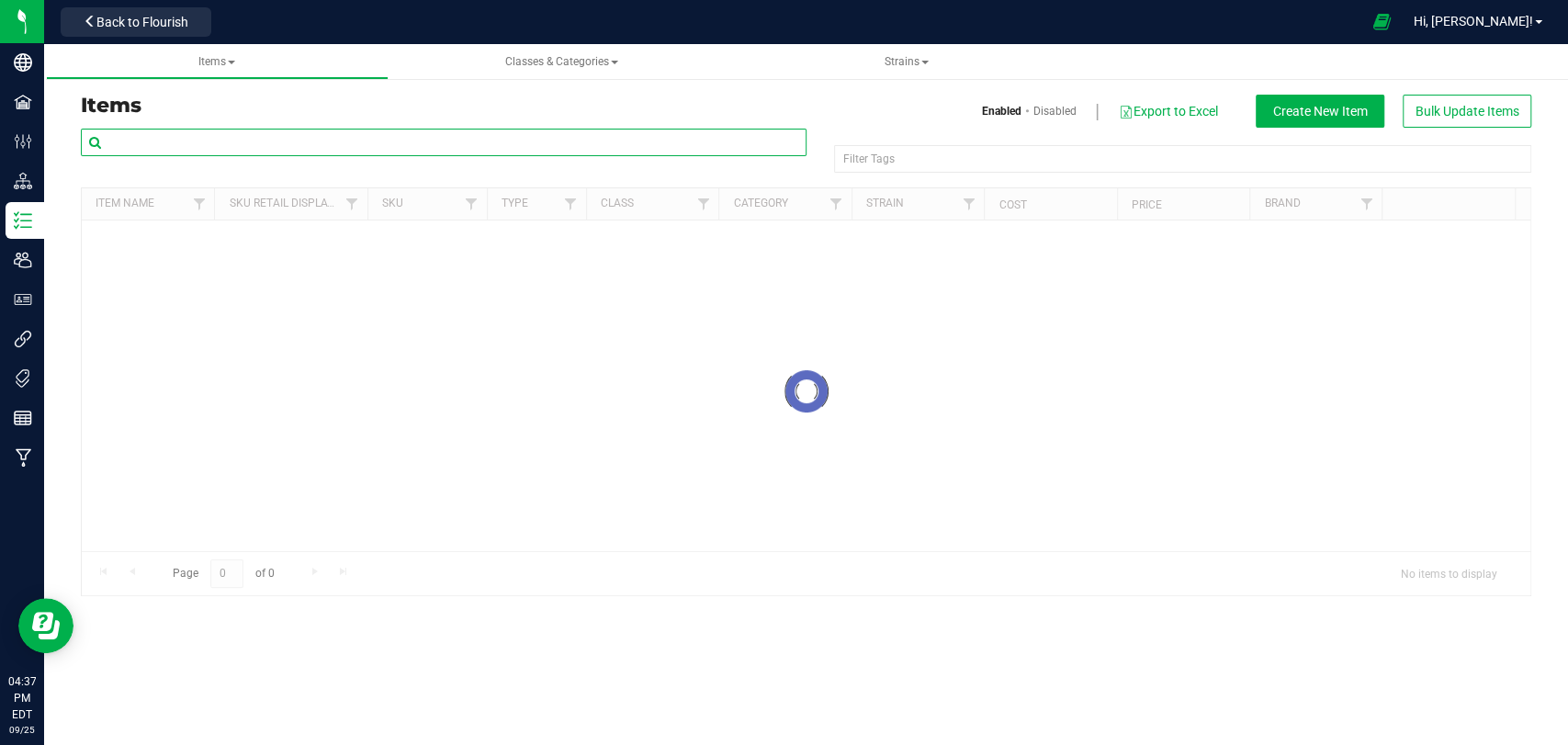
click at [356, 132] on input "text" at bounding box center [444, 142] width 726 height 28
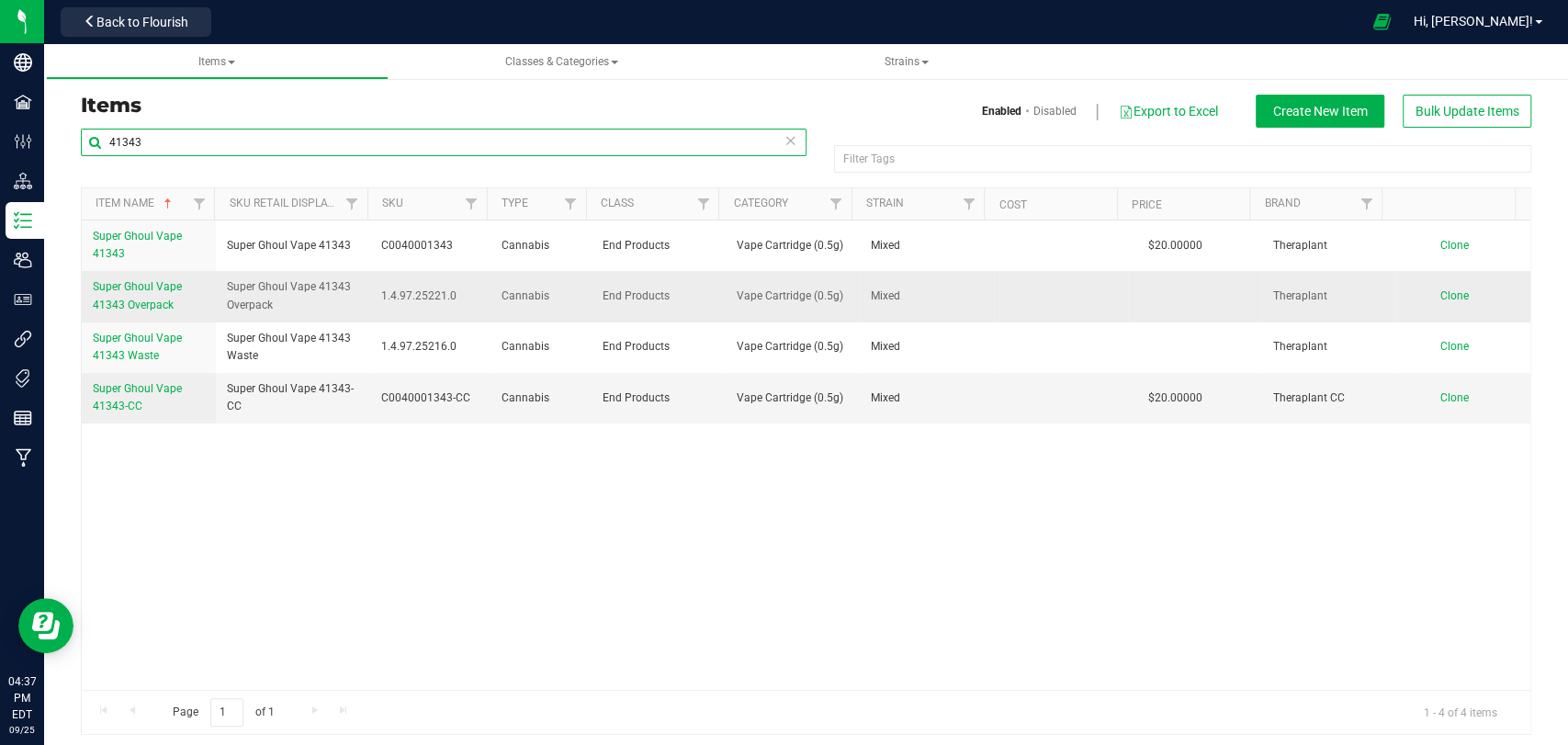
type input "41343"
click at [152, 300] on span "Super Ghoul Vape 41343 Overpack" at bounding box center [137, 295] width 89 height 30
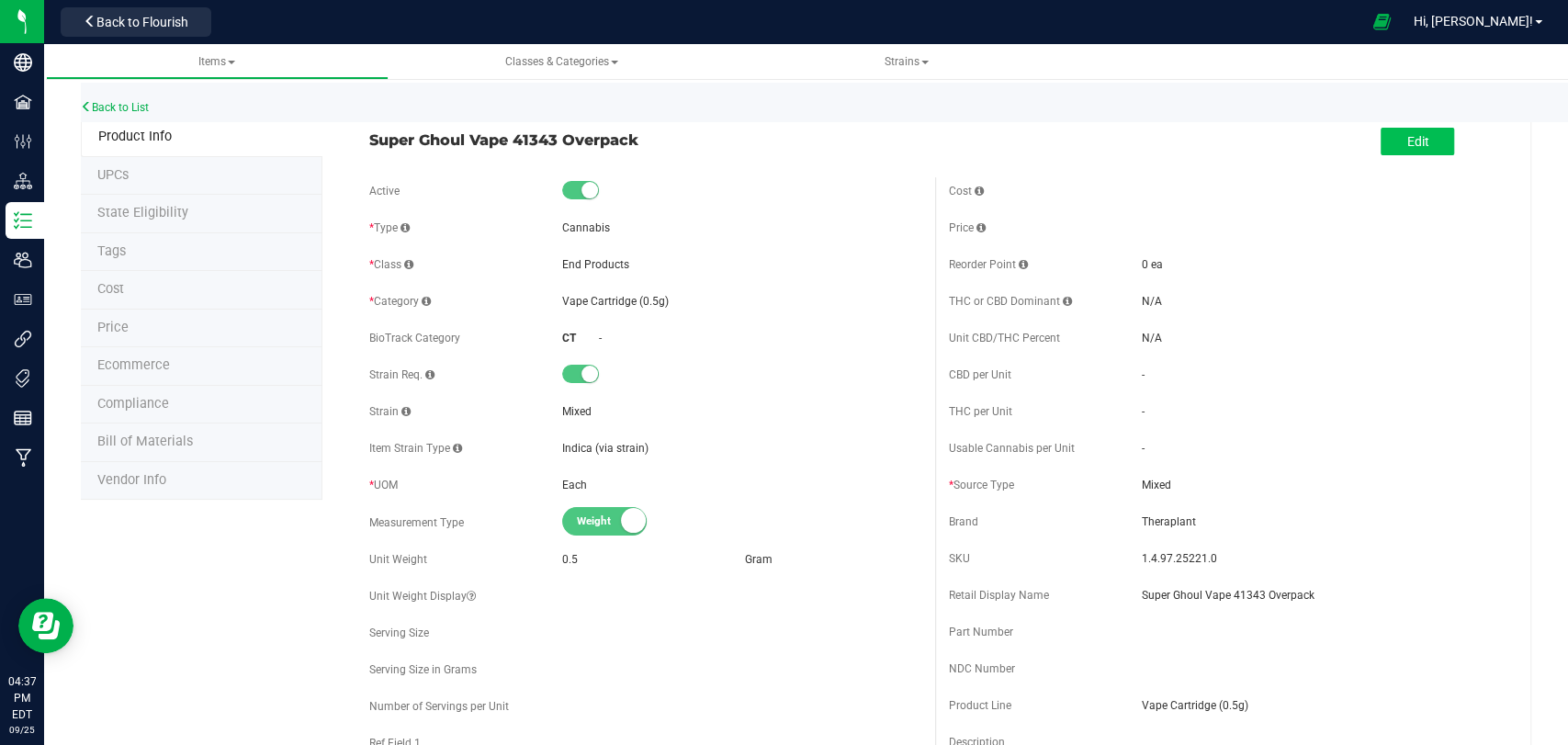
click at [1437, 135] on div "Edit" at bounding box center [1225, 142] width 579 height 46
click at [1425, 136] on button "Edit" at bounding box center [1417, 141] width 74 height 28
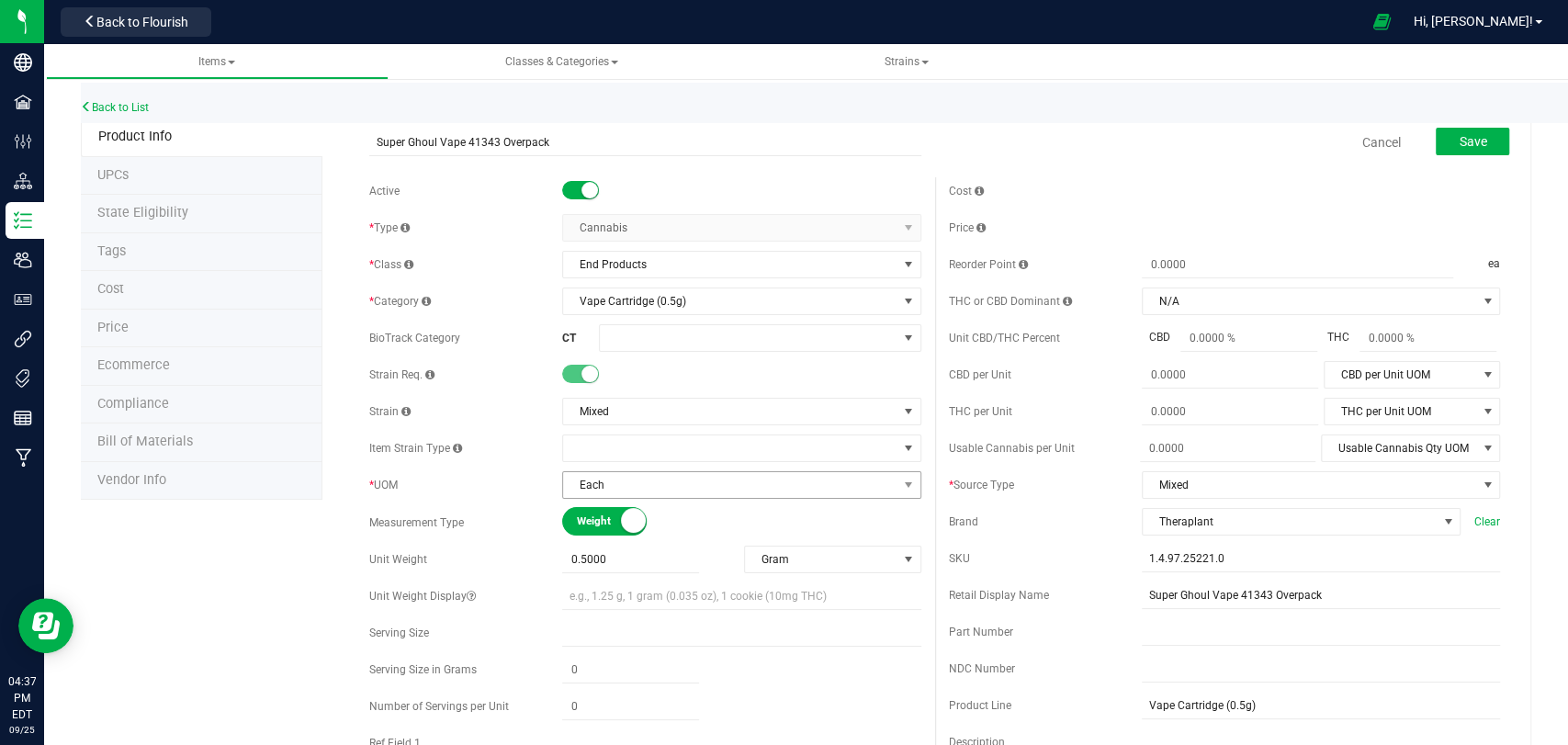
click at [650, 494] on span "Each" at bounding box center [730, 485] width 334 height 26
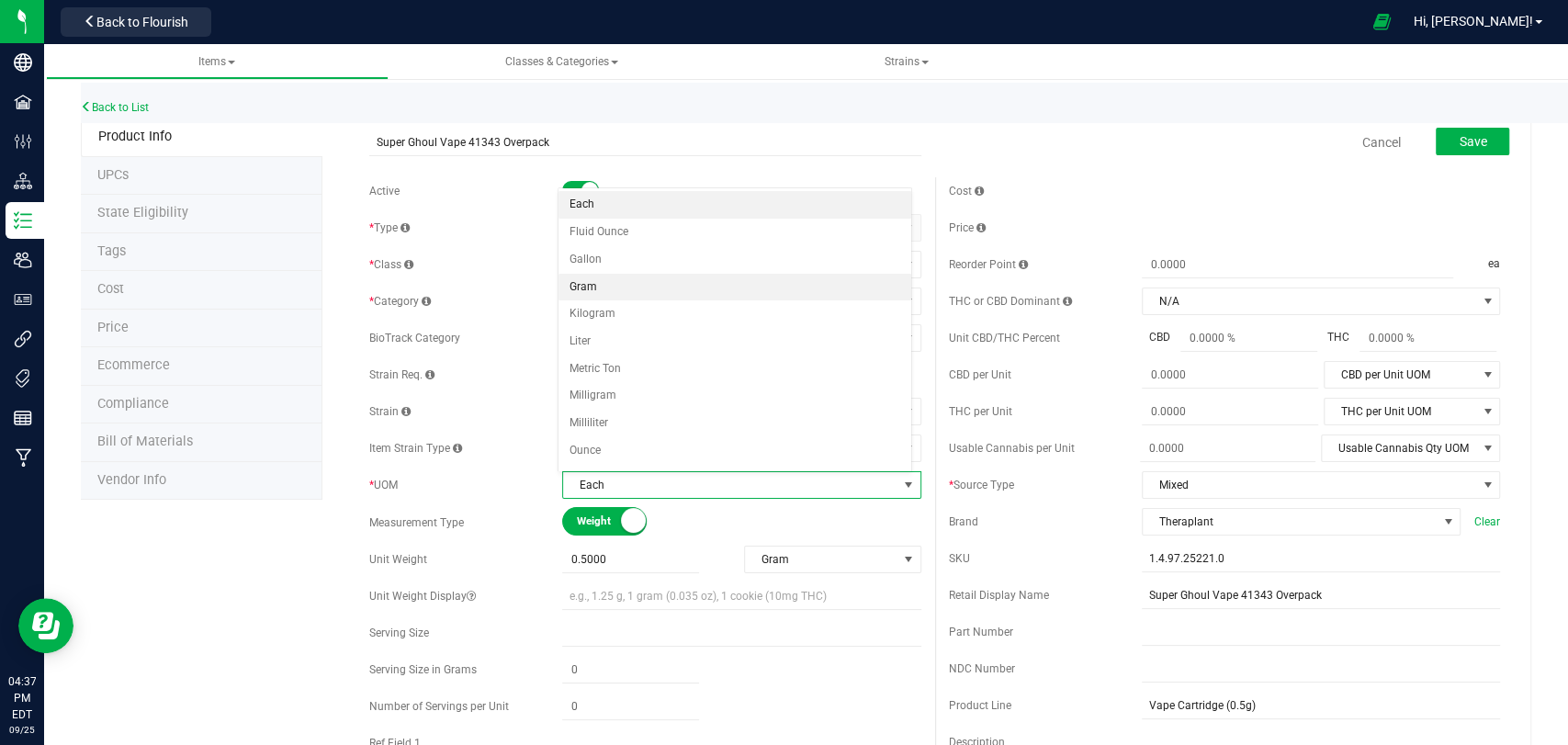
click at [588, 288] on li "Gram" at bounding box center [735, 288] width 353 height 28
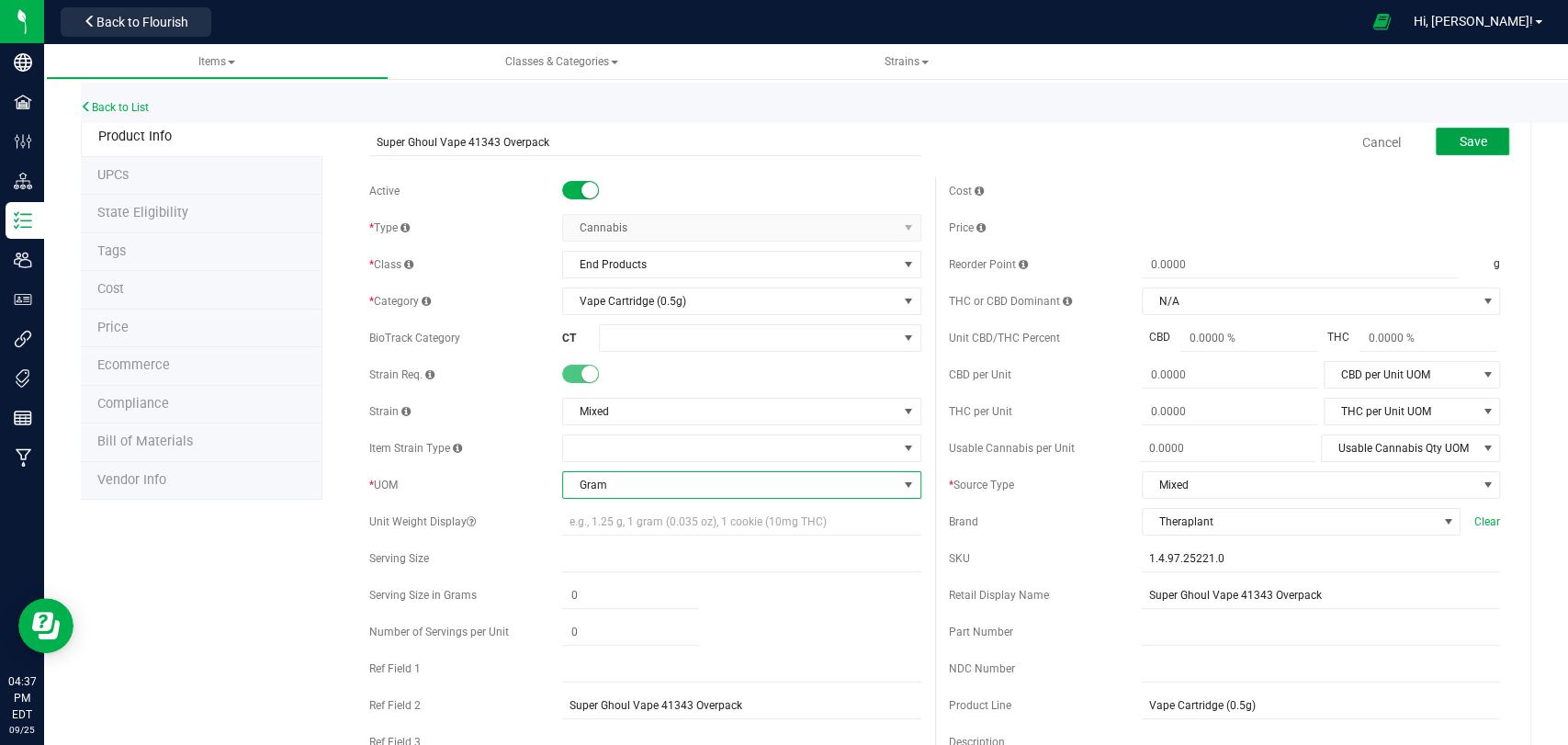
click at [1477, 145] on button "Save" at bounding box center [1472, 141] width 74 height 28
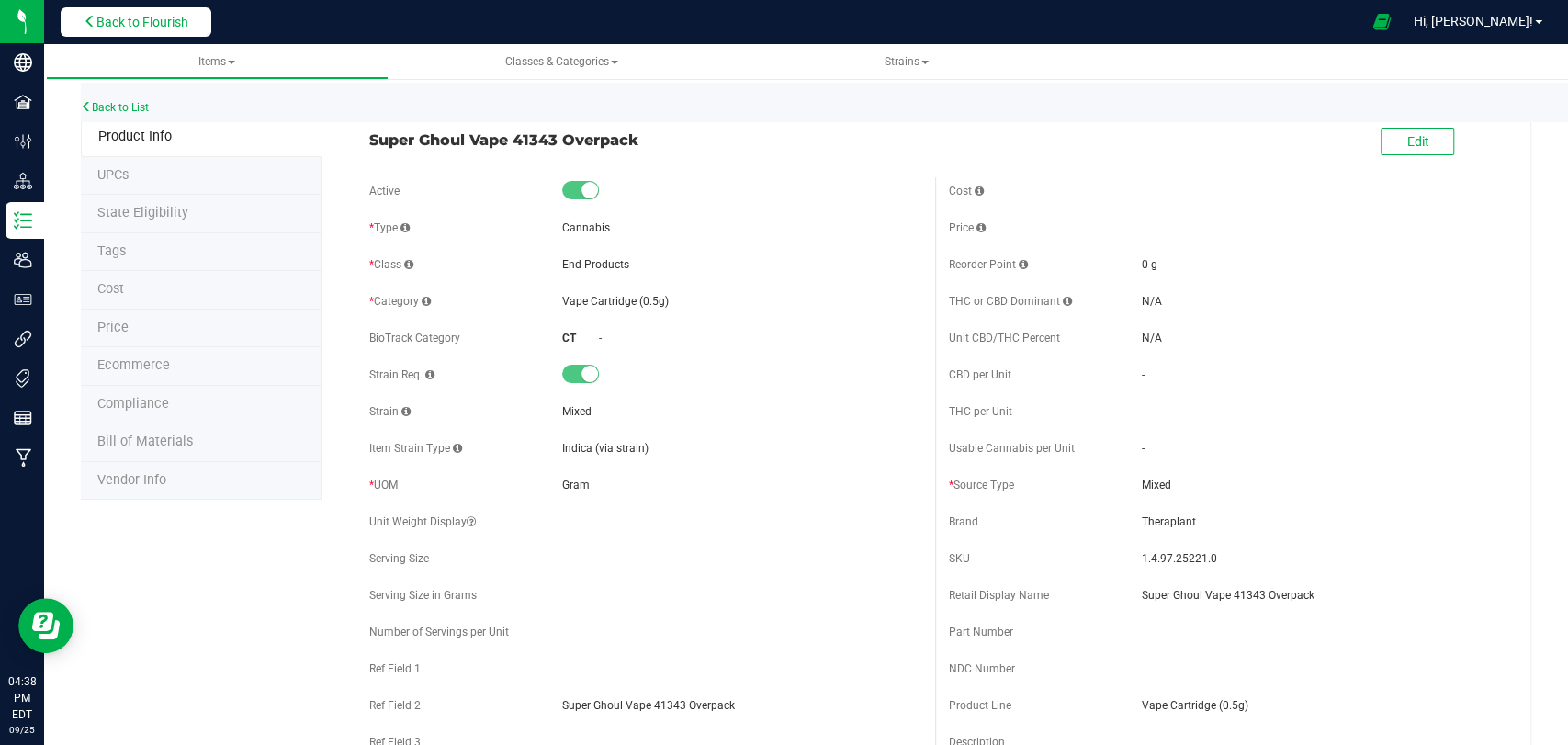
click at [126, 19] on span "Back to Flourish" at bounding box center [142, 22] width 92 height 15
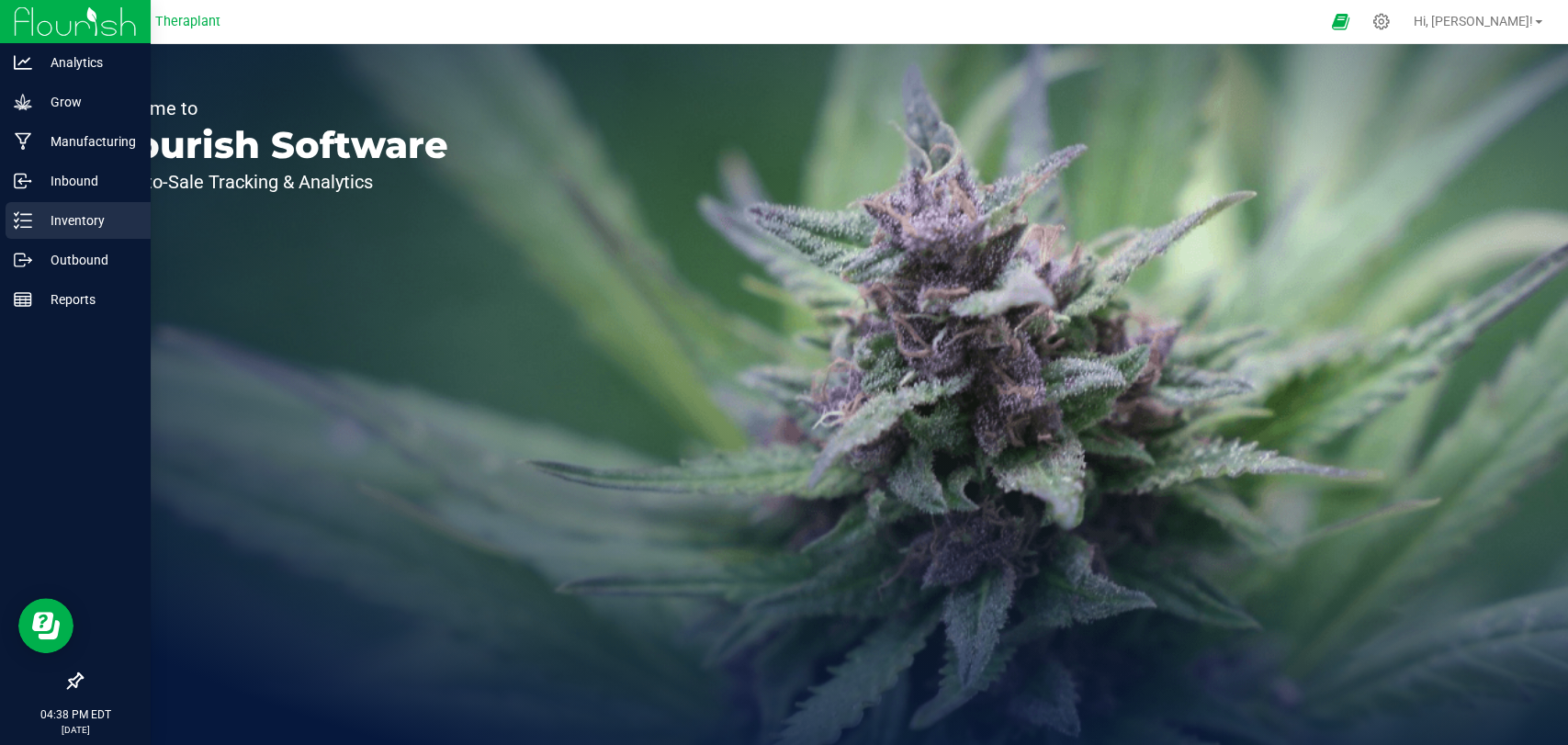
click at [7, 222] on div "Inventory" at bounding box center [78, 220] width 145 height 37
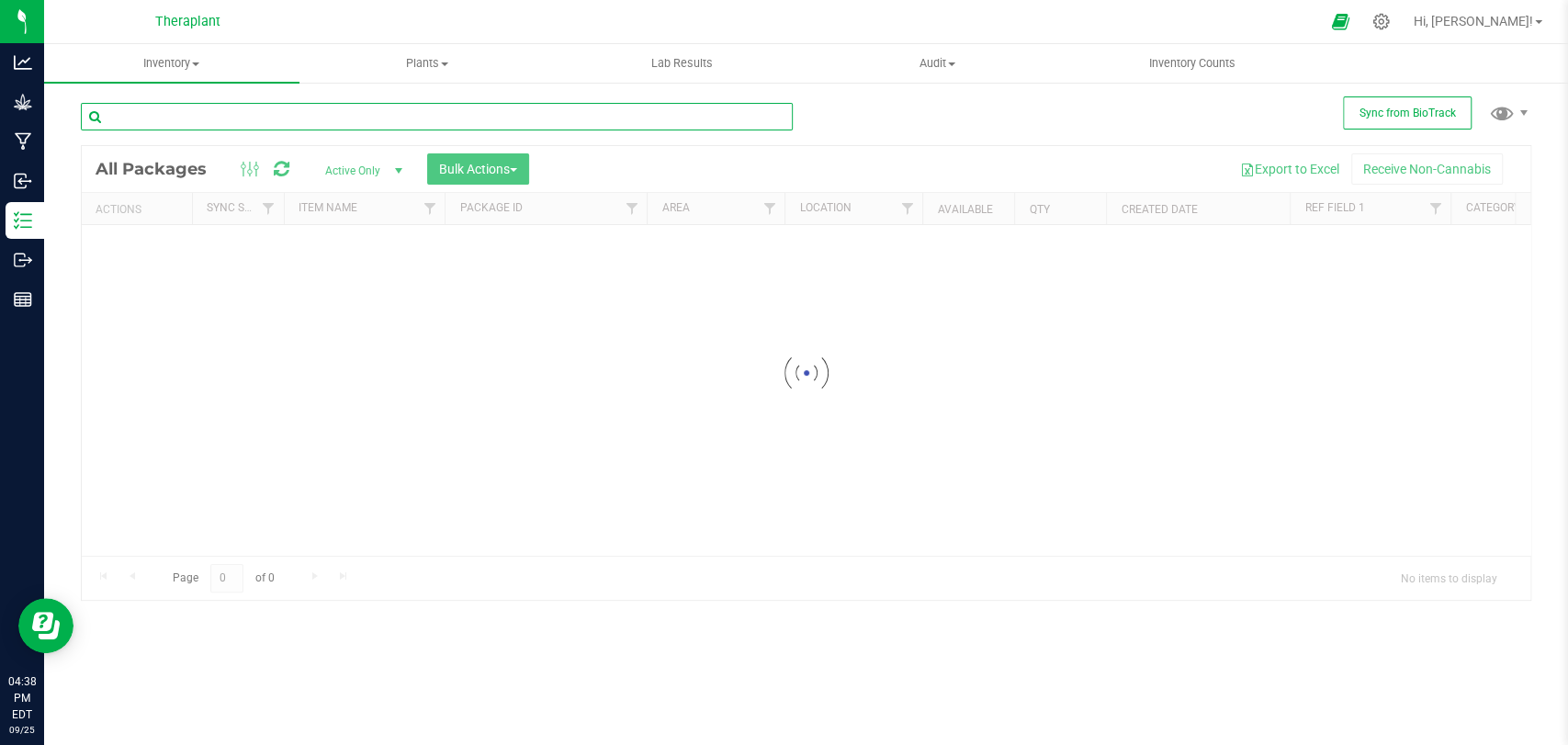
click at [191, 127] on input "text" at bounding box center [437, 117] width 712 height 28
type input "41343"
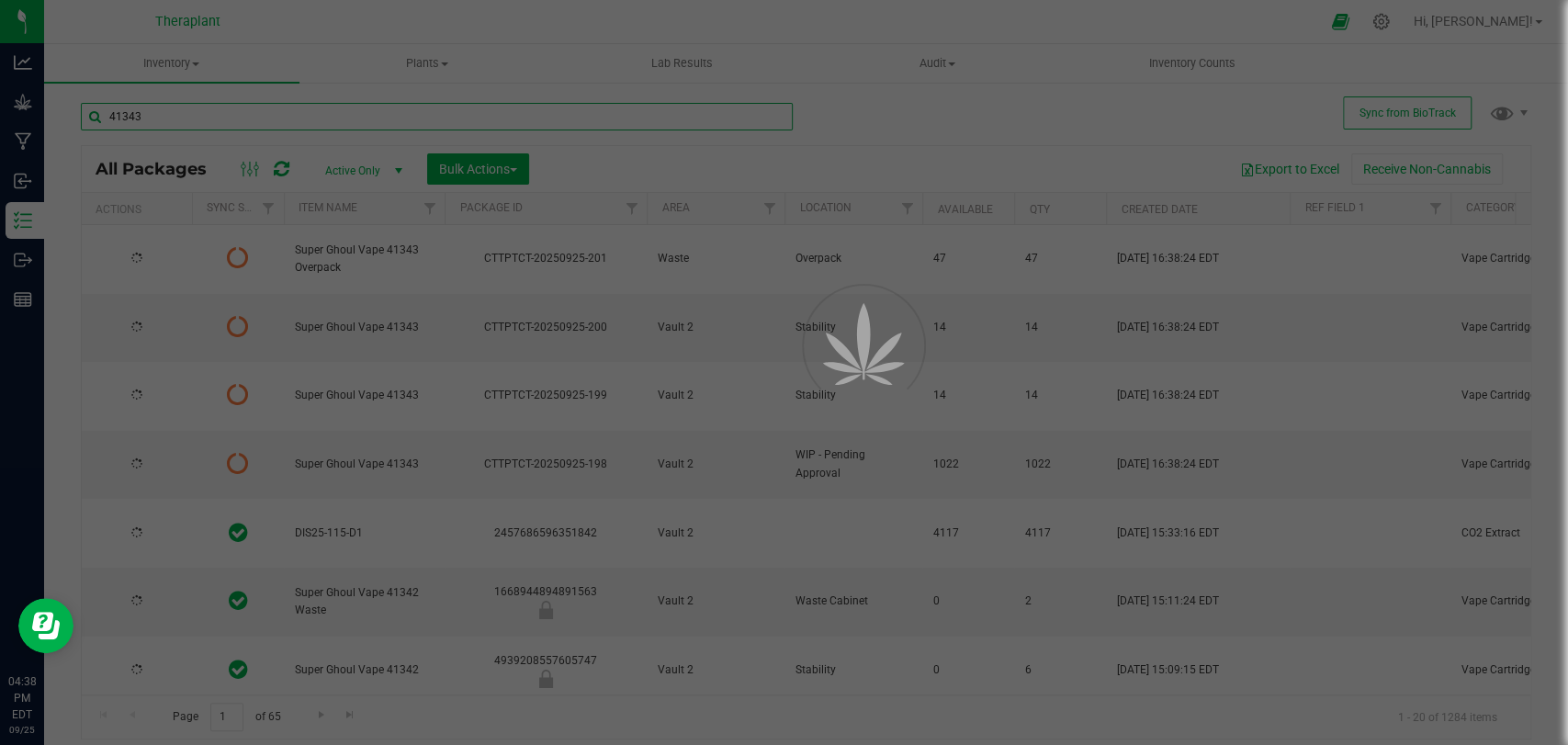
type input "2026-08-01"
type input "2026-06-02"
type input "2026-08-27"
type input "2026-04-30"
type input "2026-06-23"
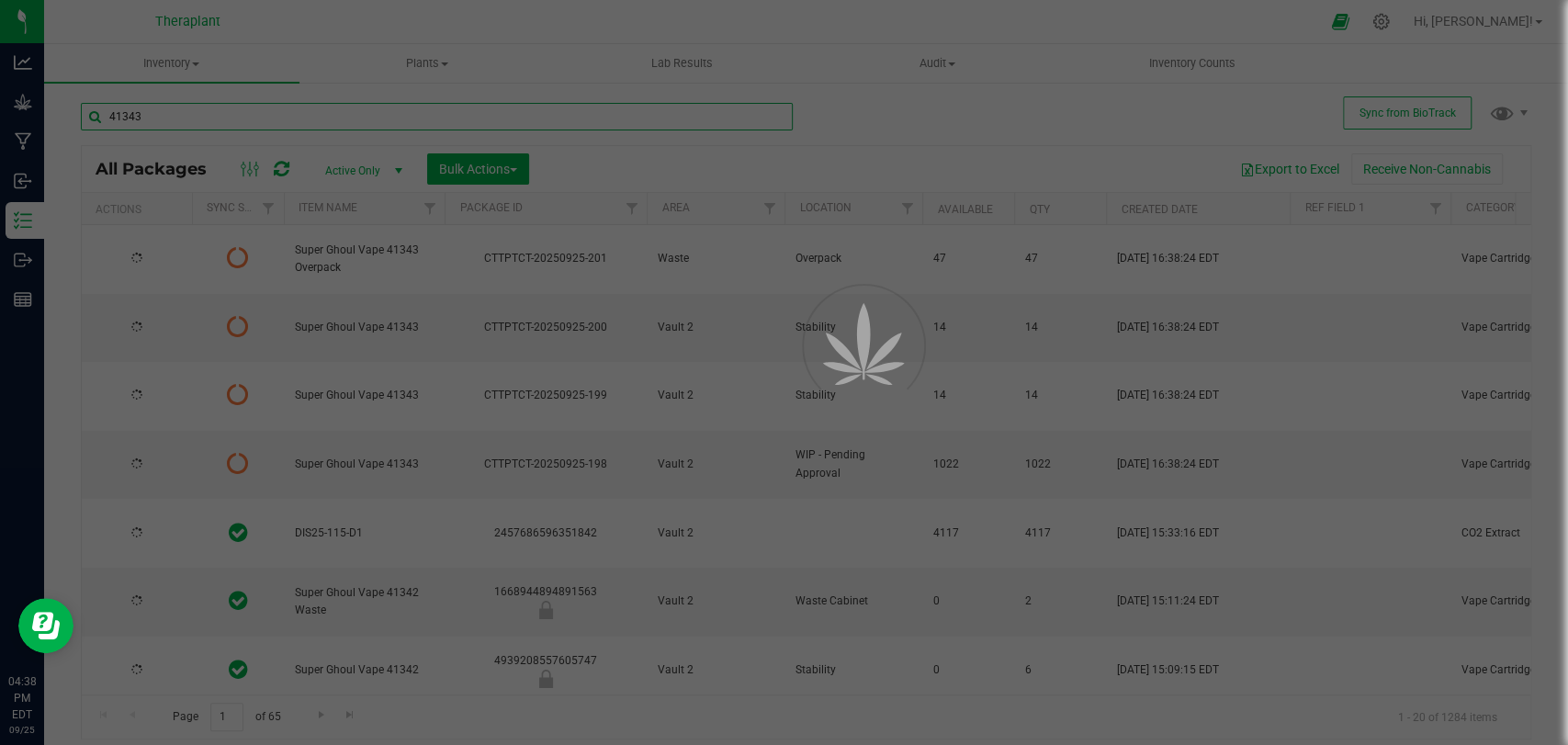
type input "2026-05-23"
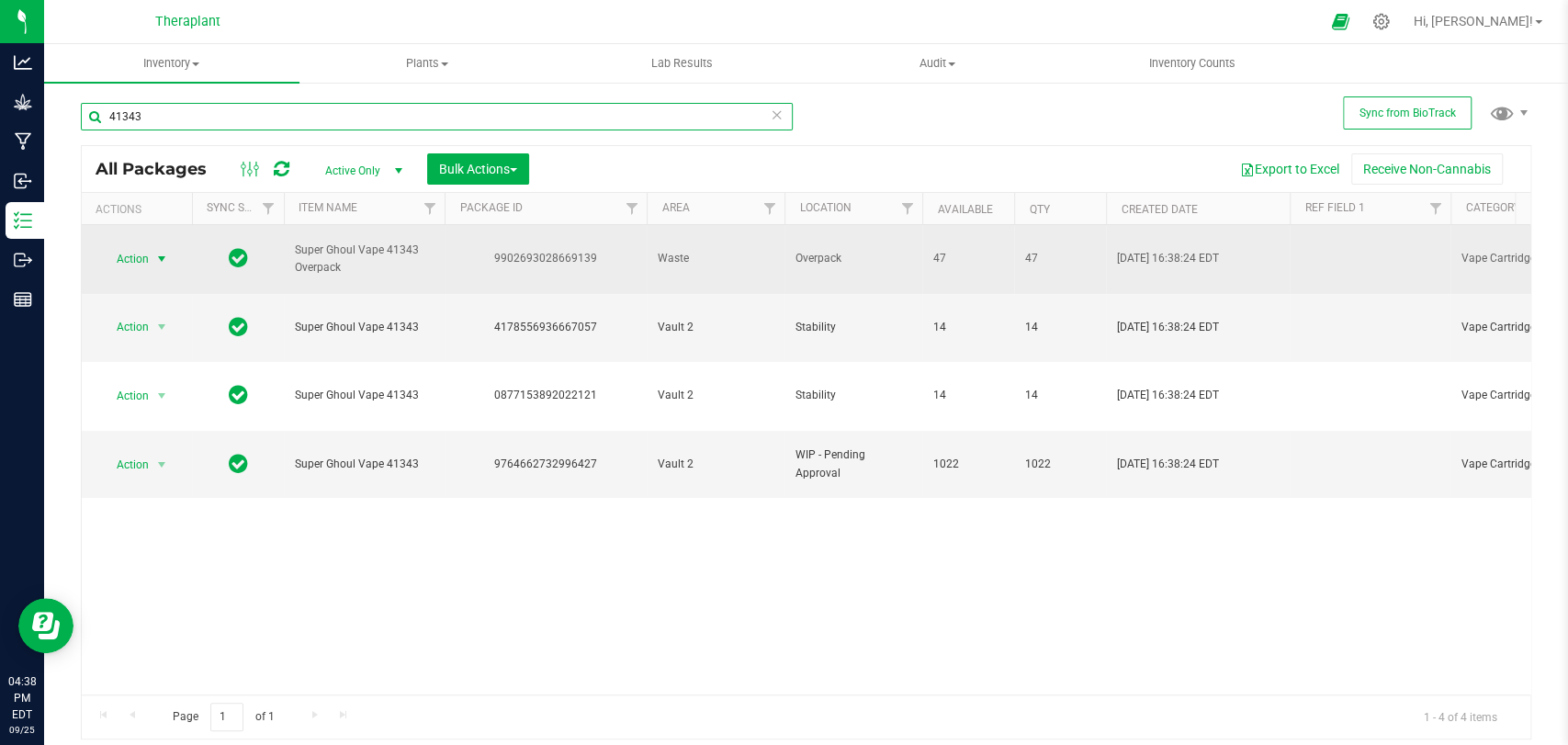
type input "41343"
click at [165, 252] on span "select" at bounding box center [162, 259] width 15 height 15
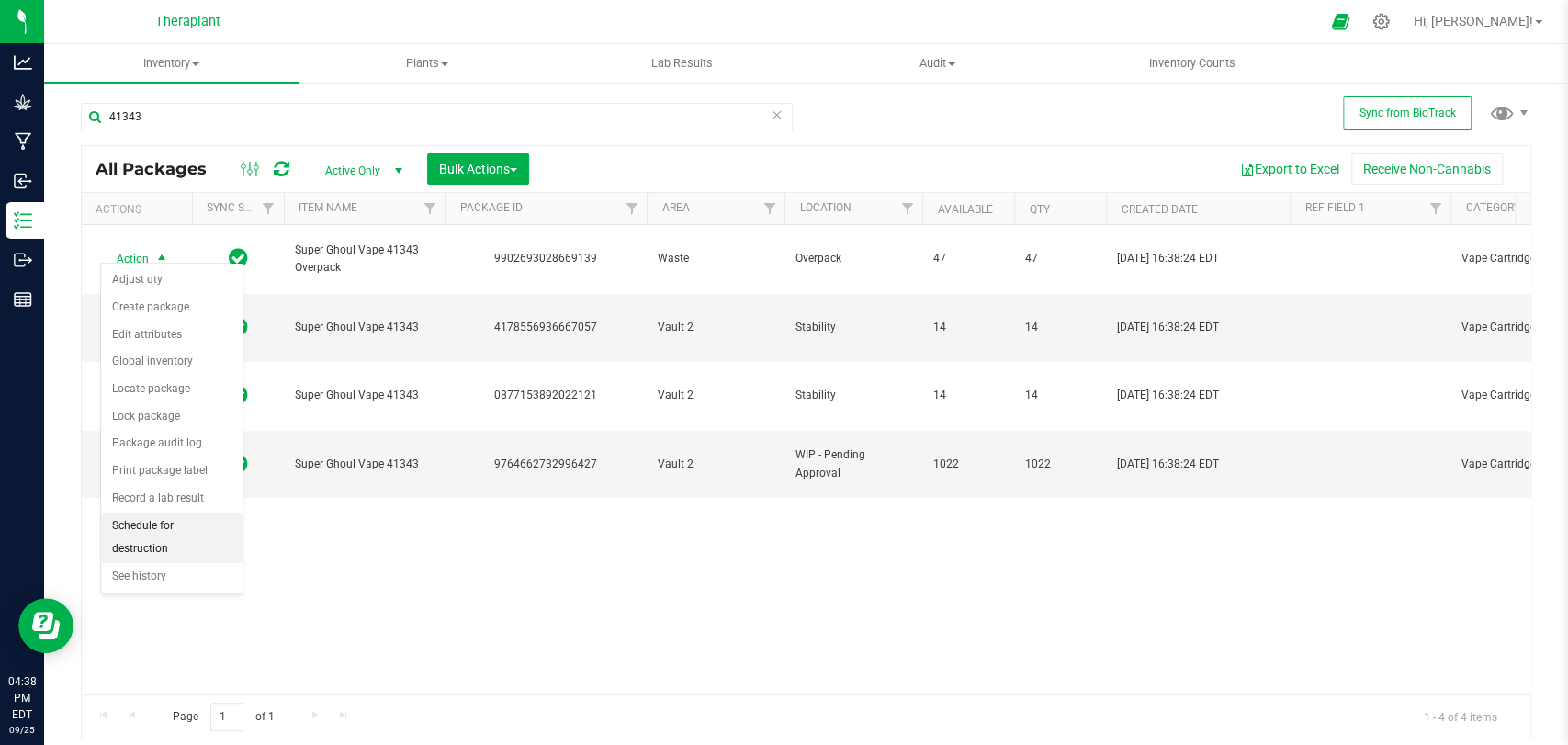
click at [144, 536] on li "Schedule for destruction" at bounding box center [172, 537] width 142 height 51
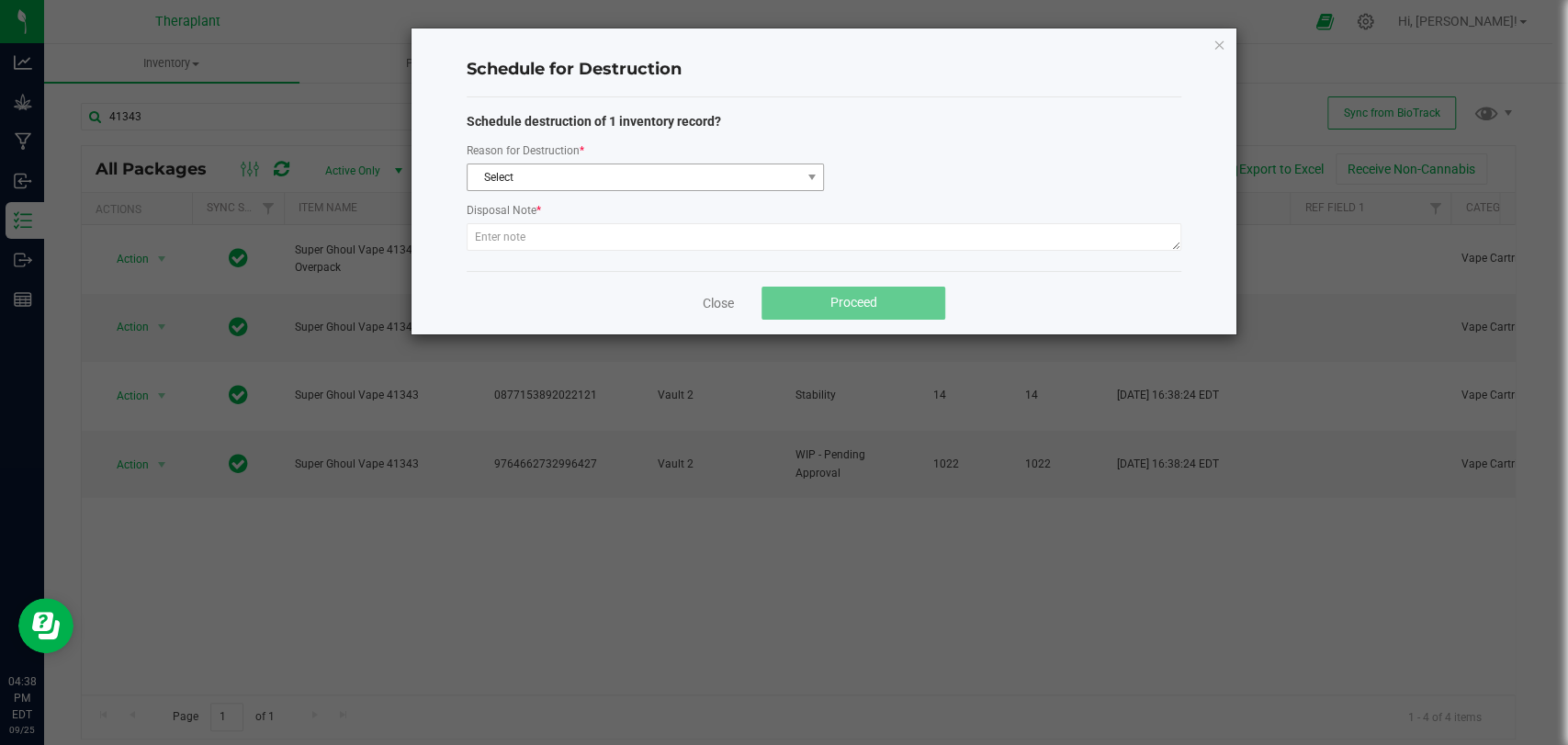
click at [555, 163] on div "Reason for Destruction * Select" at bounding box center [645, 165] width 358 height 51
click at [551, 171] on span "Select" at bounding box center [634, 177] width 333 height 26
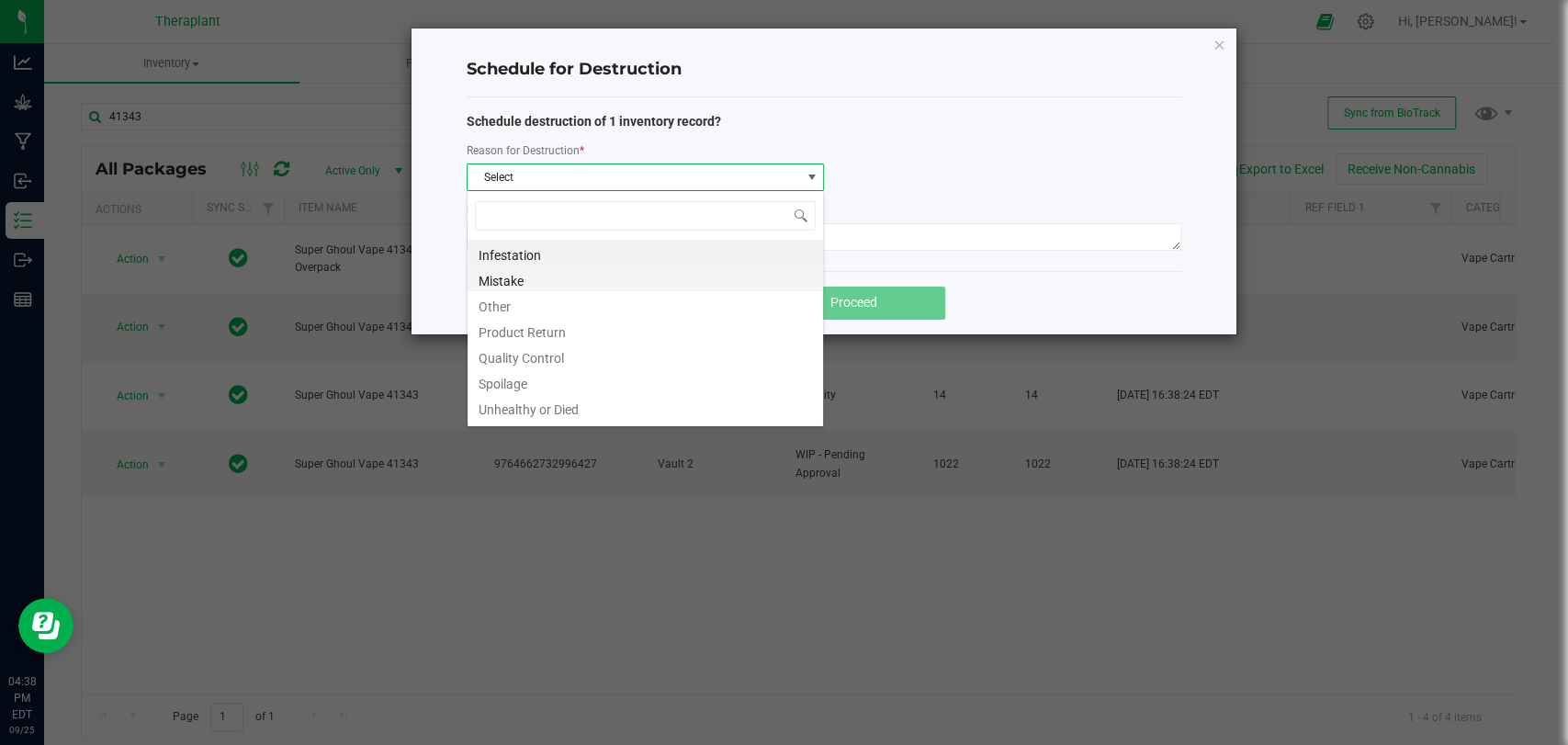
scroll to position [27, 358]
click at [503, 306] on li "Other" at bounding box center [645, 304] width 356 height 26
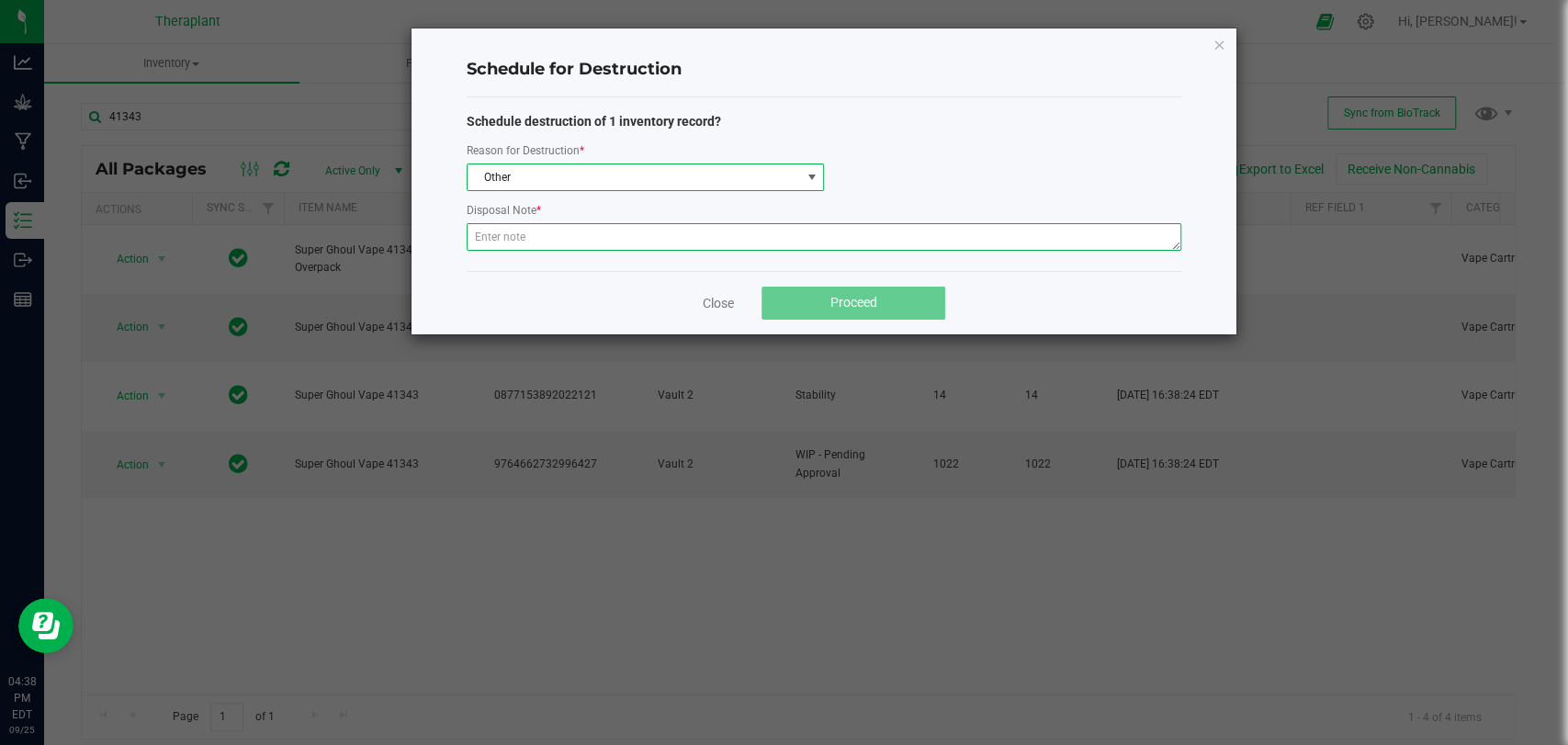
click at [515, 238] on textarea at bounding box center [824, 237] width 715 height 28
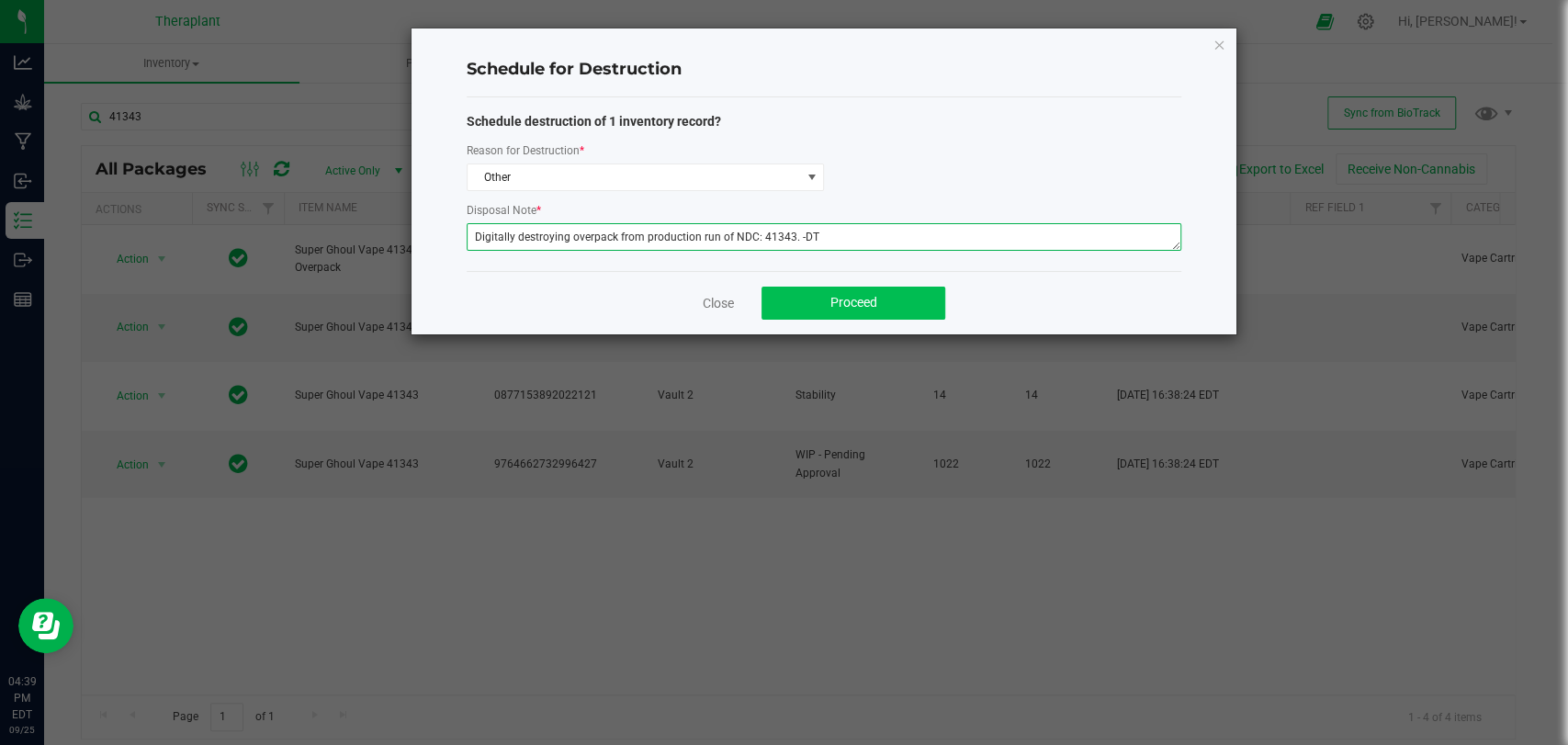
type textarea "Digitally destroying overpack from production run of NDC: 41343. -DT"
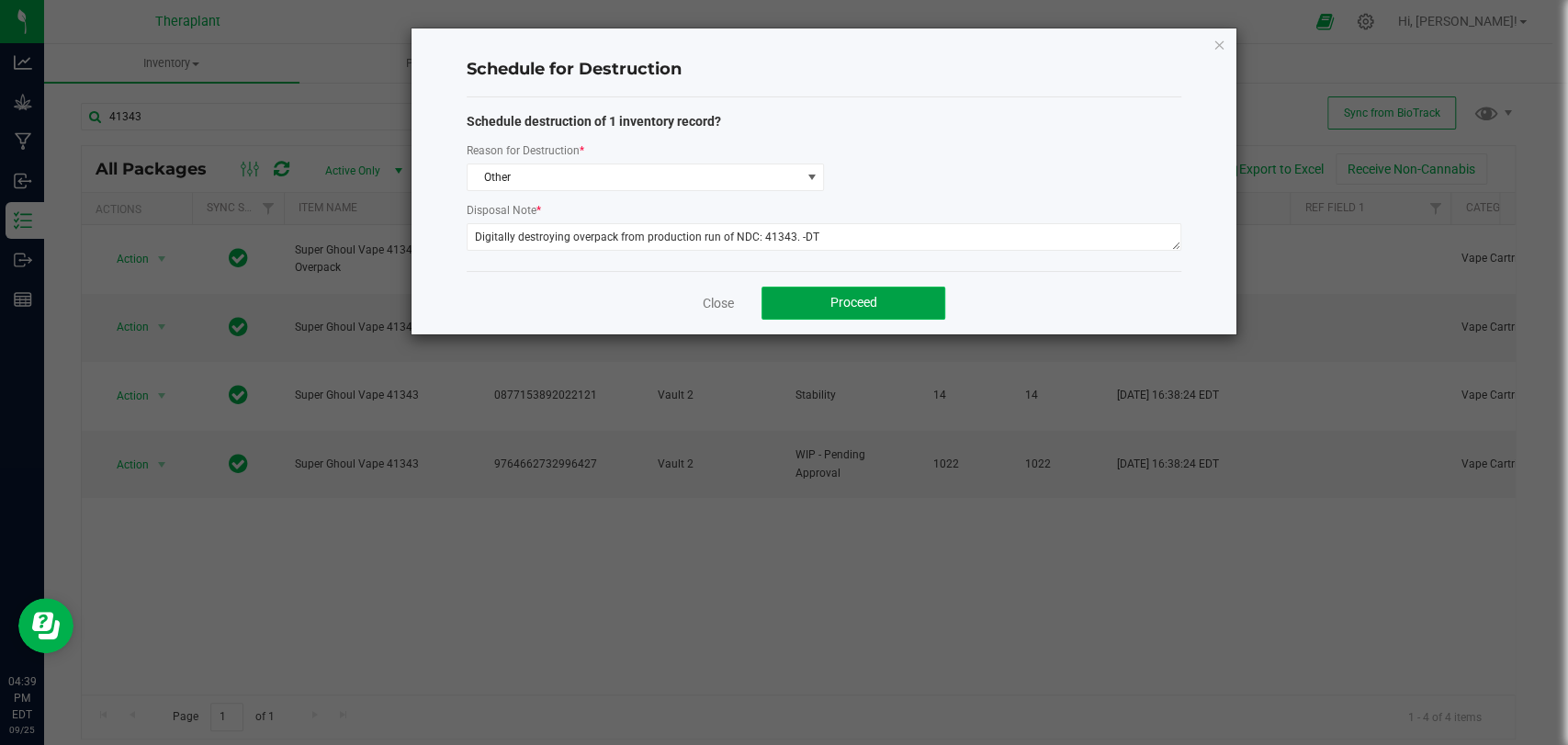
click at [807, 303] on button "Proceed" at bounding box center [854, 303] width 184 height 33
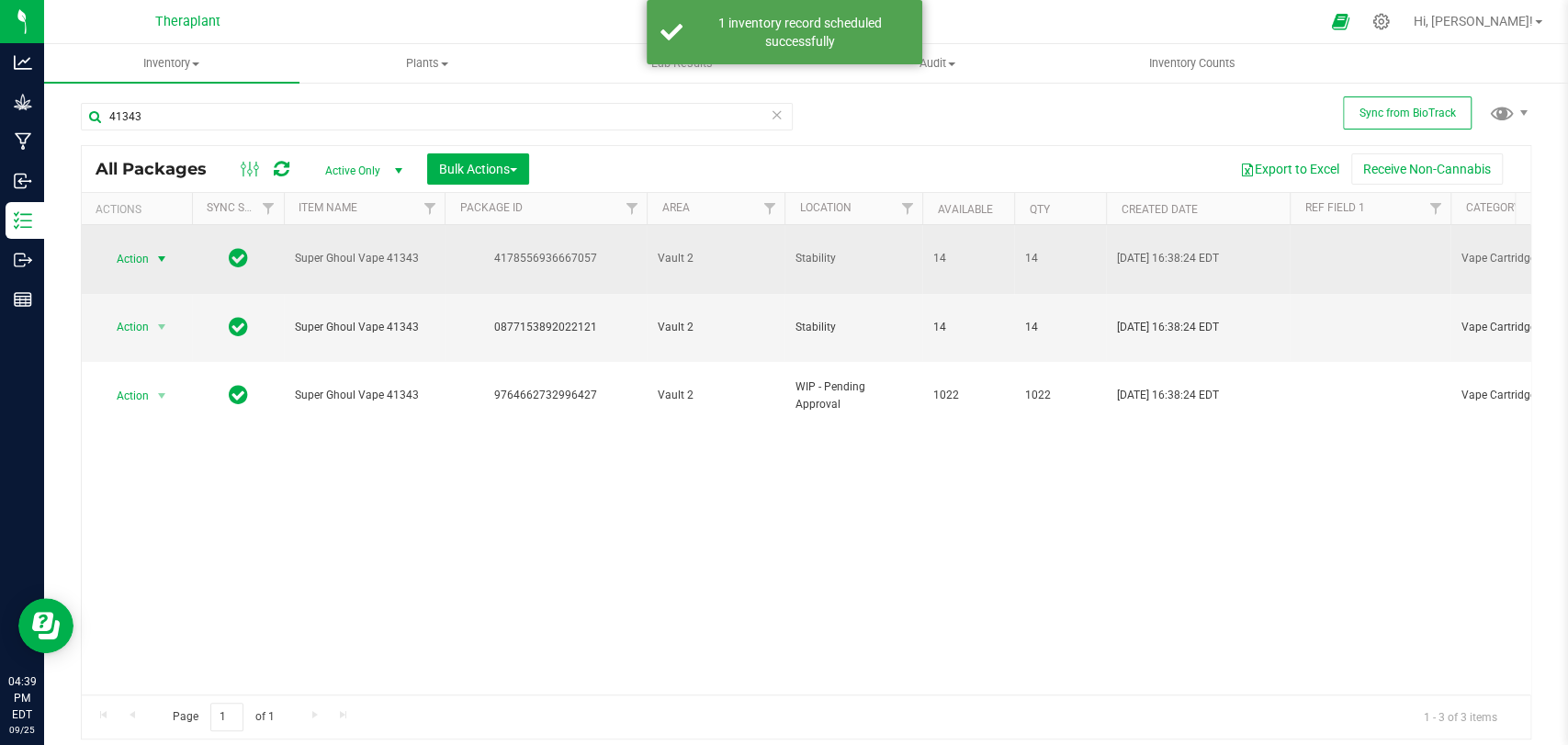
click at [161, 252] on span "select" at bounding box center [162, 259] width 15 height 15
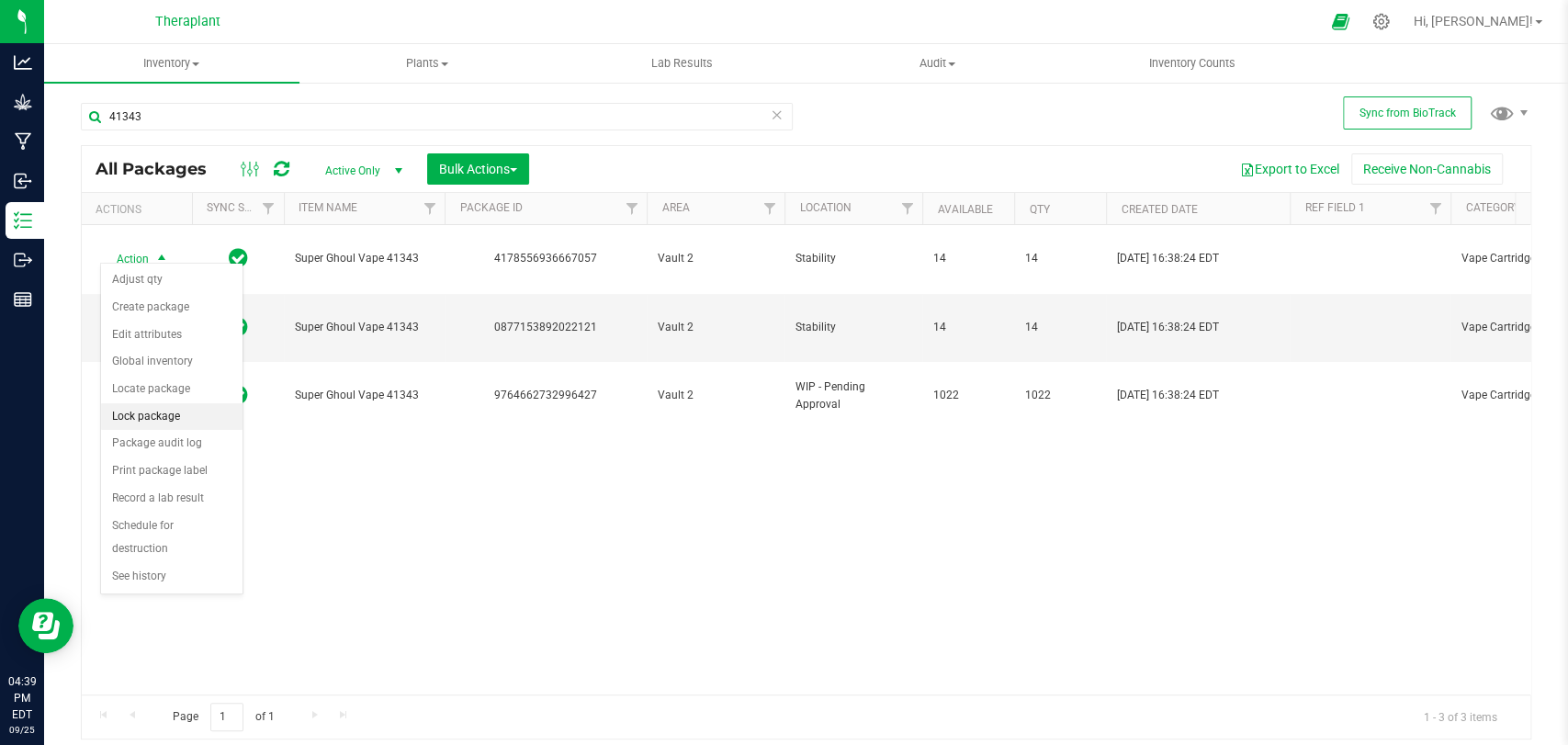
click at [142, 415] on li "Lock package" at bounding box center [172, 417] width 142 height 28
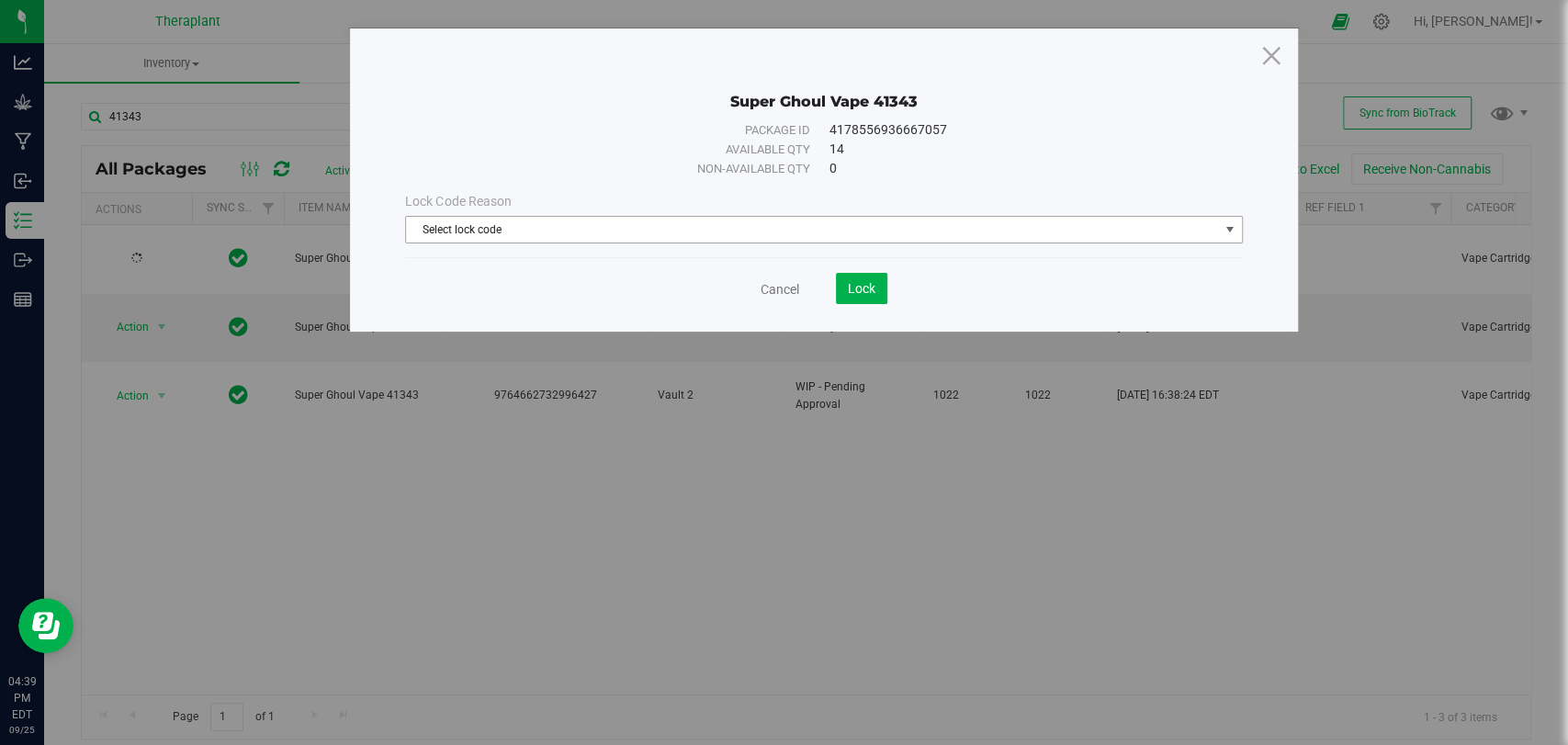
click at [449, 229] on span "Select lock code" at bounding box center [812, 230] width 812 height 26
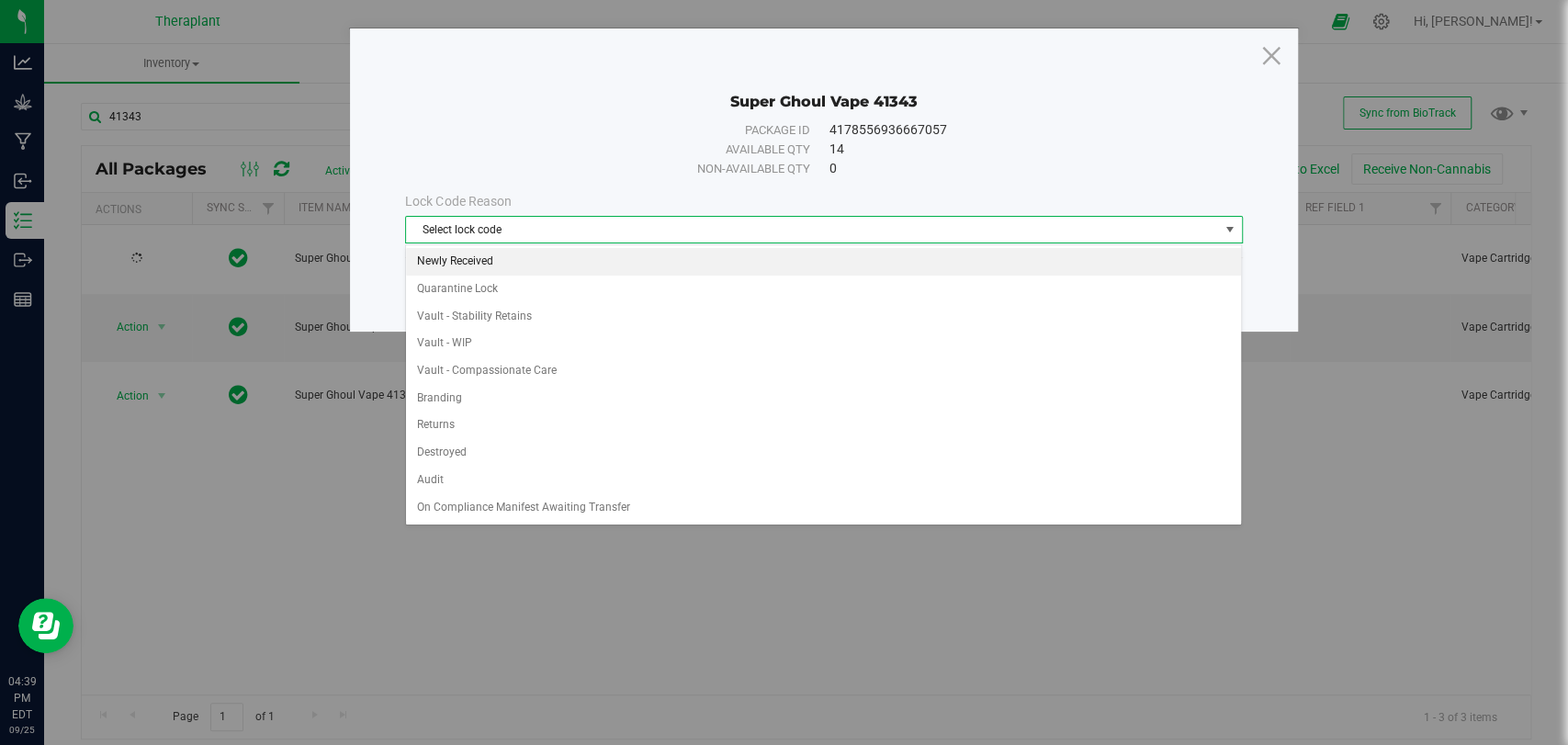
click at [456, 266] on li "Newly Received" at bounding box center [824, 262] width 835 height 28
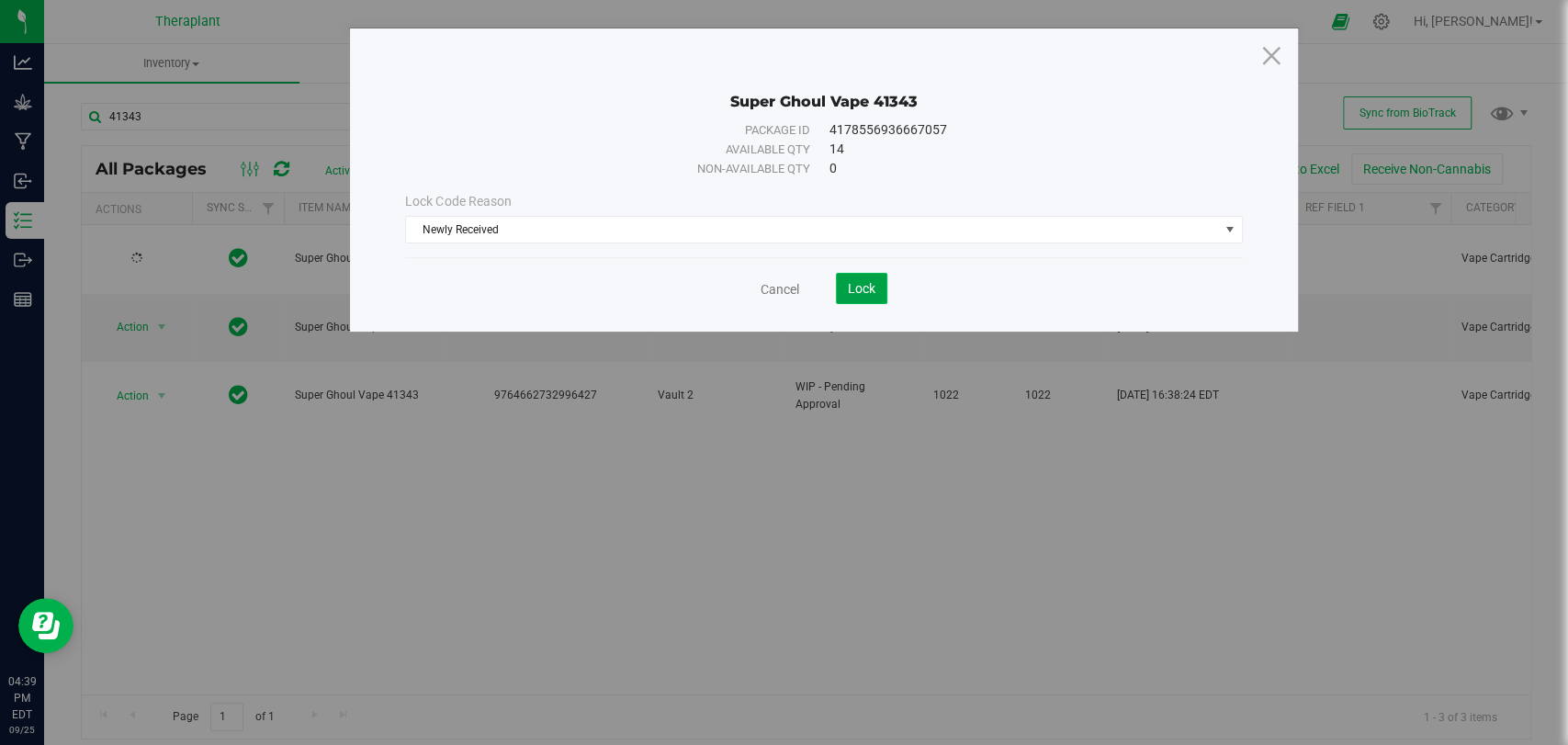
click at [861, 277] on button "Lock" at bounding box center [862, 288] width 51 height 31
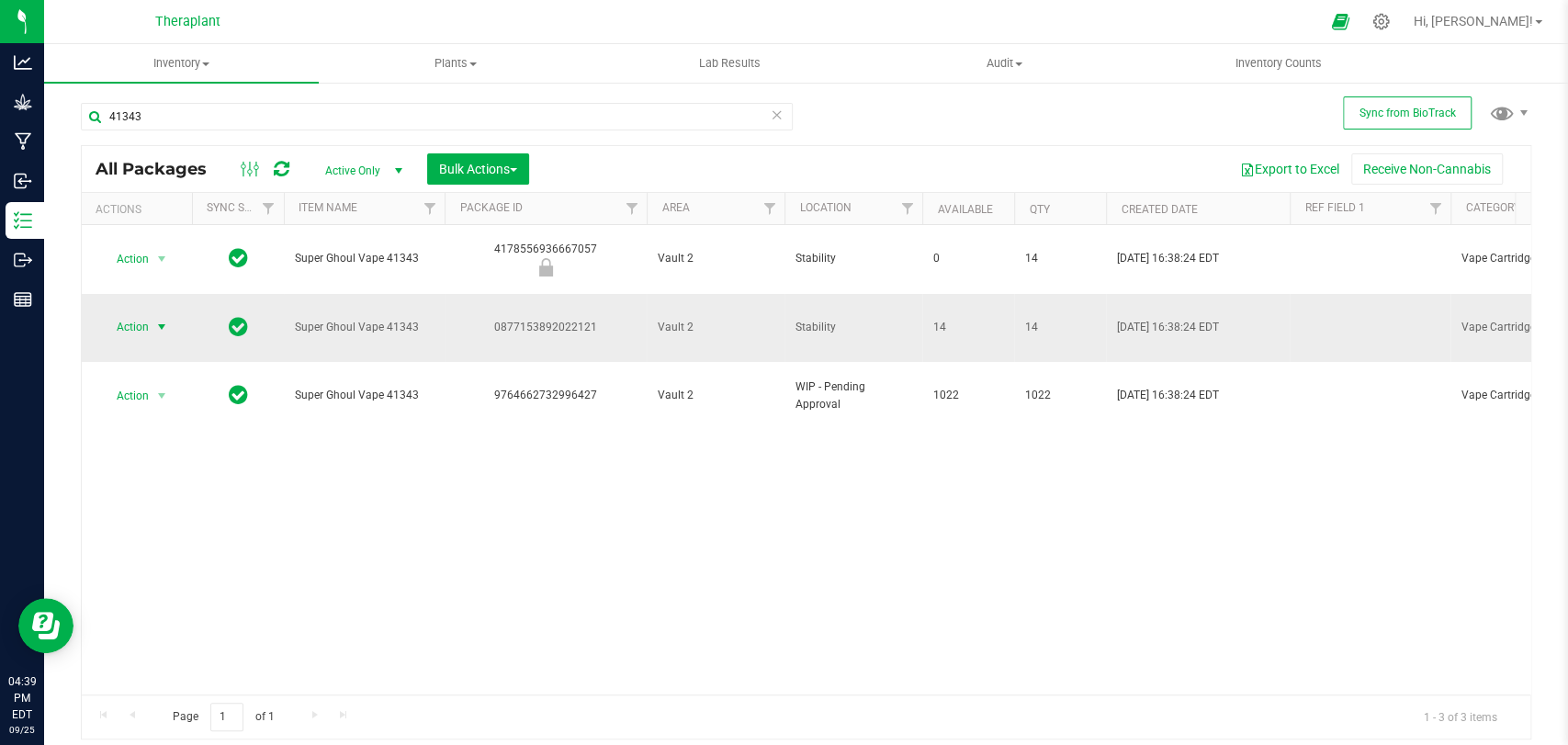
click at [157, 320] on span "select" at bounding box center [162, 327] width 15 height 15
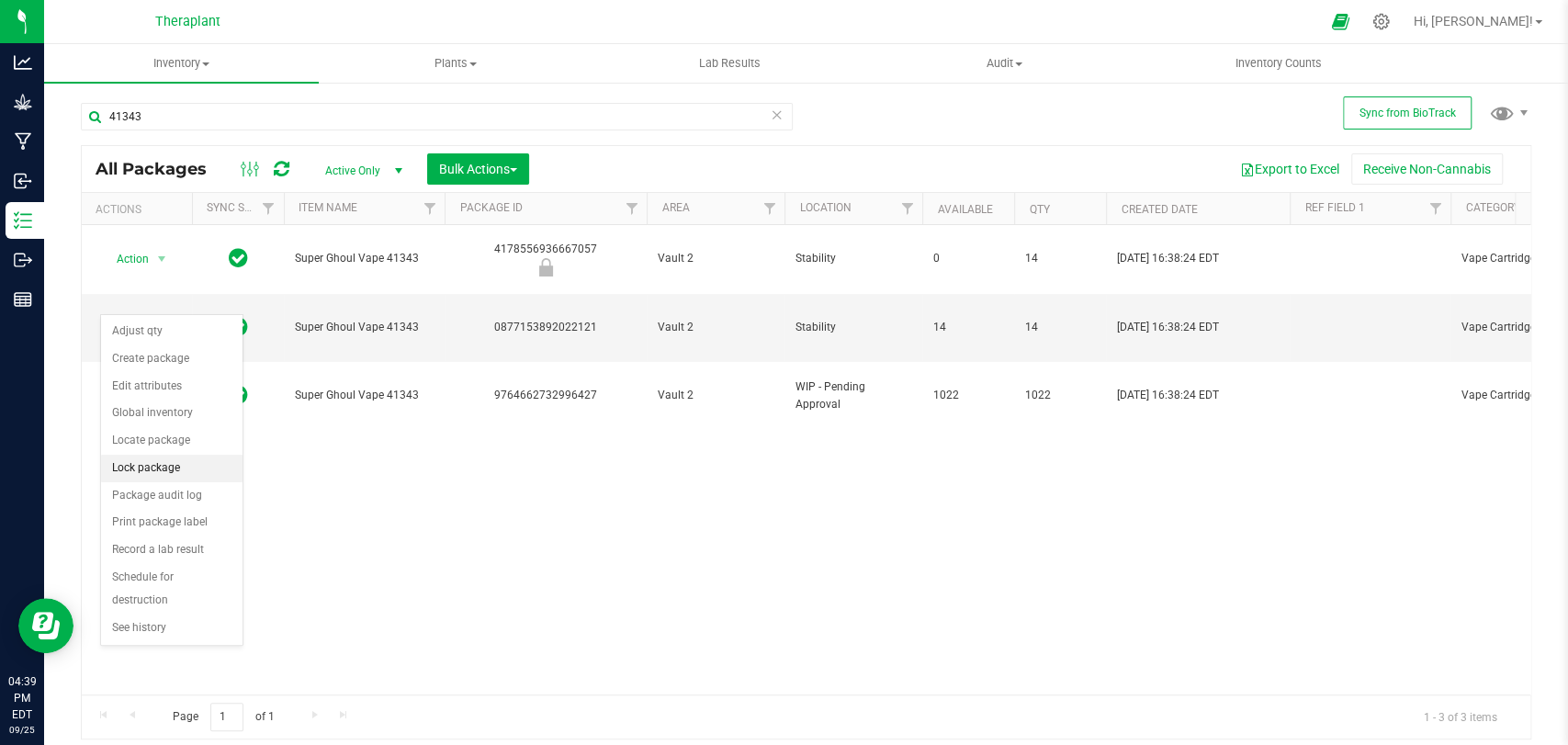
click at [140, 465] on li "Lock package" at bounding box center [172, 468] width 142 height 28
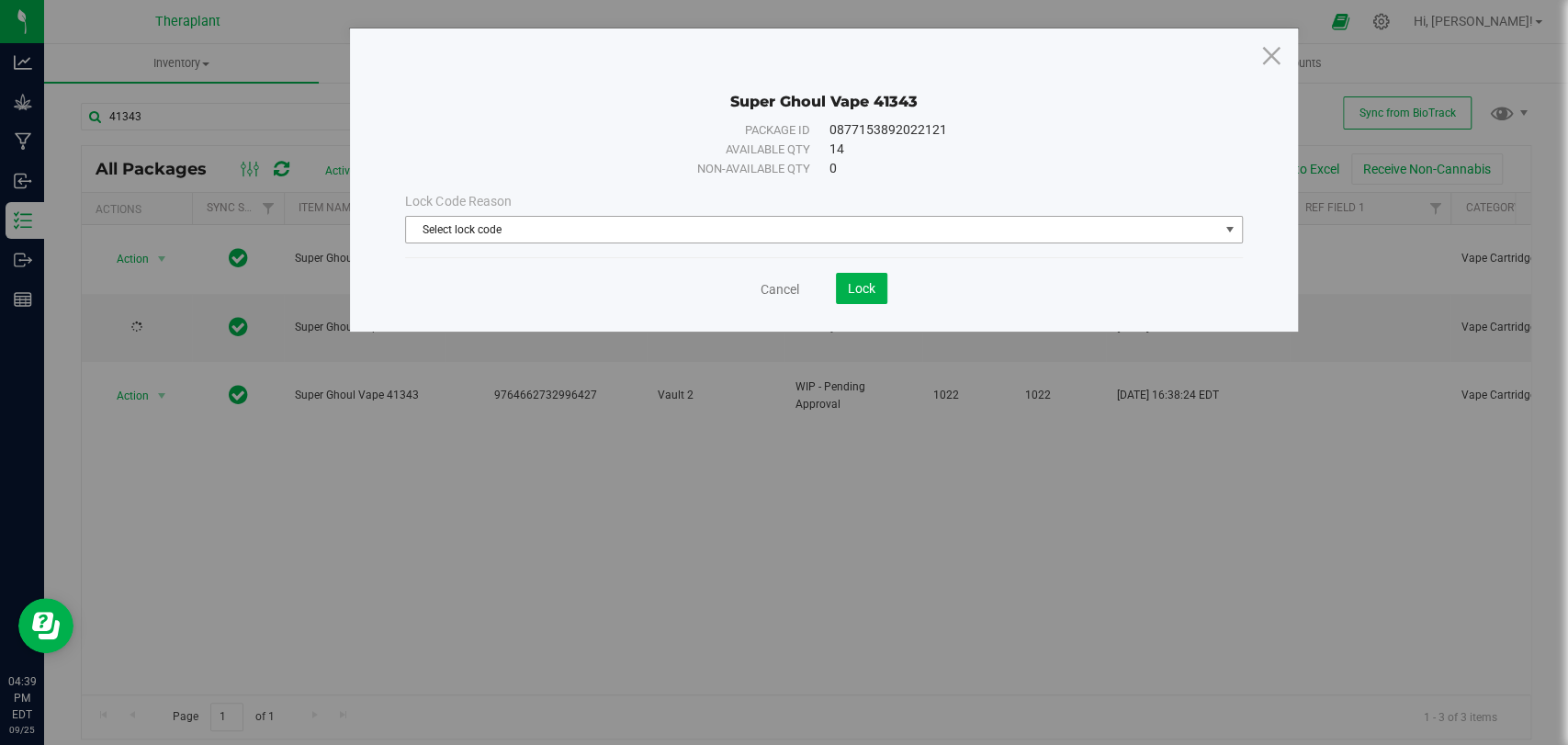
click at [532, 237] on span "Select lock code" at bounding box center [812, 230] width 812 height 26
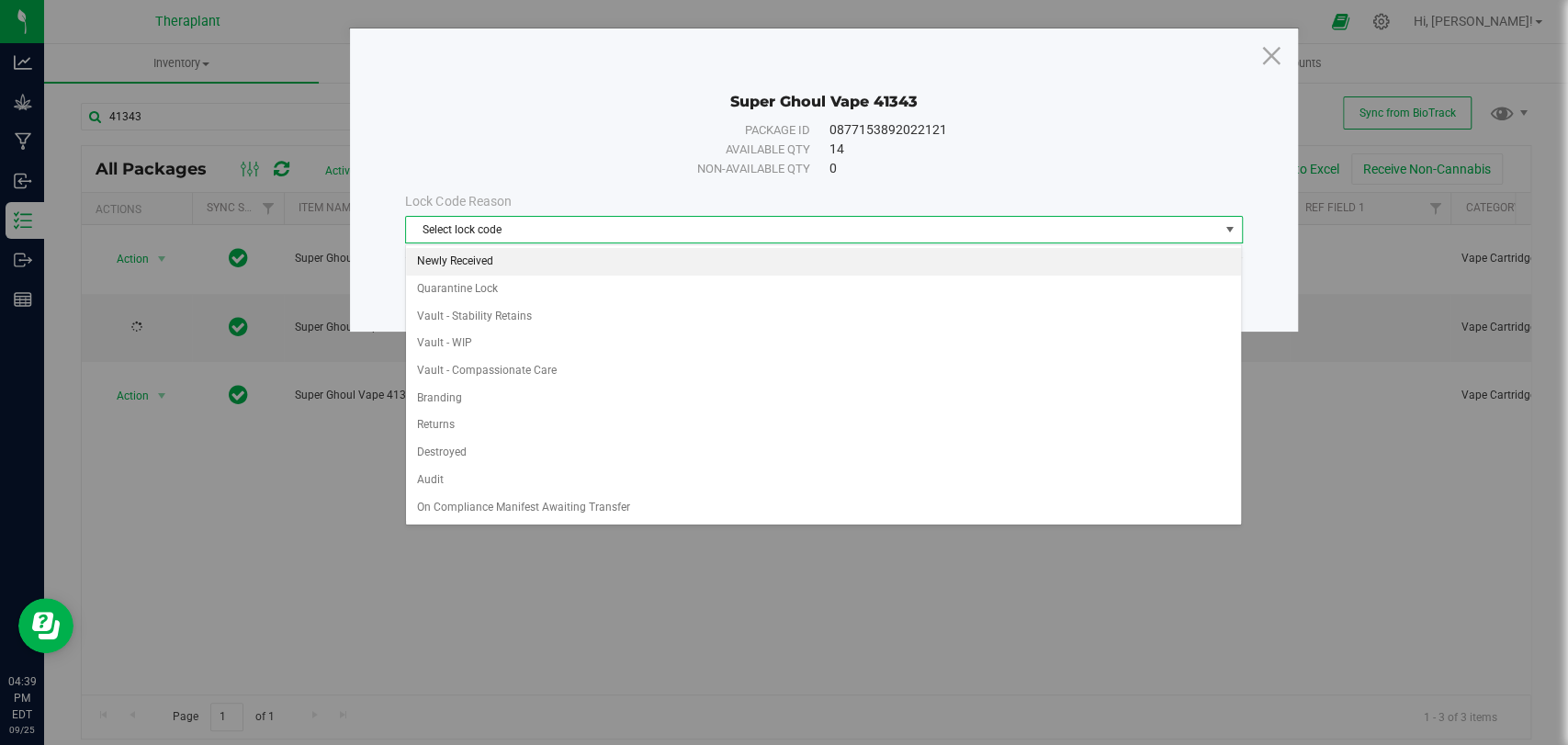
click at [471, 259] on li "Newly Received" at bounding box center [824, 262] width 835 height 28
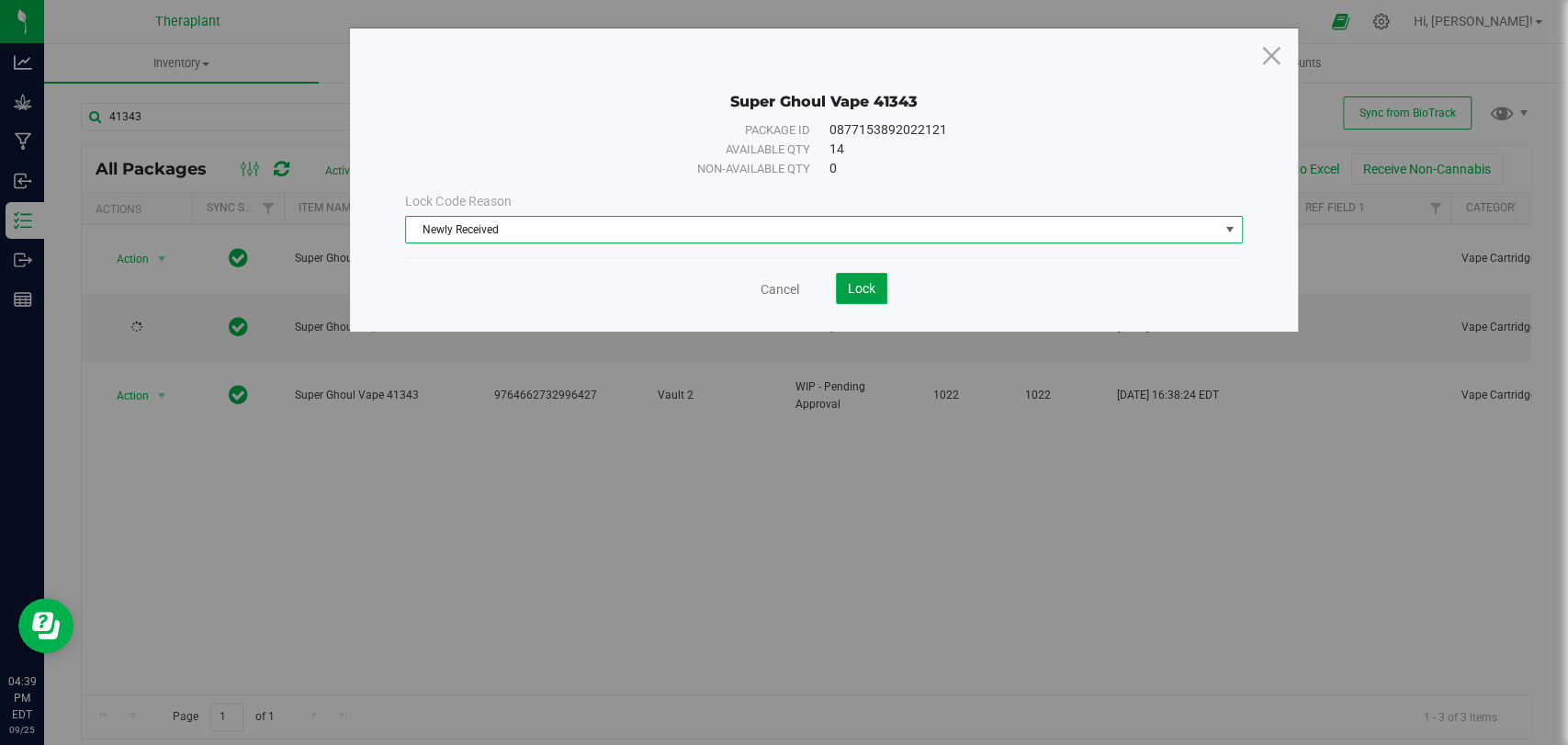
click at [860, 281] on span "Lock" at bounding box center [862, 288] width 28 height 15
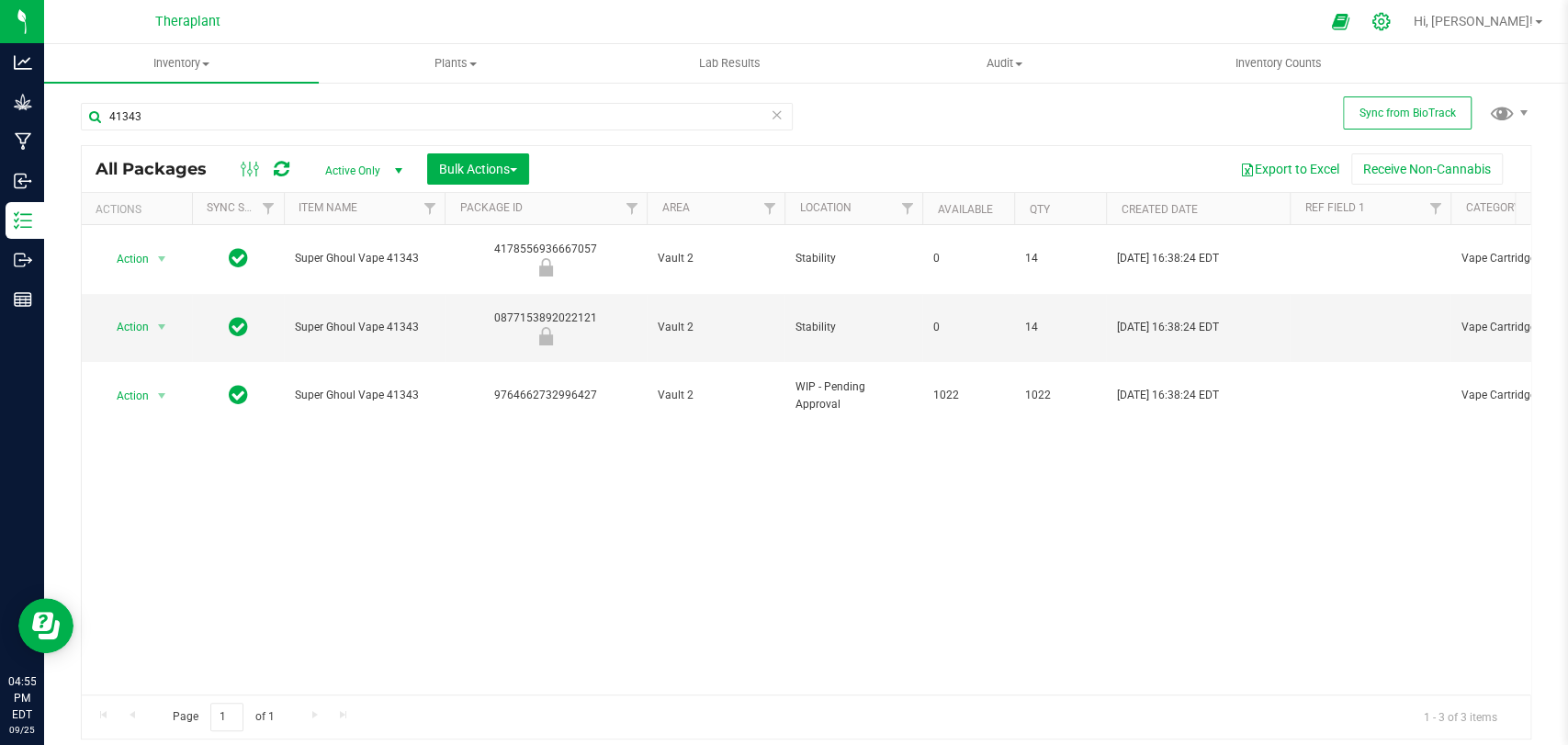
click at [1404, 19] on div at bounding box center [1381, 21] width 46 height 40
click at [1391, 24] on icon at bounding box center [1381, 21] width 19 height 19
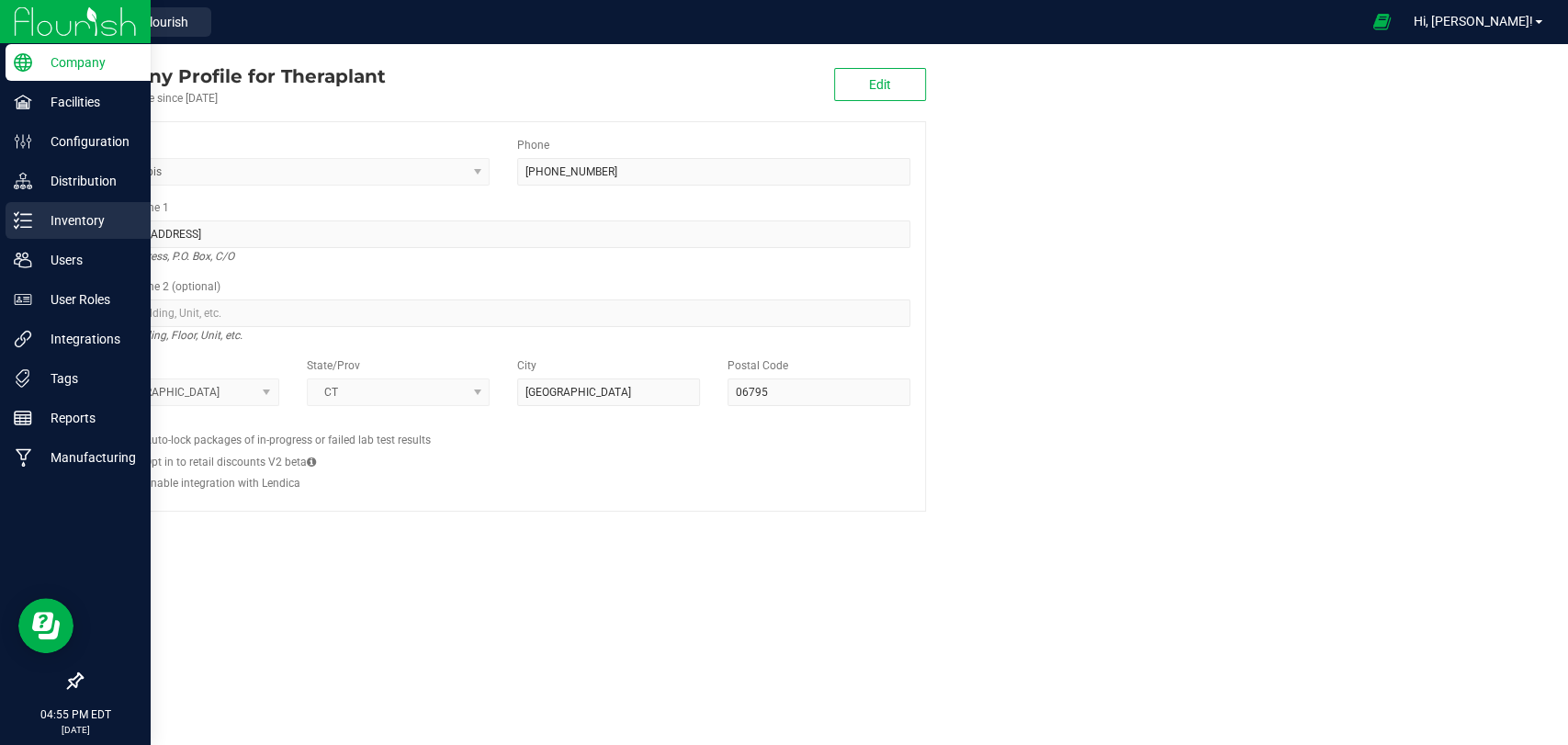
click at [27, 218] on icon at bounding box center [23, 220] width 18 height 18
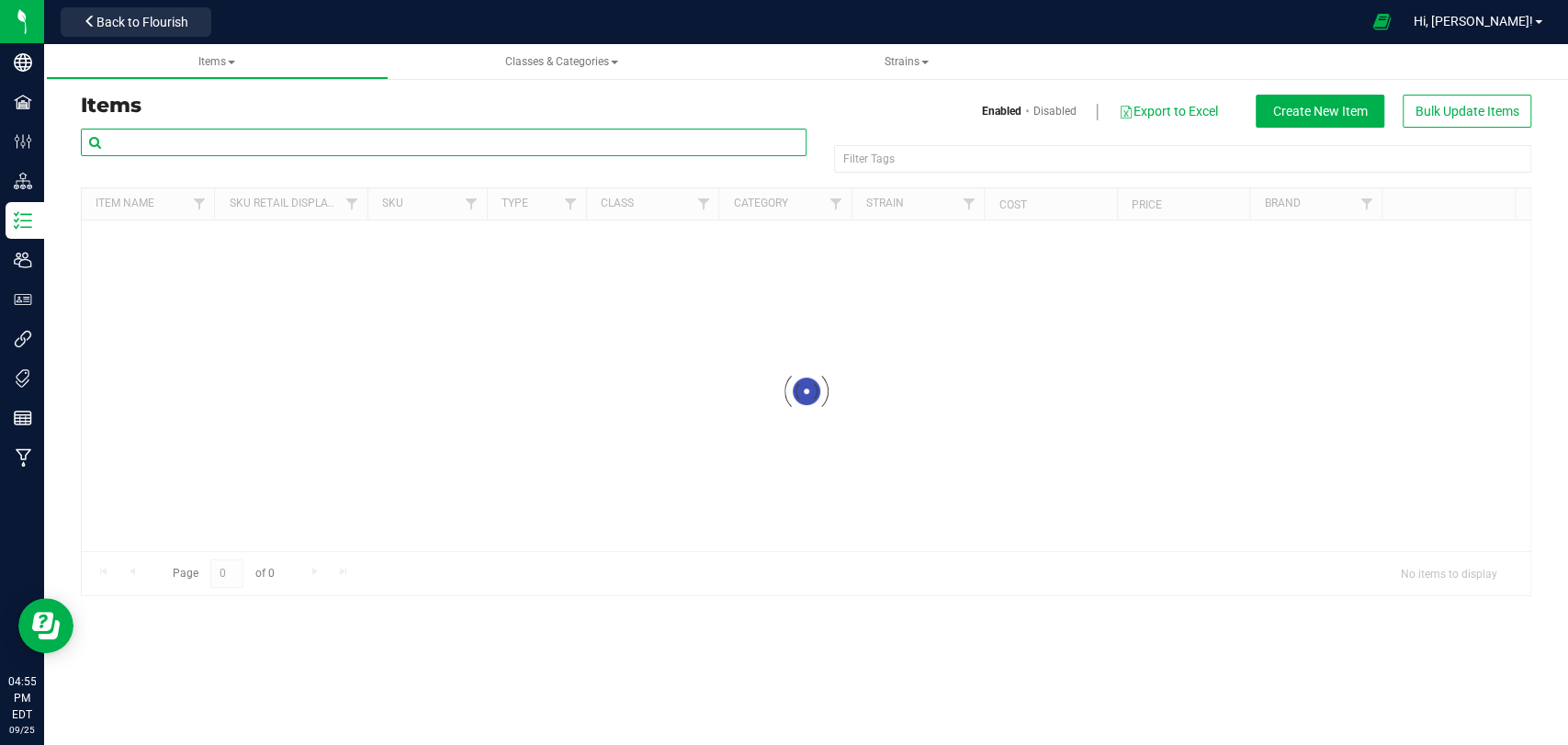
click at [253, 148] on input "text" at bounding box center [444, 142] width 726 height 28
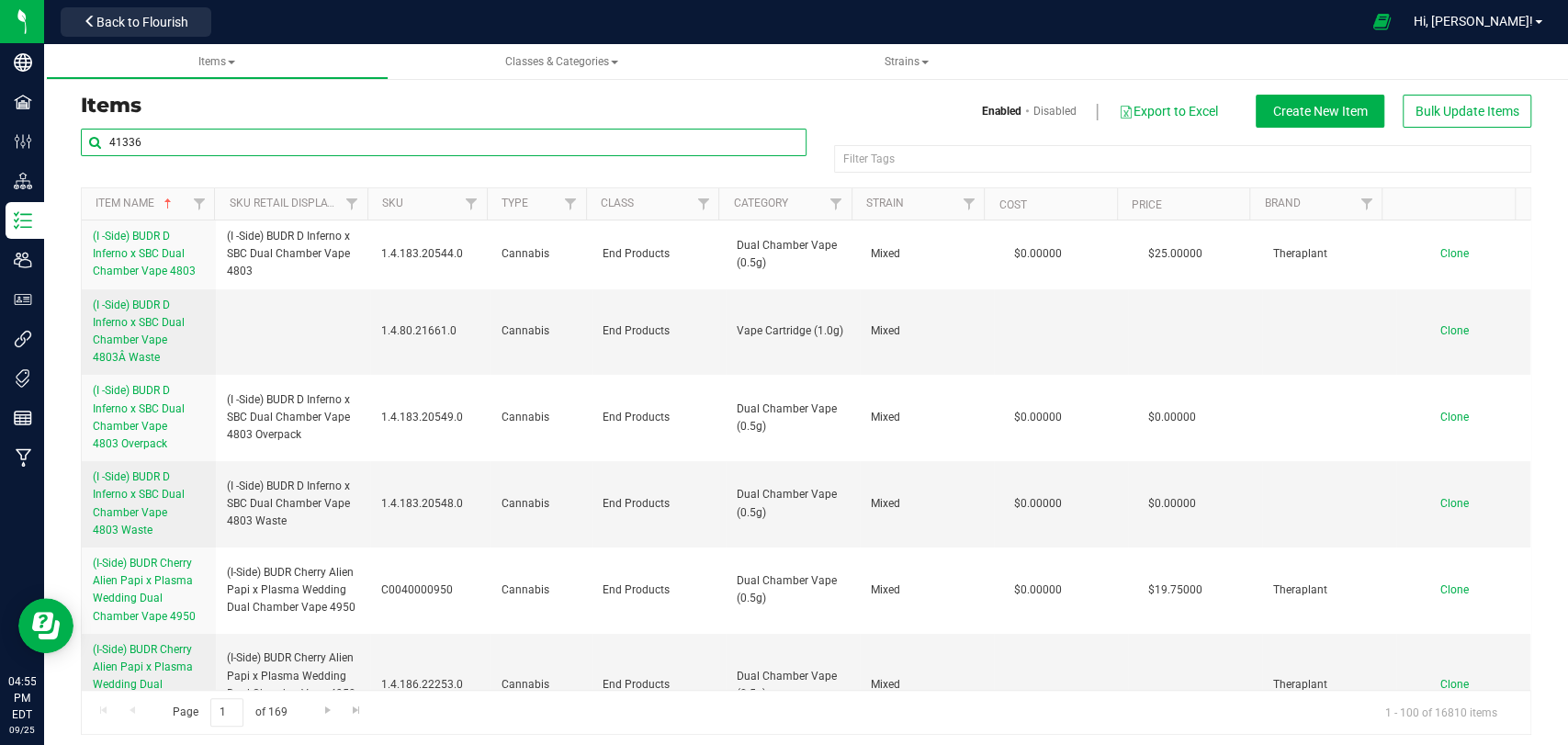
type input "41336"
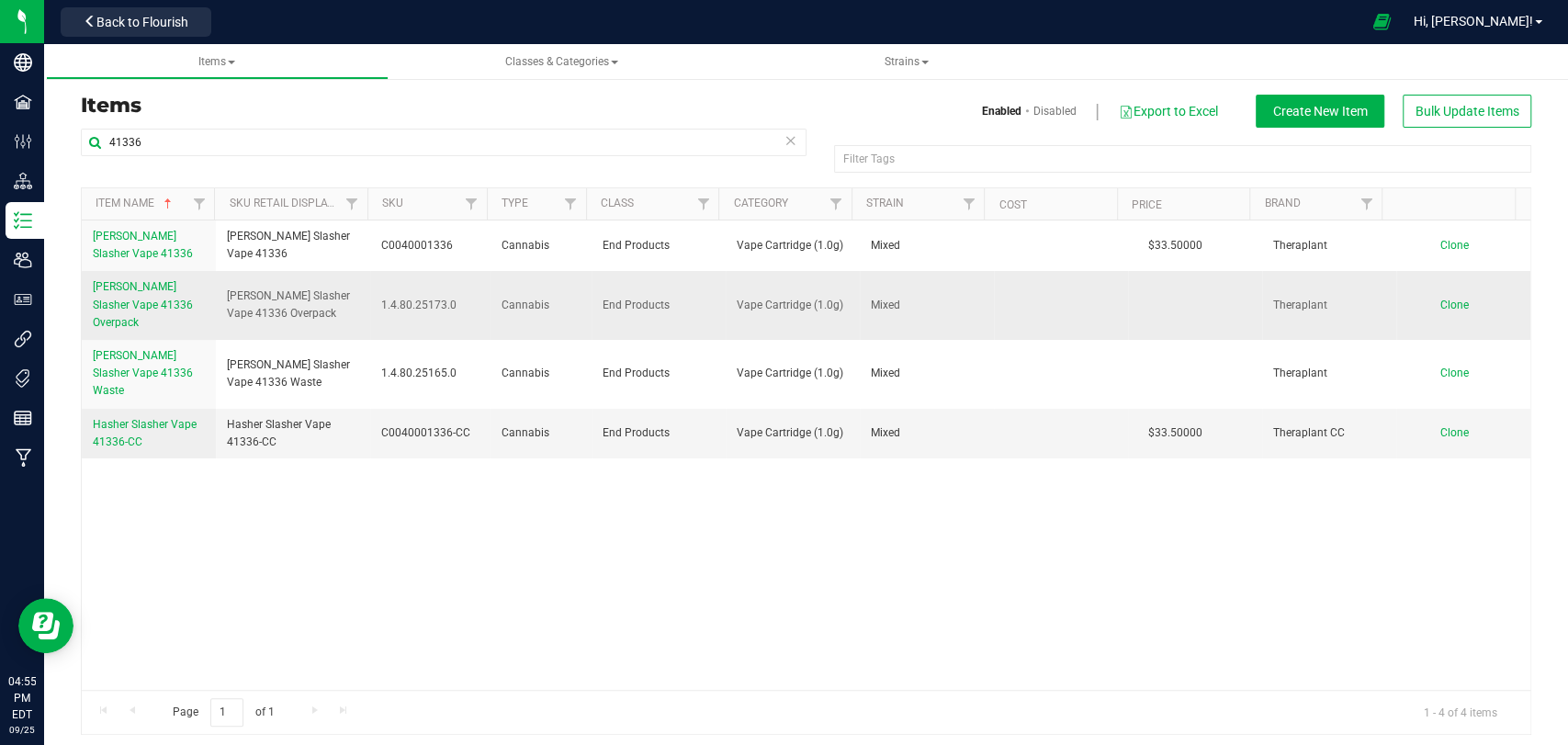
click at [161, 296] on link "[PERSON_NAME] Slasher Vape 41336 Overpack" at bounding box center [149, 305] width 112 height 53
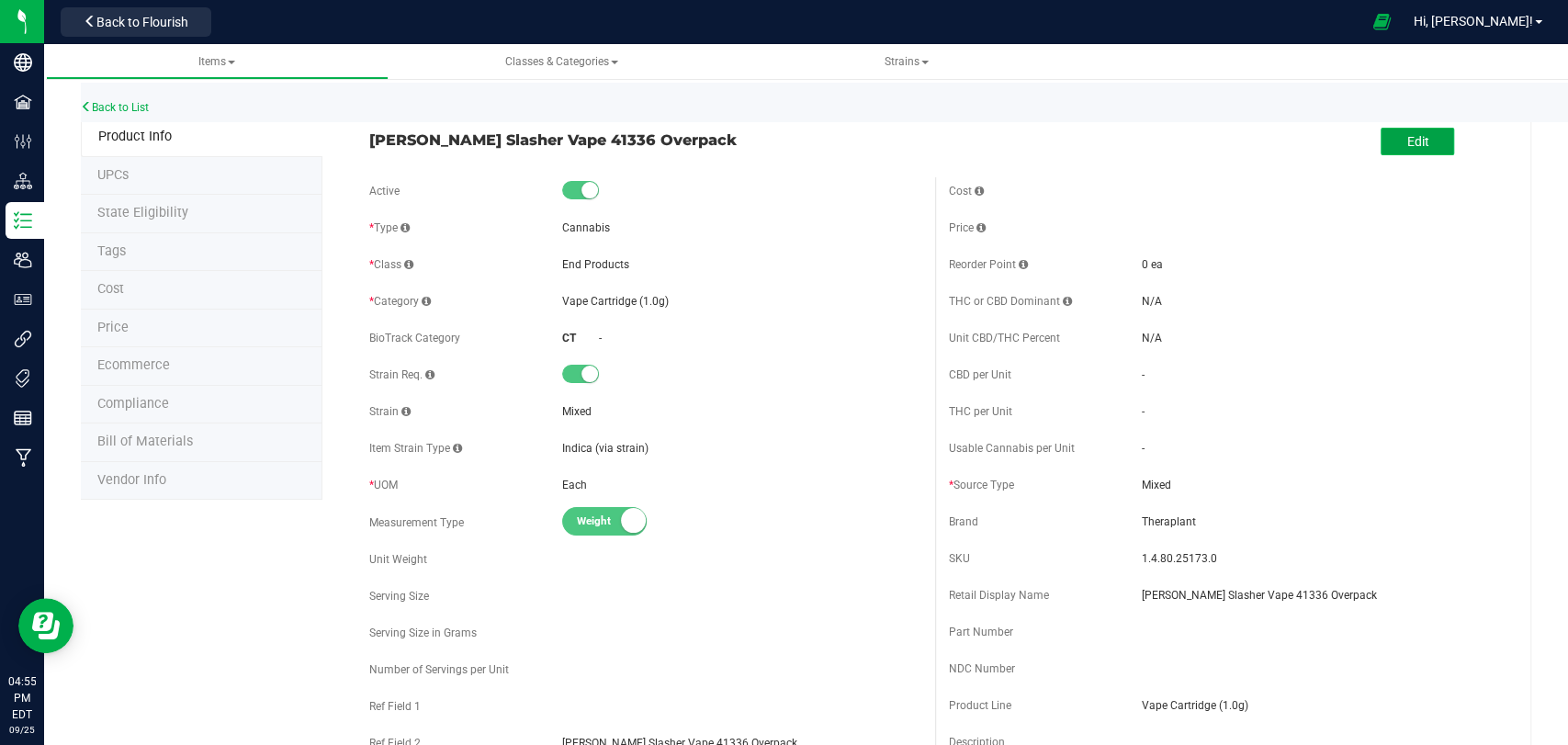
click at [1410, 134] on span "Edit" at bounding box center [1417, 141] width 22 height 15
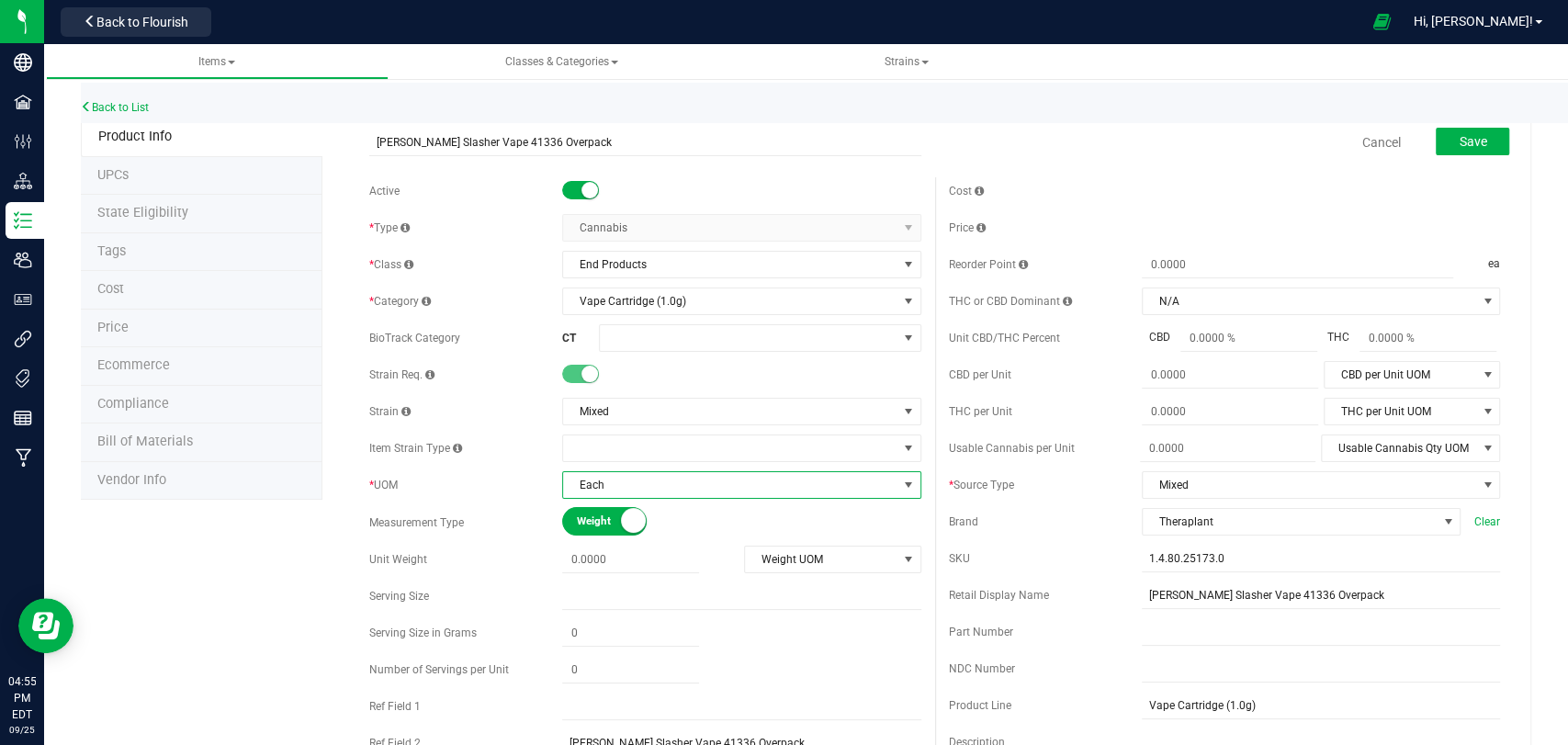
click at [646, 480] on span "Each" at bounding box center [730, 485] width 334 height 26
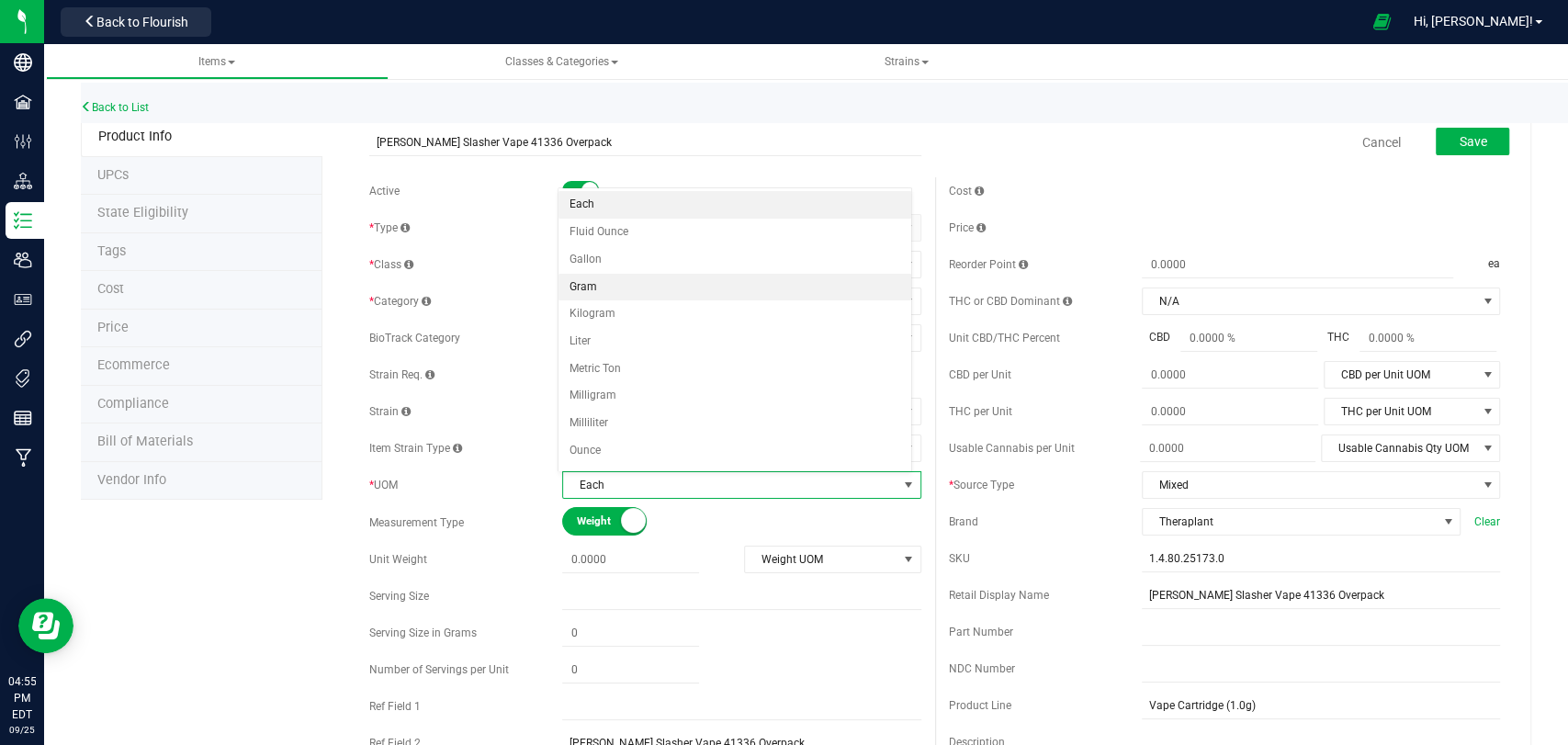
click at [596, 292] on li "Gram" at bounding box center [735, 288] width 353 height 28
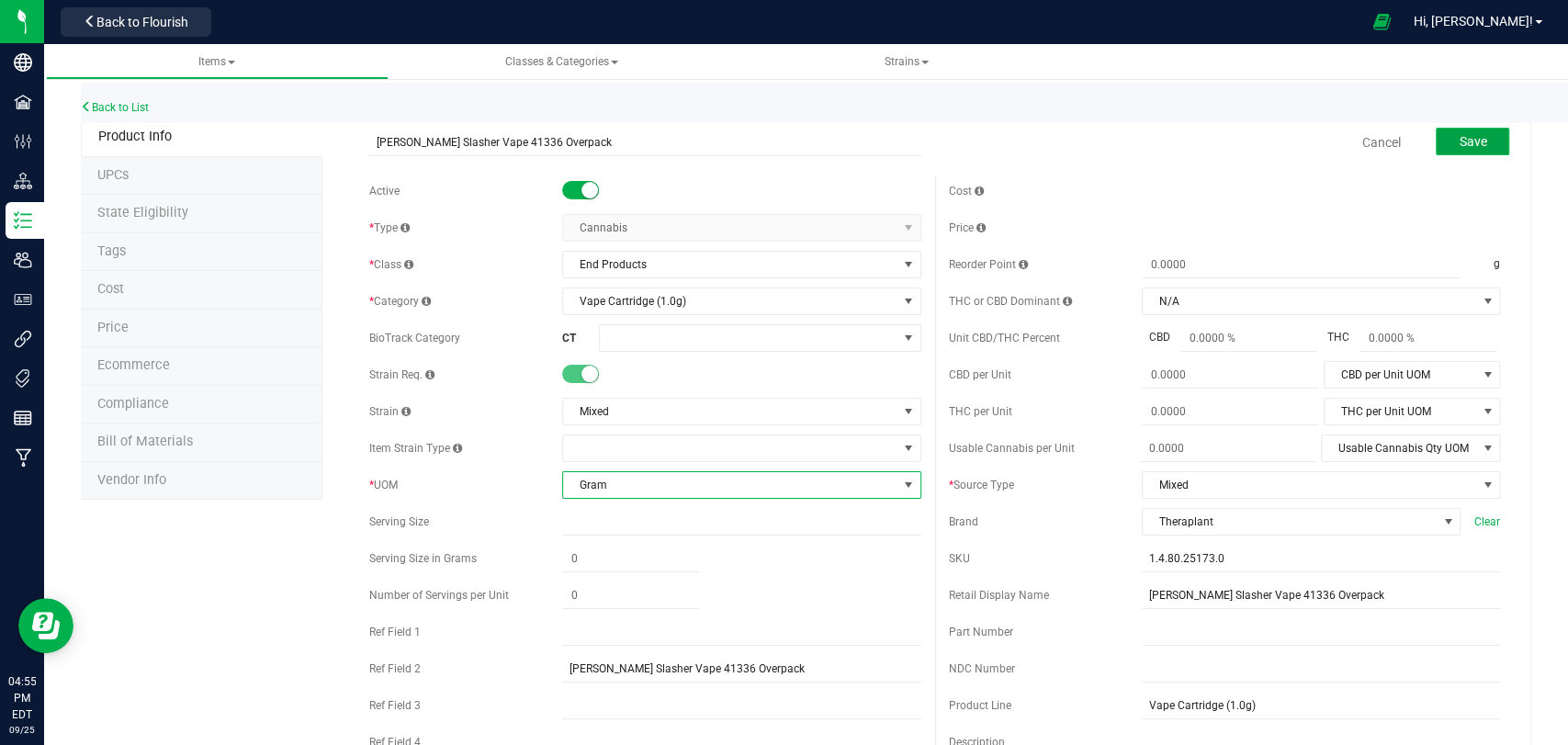
click at [1436, 141] on button "Save" at bounding box center [1472, 141] width 74 height 28
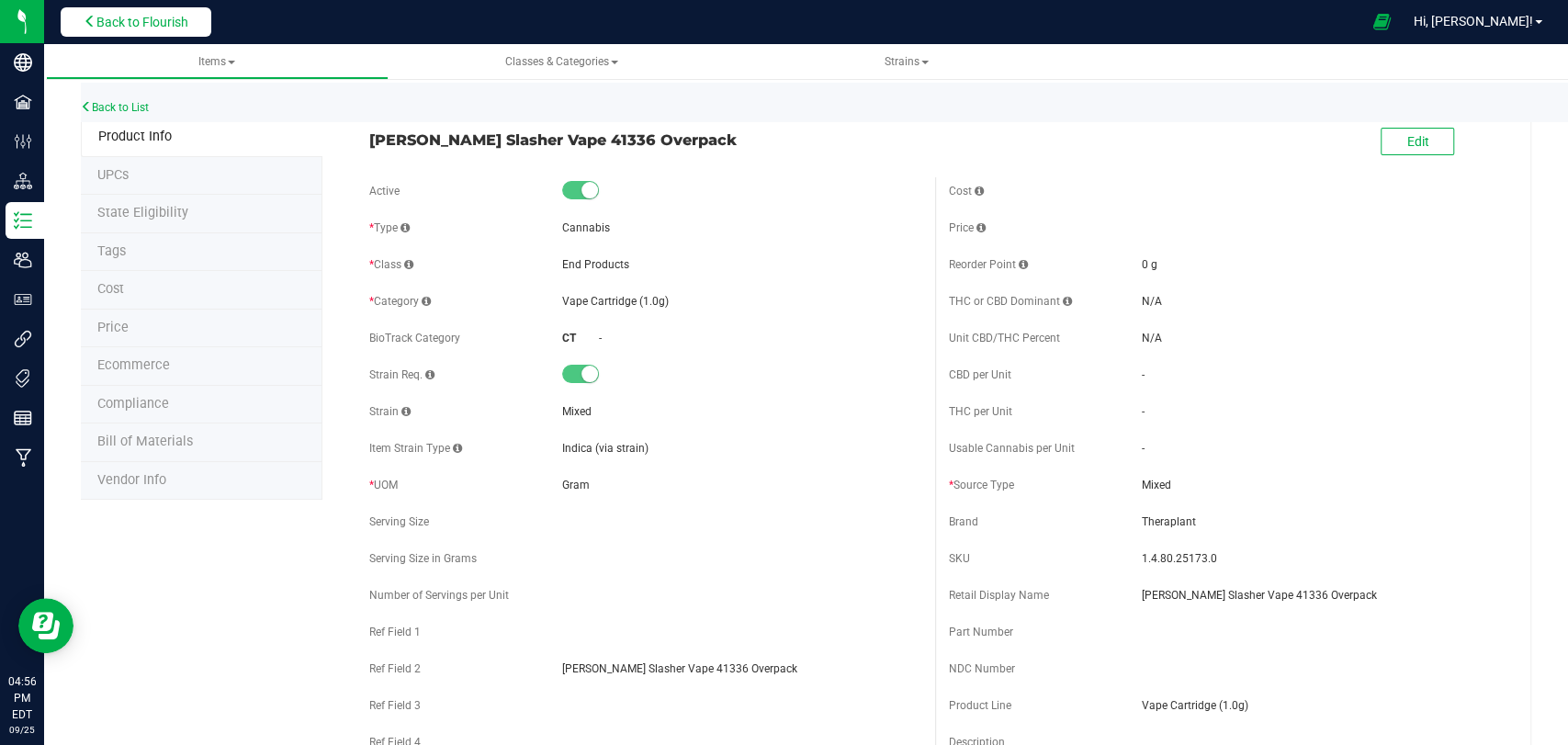
click at [171, 20] on span "Back to Flourish" at bounding box center [142, 22] width 92 height 15
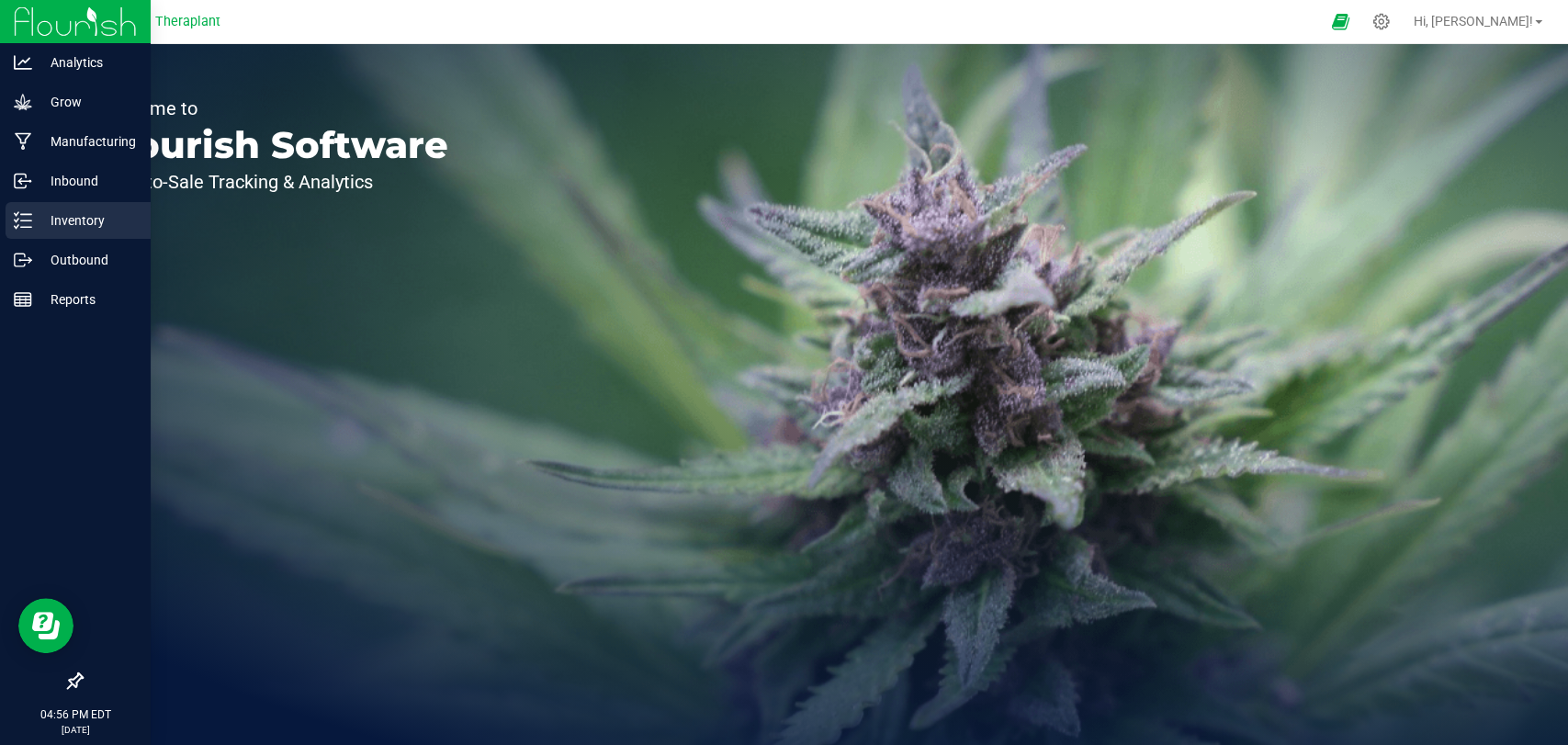
click at [40, 221] on p "Inventory" at bounding box center [87, 220] width 110 height 22
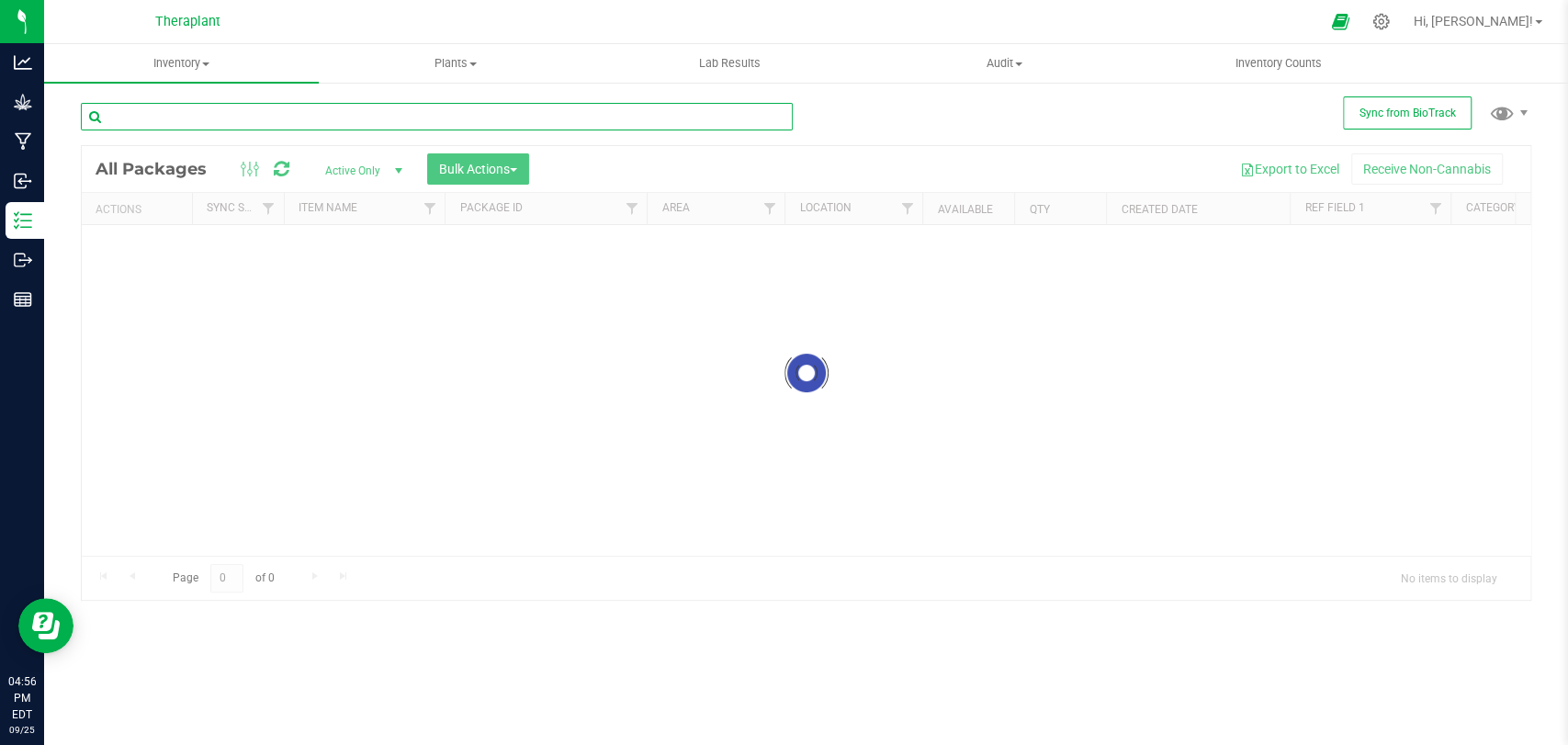
click at [250, 113] on input "text" at bounding box center [437, 117] width 712 height 28
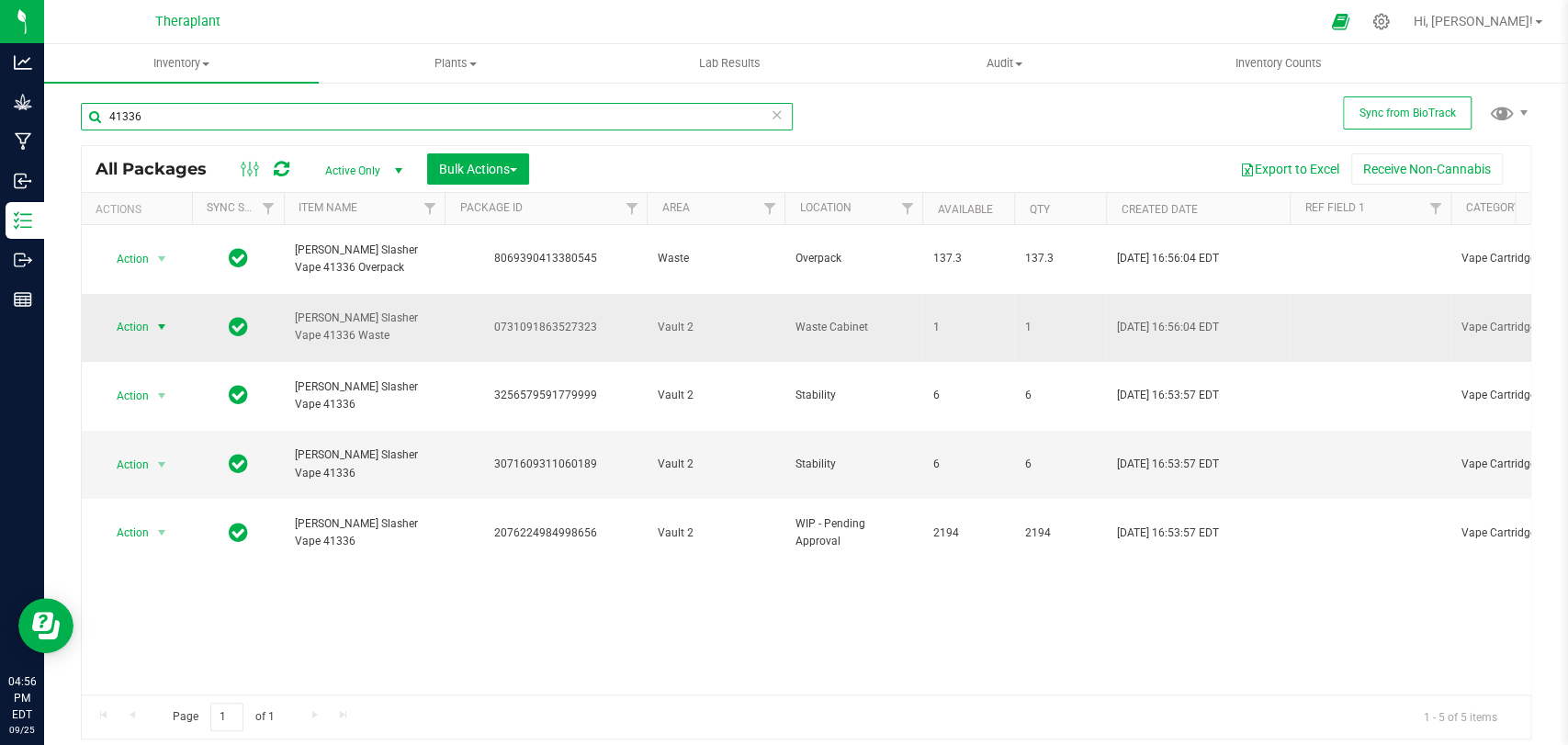
type input "41336"
click at [140, 314] on span "Action" at bounding box center [125, 327] width 50 height 26
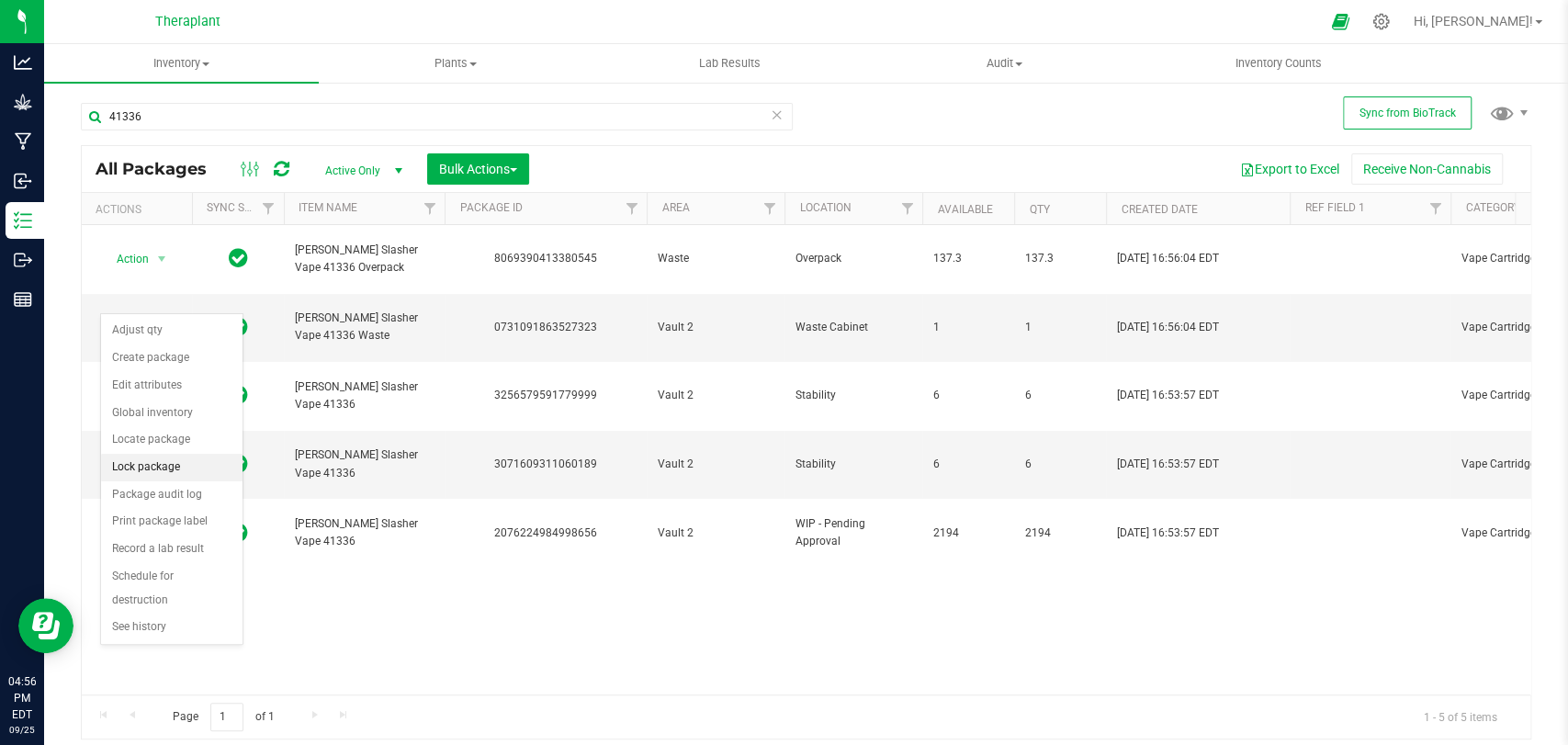
click at [152, 460] on li "Lock package" at bounding box center [172, 468] width 142 height 28
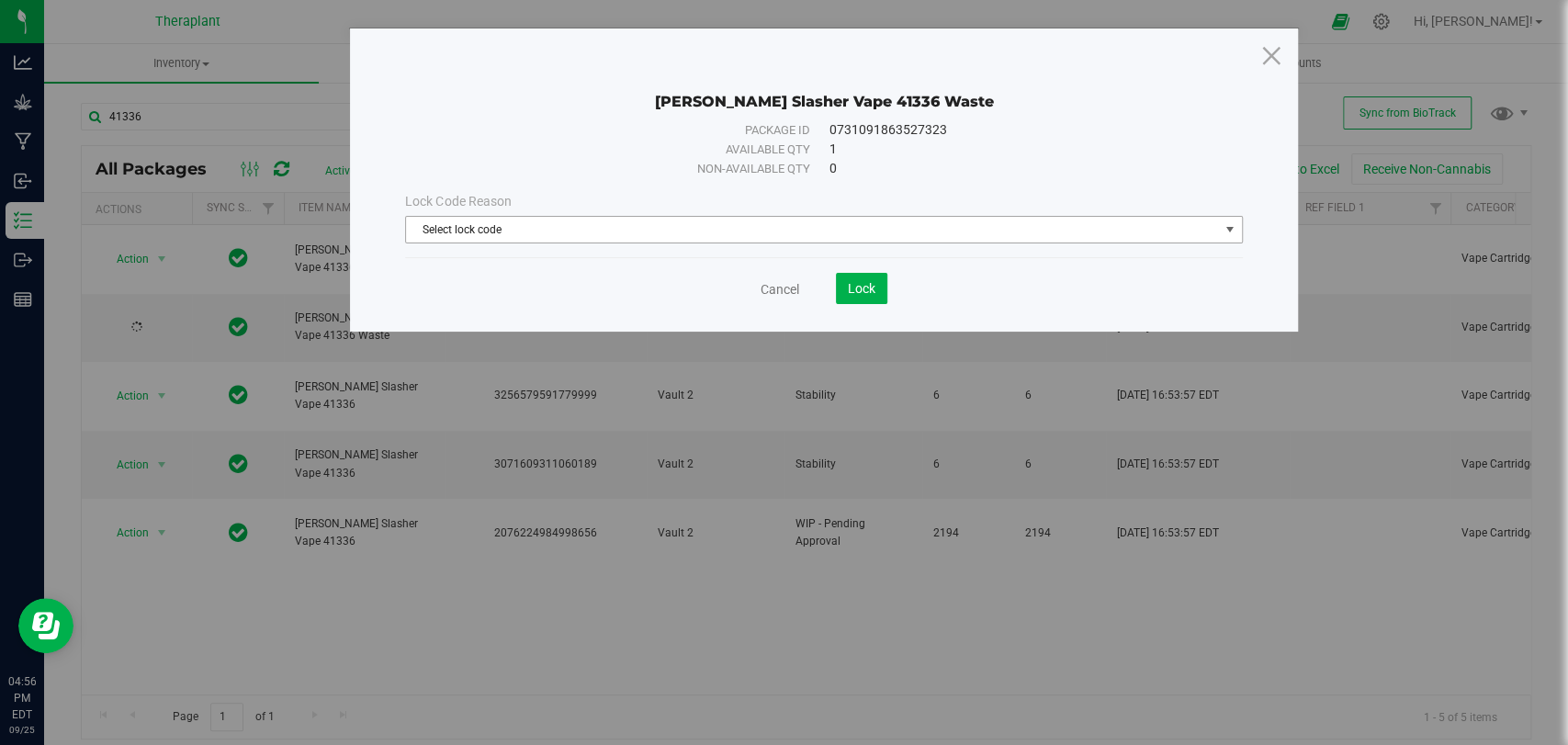
click at [469, 238] on span "Select lock code" at bounding box center [812, 230] width 812 height 26
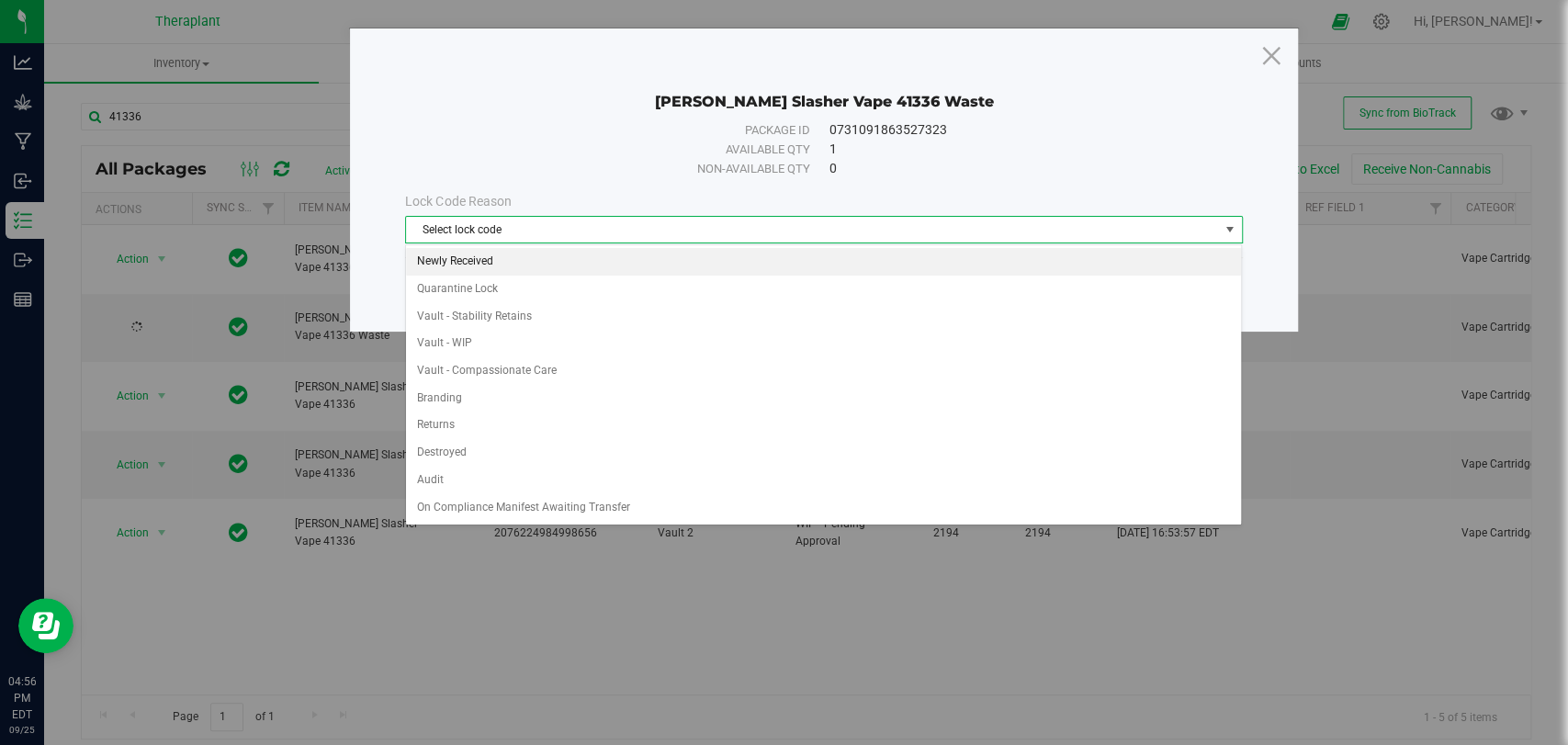
click at [463, 266] on li "Newly Received" at bounding box center [824, 262] width 835 height 28
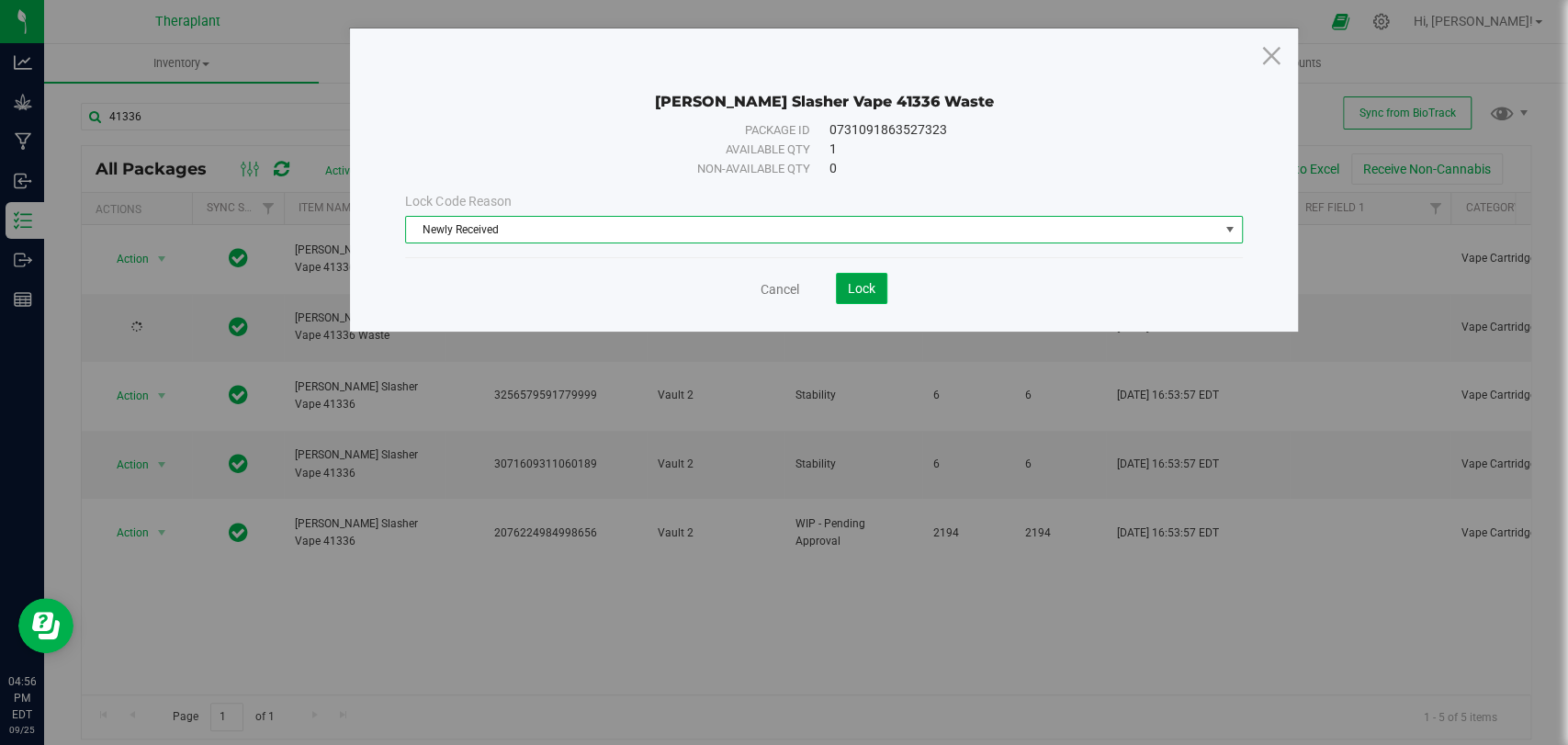
click at [870, 287] on span "Lock" at bounding box center [862, 288] width 28 height 15
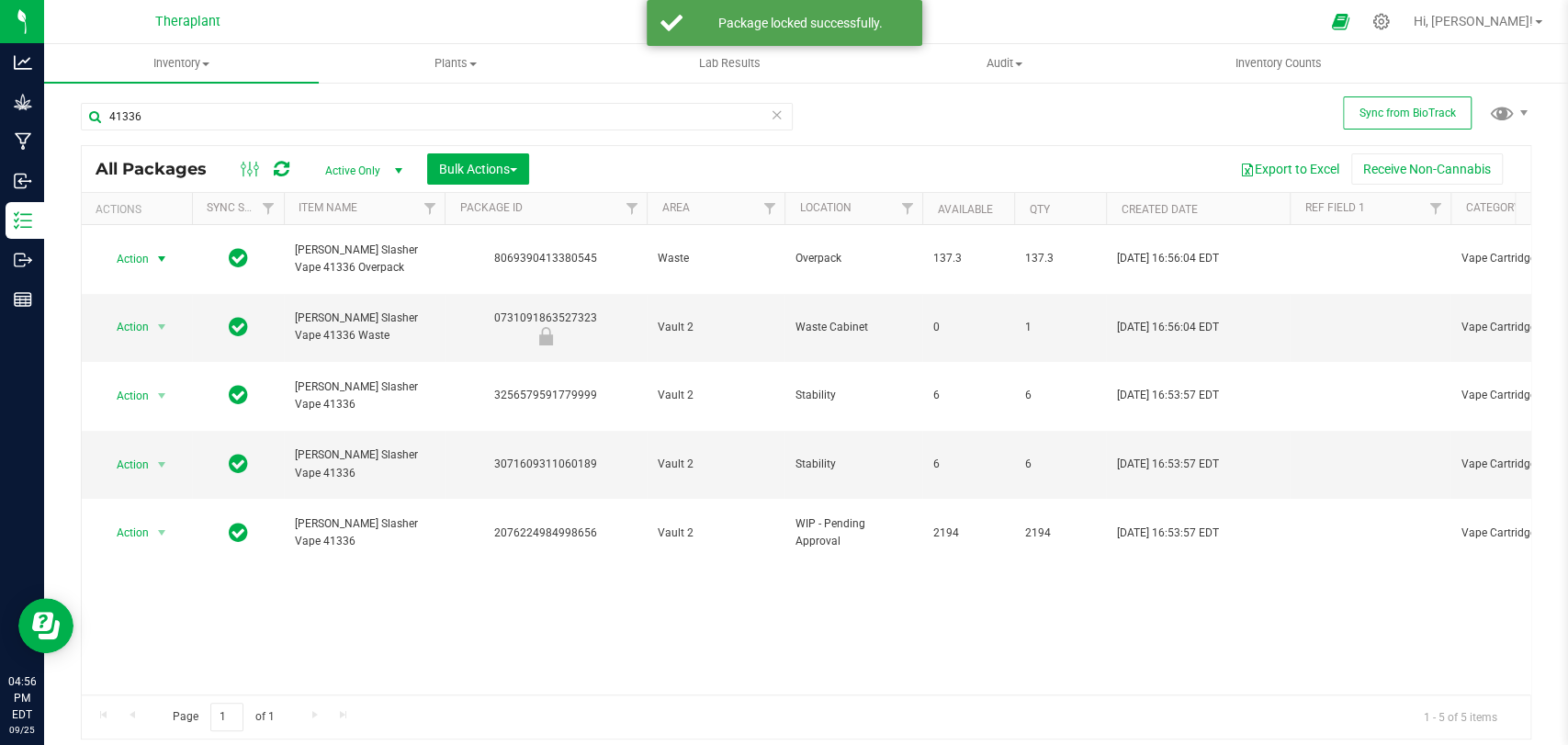
click at [155, 252] on span "select" at bounding box center [162, 259] width 15 height 15
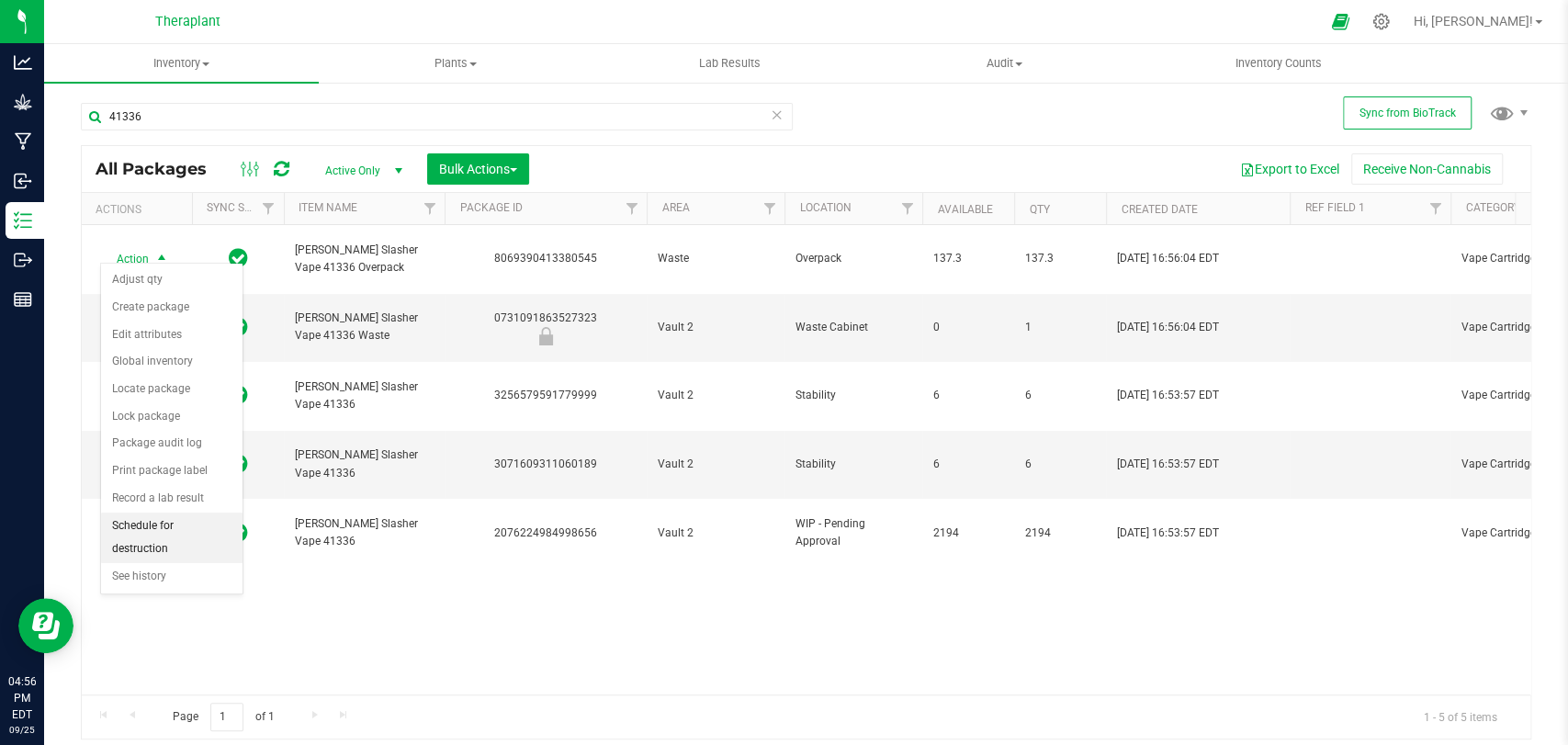
click at [153, 559] on li "Schedule for destruction" at bounding box center [172, 537] width 142 height 51
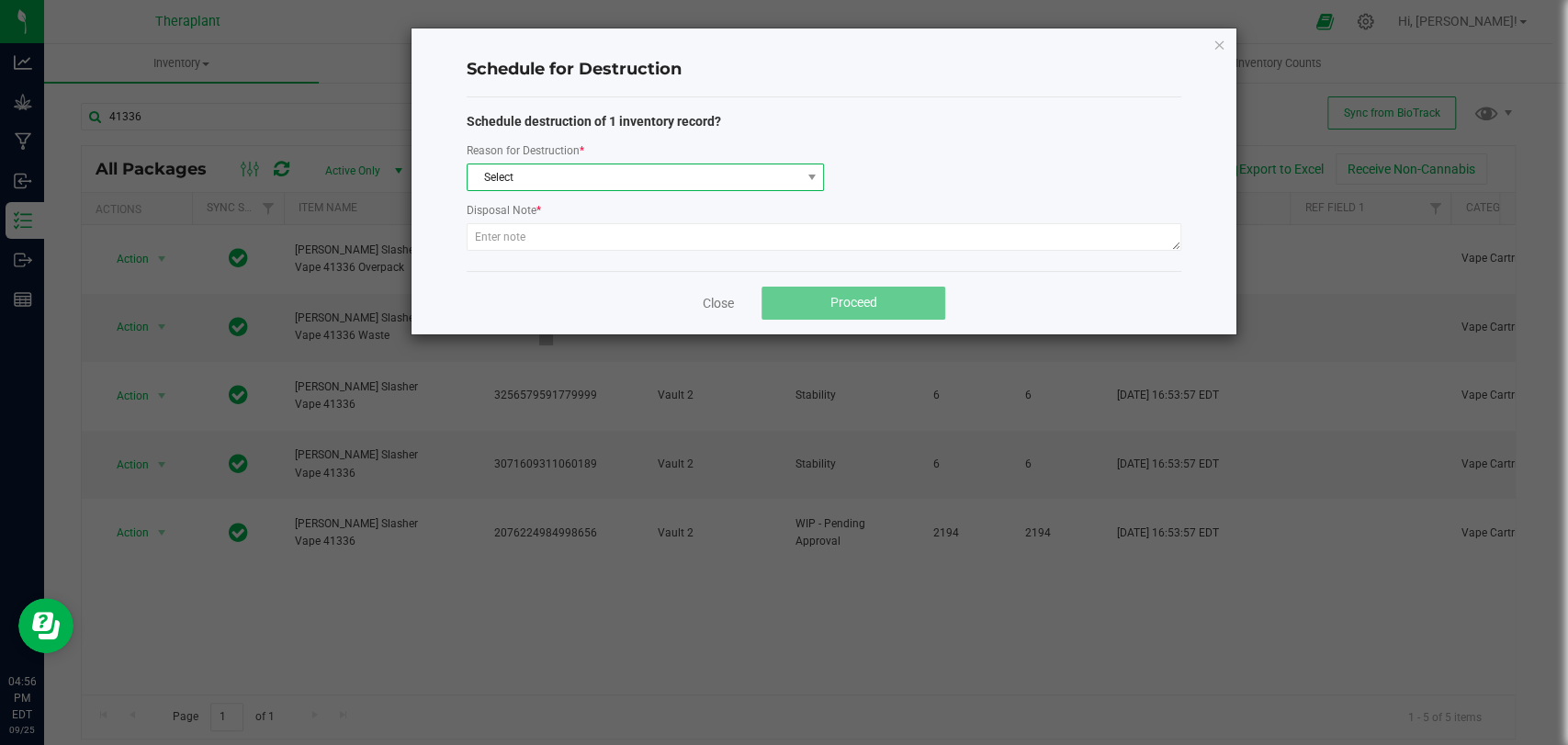
click at [544, 177] on span "Select" at bounding box center [634, 177] width 333 height 26
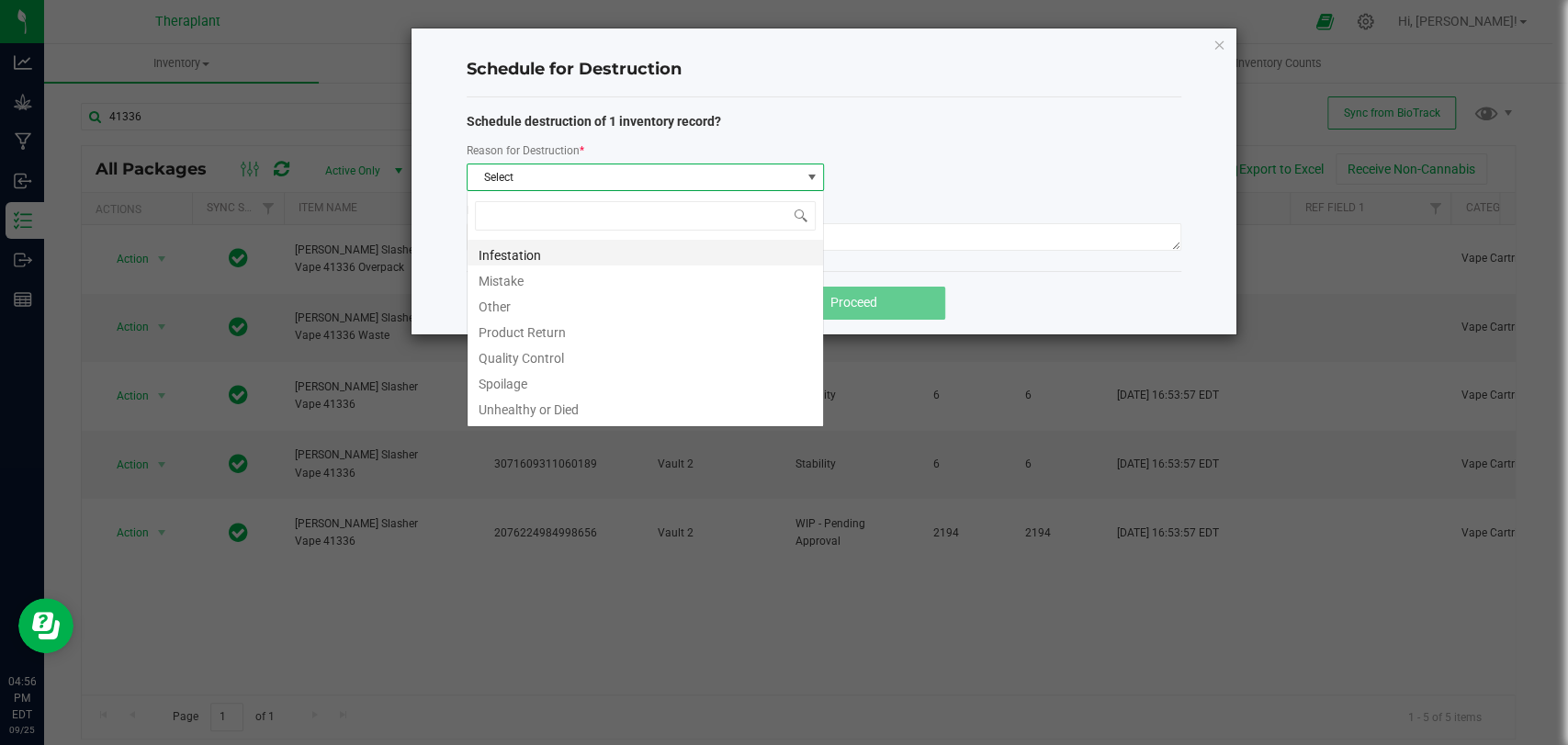
scroll to position [27, 358]
click at [500, 302] on li "Other" at bounding box center [645, 304] width 356 height 26
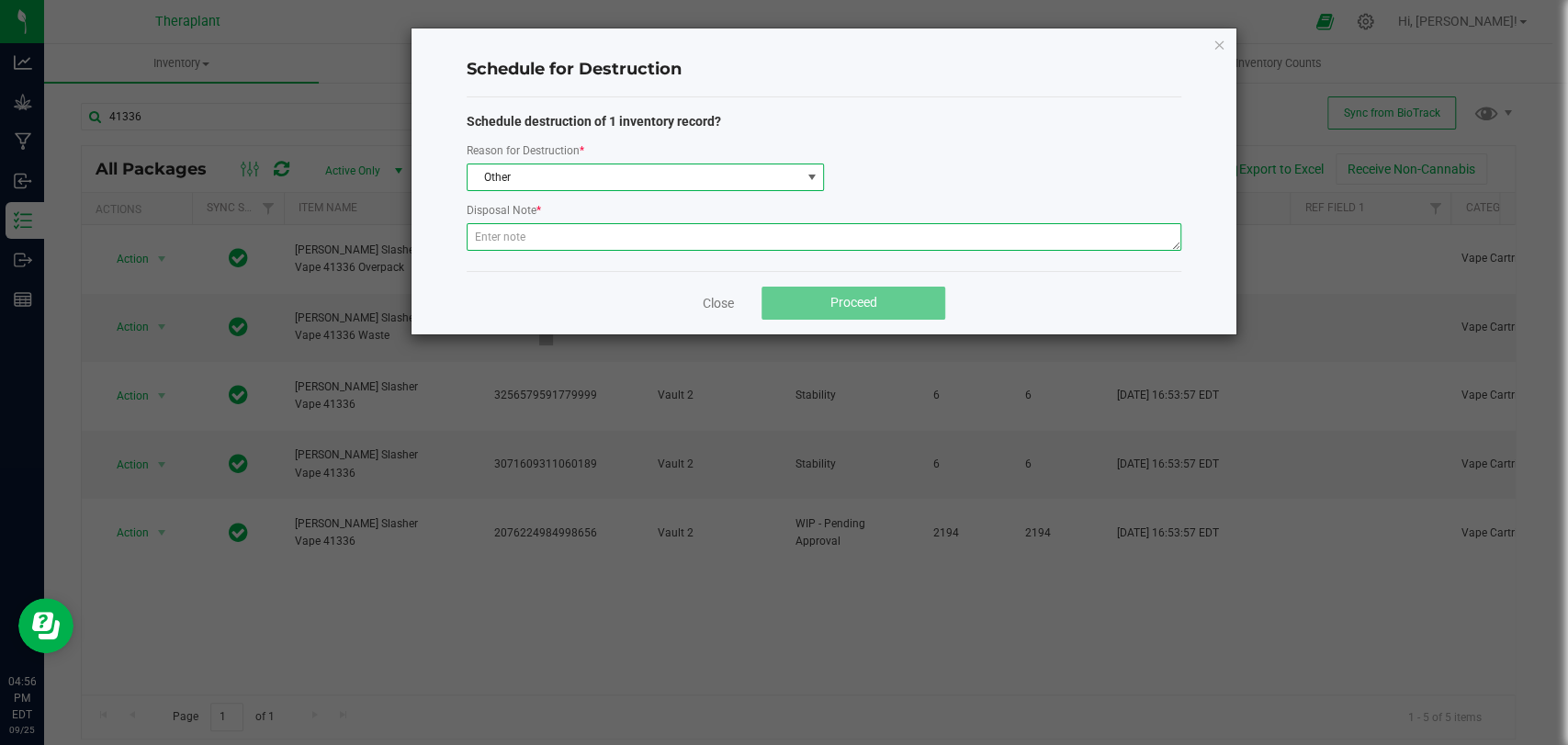
click at [512, 236] on textarea at bounding box center [824, 237] width 715 height 28
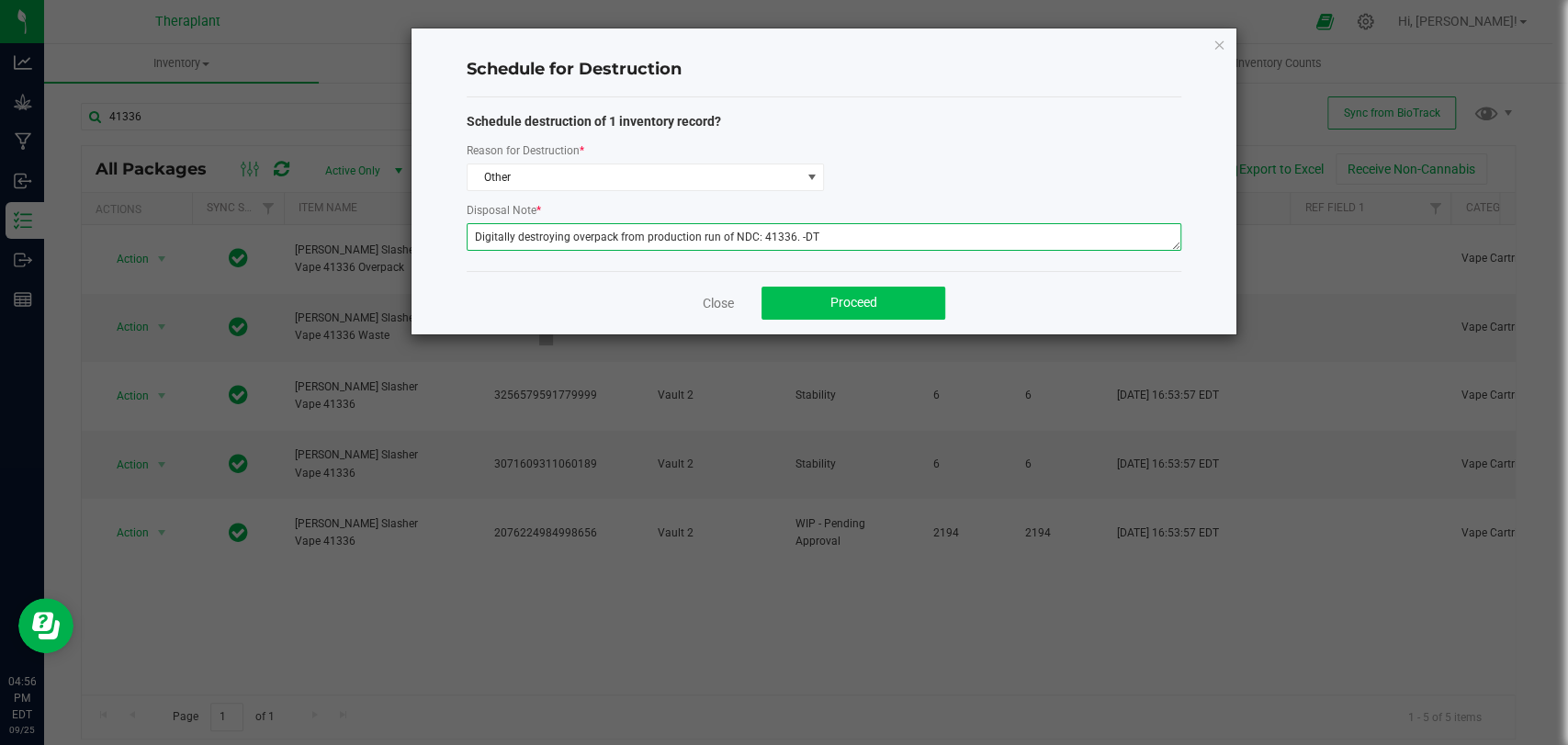
type textarea "Digitally destroying overpack from production run of NDC: 41336. -DT"
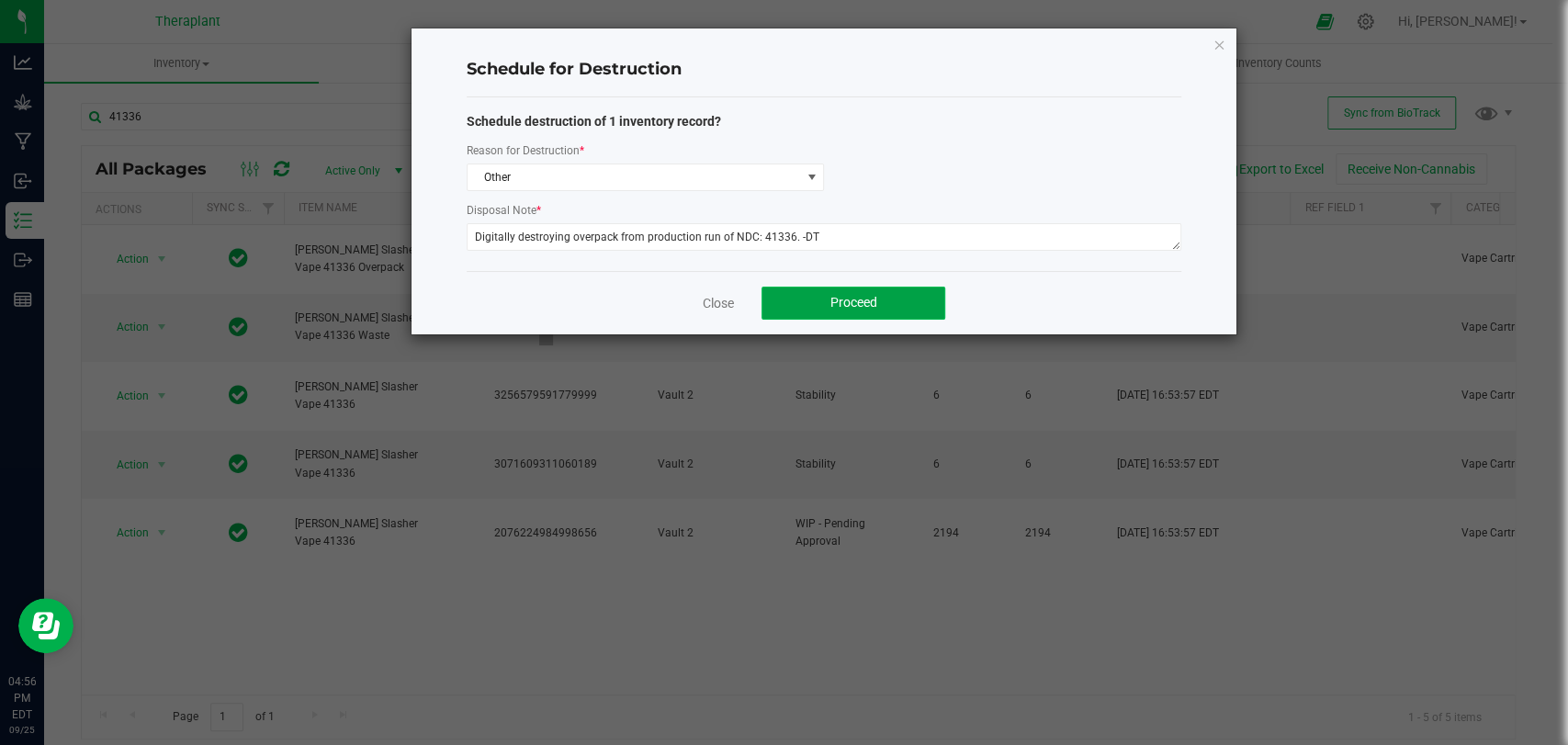
click at [829, 298] on button "Proceed" at bounding box center [854, 303] width 184 height 33
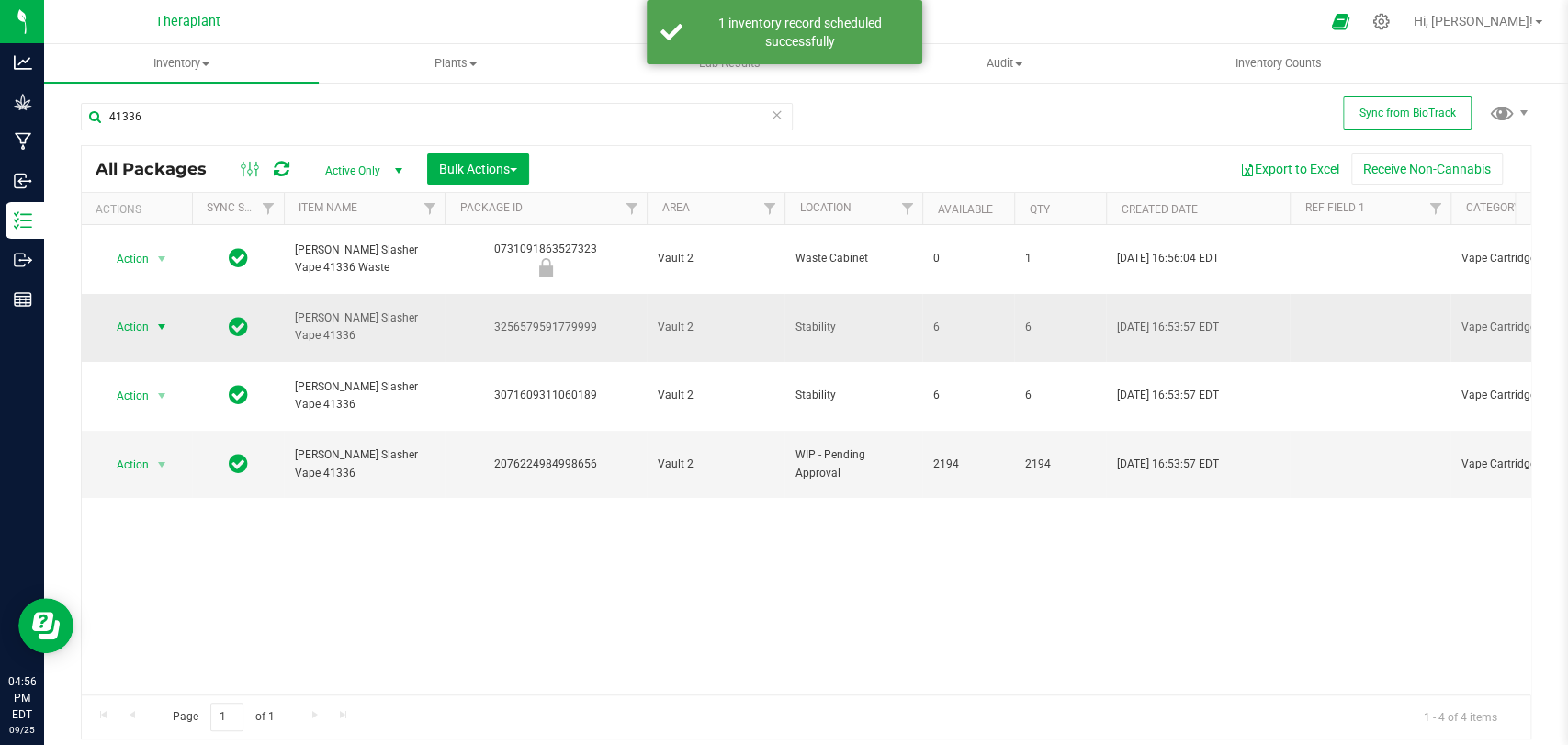
click at [164, 314] on span "select" at bounding box center [162, 327] width 23 height 26
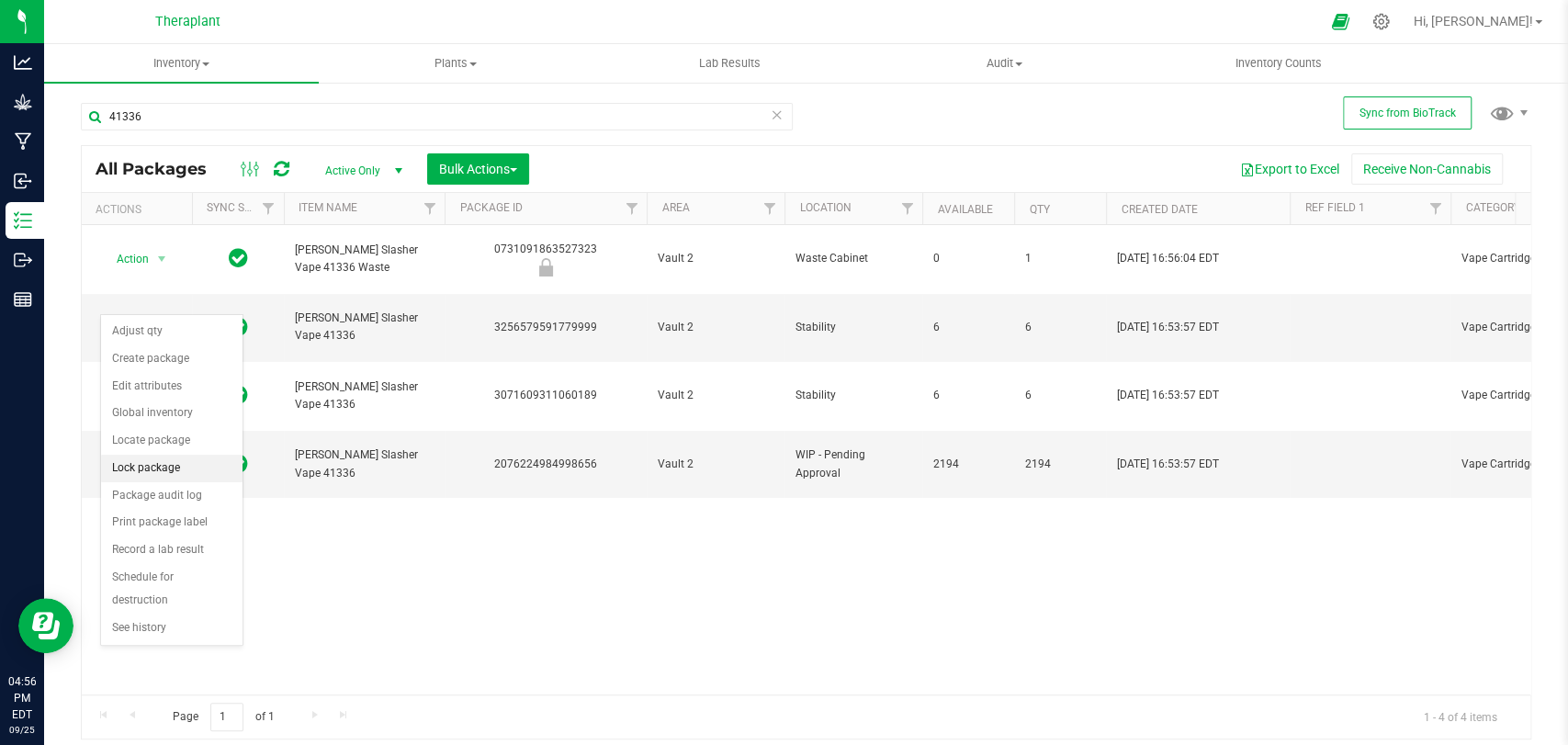
click at [147, 469] on li "Lock package" at bounding box center [172, 468] width 142 height 28
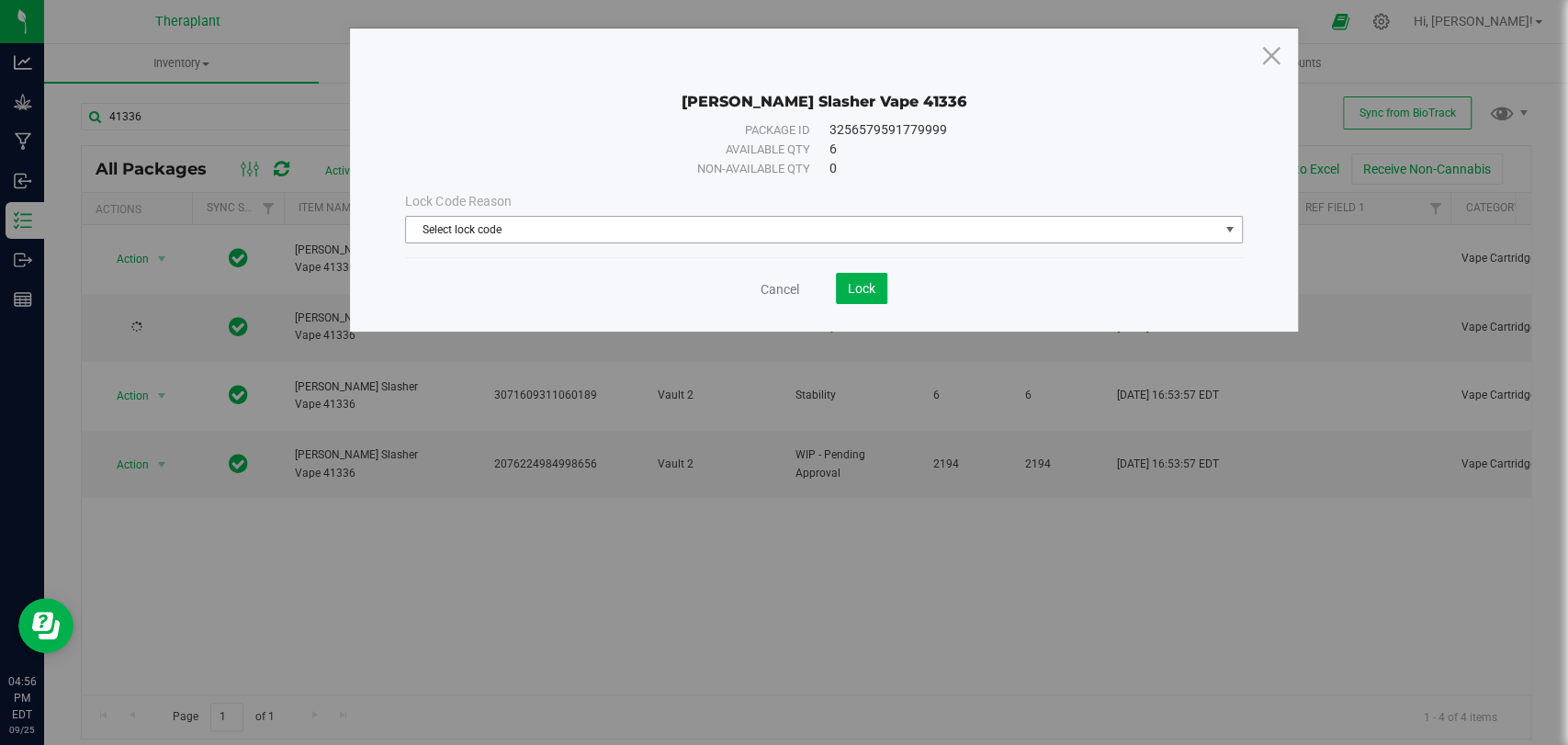
click at [559, 230] on span "Select lock code" at bounding box center [812, 230] width 812 height 26
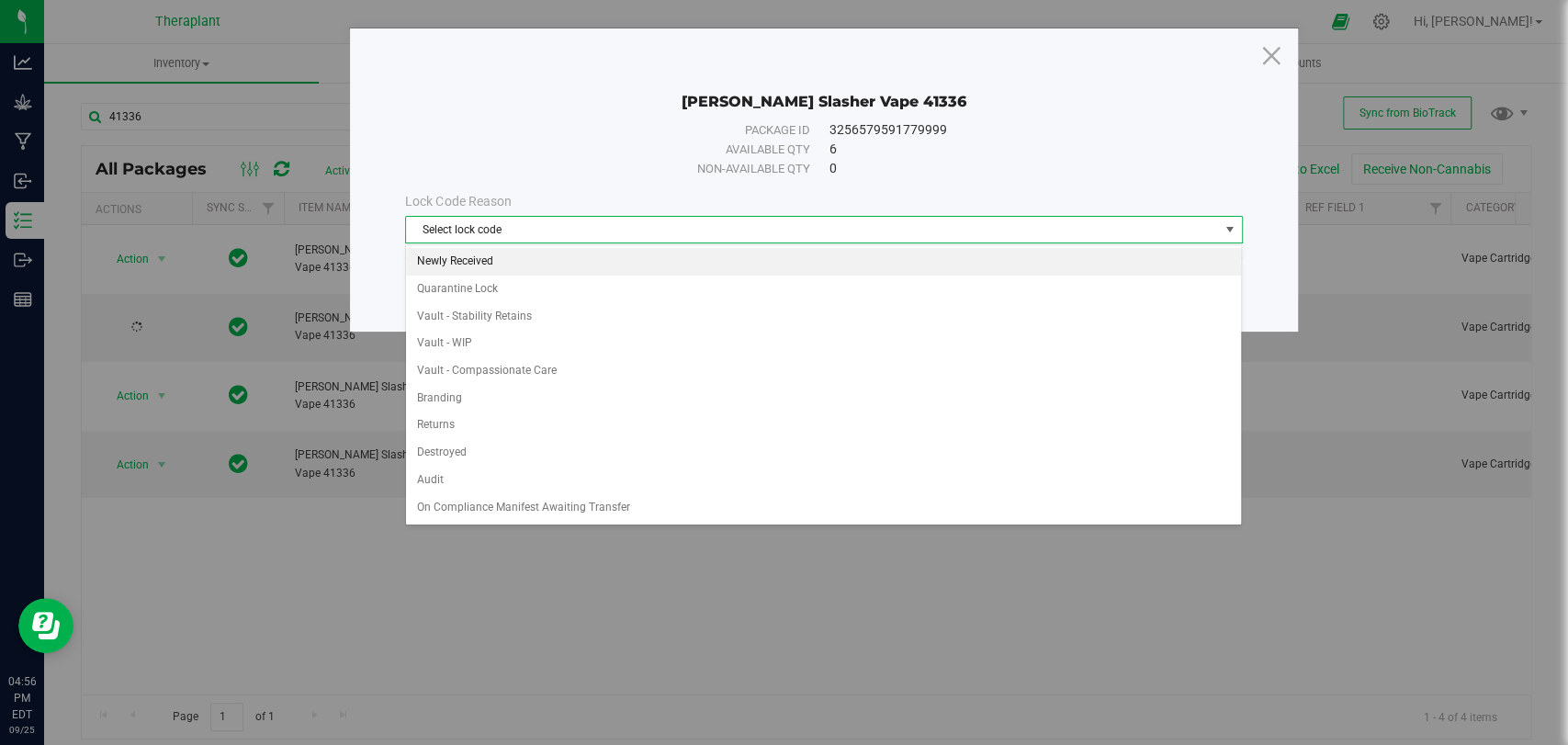
click at [492, 262] on li "Newly Received" at bounding box center [824, 262] width 835 height 28
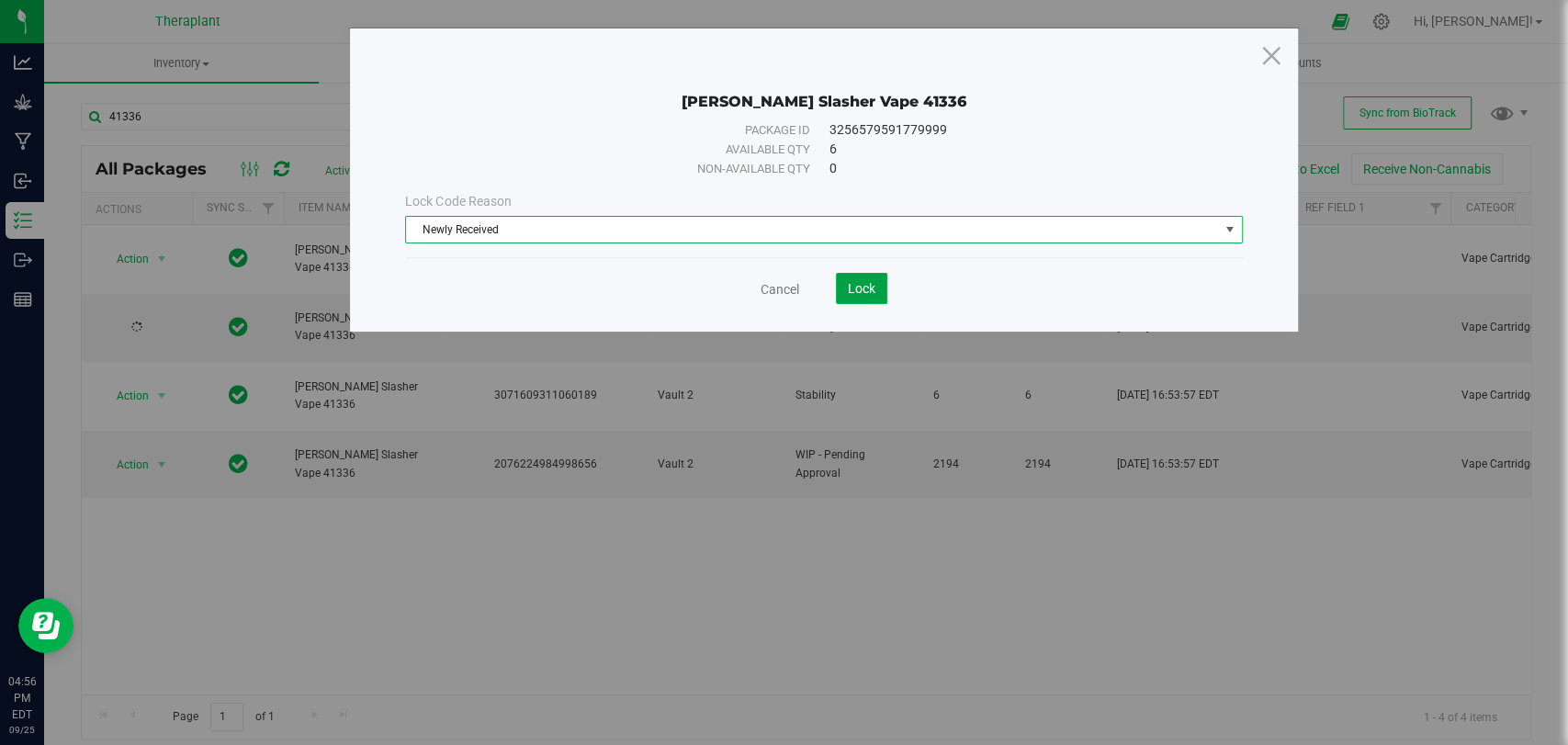
click at [881, 305] on div "Hasher Slasher Vape 41336 Package ID 3256579591779999 Available qty 6 Non-avail…" at bounding box center [824, 180] width 948 height 303
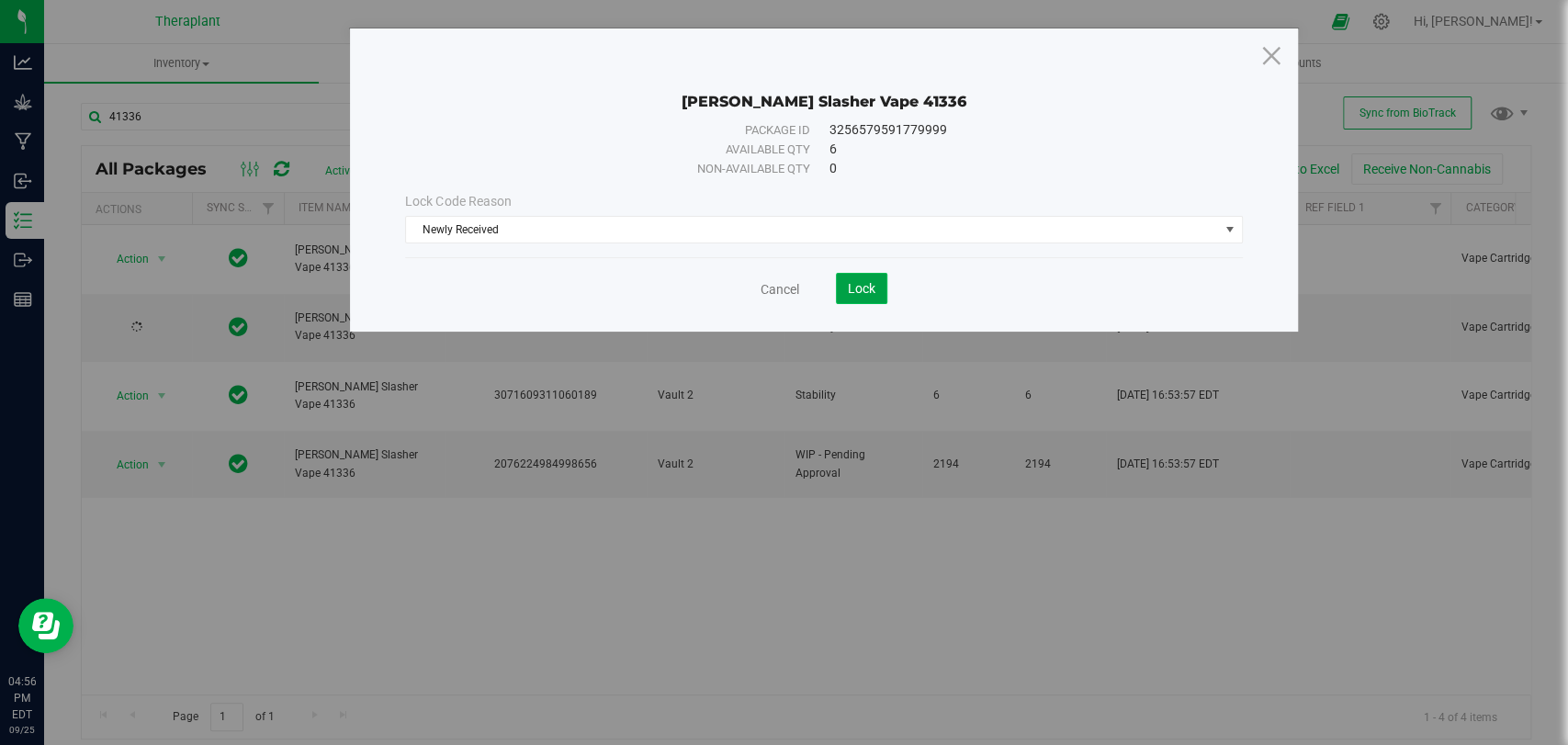
click at [869, 286] on span "Lock" at bounding box center [862, 288] width 28 height 15
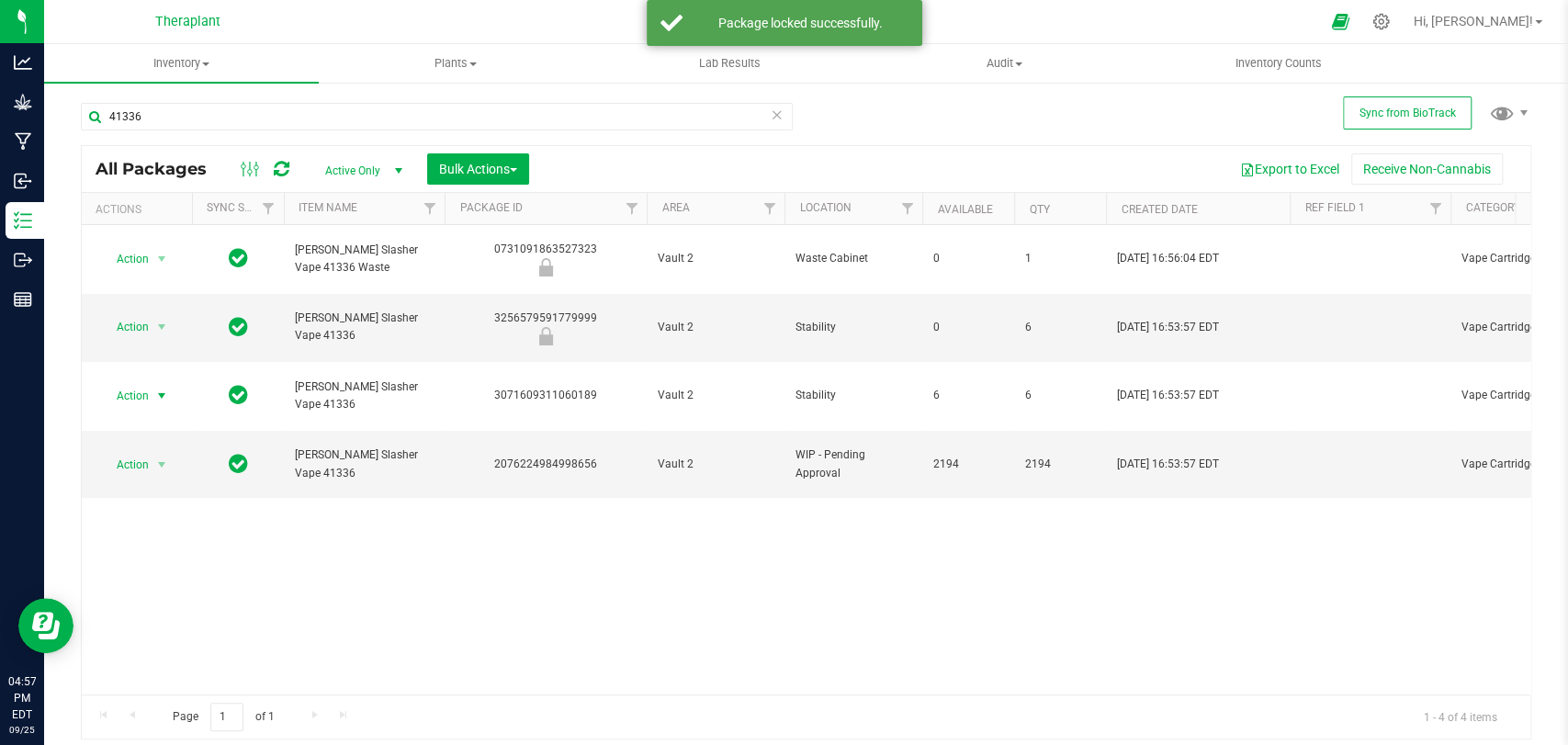
click at [146, 383] on span "Action" at bounding box center [125, 396] width 50 height 26
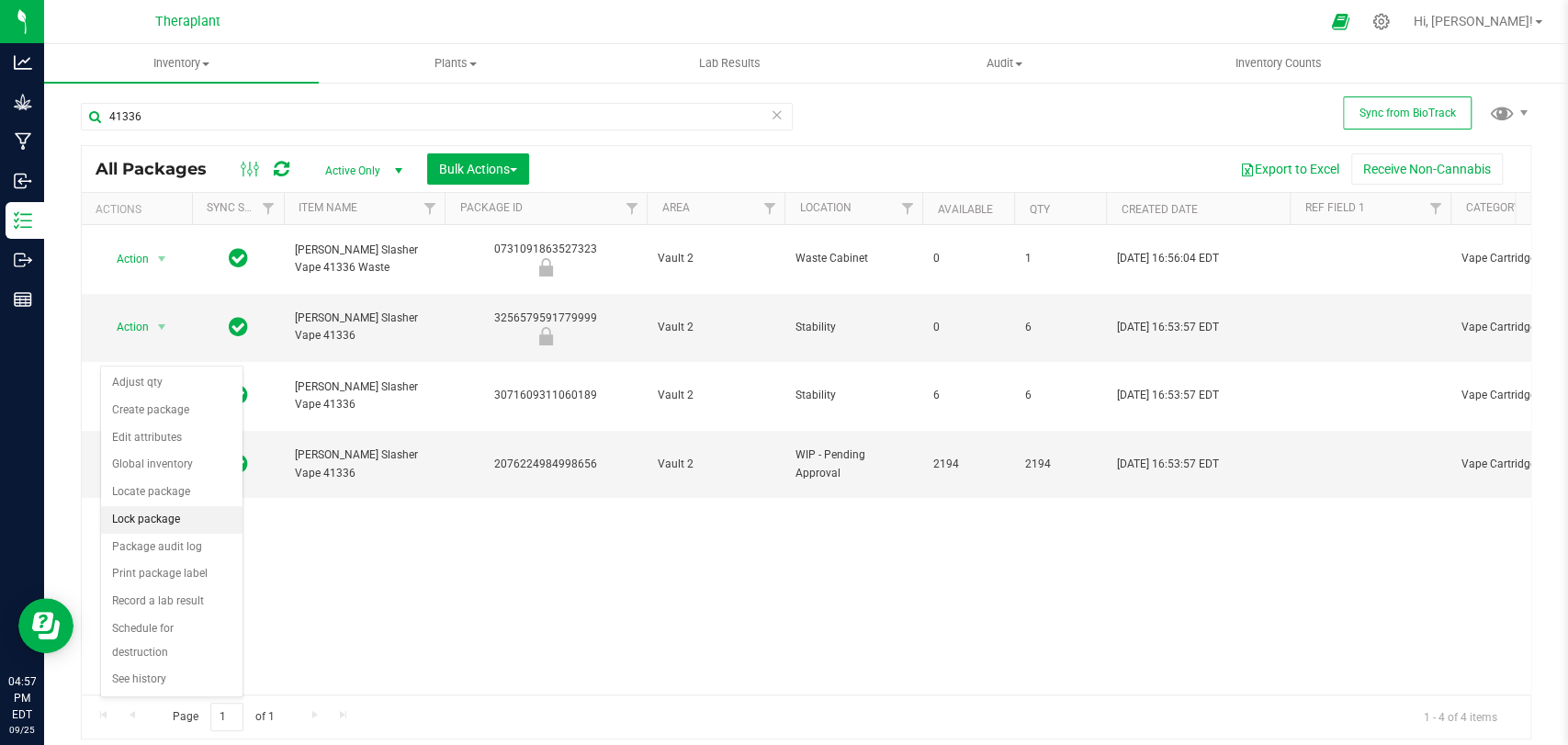
click at [140, 525] on li "Lock package" at bounding box center [172, 520] width 142 height 28
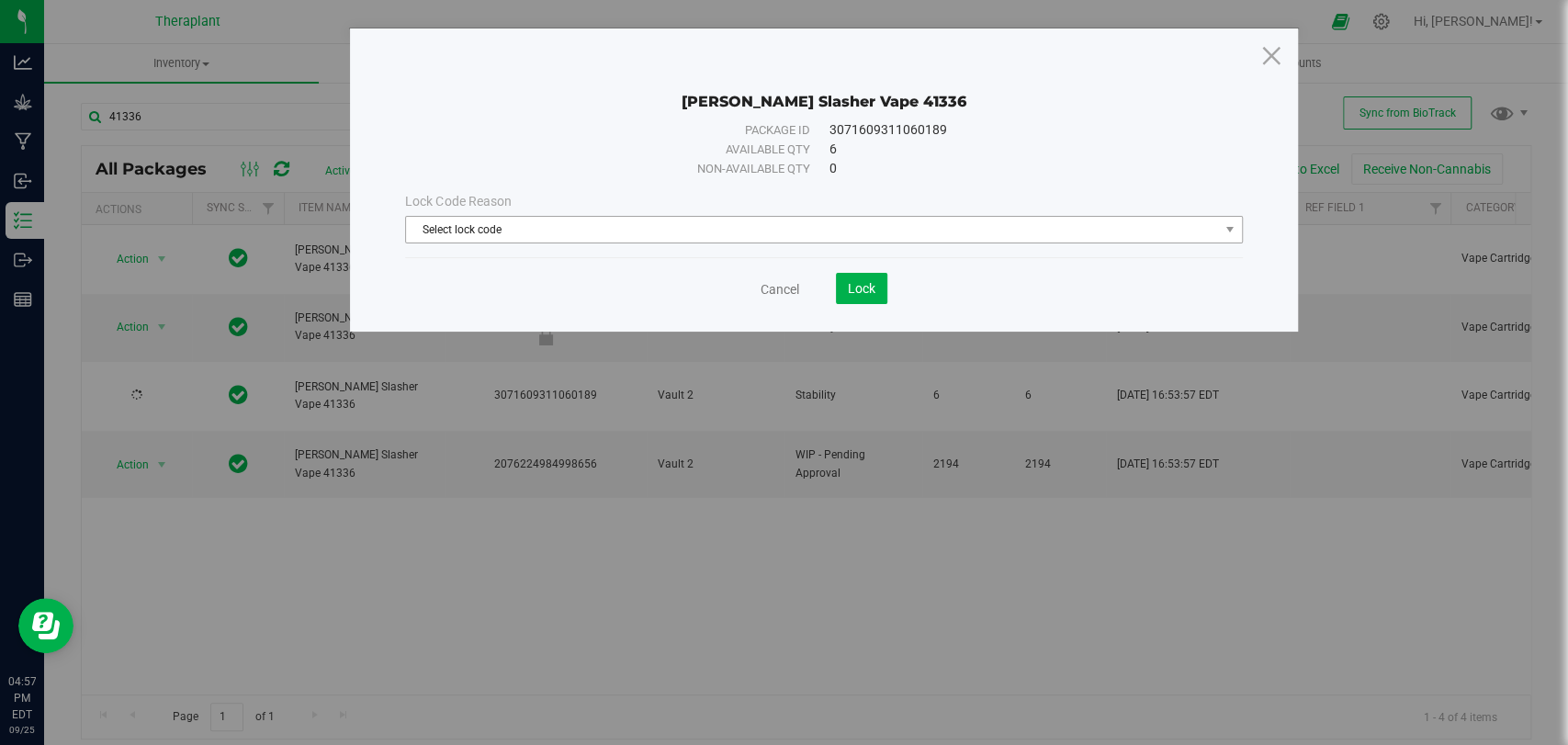
click at [614, 238] on span "Select lock code" at bounding box center [812, 230] width 812 height 26
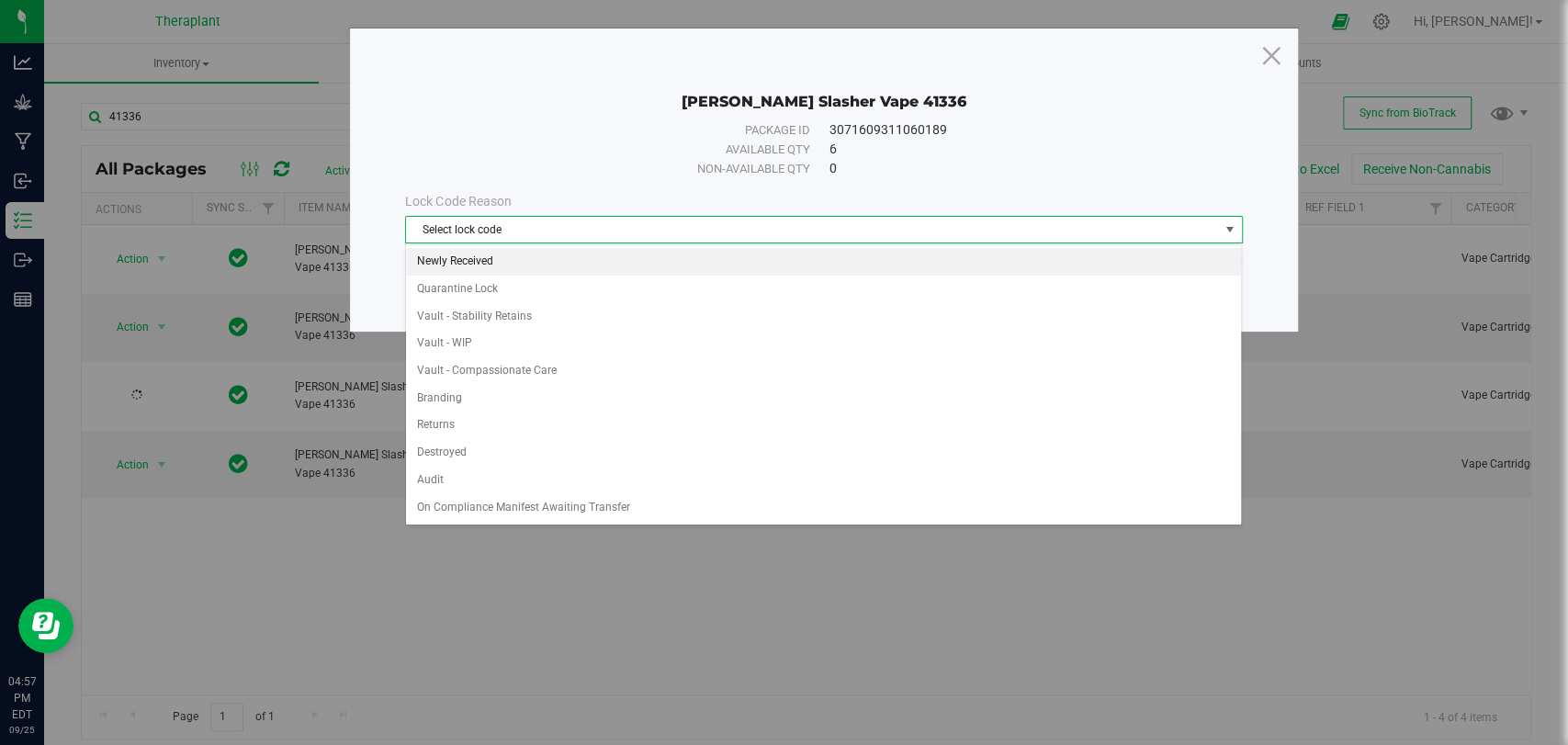
click at [455, 261] on li "Newly Received" at bounding box center [824, 262] width 835 height 28
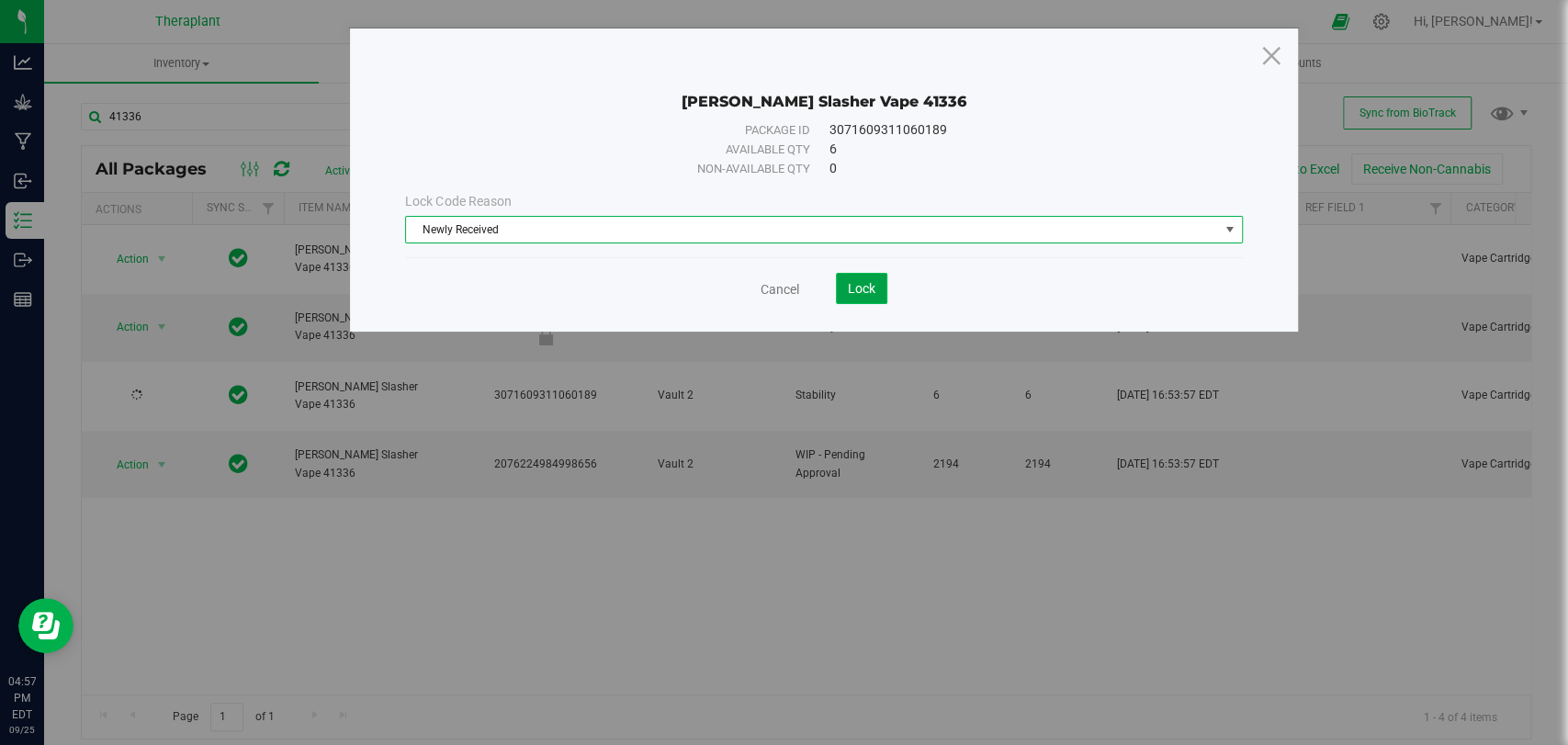
click at [873, 292] on span "Lock" at bounding box center [862, 288] width 28 height 15
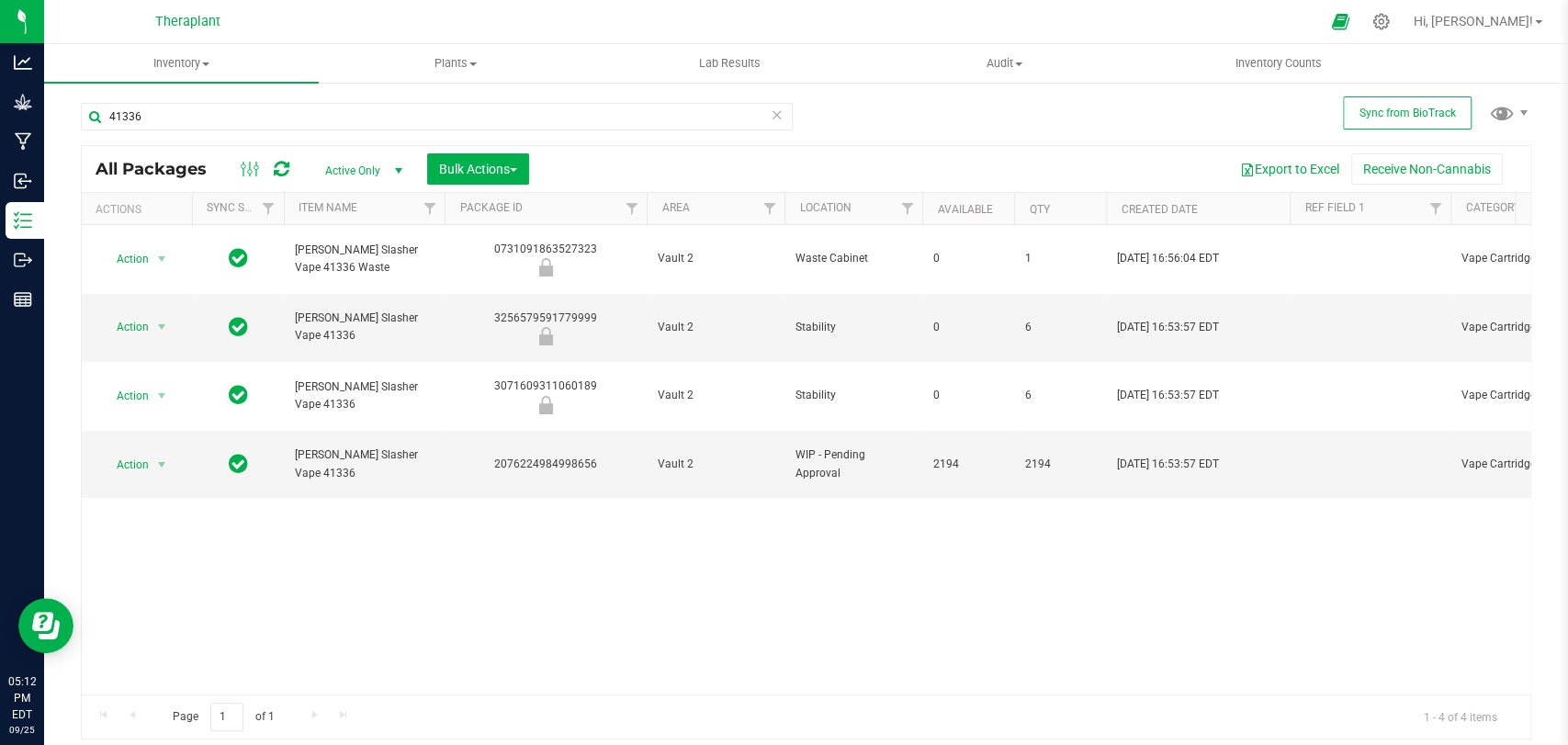
click at [779, 116] on icon at bounding box center [778, 114] width 13 height 22
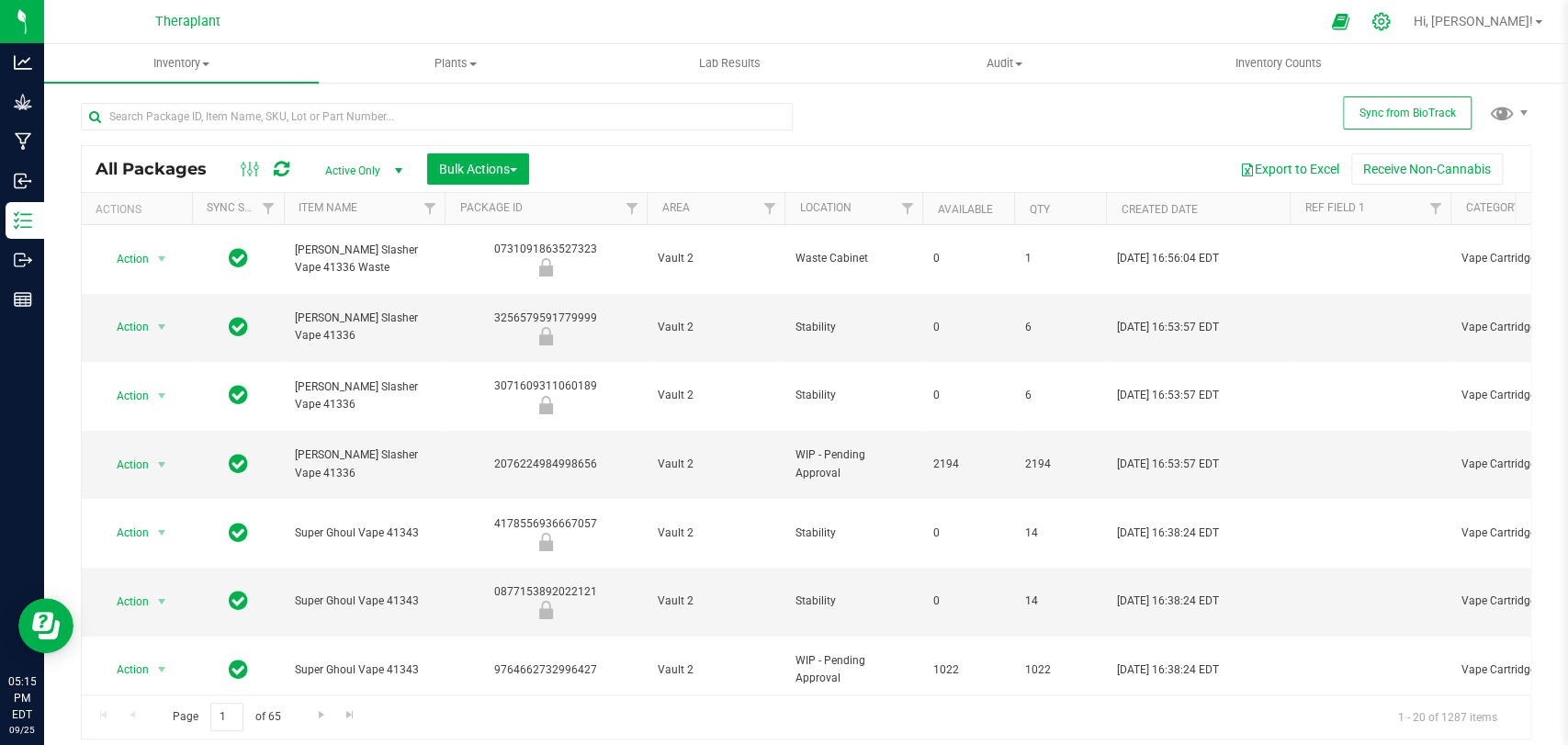
click at [1390, 17] on icon at bounding box center [1381, 21] width 17 height 17
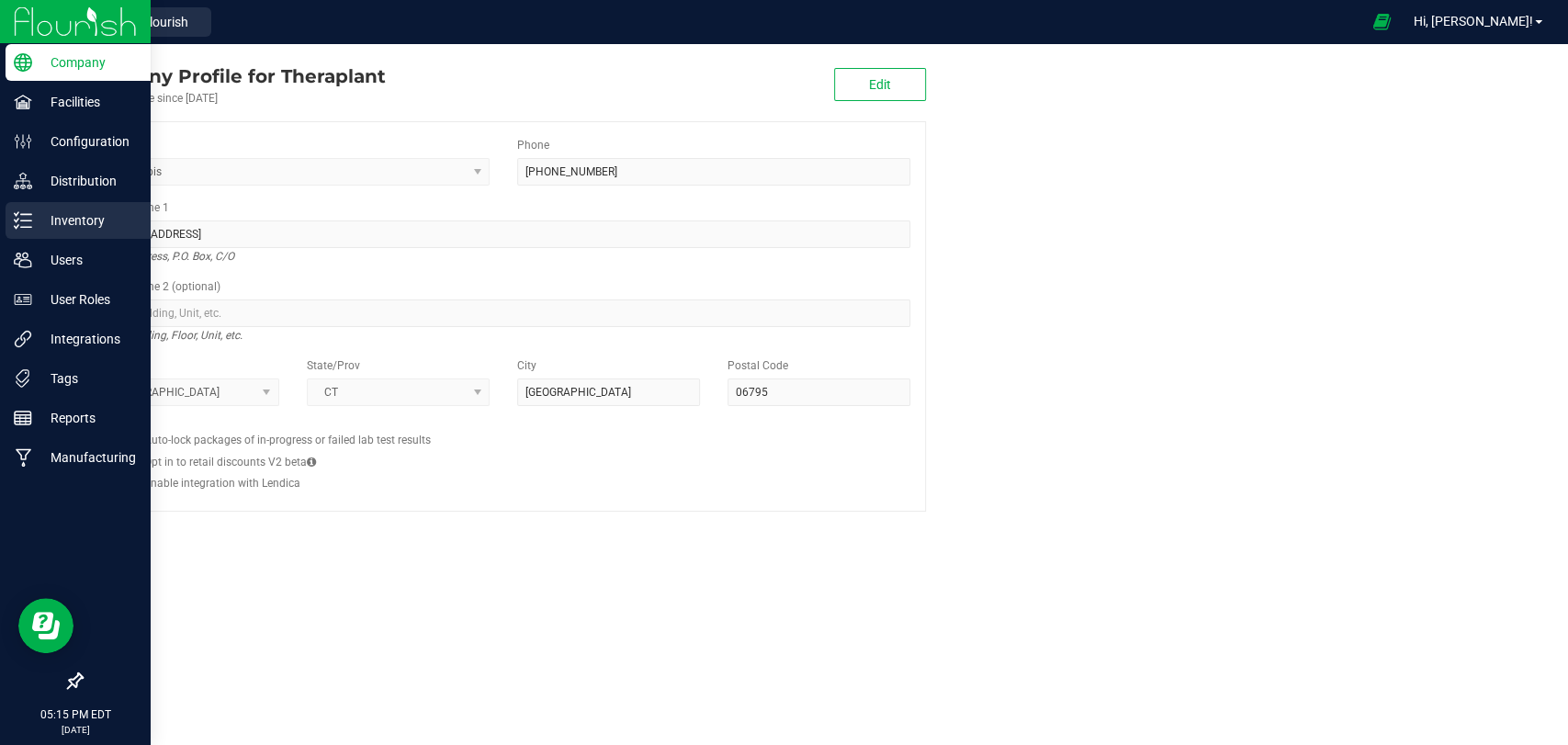
click at [32, 215] on p "Inventory" at bounding box center [87, 220] width 110 height 22
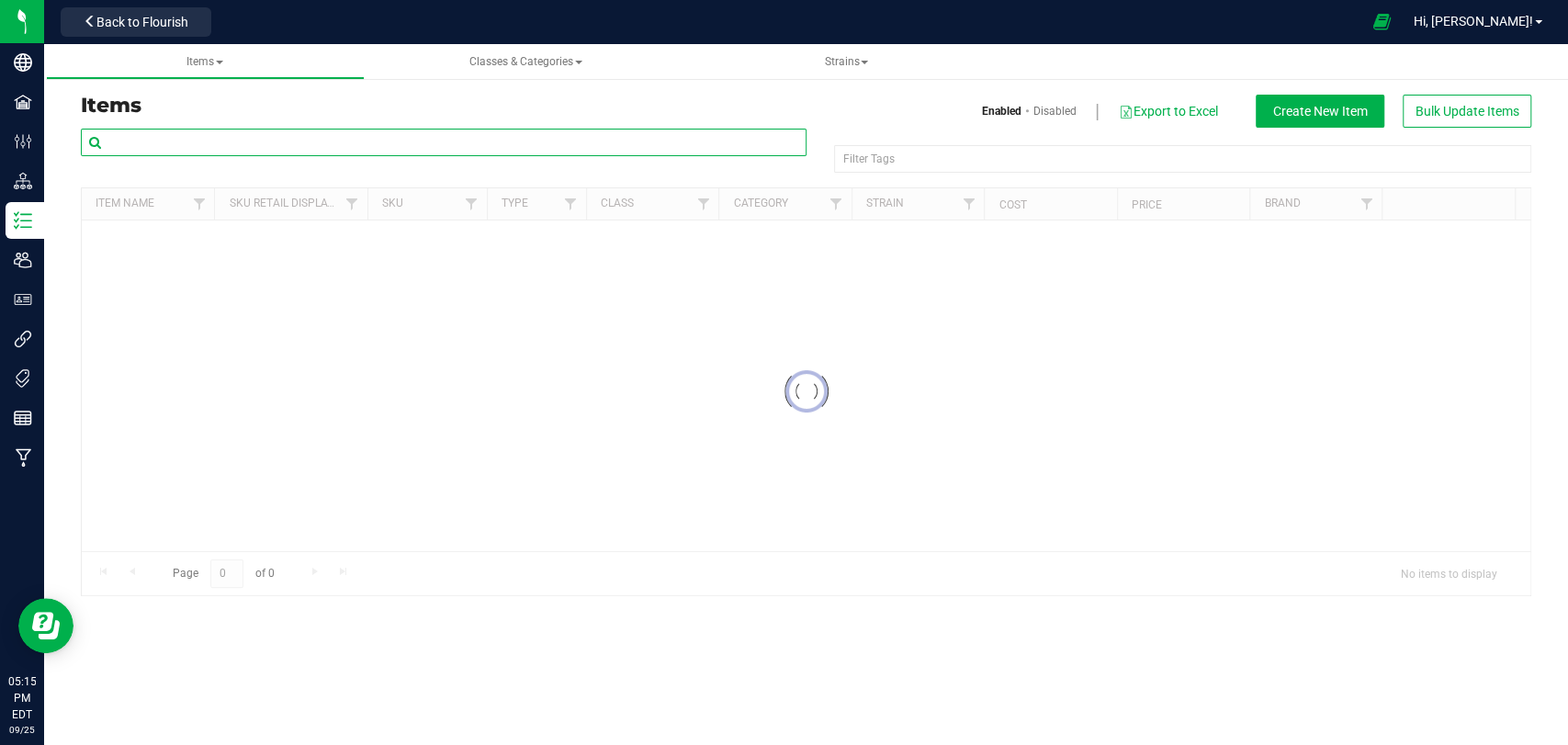
click at [196, 141] on input "text" at bounding box center [444, 142] width 726 height 28
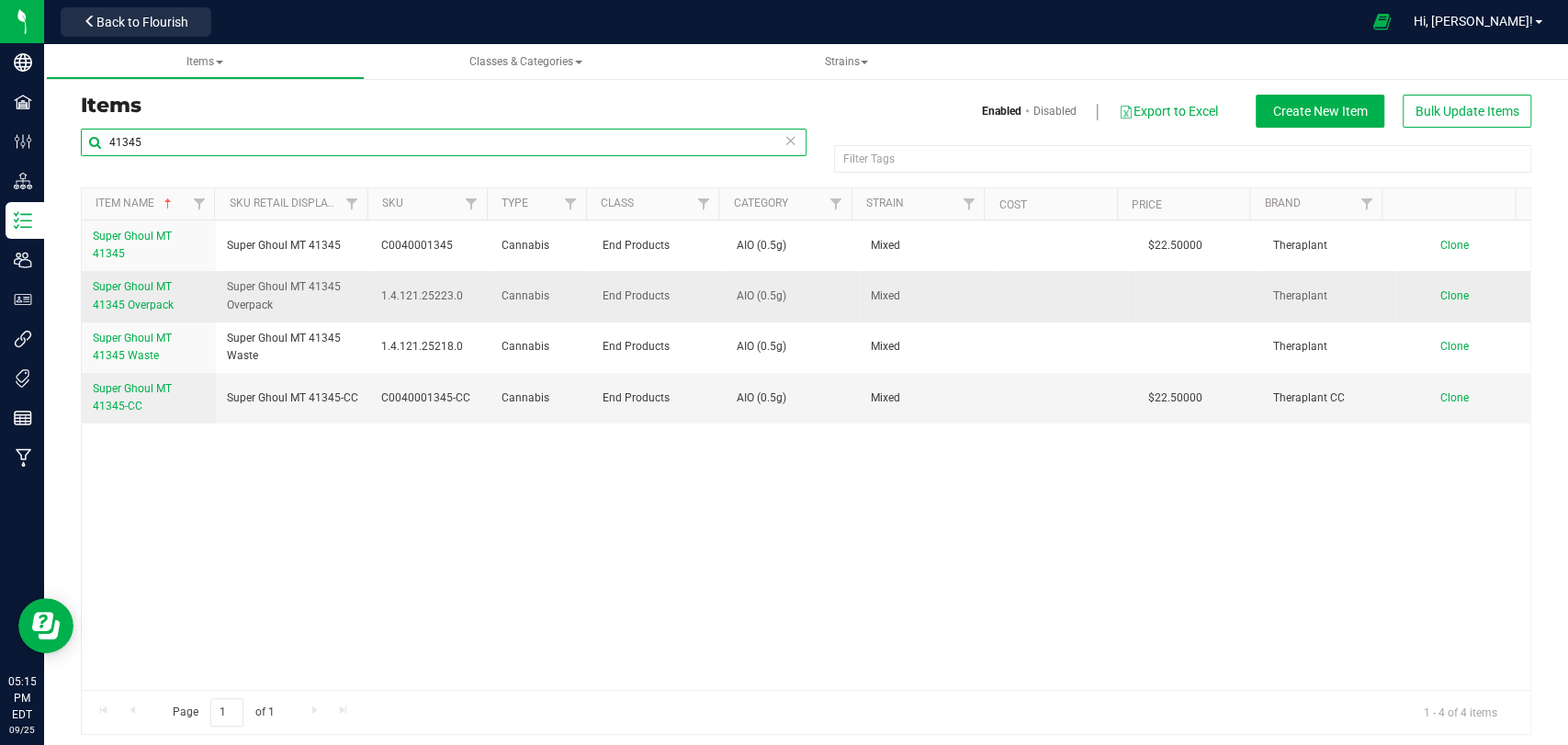
type input "41345"
click at [152, 304] on span "Super Ghoul MT 41345 Overpack" at bounding box center [133, 295] width 81 height 30
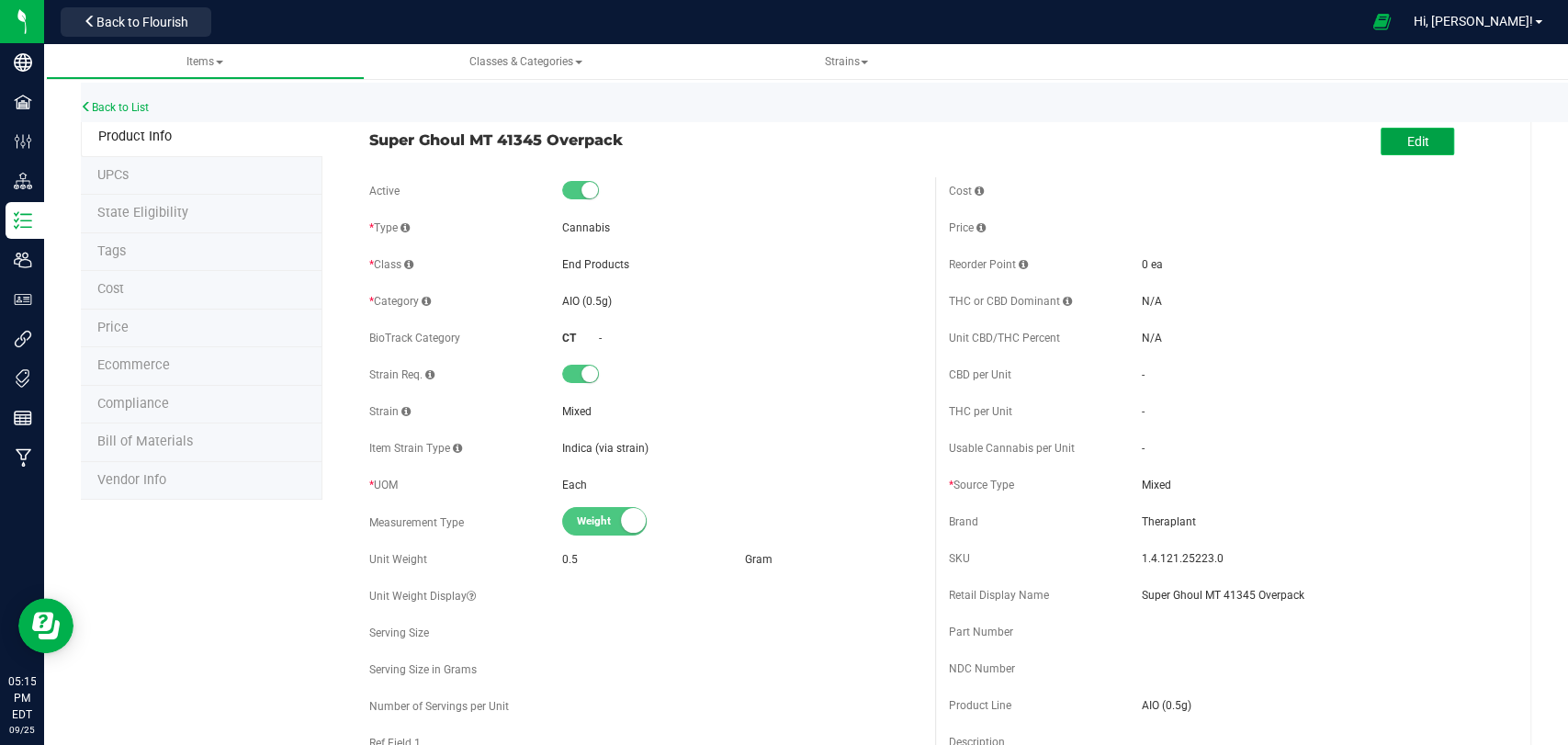
click at [1405, 149] on button "Edit" at bounding box center [1417, 141] width 74 height 28
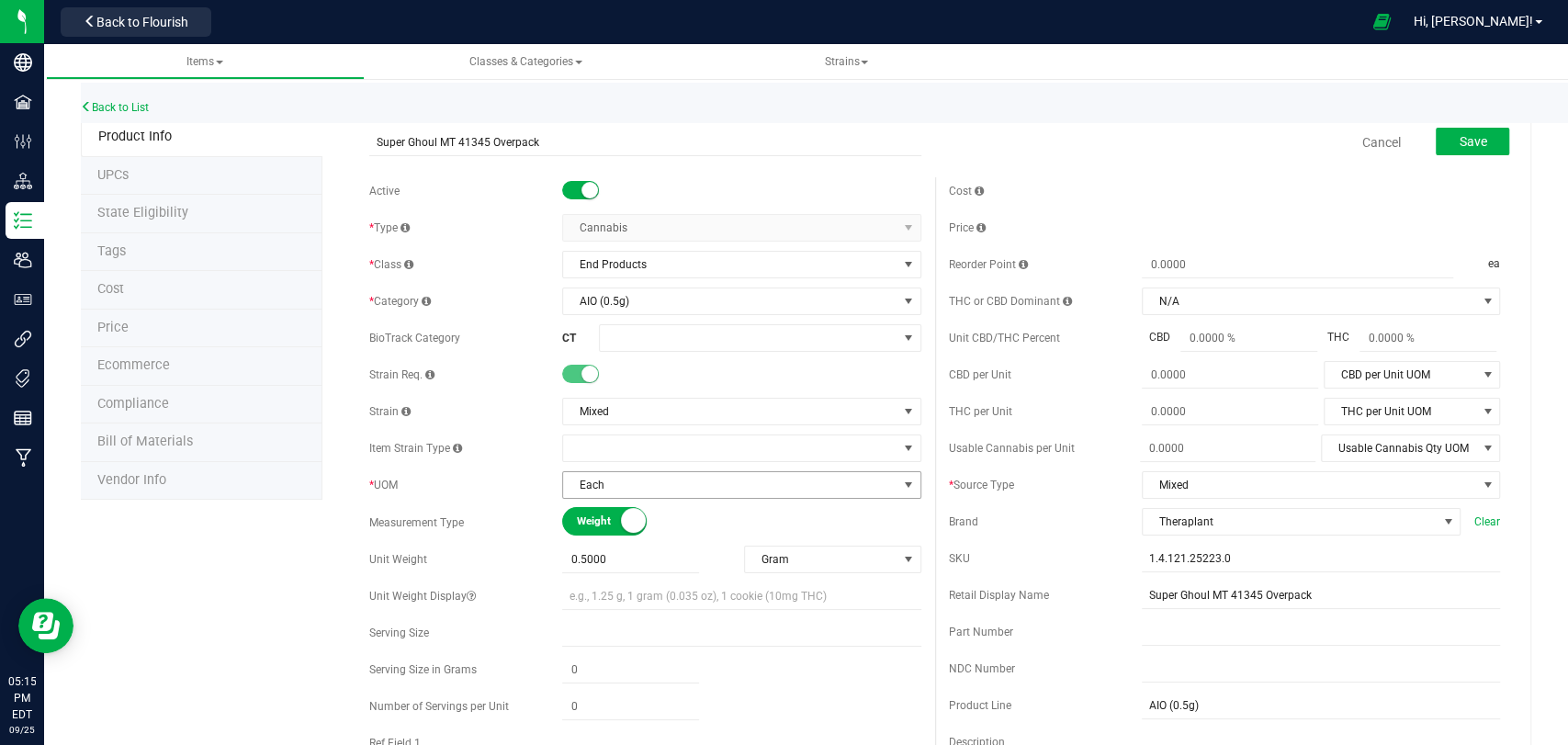
click at [612, 484] on span "Each" at bounding box center [730, 485] width 334 height 26
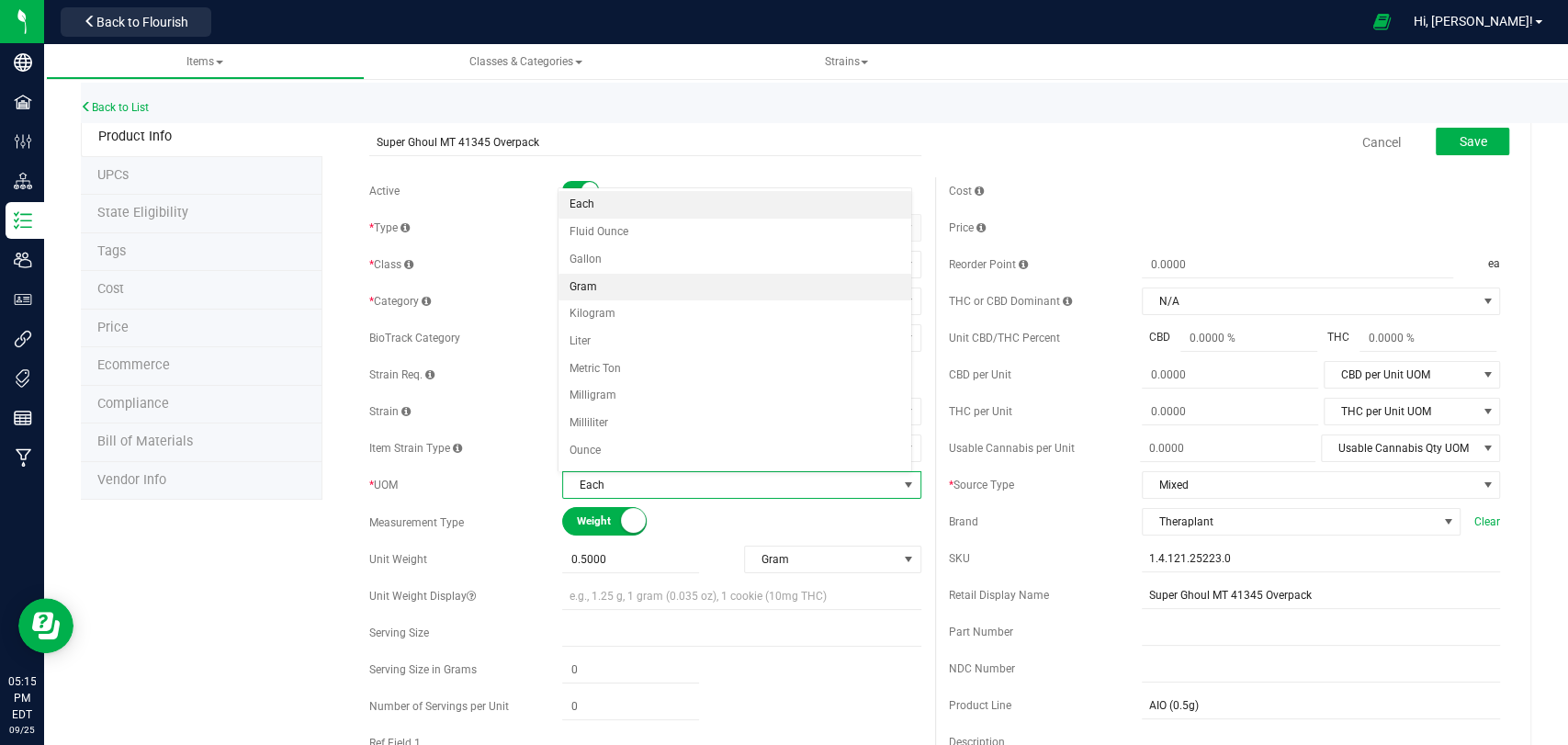
click at [581, 281] on li "Gram" at bounding box center [735, 288] width 353 height 28
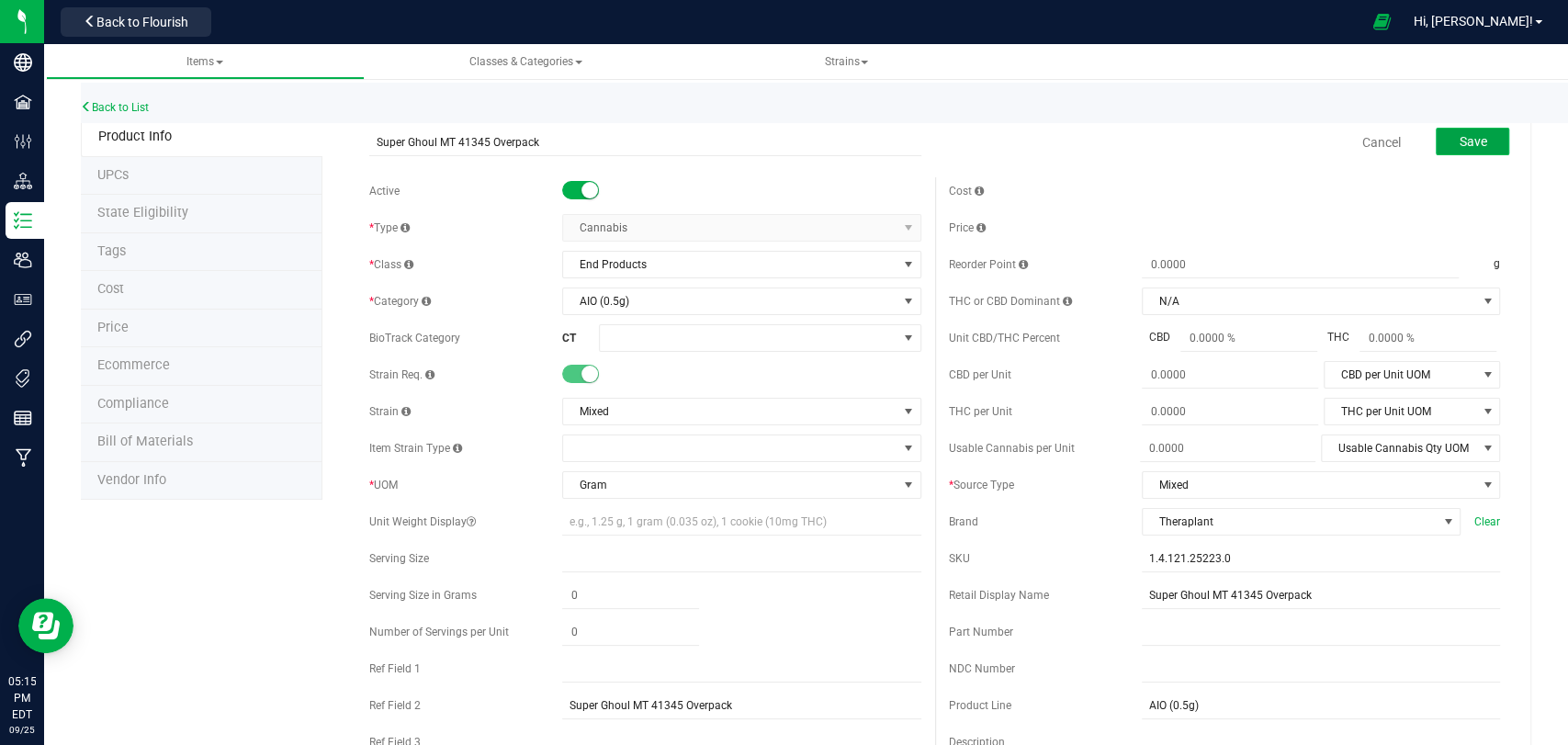
click at [1459, 134] on span "Save" at bounding box center [1472, 141] width 28 height 15
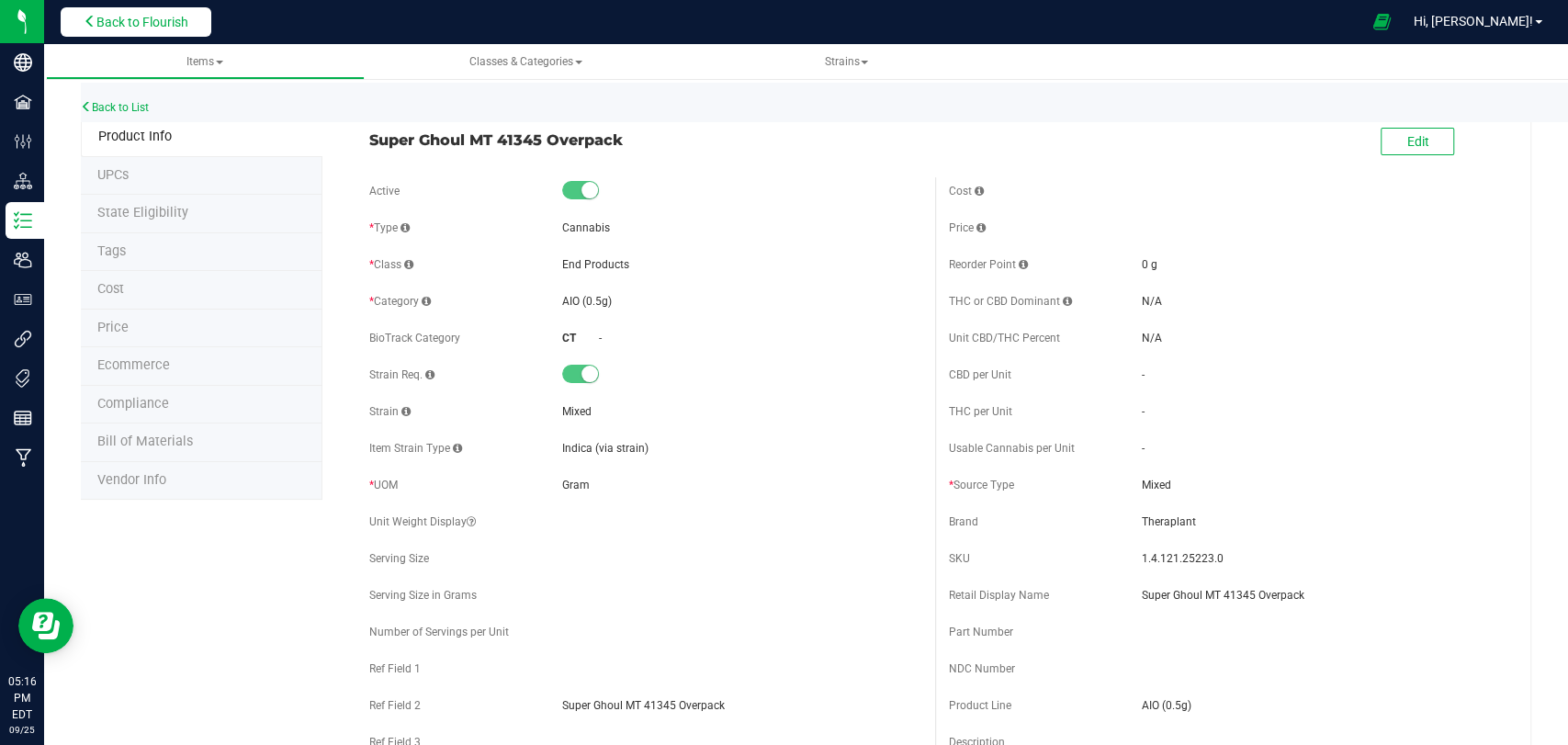
click at [197, 17] on button "Back to Flourish" at bounding box center [136, 22] width 151 height 29
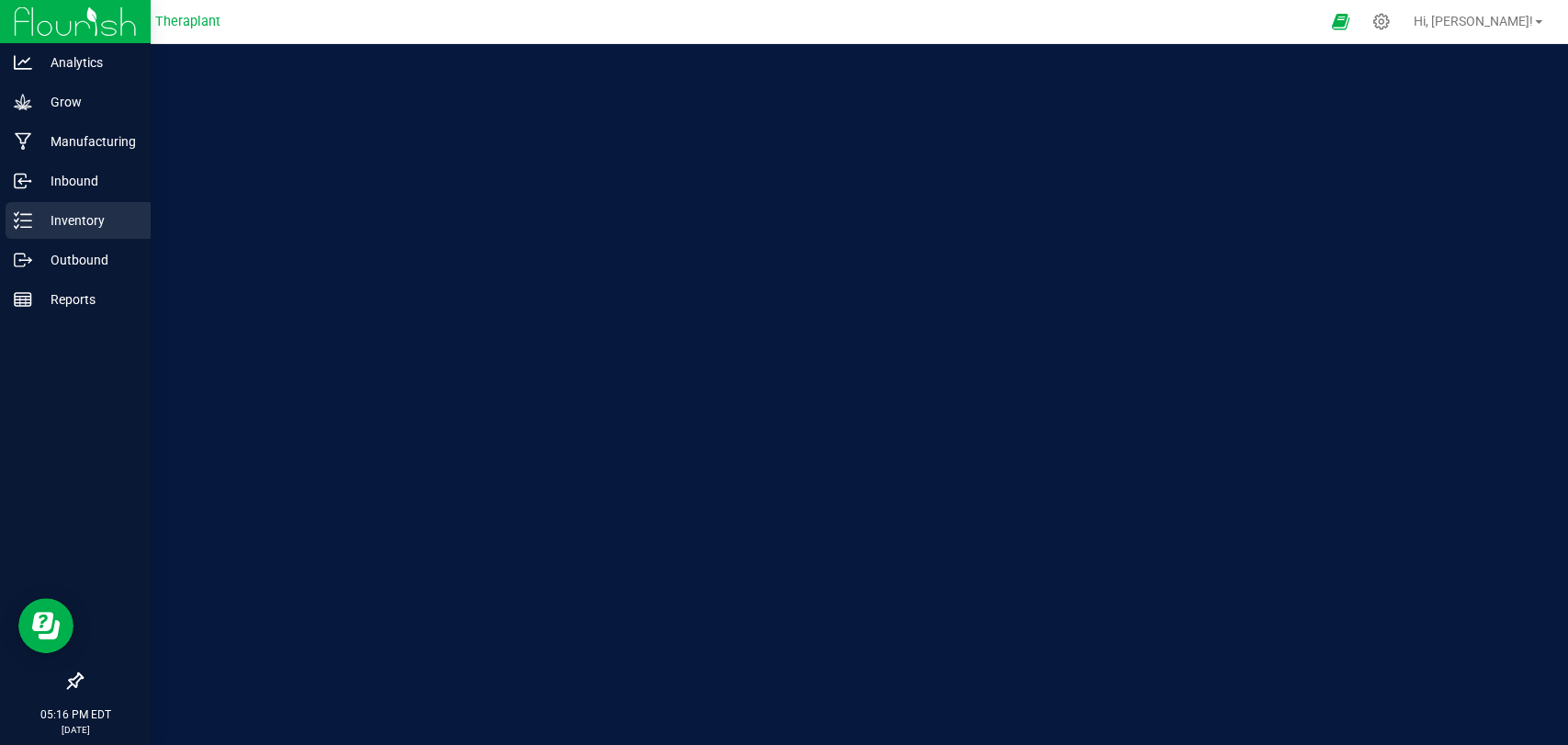
click at [19, 226] on icon at bounding box center [23, 220] width 18 height 18
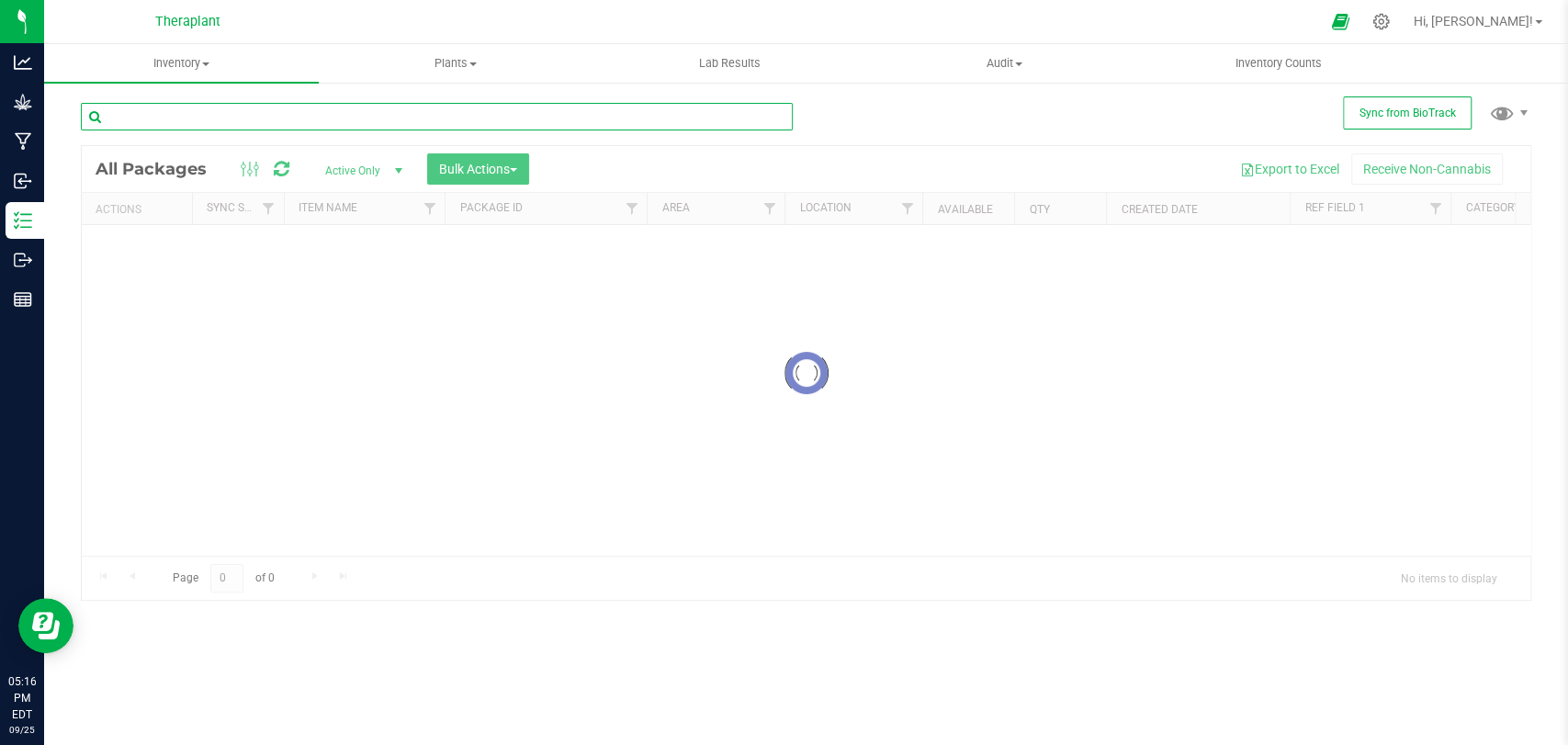
click at [300, 121] on input "text" at bounding box center [437, 117] width 712 height 28
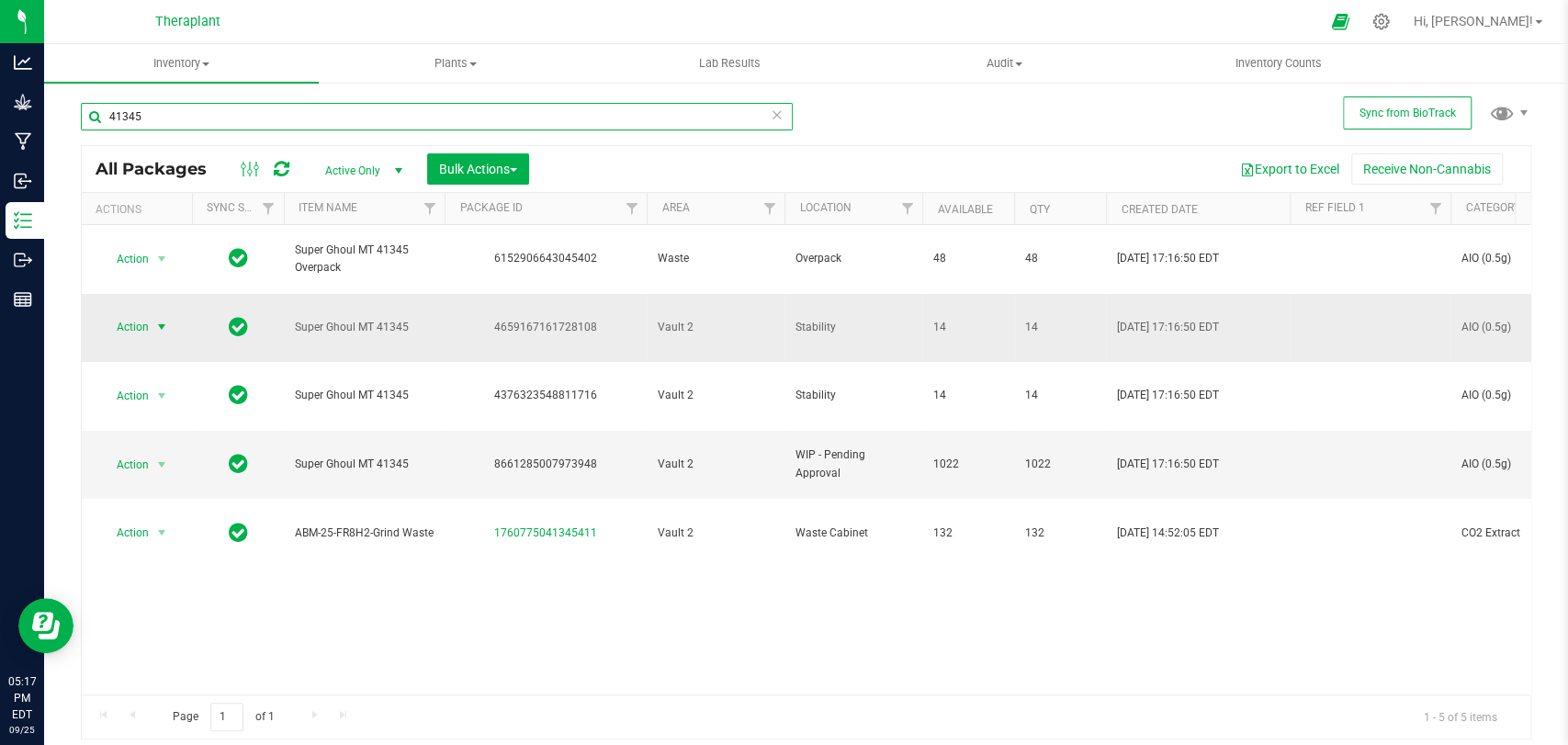
type input "41345"
click at [146, 314] on span "Action" at bounding box center [125, 327] width 50 height 26
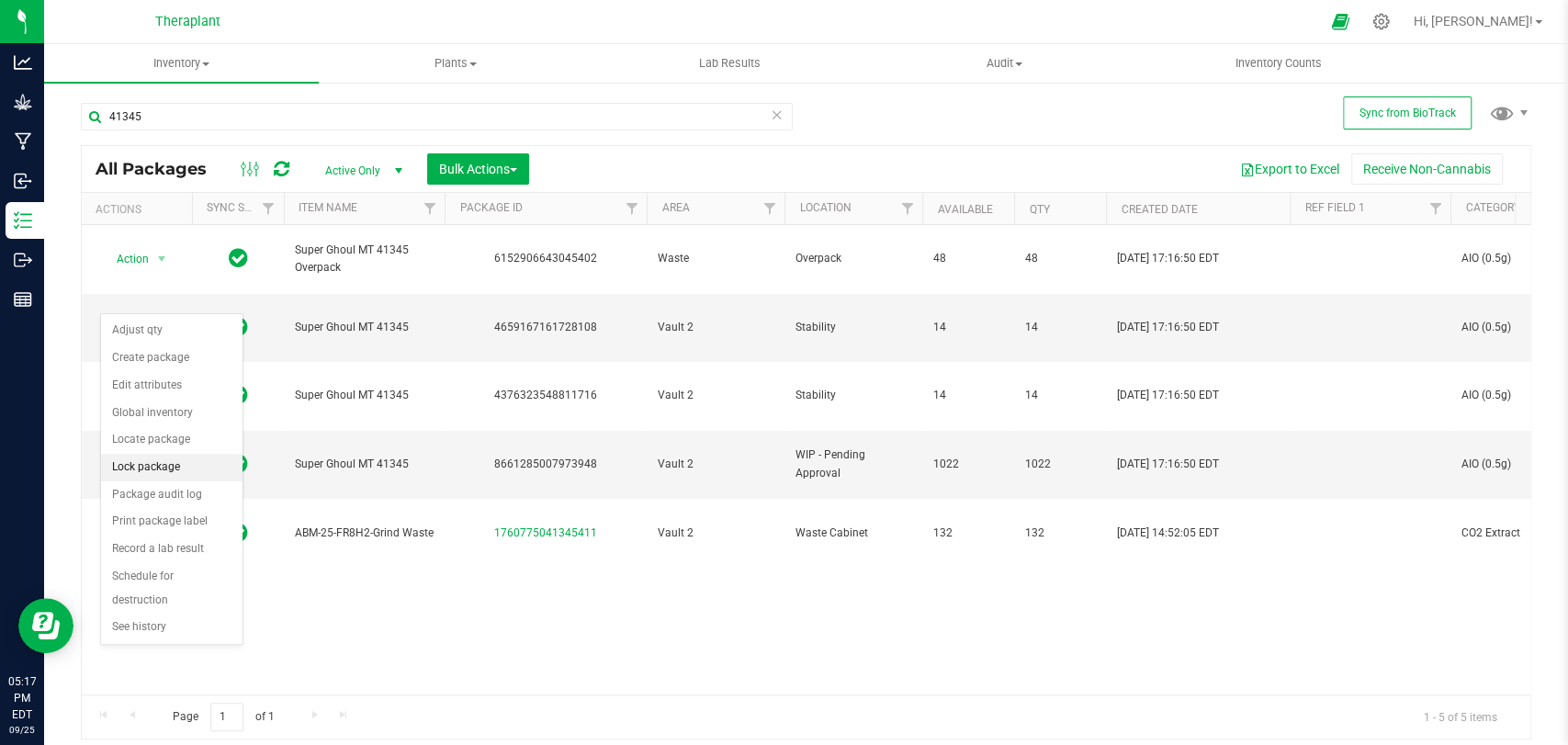
click at [145, 457] on li "Lock package" at bounding box center [172, 468] width 142 height 28
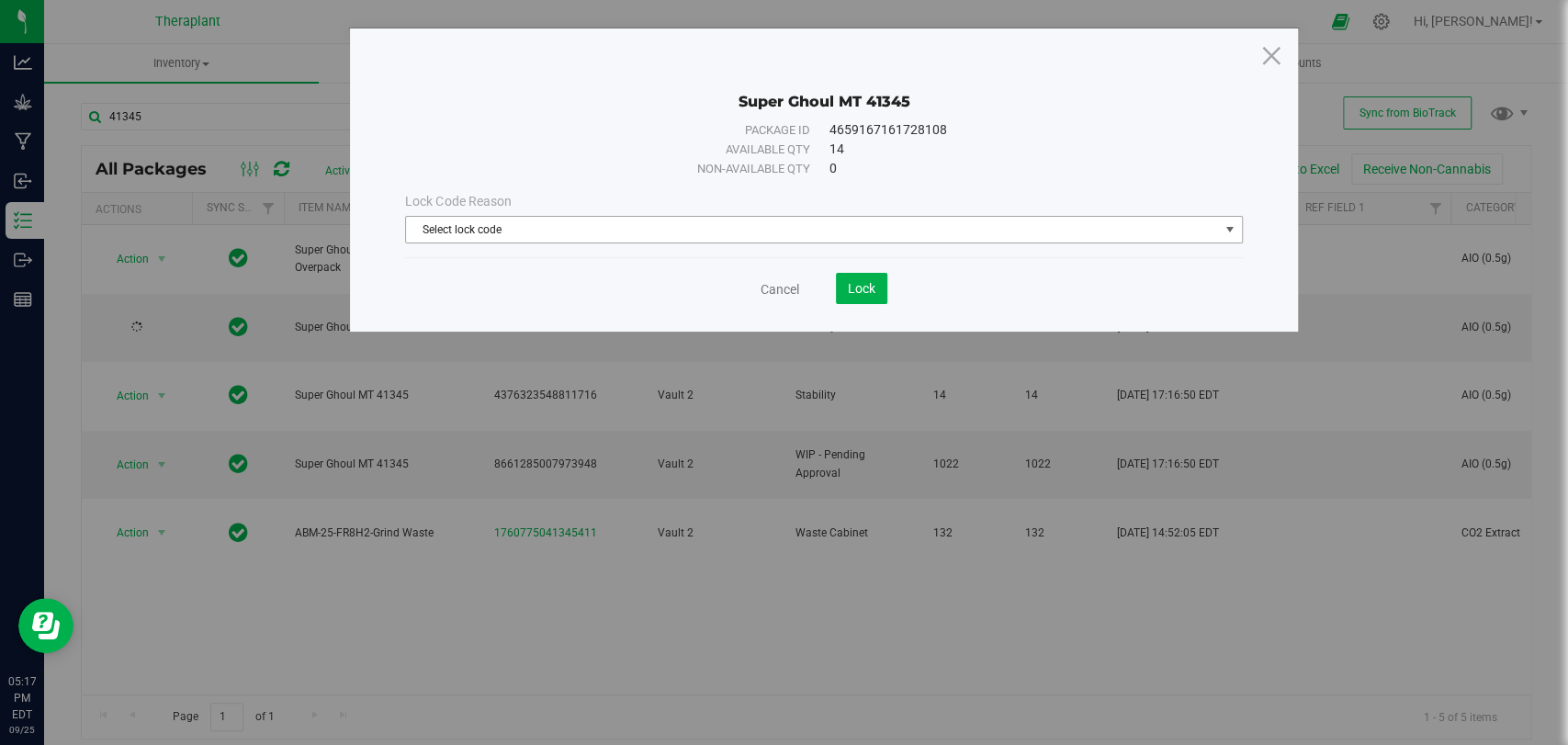
click at [584, 241] on span "Select lock code" at bounding box center [812, 230] width 812 height 26
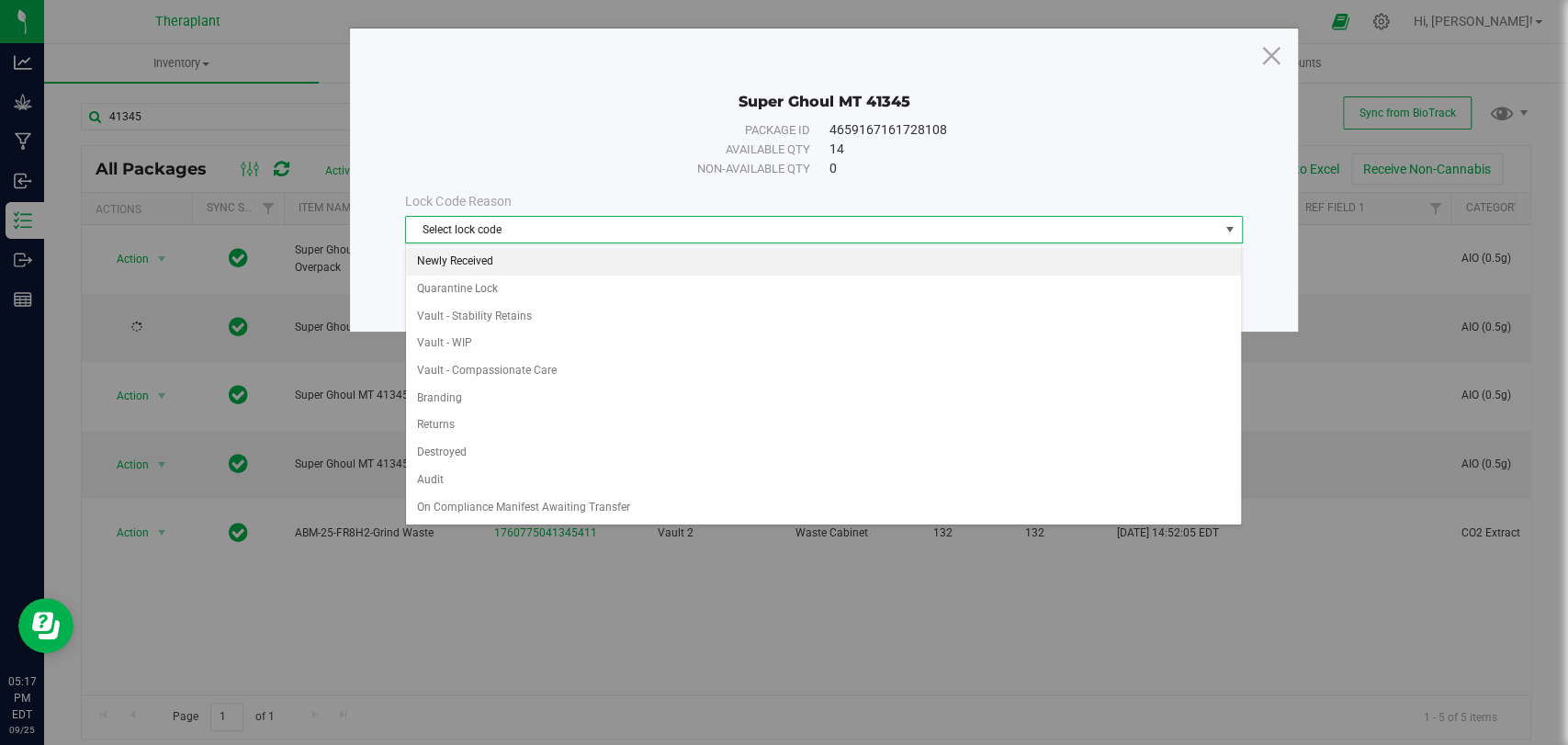
click at [474, 258] on li "Newly Received" at bounding box center [824, 262] width 835 height 28
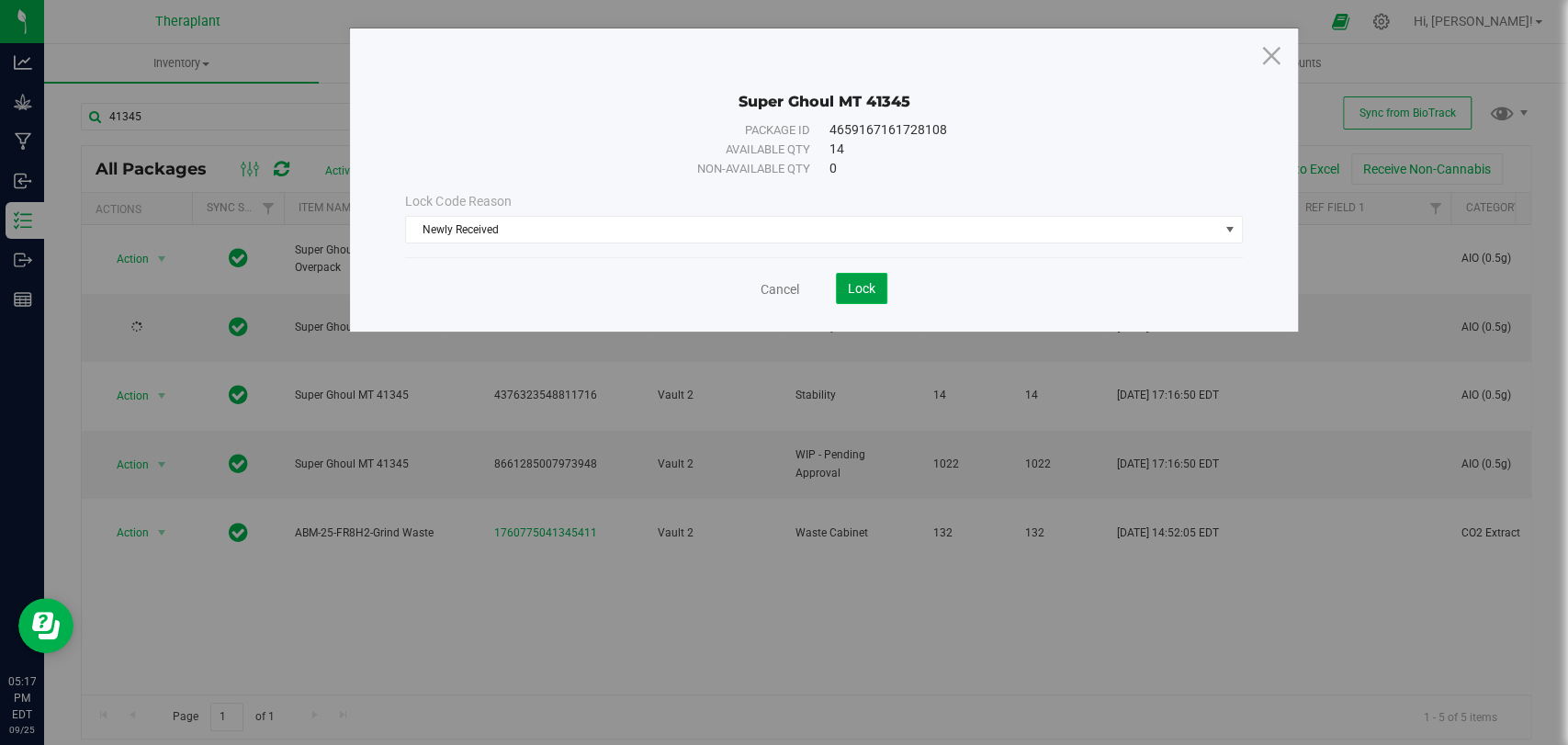
click at [856, 281] on span "Lock" at bounding box center [862, 288] width 28 height 15
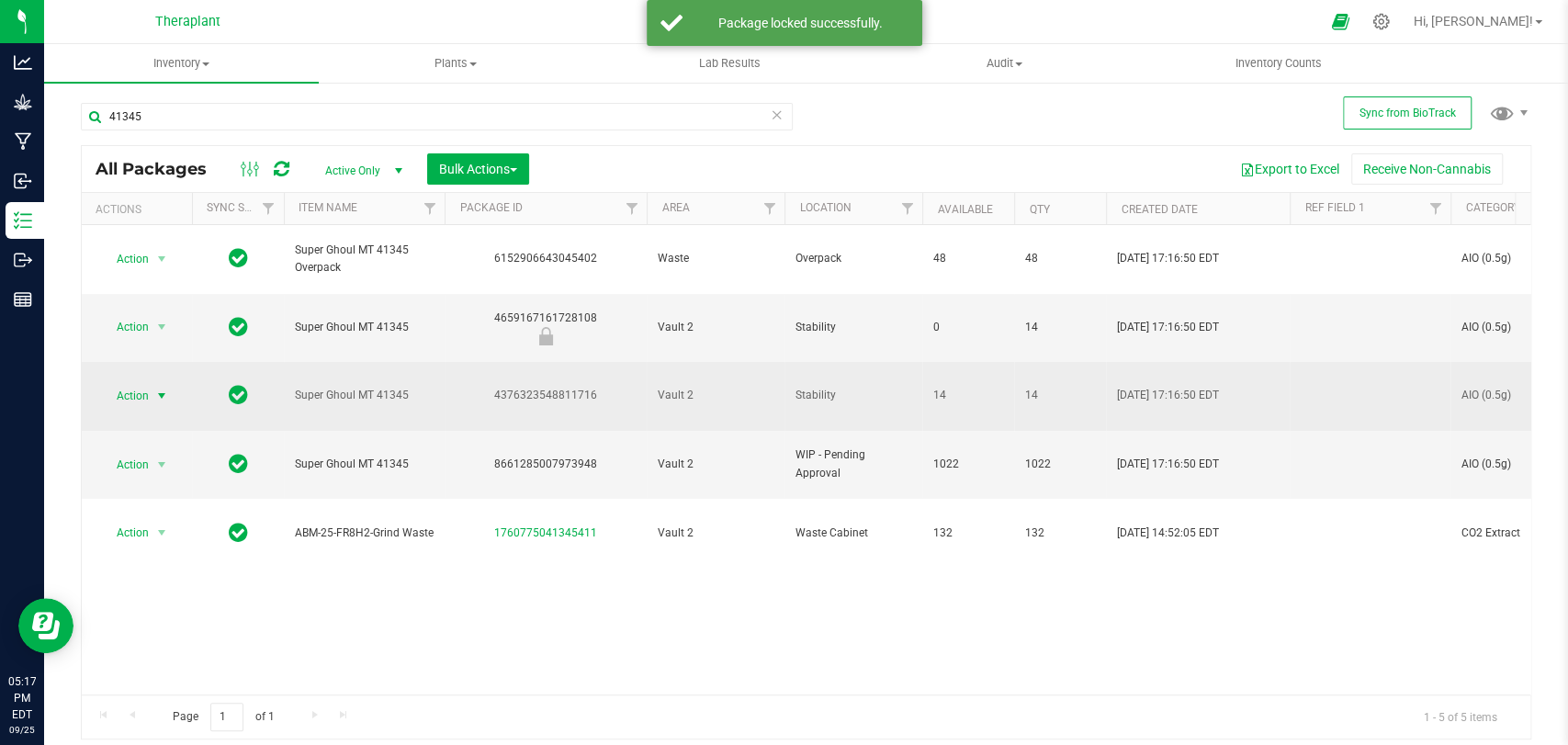
click at [151, 383] on span "select" at bounding box center [162, 396] width 23 height 26
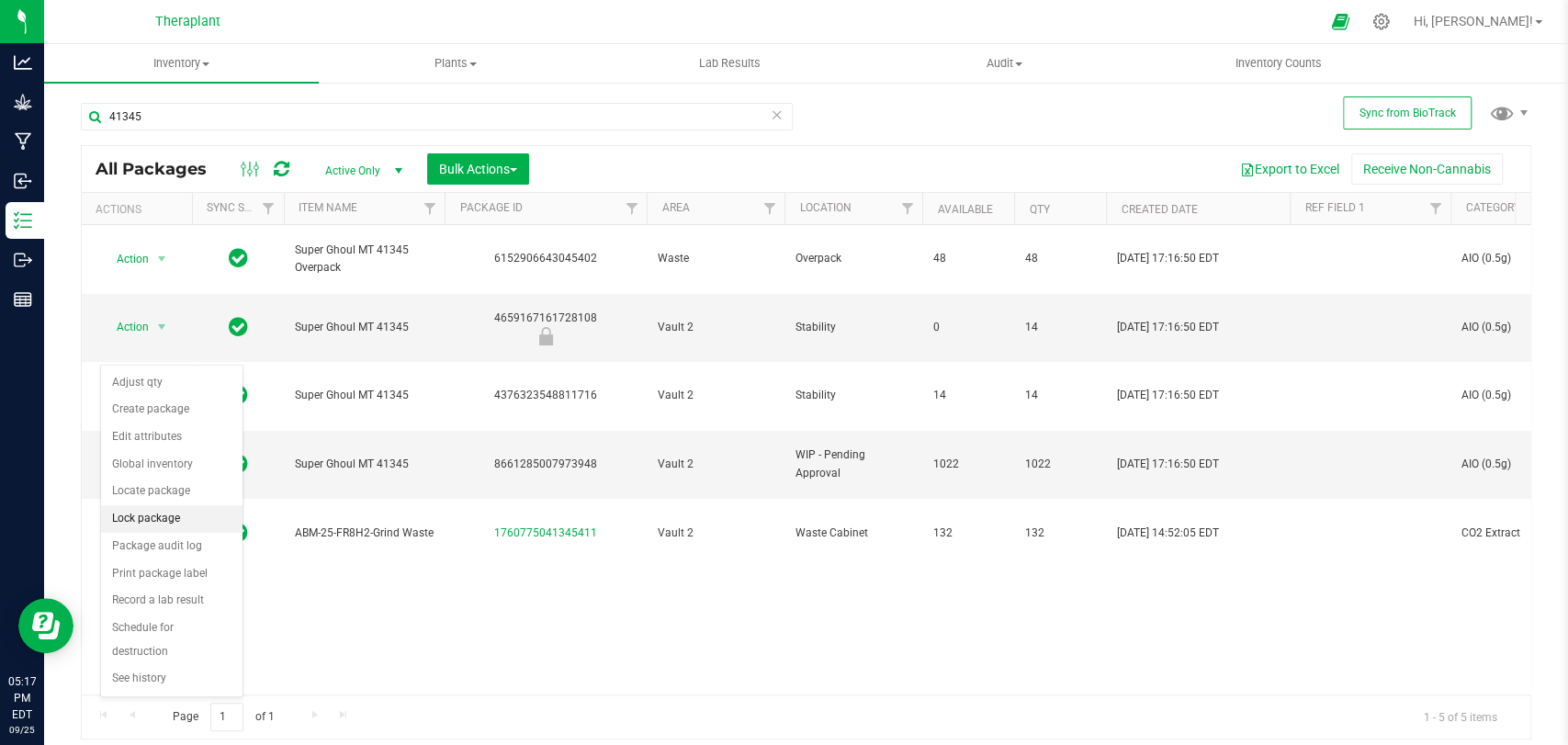
click at [153, 518] on li "Lock package" at bounding box center [172, 519] width 142 height 28
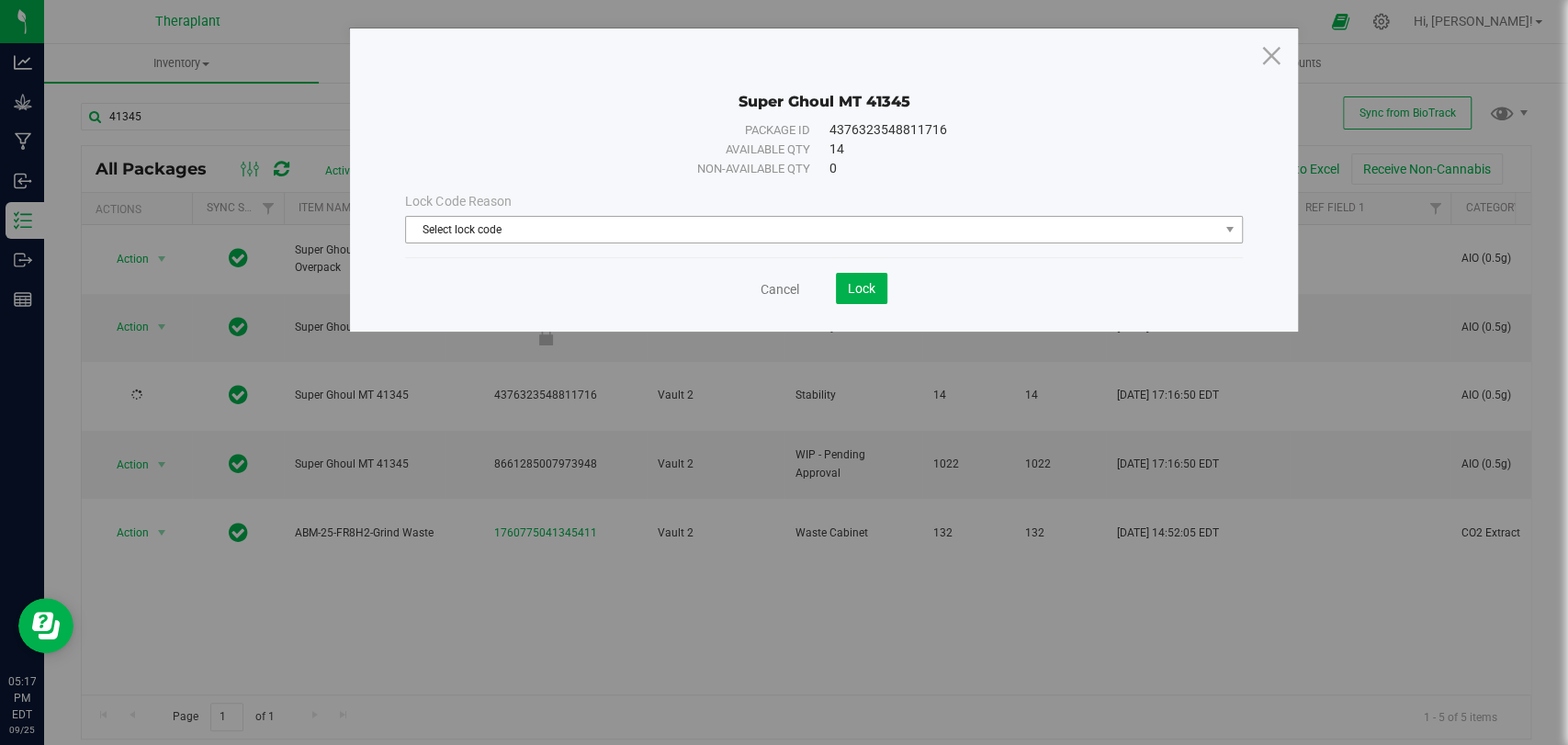
click at [623, 233] on span "Select lock code" at bounding box center [812, 230] width 812 height 26
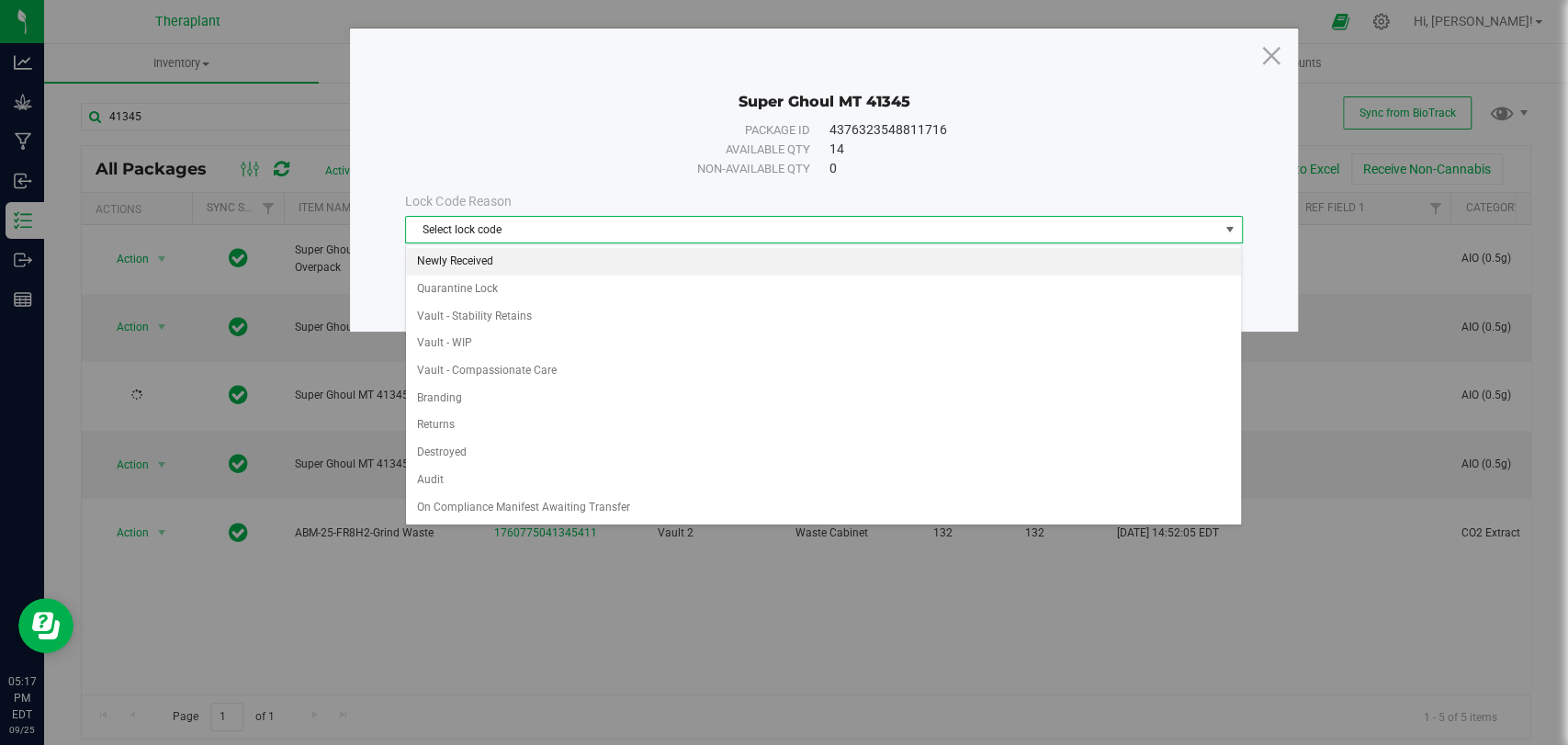
click at [446, 259] on li "Newly Received" at bounding box center [824, 262] width 835 height 28
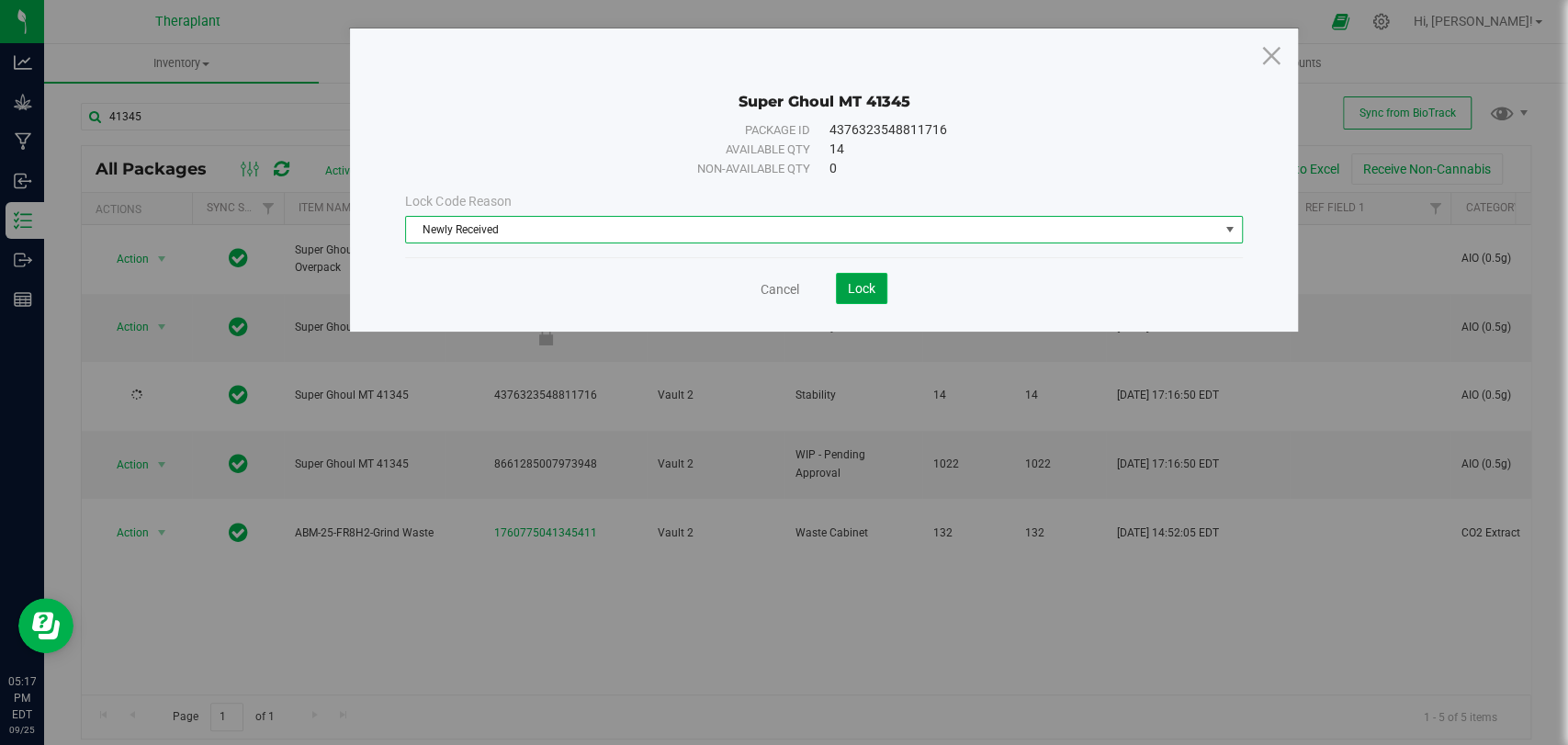
click at [857, 298] on button "Lock" at bounding box center [862, 288] width 51 height 31
